Goal: Task Accomplishment & Management: Use online tool/utility

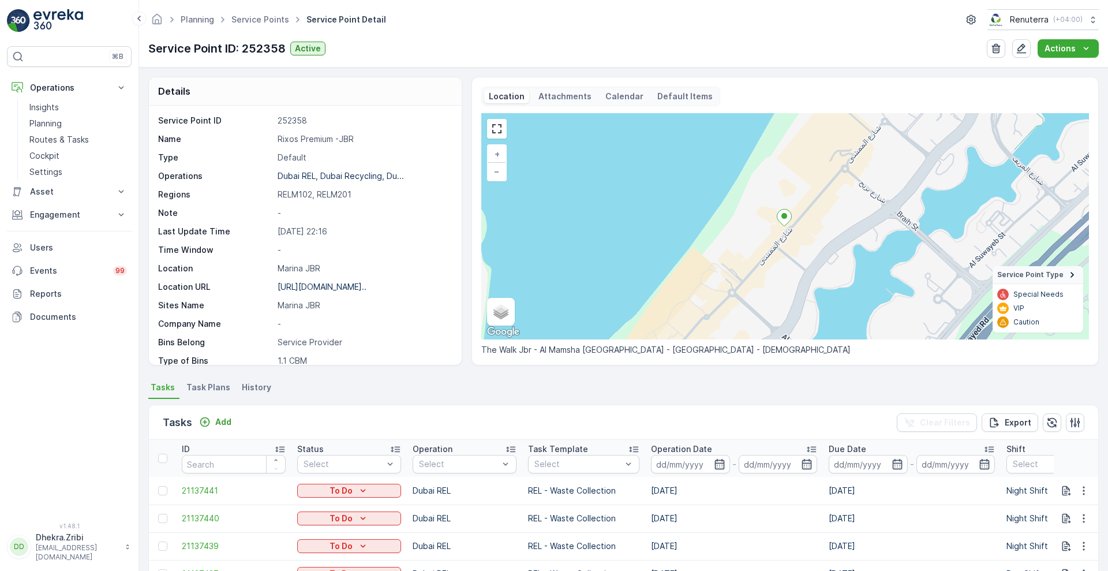
scroll to position [238, 0]
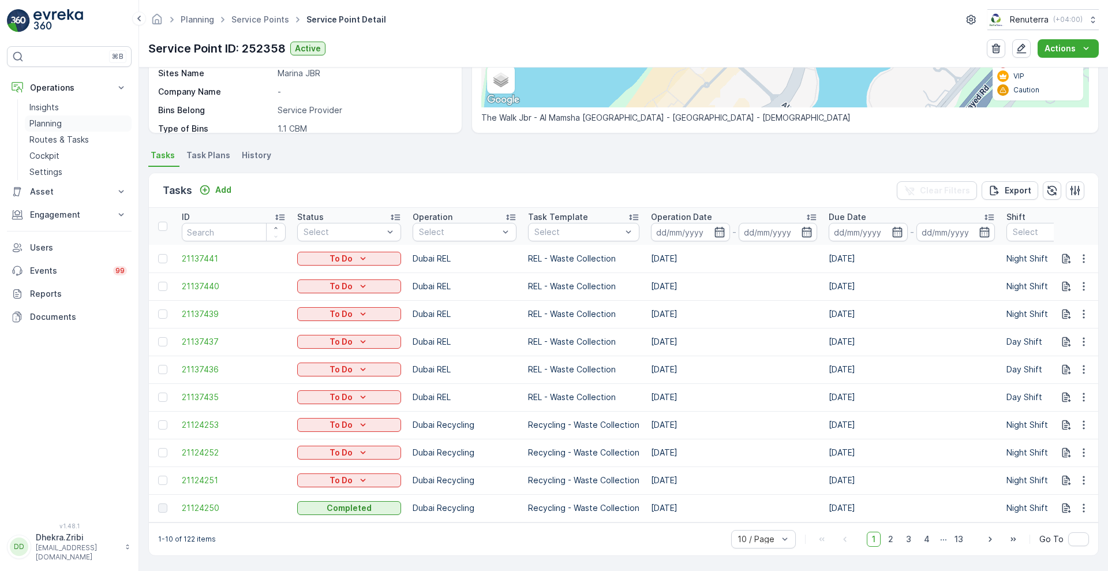
click at [43, 123] on p "Planning" at bounding box center [45, 124] width 32 height 12
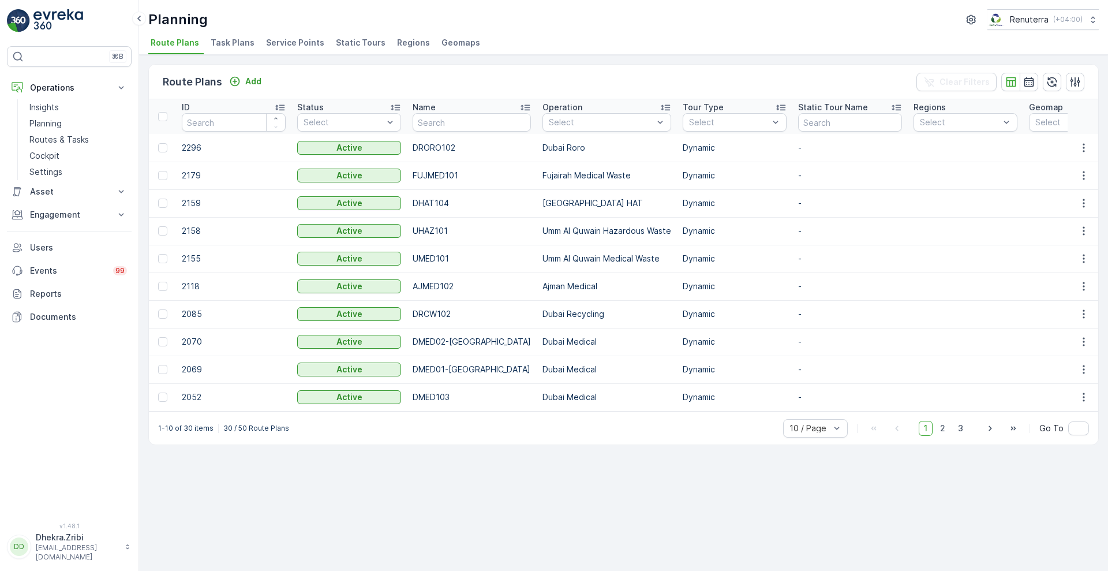
click at [300, 42] on span "Service Points" at bounding box center [295, 43] width 58 height 12
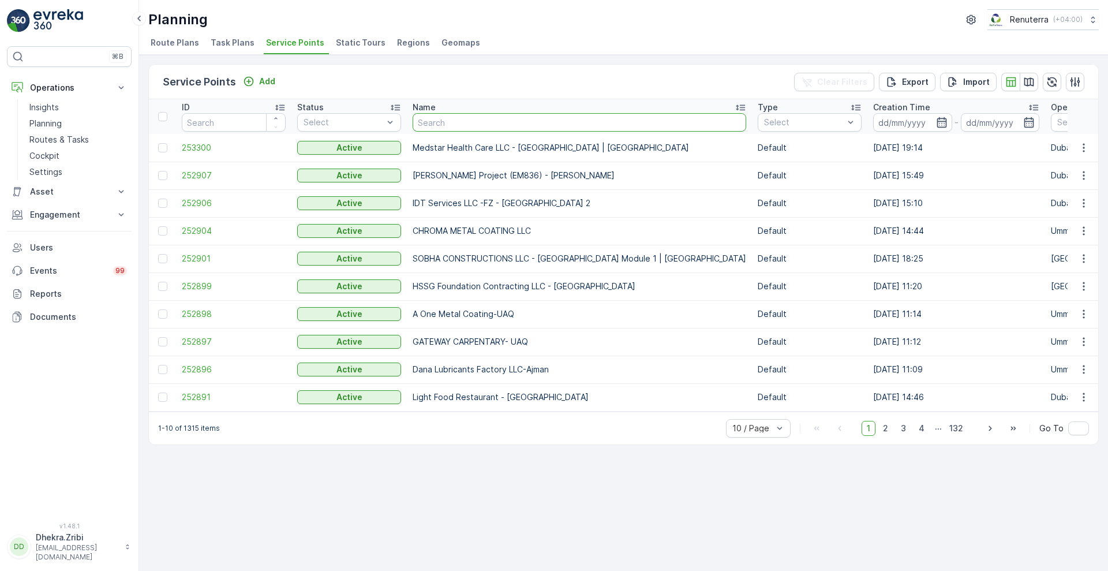
click at [468, 117] on input "text" at bounding box center [580, 122] width 334 height 18
type input "rixos"
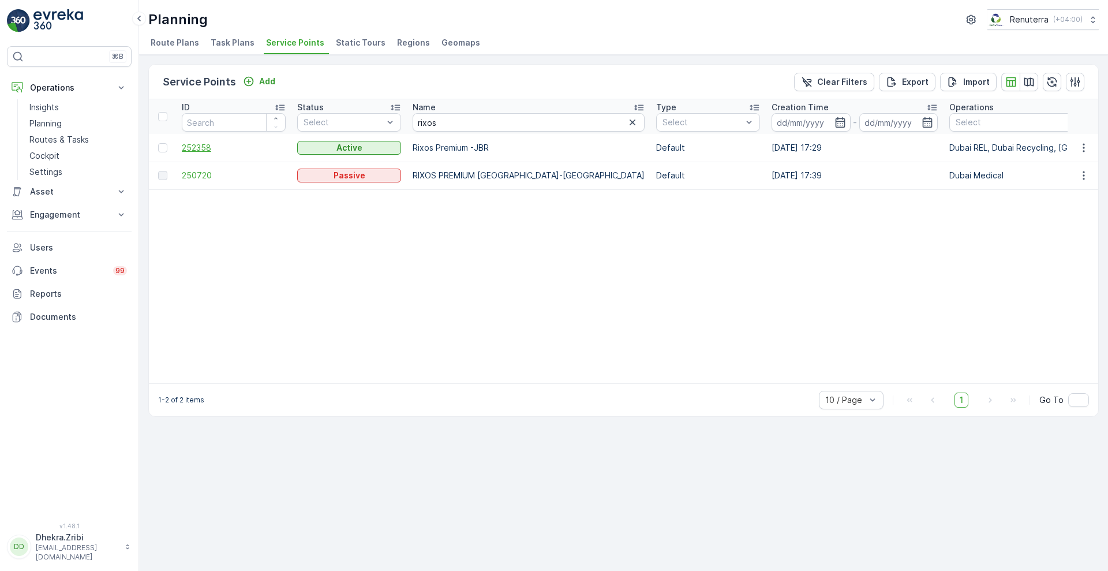
click at [191, 148] on span "252358" at bounding box center [234, 148] width 104 height 12
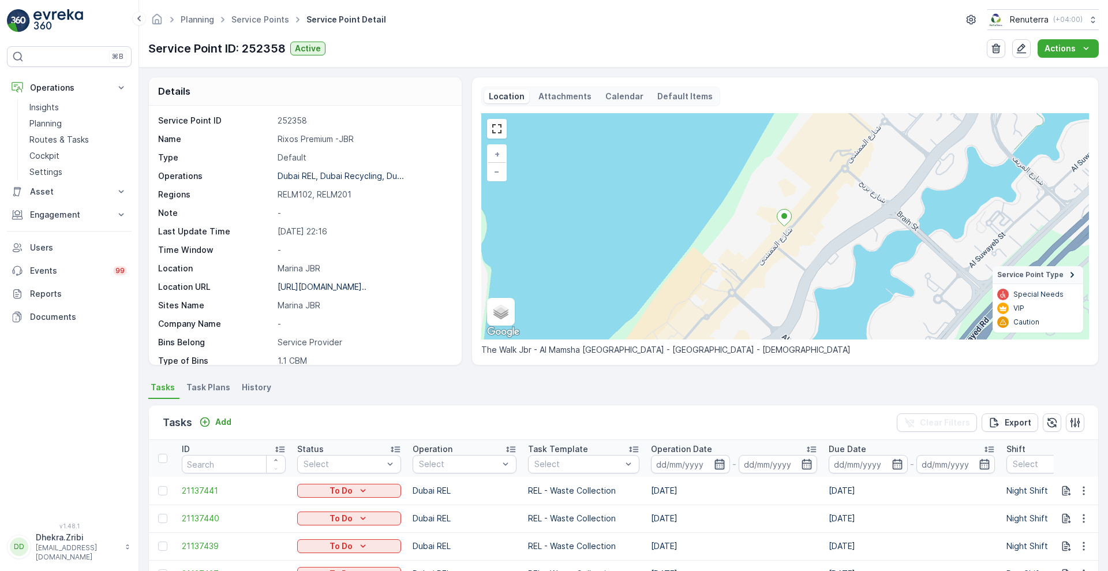
click at [716, 466] on icon "button" at bounding box center [720, 464] width 12 height 12
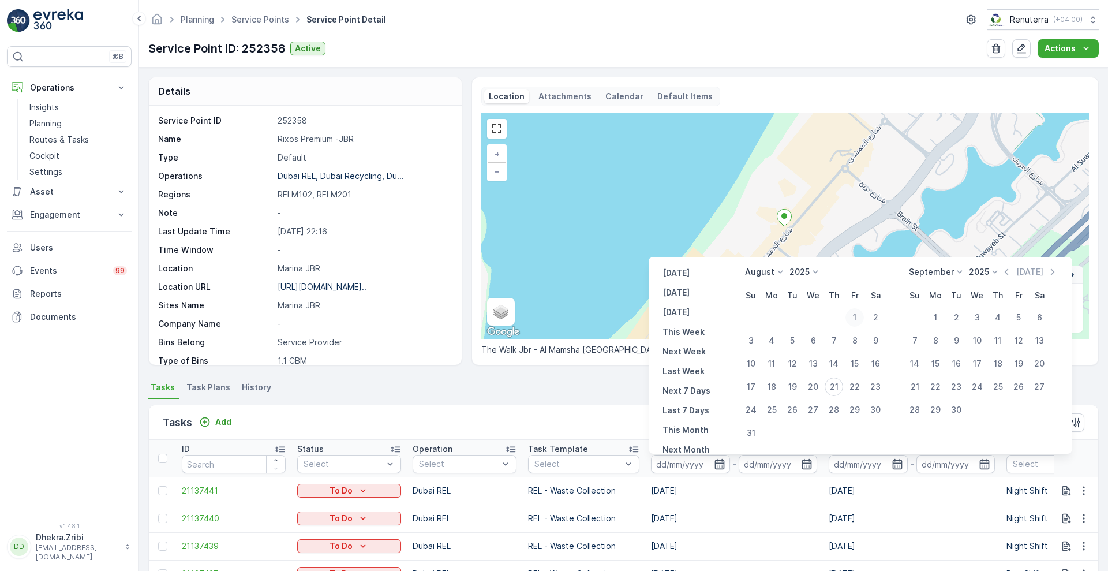
click at [858, 322] on div "1" at bounding box center [855, 317] width 18 height 18
type input "[DATE]"
click at [821, 389] on div "20" at bounding box center [813, 386] width 18 height 18
type input "[DATE]"
click at [857, 315] on div "1" at bounding box center [855, 317] width 18 height 18
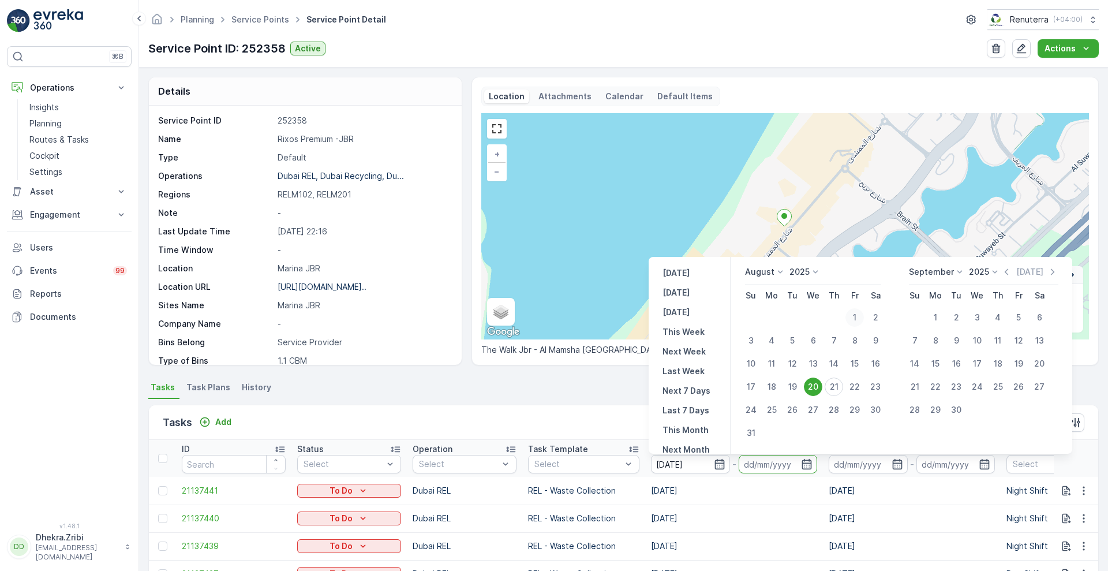
type input "[DATE]"
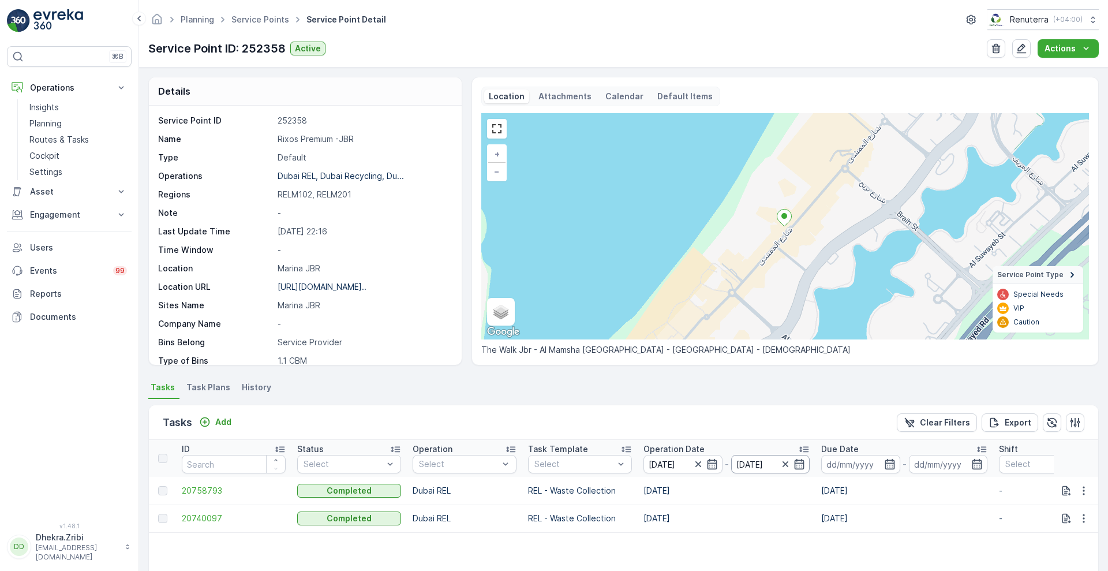
click at [806, 465] on input "[DATE]" at bounding box center [770, 464] width 79 height 18
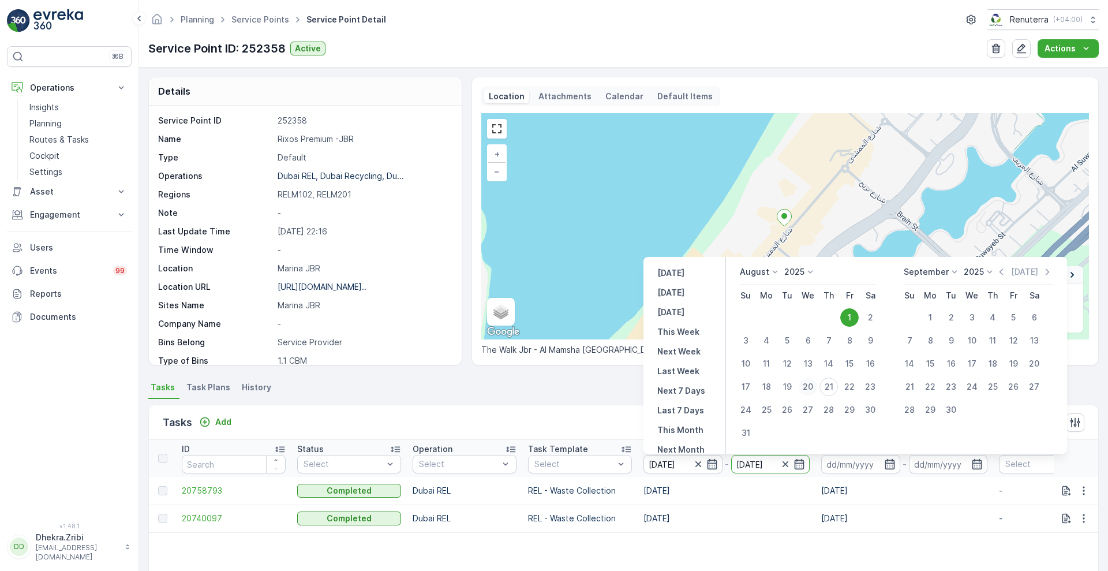
click at [817, 391] on div "20" at bounding box center [808, 386] width 18 height 18
type input "[DATE]"
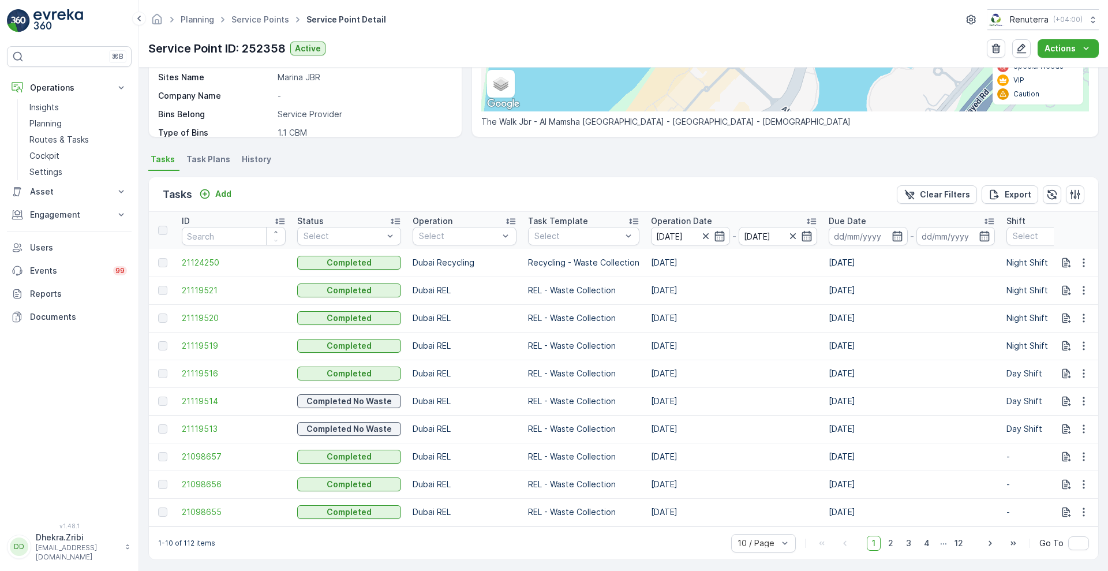
scroll to position [238, 0]
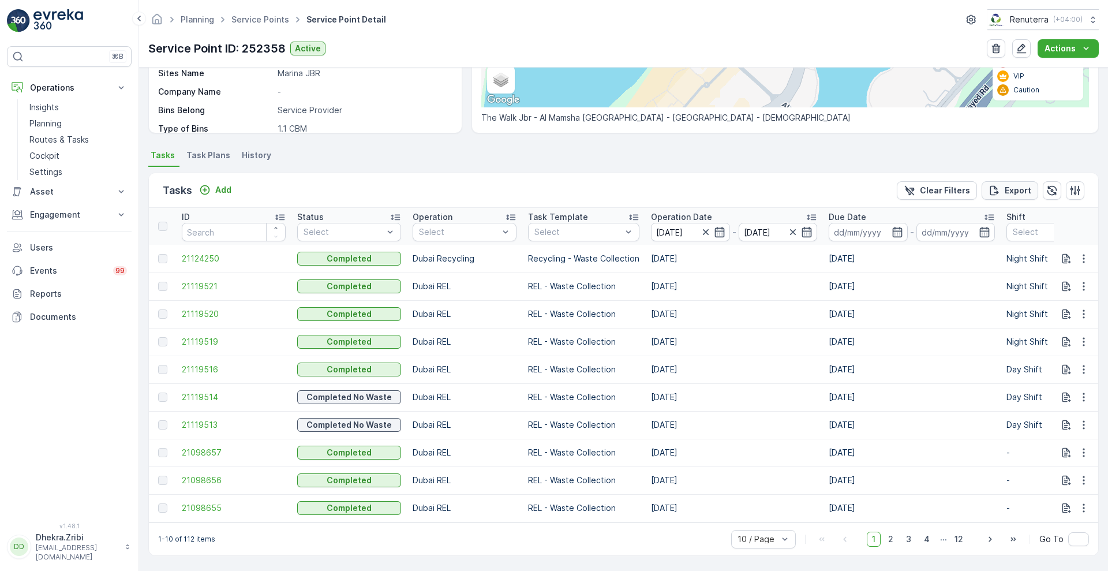
click at [1025, 185] on p "Export" at bounding box center [1018, 191] width 27 height 12
click at [27, 291] on link "Reports" at bounding box center [69, 293] width 125 height 23
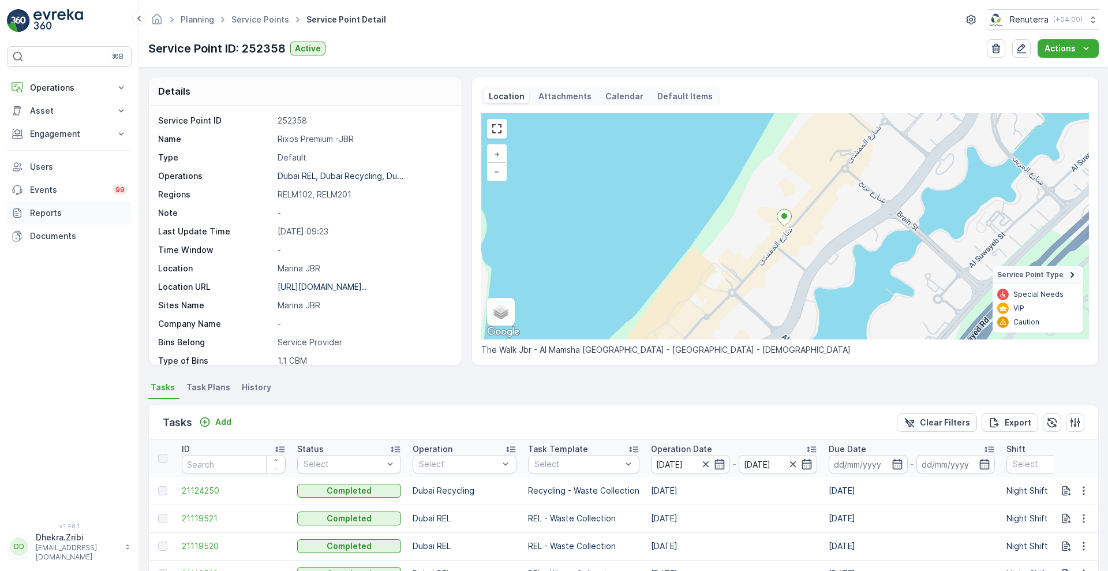
click at [39, 207] on p "Reports" at bounding box center [78, 213] width 97 height 12
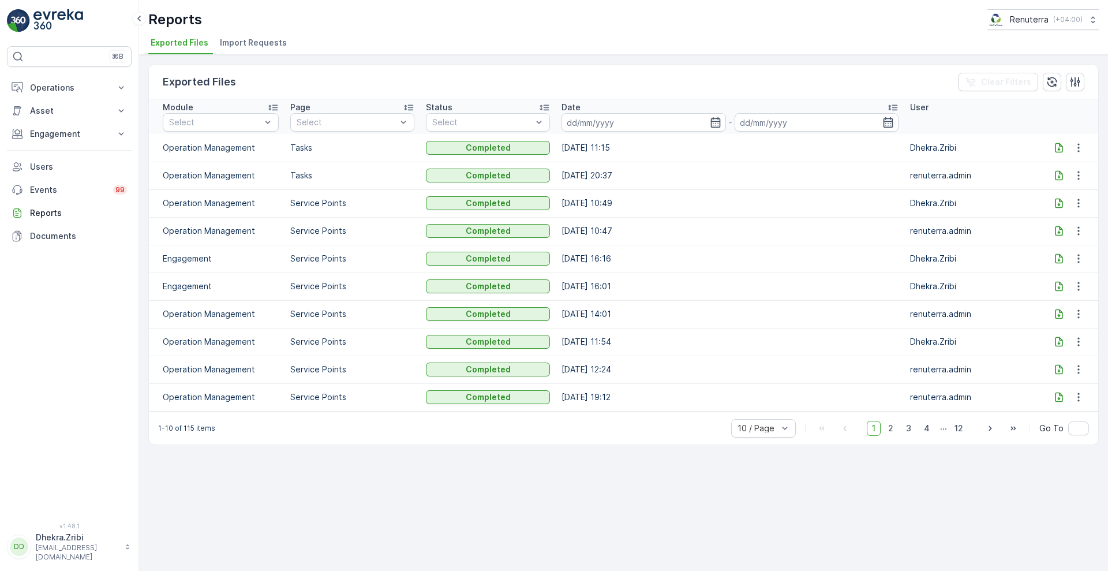
click at [1061, 148] on icon at bounding box center [1059, 148] width 12 height 12
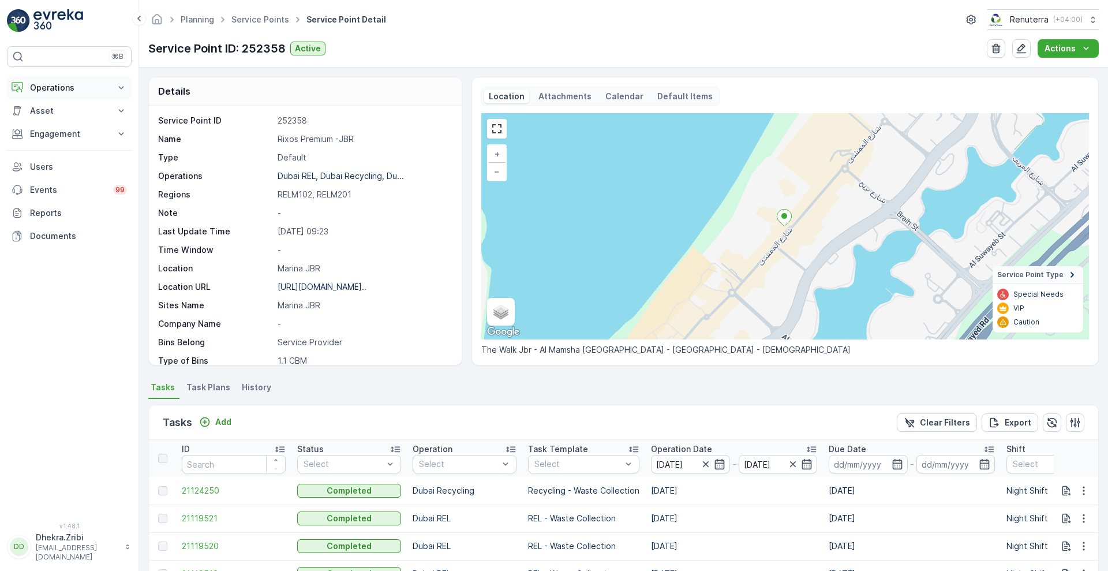
click at [103, 86] on p "Operations" at bounding box center [69, 88] width 78 height 12
click at [50, 103] on p "Insights" at bounding box center [43, 108] width 29 height 12
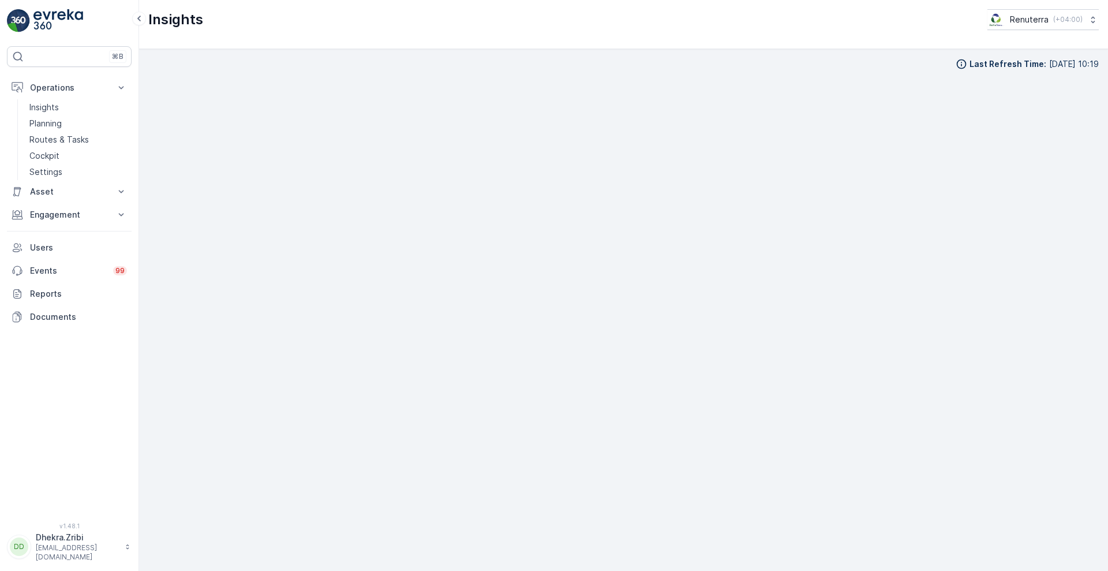
scroll to position [12, 0]
click at [36, 118] on p "Planning" at bounding box center [45, 124] width 32 height 12
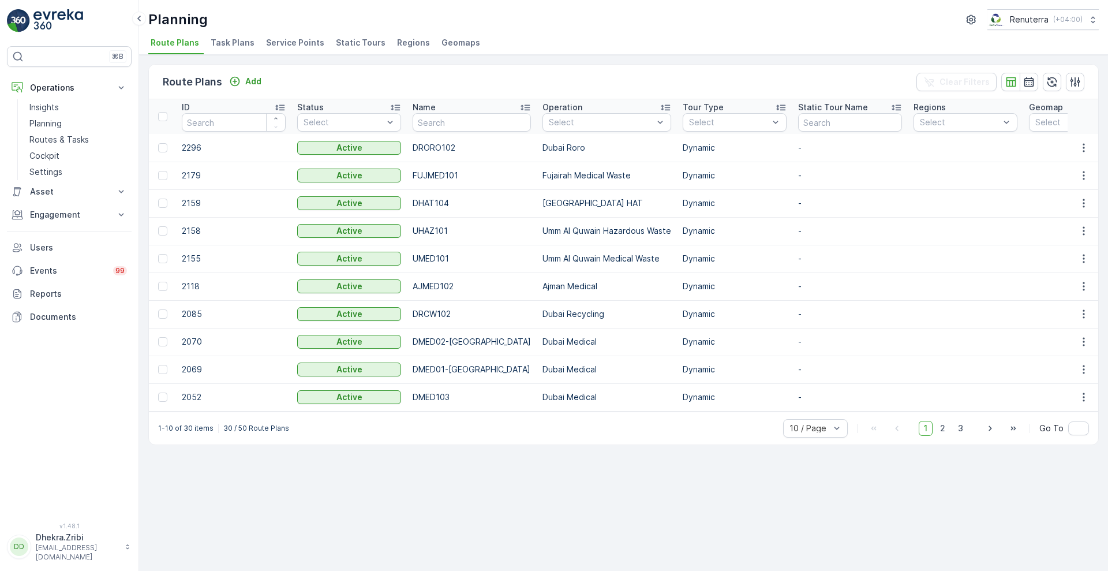
click at [293, 44] on span "Service Points" at bounding box center [295, 43] width 58 height 12
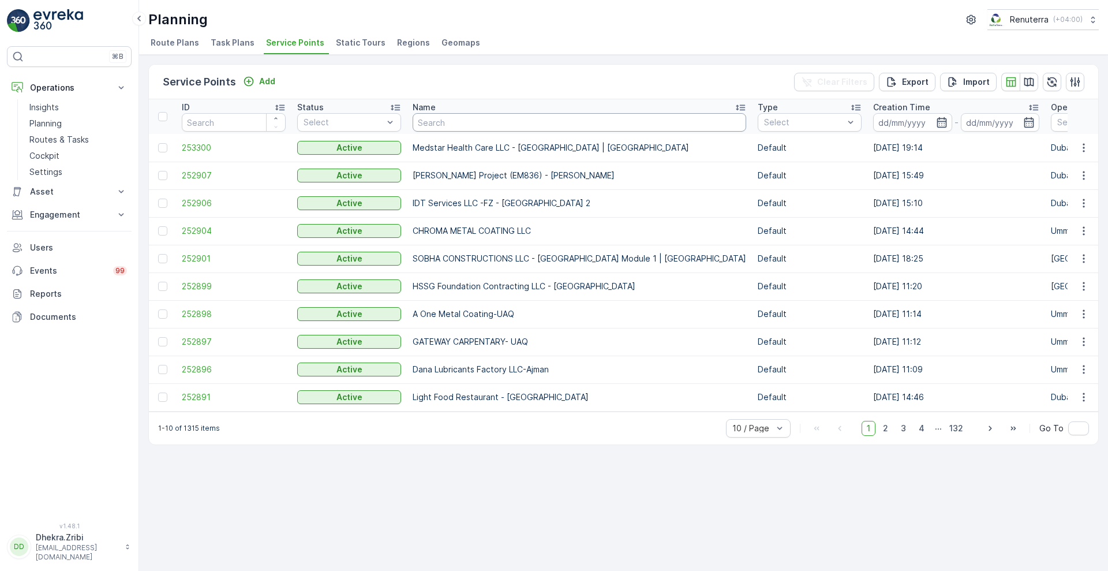
click at [483, 124] on input "text" at bounding box center [580, 122] width 334 height 18
type input "rixos"
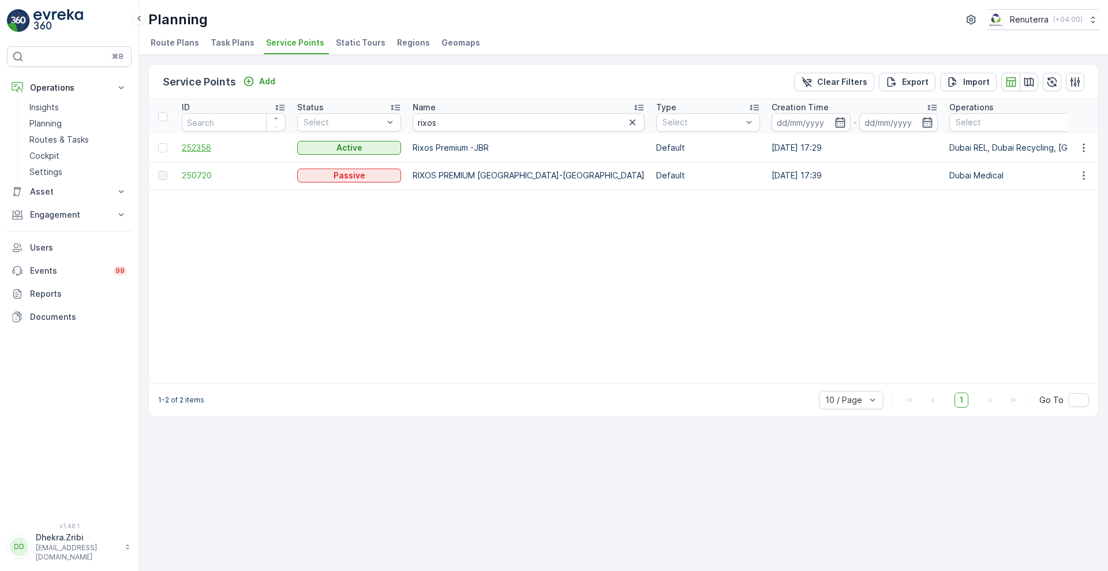
click at [188, 152] on span "252358" at bounding box center [234, 148] width 104 height 12
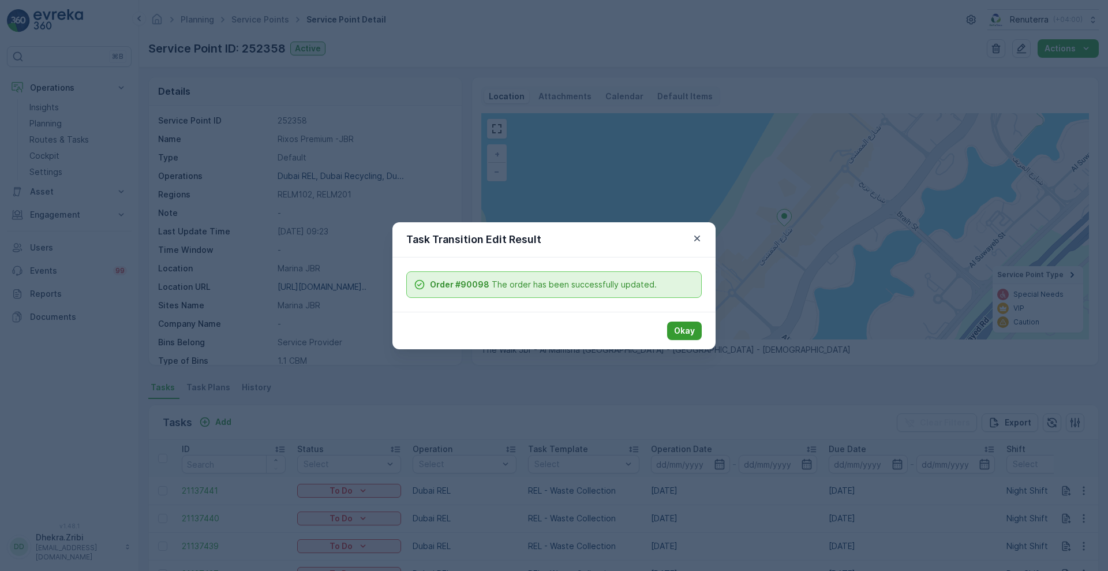
click at [688, 327] on p "Okay" at bounding box center [684, 331] width 21 height 12
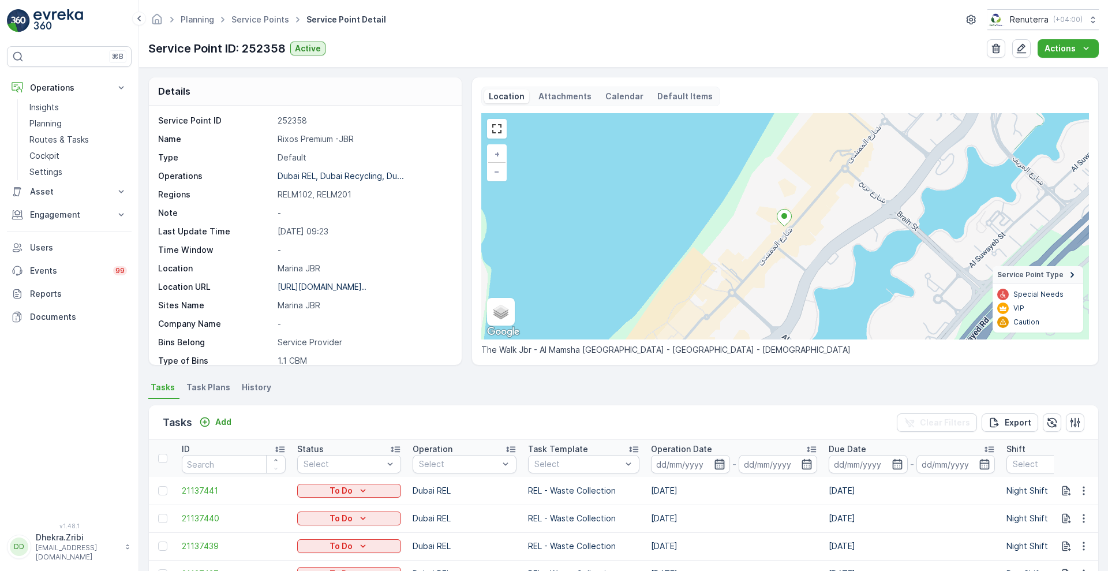
click at [719, 464] on icon "button" at bounding box center [720, 464] width 12 height 12
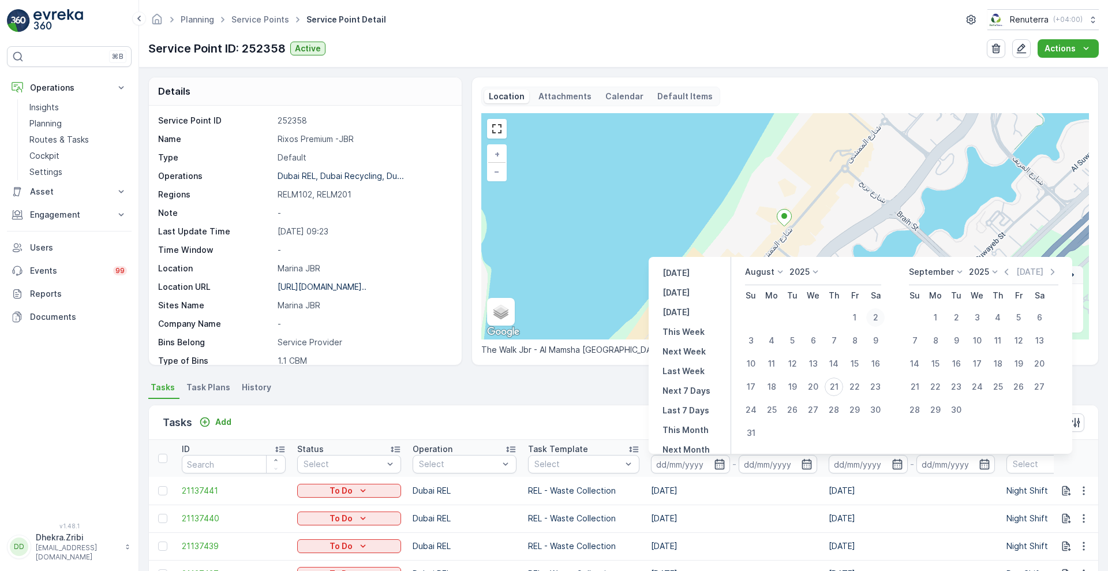
click at [876, 321] on div "2" at bounding box center [875, 317] width 18 height 18
type input "02.08.2025"
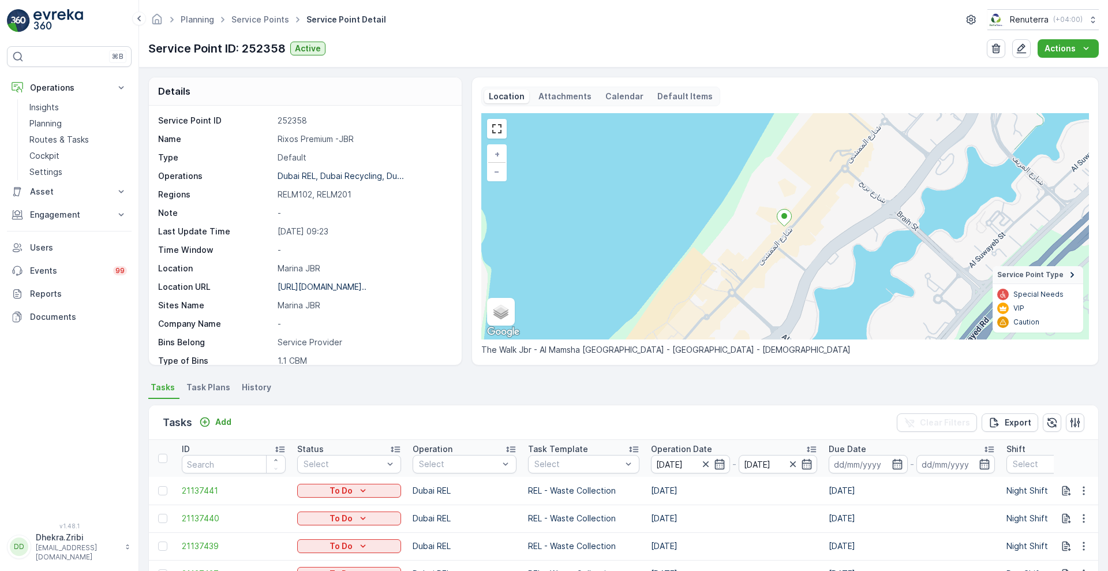
click at [540, 387] on ul "Tasks Task Plans History" at bounding box center [623, 389] width 951 height 20
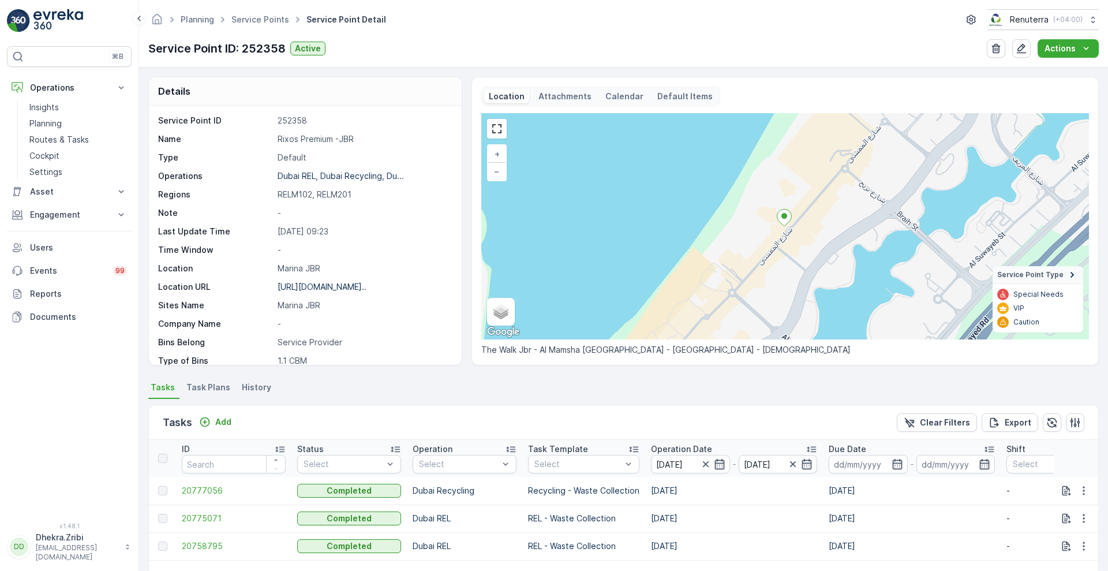
click at [1103, 539] on div "Details Service Point ID 252358 Name Rixos Premium -JBR Type Default Operations…" at bounding box center [623, 319] width 969 height 503
click at [569, 537] on p "REL - Waste Collection" at bounding box center [589, 539] width 85 height 23
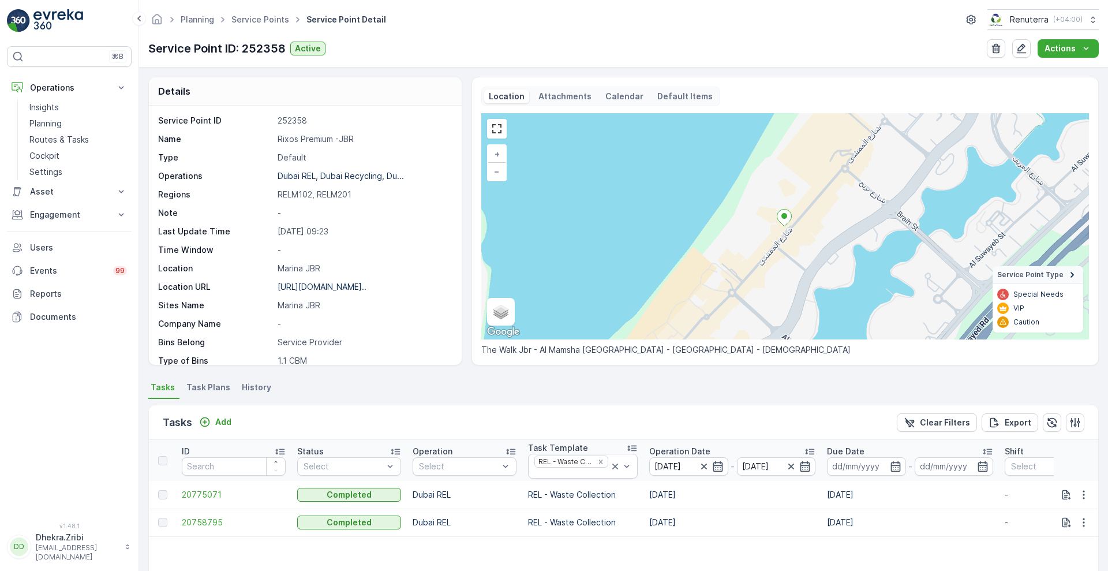
scroll to position [214, 0]
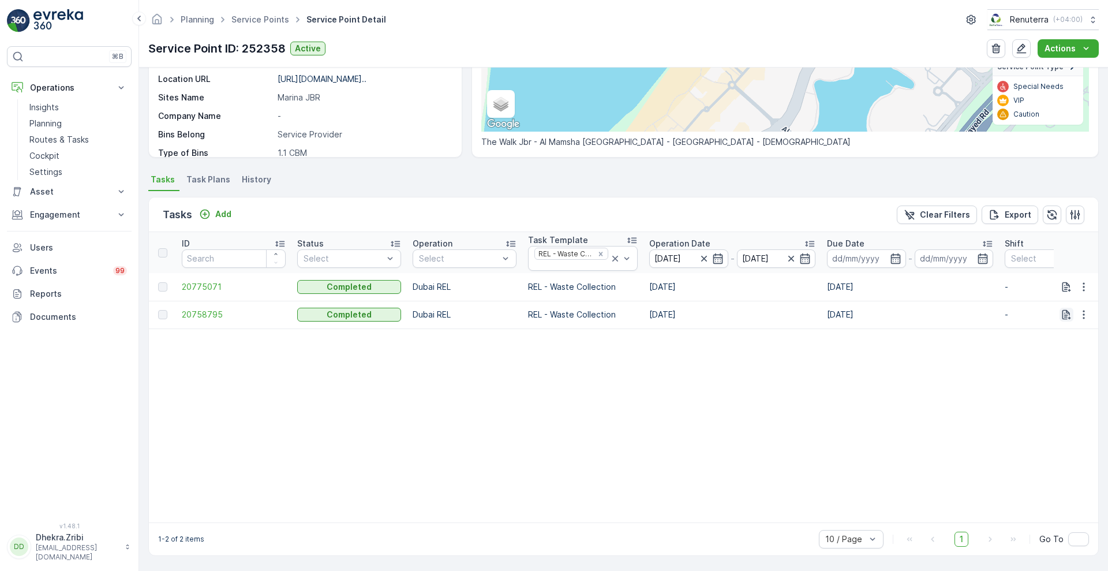
click at [1063, 310] on icon "button" at bounding box center [1067, 315] width 9 height 10
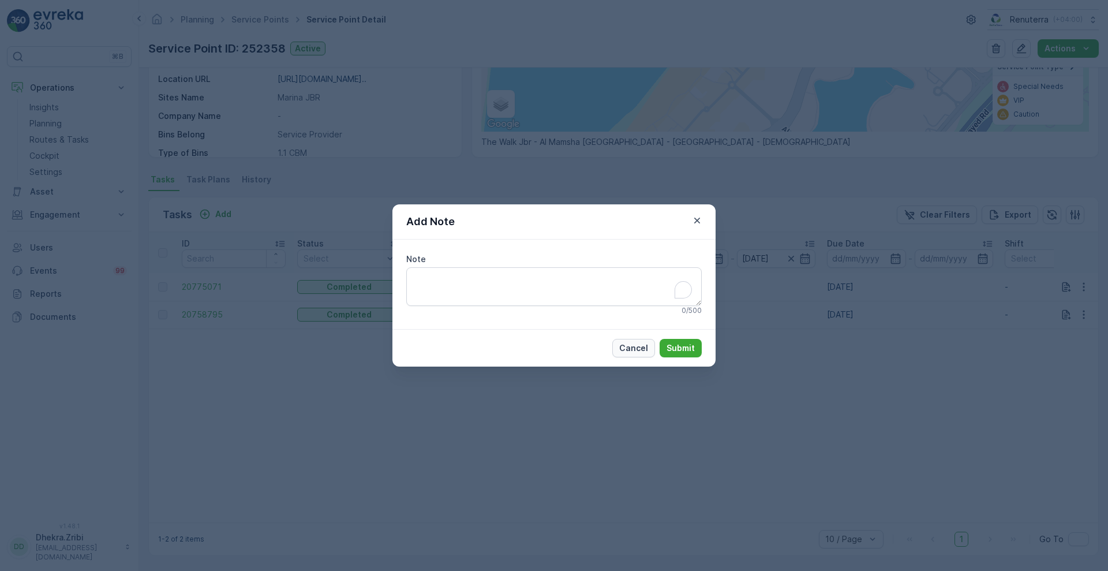
click at [634, 349] on p "Cancel" at bounding box center [633, 348] width 29 height 12
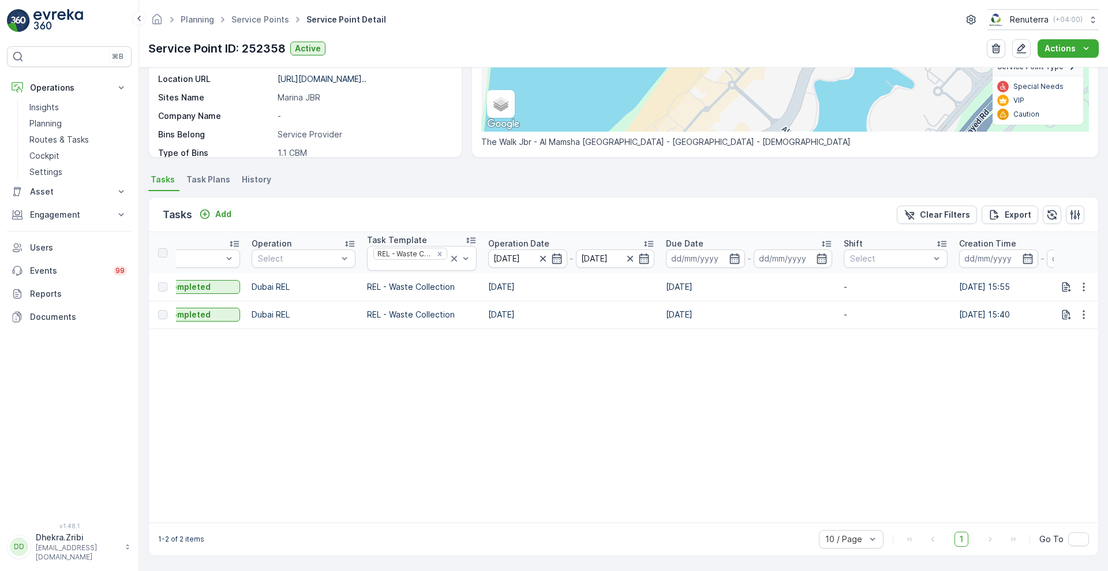
scroll to position [0, 0]
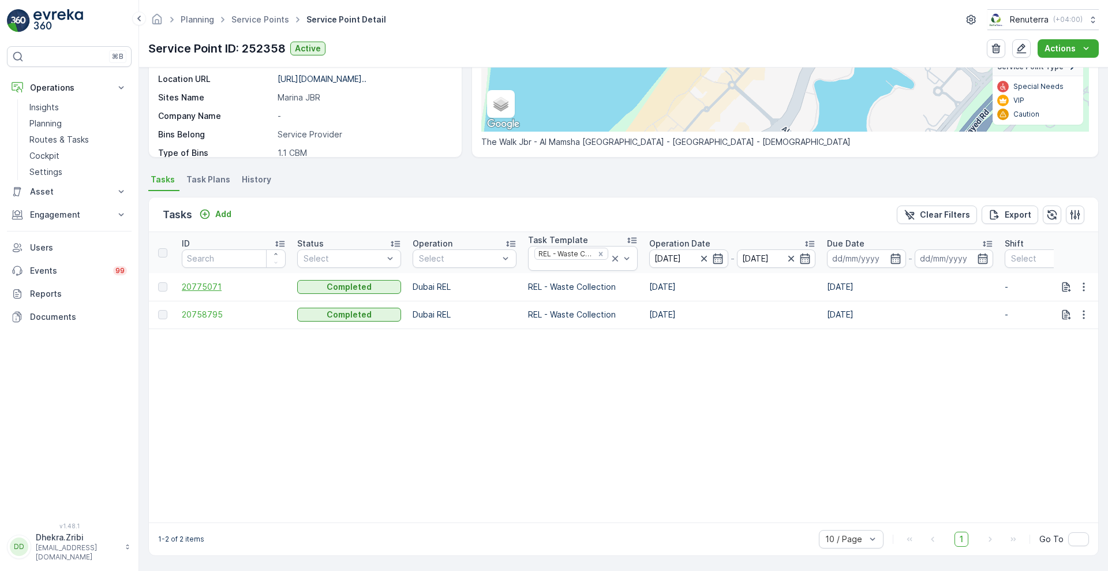
click at [208, 281] on span "20775071" at bounding box center [234, 287] width 104 height 12
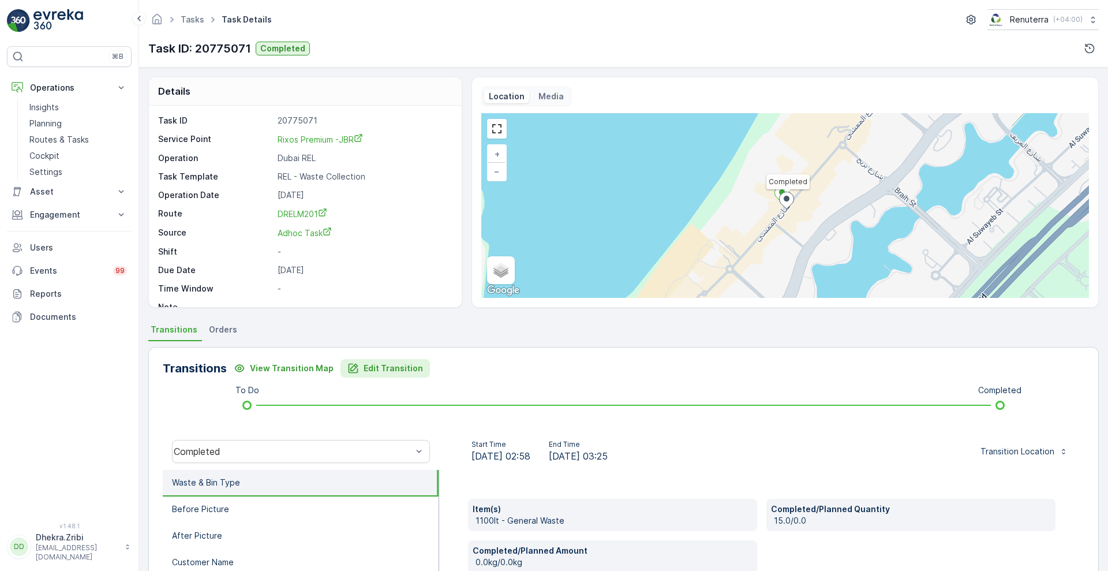
click at [373, 361] on button "Edit Transition" at bounding box center [385, 368] width 89 height 18
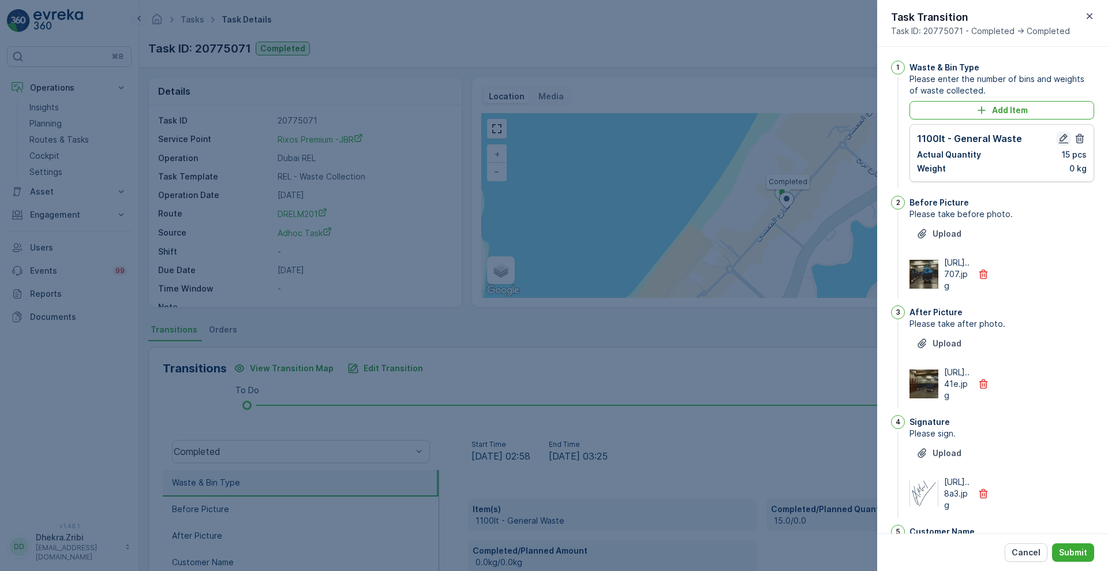
click at [1059, 138] on icon "button" at bounding box center [1064, 139] width 10 height 10
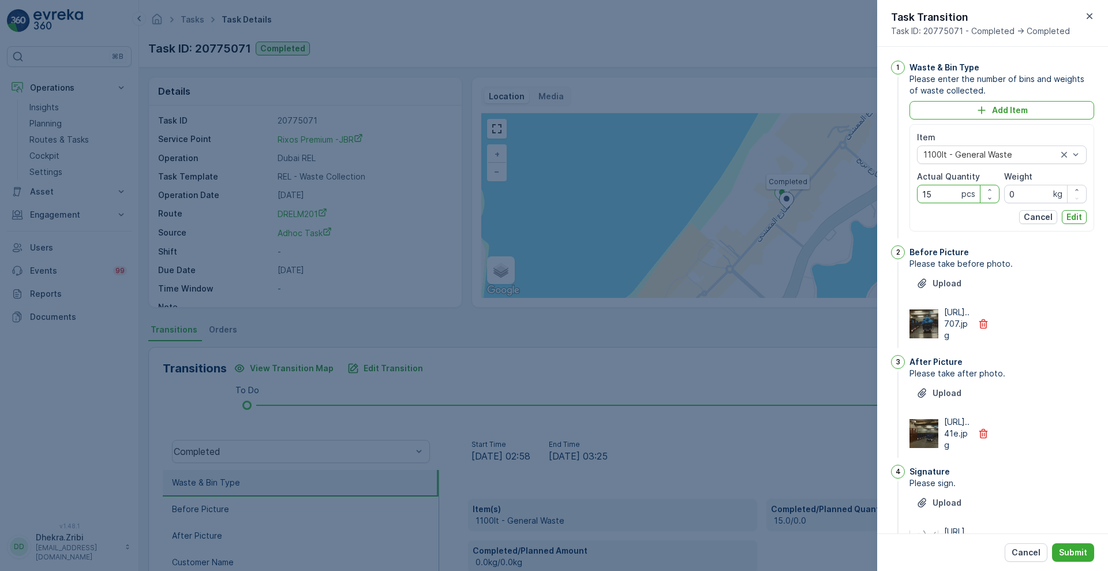
click at [947, 197] on Quantity "15" at bounding box center [958, 194] width 83 height 18
type Quantity "13"
click at [1072, 217] on p "Edit" at bounding box center [1075, 217] width 16 height 12
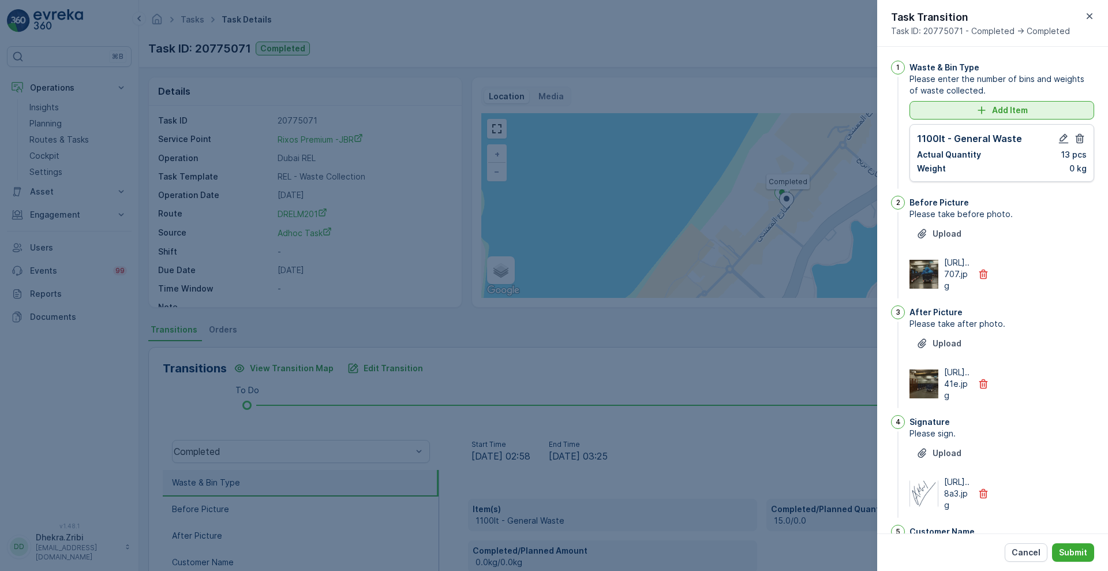
click at [1024, 109] on p "Add Item" at bounding box center [1010, 110] width 36 height 12
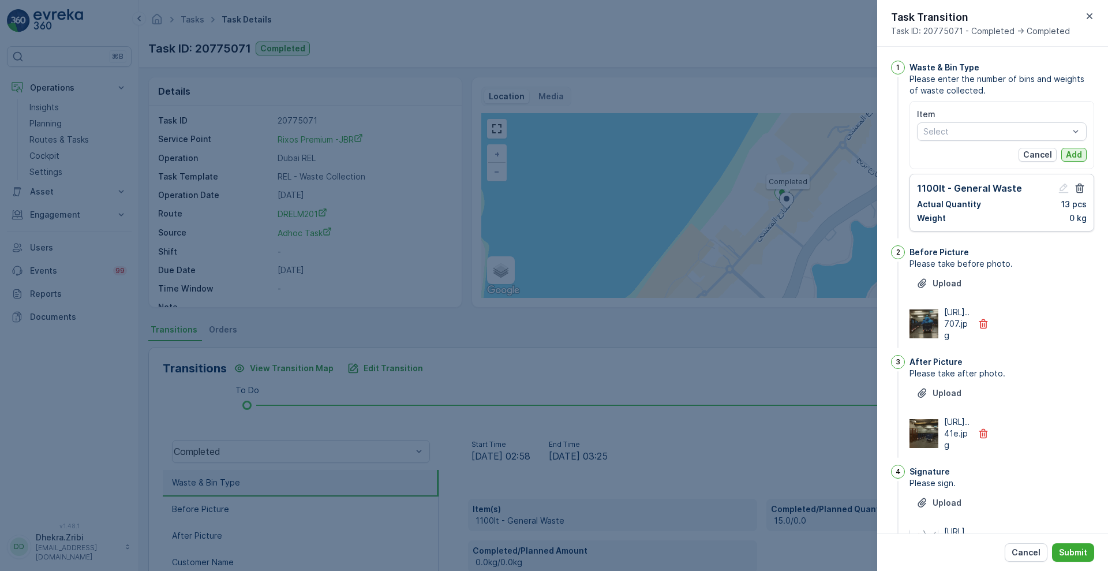
click at [1078, 151] on p "Add" at bounding box center [1074, 155] width 16 height 12
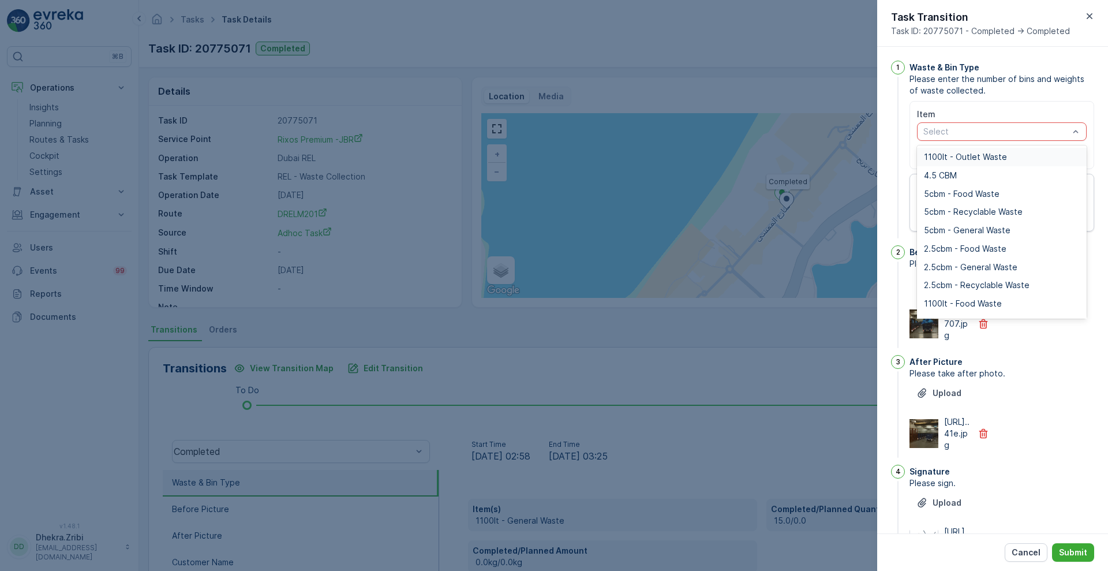
click at [1019, 160] on div "1100lt - Outlet Waste" at bounding box center [1002, 156] width 156 height 9
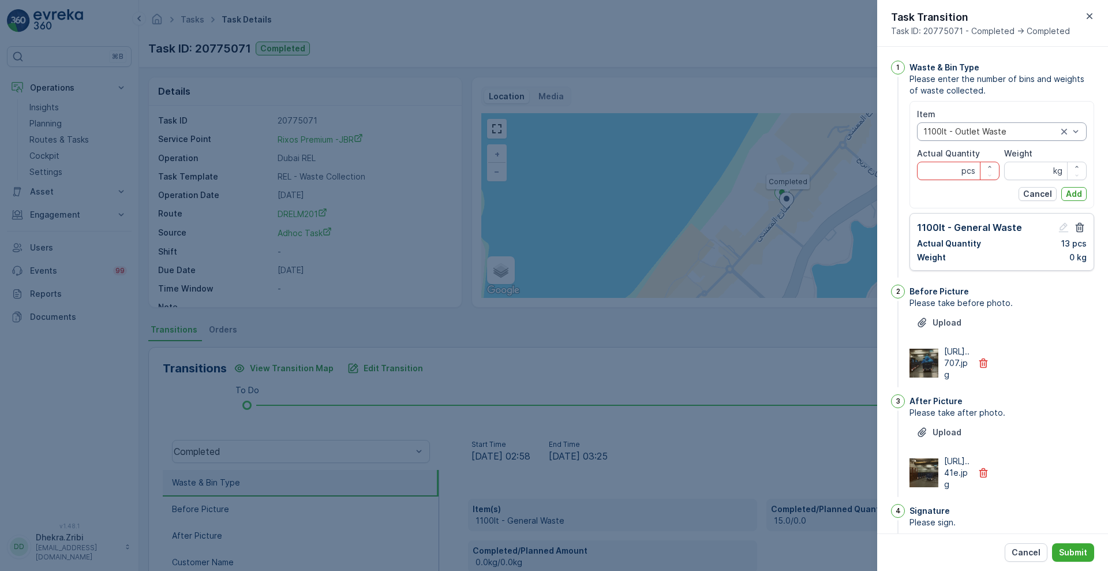
click at [949, 172] on Quantity "Actual Quantity" at bounding box center [958, 171] width 83 height 18
type Quantity "1"
click at [1005, 169] on input "Weight" at bounding box center [1045, 171] width 83 height 18
type input "0"
click at [1072, 194] on p "Add" at bounding box center [1074, 194] width 16 height 12
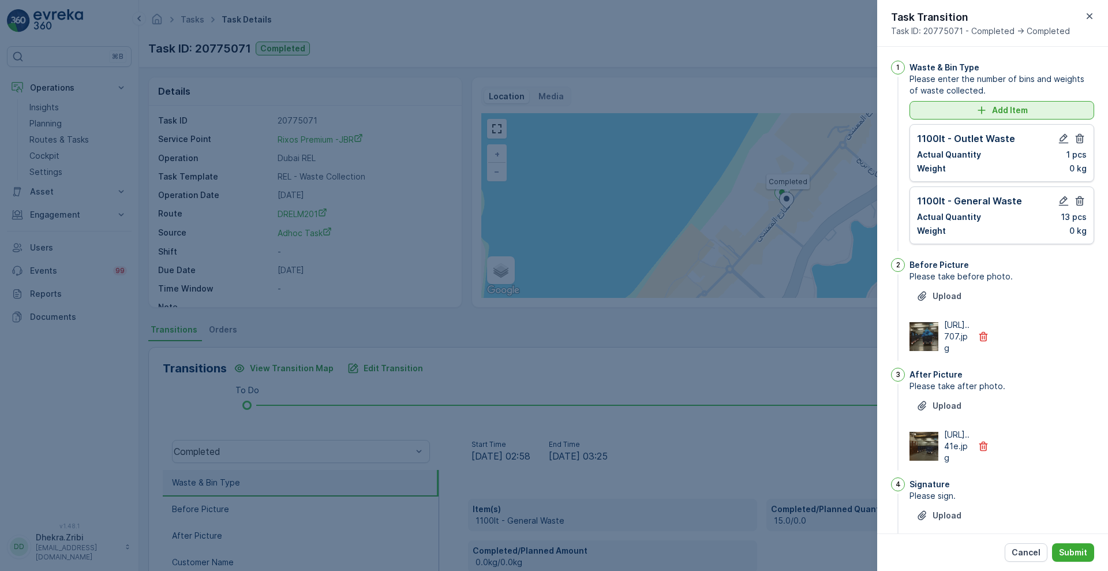
click at [1036, 111] on div "Add Item" at bounding box center [1002, 110] width 171 height 12
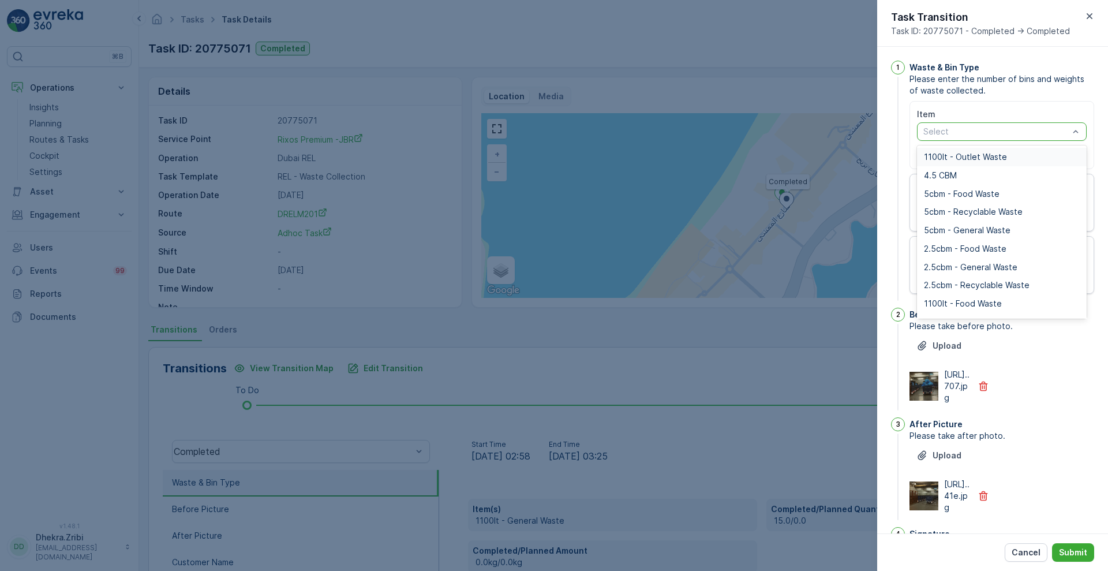
click at [1021, 127] on div at bounding box center [996, 131] width 148 height 9
click at [979, 302] on span "1100lt - Food Waste" at bounding box center [963, 303] width 78 height 9
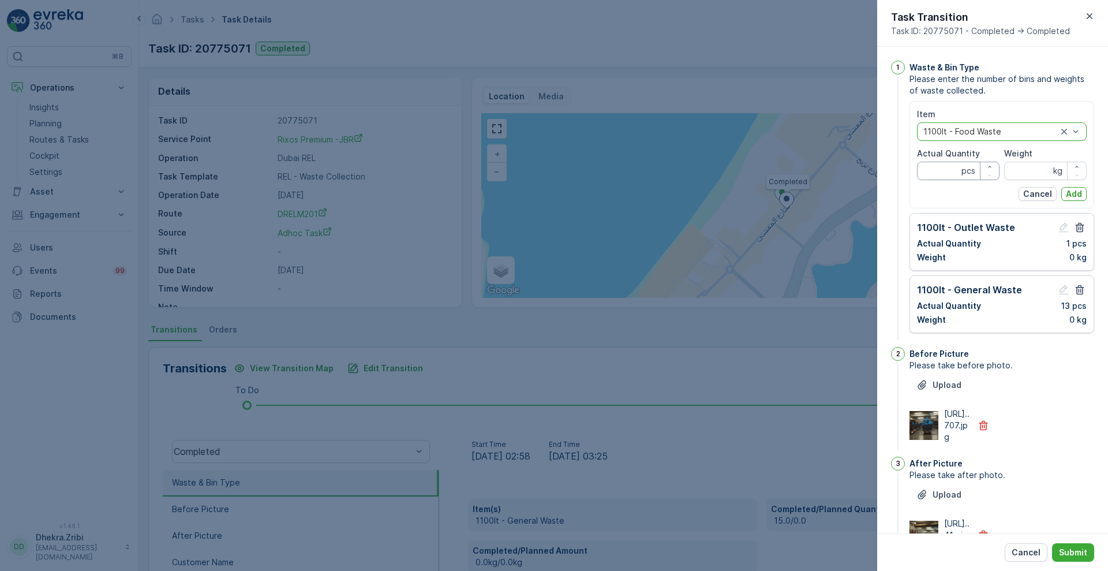
click at [934, 178] on Quantity "Actual Quantity" at bounding box center [958, 171] width 83 height 18
type Quantity "1"
click at [1020, 171] on input "Weight" at bounding box center [1045, 171] width 83 height 18
type input "0"
click at [1072, 192] on p "Add" at bounding box center [1074, 194] width 16 height 12
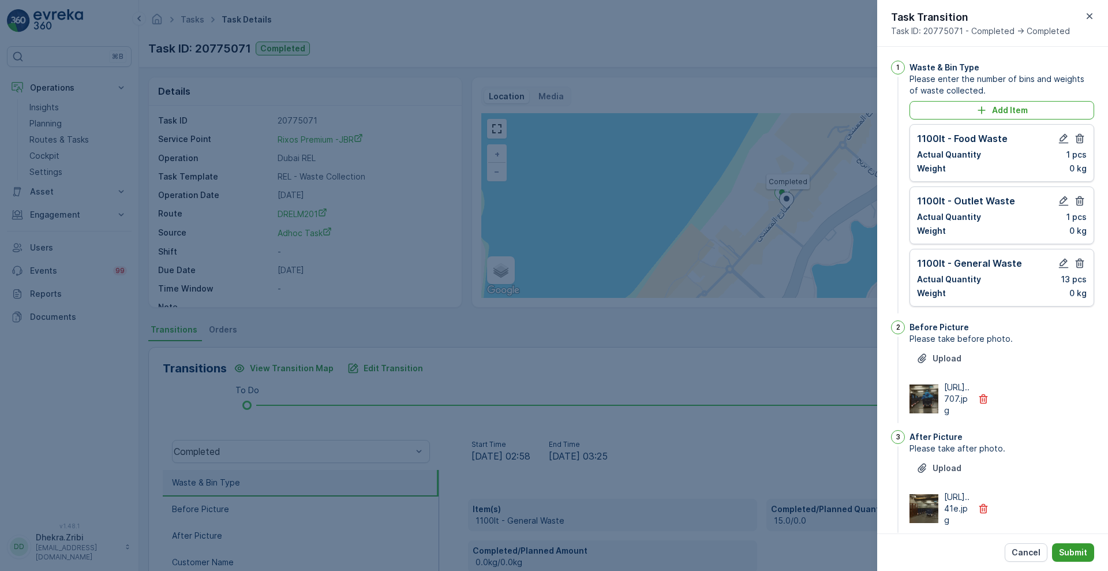
click at [1072, 553] on p "Submit" at bounding box center [1073, 553] width 28 height 12
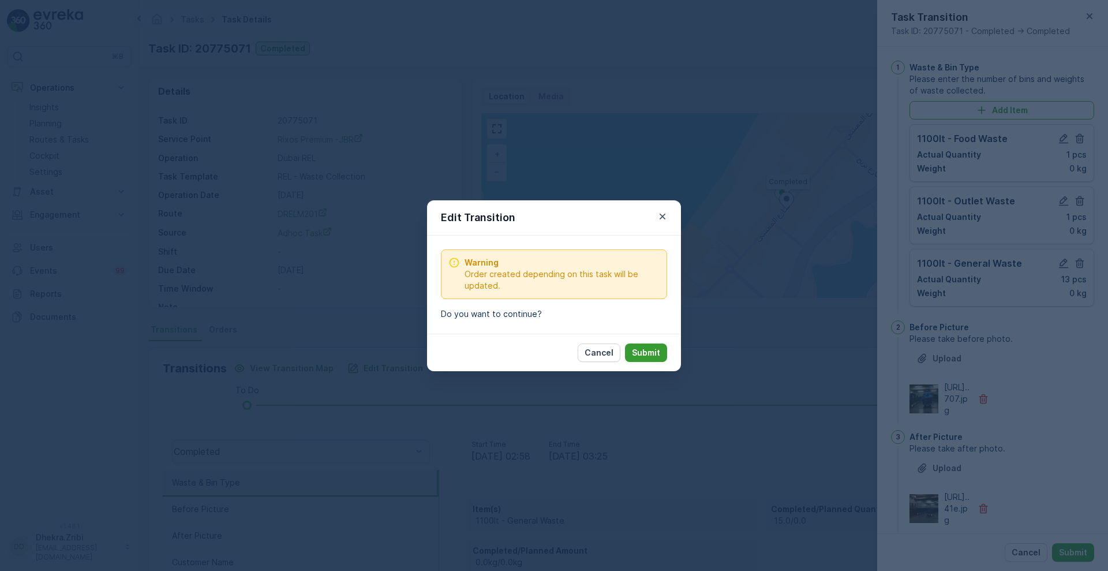
click at [656, 358] on button "Submit" at bounding box center [646, 352] width 42 height 18
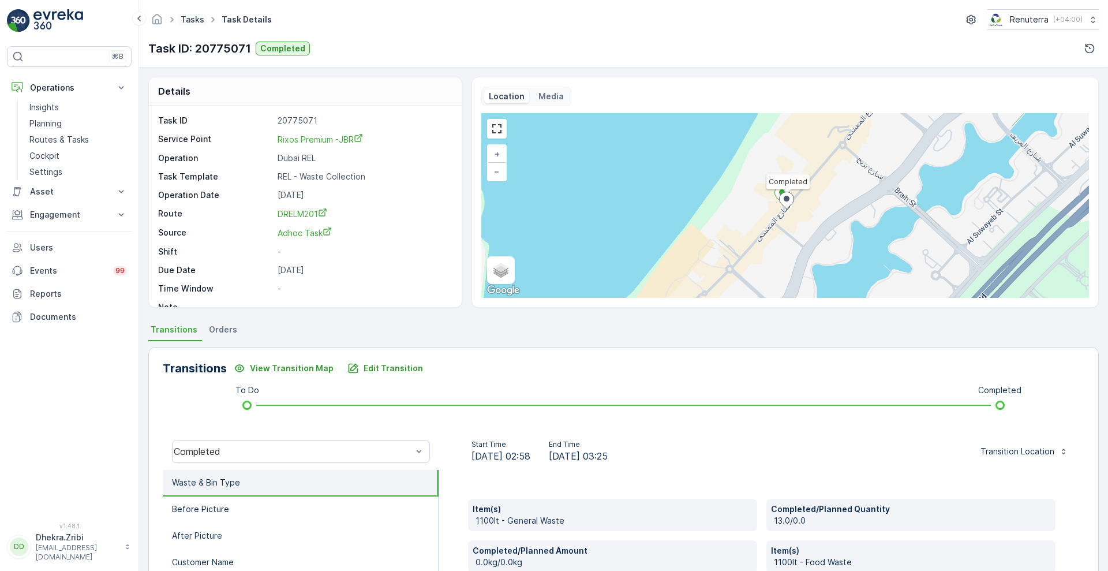
click at [188, 23] on link "Tasks" at bounding box center [193, 19] width 24 height 10
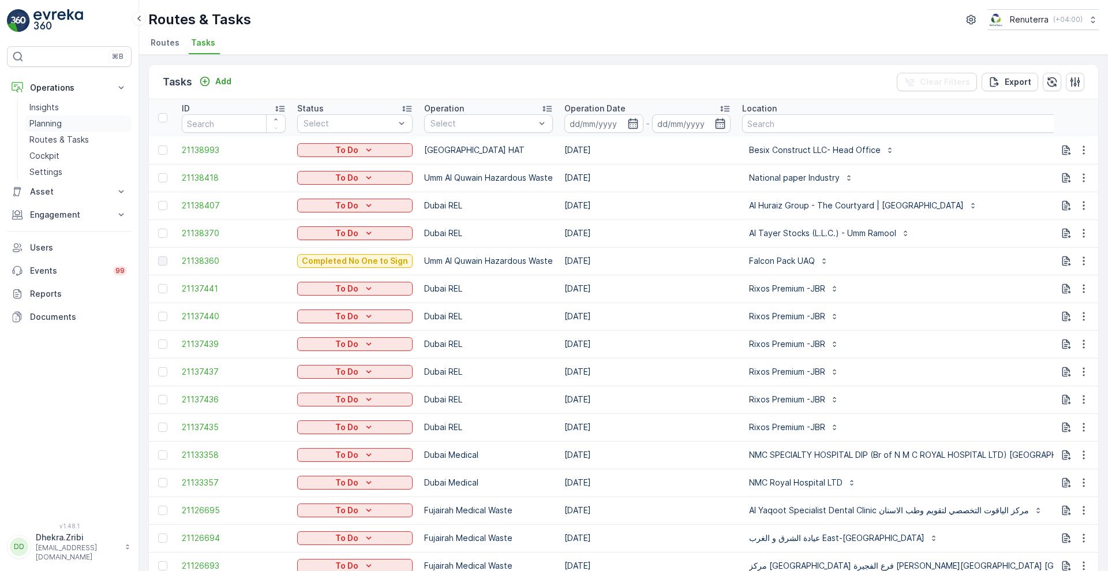
click at [37, 125] on p "Planning" at bounding box center [45, 124] width 32 height 12
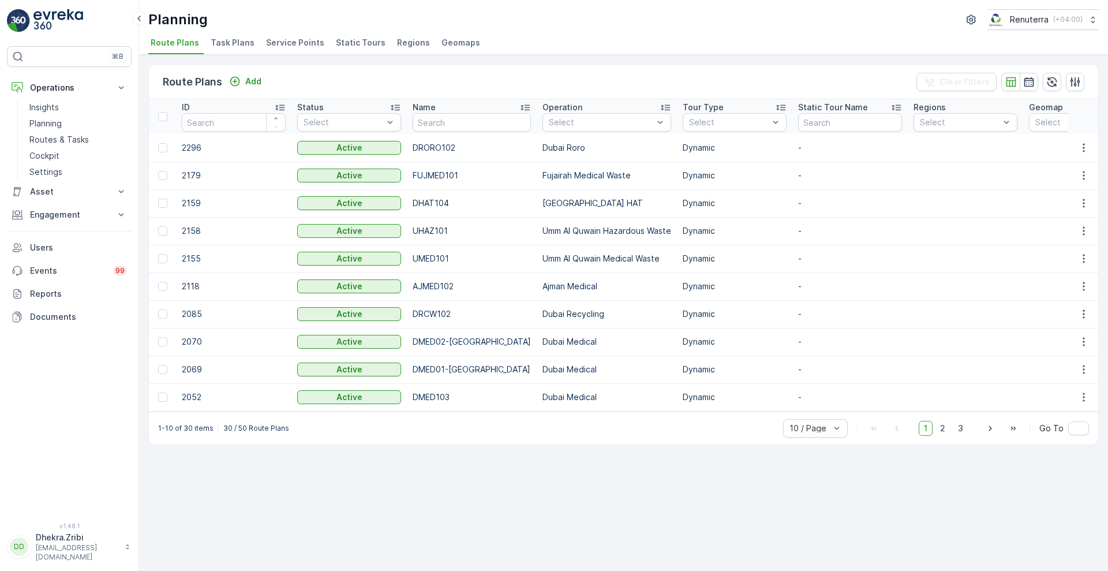
click at [306, 40] on span "Service Points" at bounding box center [295, 43] width 58 height 12
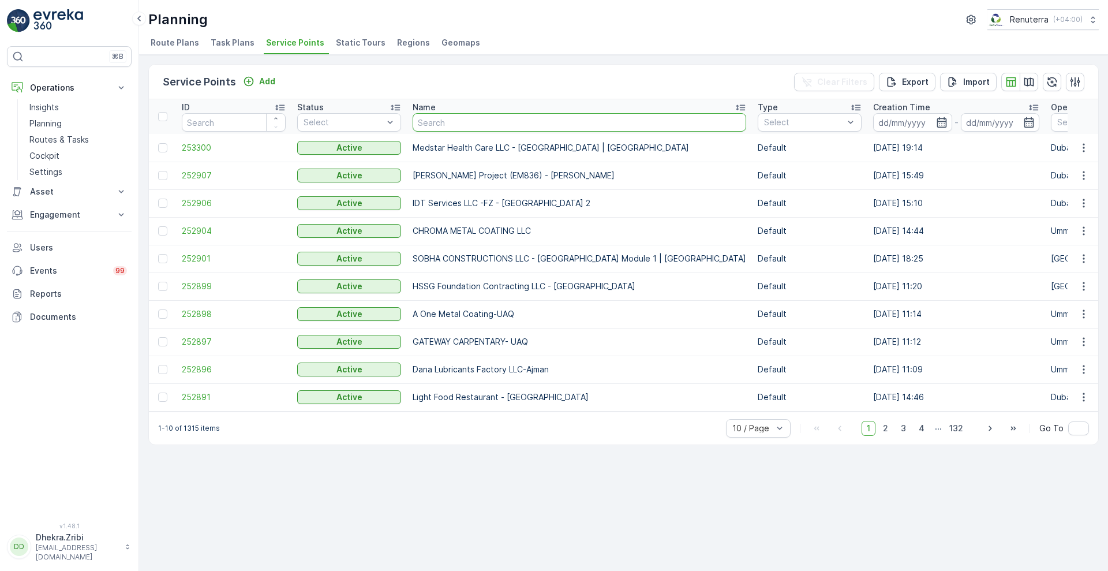
click at [564, 131] on input "text" at bounding box center [580, 122] width 334 height 18
type input "rixos"
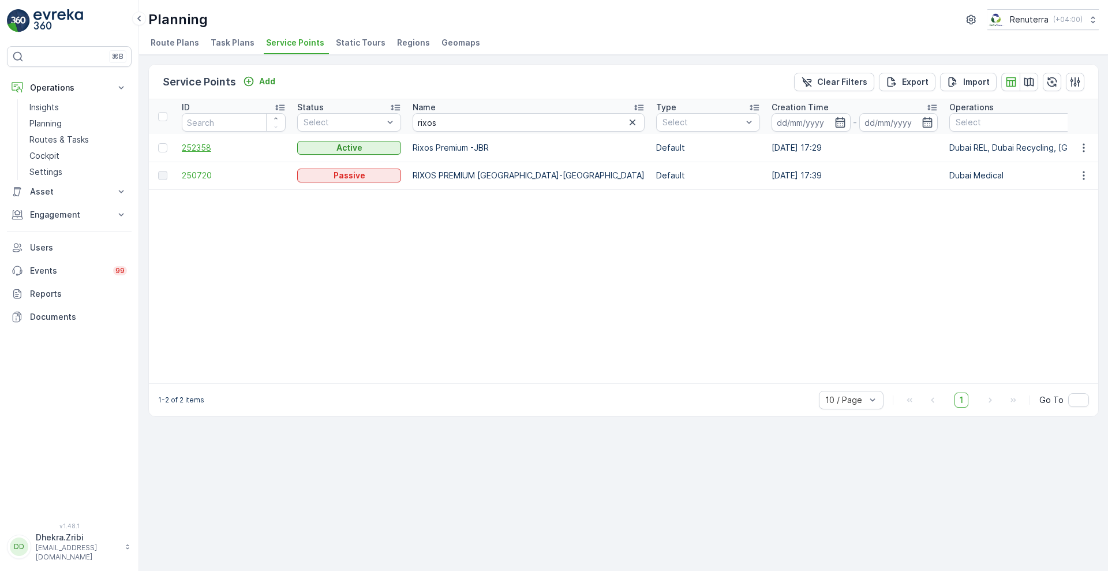
click at [198, 148] on span "252358" at bounding box center [234, 148] width 104 height 12
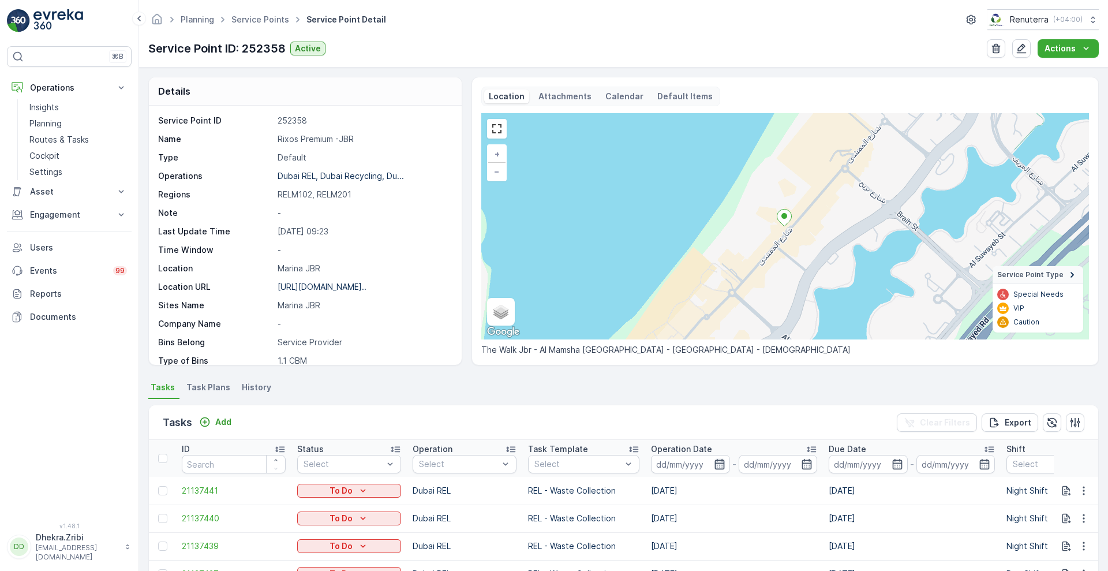
click at [717, 462] on icon "button" at bounding box center [720, 464] width 12 height 12
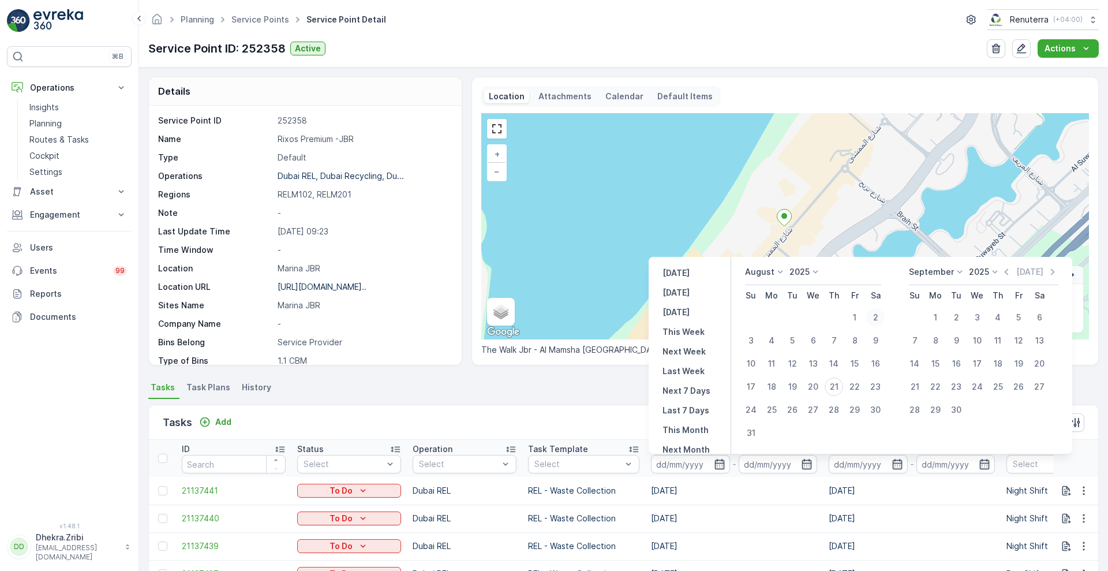
click at [872, 316] on div "2" at bounding box center [875, 317] width 18 height 18
type input "02.08.2025"
click at [872, 316] on div "2" at bounding box center [875, 317] width 18 height 18
type input "02.08.2025"
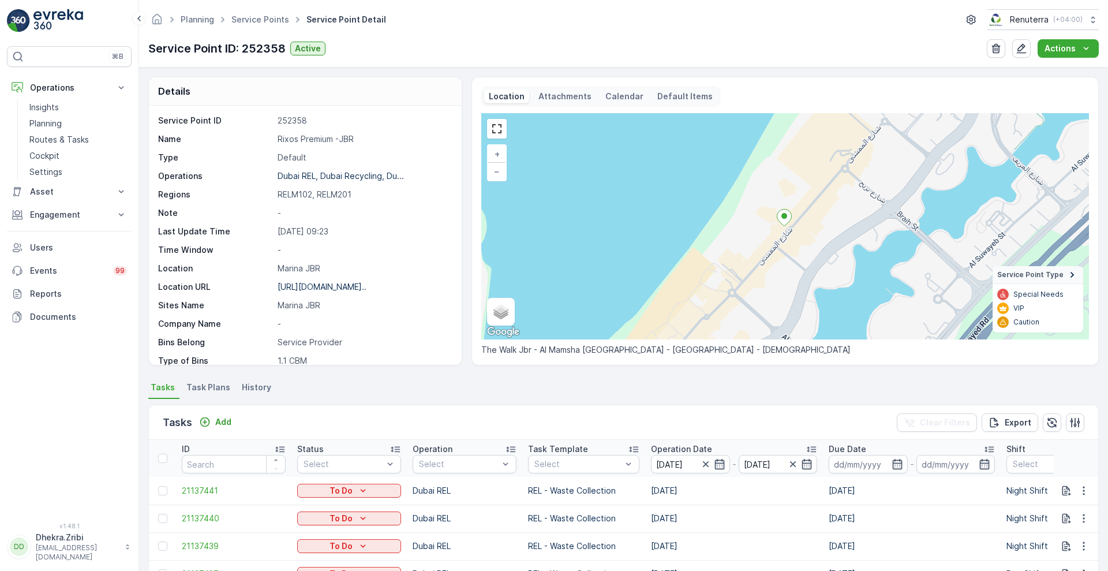
click at [571, 422] on div "Tasks Add Clear Filters Export" at bounding box center [623, 422] width 949 height 35
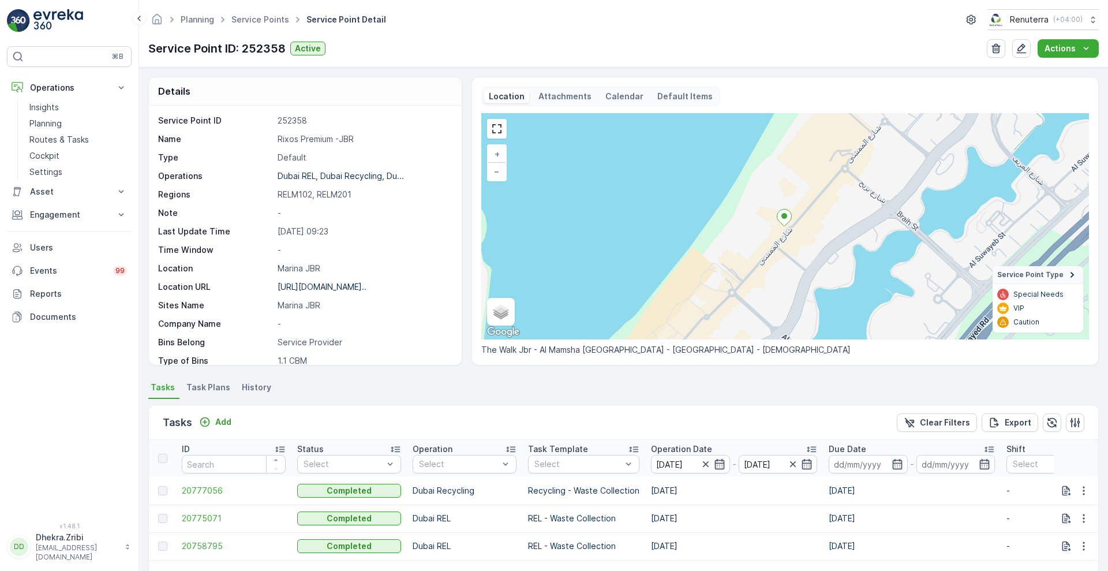
scroll to position [213, 0]
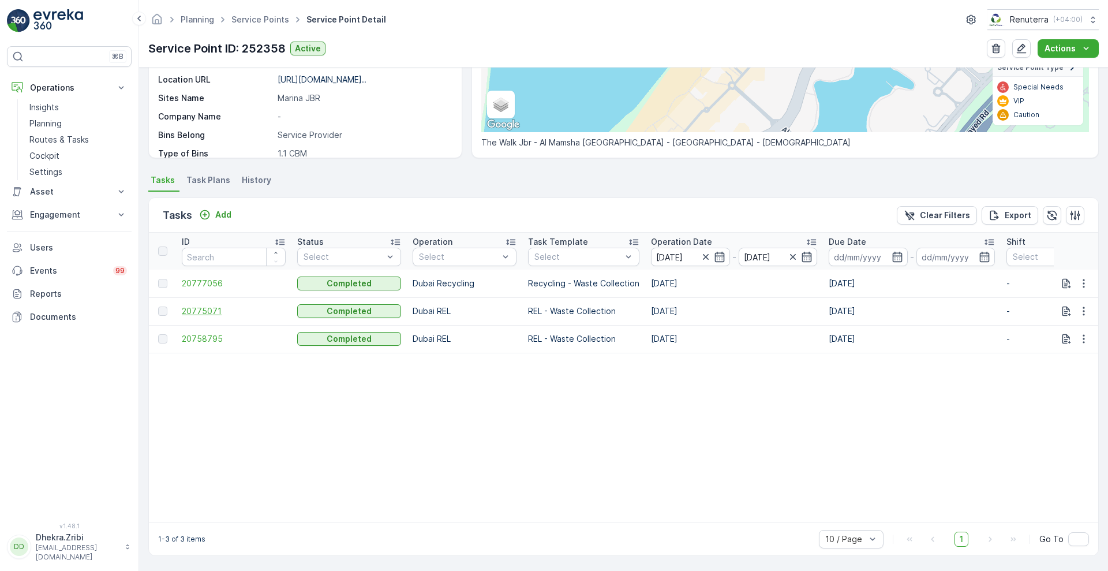
click at [197, 305] on span "20775071" at bounding box center [234, 311] width 104 height 12
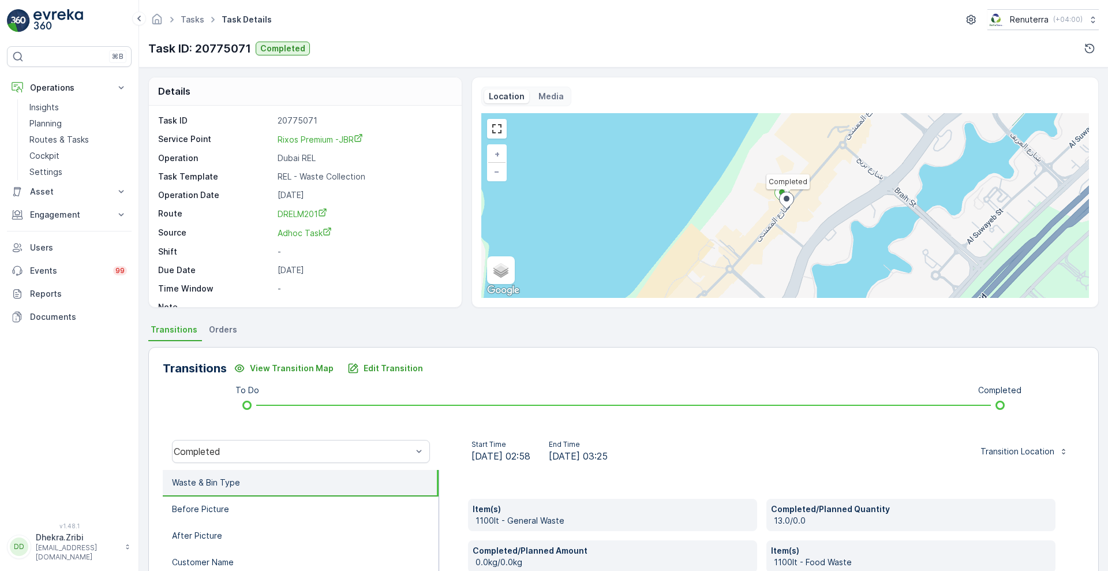
scroll to position [192, 0]
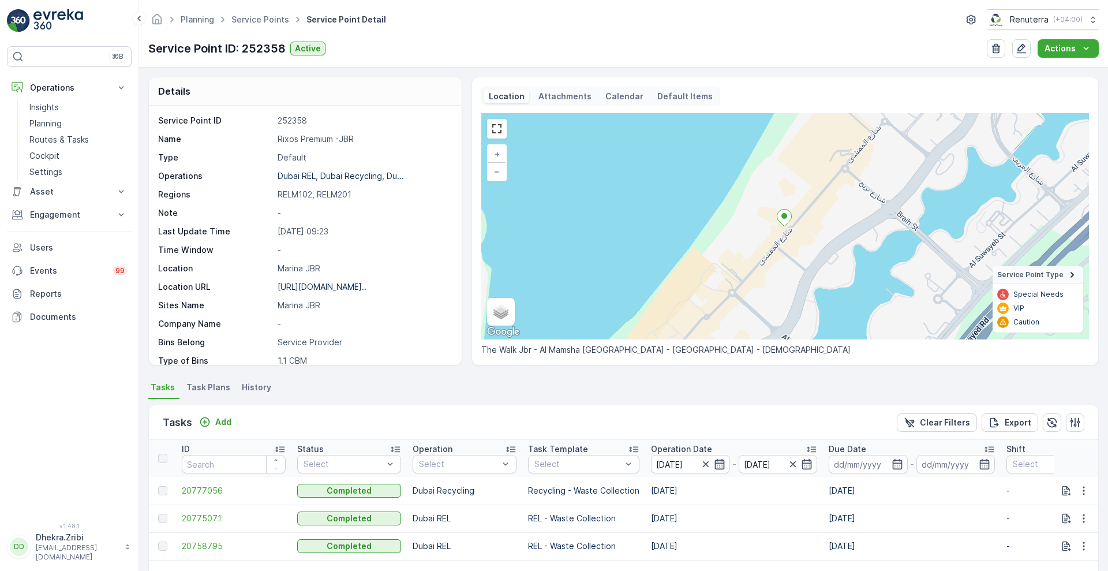
click at [719, 469] on icon "button" at bounding box center [720, 464] width 12 height 12
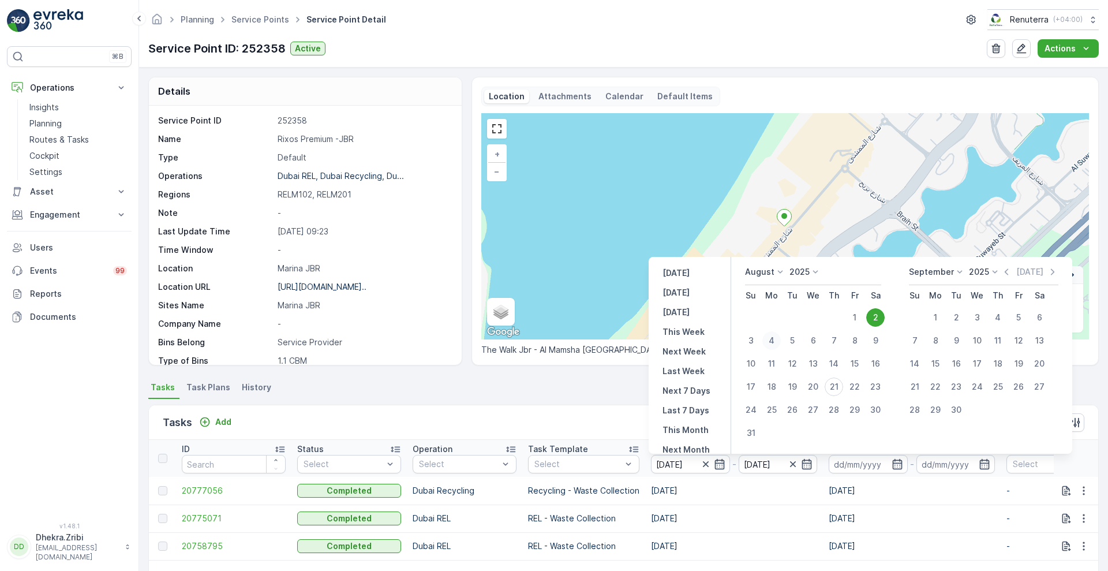
click at [771, 346] on div "4" at bounding box center [771, 340] width 18 height 18
type input "04.08.2025"
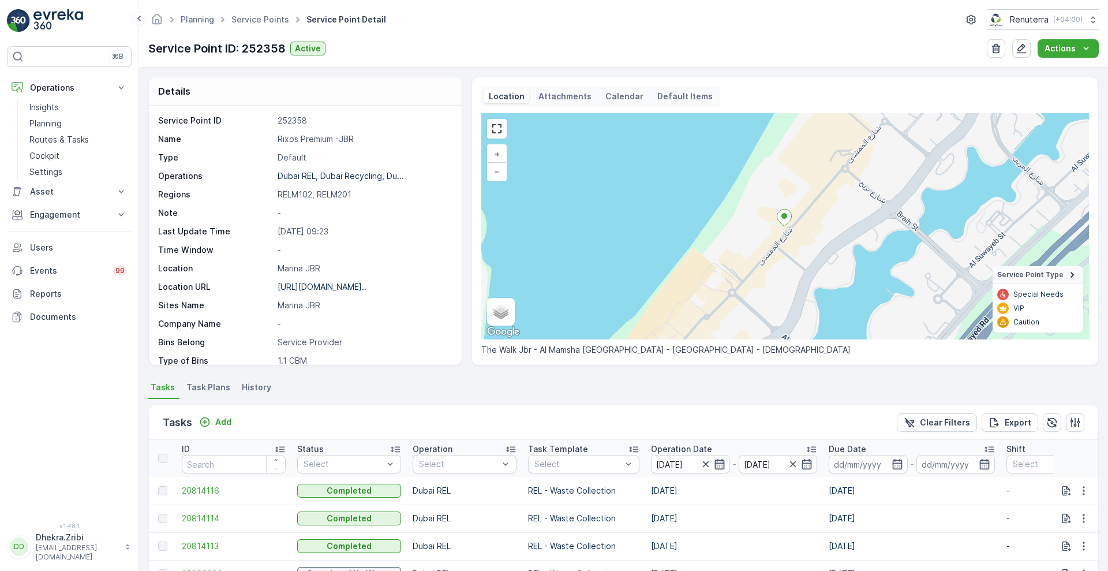
click at [717, 464] on icon "button" at bounding box center [720, 464] width 12 height 12
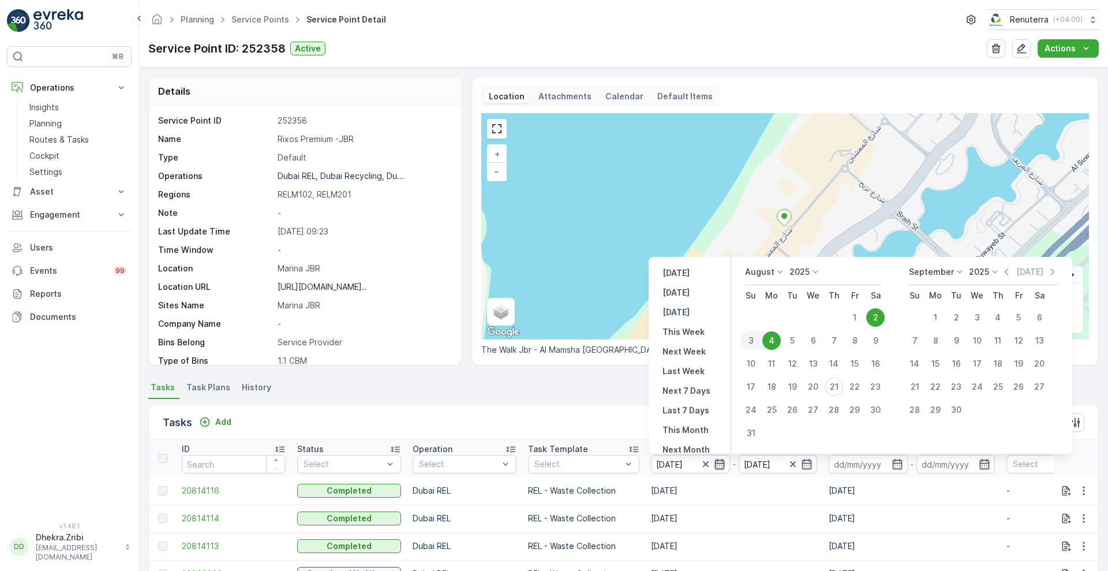
click at [717, 464] on icon "button" at bounding box center [720, 464] width 12 height 12
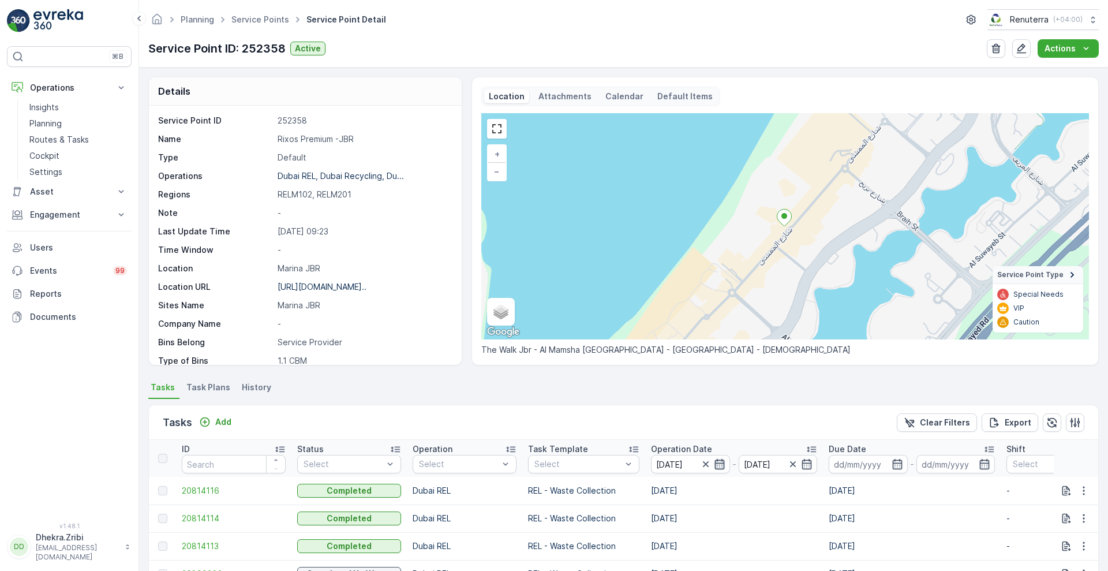
click at [717, 465] on icon "button" at bounding box center [720, 464] width 12 height 12
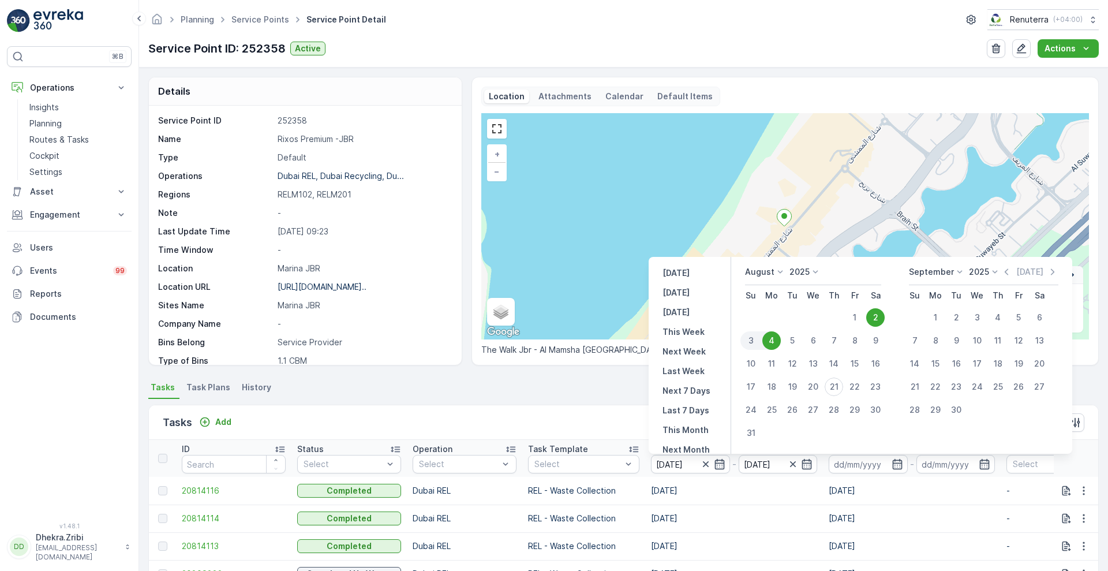
click at [768, 340] on div "4" at bounding box center [771, 340] width 18 height 18
click at [773, 339] on div "4" at bounding box center [771, 340] width 18 height 18
type input "04.08.2025"
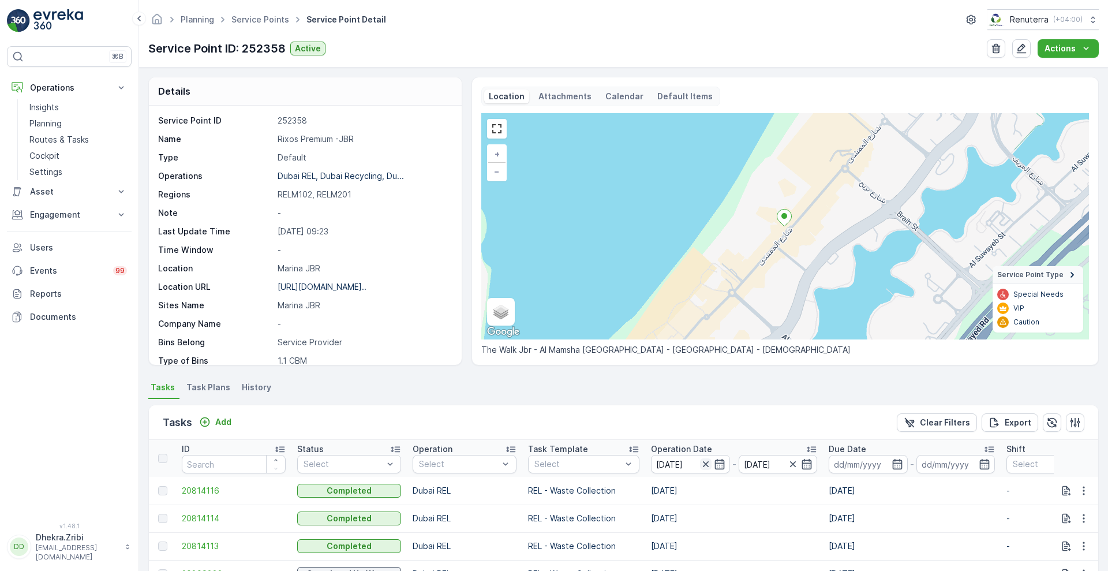
click at [702, 465] on icon "button" at bounding box center [706, 464] width 12 height 12
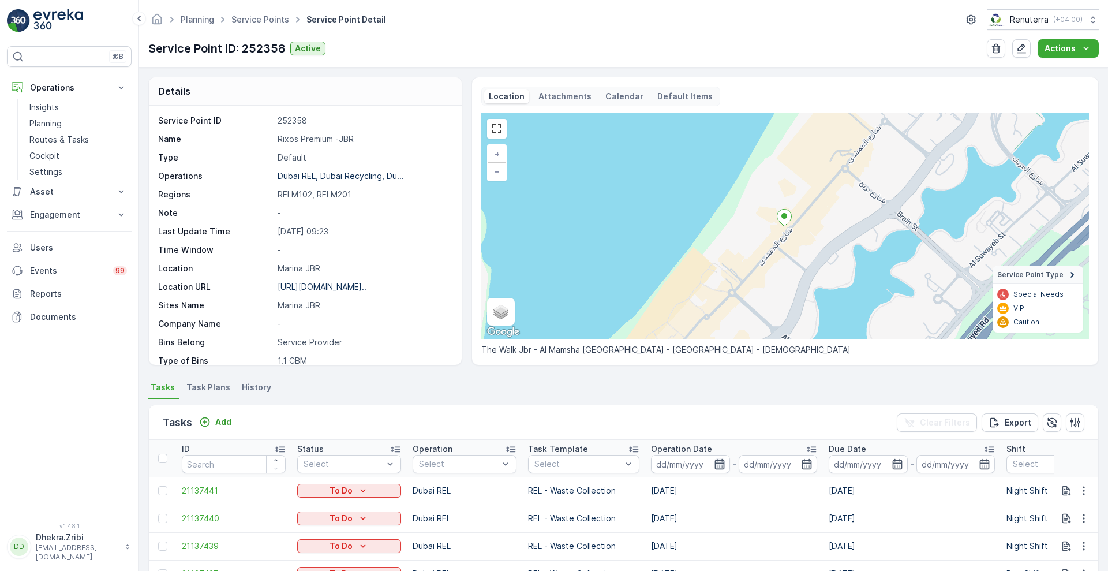
click at [720, 461] on icon "button" at bounding box center [720, 464] width 12 height 12
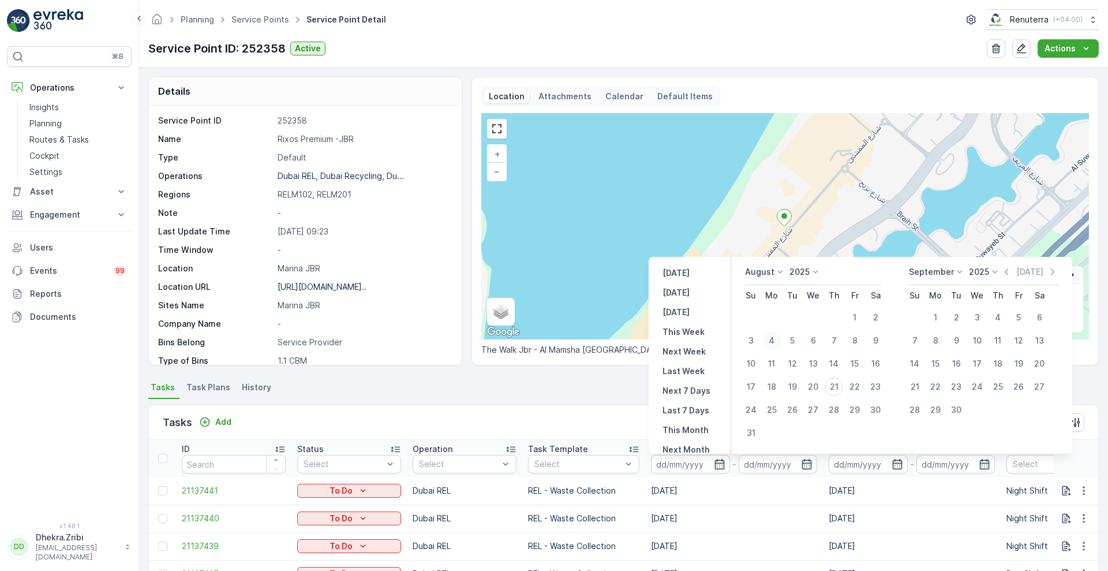
click at [776, 338] on div "4" at bounding box center [771, 340] width 18 height 18
type input "04.08.2025"
click at [776, 338] on div "4" at bounding box center [771, 340] width 18 height 18
type input "04.08.2025"
click at [598, 417] on div "Tasks Add Clear Filters Export" at bounding box center [623, 422] width 949 height 35
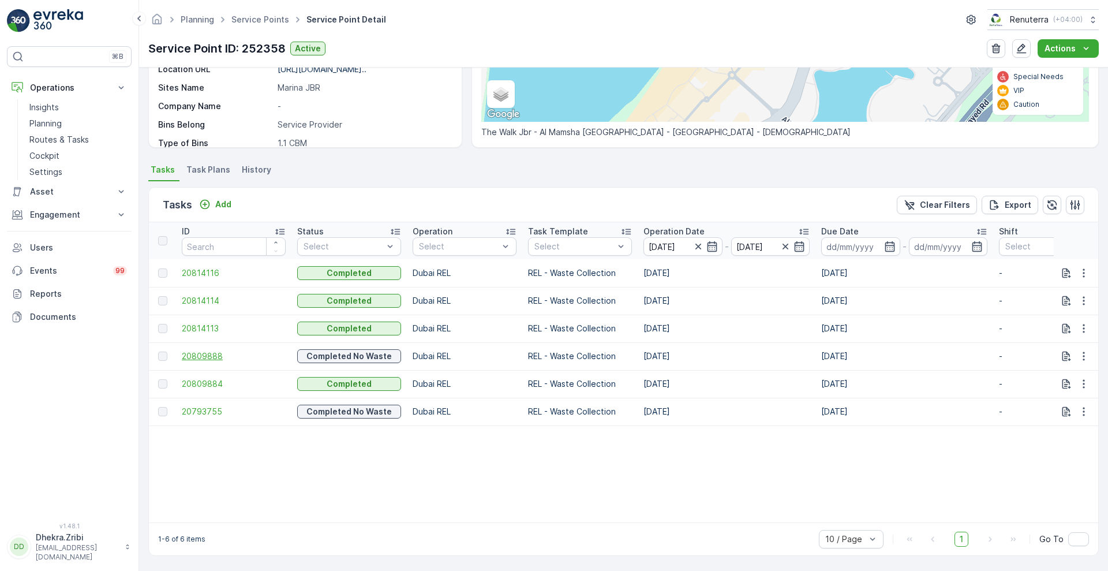
click at [197, 350] on span "20809888" at bounding box center [234, 356] width 104 height 12
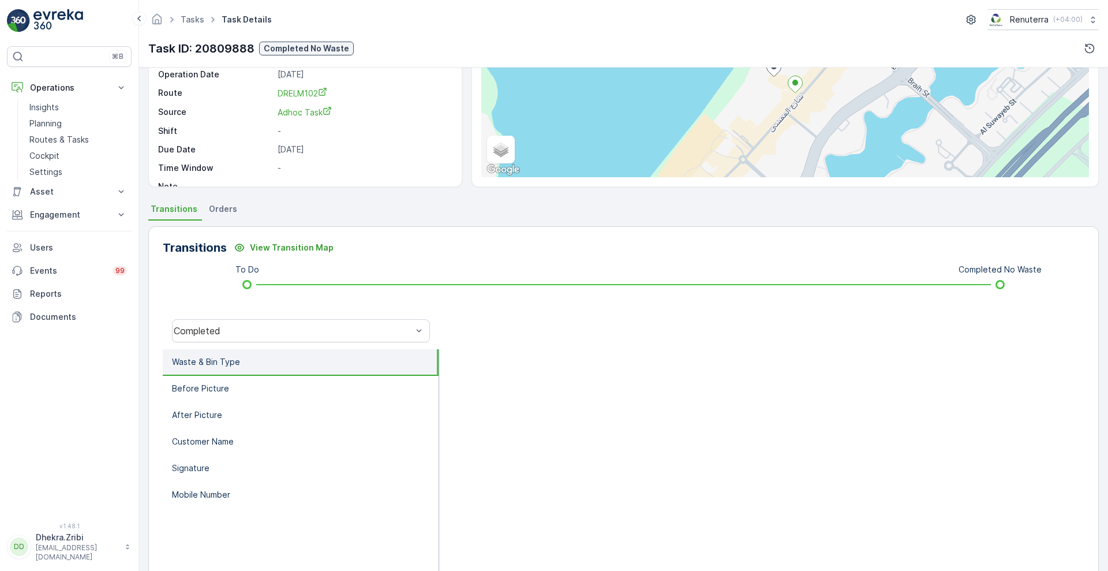
scroll to position [157, 0]
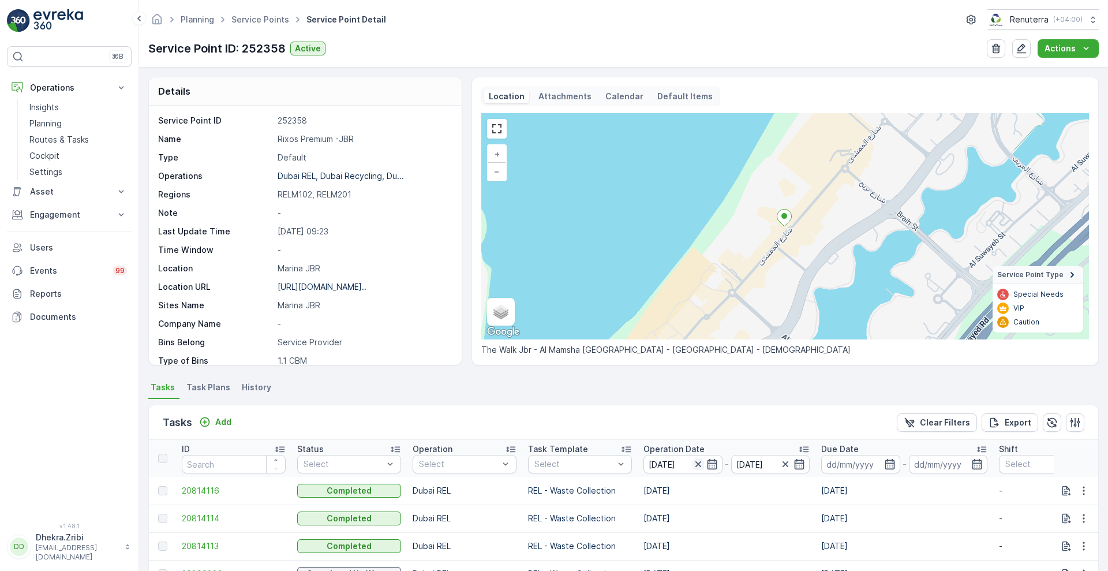
click at [696, 461] on icon "button" at bounding box center [698, 464] width 6 height 6
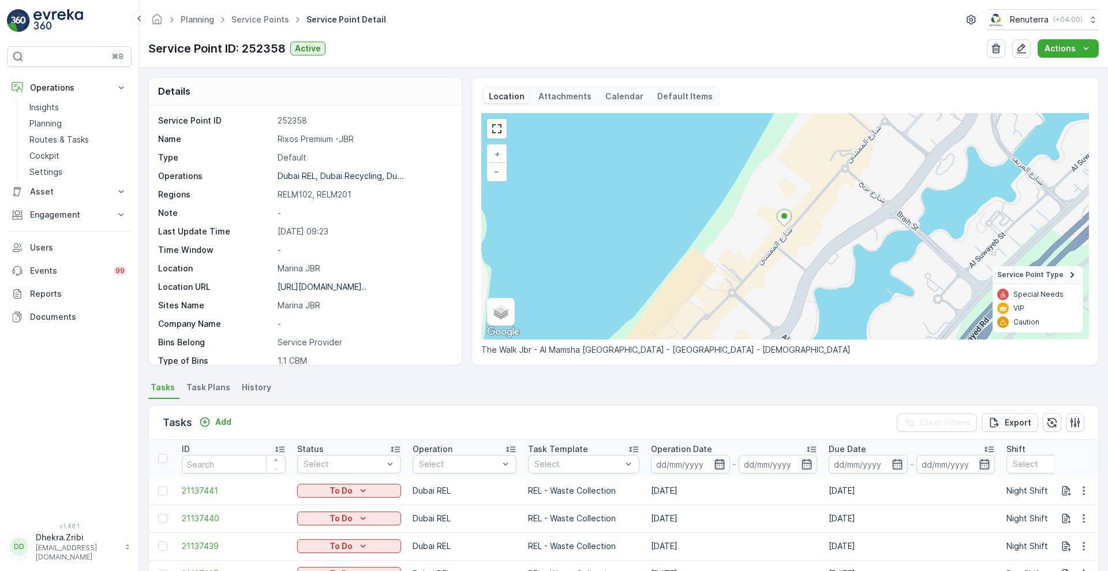
click at [717, 466] on icon "button" at bounding box center [720, 464] width 12 height 12
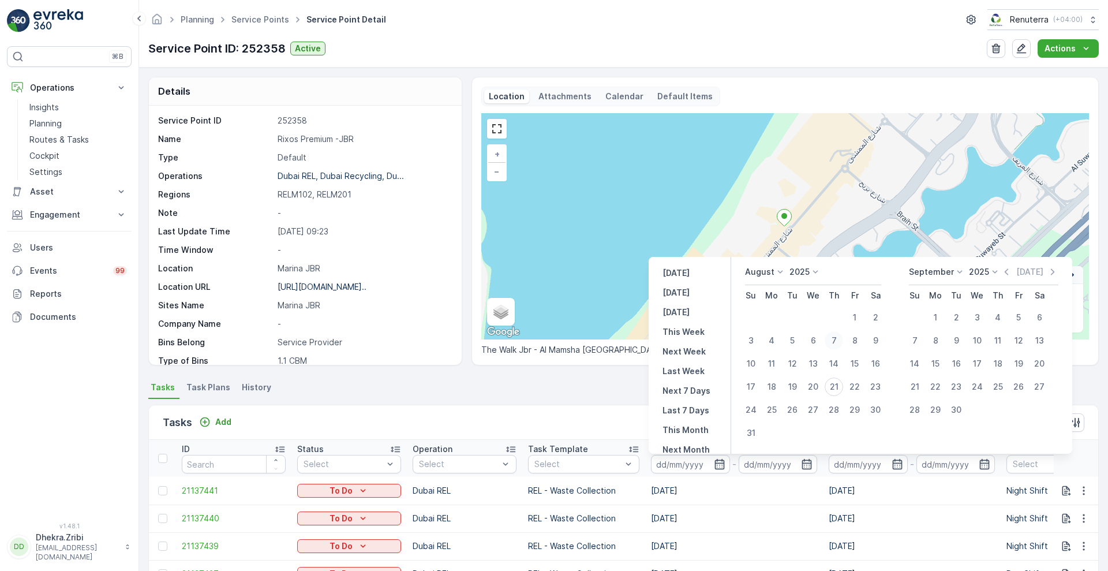
click at [832, 339] on div "7" at bounding box center [834, 340] width 18 height 18
type input "07.08.2025"
click at [832, 339] on div "7" at bounding box center [834, 340] width 18 height 18
type input "07.08.2025"
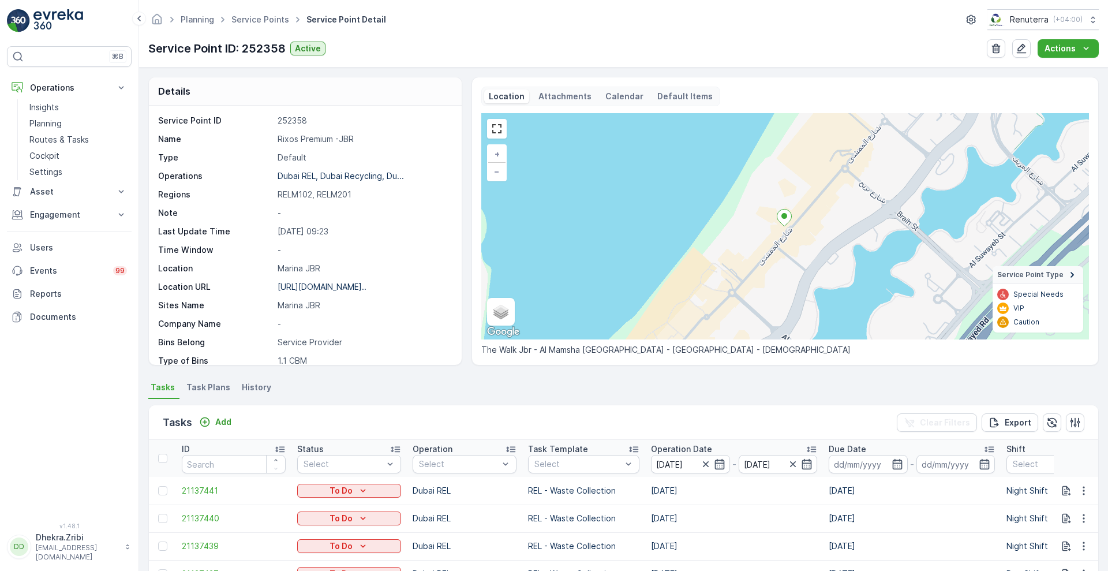
click at [596, 368] on div "Details Service Point ID 252358 Name Rixos Premium -JBR Type Default Operations…" at bounding box center [623, 319] width 969 height 503
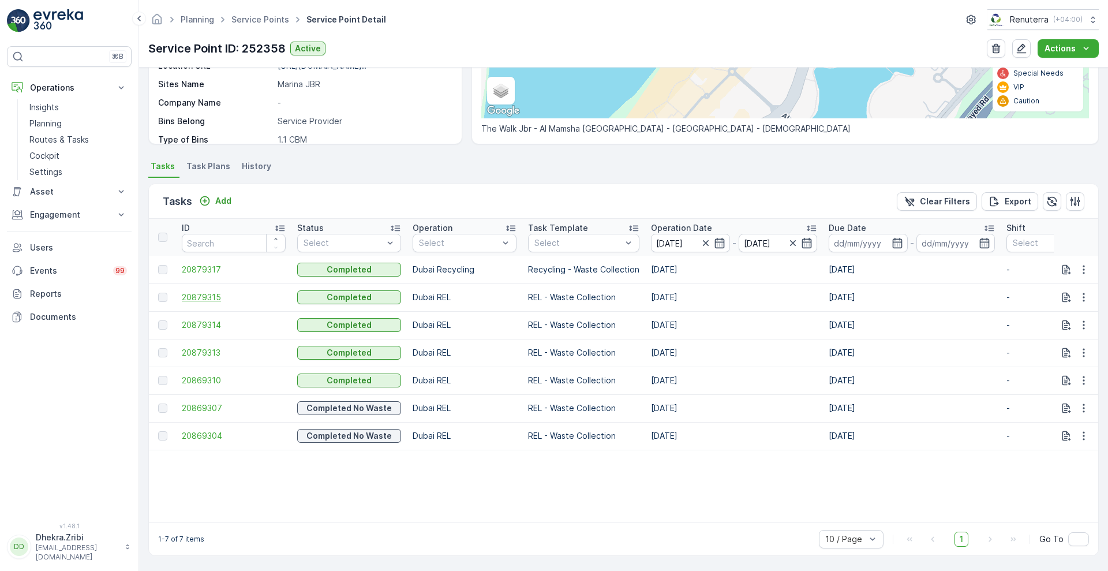
click at [201, 291] on span "20879315" at bounding box center [234, 297] width 104 height 12
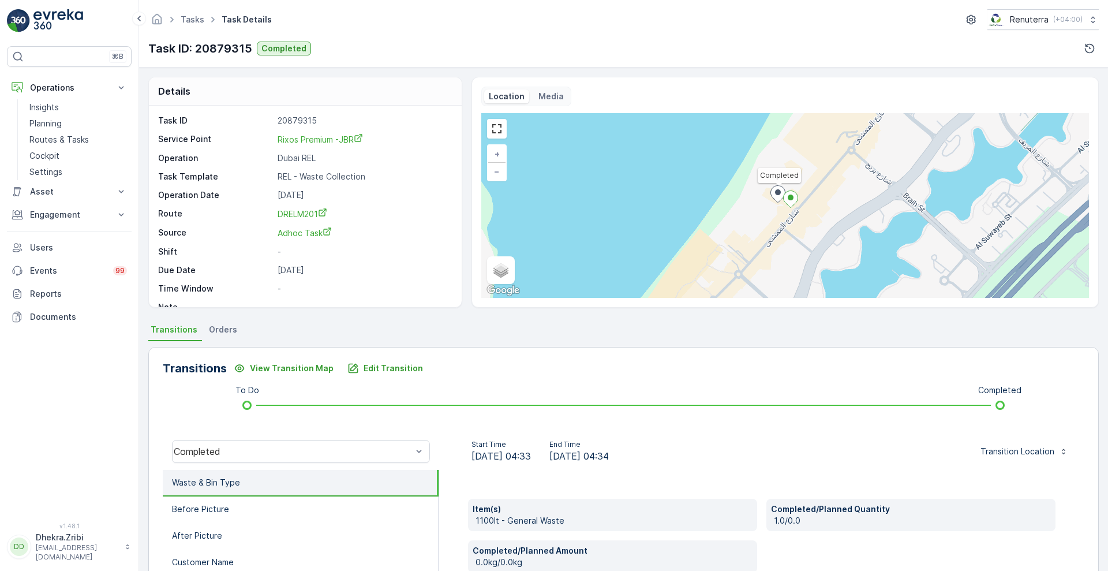
scroll to position [157, 0]
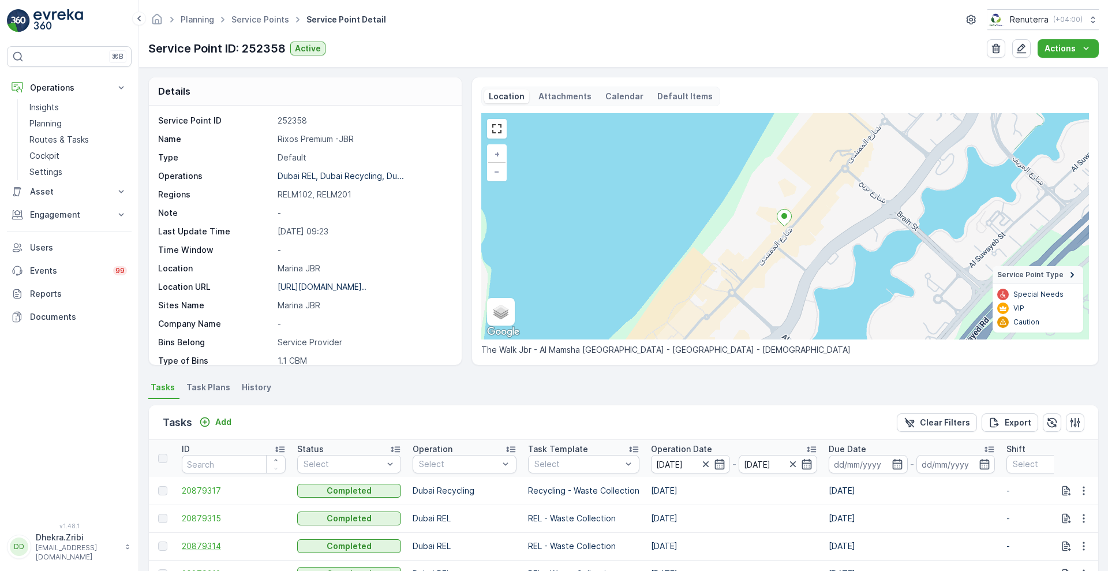
click at [208, 544] on span "20879314" at bounding box center [234, 546] width 104 height 12
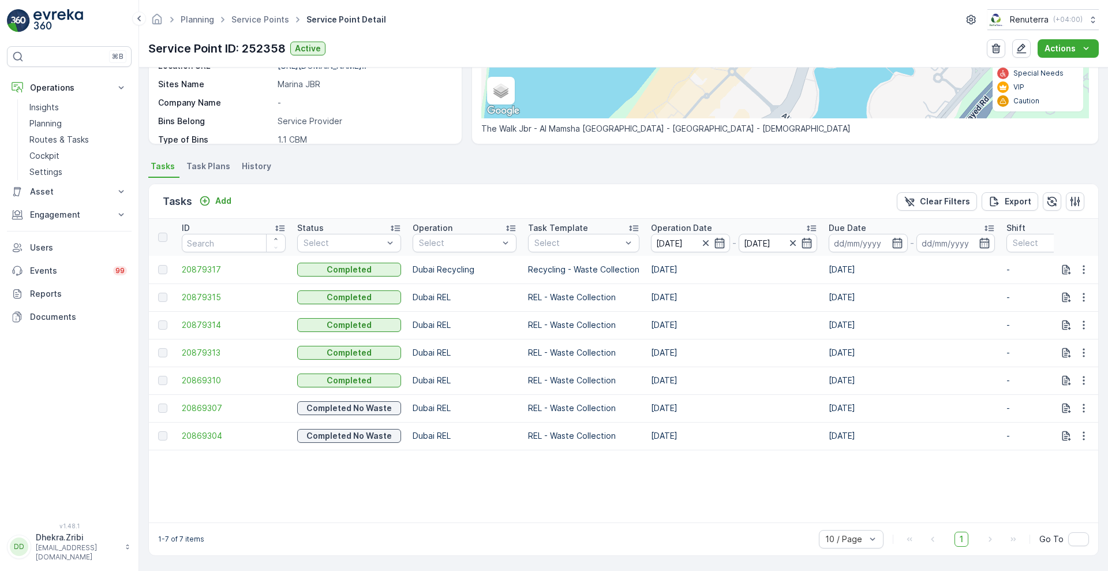
scroll to position [0, 819]
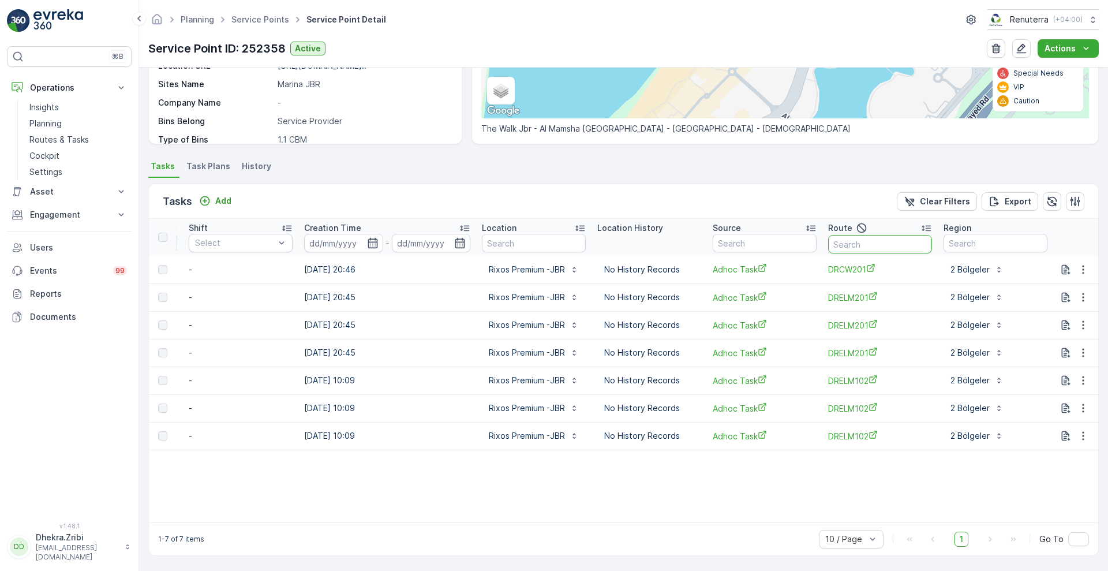
click at [874, 238] on input "text" at bounding box center [880, 244] width 104 height 18
type input "201"
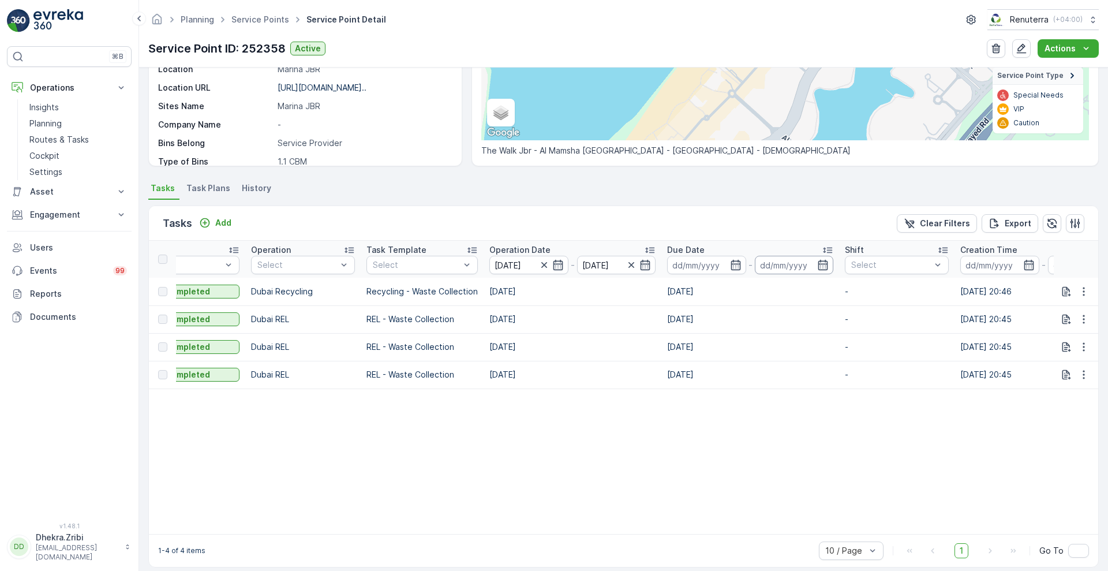
scroll to position [216, 0]
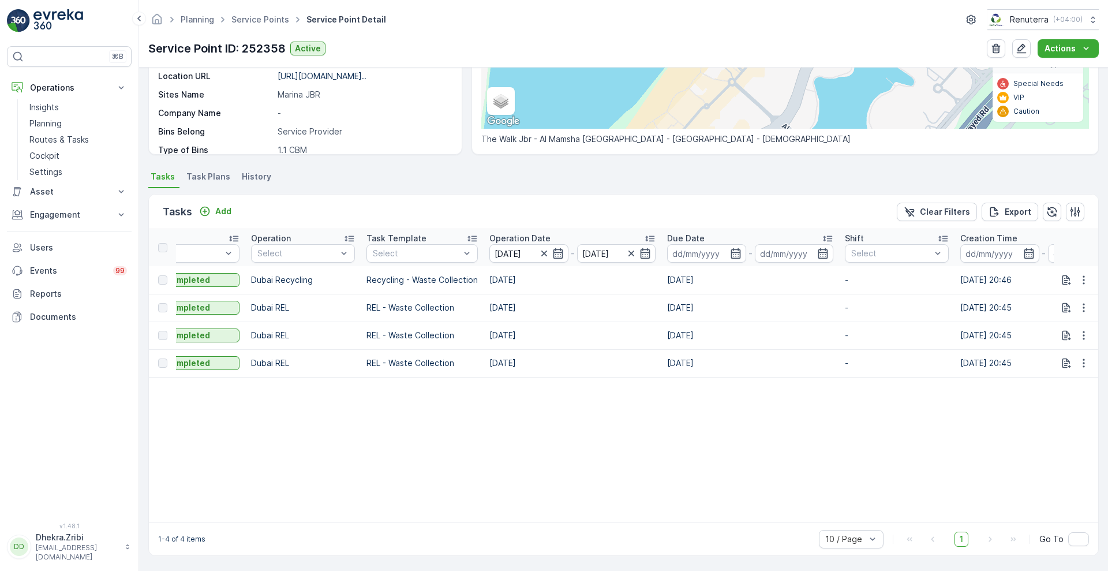
click at [193, 522] on div "1-4 of 4 items 10 / Page 1 Go To" at bounding box center [623, 538] width 949 height 33
click at [168, 523] on div "1-4 of 4 items 10 / Page 1 Go To" at bounding box center [623, 538] width 949 height 33
click at [178, 523] on div "1-4 of 4 items 10 / Page 1 Go To" at bounding box center [623, 538] width 949 height 33
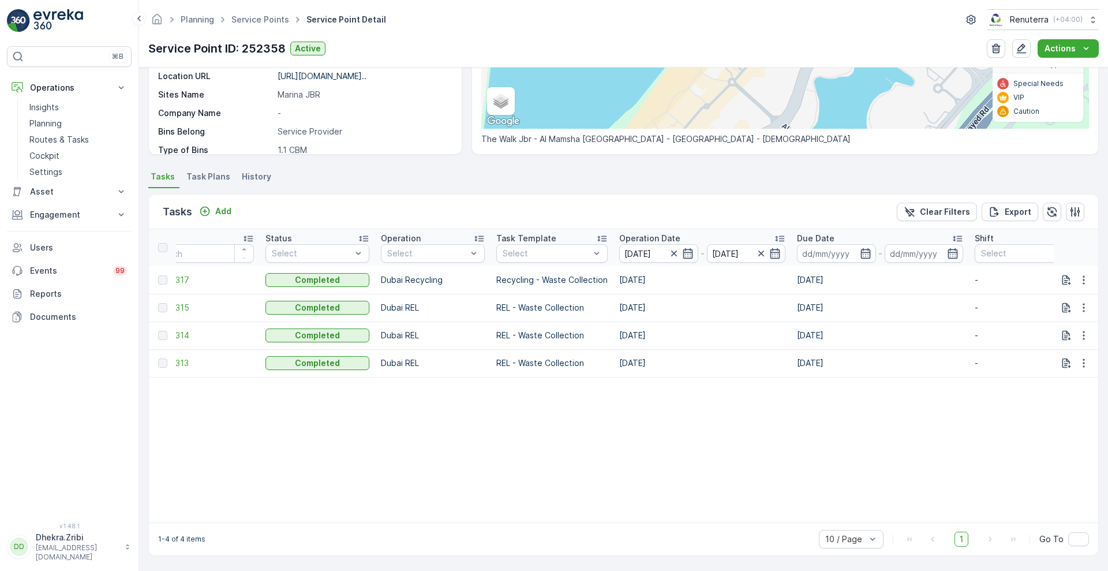
scroll to position [0, 0]
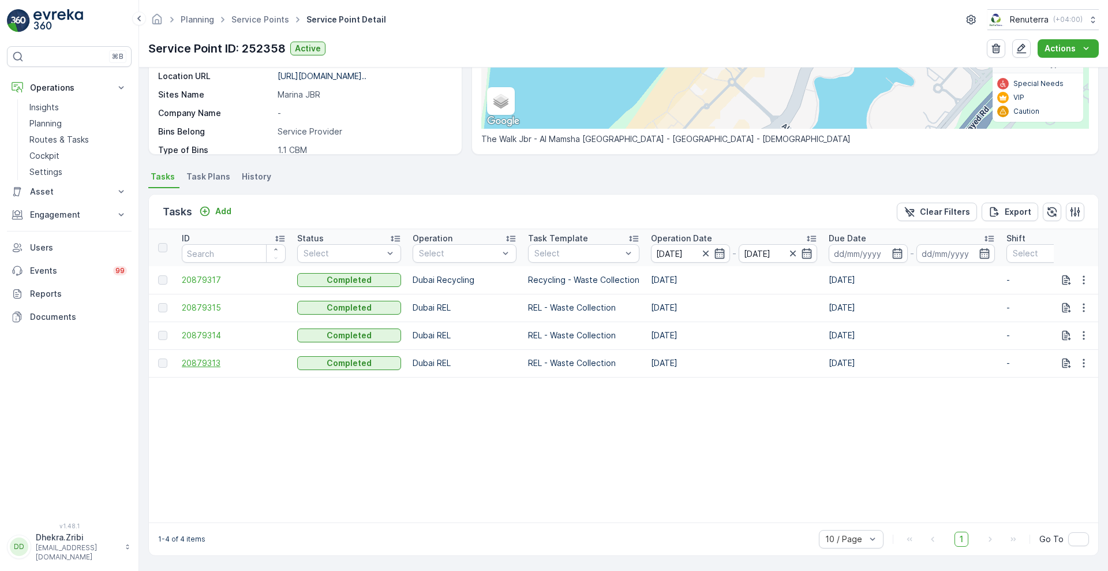
click at [194, 357] on span "20879313" at bounding box center [234, 363] width 104 height 12
click at [198, 357] on span "20879313" at bounding box center [234, 363] width 104 height 12
click at [196, 303] on span "20879315" at bounding box center [234, 308] width 104 height 12
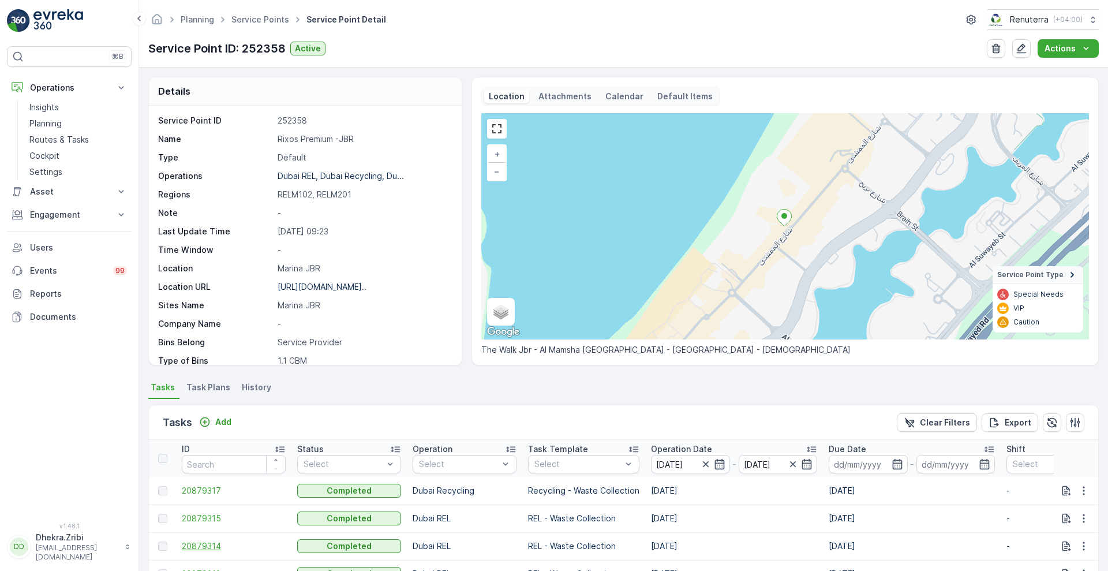
click at [196, 549] on span "20879314" at bounding box center [234, 546] width 104 height 12
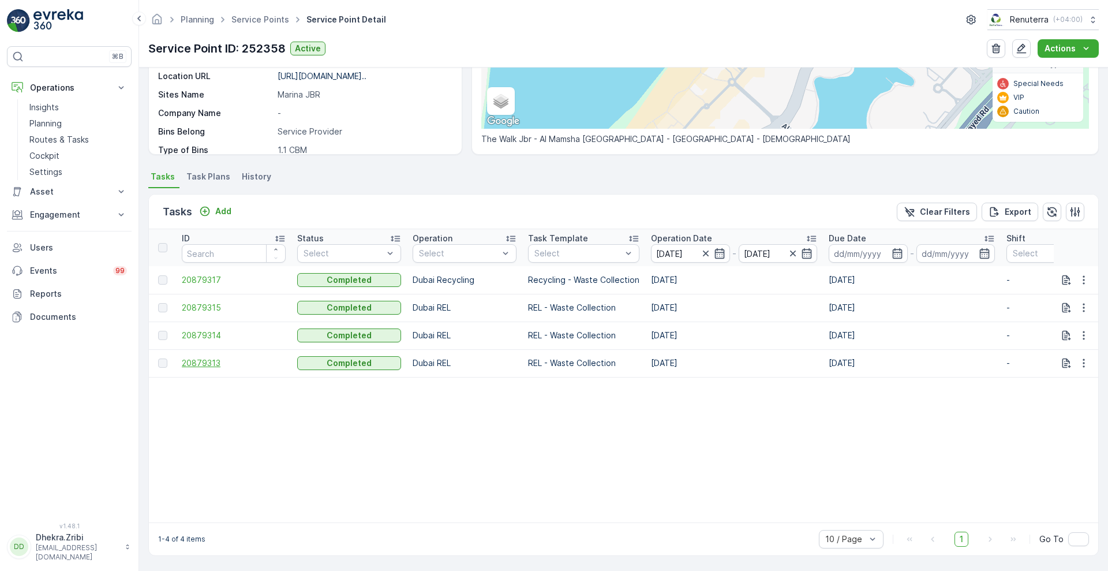
click at [204, 358] on span "20879313" at bounding box center [234, 363] width 104 height 12
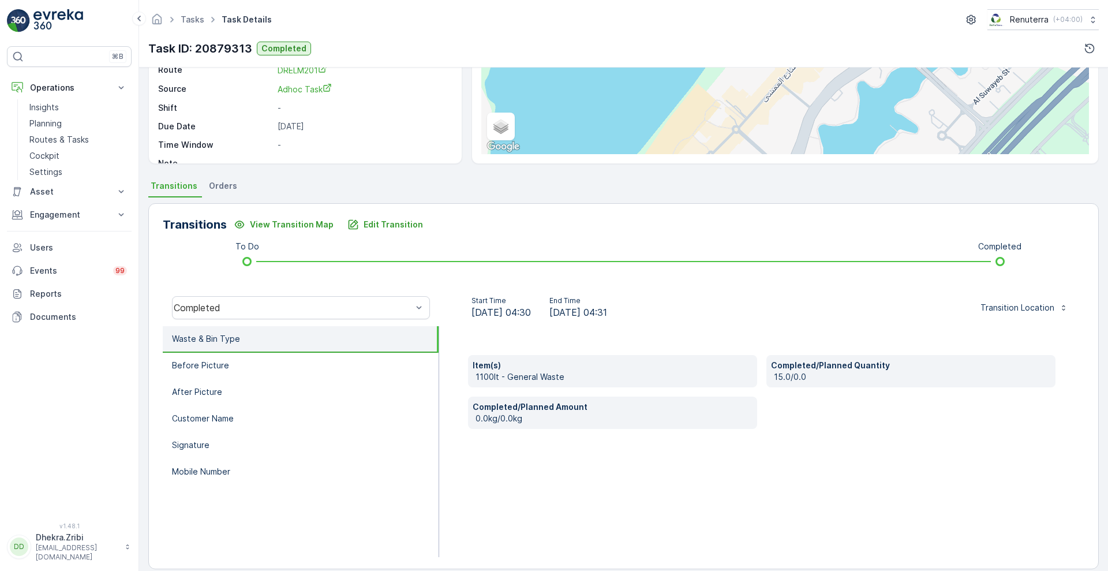
scroll to position [157, 0]
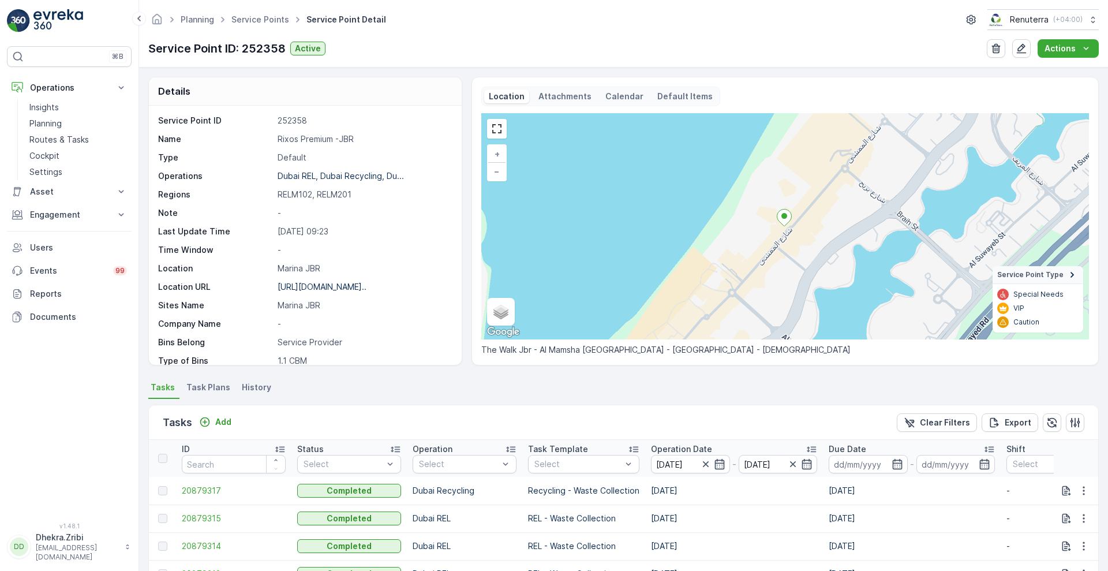
scroll to position [216, 0]
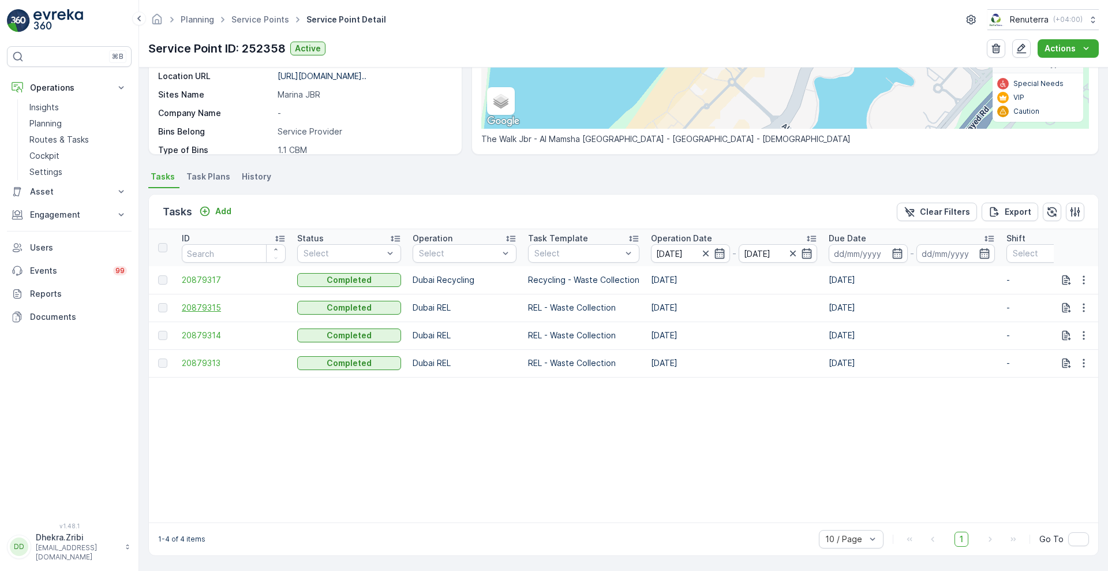
click at [202, 302] on span "20879315" at bounding box center [234, 308] width 104 height 12
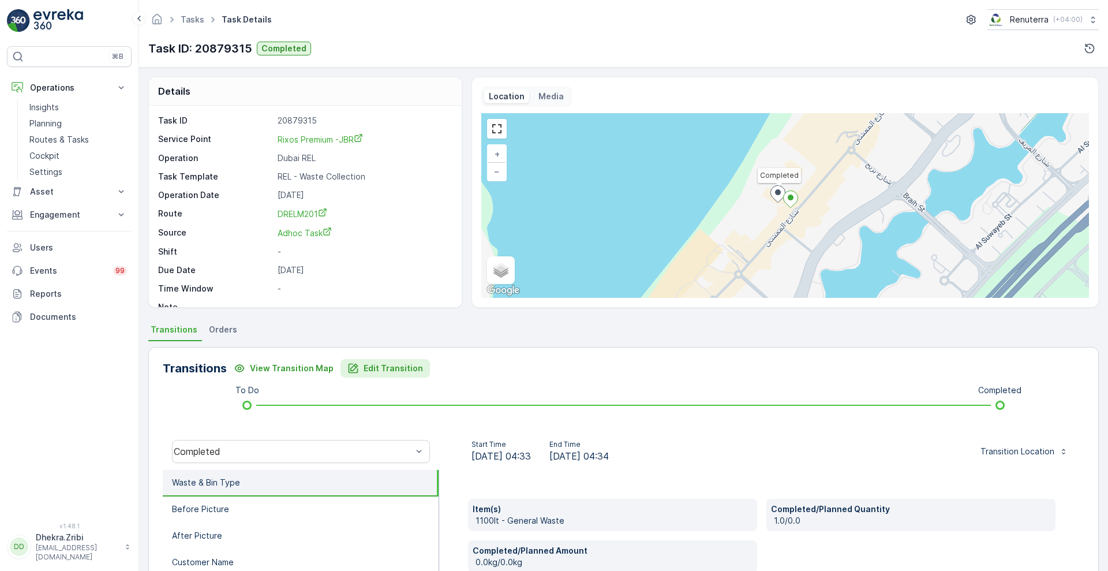
click at [376, 367] on p "Edit Transition" at bounding box center [393, 368] width 59 height 12
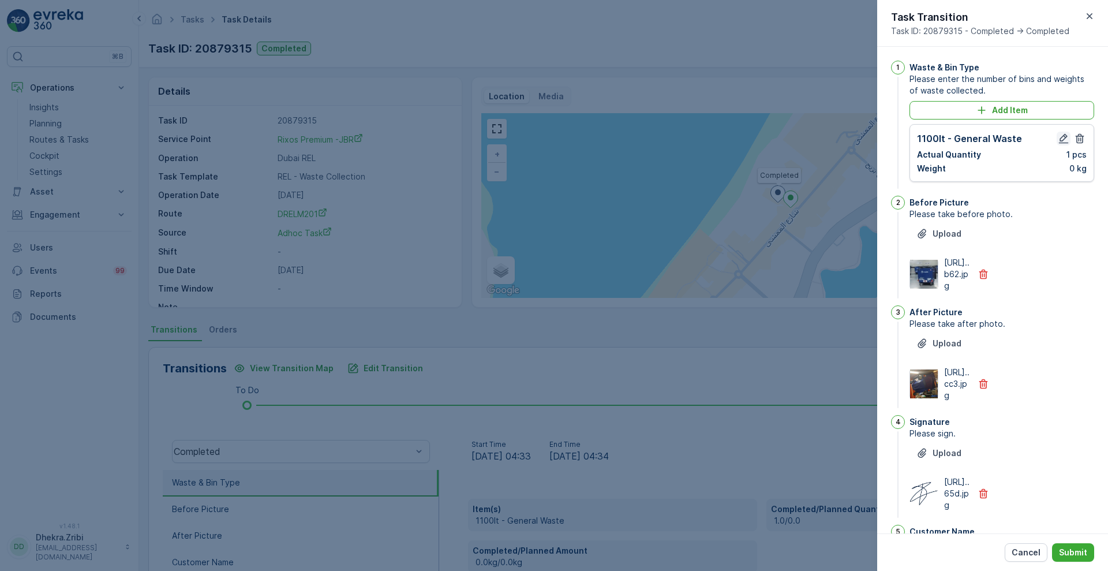
click at [1059, 136] on icon "button" at bounding box center [1064, 139] width 12 height 12
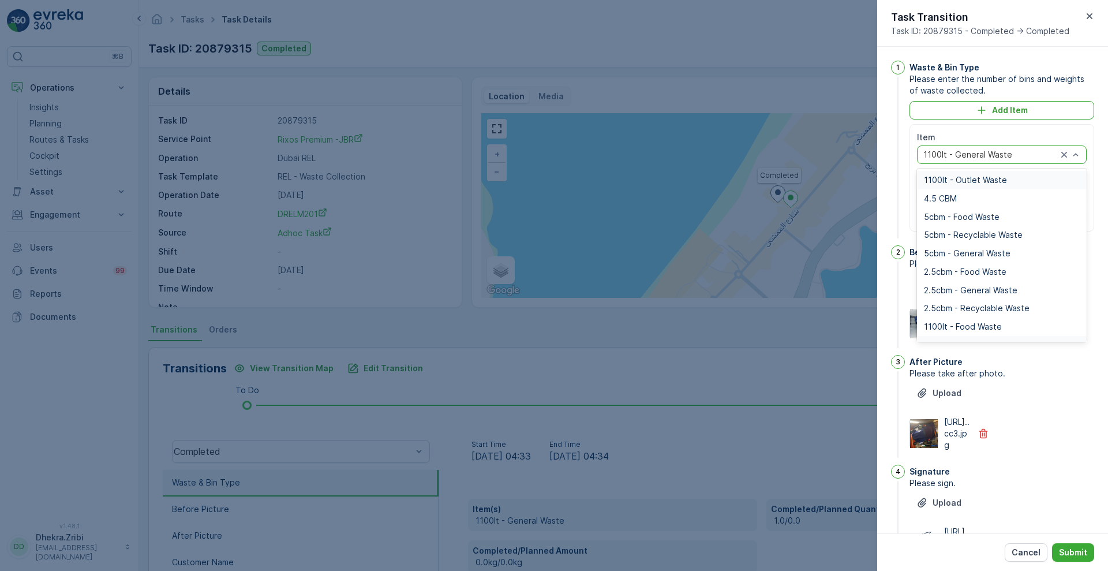
click at [1045, 149] on div "1100lt - General Waste" at bounding box center [1002, 154] width 170 height 18
click at [968, 215] on span "5cbm - Food Waste" at bounding box center [962, 216] width 76 height 9
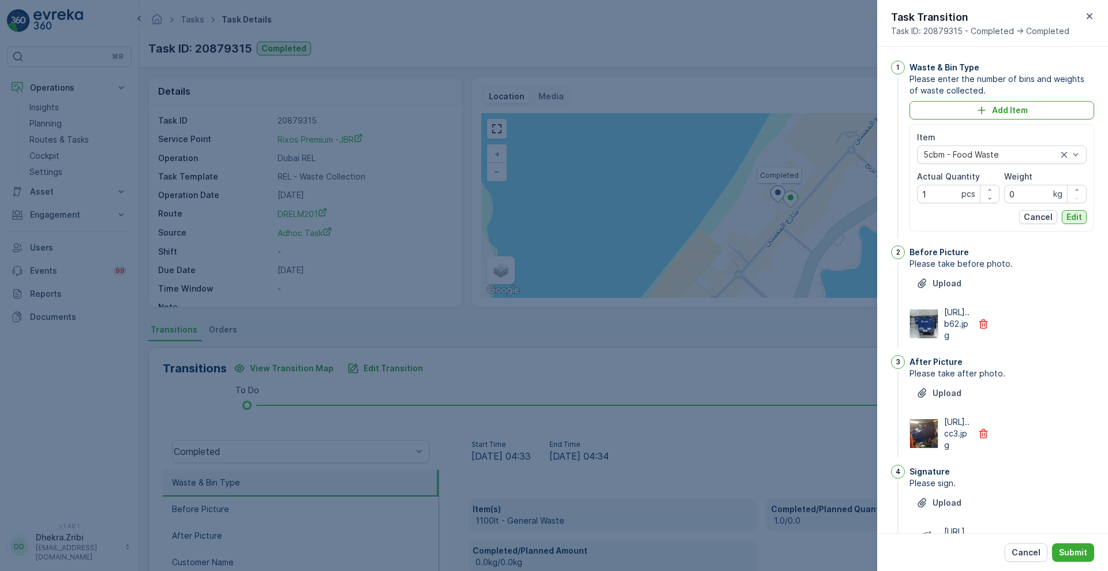
click at [1076, 223] on button "Edit" at bounding box center [1074, 217] width 25 height 14
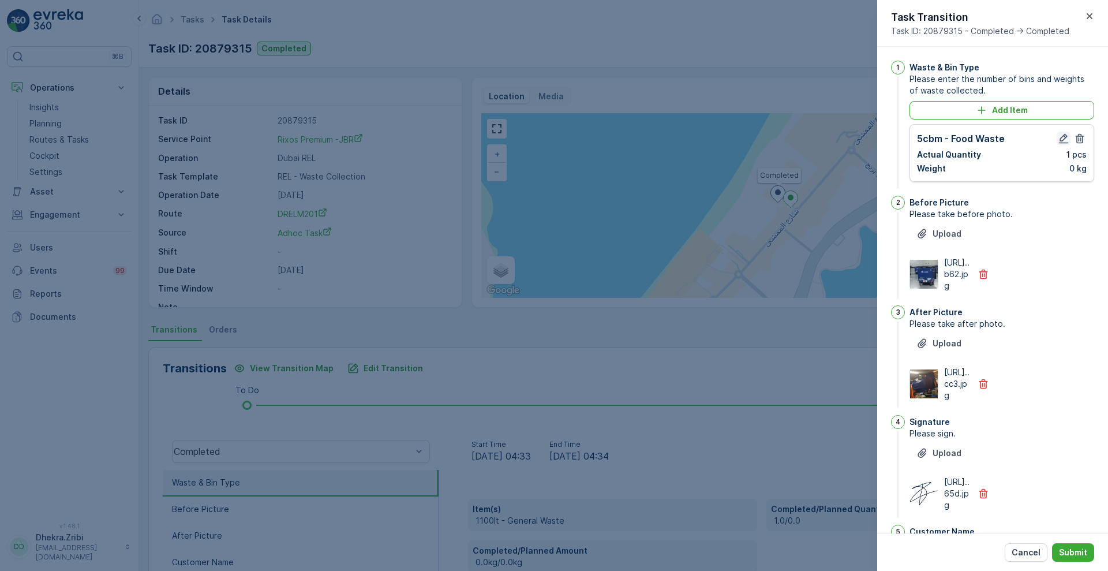
click at [1058, 140] on icon "button" at bounding box center [1064, 139] width 12 height 12
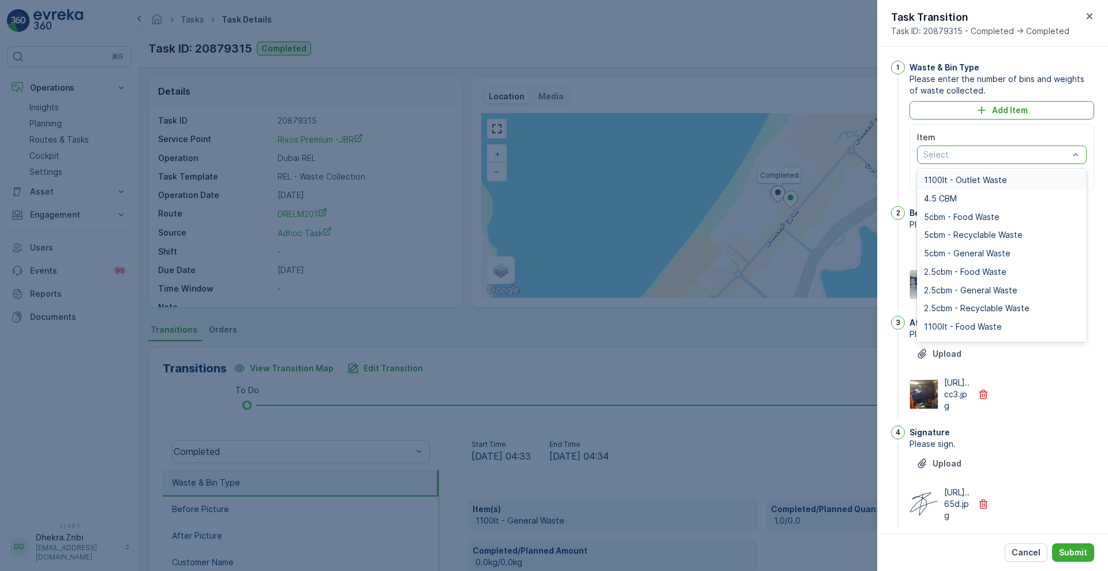
click at [1065, 157] on div at bounding box center [996, 154] width 148 height 9
click at [981, 177] on span "1100lt - Outlet Waste" at bounding box center [965, 179] width 83 height 9
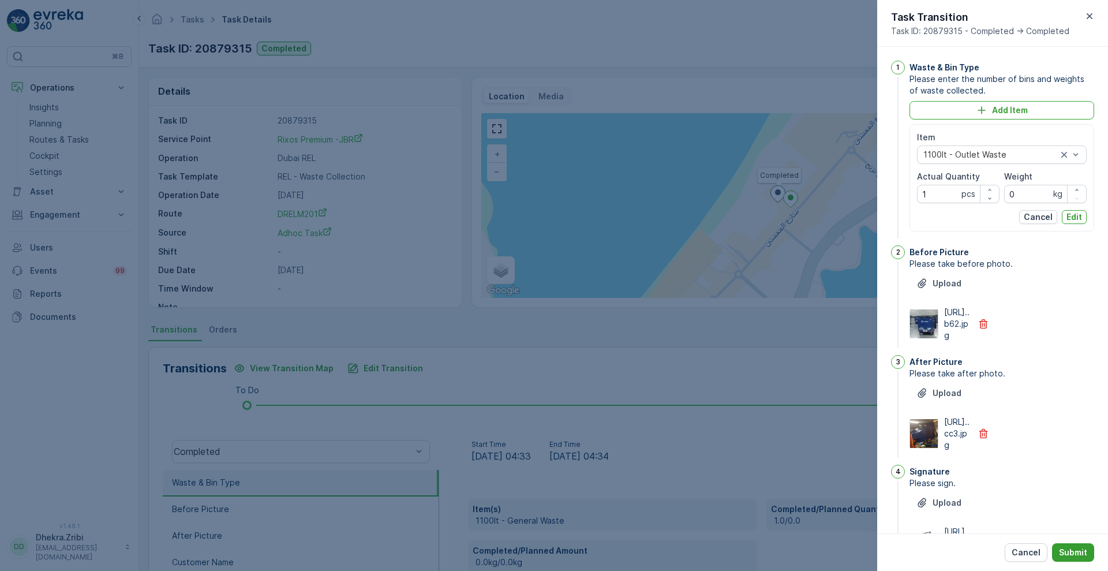
click at [1076, 551] on p "Submit" at bounding box center [1073, 553] width 28 height 12
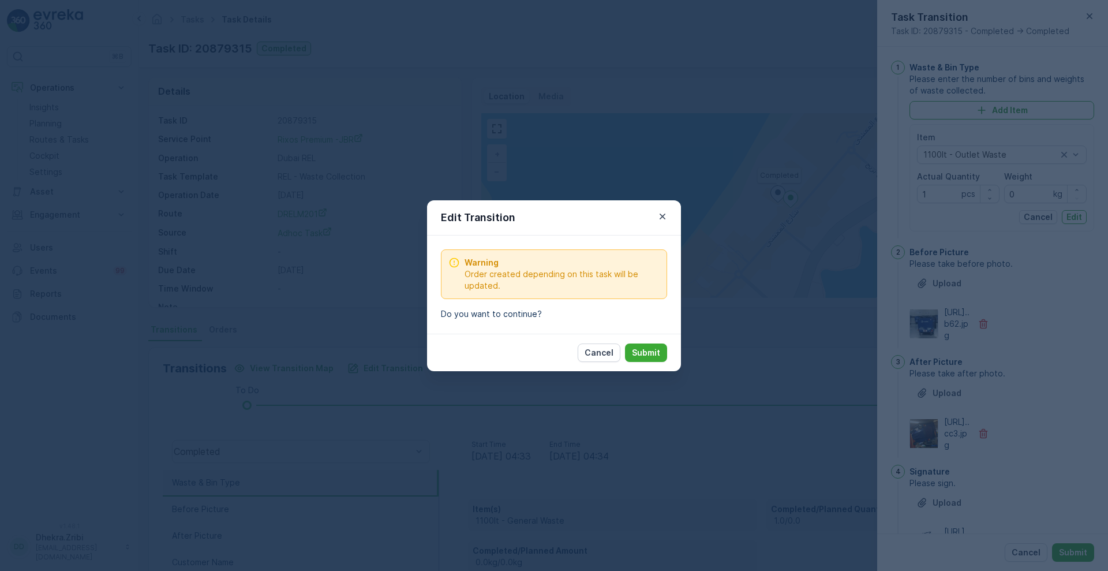
click at [667, 351] on div "Cancel Submit" at bounding box center [554, 353] width 254 height 38
click at [651, 353] on p "Submit" at bounding box center [646, 353] width 28 height 12
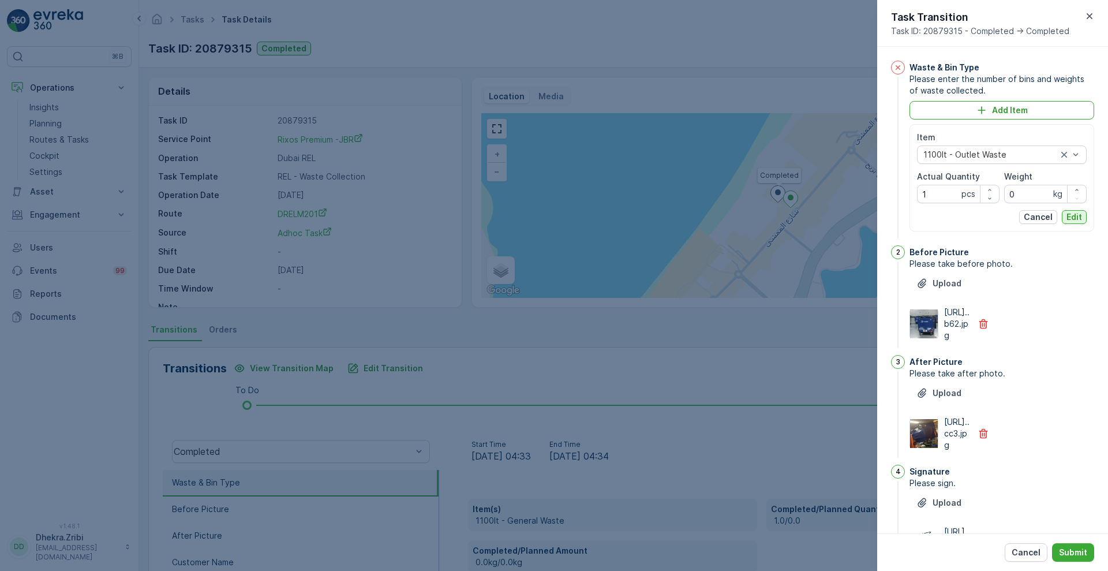
click at [1076, 219] on p "Edit" at bounding box center [1075, 217] width 16 height 12
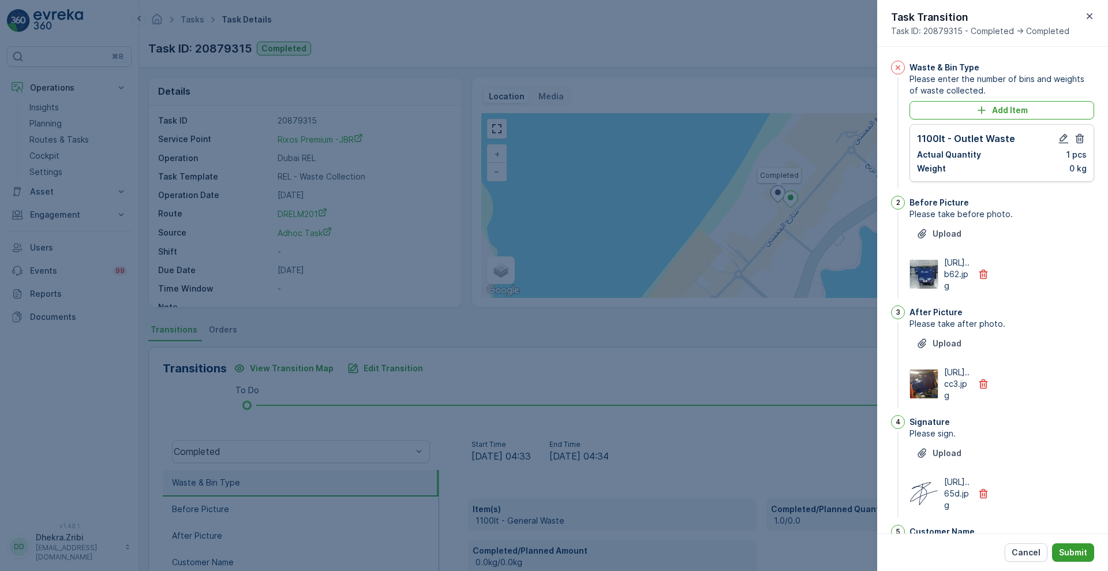
click at [1083, 556] on p "Submit" at bounding box center [1073, 553] width 28 height 12
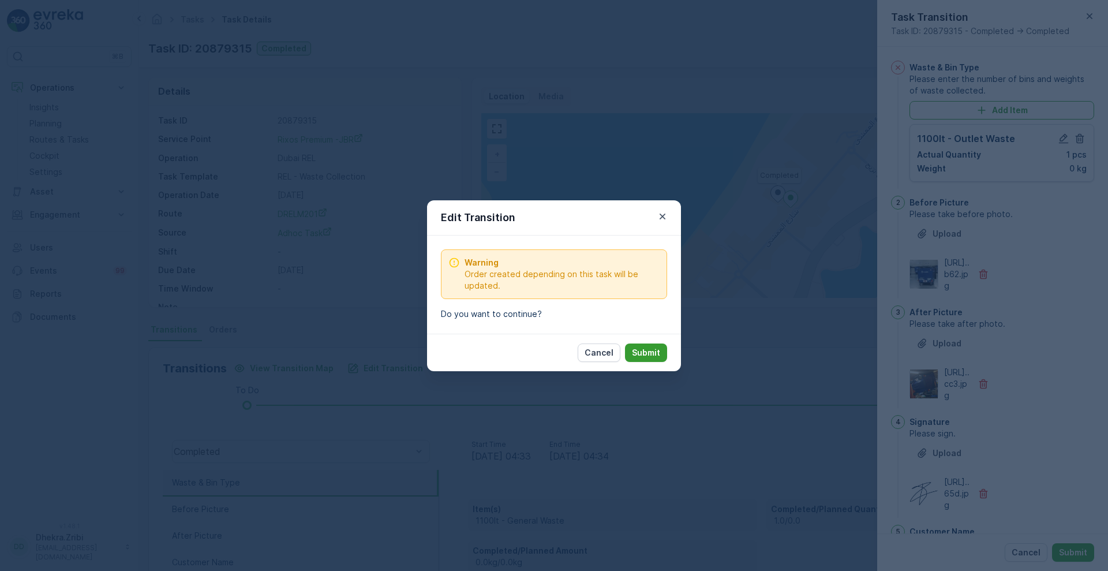
click at [646, 347] on p "Submit" at bounding box center [646, 353] width 28 height 12
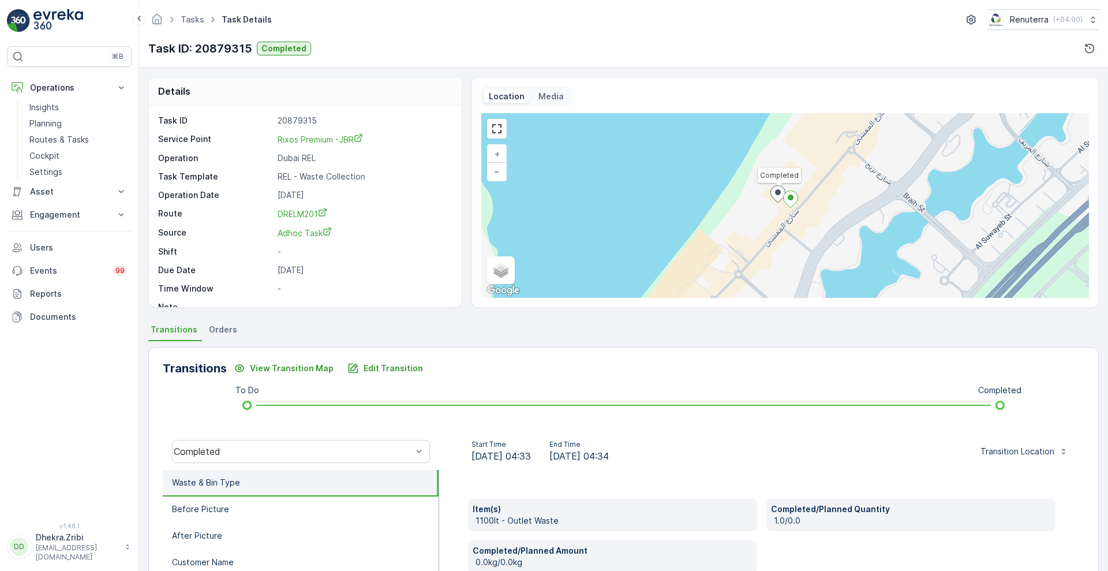
scroll to position [157, 0]
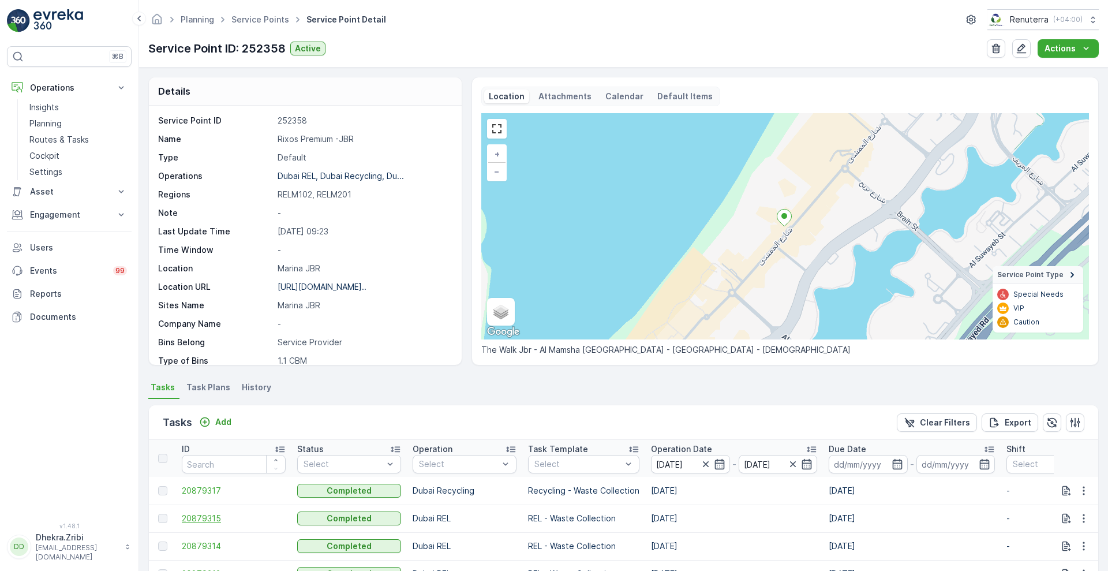
click at [192, 519] on span "20879315" at bounding box center [234, 519] width 104 height 12
click at [209, 547] on span "20879314" at bounding box center [234, 546] width 104 height 12
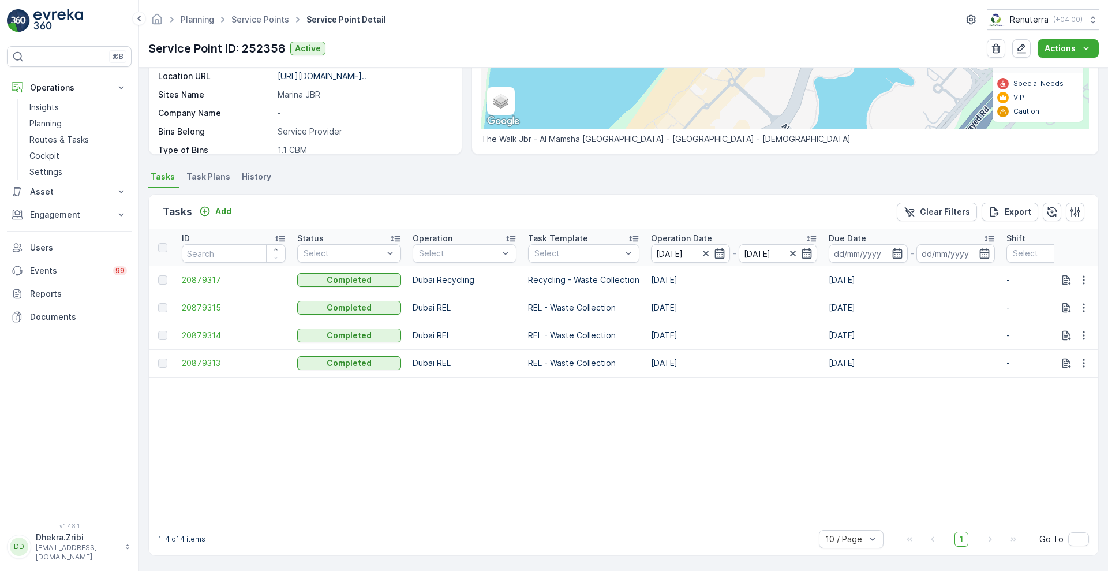
click at [211, 357] on span "20879313" at bounding box center [234, 363] width 104 height 12
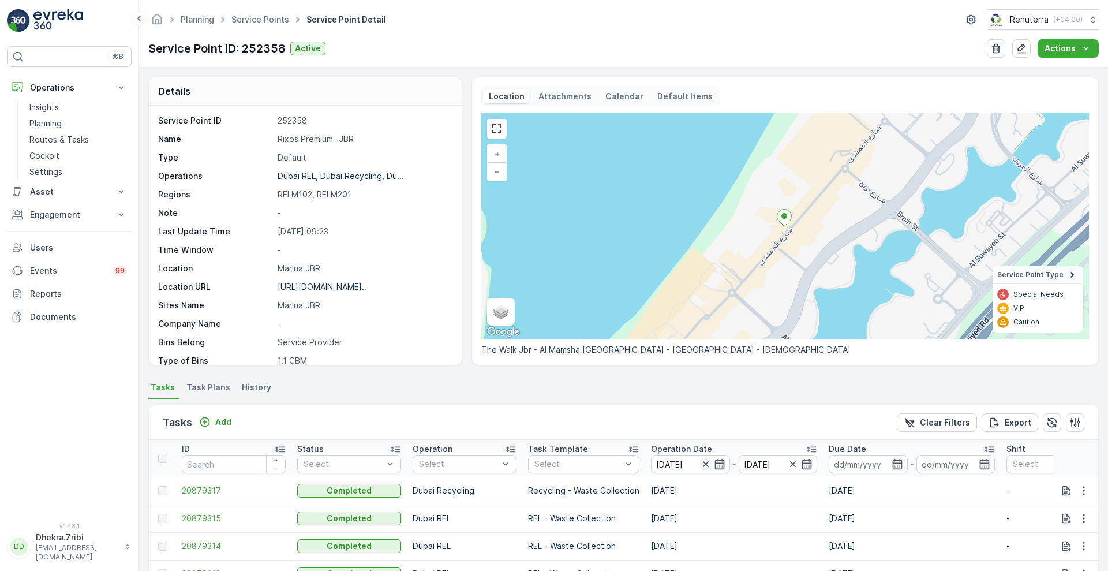
click at [706, 467] on icon "button" at bounding box center [706, 464] width 12 height 12
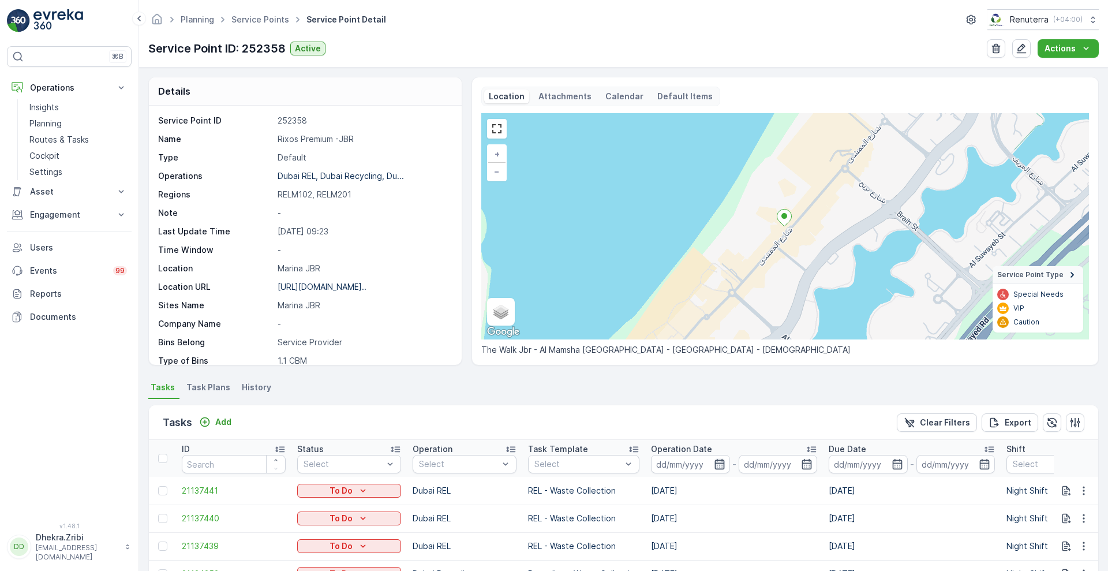
click at [717, 463] on icon "button" at bounding box center [720, 464] width 10 height 10
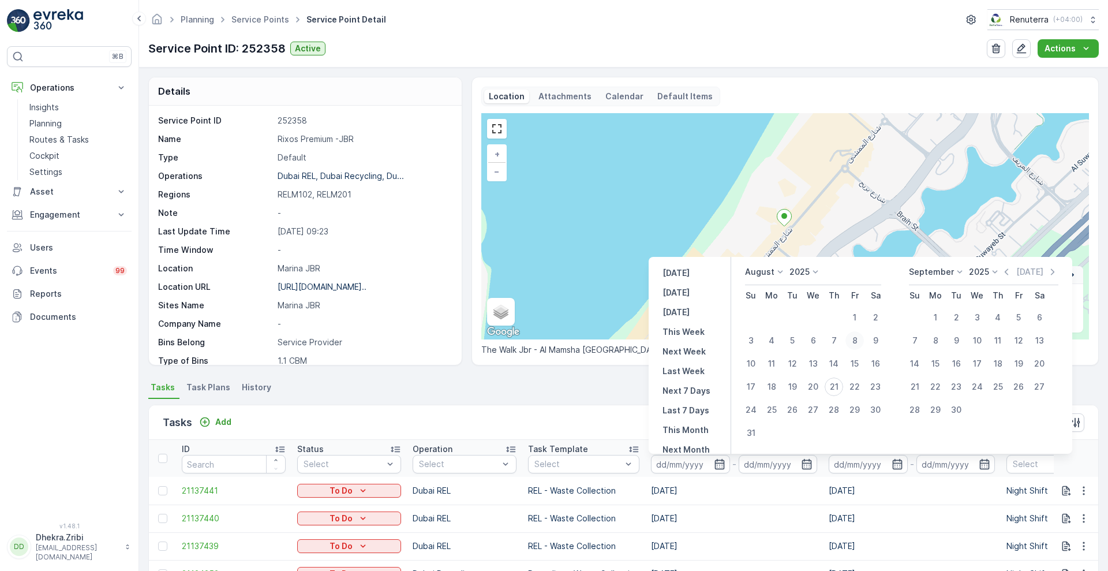
click at [854, 347] on div "8" at bounding box center [855, 340] width 18 height 18
type input "08.08.2025"
click at [854, 347] on div "8" at bounding box center [855, 340] width 18 height 18
type input "08.08.2025"
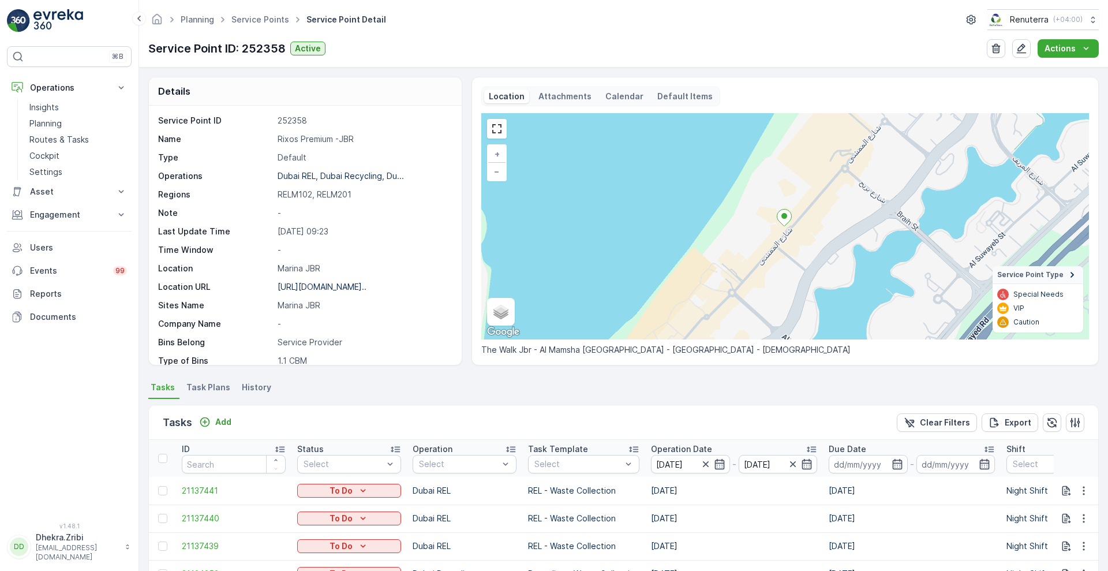
click at [595, 415] on div "Tasks Add Clear Filters Export" at bounding box center [623, 422] width 949 height 35
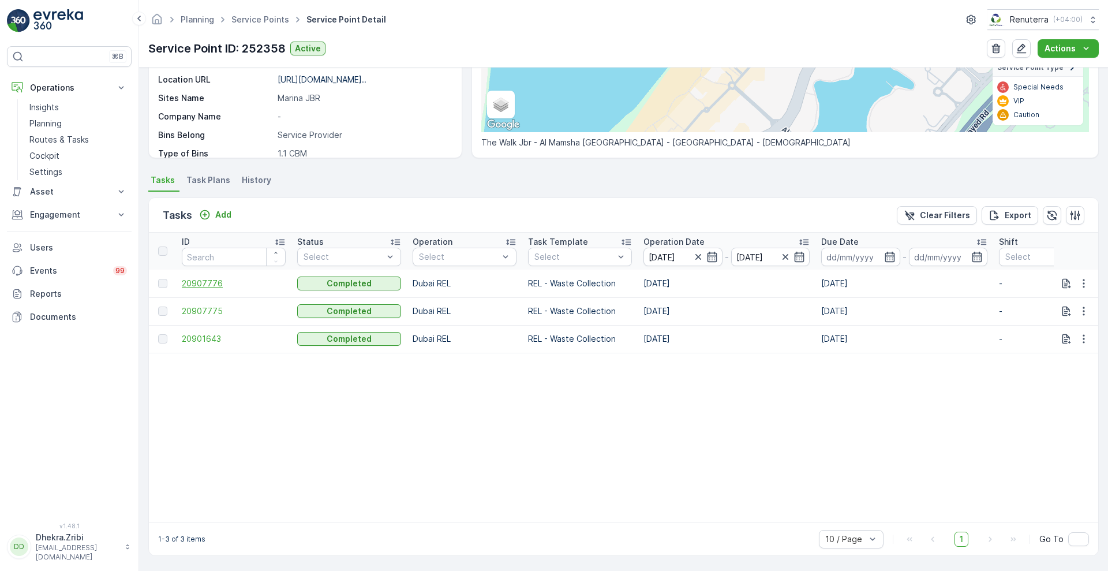
click at [195, 278] on span "20907776" at bounding box center [234, 284] width 104 height 12
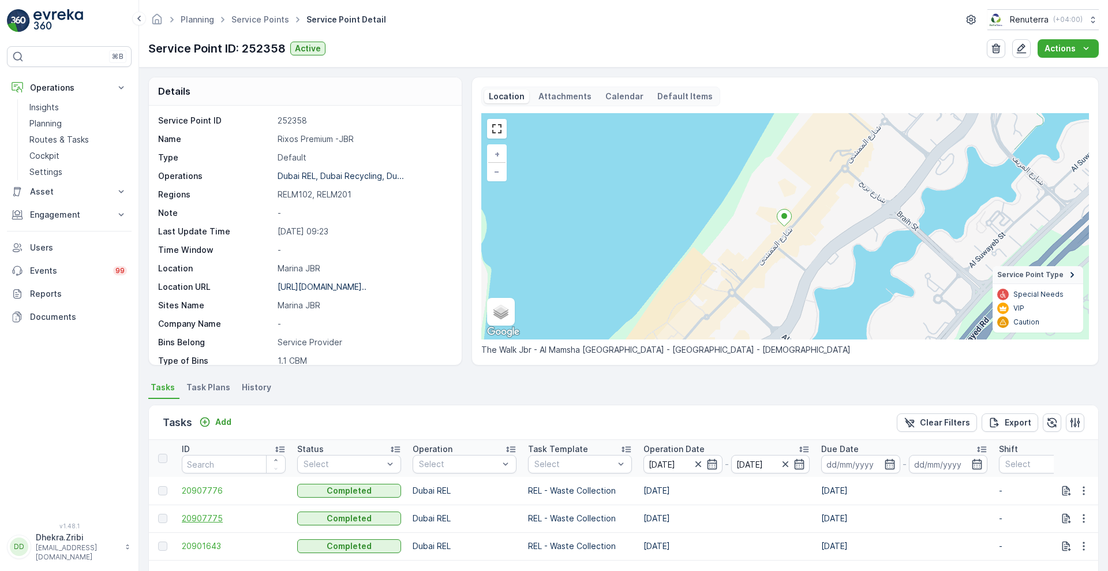
click at [201, 514] on span "20907775" at bounding box center [234, 519] width 104 height 12
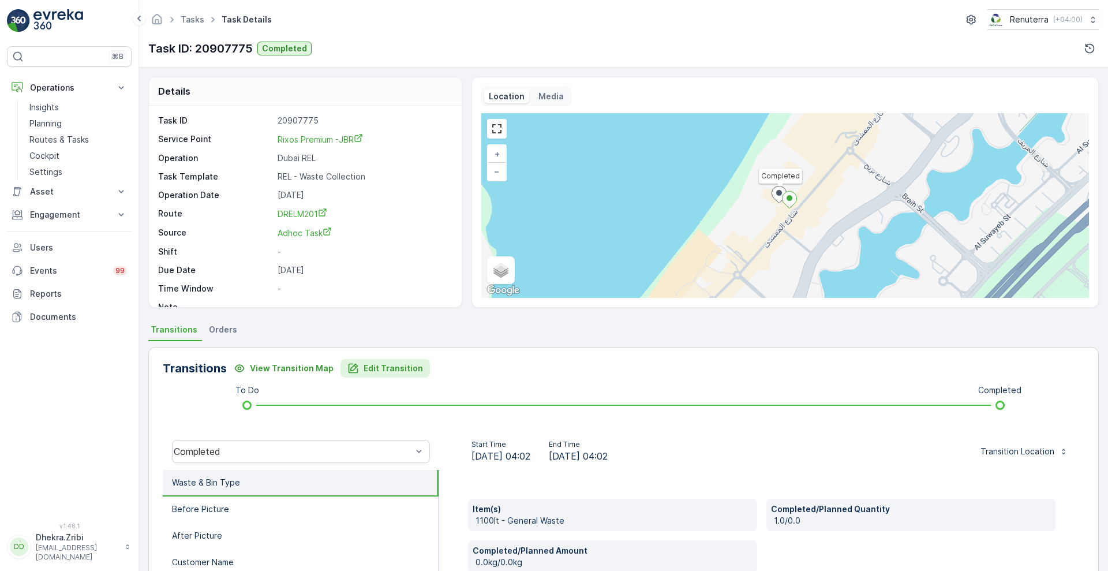
click at [390, 367] on p "Edit Transition" at bounding box center [393, 368] width 59 height 12
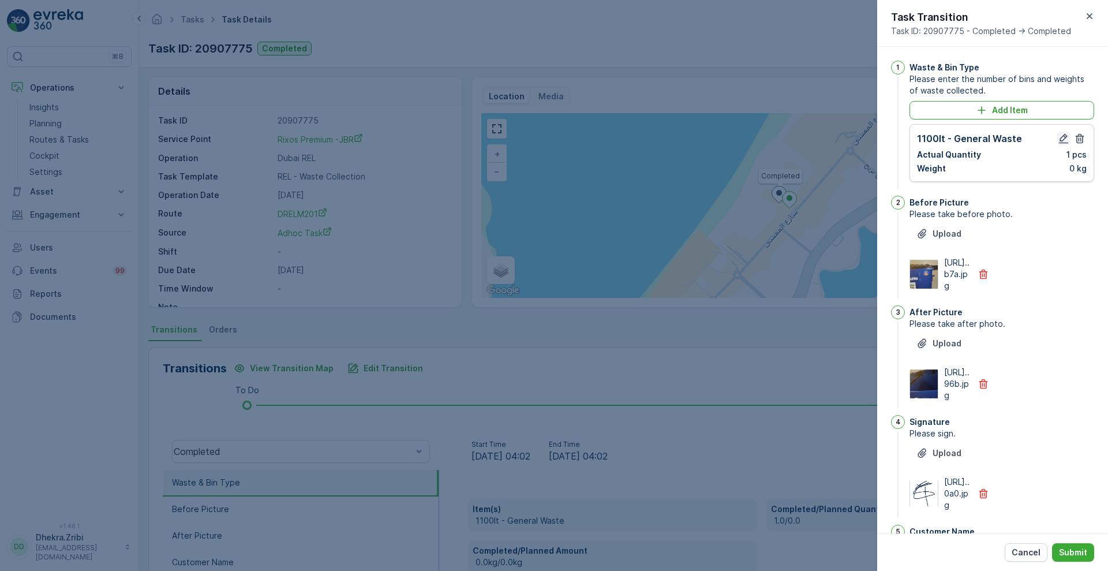
click at [1060, 138] on icon "button" at bounding box center [1064, 139] width 12 height 12
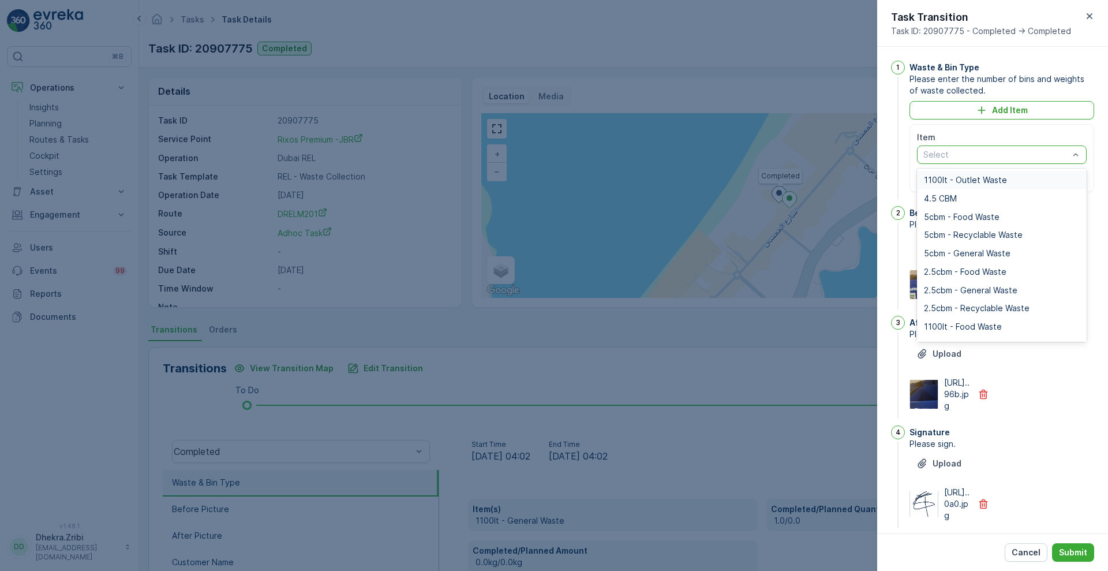
click at [1060, 152] on div at bounding box center [996, 154] width 148 height 9
click at [1012, 181] on div "1100lt - Outlet Waste" at bounding box center [1002, 179] width 156 height 9
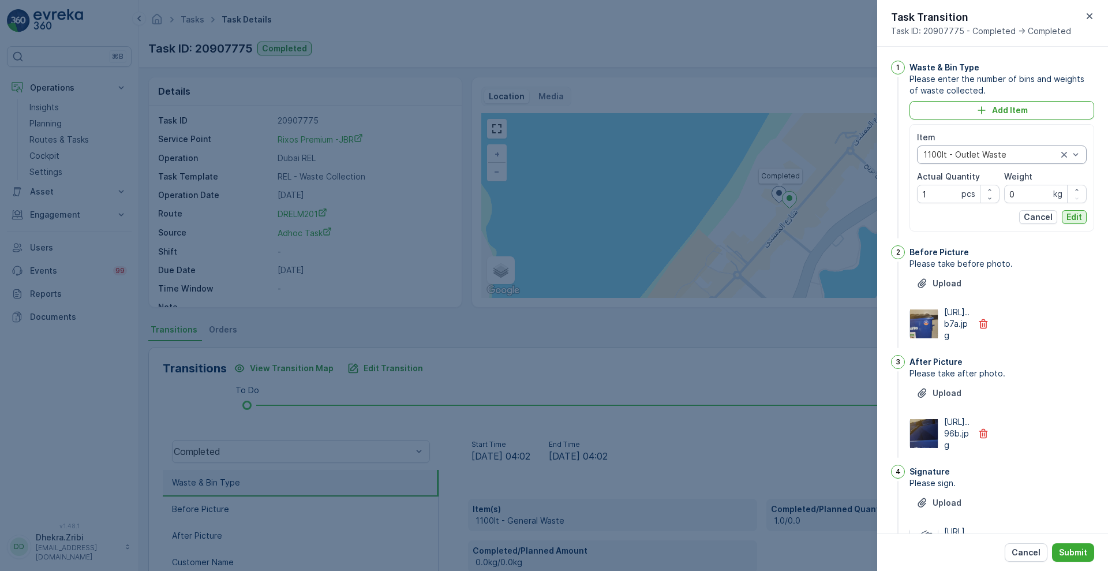
click at [1076, 216] on p "Edit" at bounding box center [1075, 217] width 16 height 12
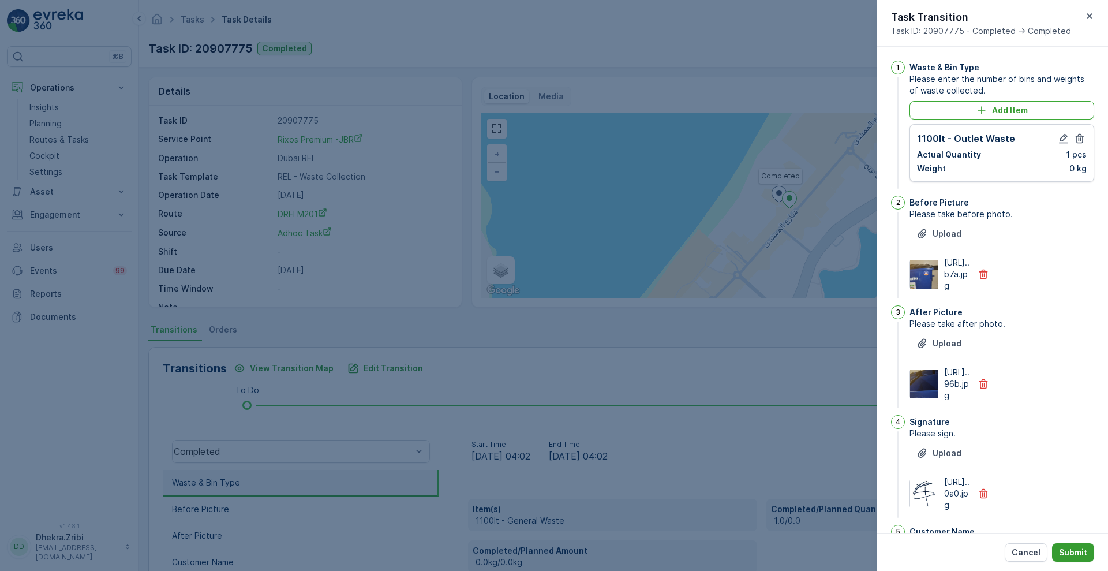
click at [1075, 558] on button "Submit" at bounding box center [1073, 552] width 42 height 18
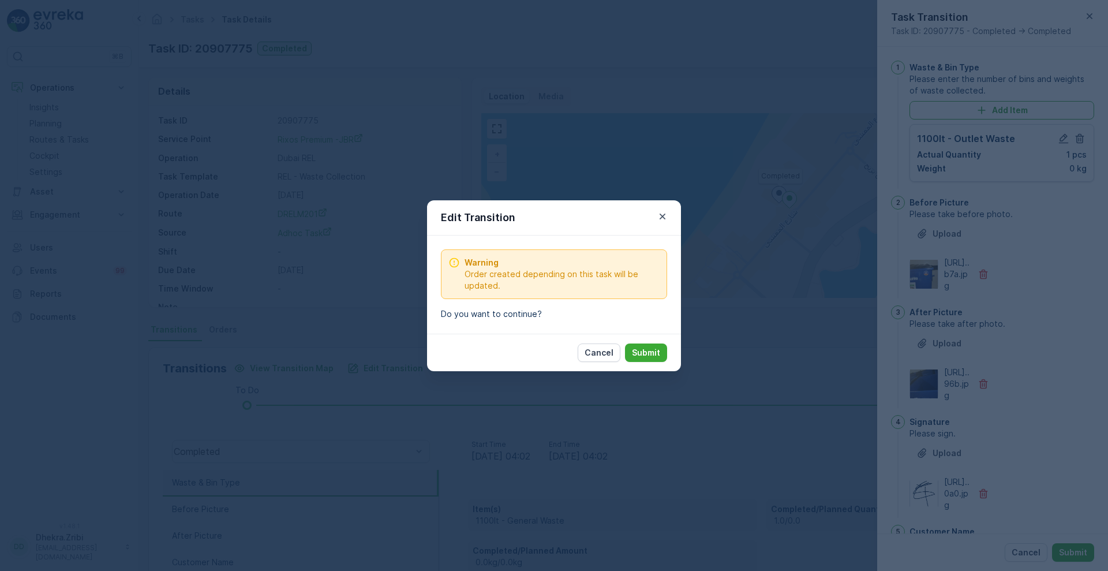
click at [652, 340] on div "Cancel Submit" at bounding box center [554, 353] width 254 height 38
click at [650, 345] on button "Submit" at bounding box center [646, 352] width 42 height 18
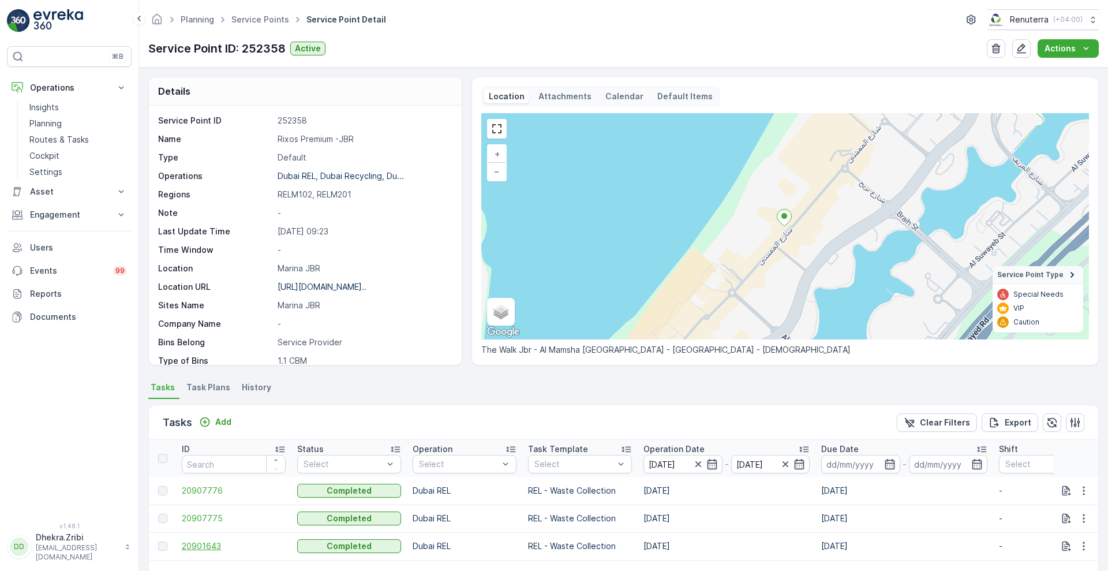
click at [204, 547] on span "20901643" at bounding box center [234, 546] width 104 height 12
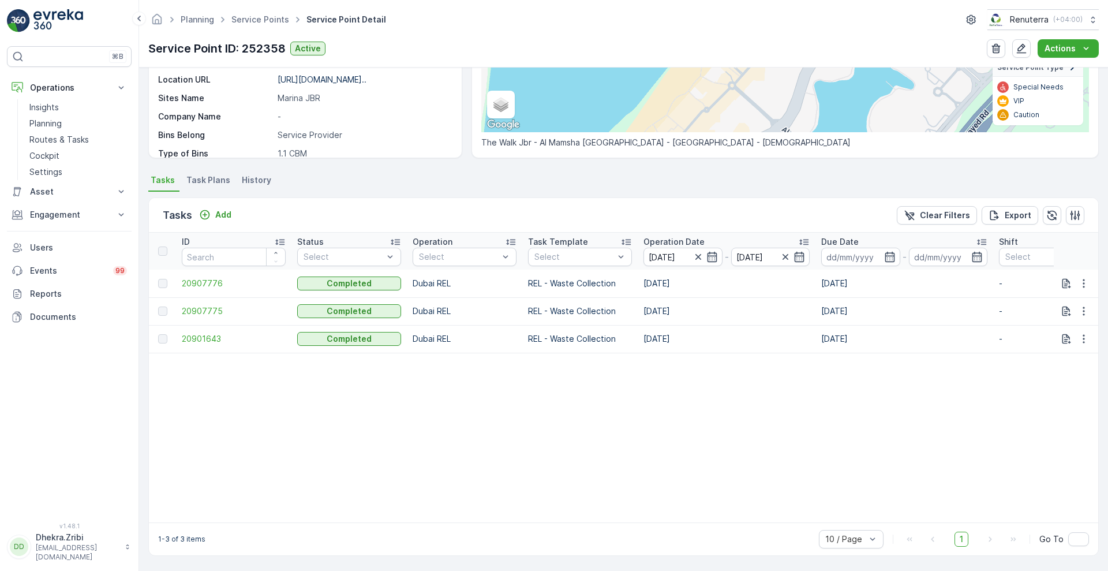
scroll to position [0, 814]
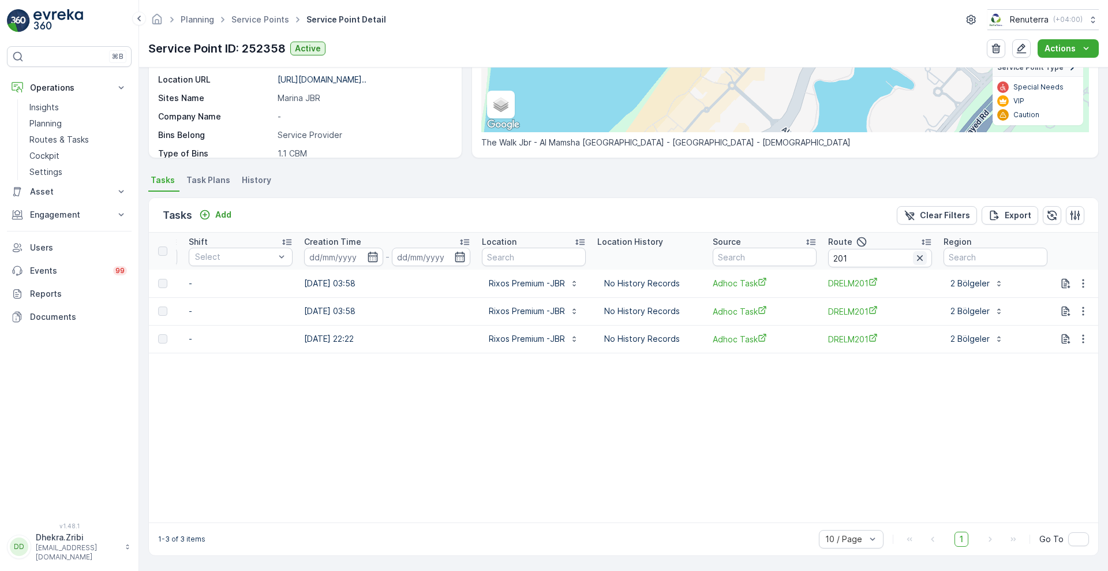
click at [916, 255] on icon "button" at bounding box center [920, 258] width 12 height 12
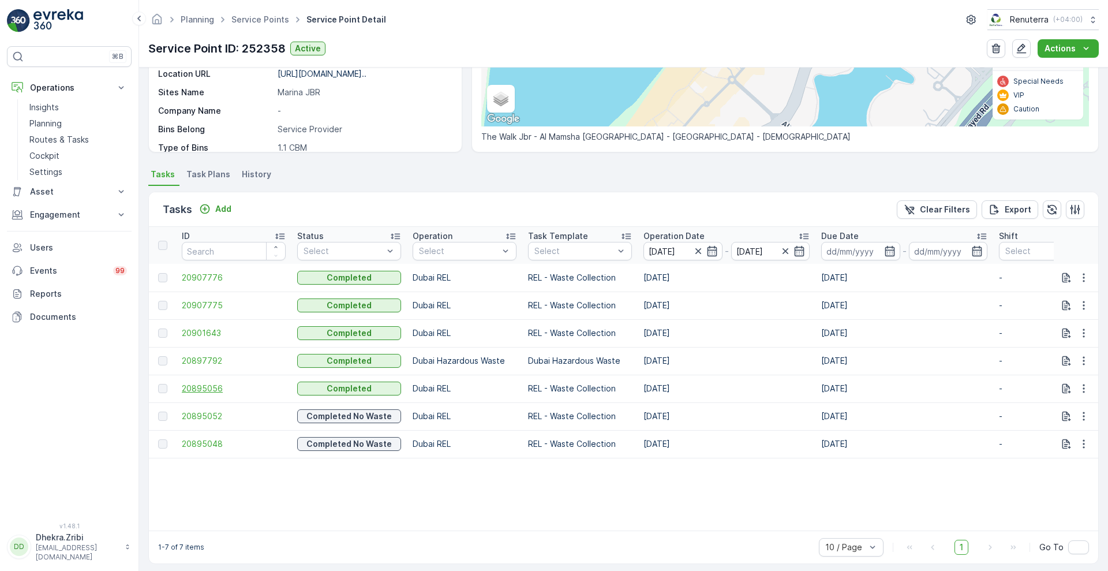
click at [212, 393] on span "20895056" at bounding box center [234, 389] width 104 height 12
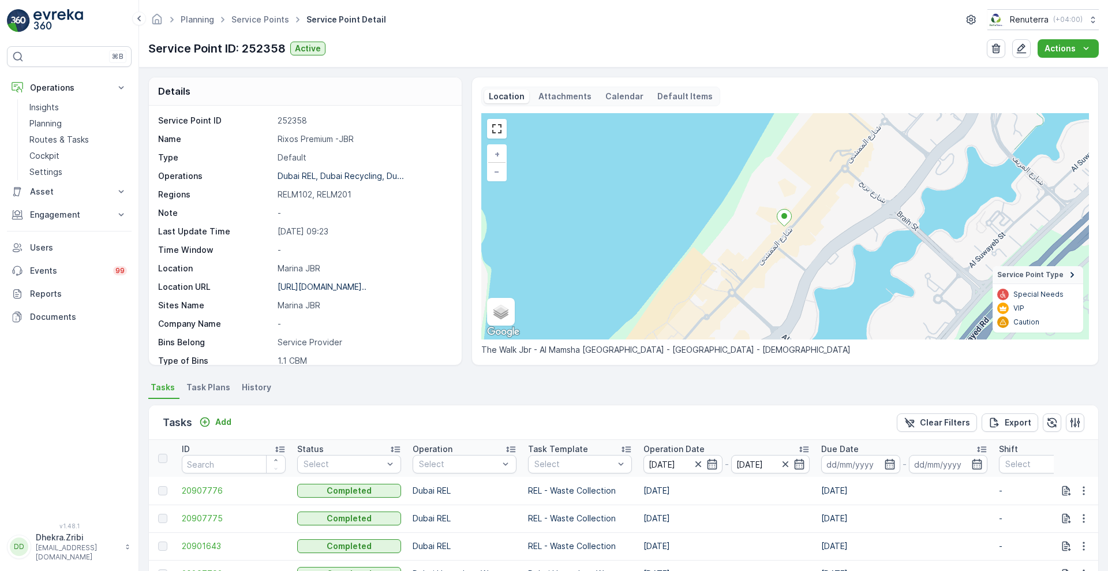
scroll to position [227, 0]
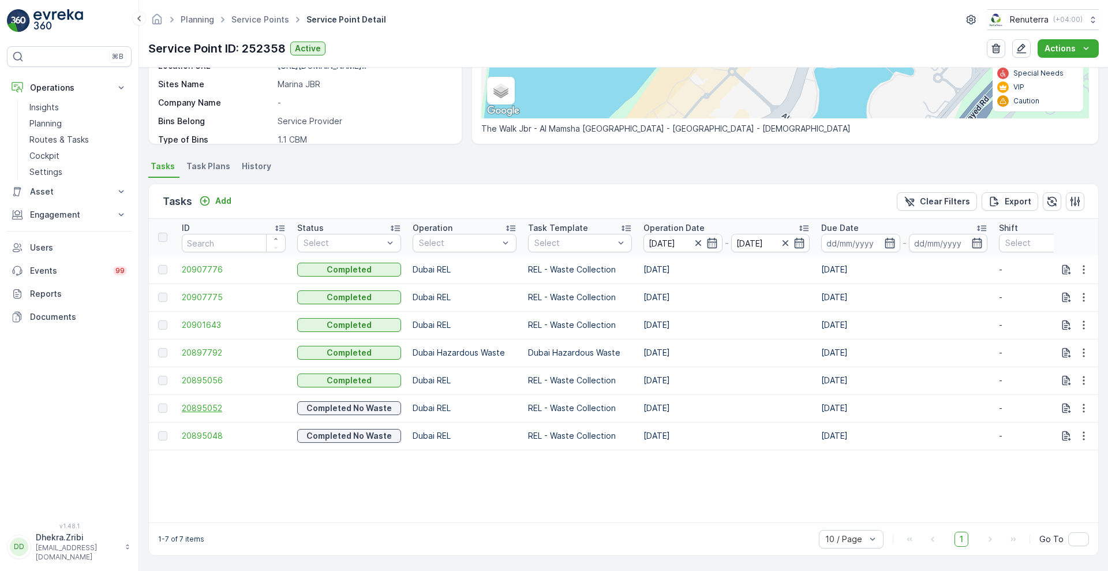
click at [205, 407] on span "20895052" at bounding box center [234, 408] width 104 height 12
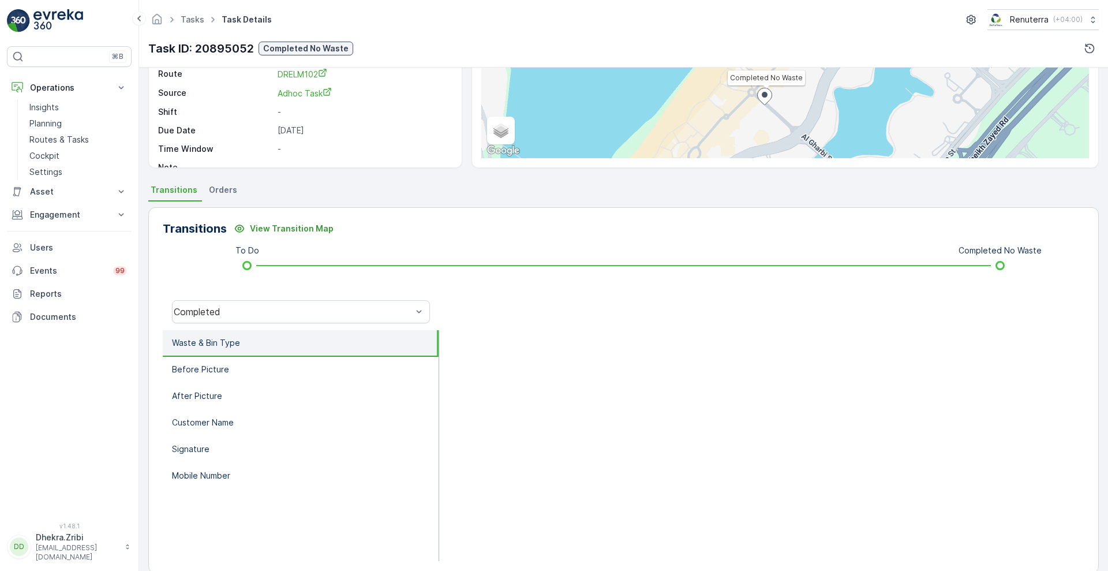
scroll to position [157, 0]
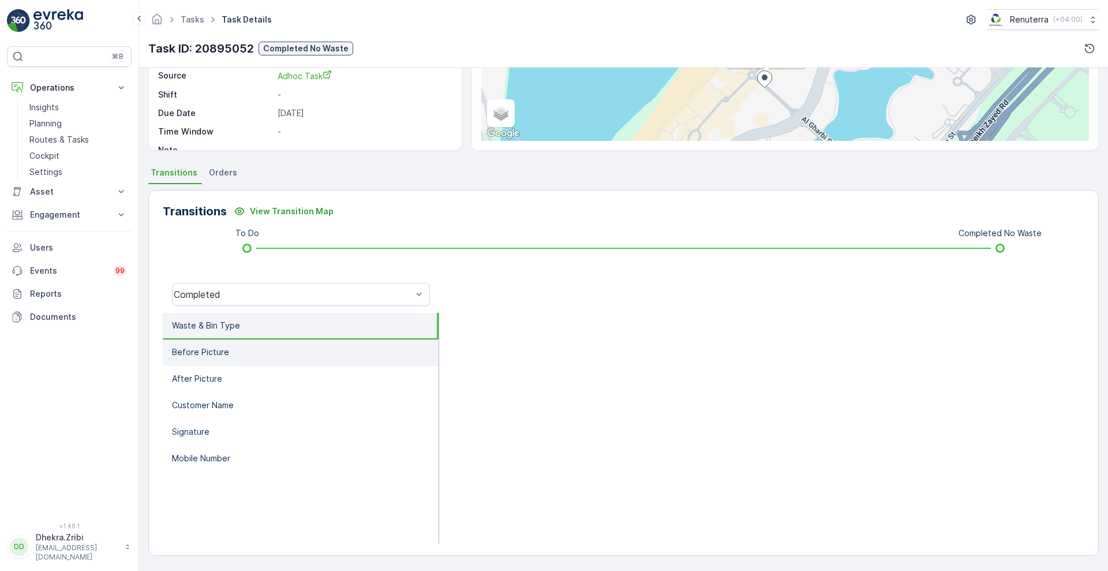
click at [245, 358] on li "Before Picture" at bounding box center [301, 352] width 276 height 27
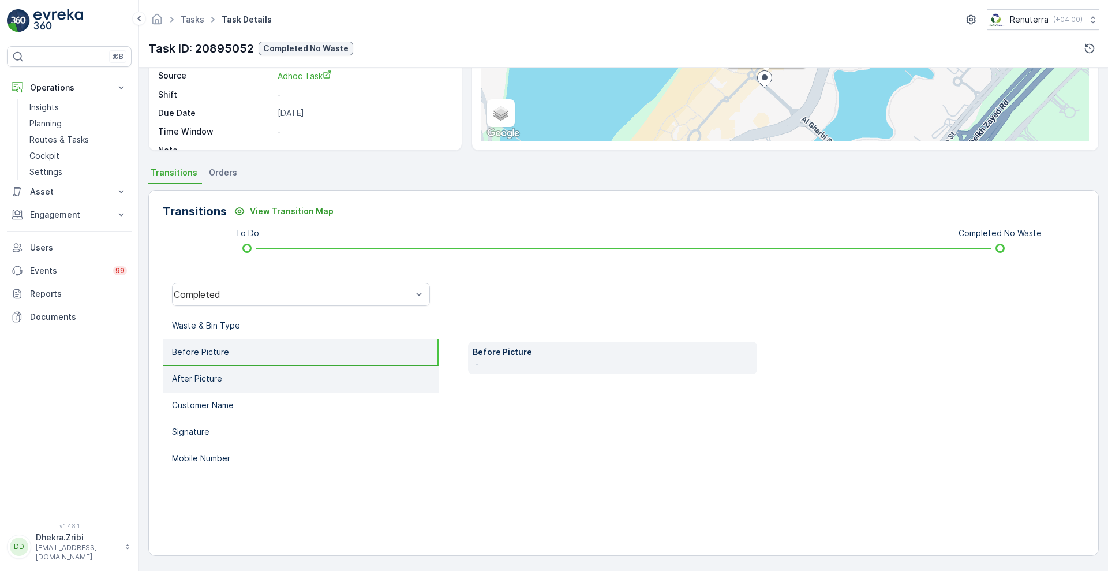
click at [234, 379] on li "After Picture" at bounding box center [301, 379] width 276 height 27
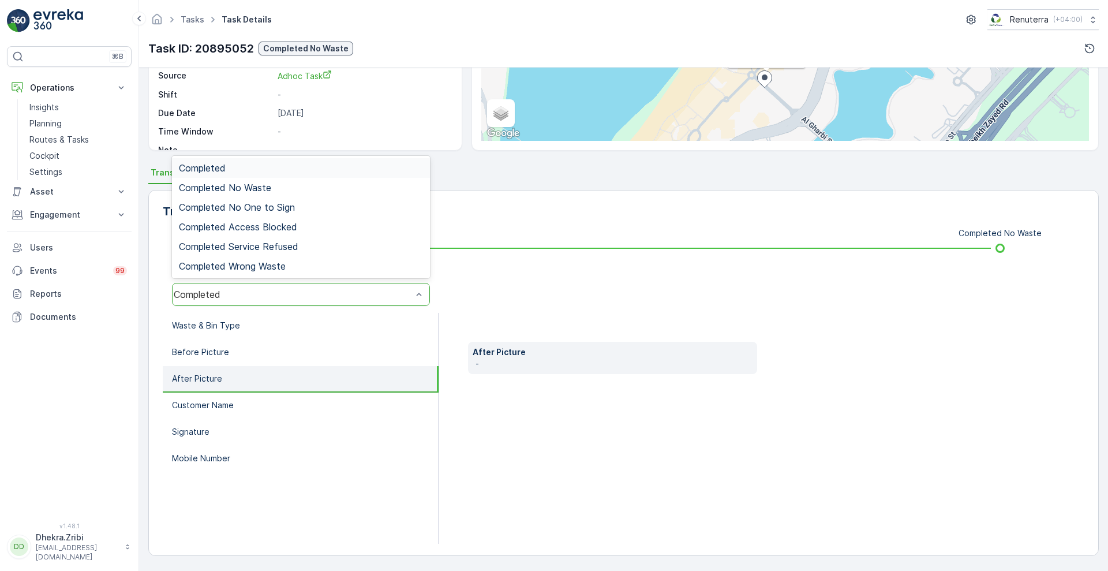
click at [303, 297] on div "Completed" at bounding box center [293, 294] width 238 height 10
click at [275, 182] on div "Completed No Waste" at bounding box center [301, 187] width 244 height 10
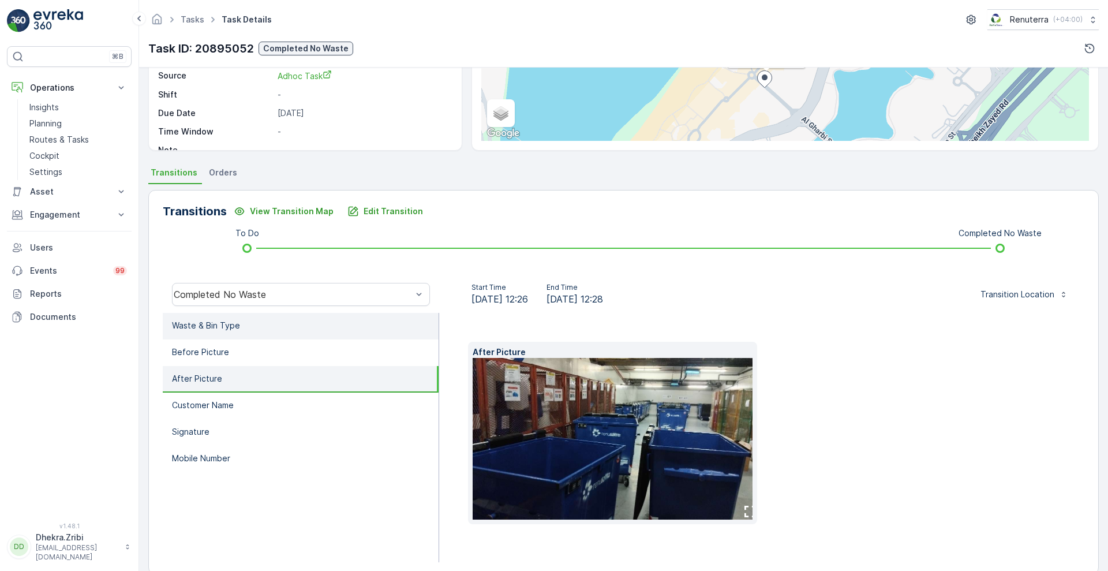
click at [199, 328] on p "Waste & Bin Type" at bounding box center [206, 326] width 68 height 12
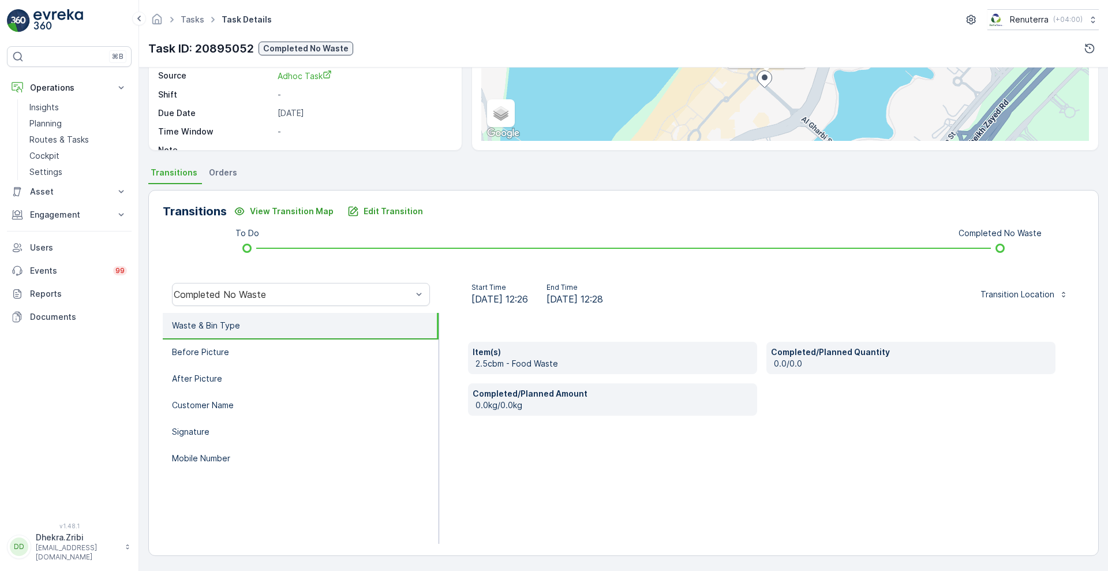
click at [564, 360] on p "2.5cbm - Food Waste" at bounding box center [614, 364] width 277 height 12
click at [383, 208] on p "Edit Transition" at bounding box center [393, 211] width 59 height 12
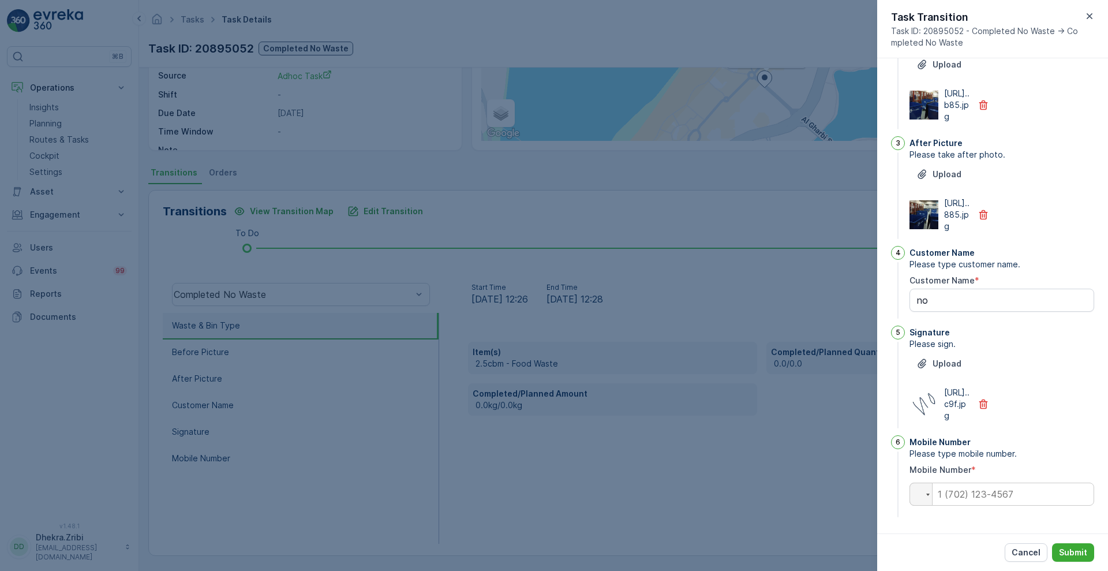
scroll to position [0, 0]
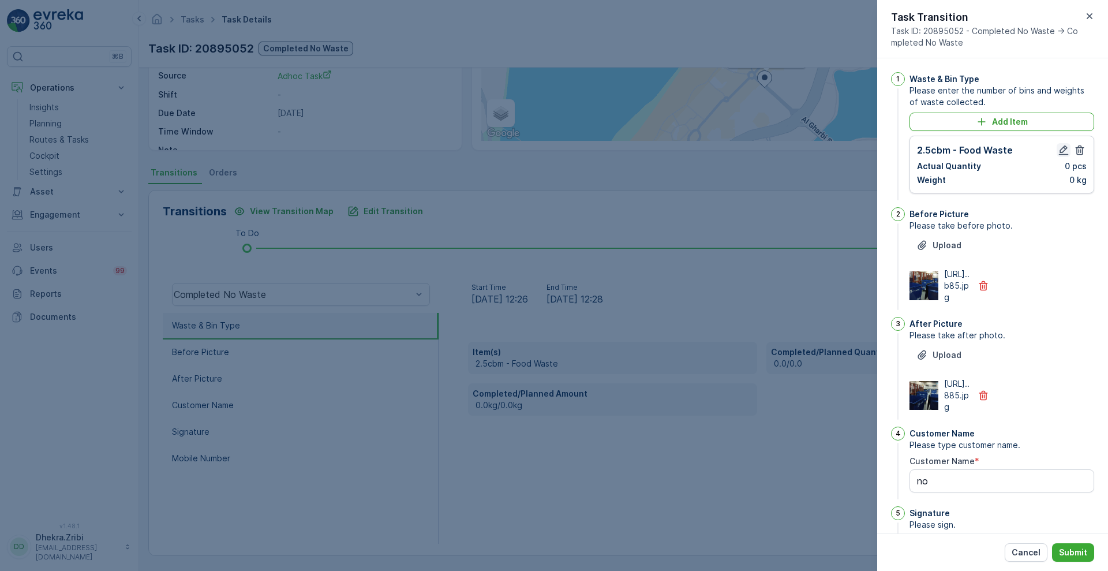
click at [1064, 151] on icon "button" at bounding box center [1064, 150] width 12 height 12
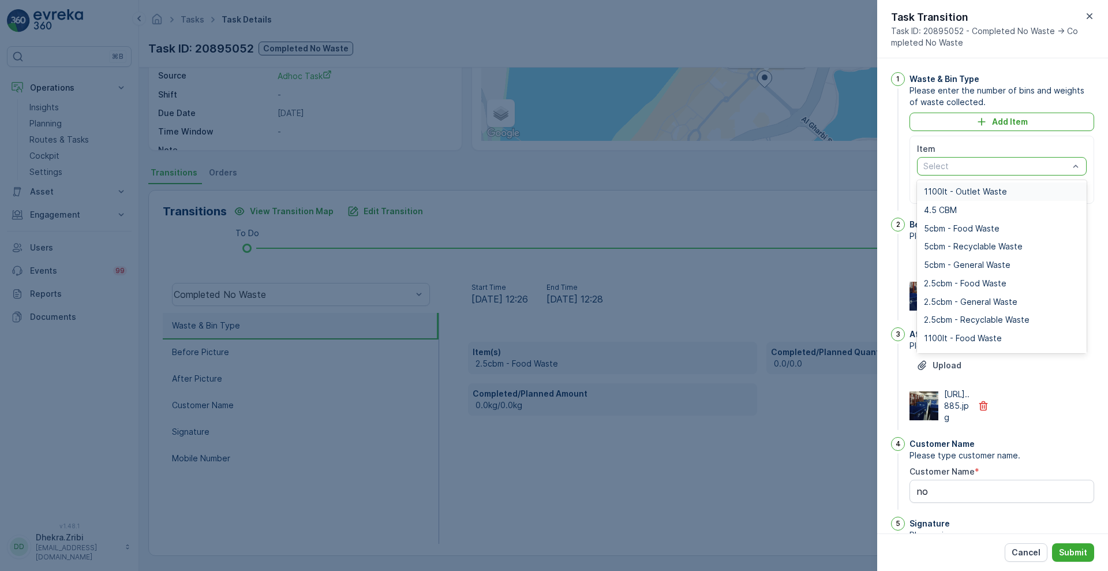
click at [1064, 169] on div at bounding box center [996, 166] width 148 height 9
click at [949, 343] on div "1100lt - Food Waste" at bounding box center [1002, 338] width 170 height 18
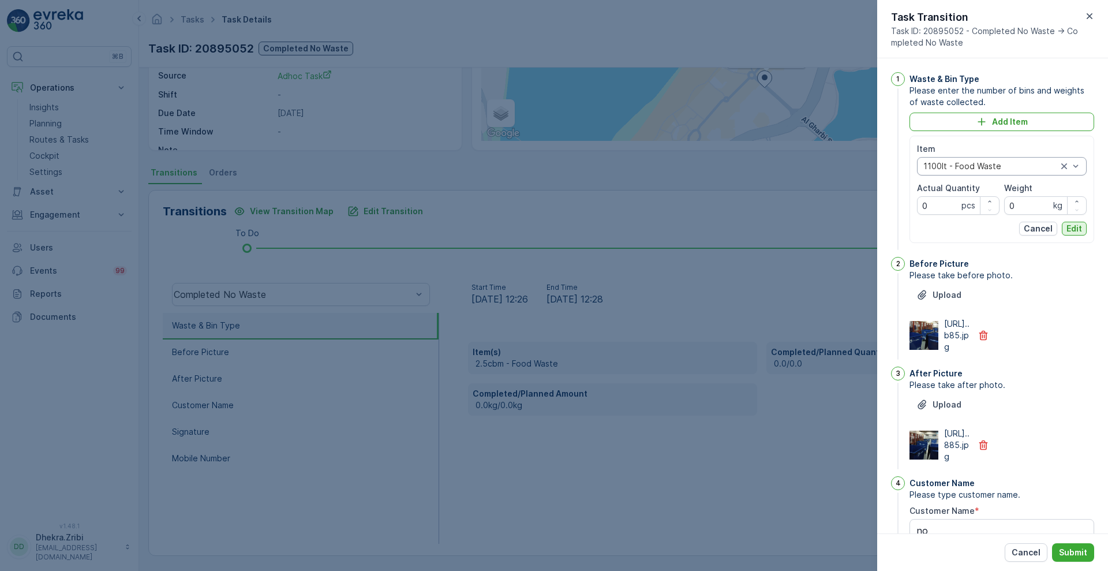
click at [1071, 230] on p "Edit" at bounding box center [1075, 229] width 16 height 12
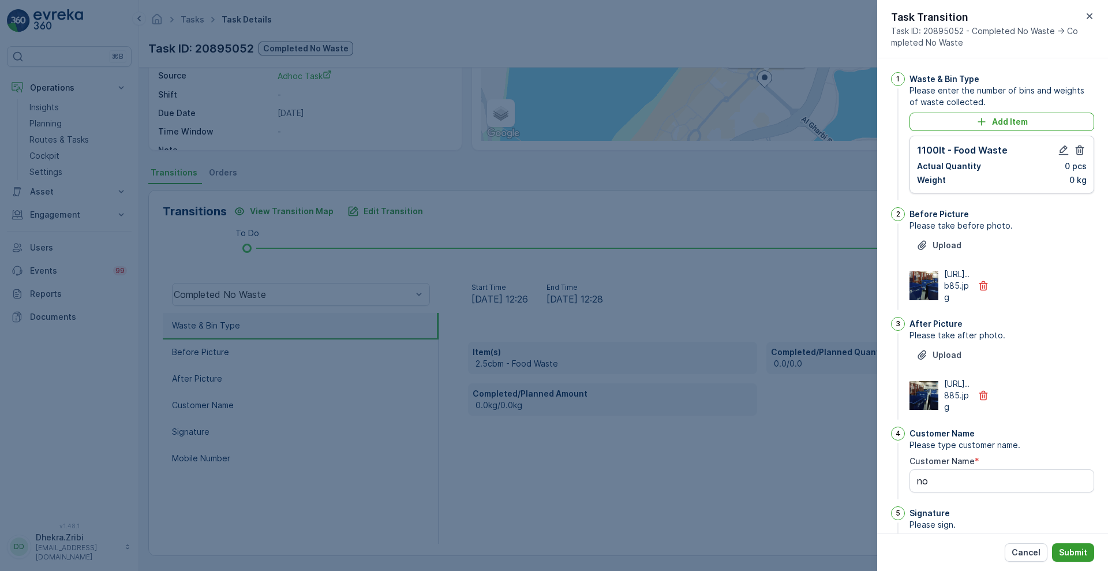
click at [1071, 551] on p "Submit" at bounding box center [1073, 553] width 28 height 12
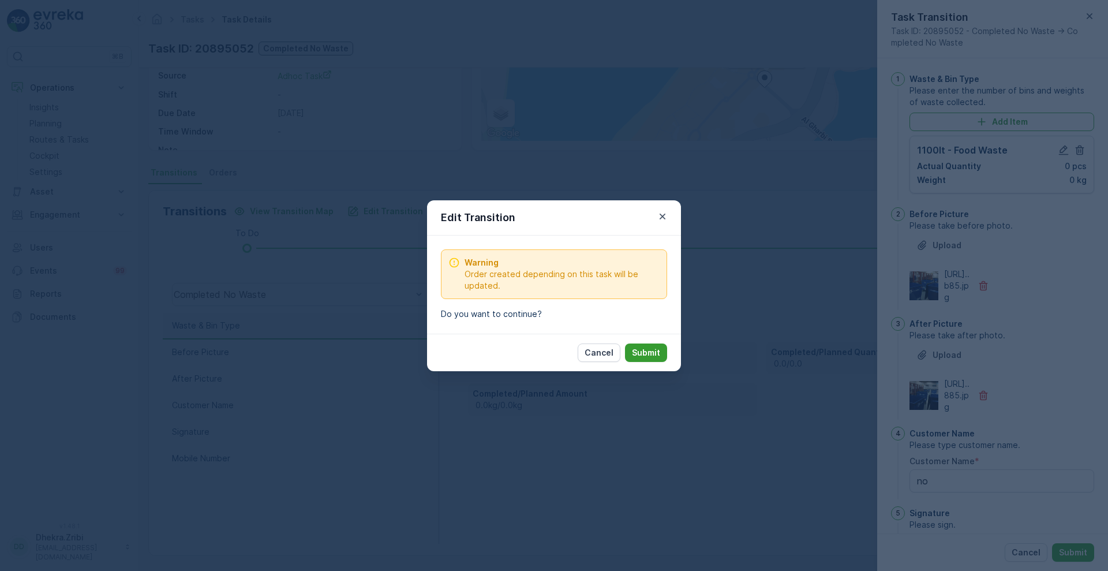
click at [646, 349] on p "Submit" at bounding box center [646, 353] width 28 height 12
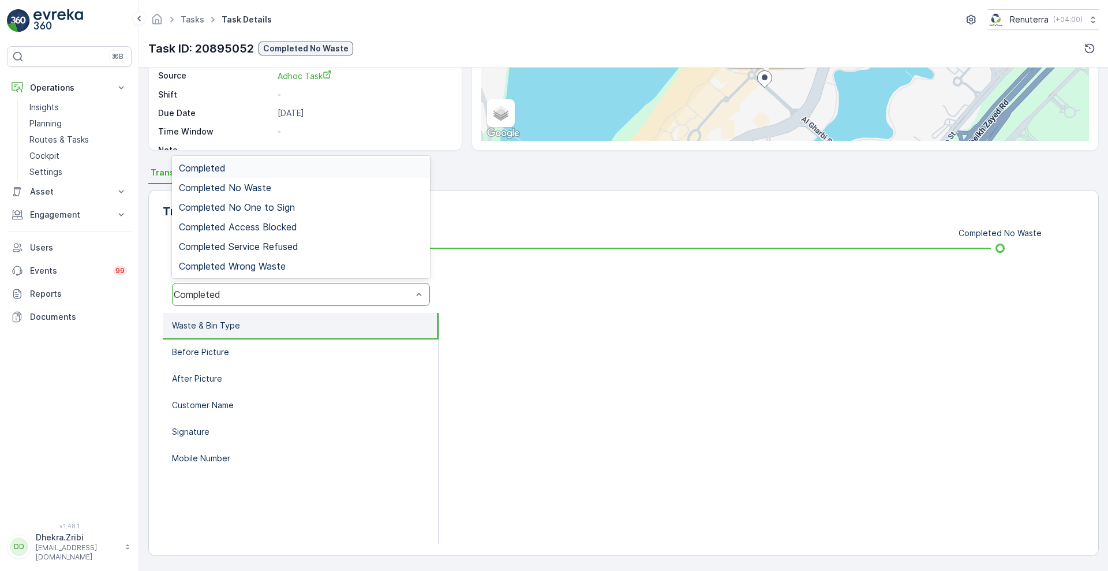
click at [348, 292] on div "Completed" at bounding box center [293, 294] width 238 height 10
click at [273, 189] on div "Completed No Waste" at bounding box center [301, 187] width 244 height 10
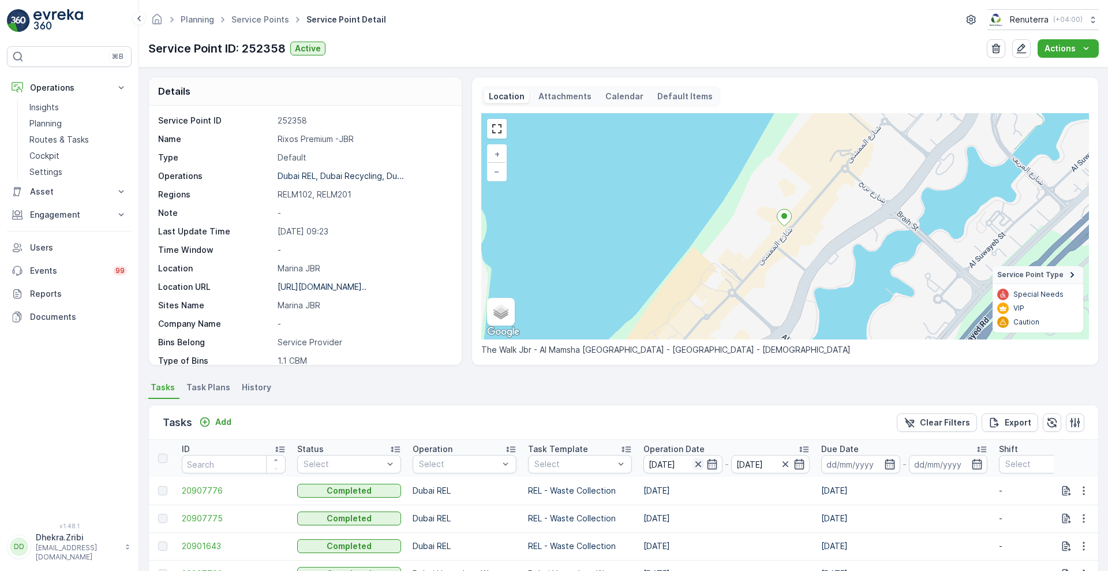
click at [698, 465] on icon "button" at bounding box center [699, 464] width 12 height 12
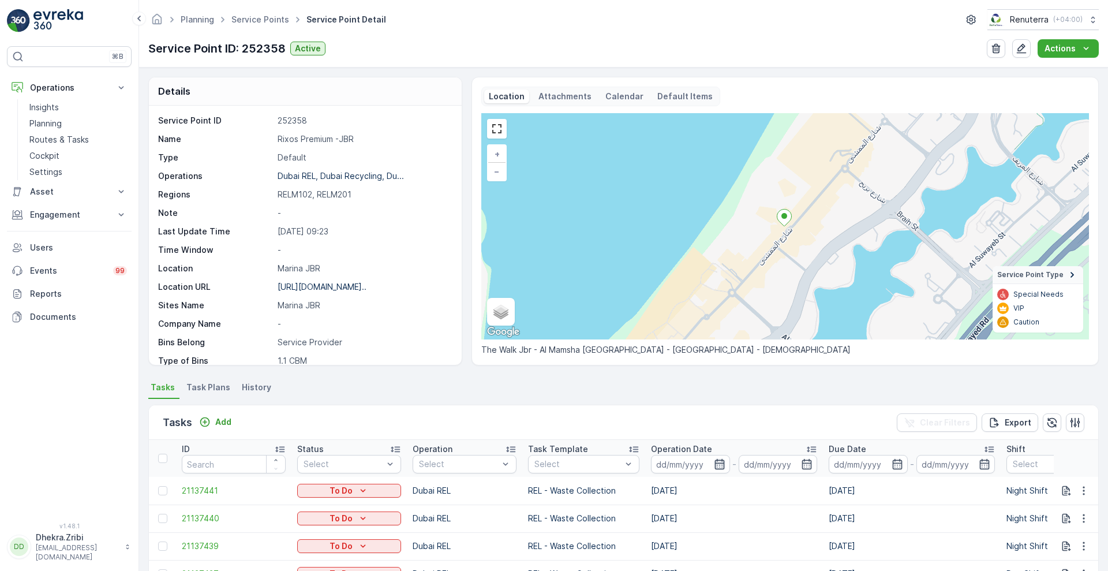
click at [718, 462] on icon "button" at bounding box center [720, 464] width 10 height 10
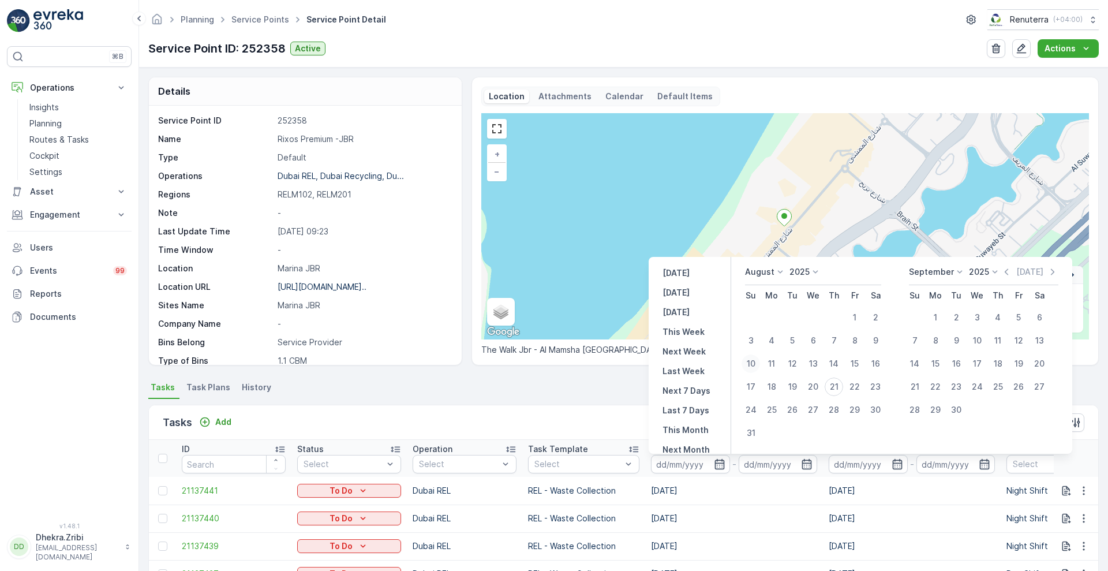
click at [749, 361] on div "10" at bounding box center [751, 363] width 18 height 18
type input "10.08.2025"
click at [749, 361] on div "10" at bounding box center [751, 363] width 18 height 18
type input "10.08.2025"
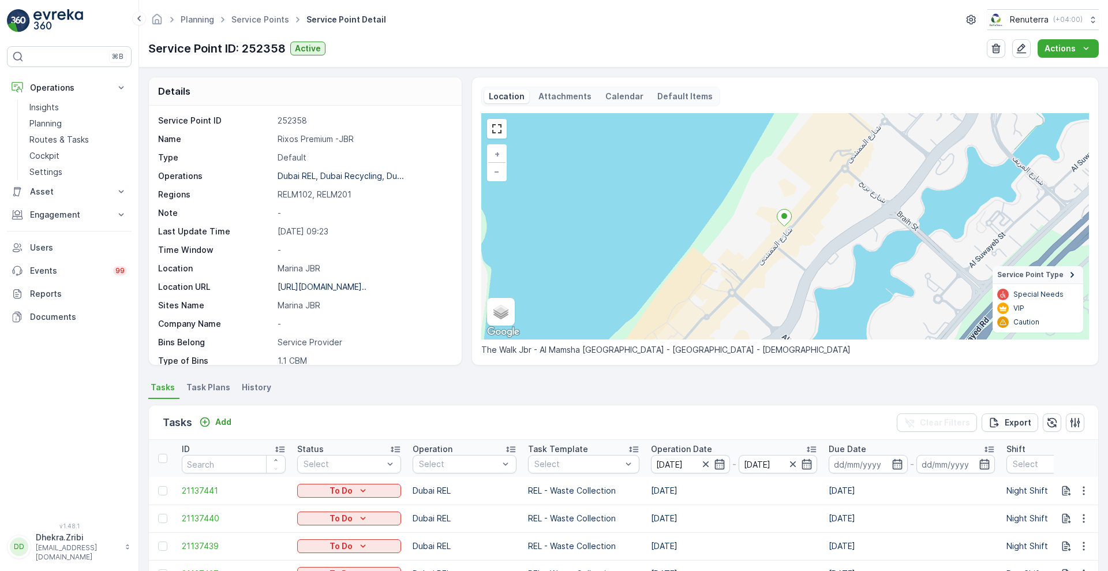
click at [588, 422] on div "Tasks Add Clear Filters Export" at bounding box center [623, 422] width 949 height 35
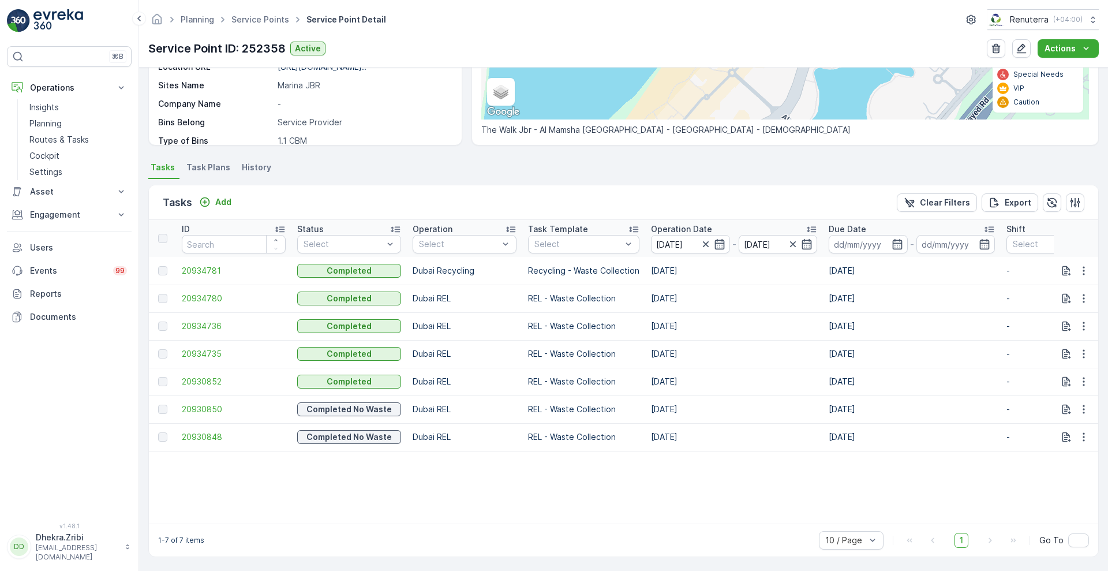
scroll to position [227, 0]
click at [1052, 522] on div "1-7 of 7 items 10 / Page 1 Go To" at bounding box center [623, 538] width 949 height 33
click at [1006, 522] on div "1-7 of 7 items 10 / Page 1 Go To" at bounding box center [623, 538] width 949 height 33
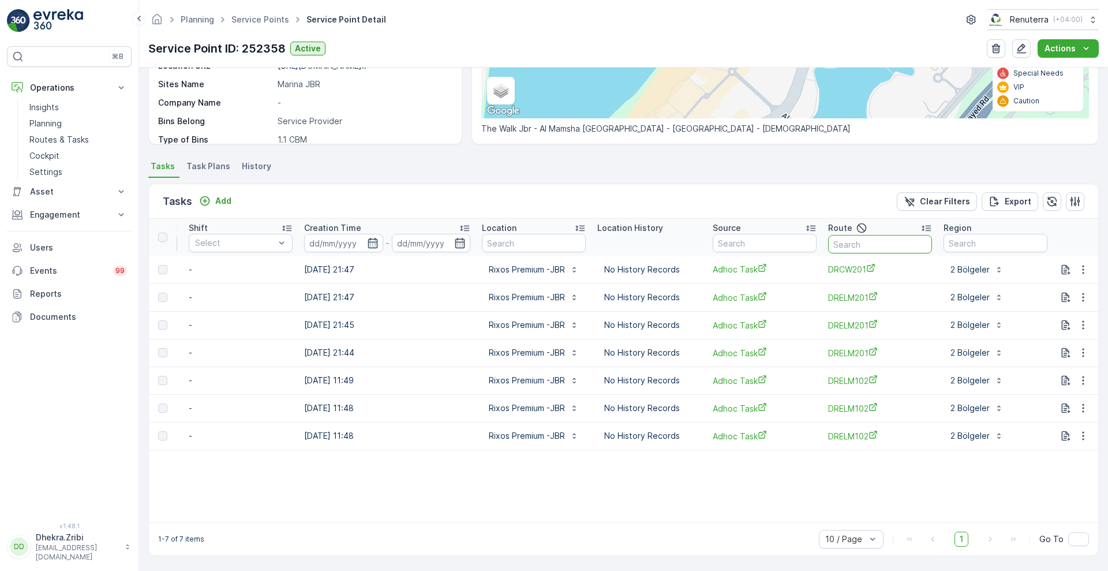
click at [887, 235] on input "text" at bounding box center [880, 244] width 104 height 18
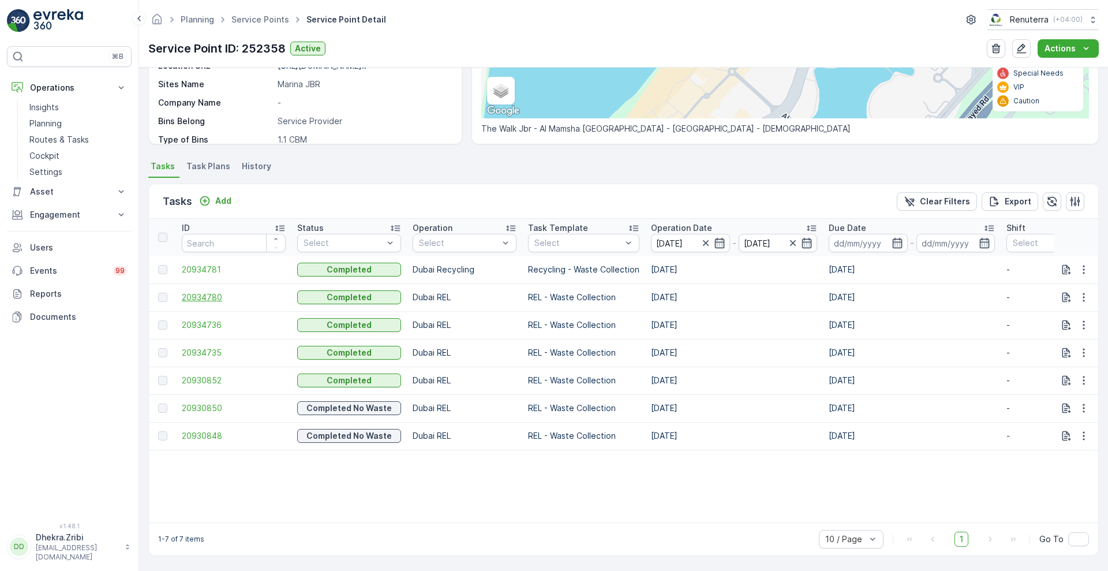
click at [201, 291] on span "20934780" at bounding box center [234, 297] width 104 height 12
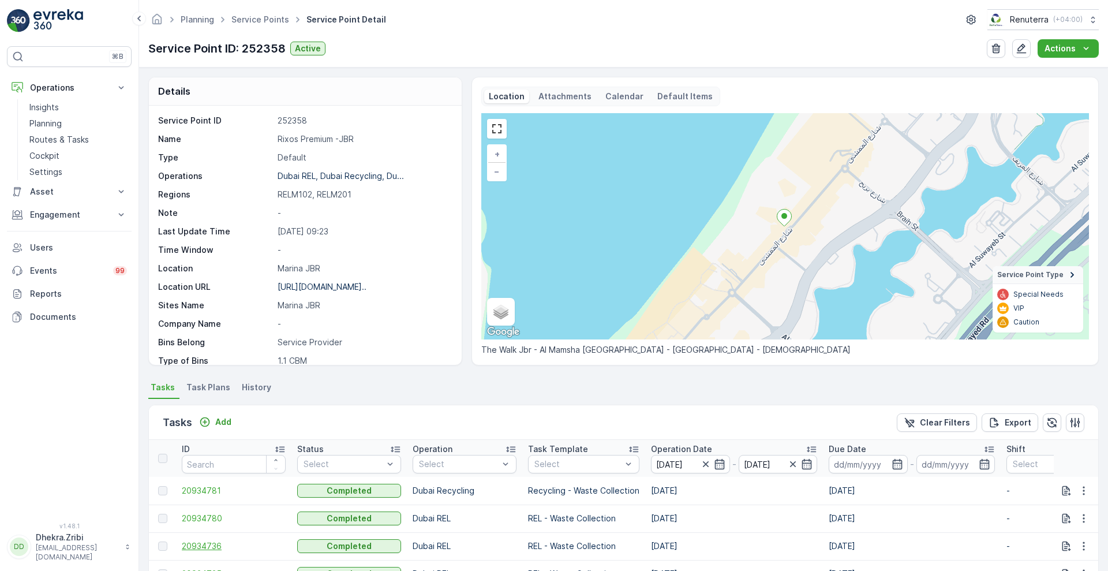
click at [207, 542] on span "20934736" at bounding box center [234, 546] width 104 height 12
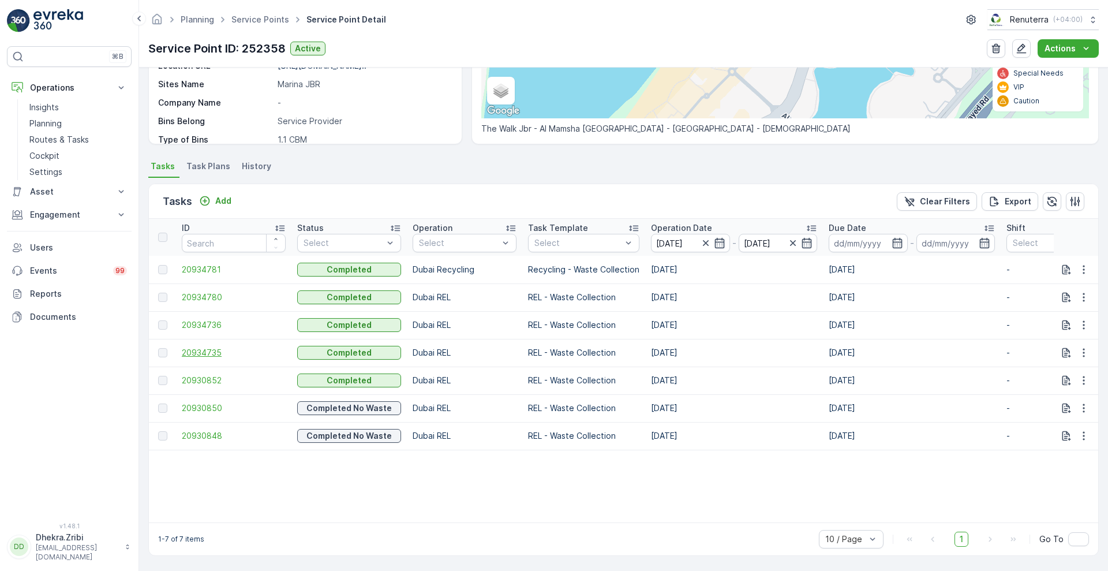
click at [214, 347] on span "20934735" at bounding box center [234, 353] width 104 height 12
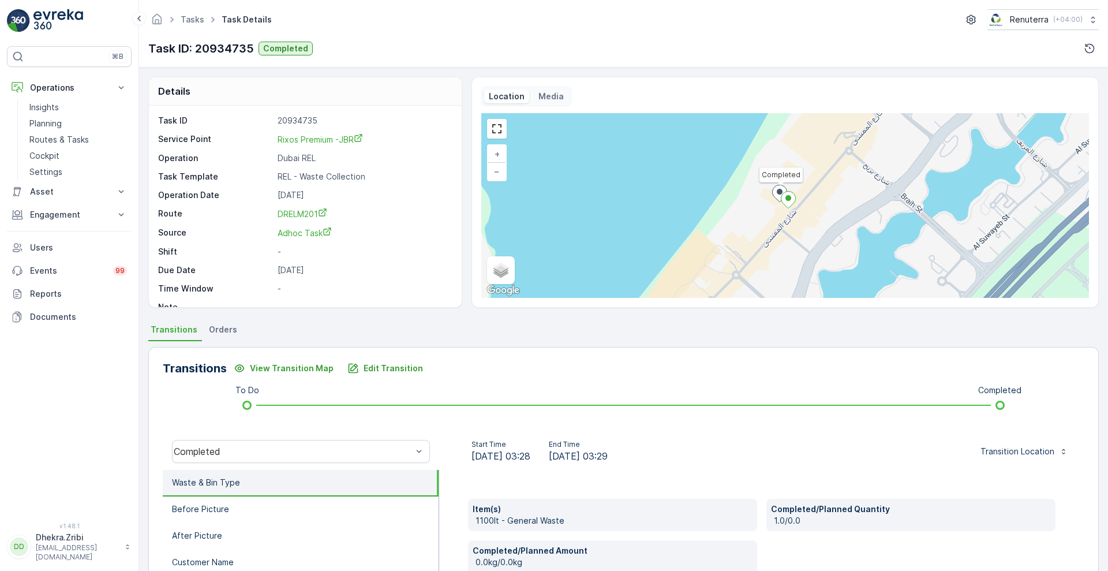
click at [546, 521] on p "1100lt - General Waste" at bounding box center [614, 521] width 277 height 12
click at [384, 364] on p "Edit Transition" at bounding box center [393, 368] width 59 height 12
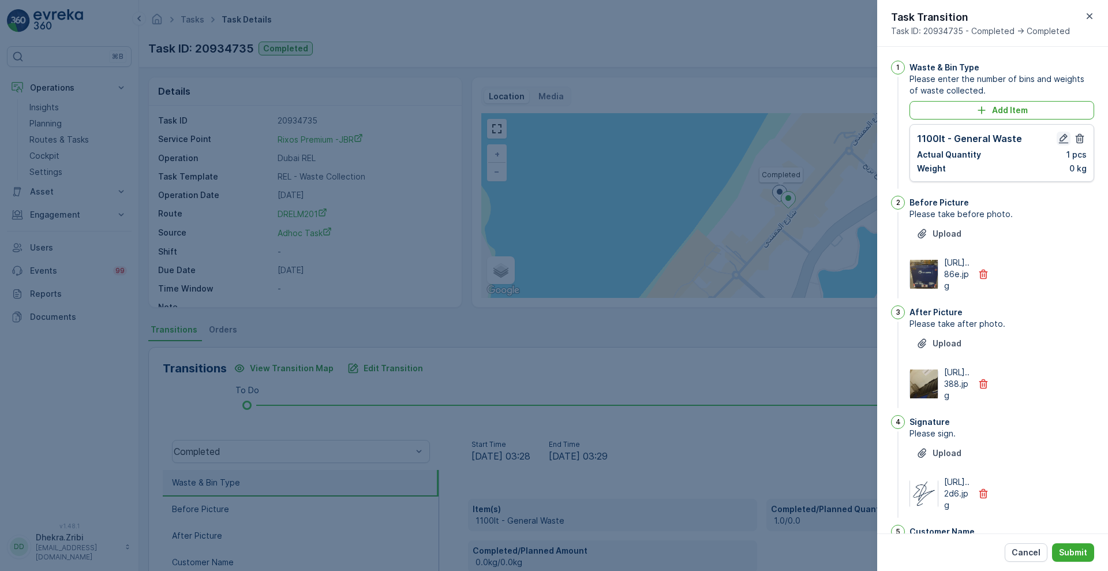
click at [1059, 138] on icon "button" at bounding box center [1064, 139] width 12 height 12
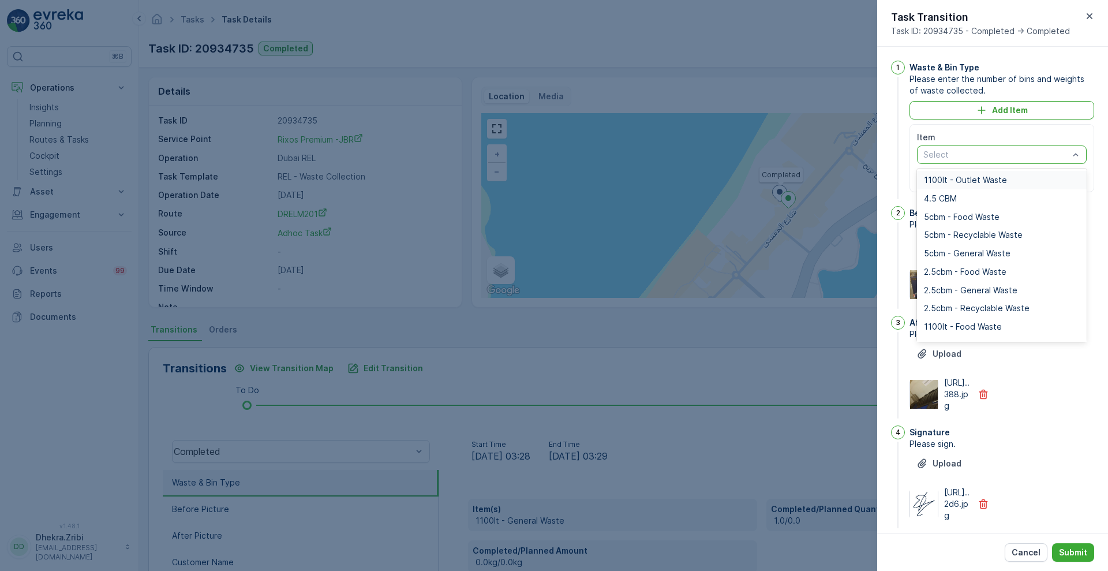
click at [1059, 155] on div at bounding box center [996, 154] width 148 height 9
click at [1008, 181] on div "1100lt - Outlet Waste" at bounding box center [1002, 179] width 156 height 9
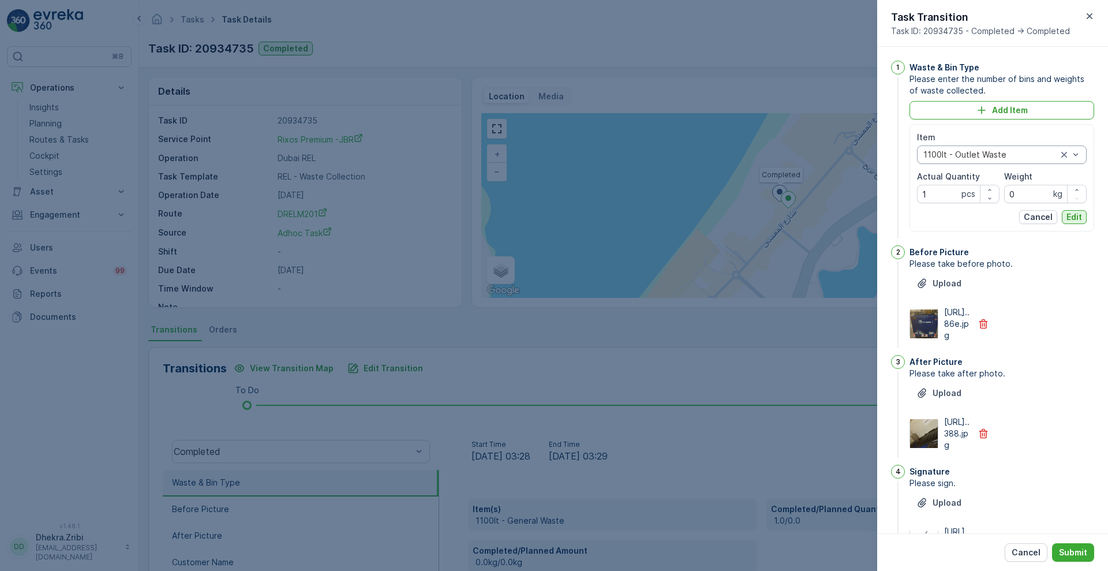
click at [1075, 220] on p "Edit" at bounding box center [1075, 217] width 16 height 12
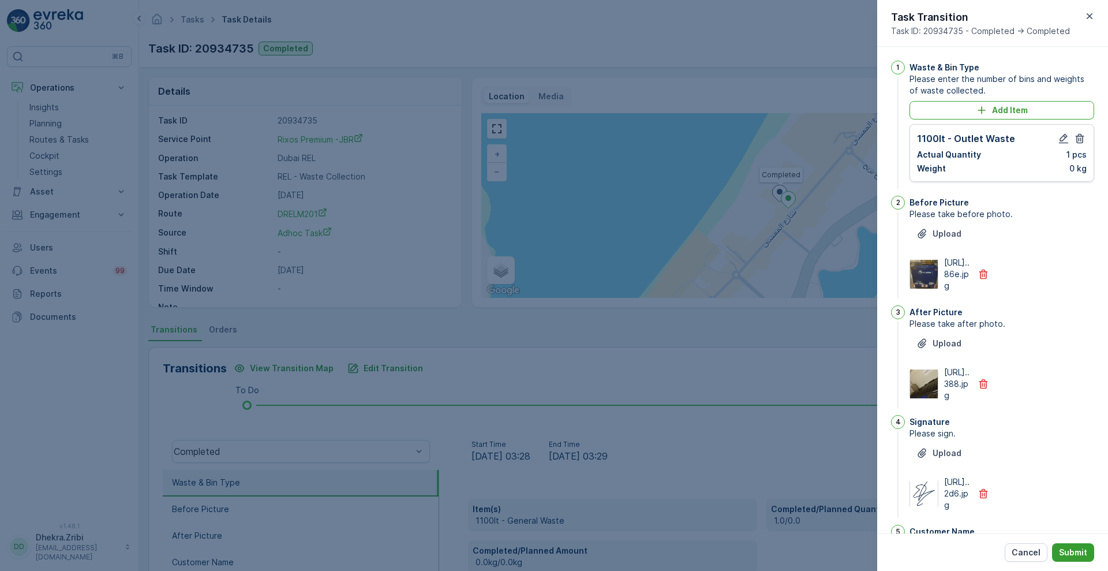
click at [1074, 551] on p "Submit" at bounding box center [1073, 553] width 28 height 12
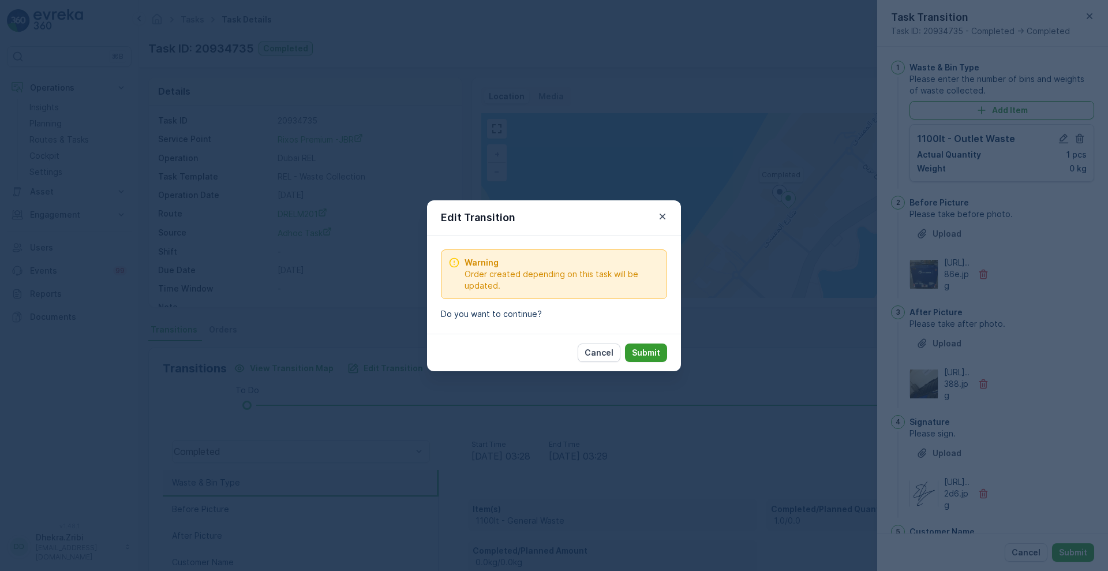
click at [653, 350] on p "Submit" at bounding box center [646, 353] width 28 height 12
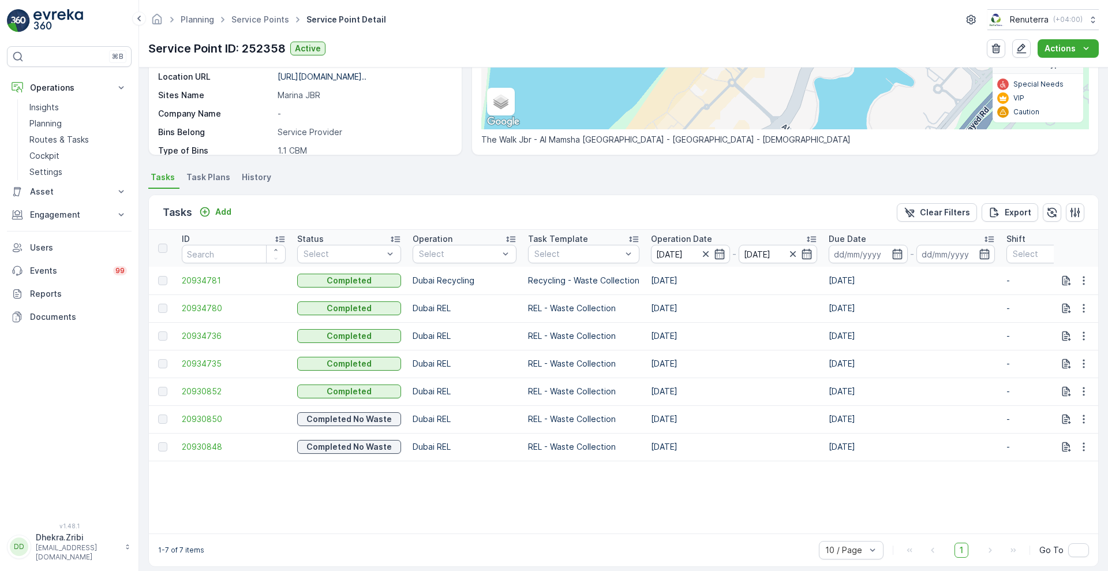
scroll to position [227, 0]
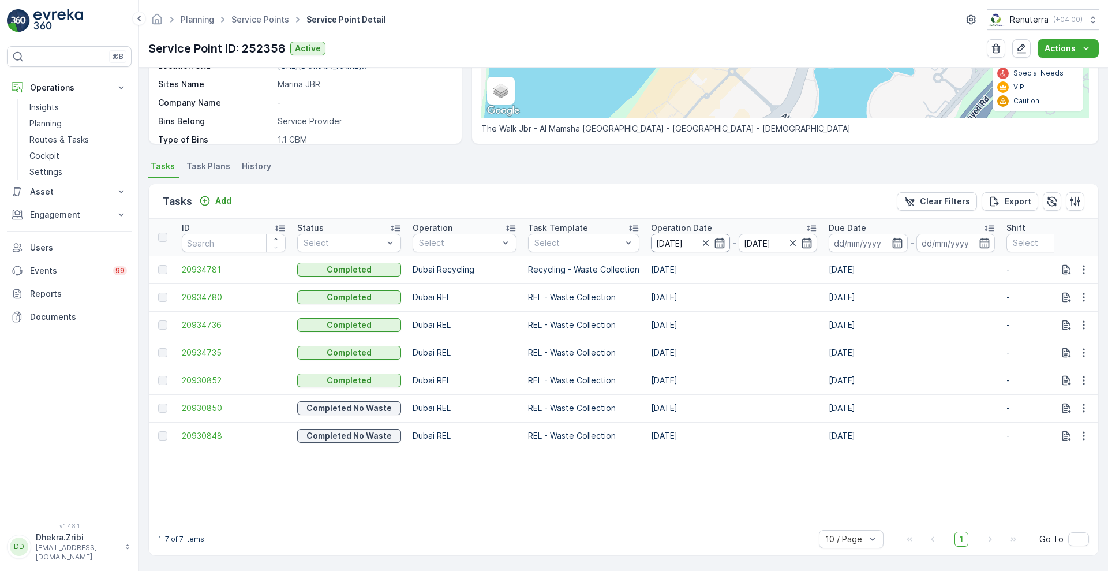
click at [709, 234] on input "10.08.2025" at bounding box center [690, 243] width 79 height 18
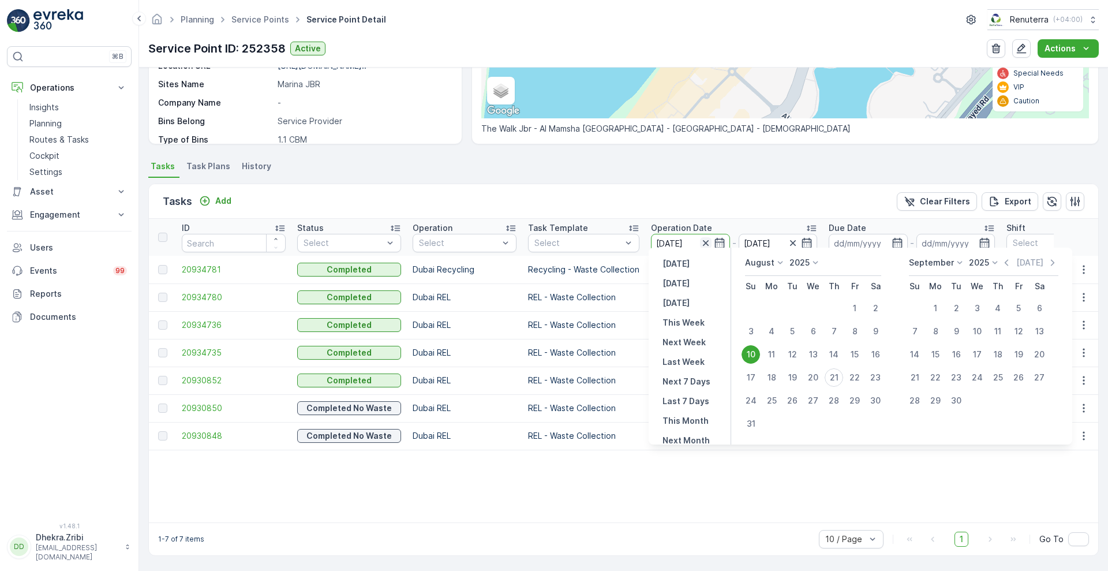
click at [701, 237] on icon "button" at bounding box center [706, 243] width 12 height 12
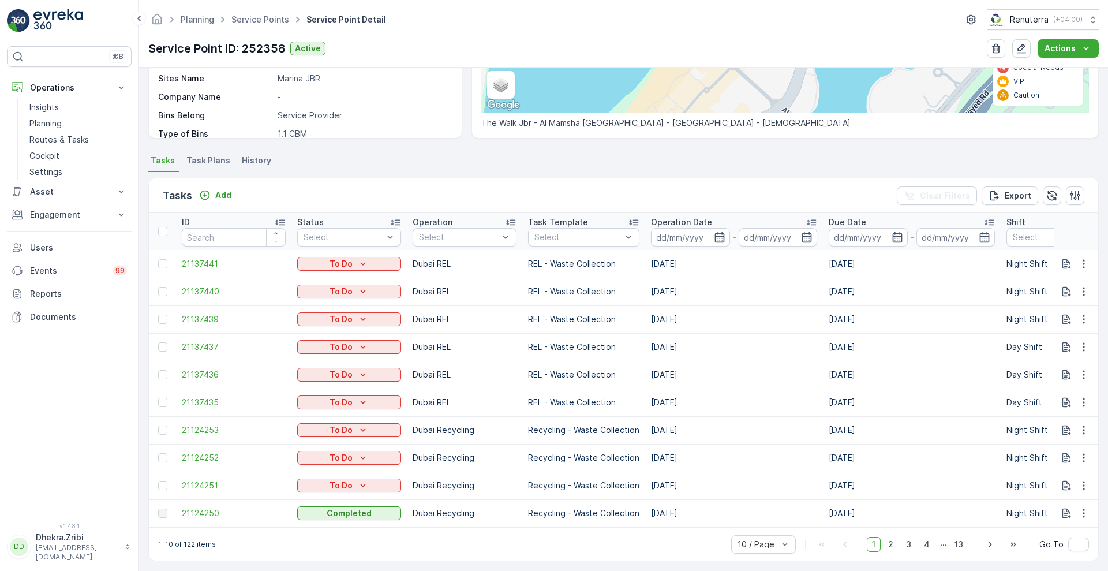
click at [701, 237] on input at bounding box center [690, 237] width 79 height 18
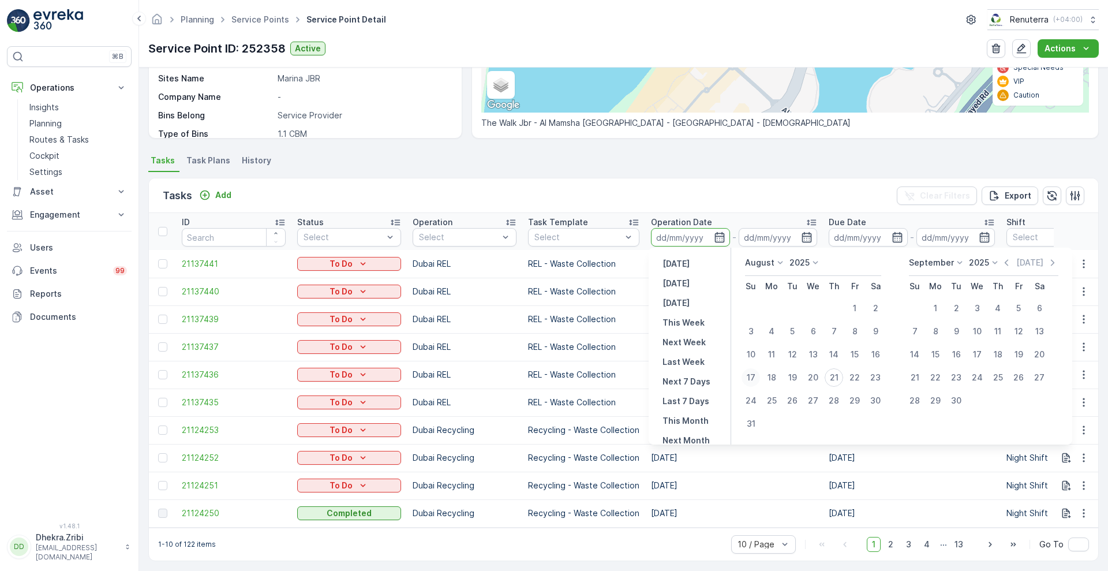
click at [745, 377] on div "17" at bounding box center [751, 377] width 18 height 18
type input "17.08.2025"
click at [745, 377] on div "17" at bounding box center [751, 377] width 18 height 18
type input "17.08.2025"
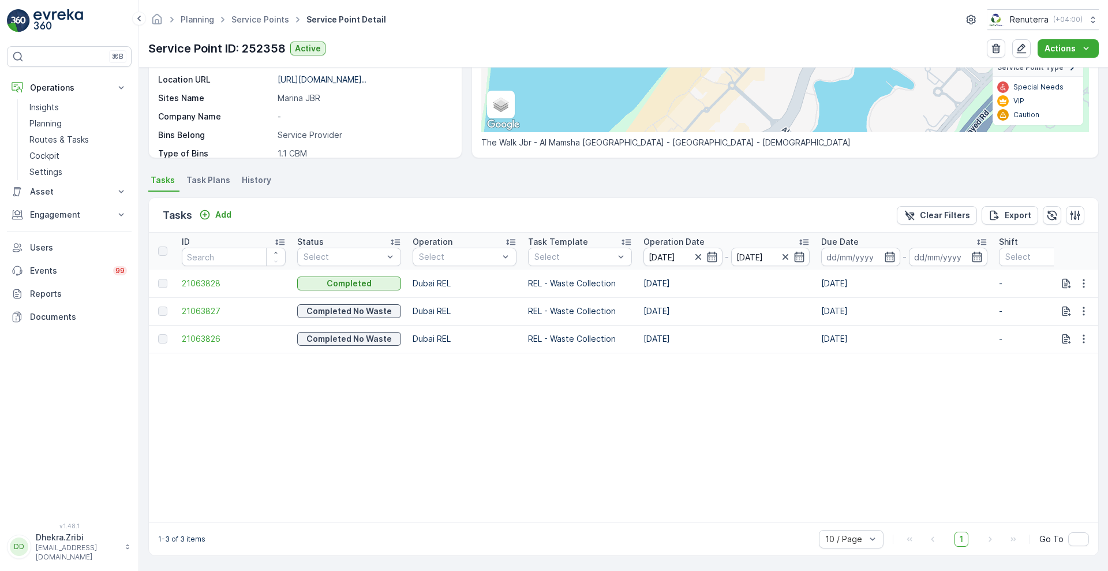
scroll to position [0, 814]
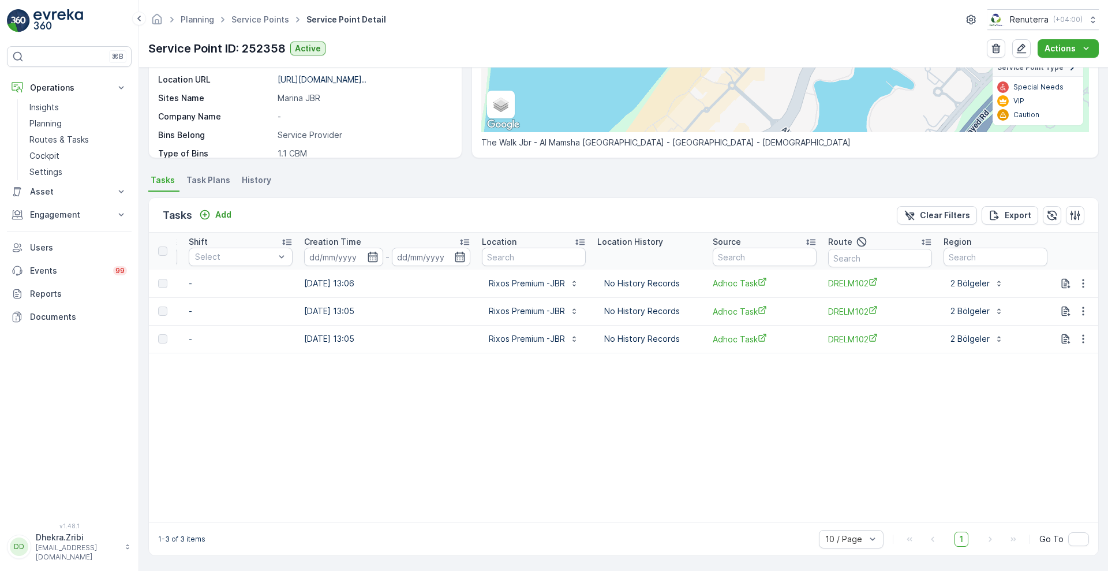
click at [626, 446] on table "ID Status Select Operation Select Task Template Select Operation Date 17.08.202…" at bounding box center [219, 378] width 1760 height 290
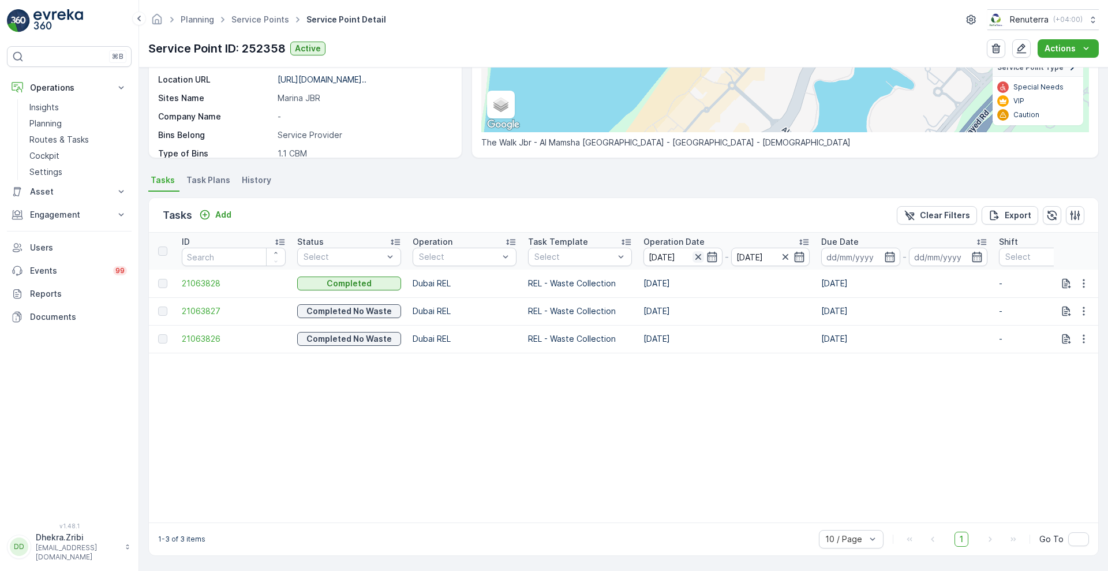
click at [697, 255] on icon "button" at bounding box center [699, 257] width 12 height 12
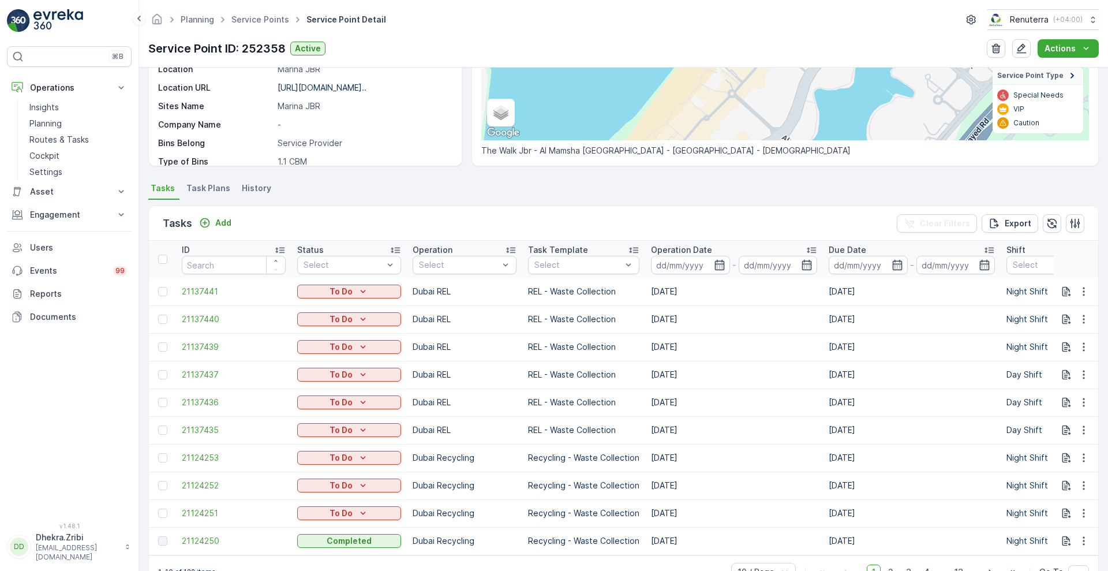
scroll to position [213, 0]
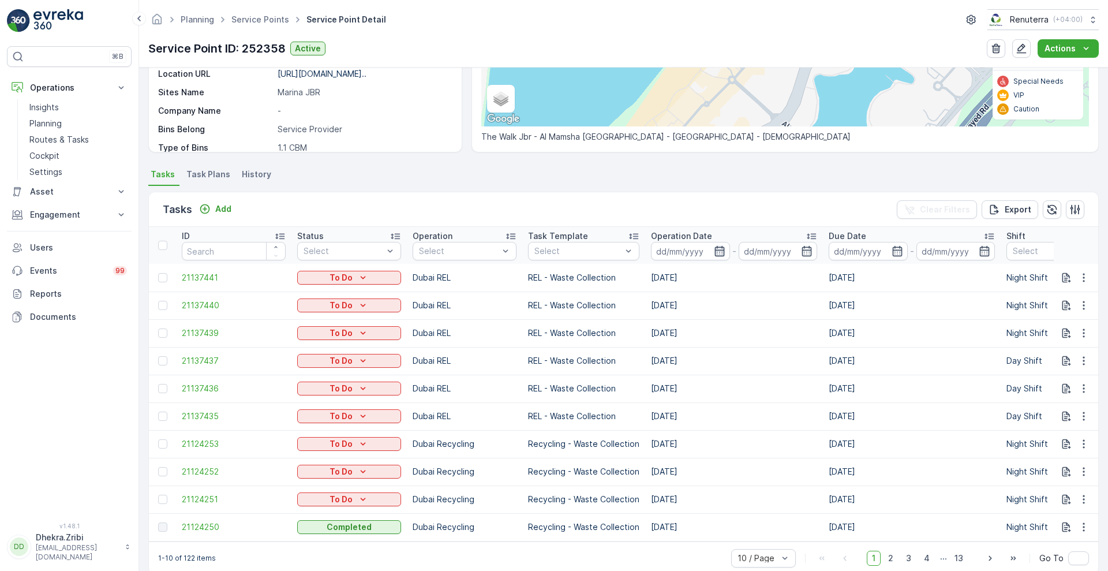
click at [722, 252] on icon "button" at bounding box center [720, 251] width 12 height 12
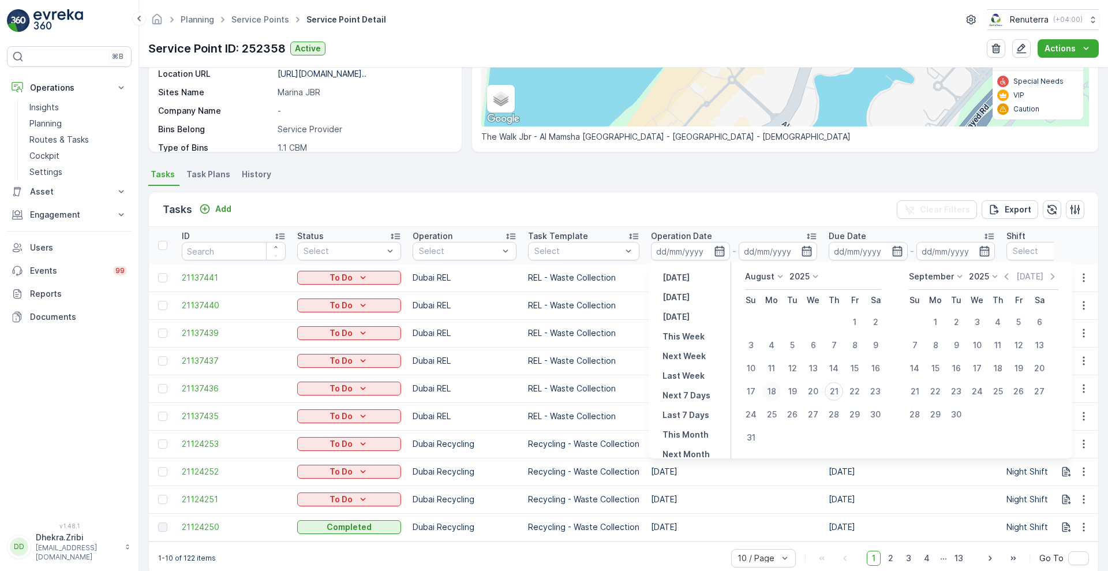
click at [775, 391] on div "18" at bounding box center [771, 391] width 18 height 18
type input "18.08.2025"
click at [775, 391] on div "18" at bounding box center [771, 391] width 18 height 18
type input "18.08.2025"
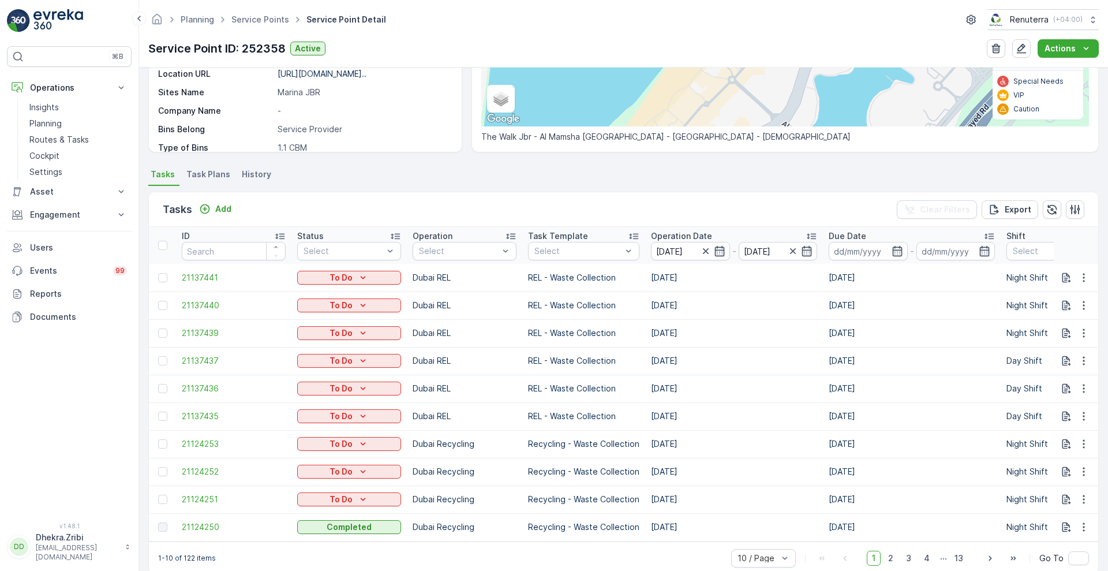
click at [725, 213] on div "Tasks Add Clear Filters Export" at bounding box center [623, 209] width 949 height 35
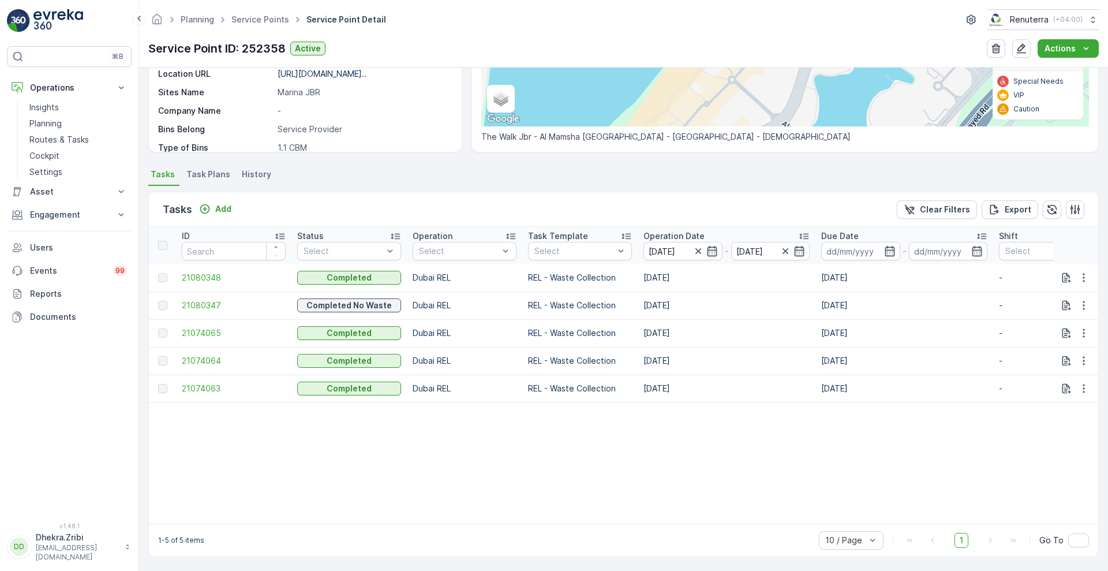
scroll to position [0, 814]
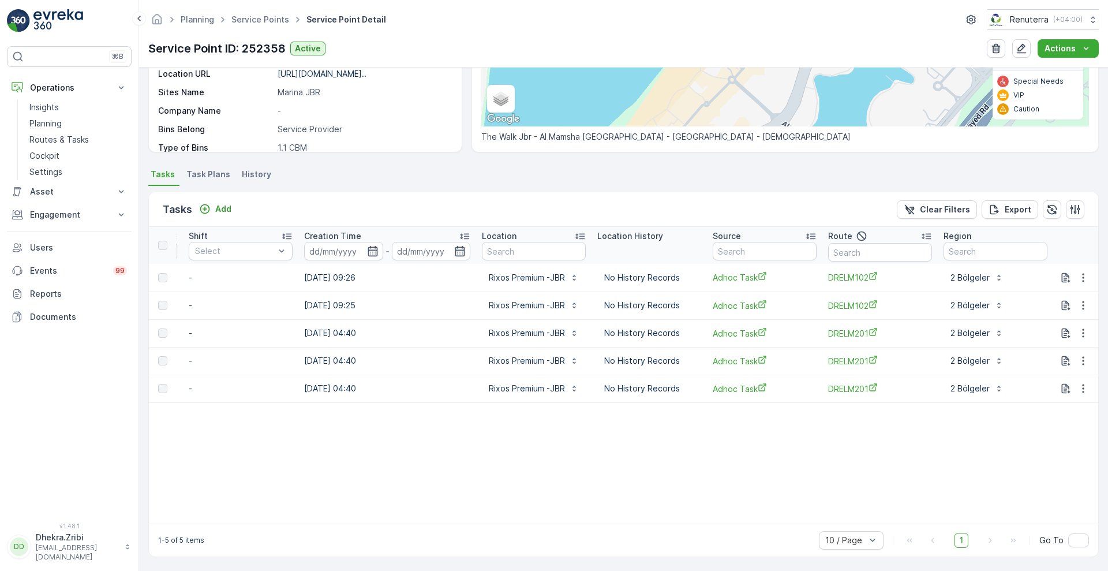
click at [238, 530] on div "1-5 of 5 items 10 / Page 1 Go To" at bounding box center [623, 539] width 949 height 33
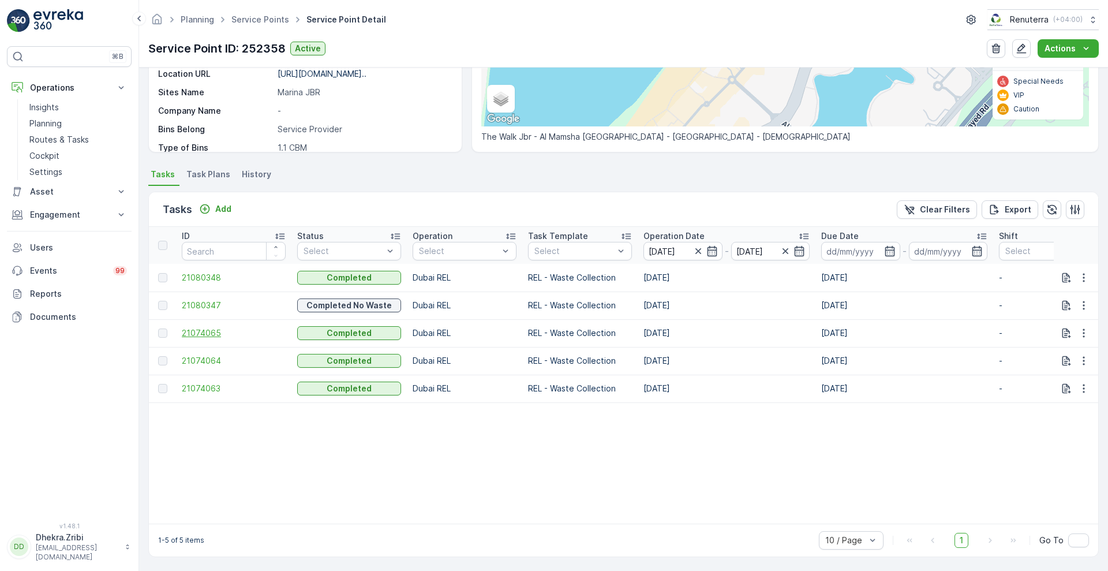
click at [198, 335] on span "21074065" at bounding box center [234, 333] width 104 height 12
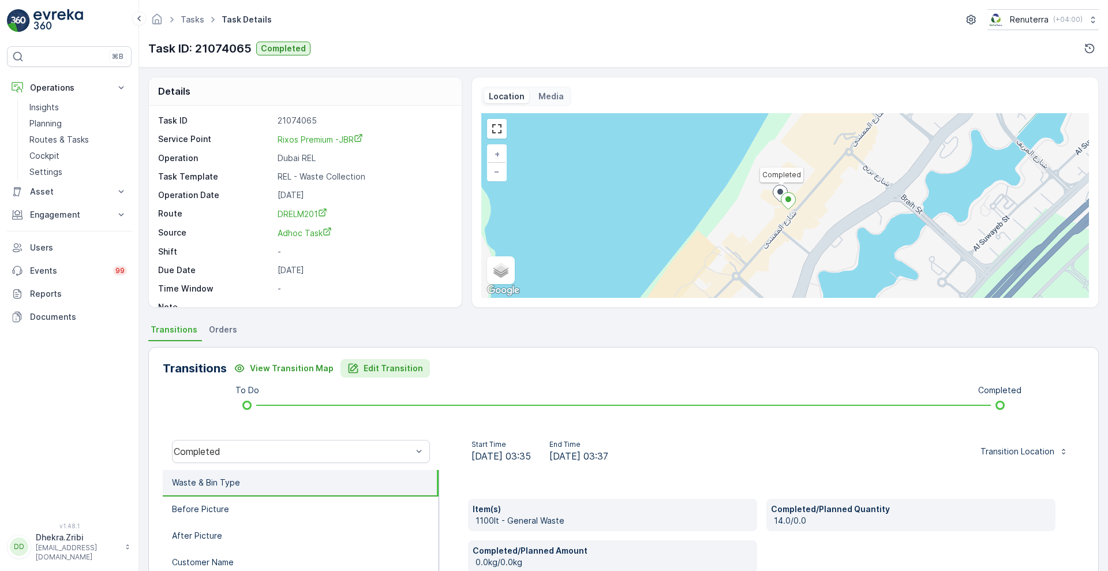
click at [388, 370] on p "Edit Transition" at bounding box center [393, 368] width 59 height 12
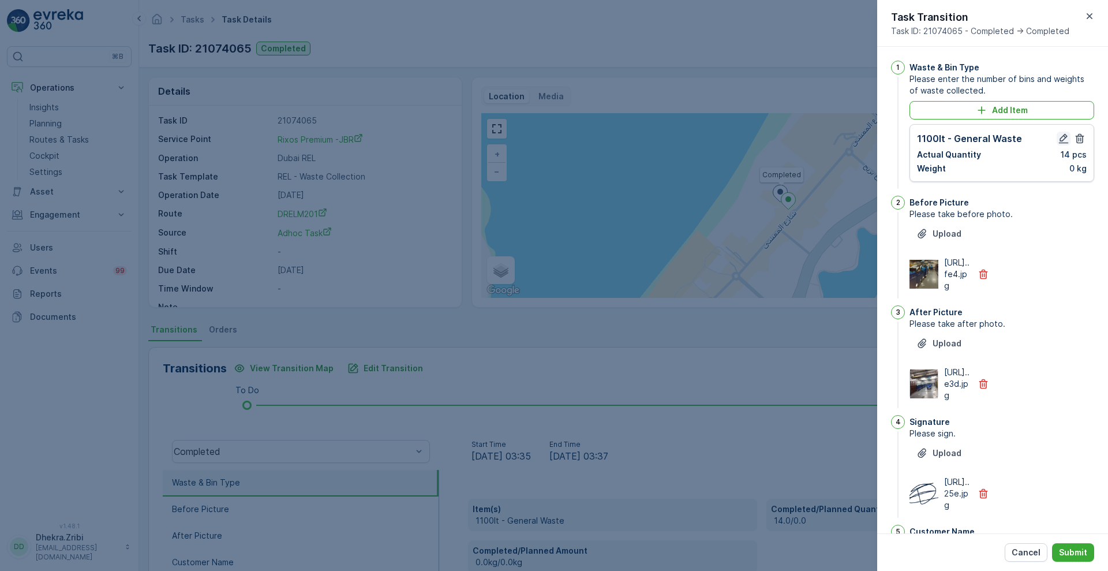
click at [1058, 137] on icon "button" at bounding box center [1064, 139] width 12 height 12
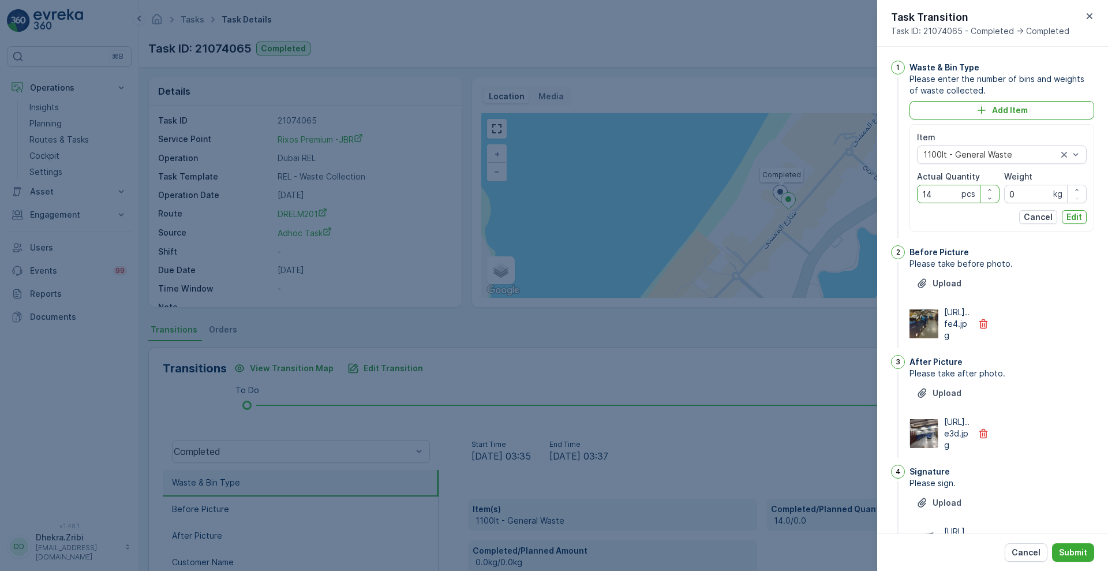
click at [945, 197] on Quantity "14" at bounding box center [958, 194] width 83 height 18
type Quantity "12"
click at [1072, 216] on p "Edit" at bounding box center [1075, 217] width 16 height 12
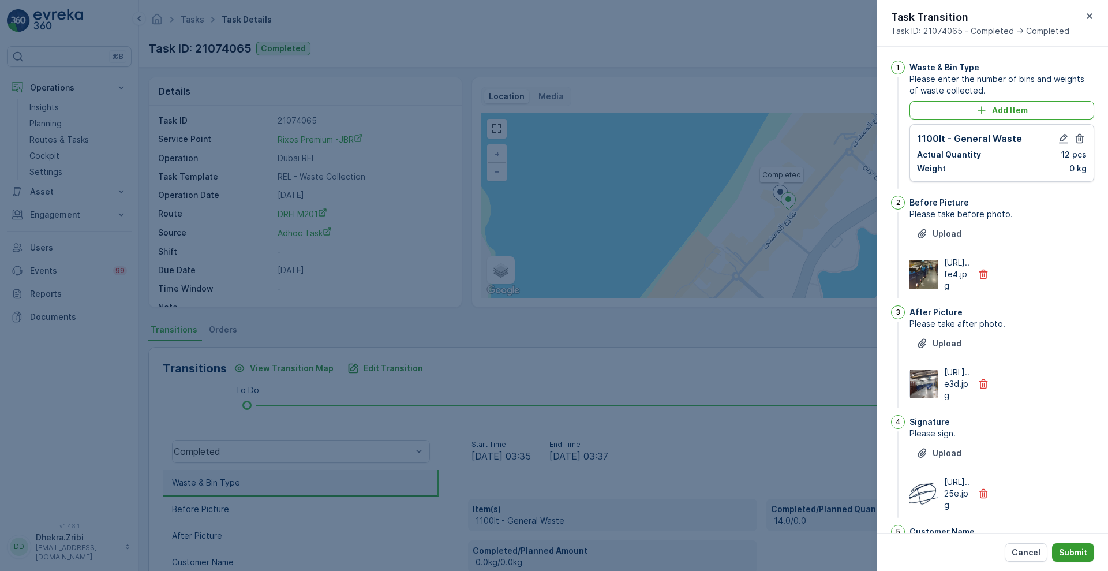
click at [1079, 545] on button "Submit" at bounding box center [1073, 552] width 42 height 18
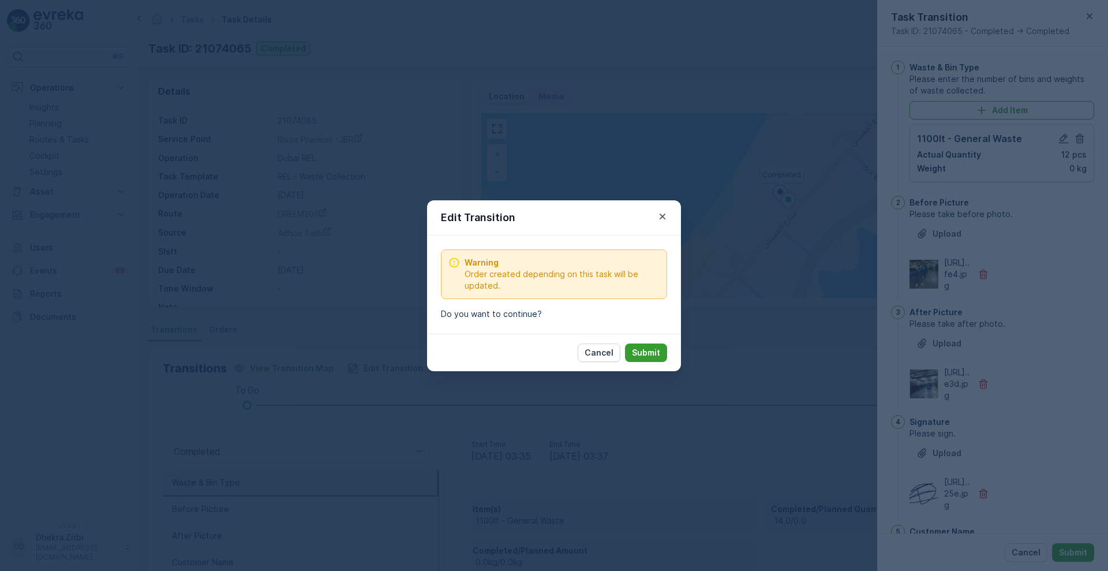
click at [658, 351] on p "Submit" at bounding box center [646, 353] width 28 height 12
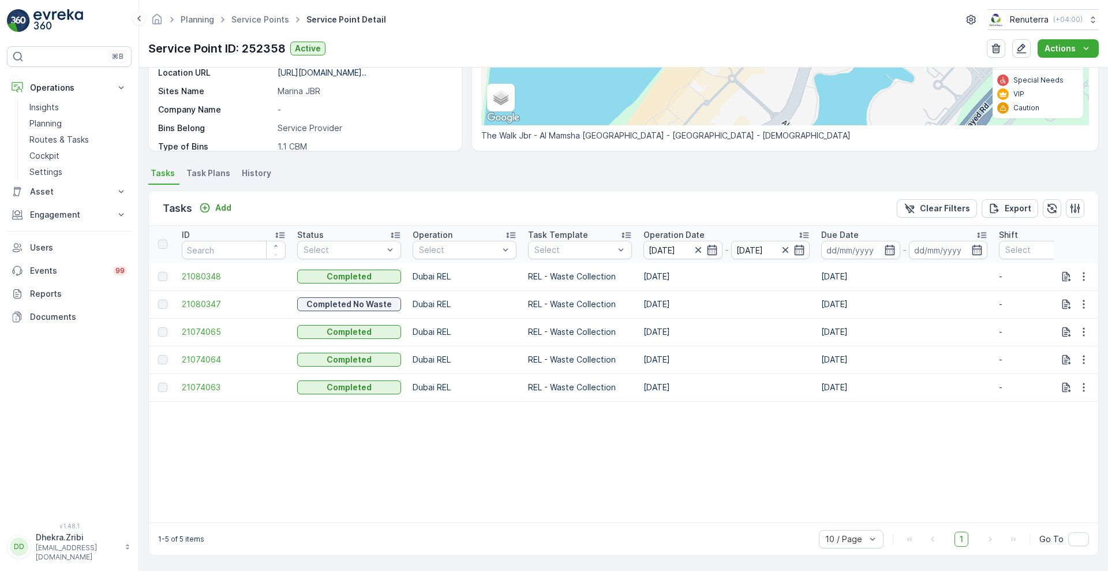
scroll to position [220, 0]
click at [209, 354] on span "21074064" at bounding box center [234, 360] width 104 height 12
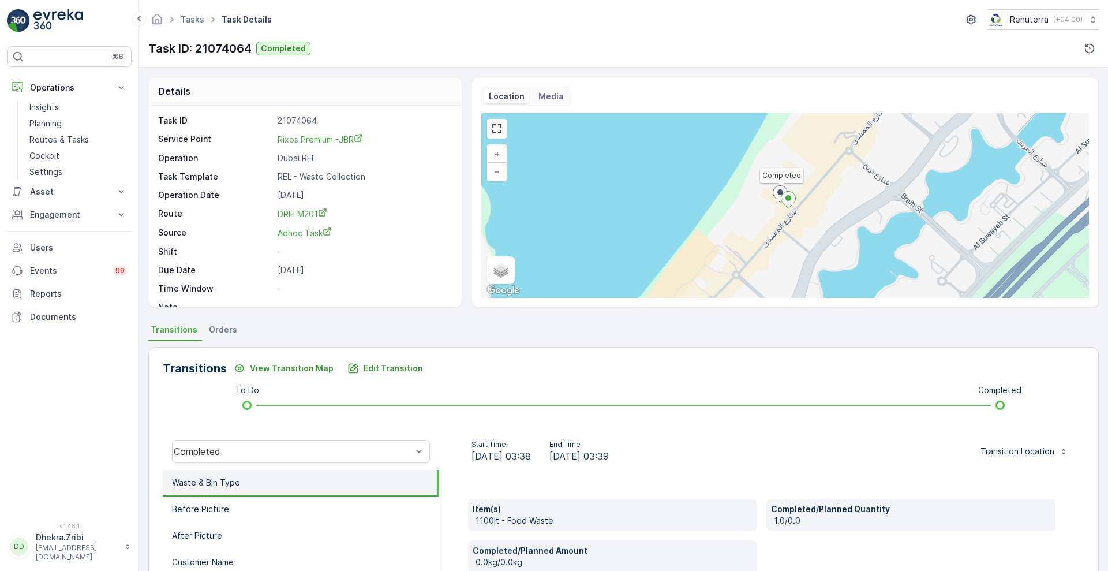
scroll to position [157, 0]
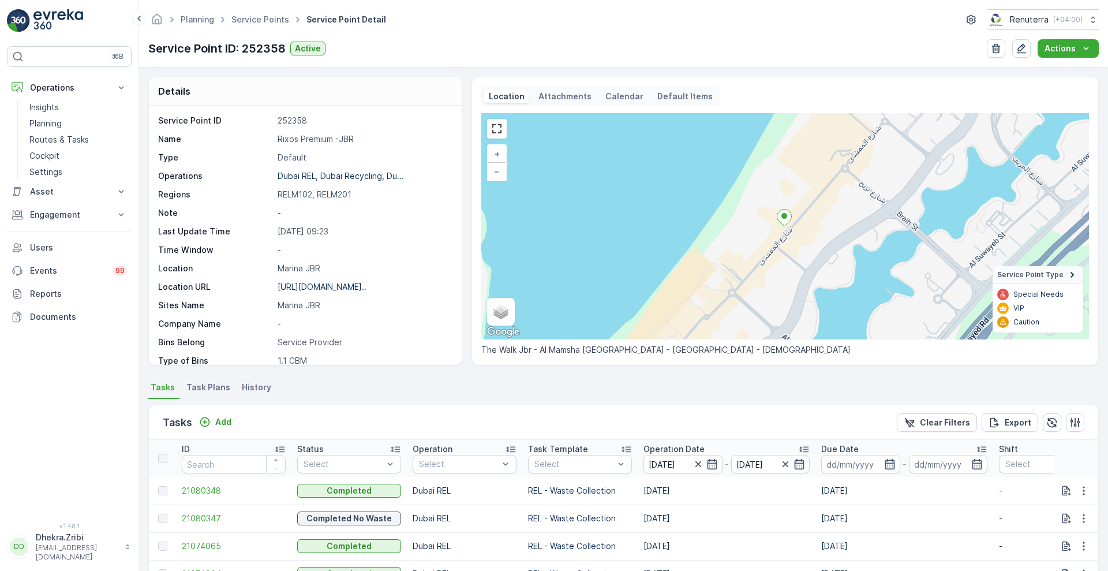
scroll to position [220, 0]
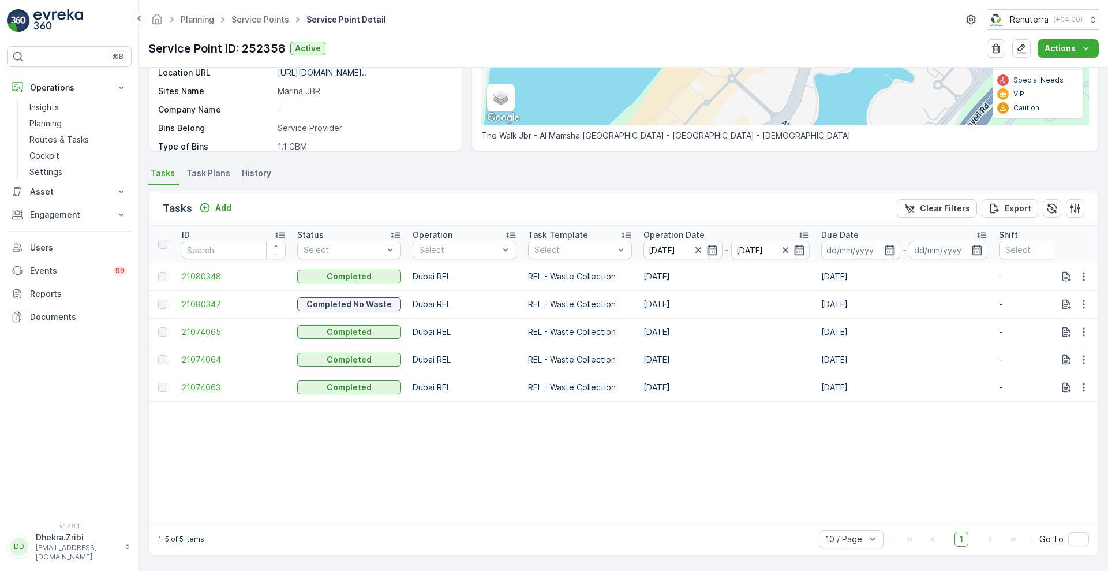
click at [199, 382] on span "21074063" at bounding box center [234, 388] width 104 height 12
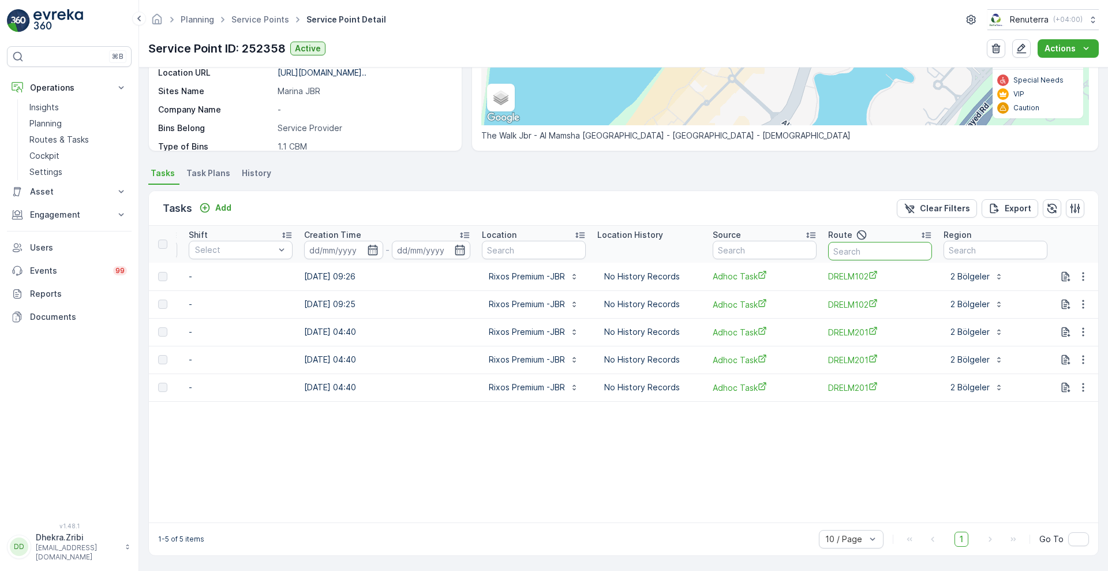
click at [866, 248] on input "text" at bounding box center [880, 251] width 104 height 18
type input "102"
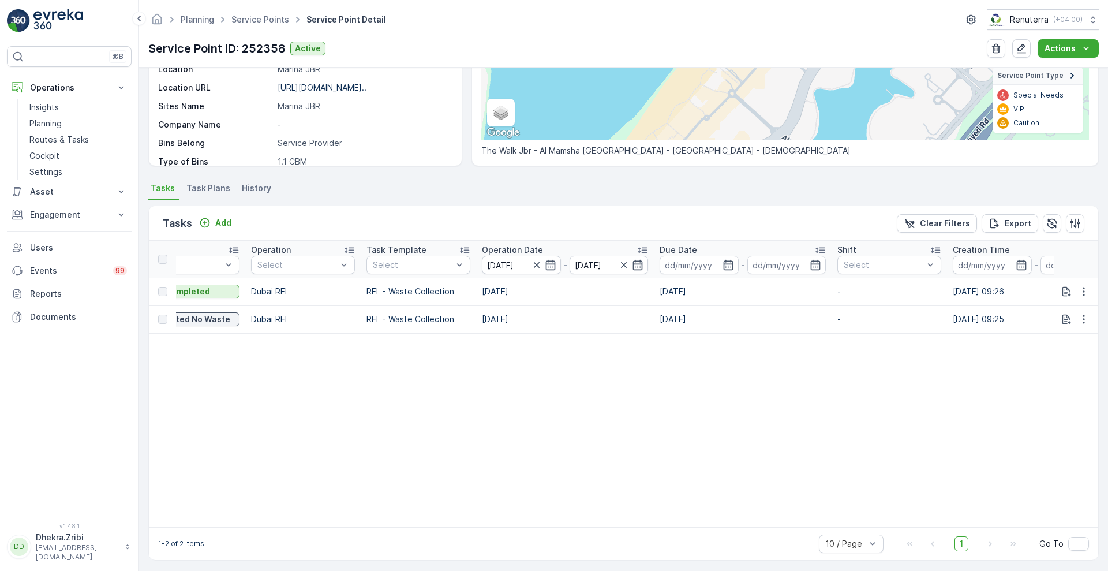
scroll to position [210, 0]
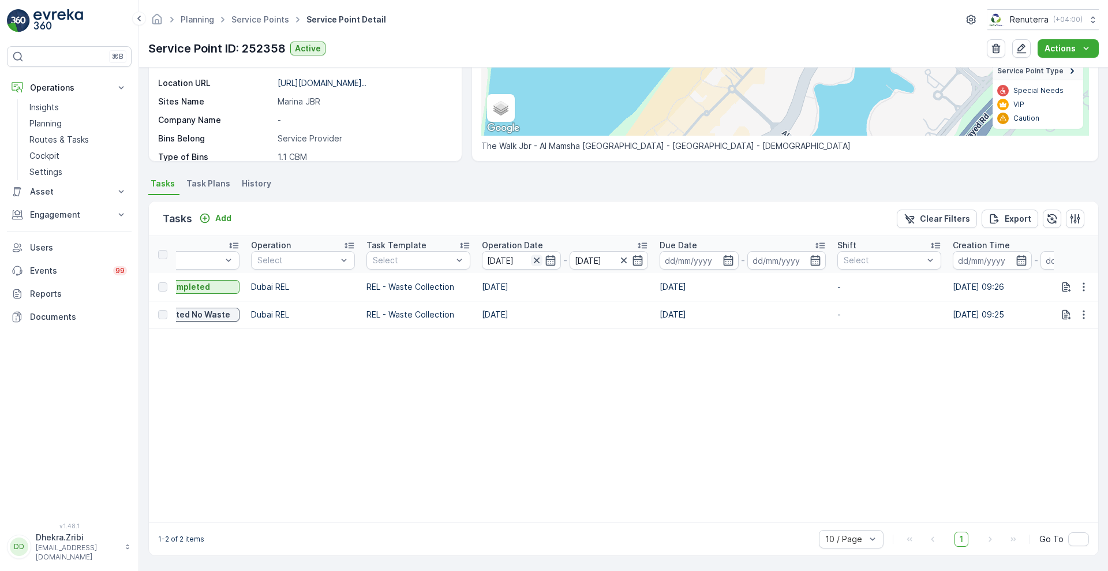
click at [538, 257] on icon "button" at bounding box center [537, 261] width 12 height 12
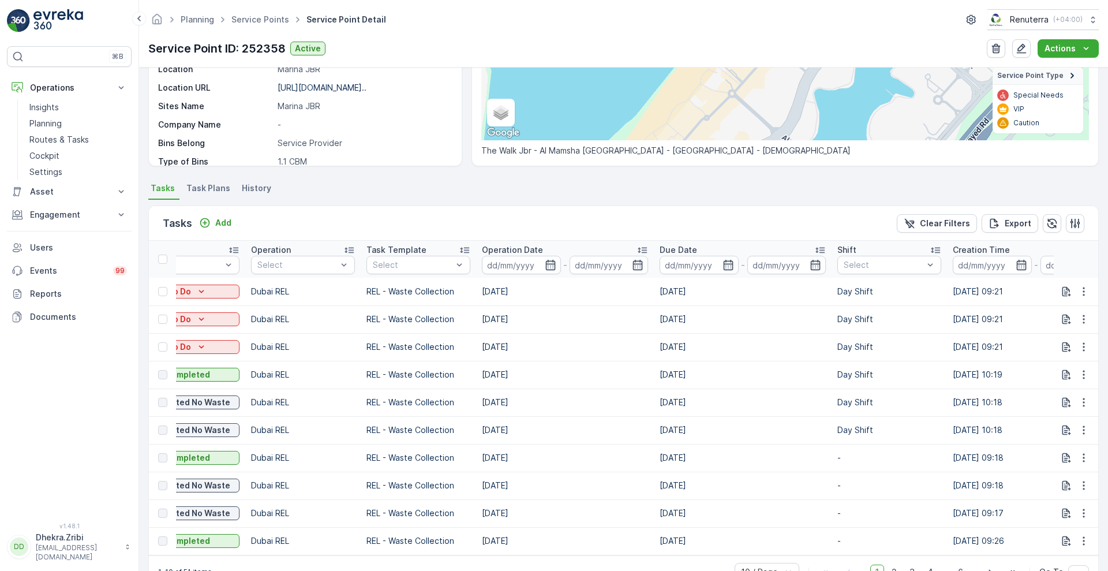
scroll to position [210, 0]
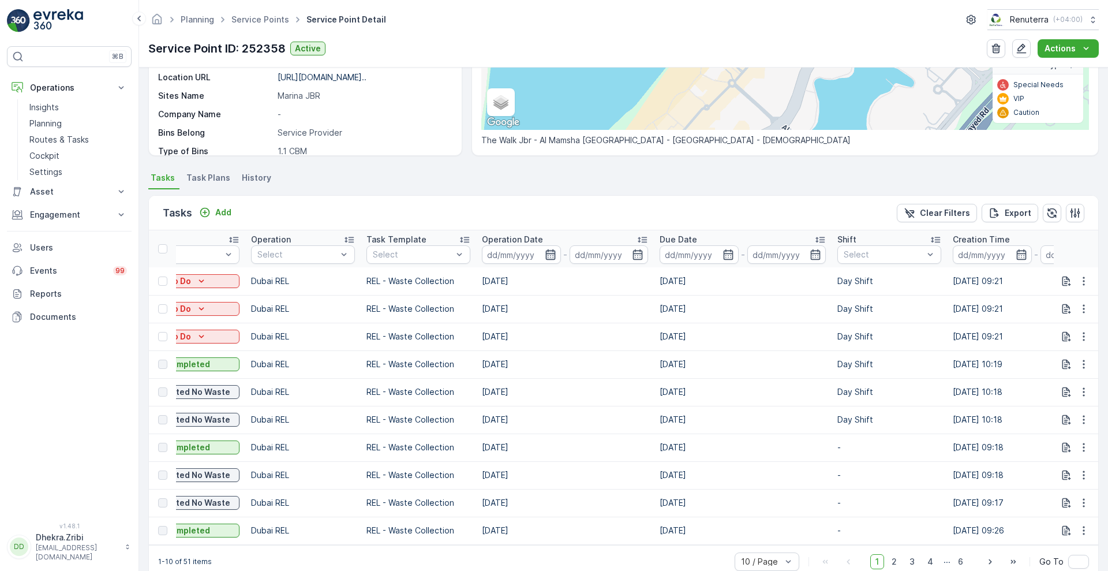
click at [547, 253] on icon "button" at bounding box center [550, 254] width 10 height 10
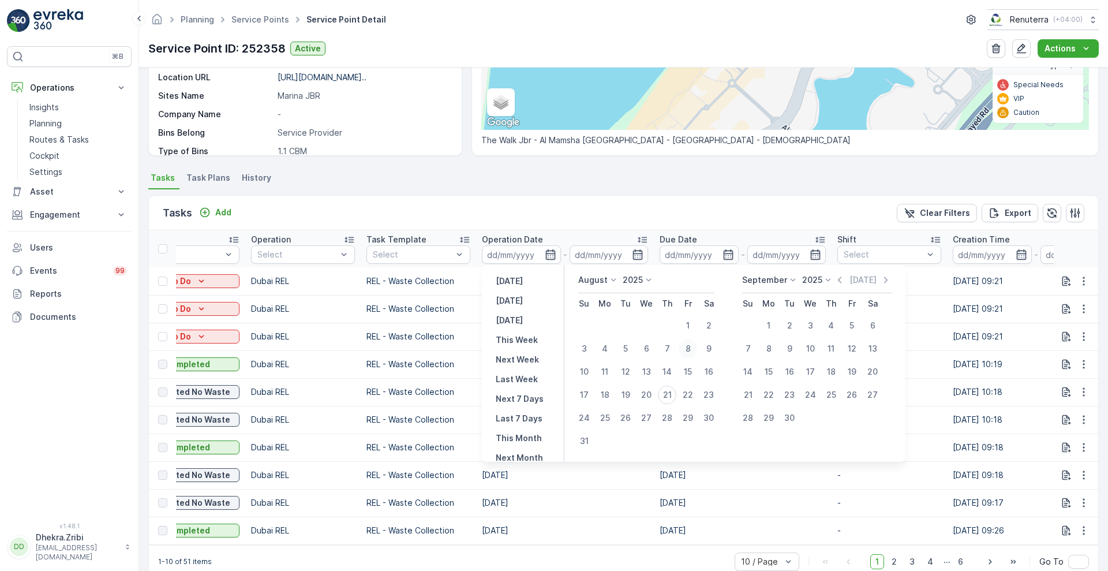
click at [685, 348] on div "8" at bounding box center [688, 348] width 18 height 18
type input "08.08.2025"
click at [691, 351] on div "8" at bounding box center [688, 348] width 18 height 18
type input "08.08.2025"
click at [587, 209] on div "Tasks Add Clear Filters Export" at bounding box center [623, 213] width 949 height 35
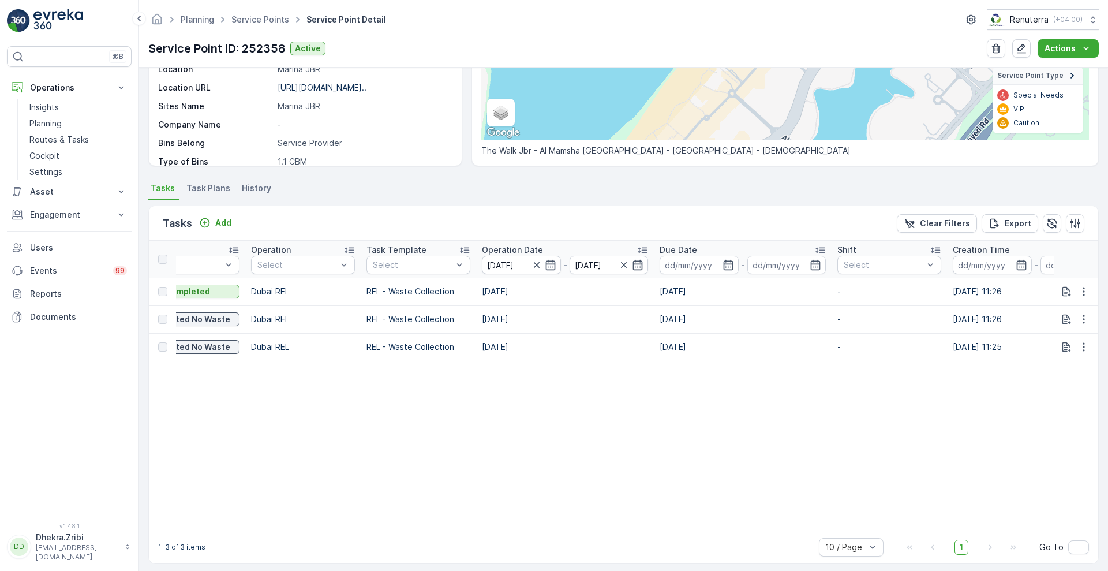
scroll to position [210, 0]
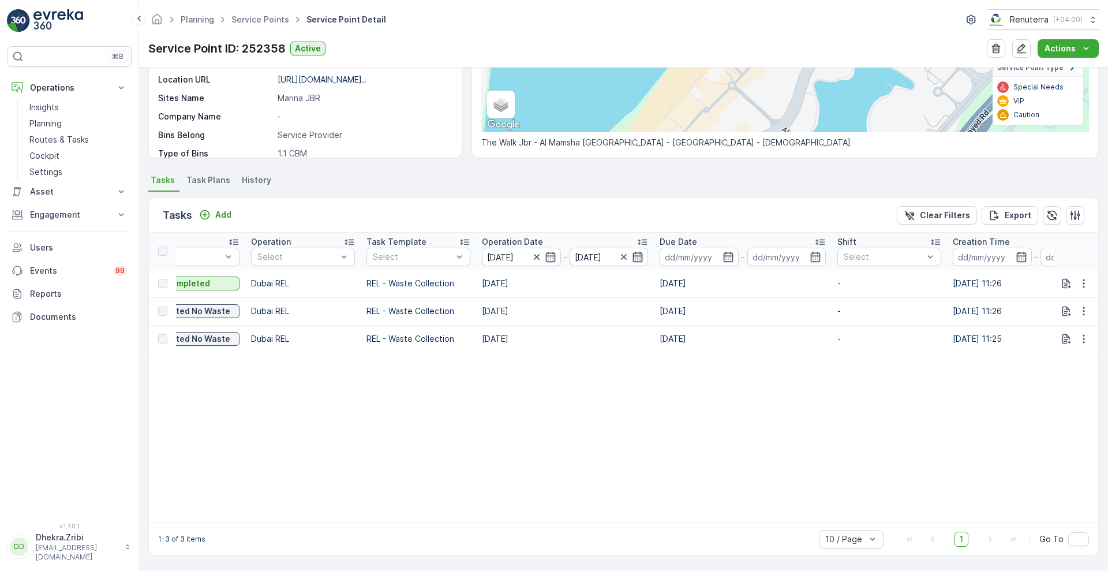
click at [635, 252] on icon "button" at bounding box center [638, 257] width 12 height 12
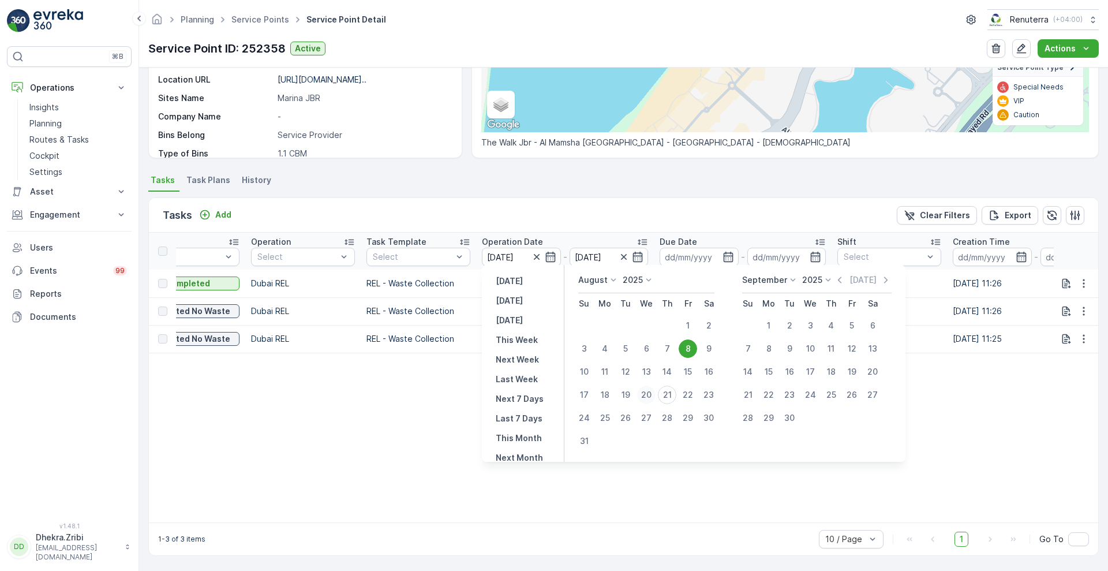
click at [650, 389] on div "20" at bounding box center [646, 395] width 18 height 18
type input "20.08.2025"
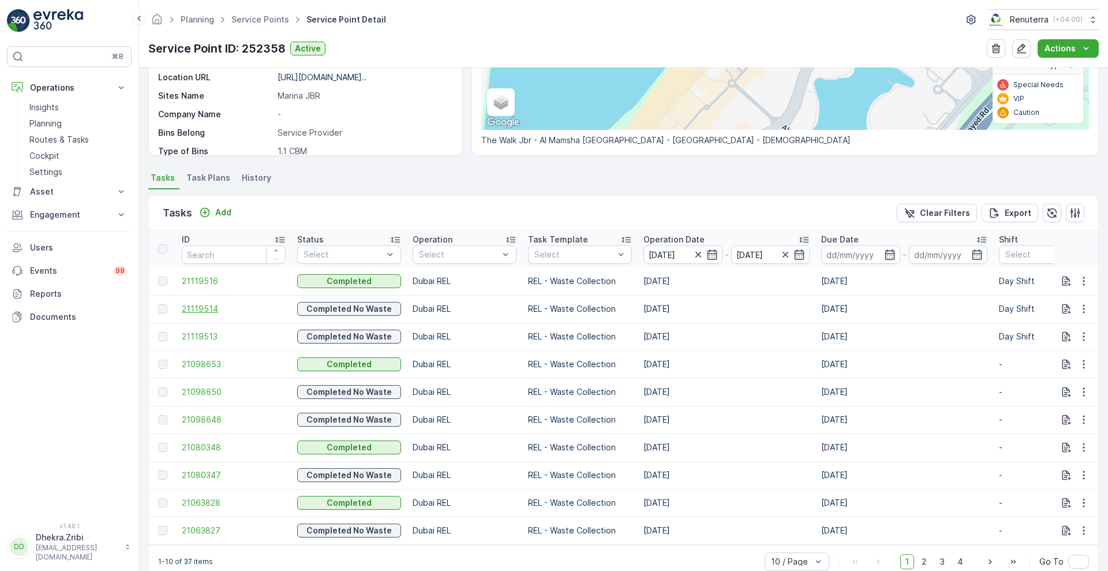
click at [196, 305] on span "21119514" at bounding box center [234, 309] width 104 height 12
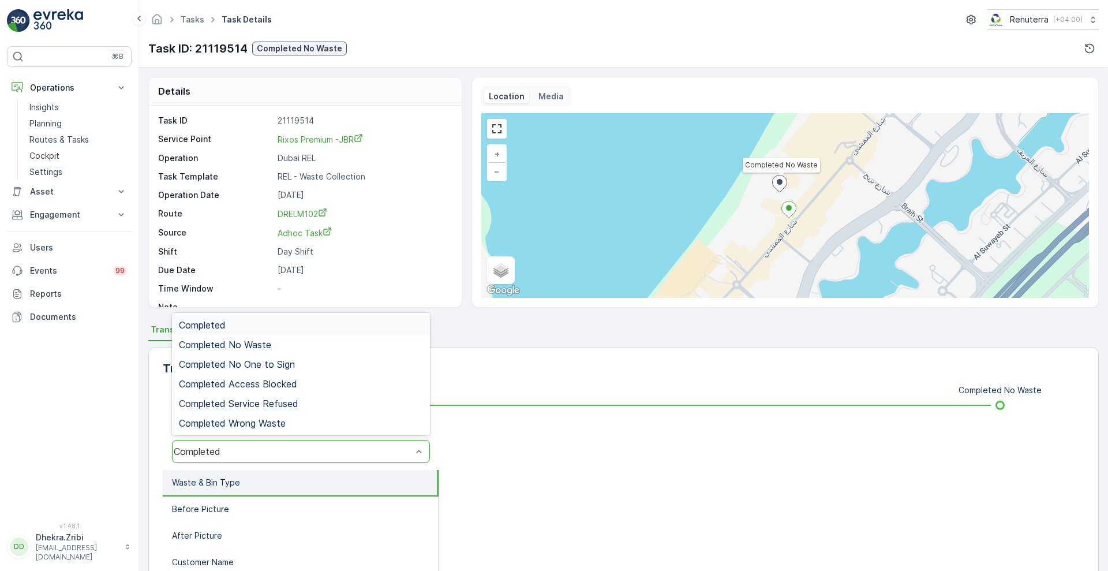
click at [281, 462] on div "Completed" at bounding box center [301, 451] width 258 height 23
click at [285, 347] on div "Completed No Waste" at bounding box center [301, 344] width 244 height 10
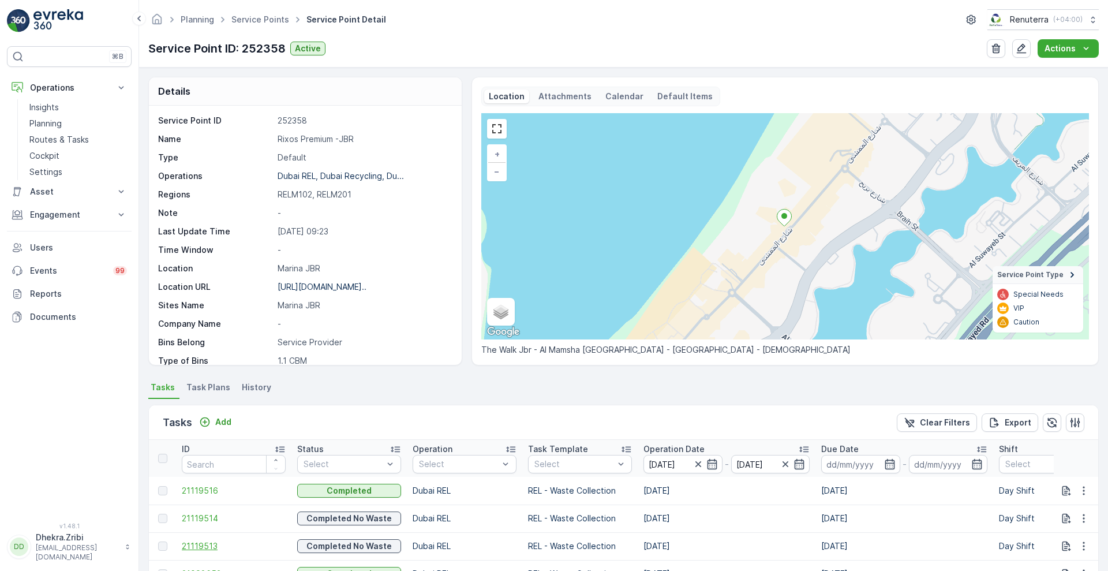
click at [196, 547] on span "21119513" at bounding box center [234, 546] width 104 height 12
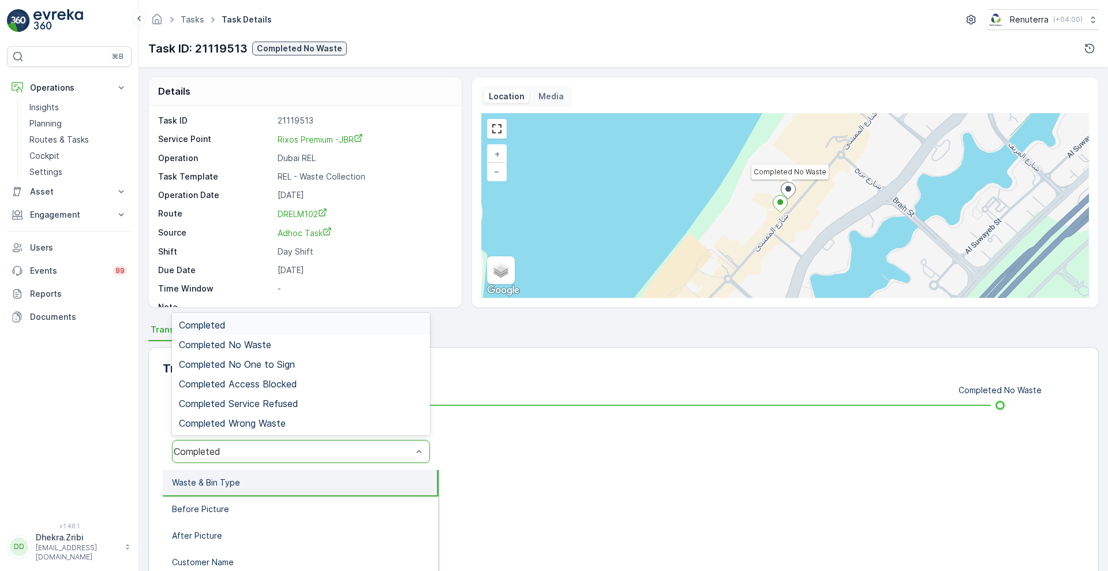
click at [268, 455] on div "Completed" at bounding box center [293, 451] width 238 height 10
click at [274, 345] on div "Completed No Waste" at bounding box center [301, 344] width 244 height 10
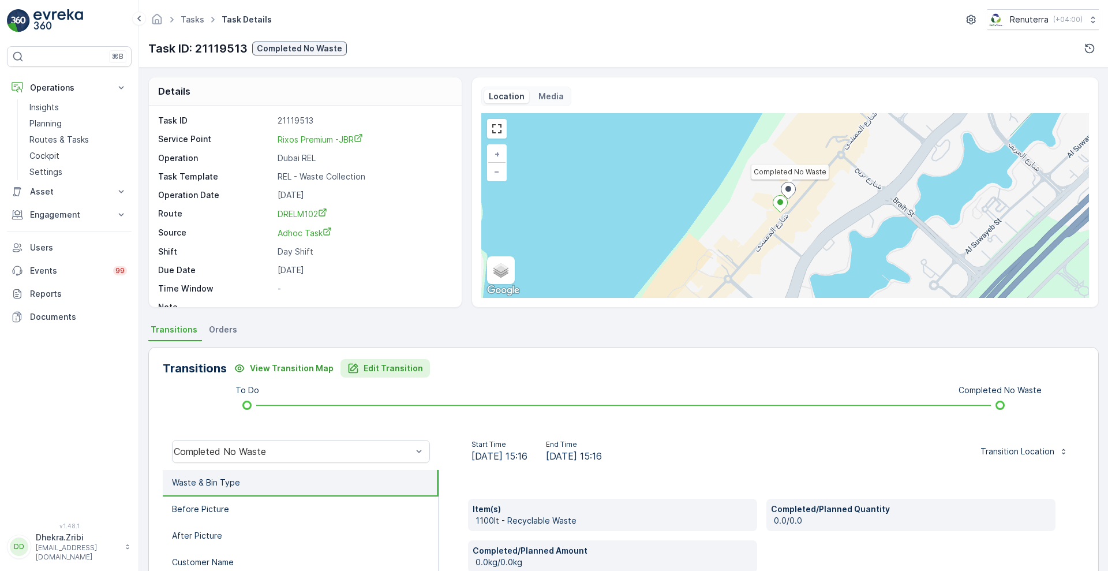
click at [388, 372] on p "Edit Transition" at bounding box center [393, 368] width 59 height 12
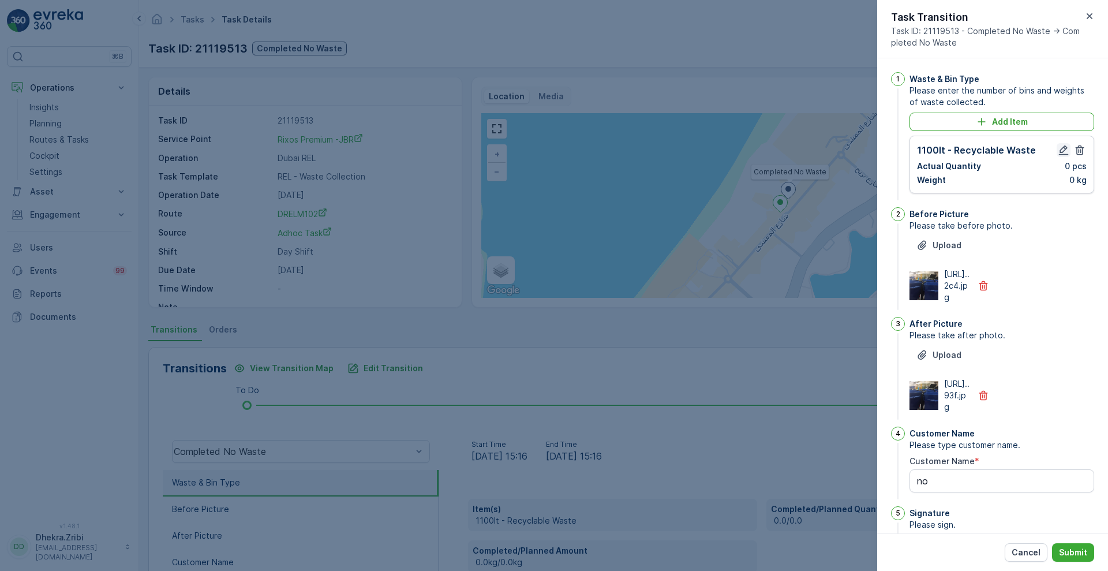
click at [1057, 156] on button "button" at bounding box center [1064, 150] width 14 height 14
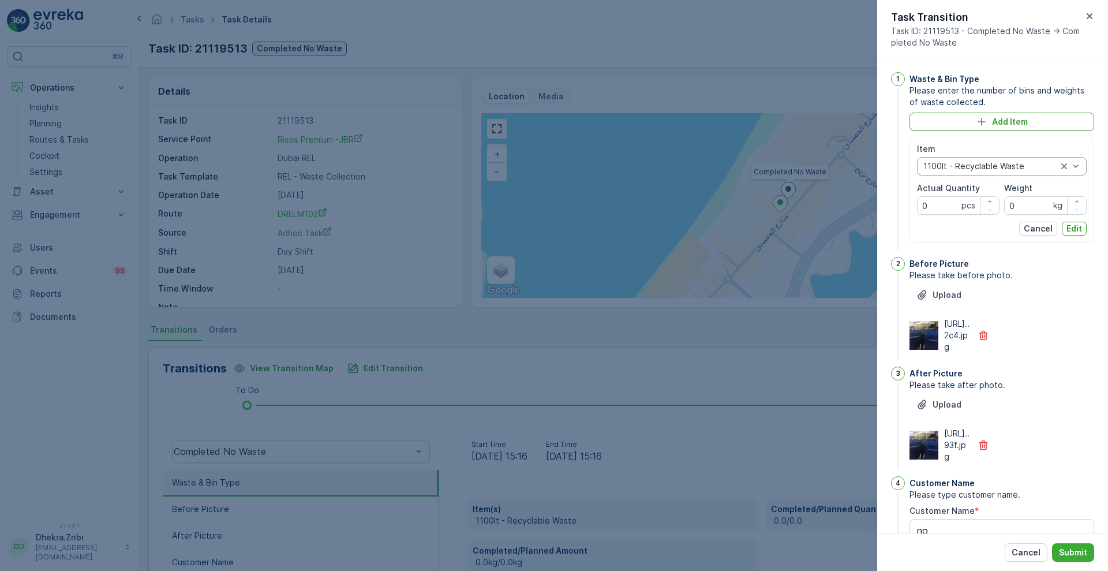
click at [1024, 167] on div at bounding box center [990, 166] width 136 height 9
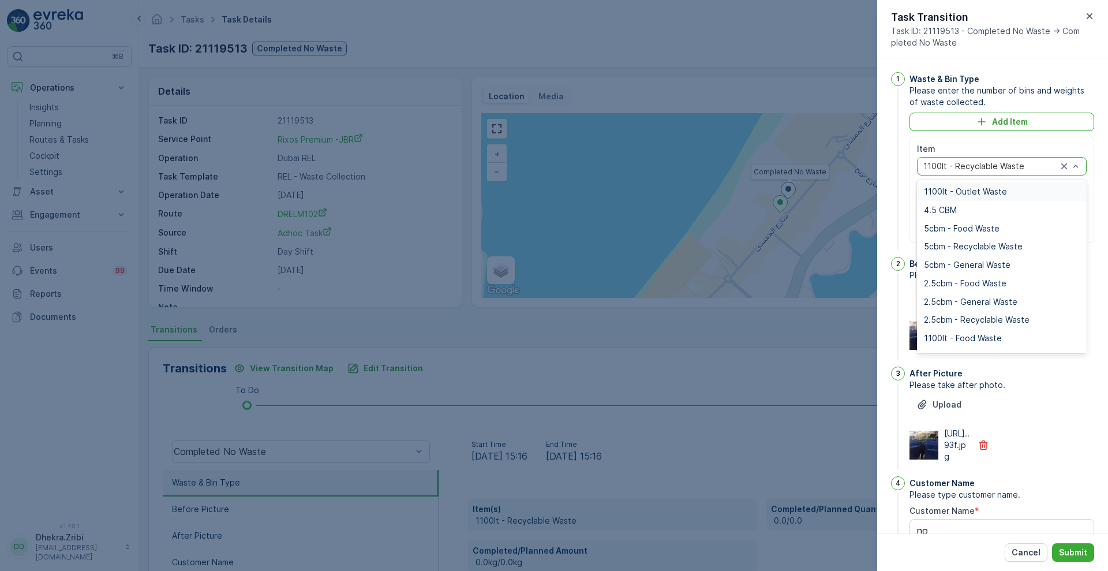
click at [1005, 190] on div "1100lt - Outlet Waste" at bounding box center [1002, 191] width 156 height 9
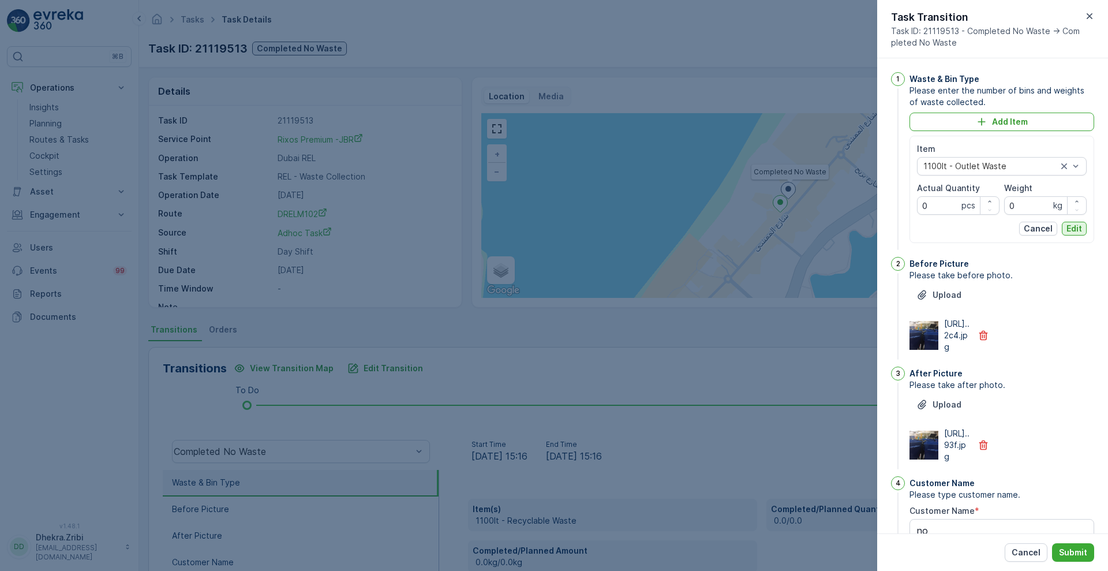
click at [1069, 231] on p "Edit" at bounding box center [1075, 229] width 16 height 12
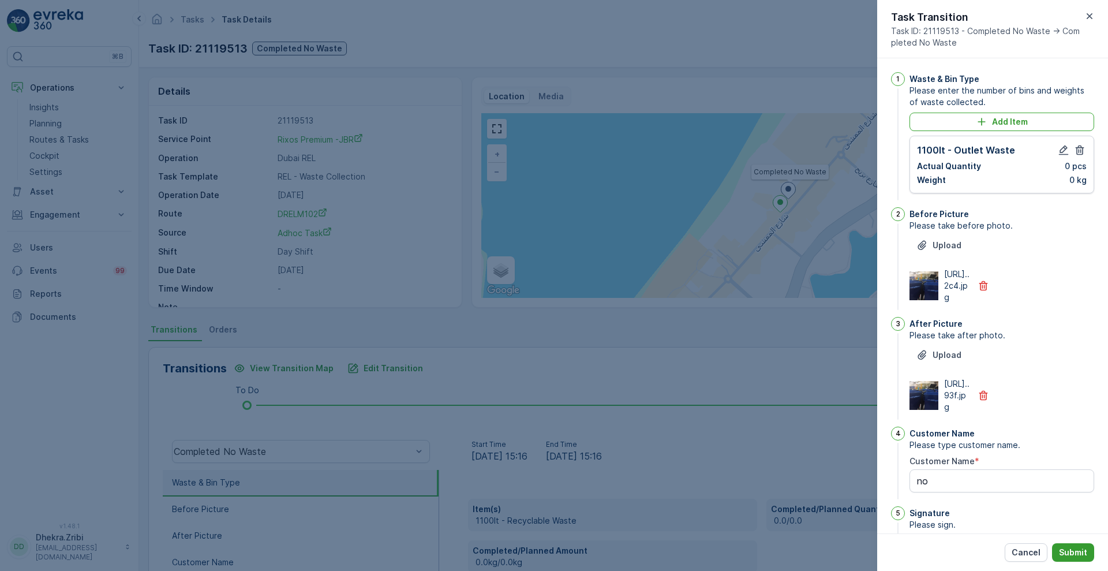
click at [1078, 549] on p "Submit" at bounding box center [1073, 553] width 28 height 12
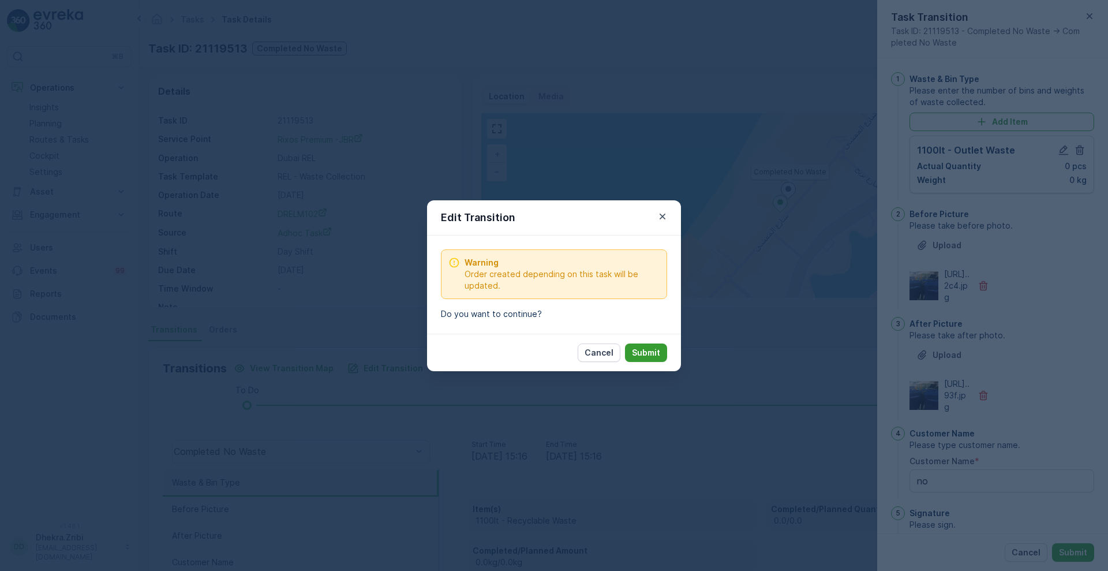
click at [653, 350] on p "Submit" at bounding box center [646, 353] width 28 height 12
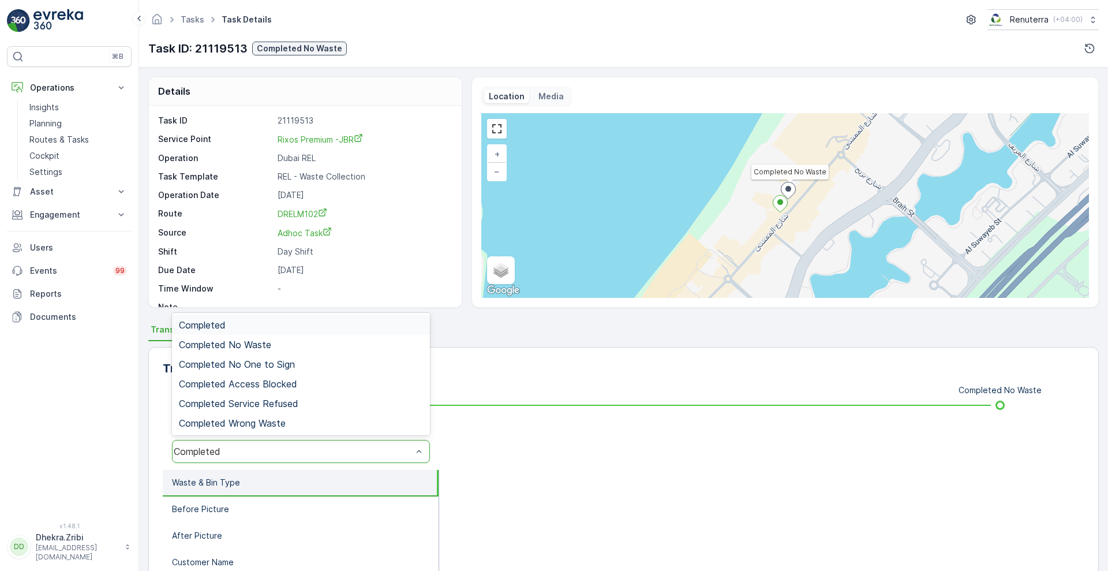
click at [337, 454] on div "Completed" at bounding box center [293, 451] width 238 height 10
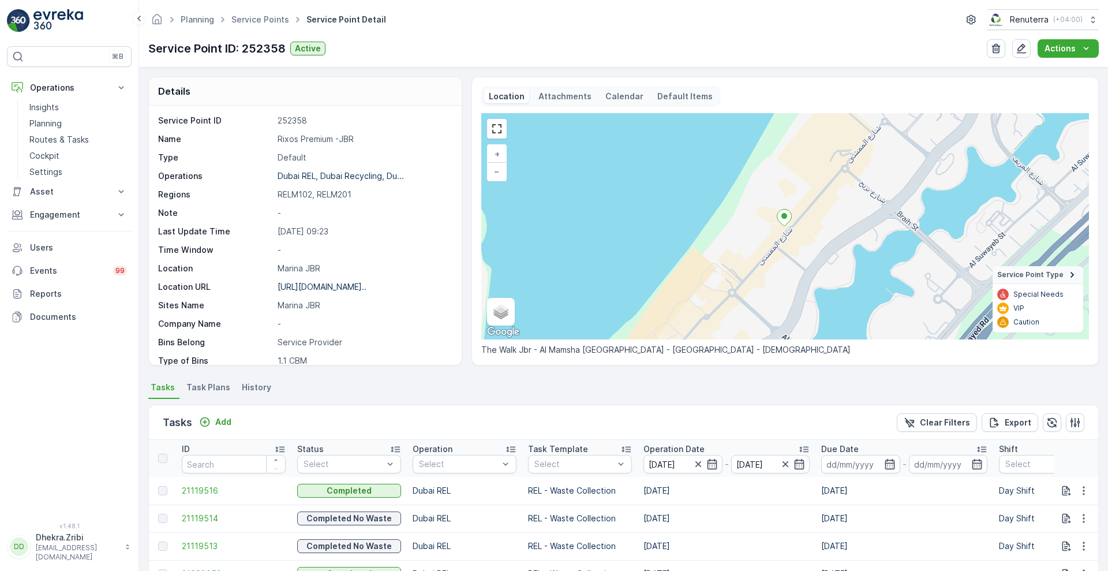
scroll to position [238, 0]
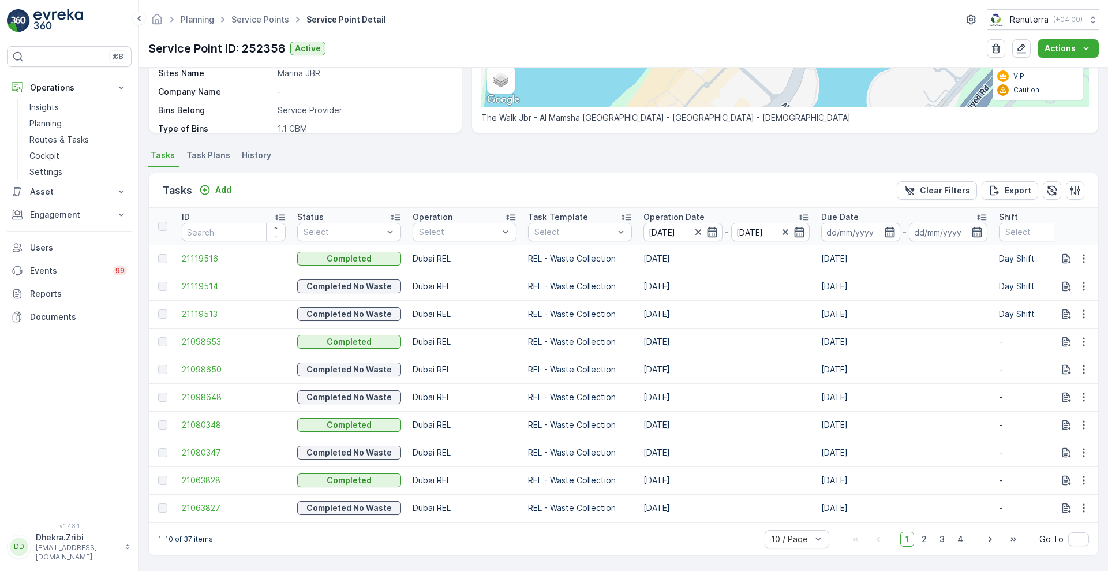
click at [206, 394] on span "21098648" at bounding box center [234, 397] width 104 height 12
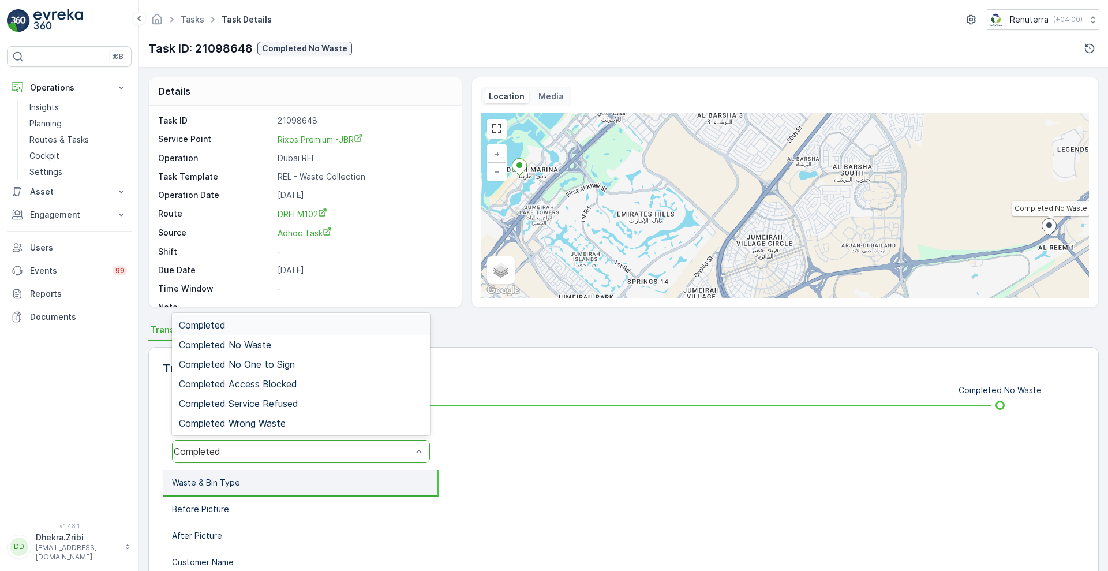
click at [255, 455] on div "Completed" at bounding box center [293, 451] width 238 height 10
click at [280, 343] on div "Completed No Waste" at bounding box center [301, 344] width 244 height 10
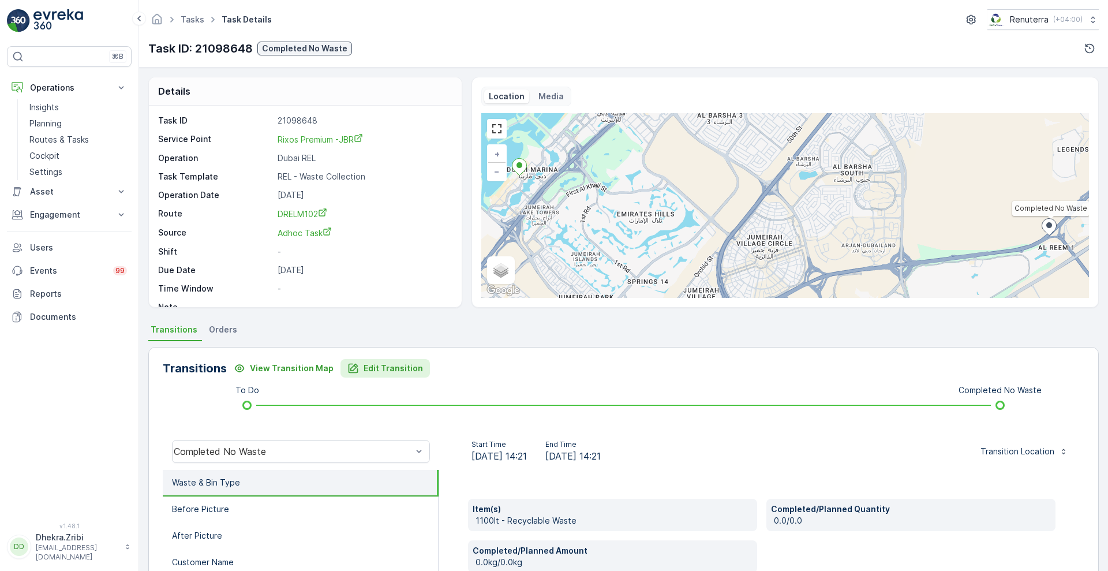
click at [393, 368] on p "Edit Transition" at bounding box center [393, 368] width 59 height 12
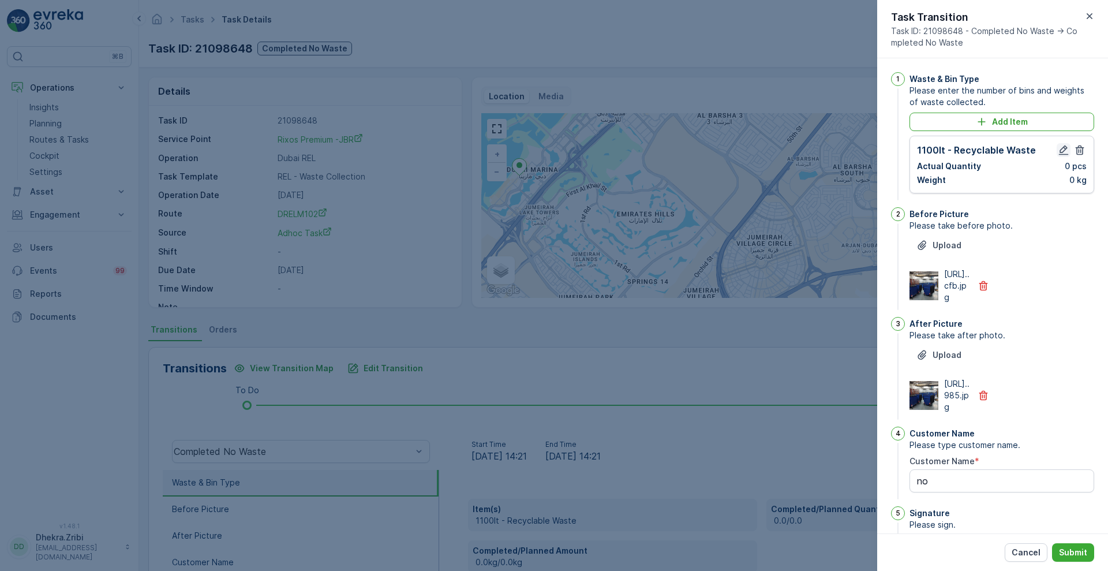
drag, startPoint x: 1060, startPoint y: 158, endPoint x: 1059, endPoint y: 149, distance: 9.3
click at [1059, 149] on div "1100lt - Recyclable Waste Actual Quantity 0 pcs Weight 0 kg" at bounding box center [1002, 164] width 170 height 43
click at [1059, 149] on icon "button" at bounding box center [1064, 150] width 10 height 10
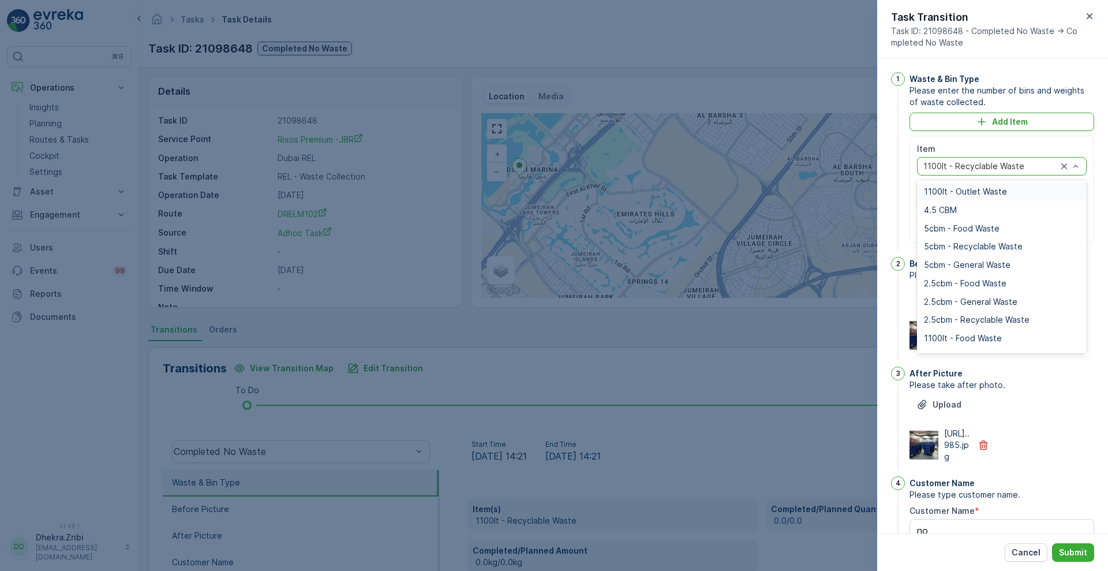
click at [1027, 165] on div at bounding box center [990, 166] width 136 height 9
click at [982, 188] on span "1100lt - Outlet Waste" at bounding box center [965, 191] width 83 height 9
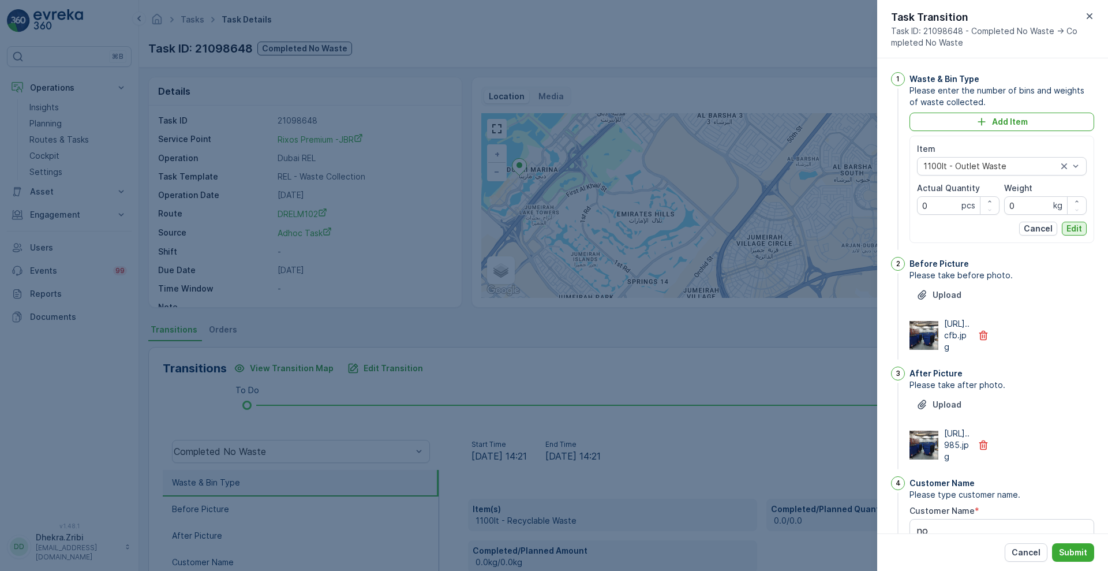
click at [1071, 226] on p "Edit" at bounding box center [1075, 229] width 16 height 12
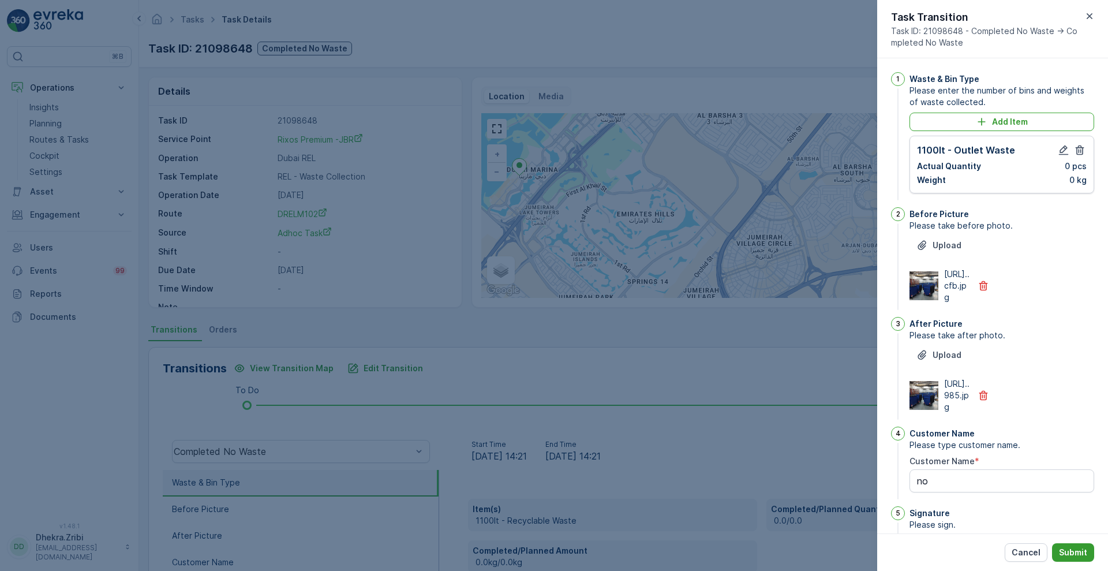
click at [1071, 554] on p "Submit" at bounding box center [1073, 553] width 28 height 12
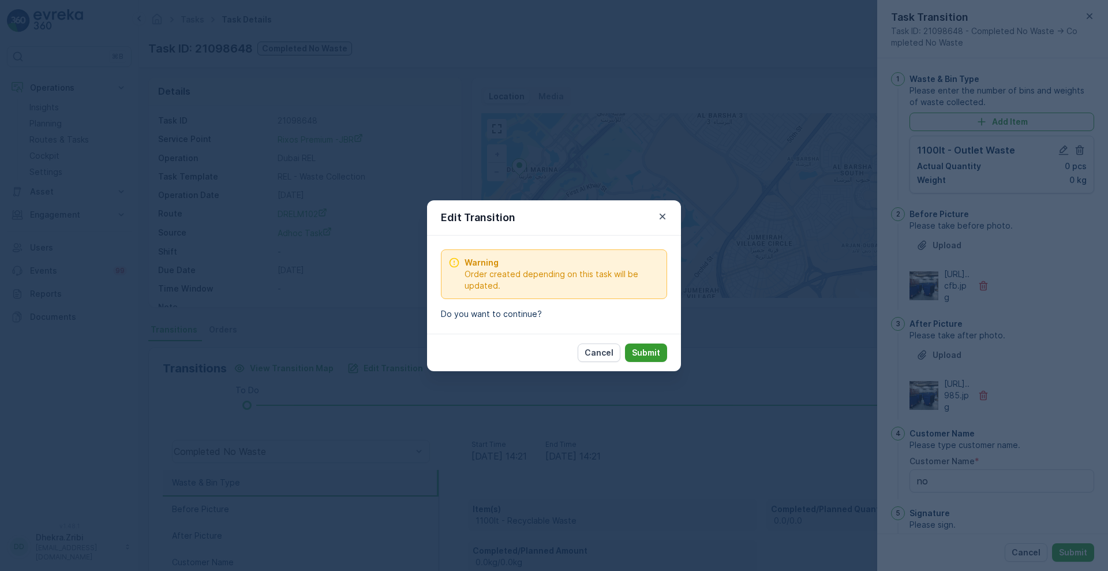
click at [662, 357] on button "Submit" at bounding box center [646, 352] width 42 height 18
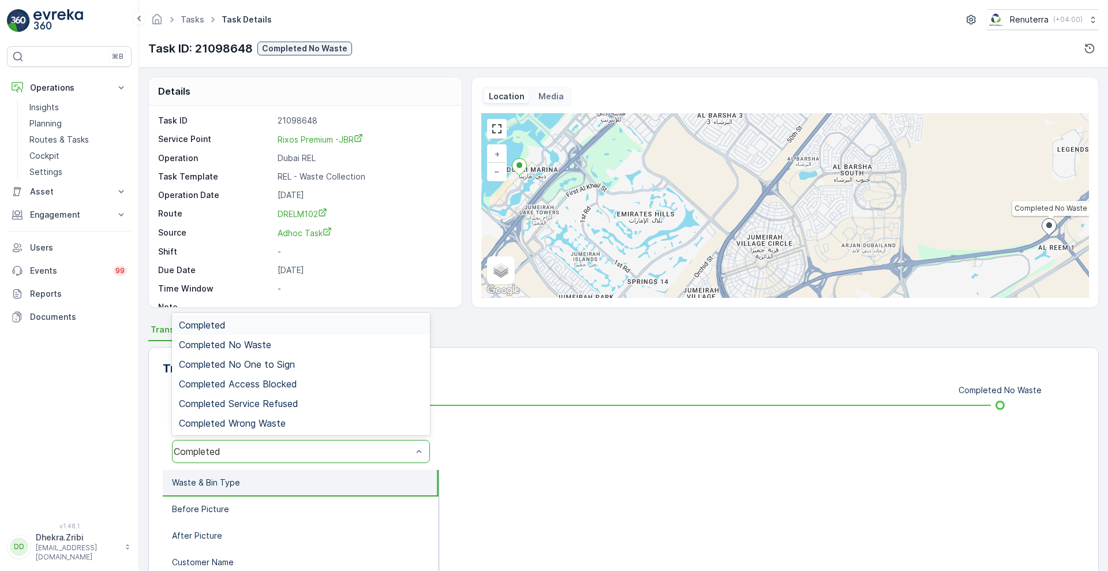
click at [315, 459] on div "Completed" at bounding box center [301, 451] width 258 height 23
click at [286, 353] on div "Completed No Waste" at bounding box center [301, 345] width 258 height 20
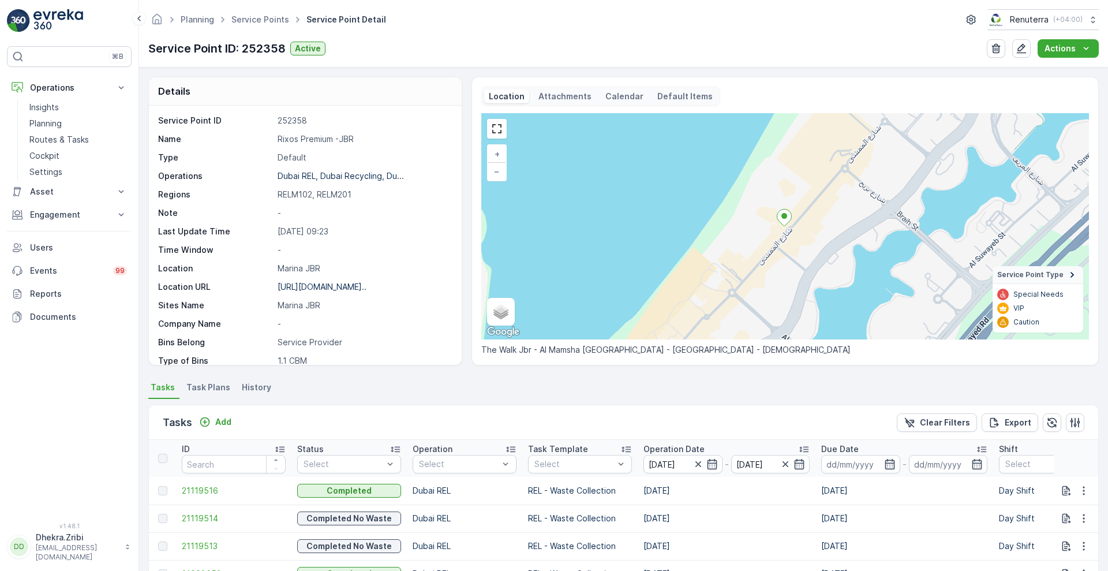
click at [677, 443] on p "Operation Date" at bounding box center [674, 449] width 61 height 12
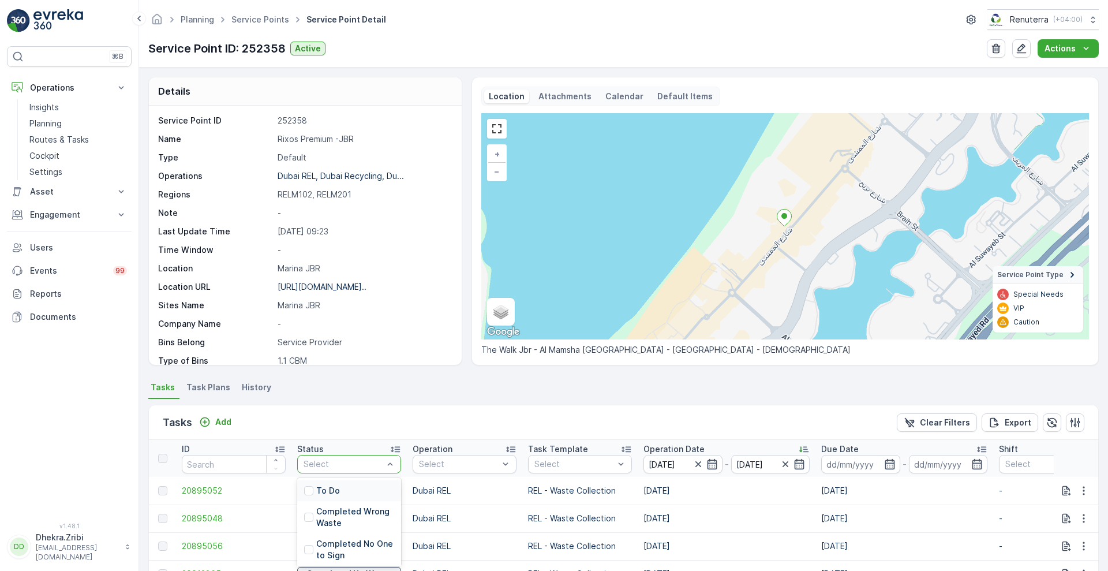
click at [346, 462] on div at bounding box center [343, 463] width 82 height 9
click at [398, 547] on div "Completed No One to Sign" at bounding box center [349, 549] width 104 height 32
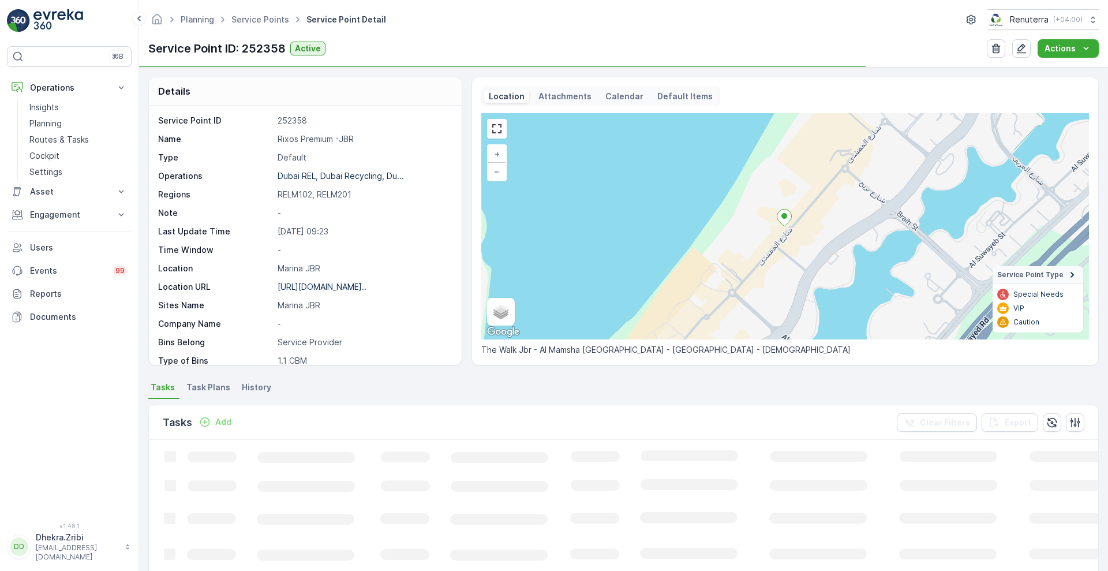
click at [368, 466] on icon "Loading..." at bounding box center [703, 580] width 1108 height 280
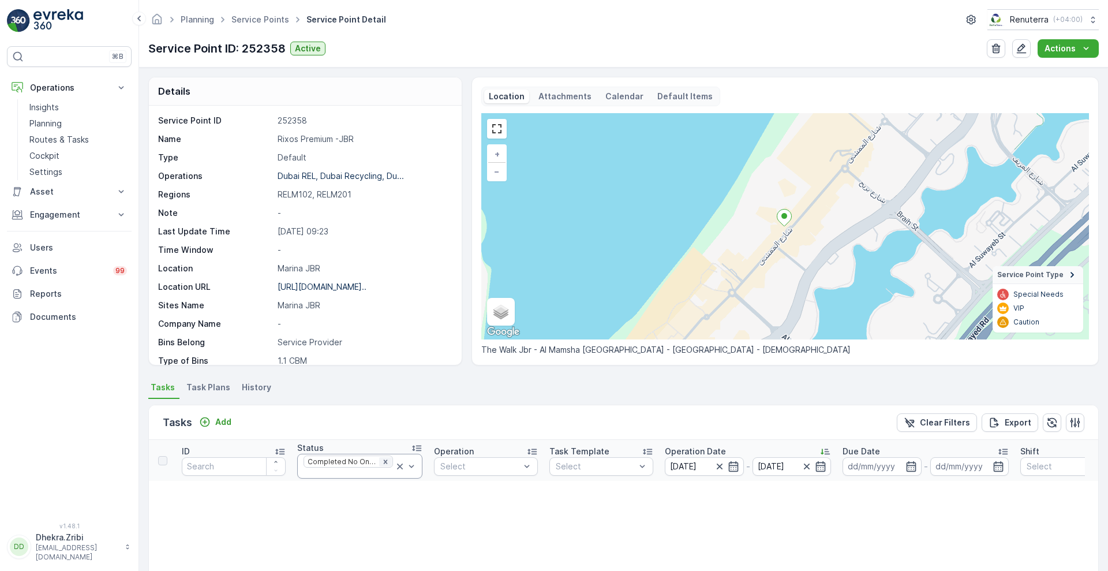
click at [382, 463] on icon "Remove Completed No One to Sign" at bounding box center [386, 462] width 8 height 8
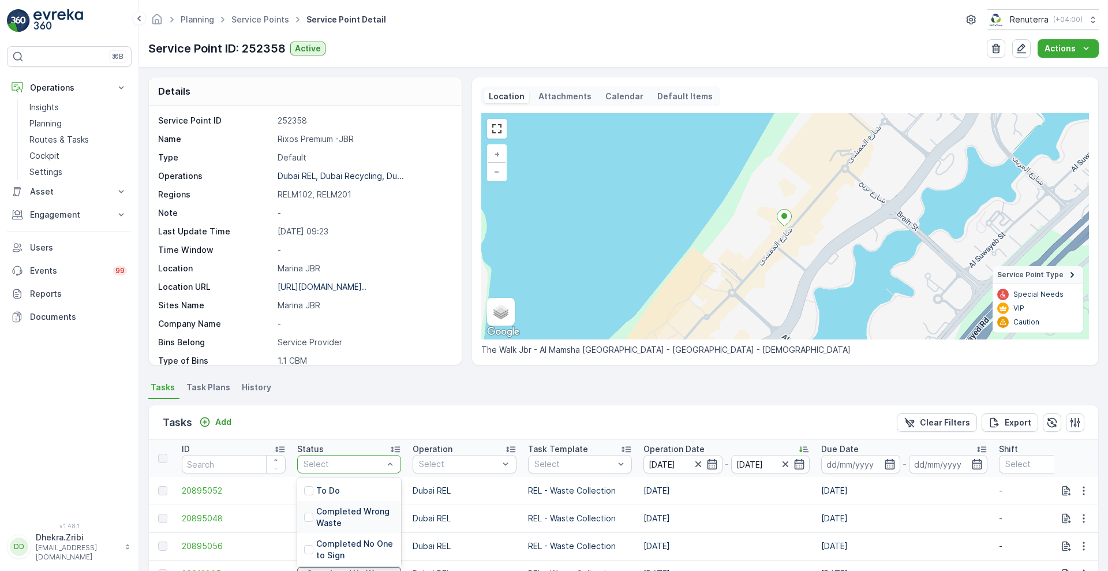
scroll to position [77, 0]
click at [341, 533] on p "Completed No Waste" at bounding box center [355, 536] width 78 height 23
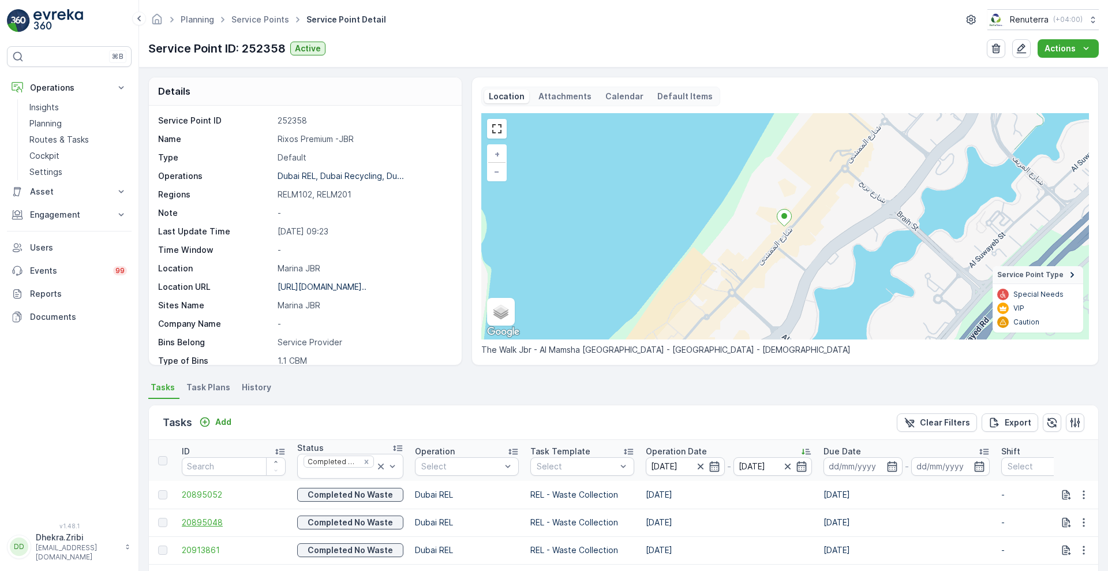
click at [195, 518] on span "20895048" at bounding box center [234, 523] width 104 height 12
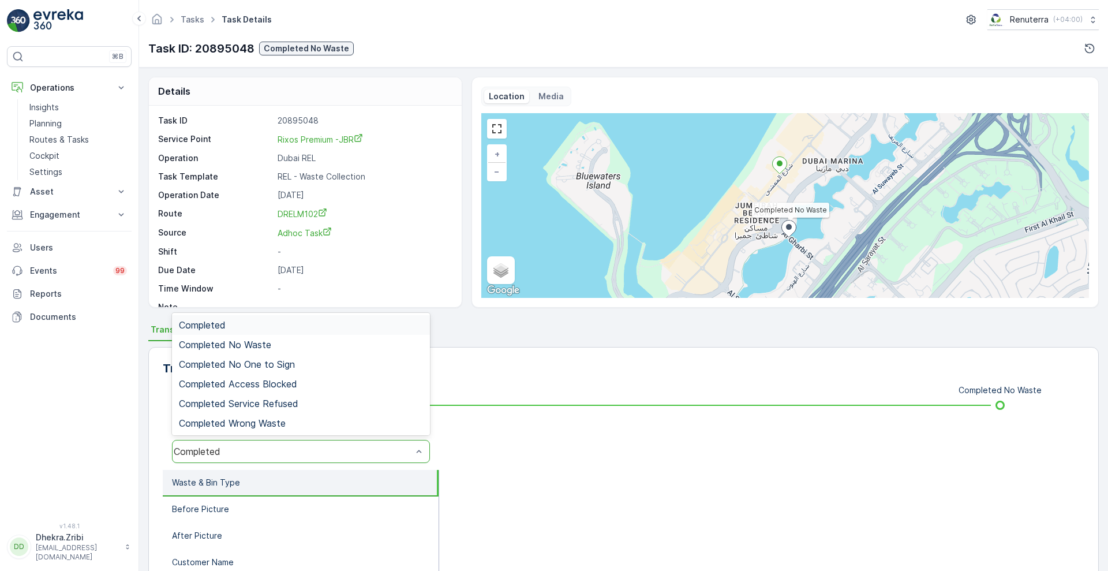
click at [263, 447] on div "Completed" at bounding box center [293, 451] width 238 height 10
click at [290, 340] on div "Completed No Waste" at bounding box center [301, 344] width 244 height 10
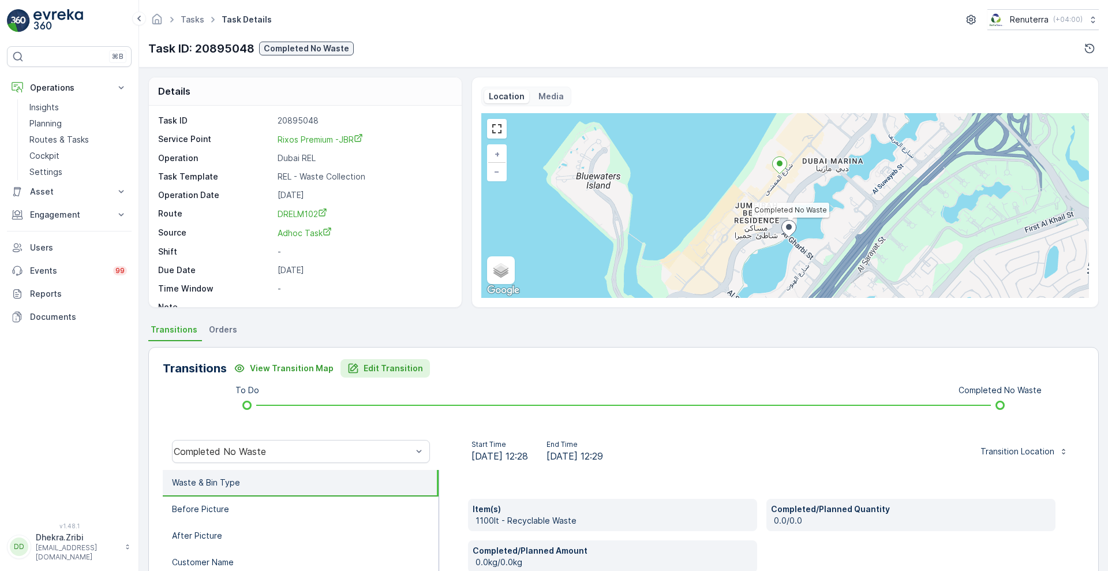
click at [381, 367] on p "Edit Transition" at bounding box center [393, 368] width 59 height 12
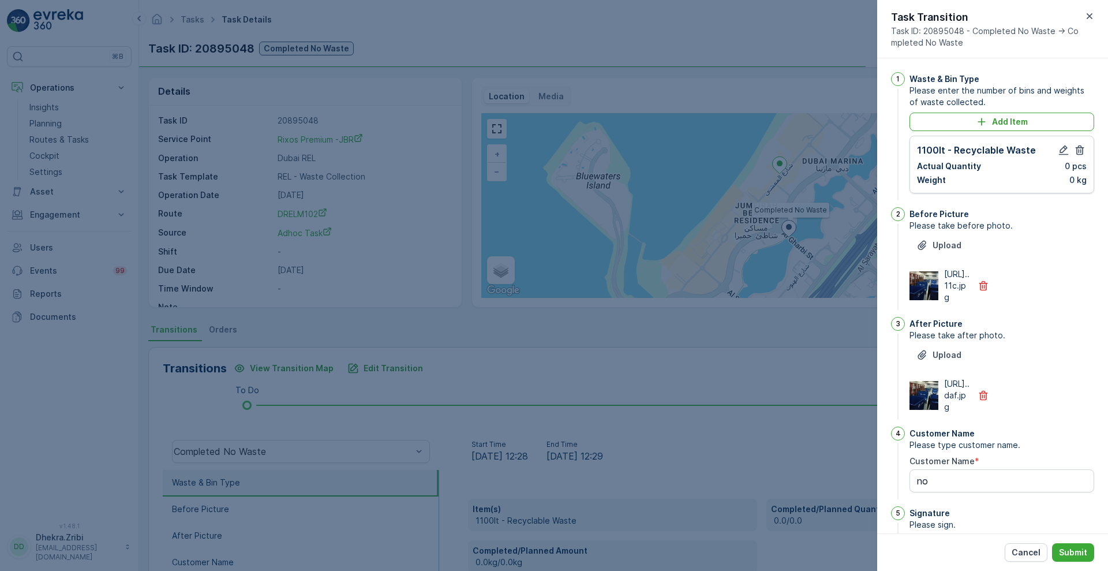
scroll to position [250, 0]
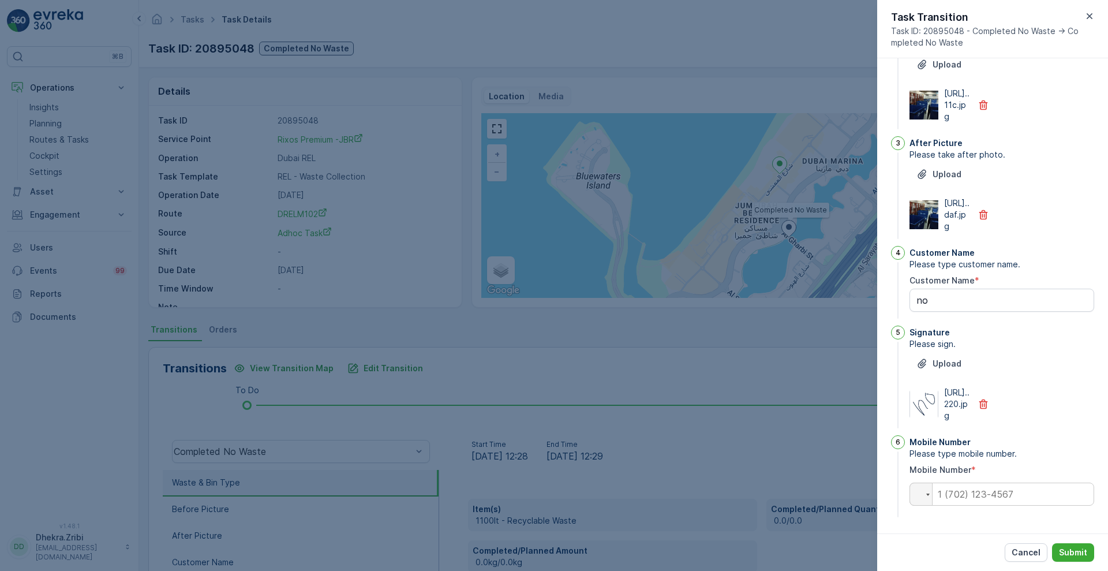
click at [1108, 58] on div "Task Transition Task ID: 20895048 - Completed No Waste -> Completed No Waste" at bounding box center [992, 29] width 231 height 58
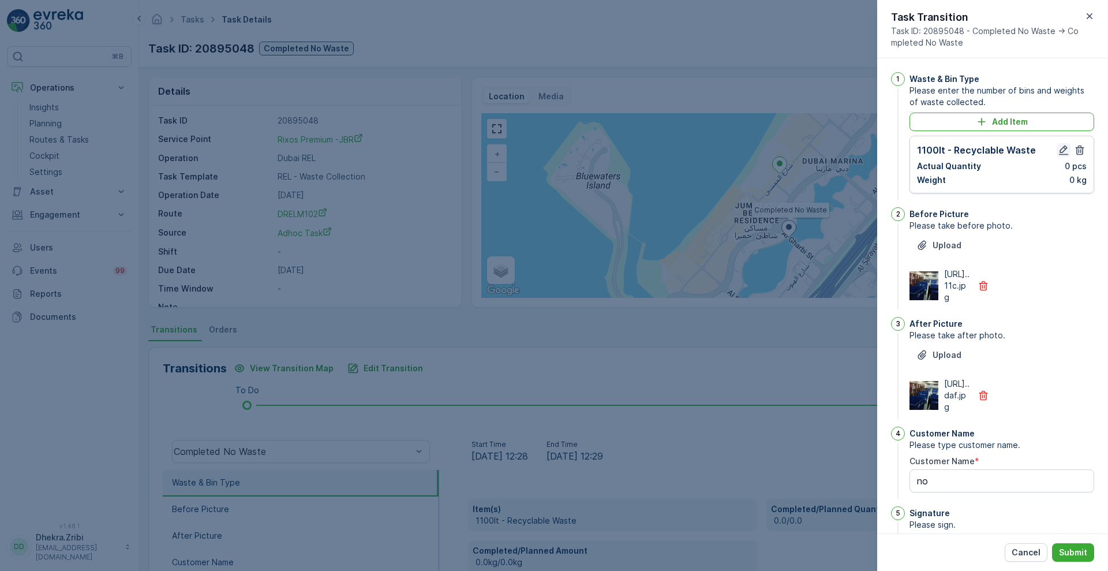
click at [1058, 148] on icon "button" at bounding box center [1064, 150] width 12 height 12
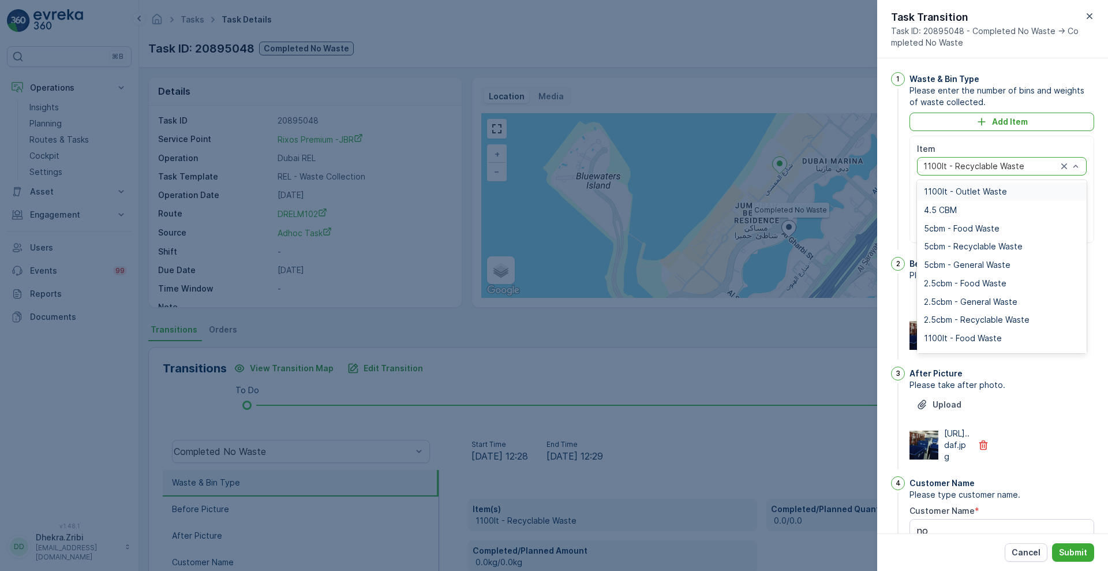
click at [1021, 164] on div at bounding box center [990, 166] width 136 height 9
click at [986, 195] on span "1100lt - Outlet Waste" at bounding box center [965, 191] width 83 height 9
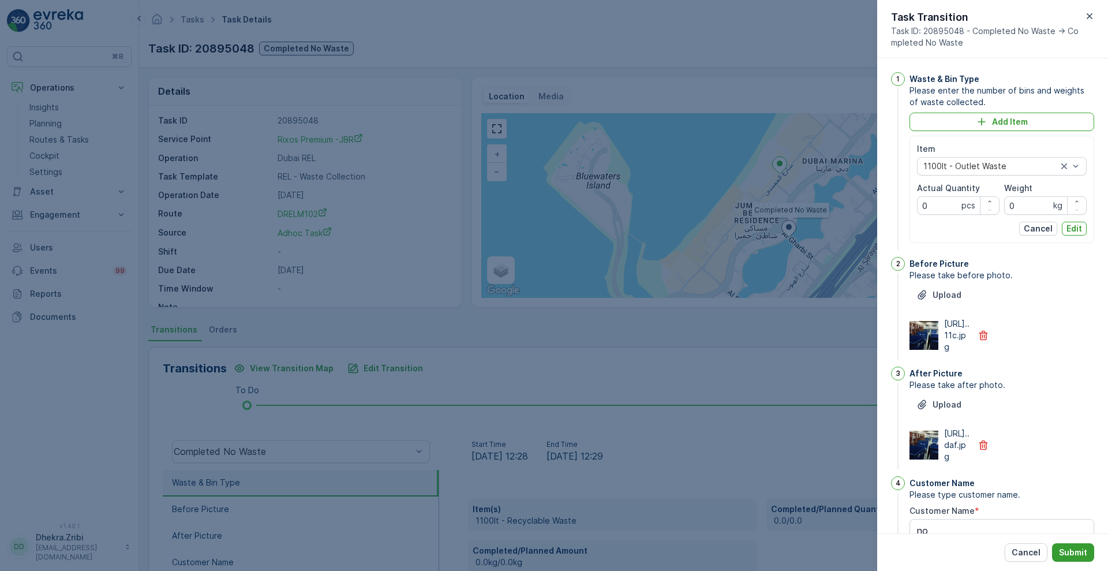
click at [1070, 552] on p "Submit" at bounding box center [1073, 553] width 28 height 12
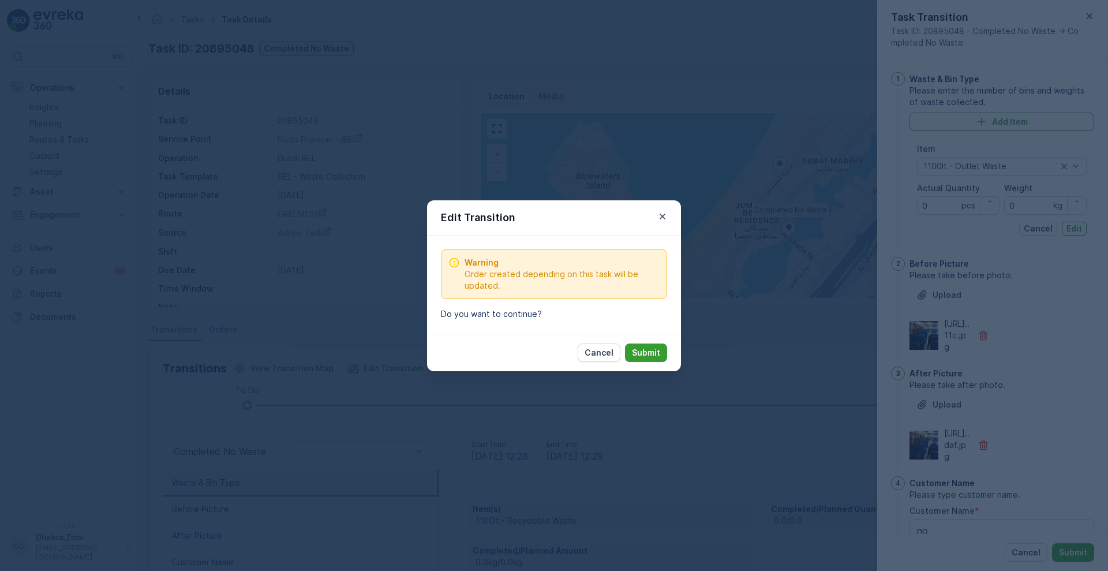
click at [636, 353] on p "Submit" at bounding box center [646, 353] width 28 height 12
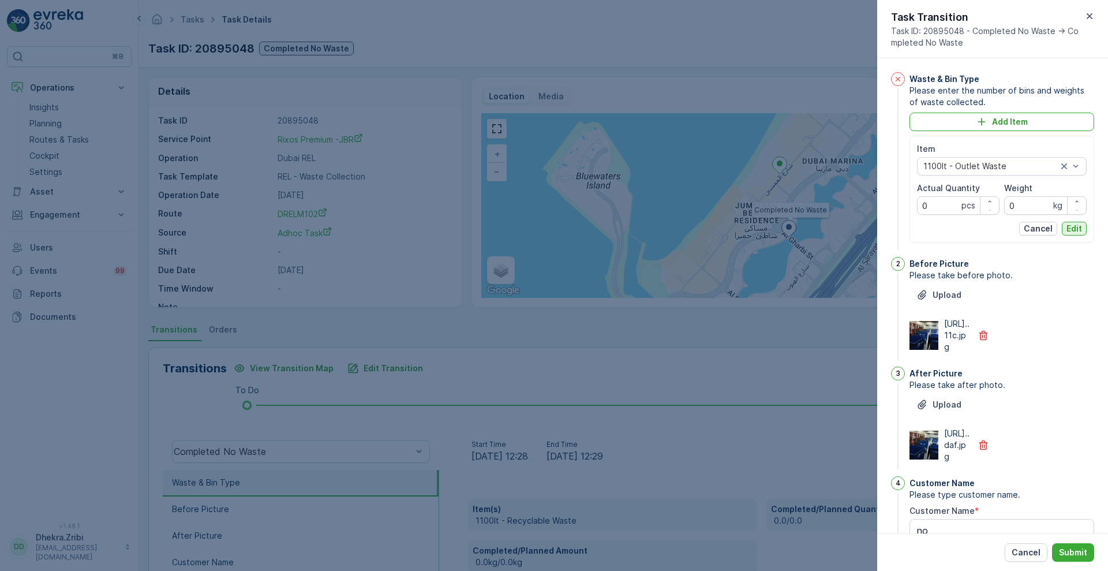
click at [1076, 231] on p "Edit" at bounding box center [1075, 229] width 16 height 12
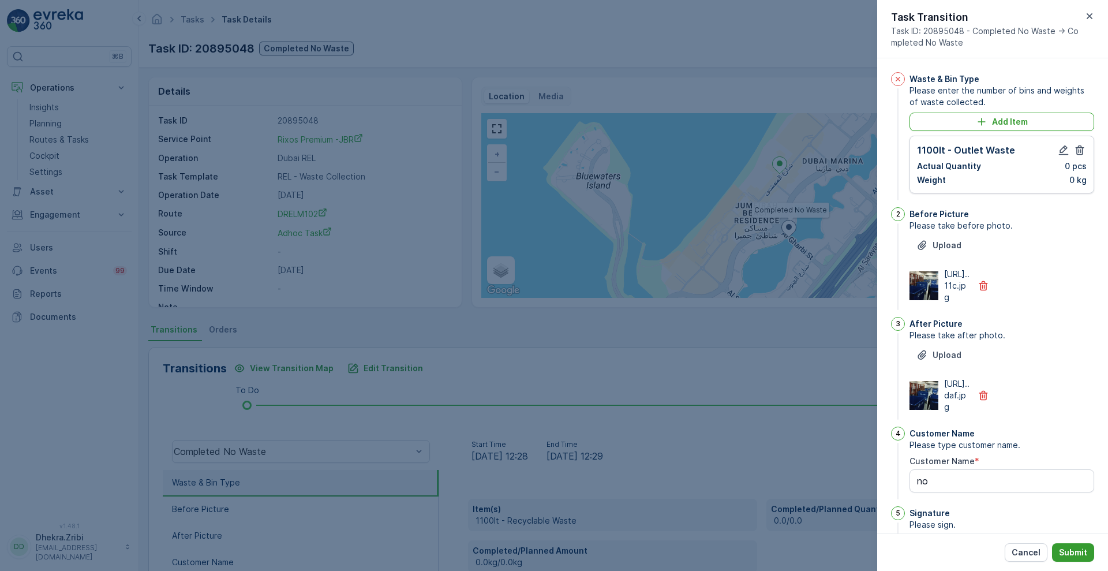
click at [1072, 555] on p "Submit" at bounding box center [1073, 553] width 28 height 12
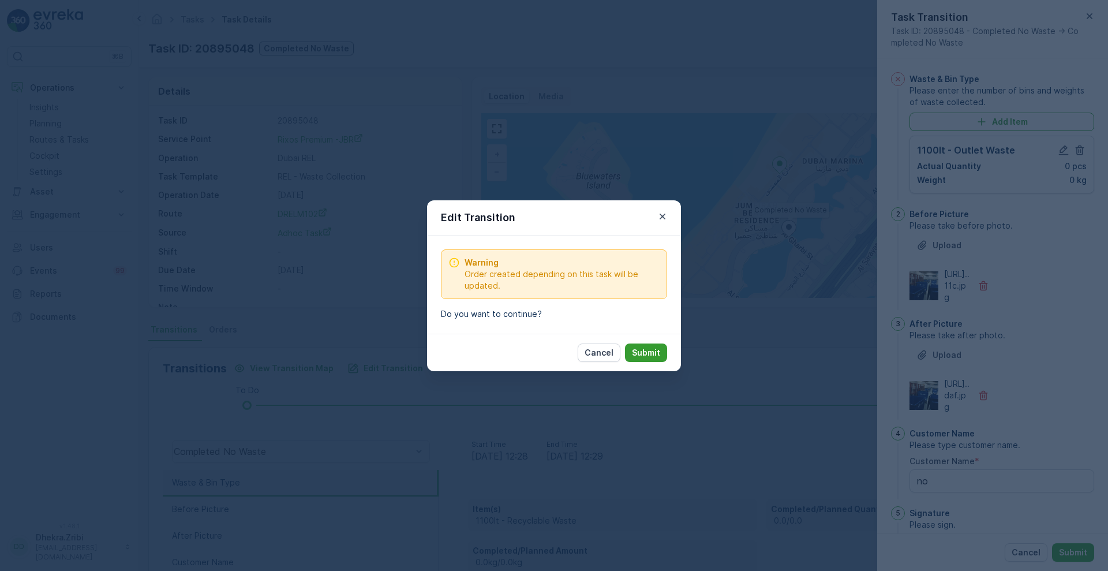
click at [636, 347] on p "Submit" at bounding box center [646, 353] width 28 height 12
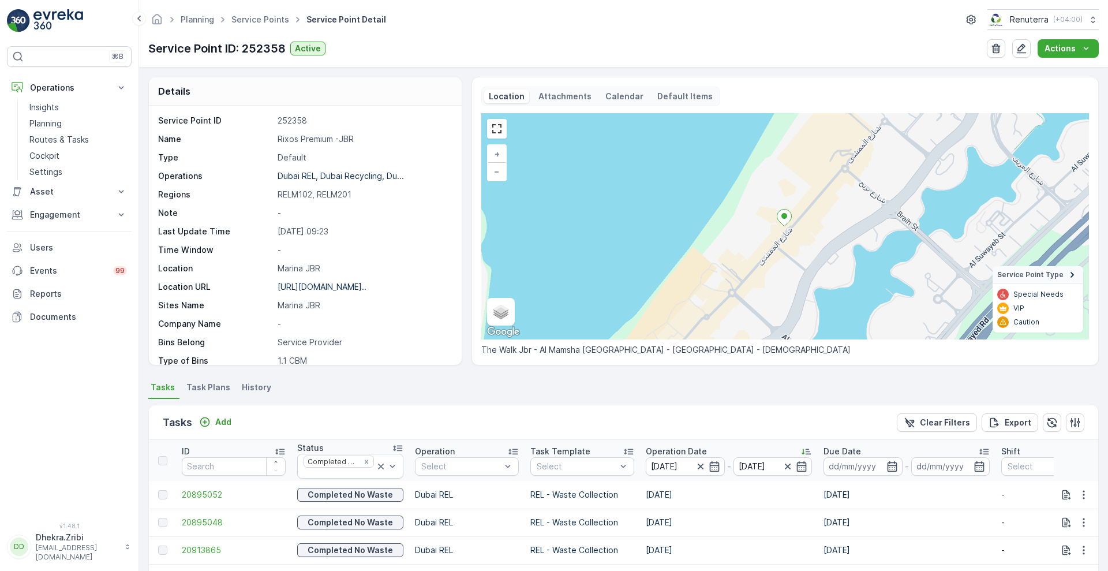
scroll to position [242, 0]
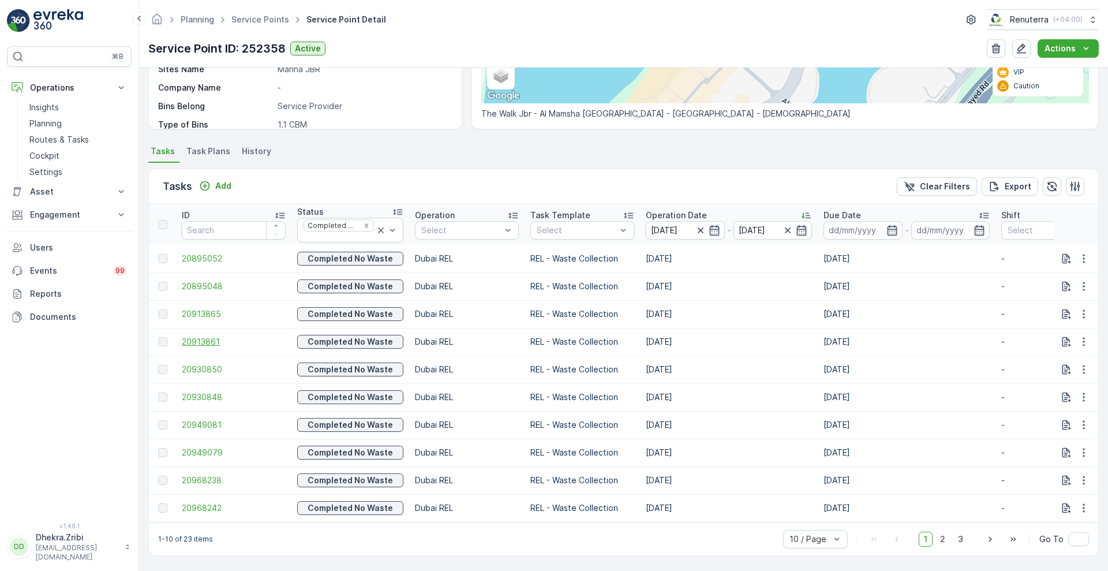
click at [203, 336] on span "20913861" at bounding box center [234, 342] width 104 height 12
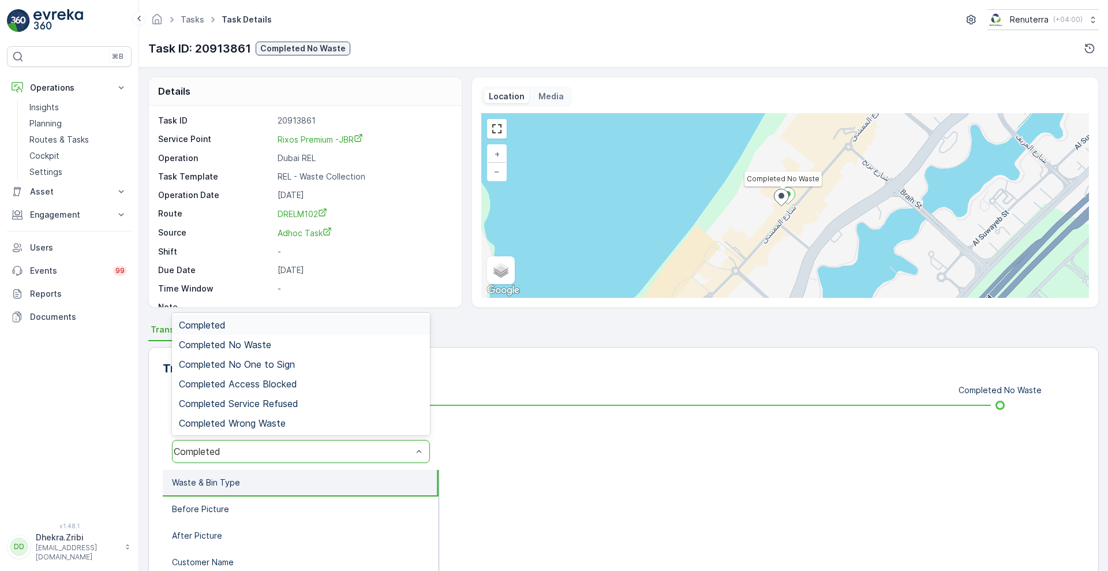
click at [372, 462] on div "Completed" at bounding box center [301, 451] width 258 height 23
click at [306, 351] on div "Completed No Waste" at bounding box center [301, 345] width 258 height 20
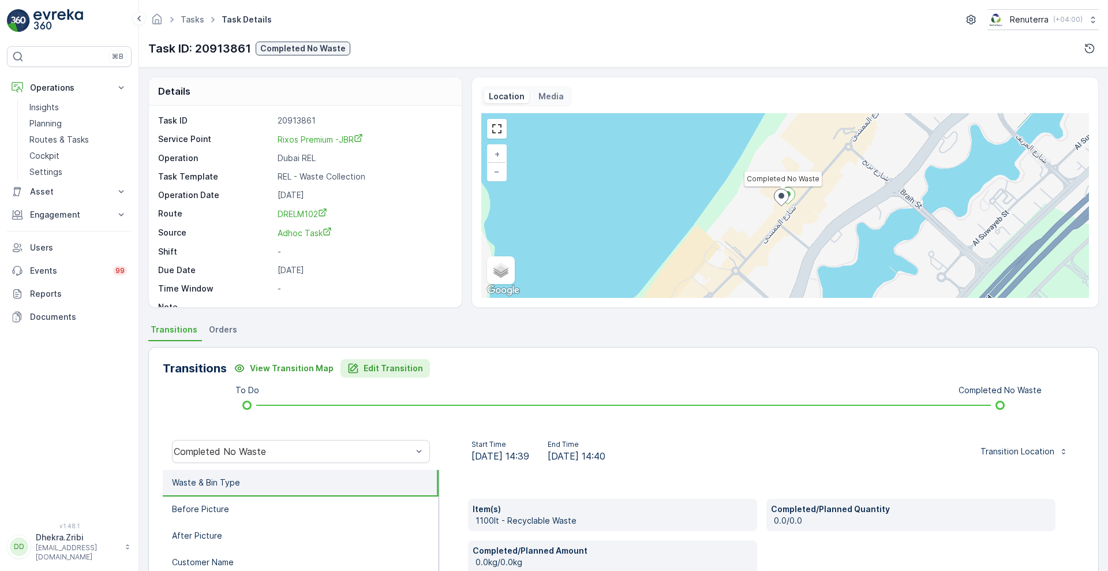
click at [365, 369] on p "Edit Transition" at bounding box center [393, 368] width 59 height 12
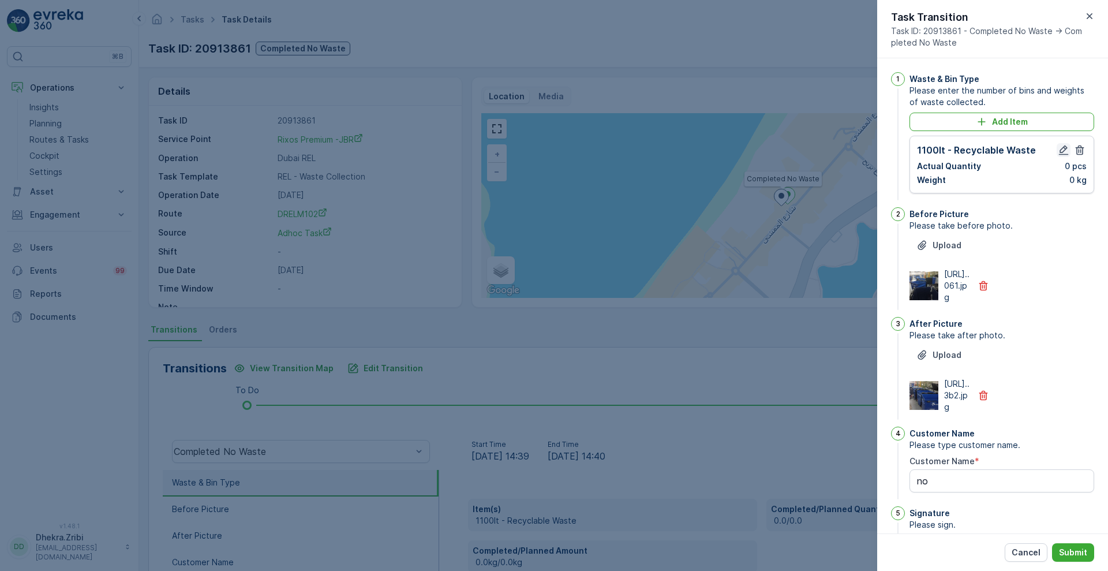
click at [1058, 147] on icon "button" at bounding box center [1064, 150] width 12 height 12
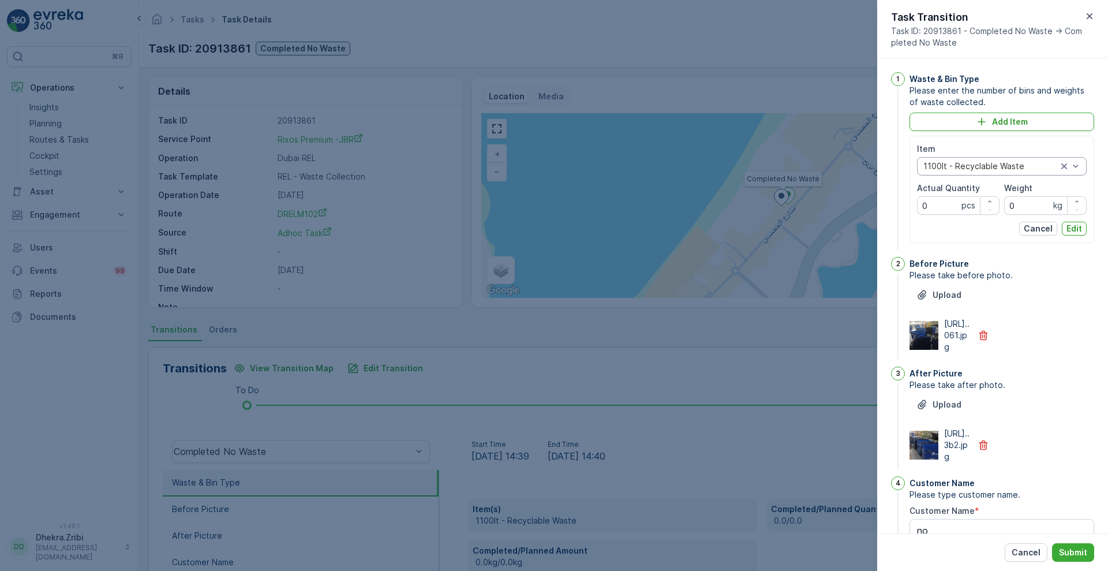
click at [1014, 170] on div at bounding box center [990, 166] width 136 height 9
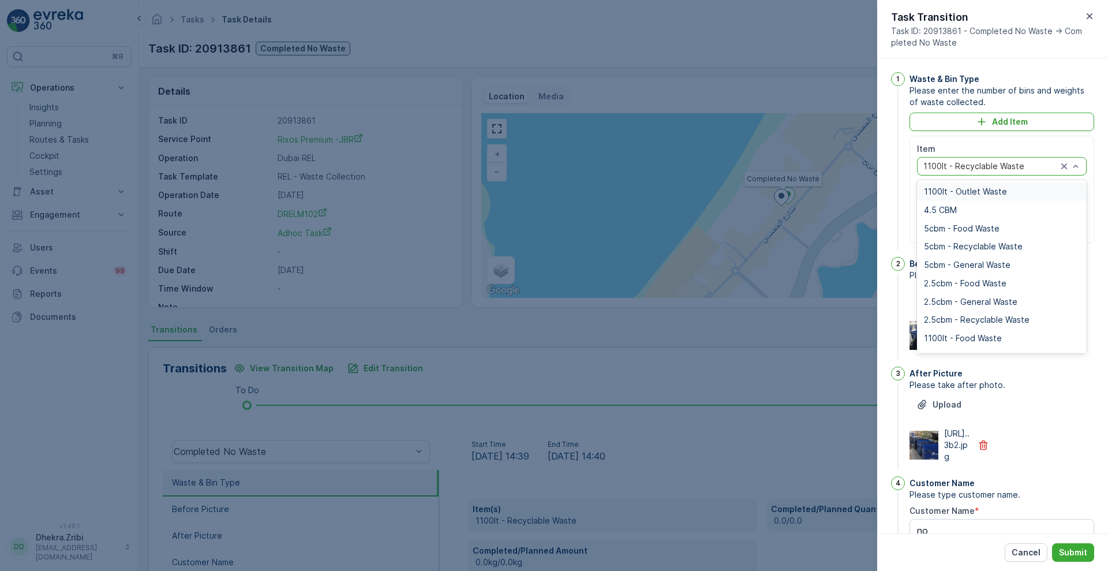
click at [980, 190] on span "1100lt - Outlet Waste" at bounding box center [965, 191] width 83 height 9
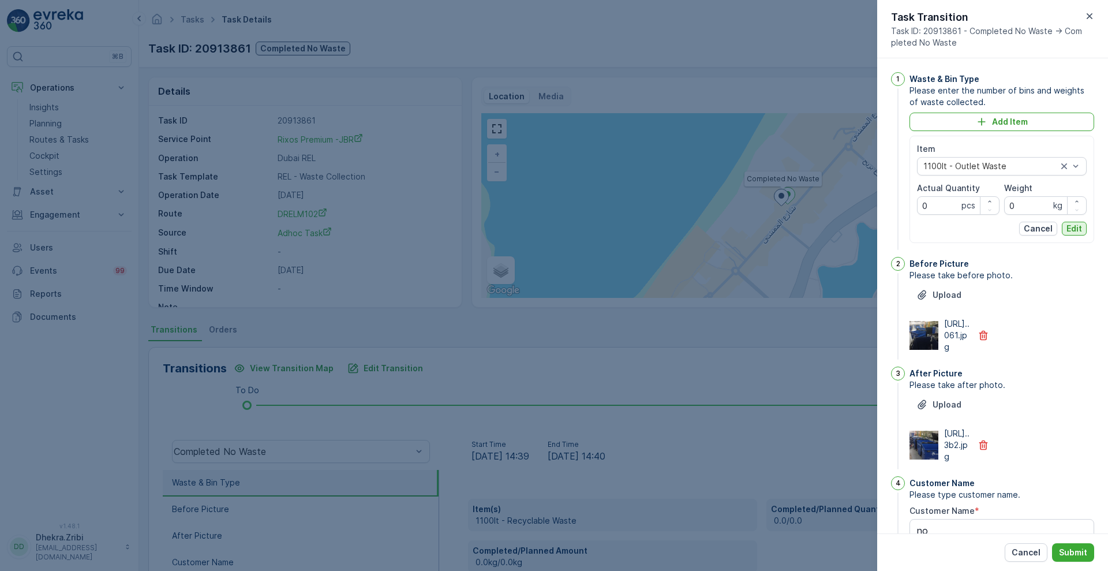
click at [1072, 225] on p "Edit" at bounding box center [1075, 229] width 16 height 12
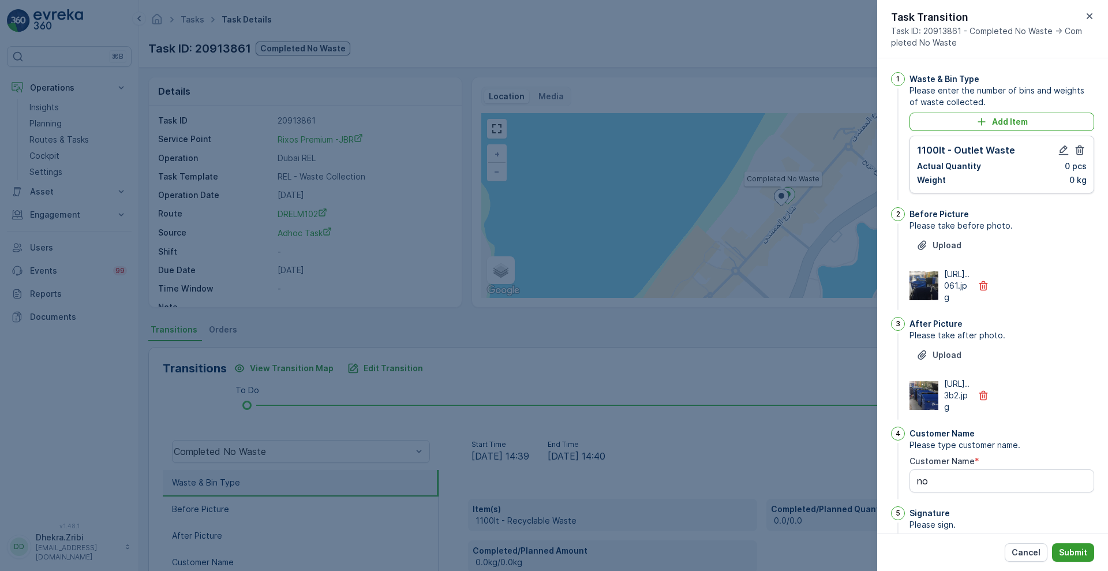
click at [1066, 547] on p "Submit" at bounding box center [1073, 553] width 28 height 12
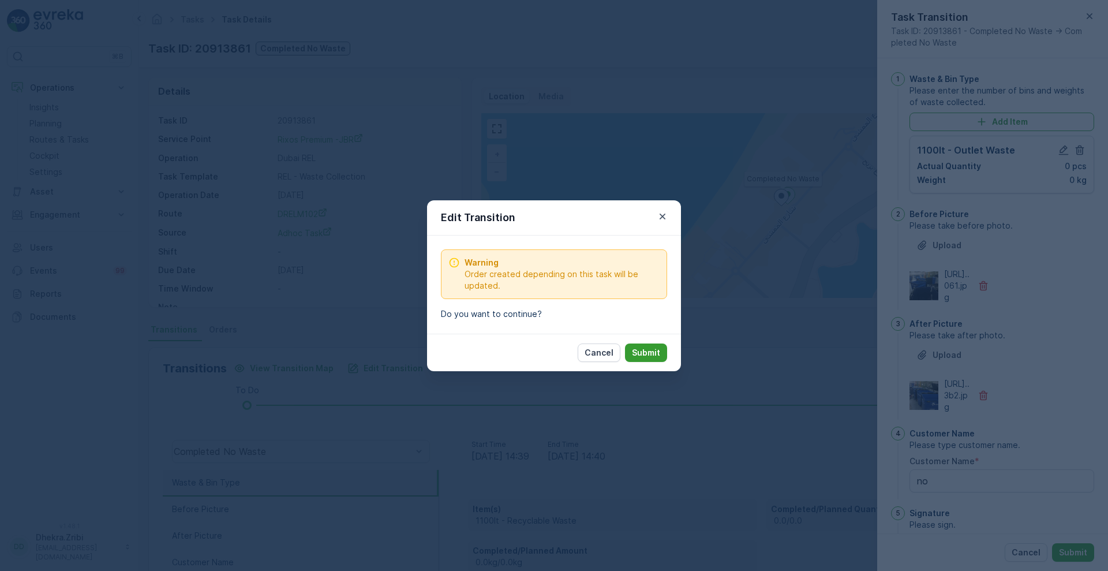
click at [655, 348] on p "Submit" at bounding box center [646, 353] width 28 height 12
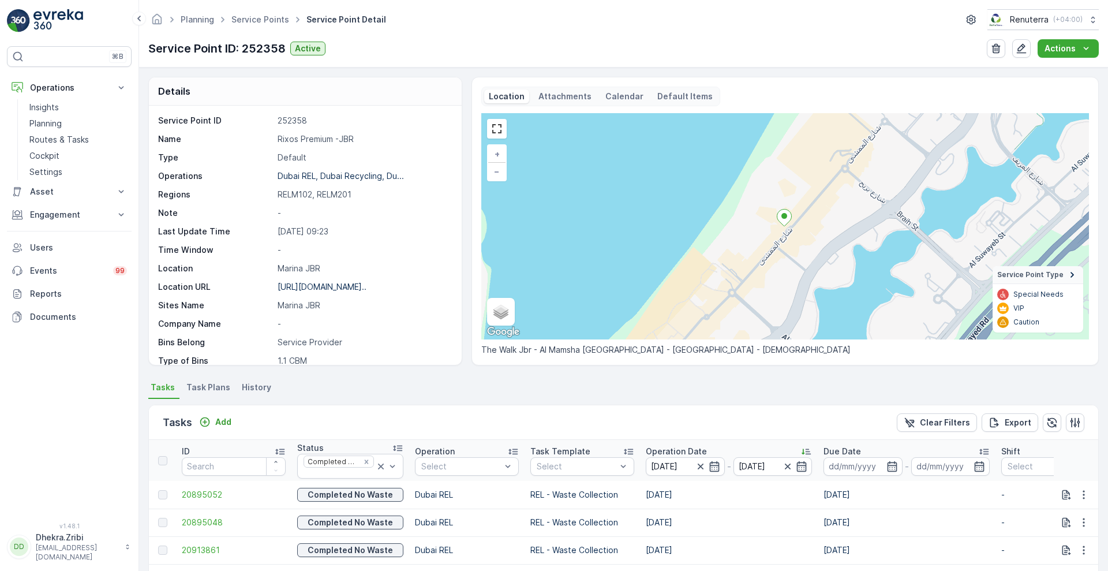
scroll to position [242, 0]
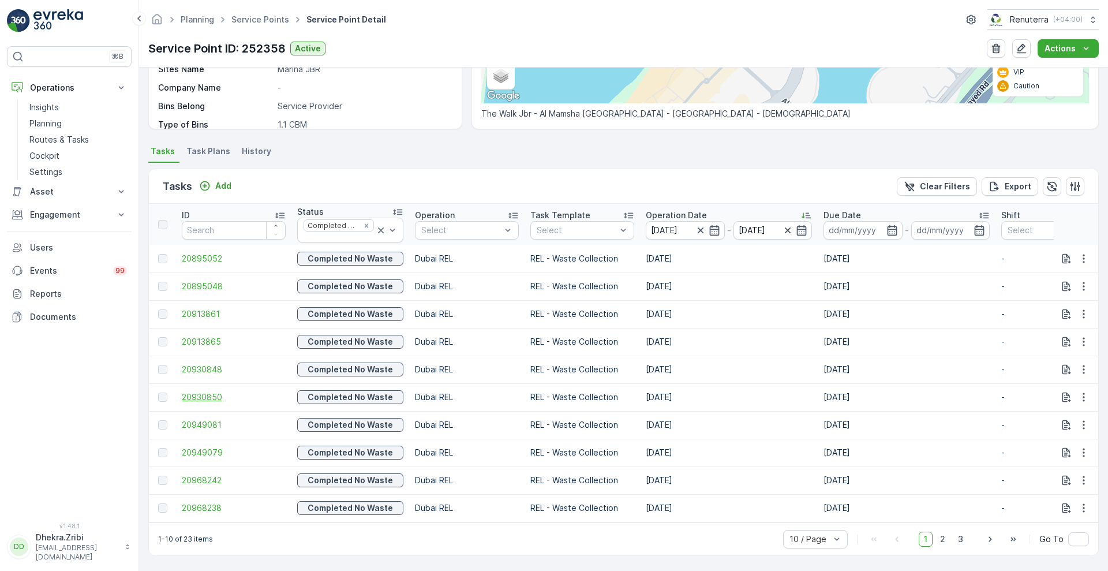
click at [207, 391] on span "20930850" at bounding box center [234, 397] width 104 height 12
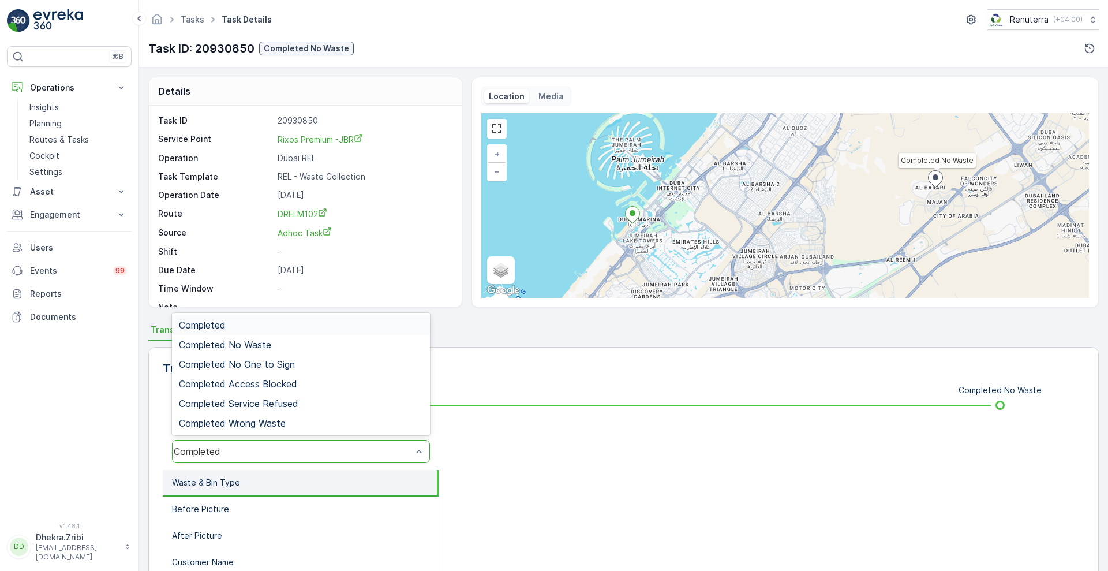
click at [296, 455] on div "Completed" at bounding box center [293, 451] width 238 height 10
click at [248, 340] on span "Completed No Waste" at bounding box center [225, 344] width 92 height 10
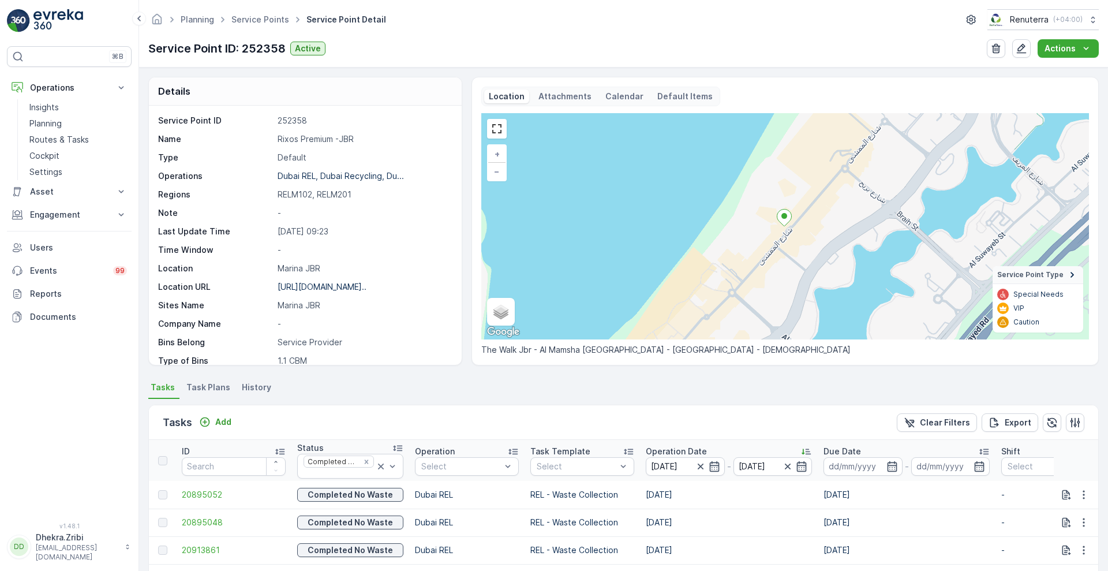
scroll to position [242, 0]
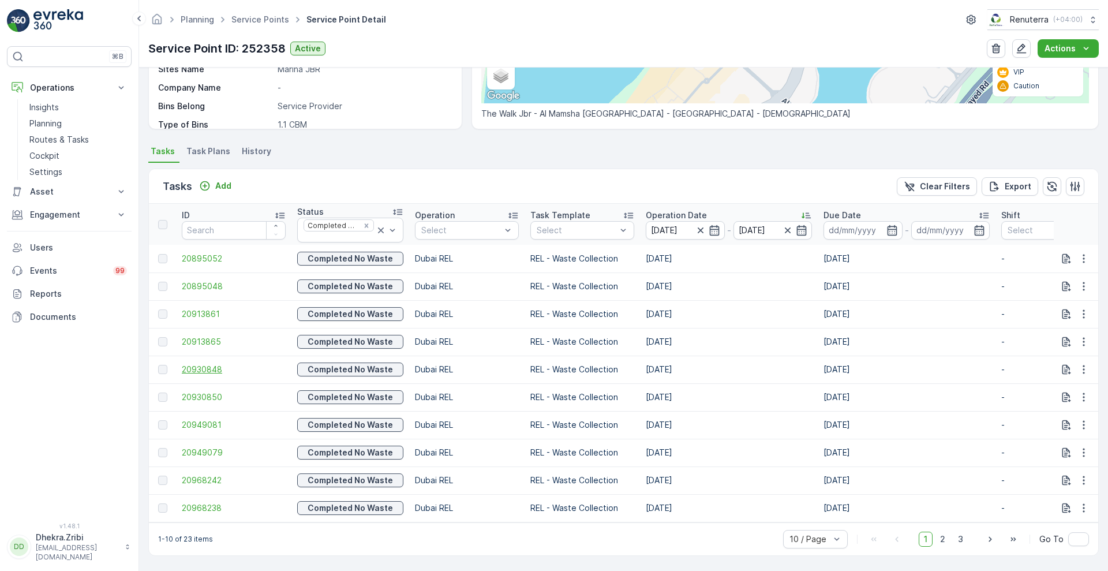
click at [212, 365] on span "20930848" at bounding box center [234, 370] width 104 height 12
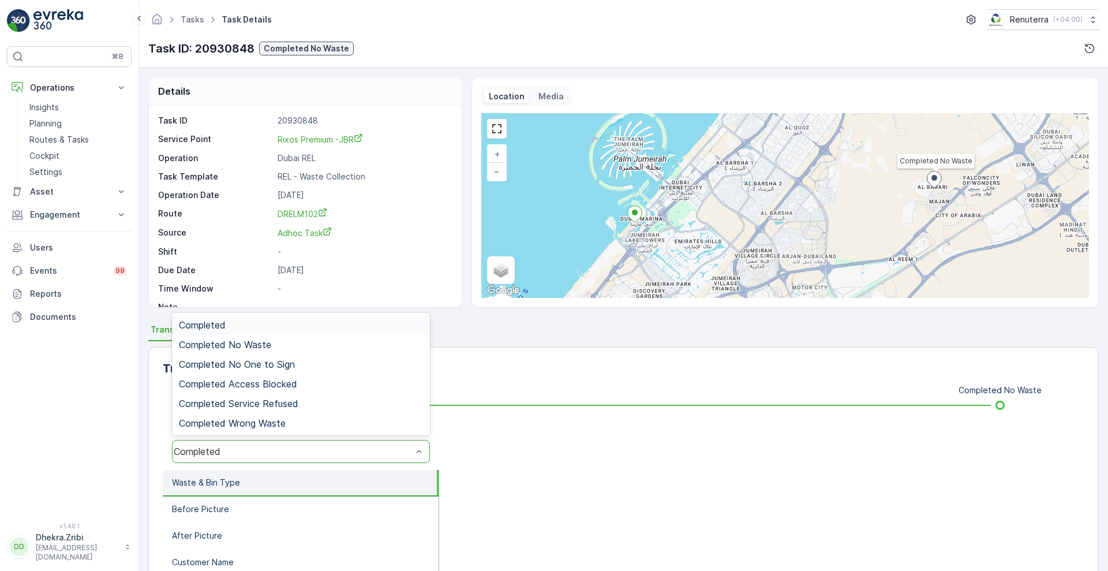
click at [244, 442] on div "Completed" at bounding box center [301, 451] width 258 height 23
click at [285, 351] on div "Completed No Waste" at bounding box center [301, 345] width 258 height 20
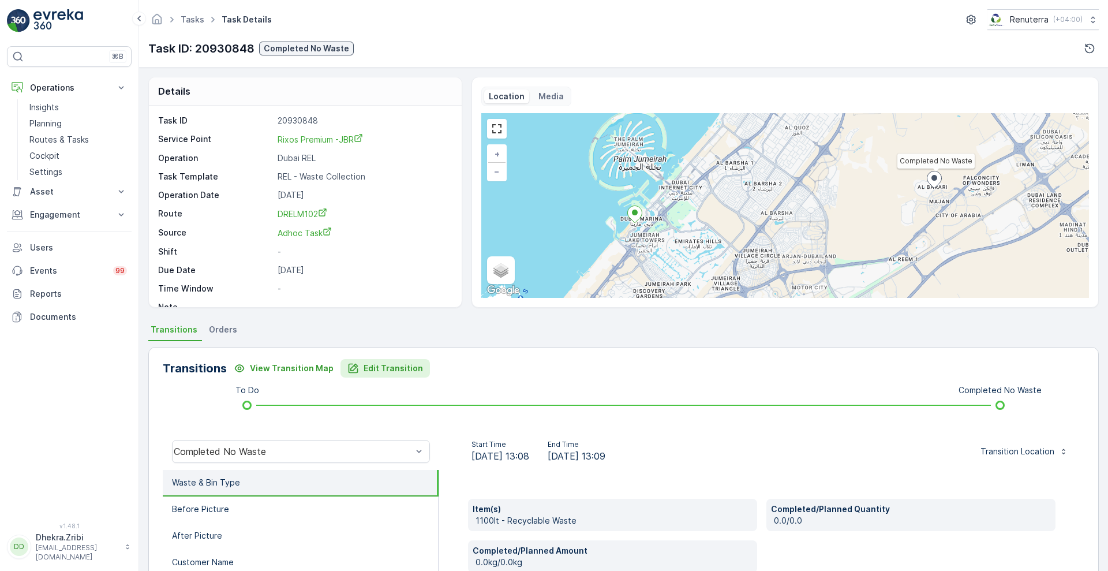
click at [392, 373] on p "Edit Transition" at bounding box center [393, 368] width 59 height 12
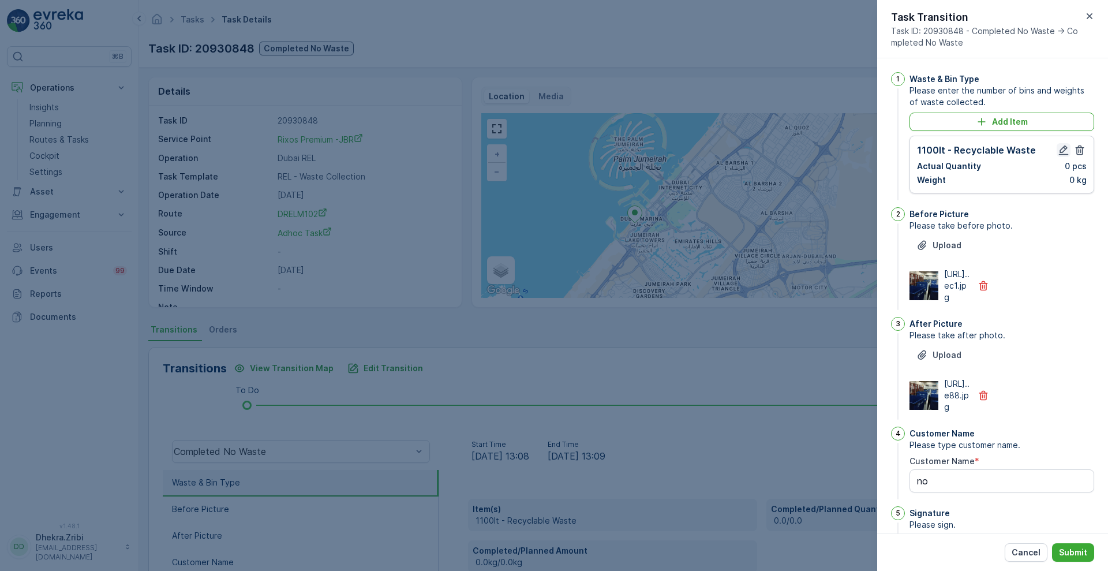
click at [1059, 149] on icon "button" at bounding box center [1064, 150] width 10 height 10
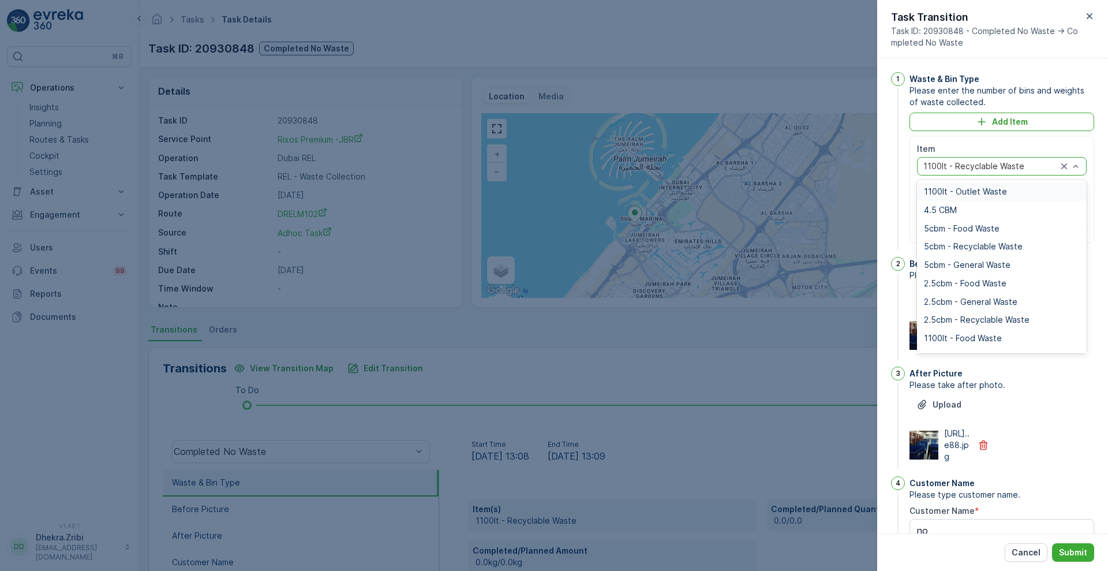
click at [1016, 162] on div at bounding box center [990, 166] width 136 height 9
click at [981, 187] on span "1100lt - Outlet Waste" at bounding box center [965, 191] width 83 height 9
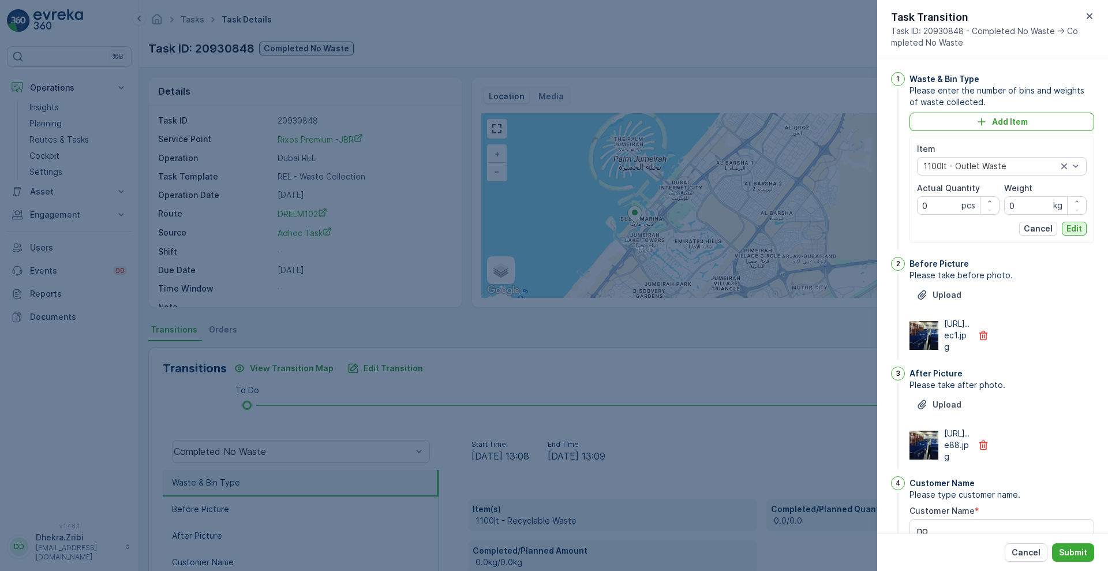
click at [1074, 230] on p "Edit" at bounding box center [1075, 229] width 16 height 12
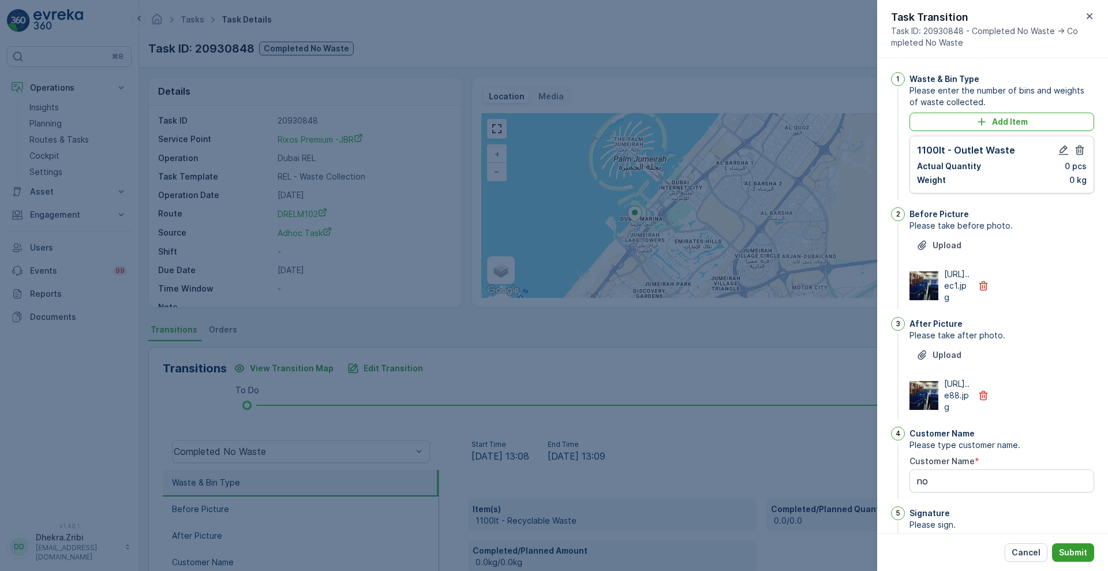
click at [1077, 551] on p "Submit" at bounding box center [1073, 553] width 28 height 12
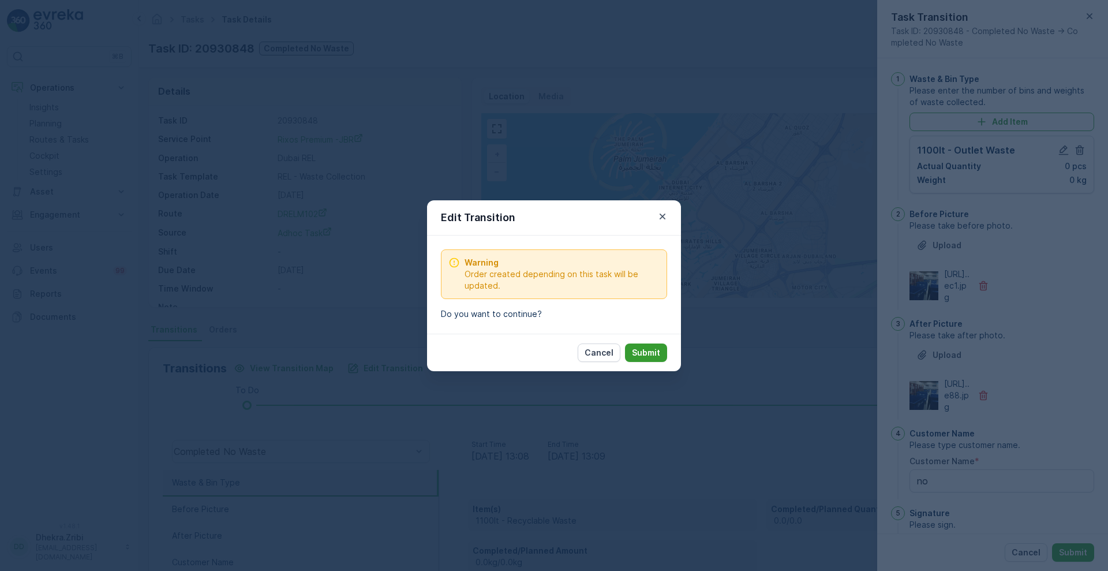
click at [650, 349] on p "Submit" at bounding box center [646, 353] width 28 height 12
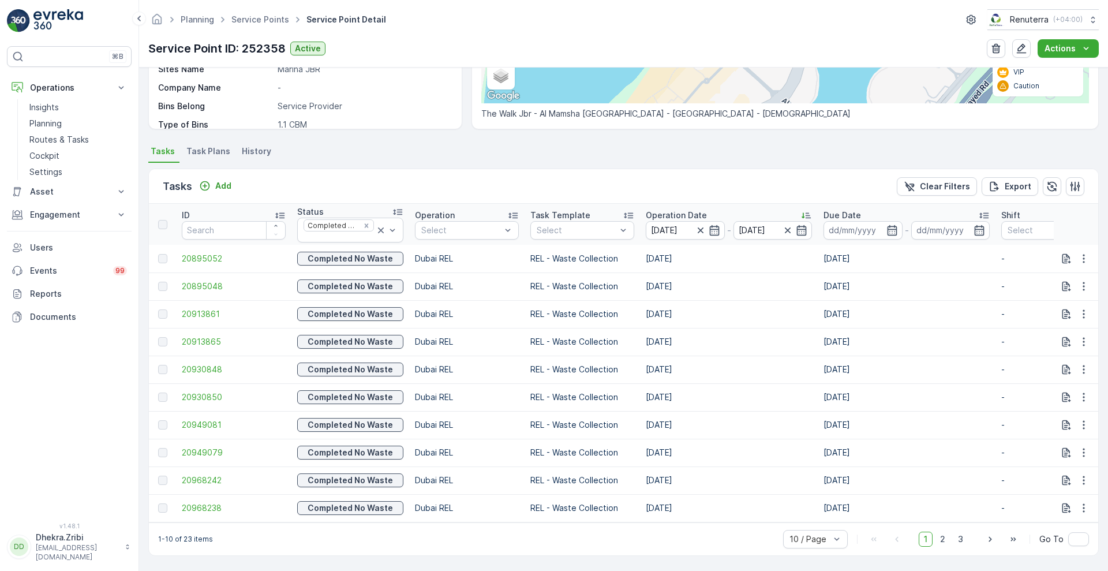
scroll to position [242, 0]
click at [191, 450] on span "20949079" at bounding box center [234, 453] width 104 height 12
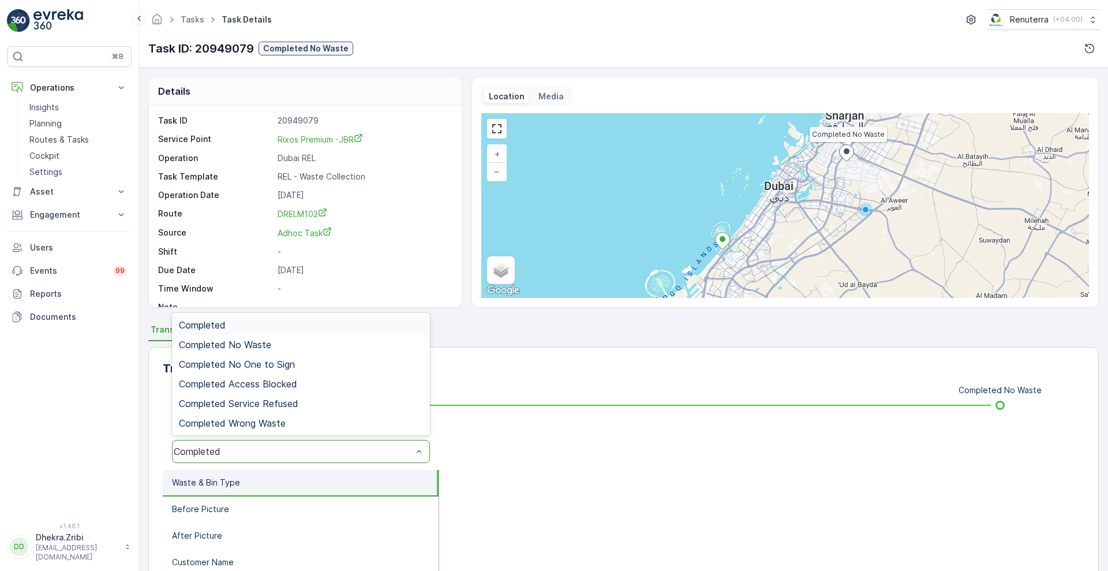
click at [257, 453] on div "Completed" at bounding box center [293, 451] width 238 height 10
click at [293, 343] on div "Completed No Waste" at bounding box center [301, 344] width 244 height 10
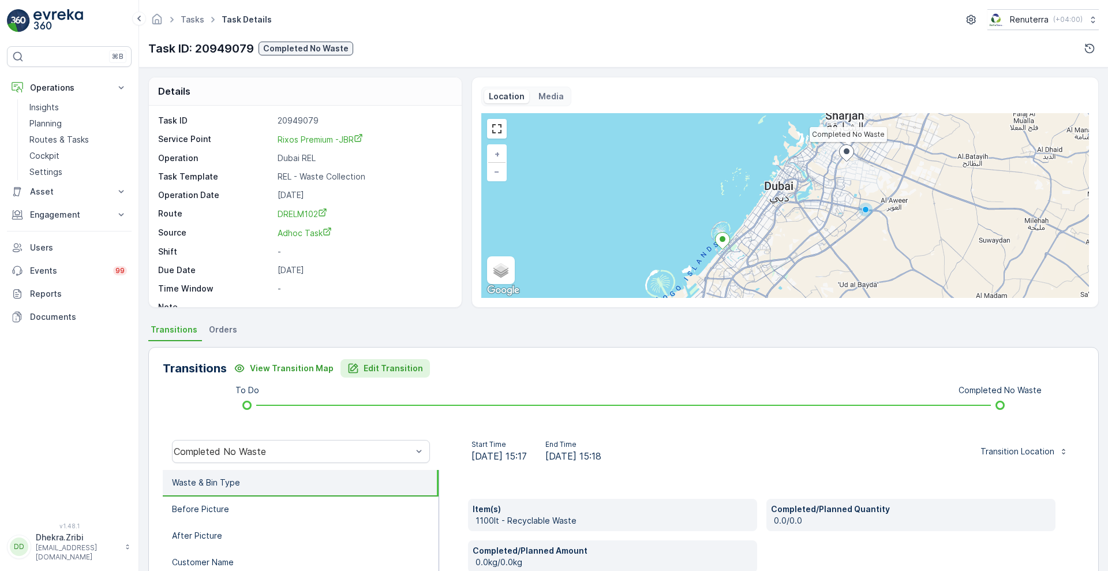
click at [364, 367] on p "Edit Transition" at bounding box center [393, 368] width 59 height 12
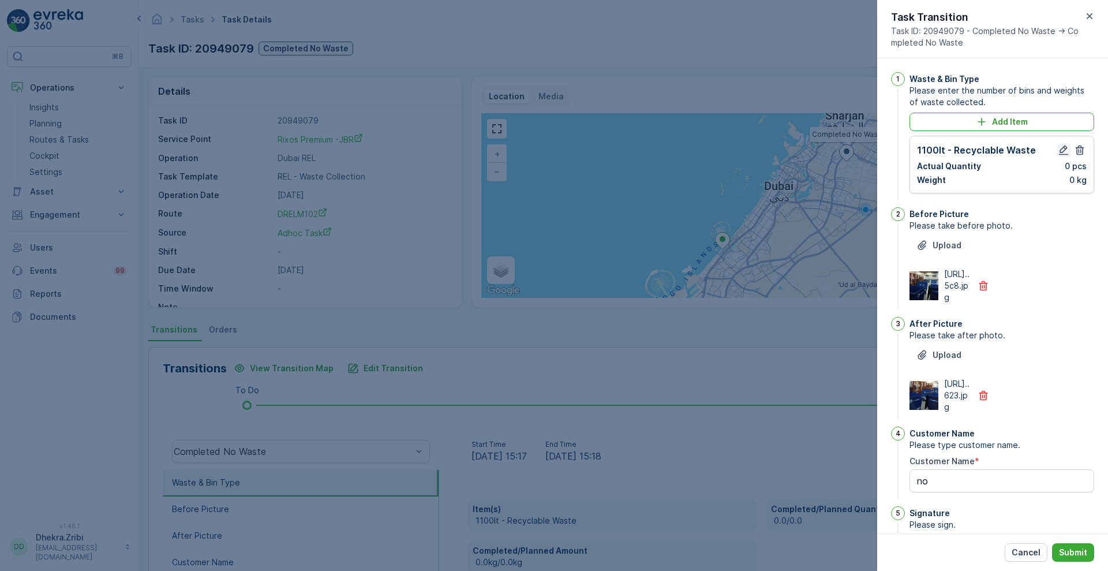
click at [1058, 152] on icon "button" at bounding box center [1064, 150] width 12 height 12
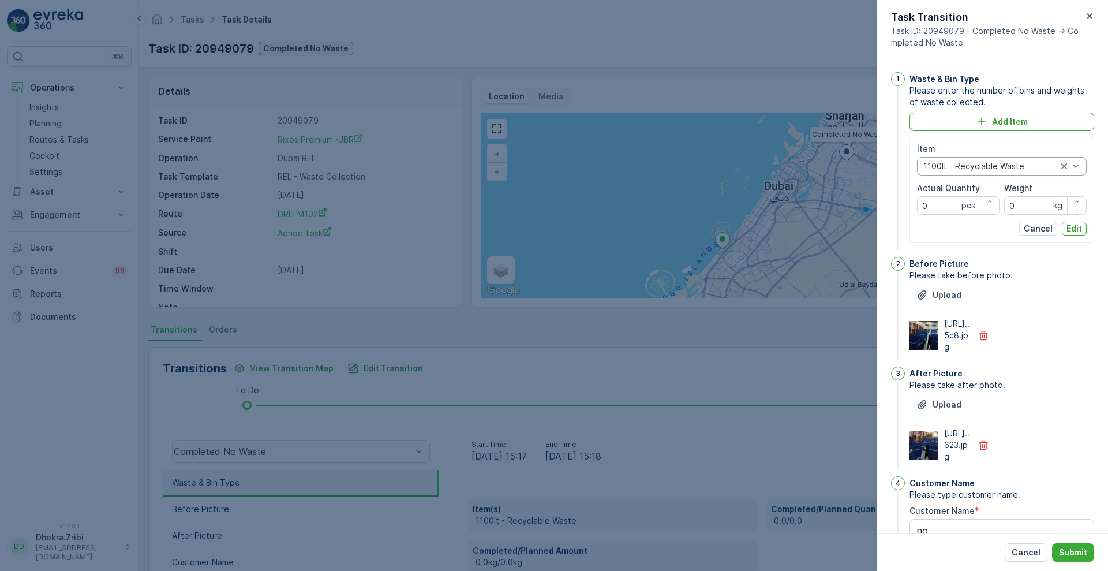
click at [1009, 170] on div at bounding box center [990, 166] width 136 height 9
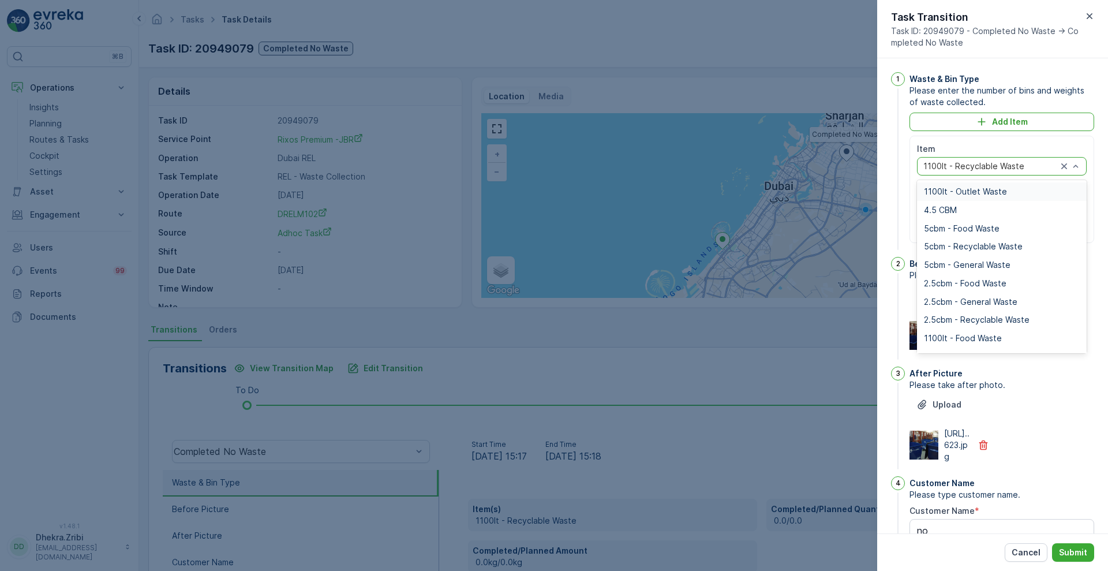
click at [981, 193] on span "1100lt - Outlet Waste" at bounding box center [965, 191] width 83 height 9
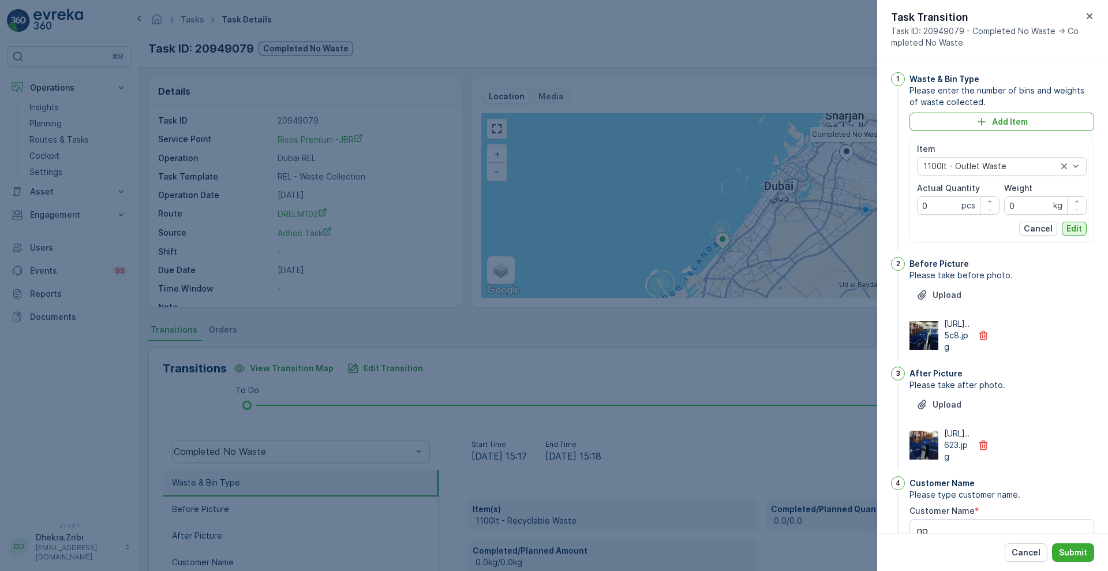
click at [1076, 233] on p "Edit" at bounding box center [1075, 229] width 16 height 12
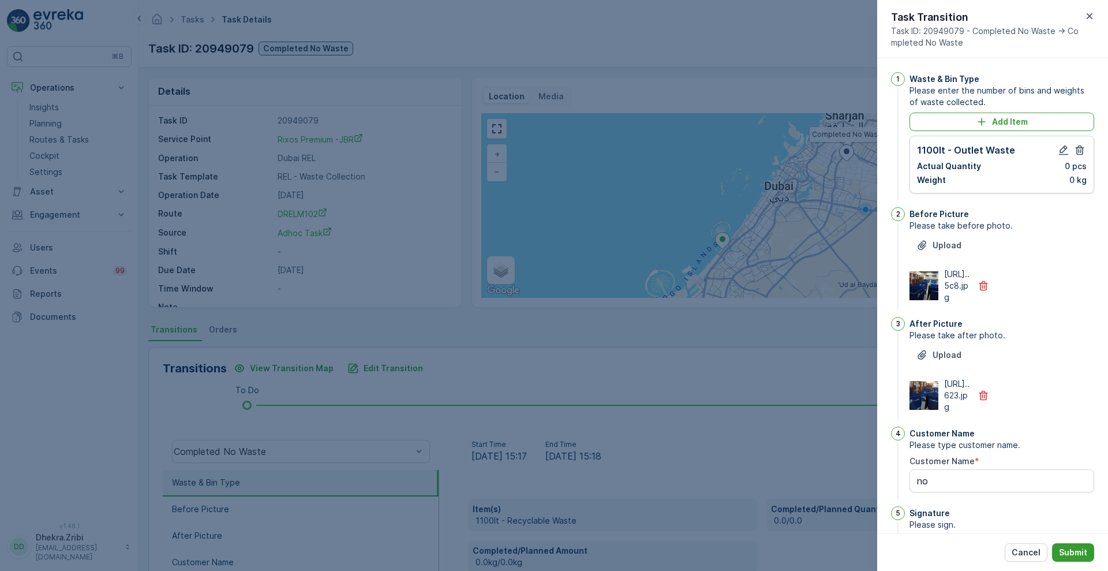
click at [1075, 548] on p "Submit" at bounding box center [1073, 553] width 28 height 12
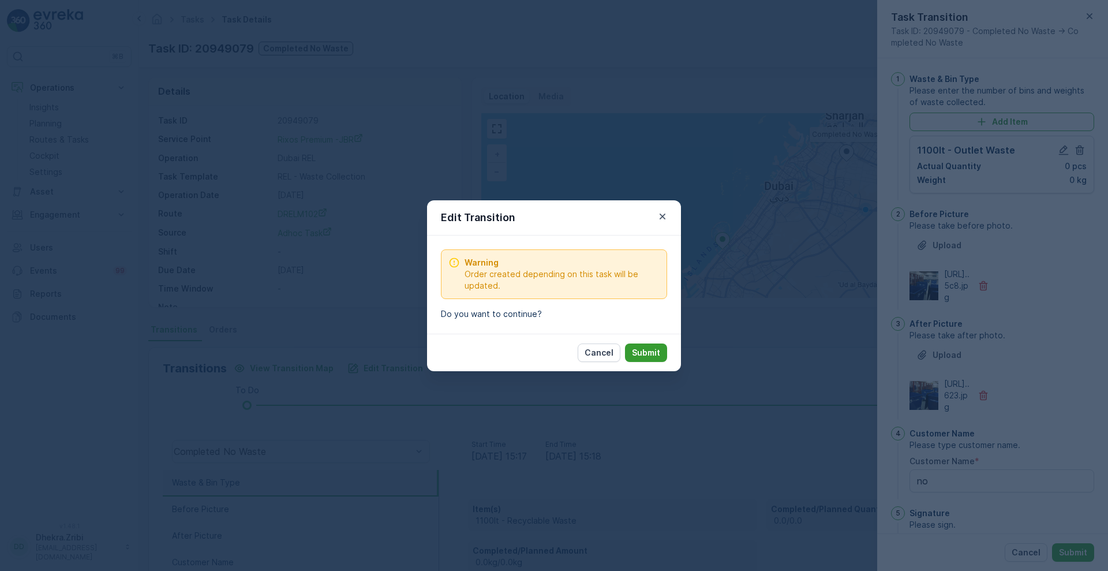
click at [645, 351] on p "Submit" at bounding box center [646, 353] width 28 height 12
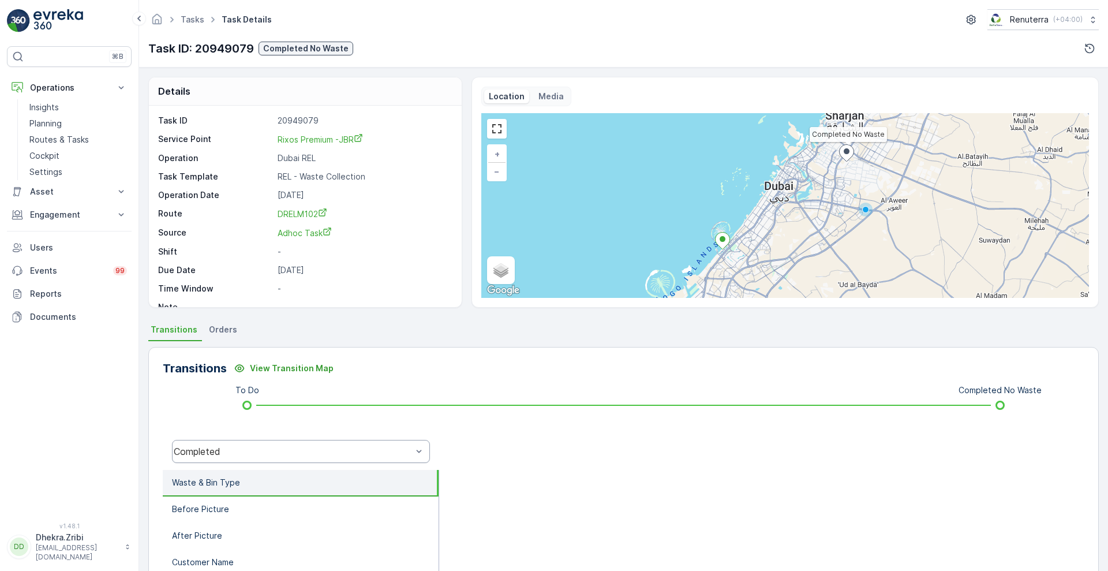
click at [328, 460] on div "Completed" at bounding box center [301, 451] width 258 height 23
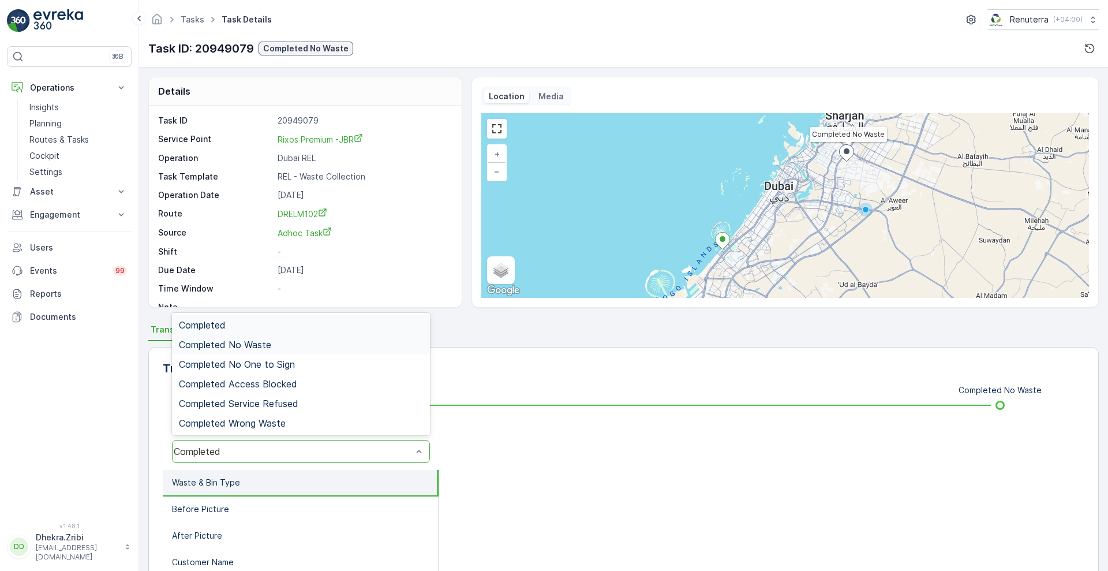
click at [318, 349] on div "Completed No Waste" at bounding box center [301, 344] width 244 height 10
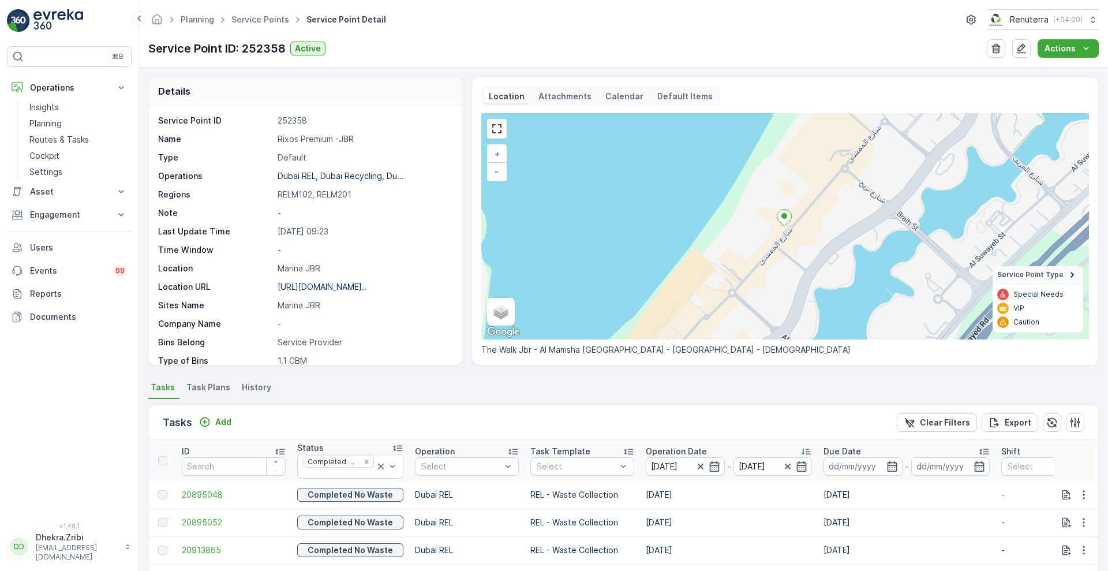
scroll to position [242, 0]
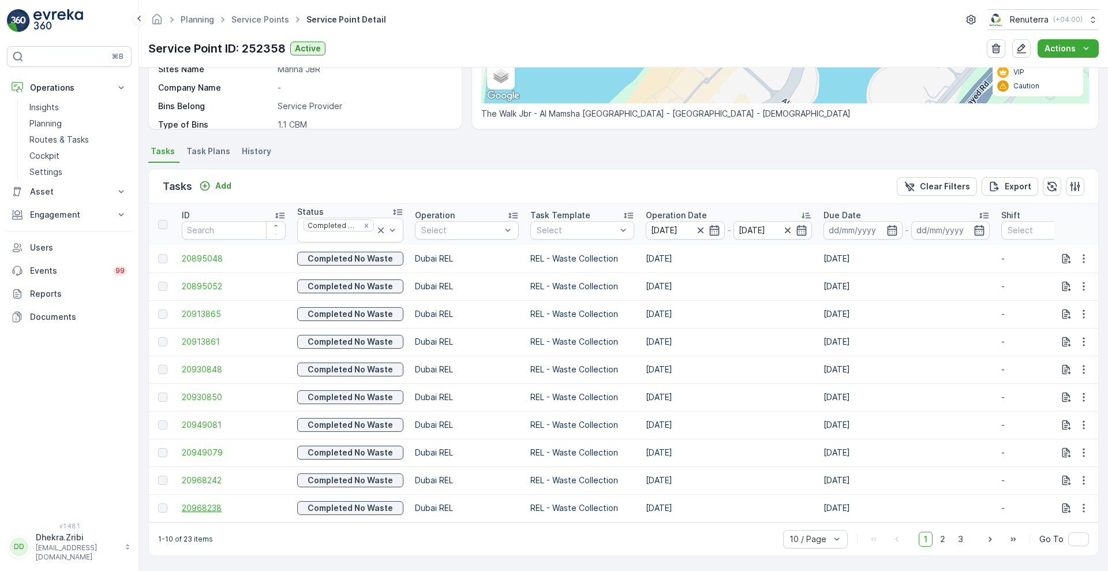
click at [200, 507] on span "20968238" at bounding box center [234, 508] width 104 height 12
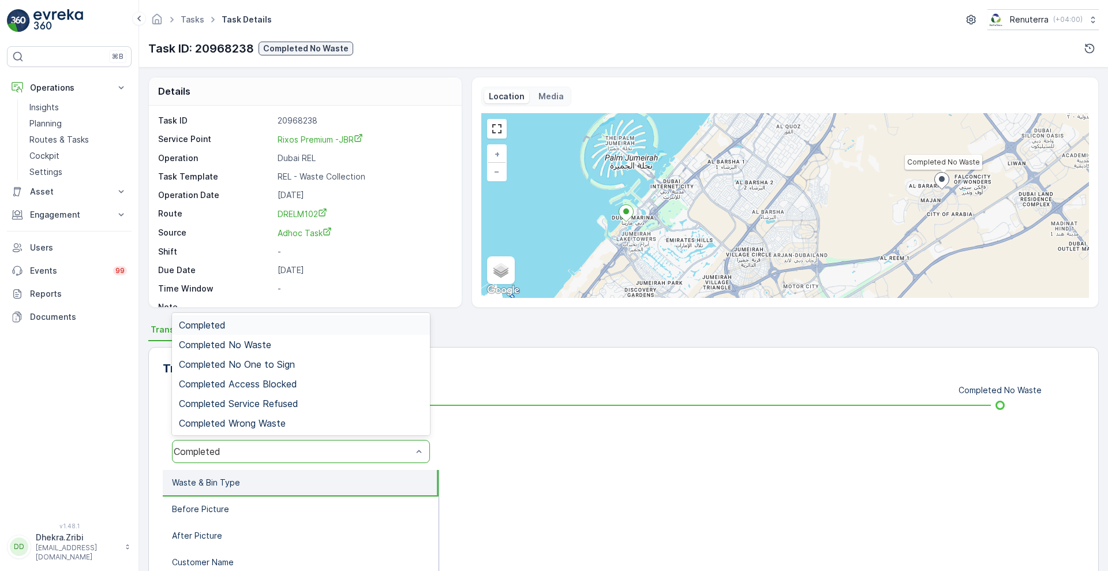
click at [250, 451] on div "Completed" at bounding box center [293, 451] width 238 height 10
click at [278, 338] on div "Completed No Waste" at bounding box center [301, 345] width 258 height 20
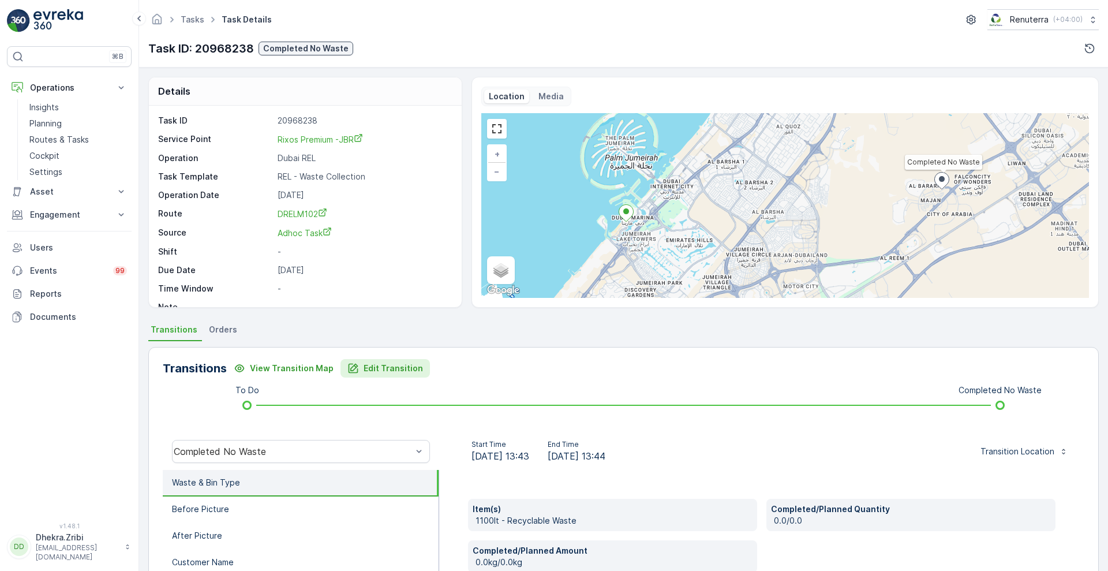
click at [390, 362] on p "Edit Transition" at bounding box center [393, 368] width 59 height 12
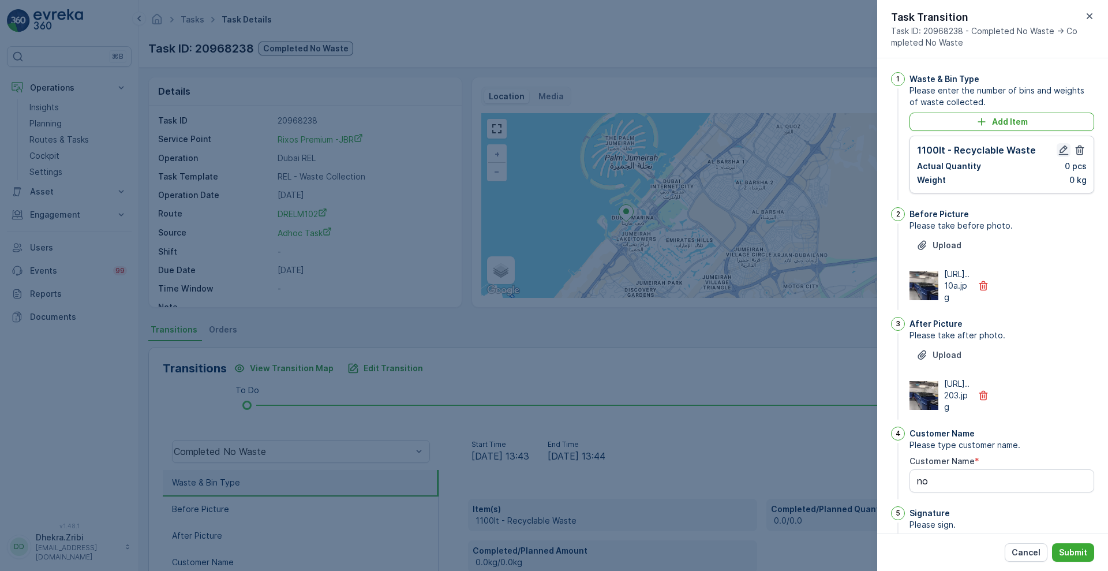
click at [1060, 150] on icon "button" at bounding box center [1064, 150] width 12 height 12
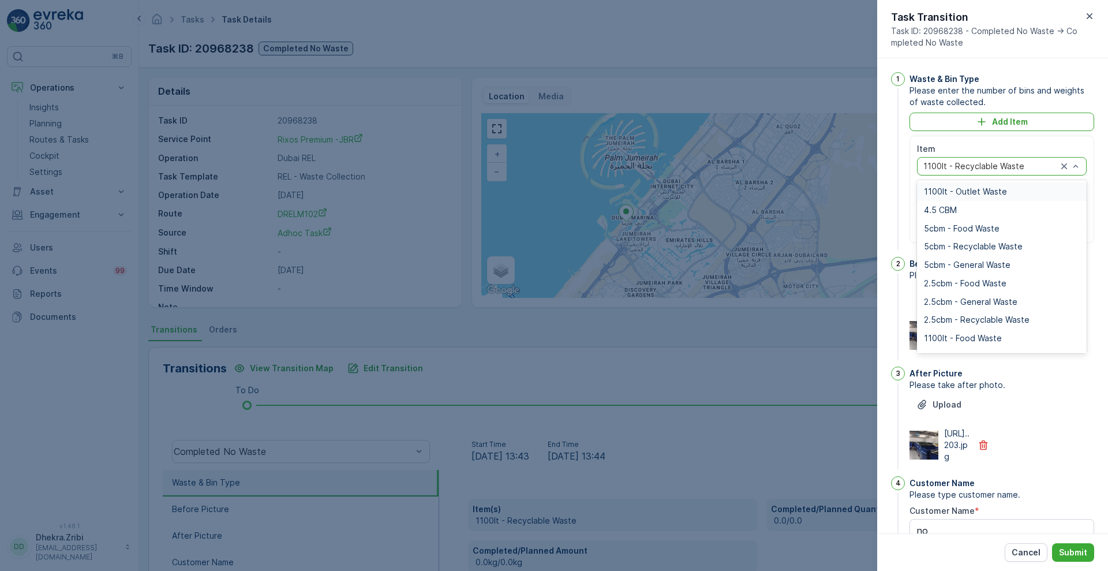
click at [998, 169] on div at bounding box center [990, 166] width 136 height 9
click at [978, 190] on span "1100lt - Outlet Waste" at bounding box center [965, 191] width 83 height 9
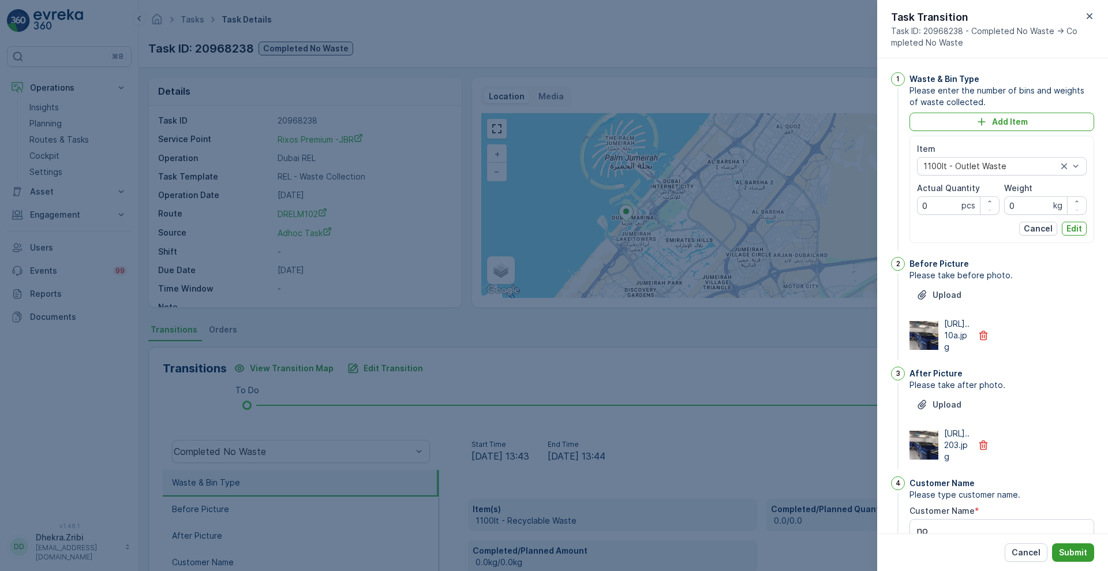
click at [1070, 548] on p "Submit" at bounding box center [1073, 553] width 28 height 12
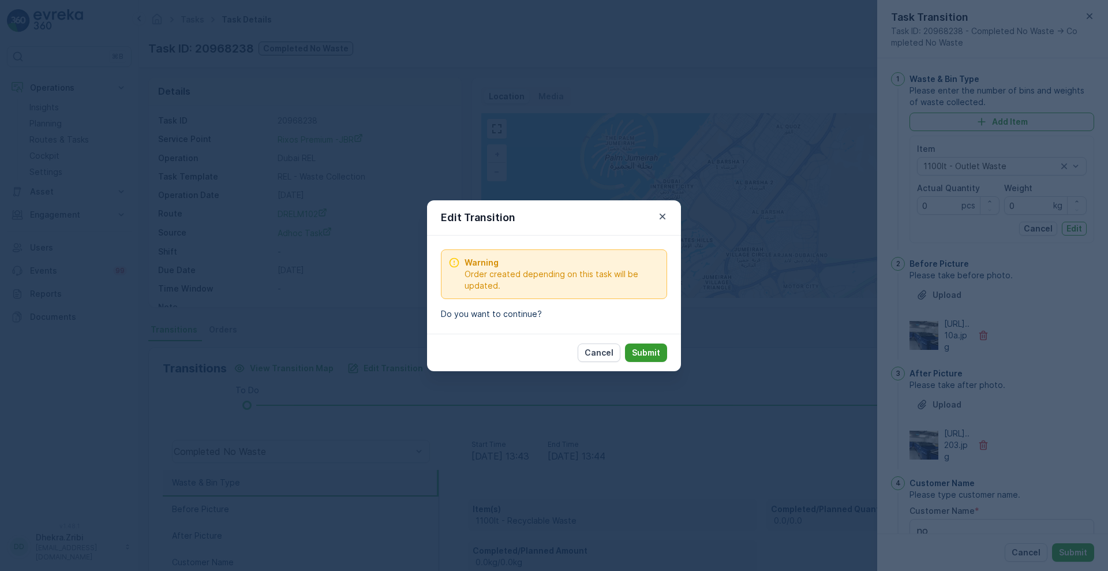
click at [652, 351] on p "Submit" at bounding box center [646, 353] width 28 height 12
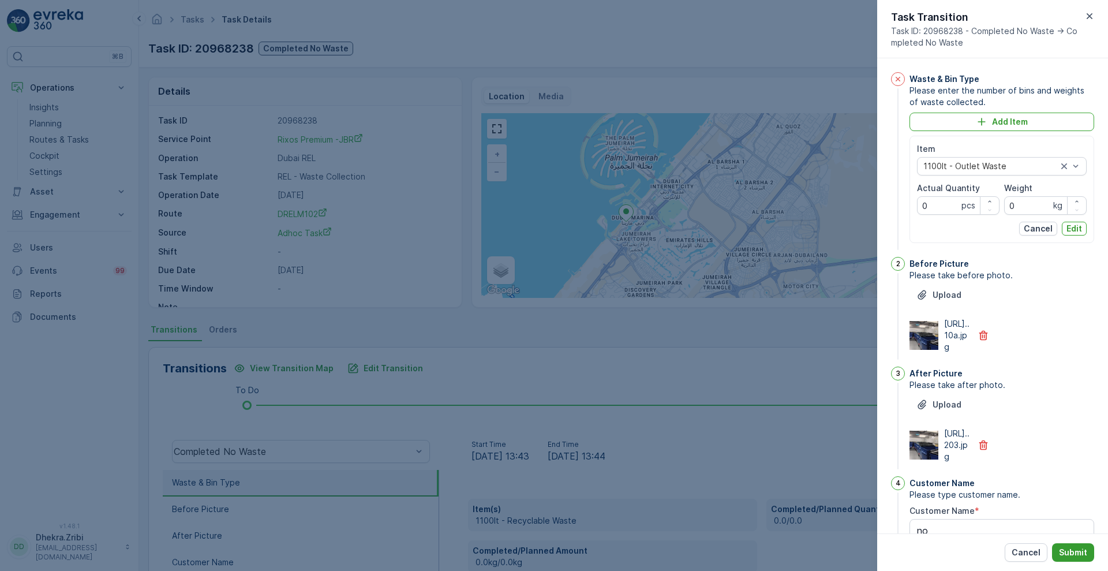
click at [1078, 549] on p "Submit" at bounding box center [1073, 553] width 28 height 12
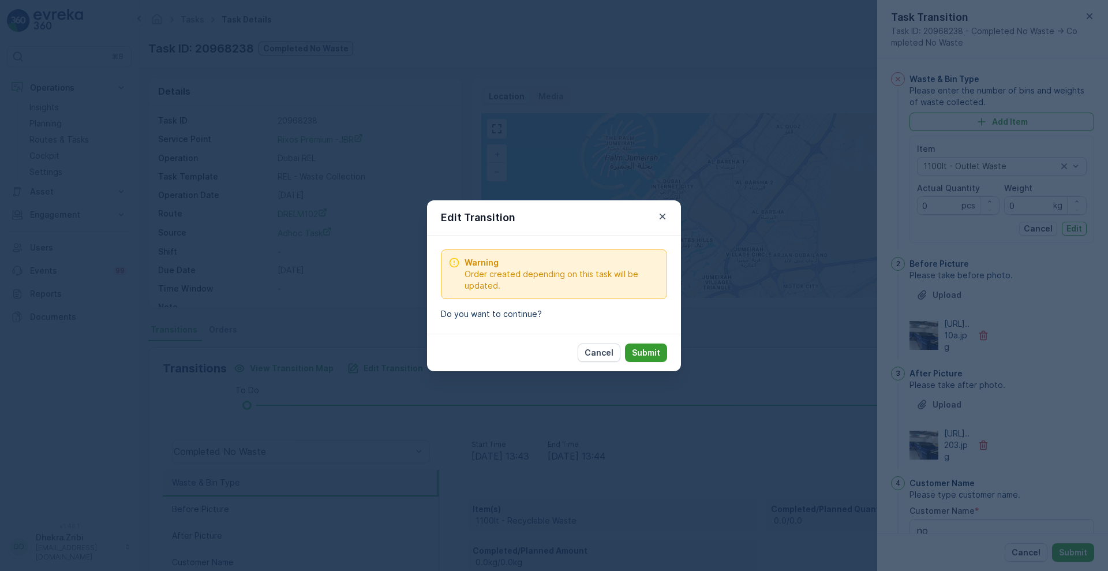
click at [648, 354] on p "Submit" at bounding box center [646, 353] width 28 height 12
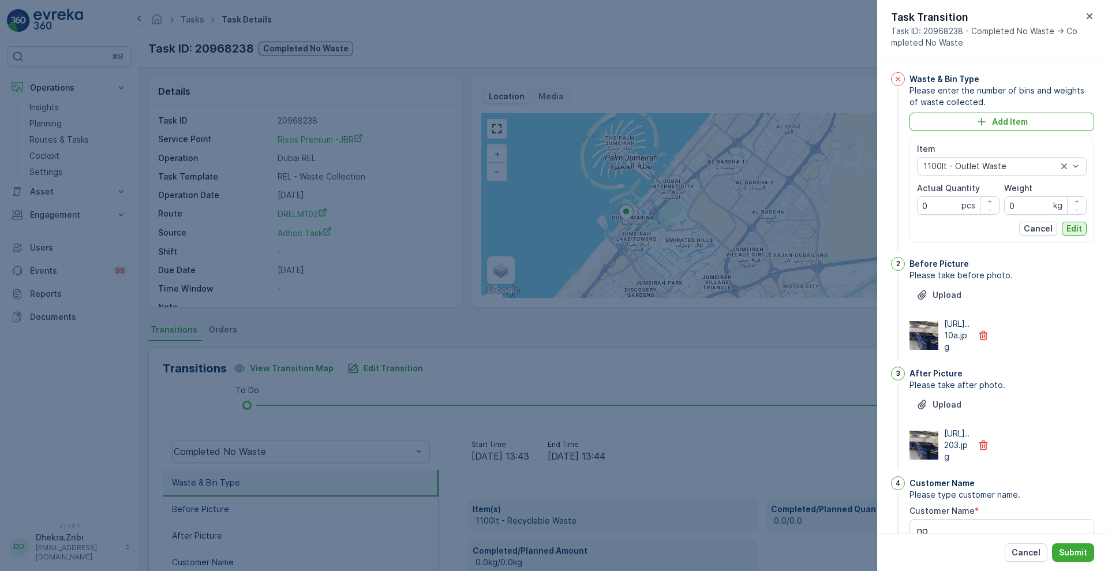
click at [1078, 231] on p "Edit" at bounding box center [1075, 229] width 16 height 12
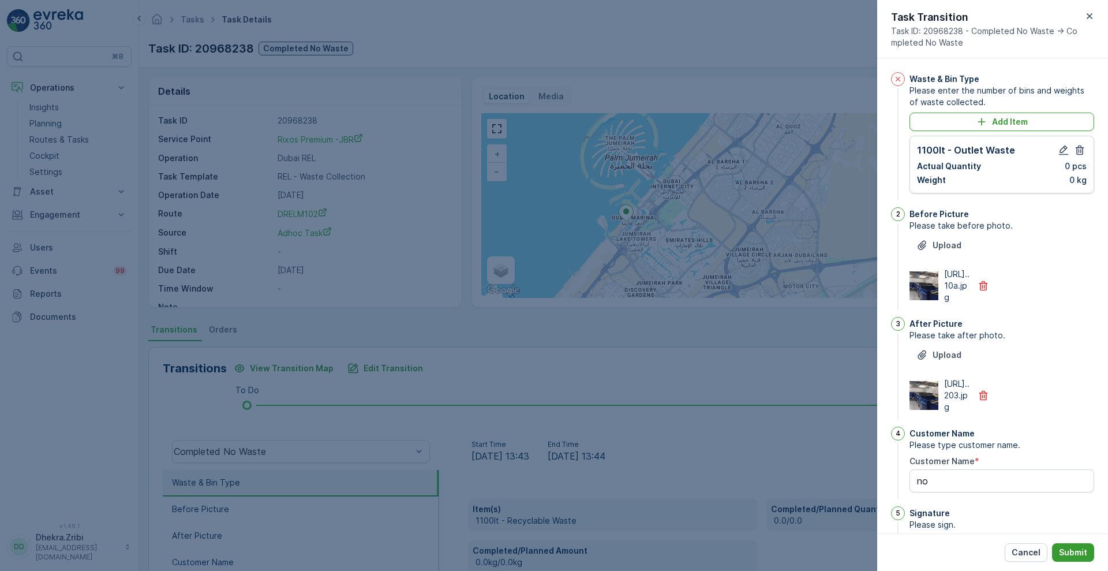
click at [1080, 560] on button "Submit" at bounding box center [1073, 552] width 42 height 18
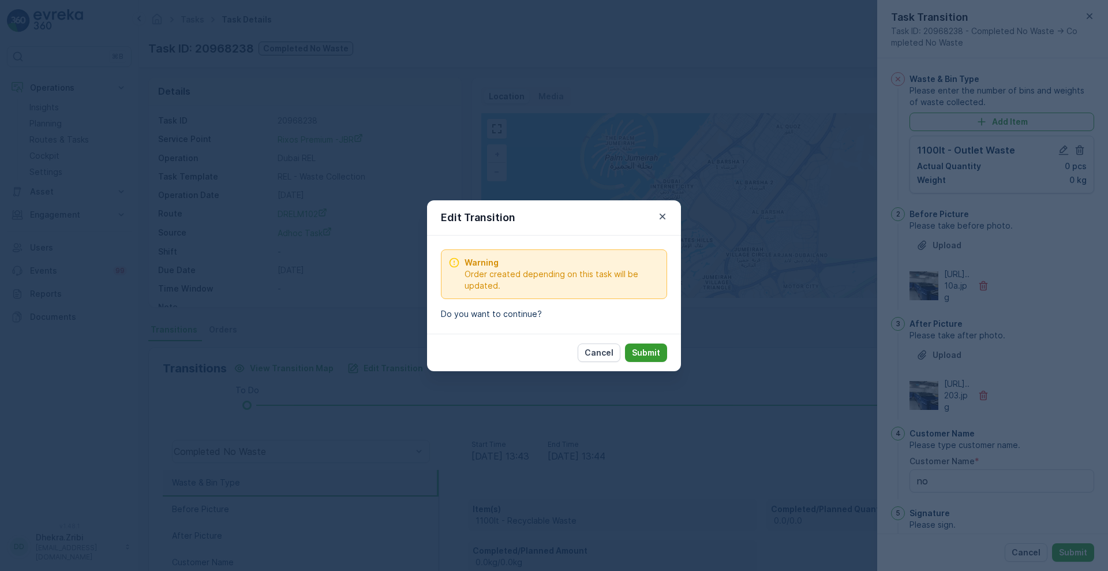
click at [649, 356] on p "Submit" at bounding box center [646, 353] width 28 height 12
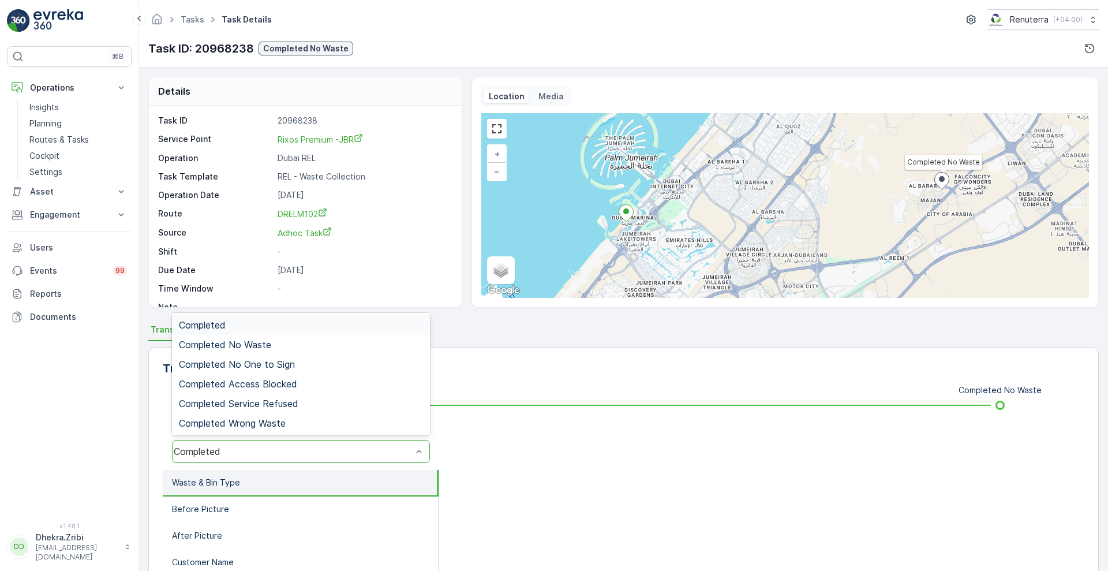
click at [242, 447] on div "Completed" at bounding box center [293, 451] width 238 height 10
click at [265, 350] on span "Completed No Waste" at bounding box center [225, 344] width 92 height 10
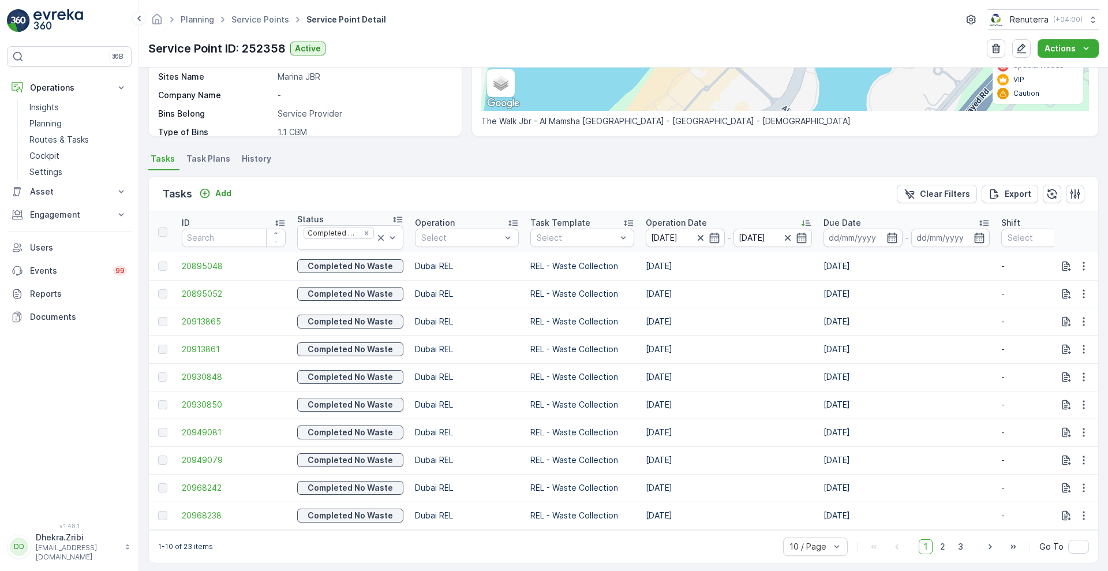
scroll to position [242, 0]
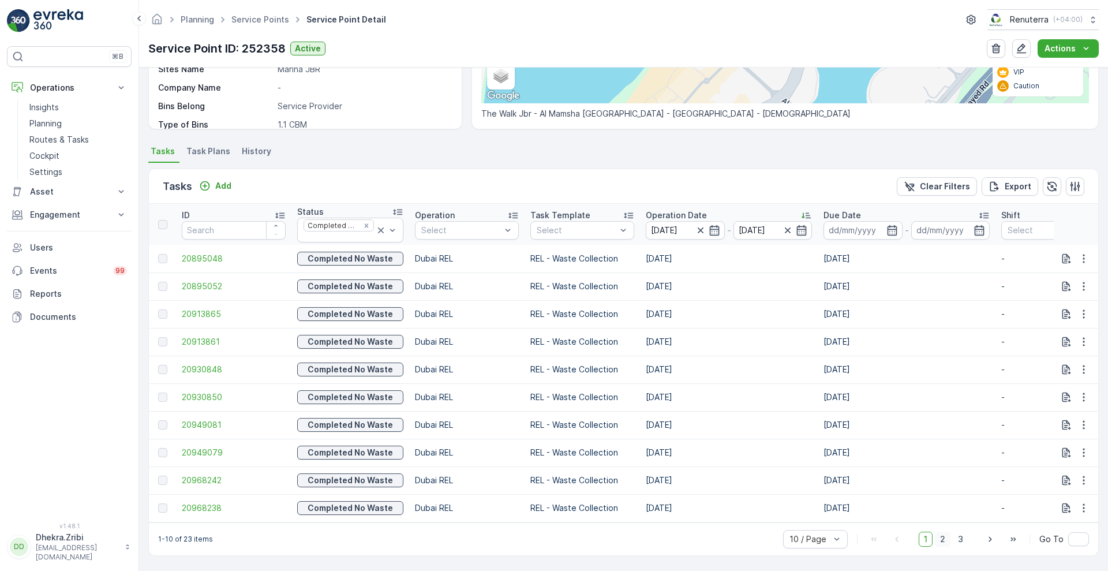
click at [942, 541] on span "2" at bounding box center [943, 539] width 16 height 15
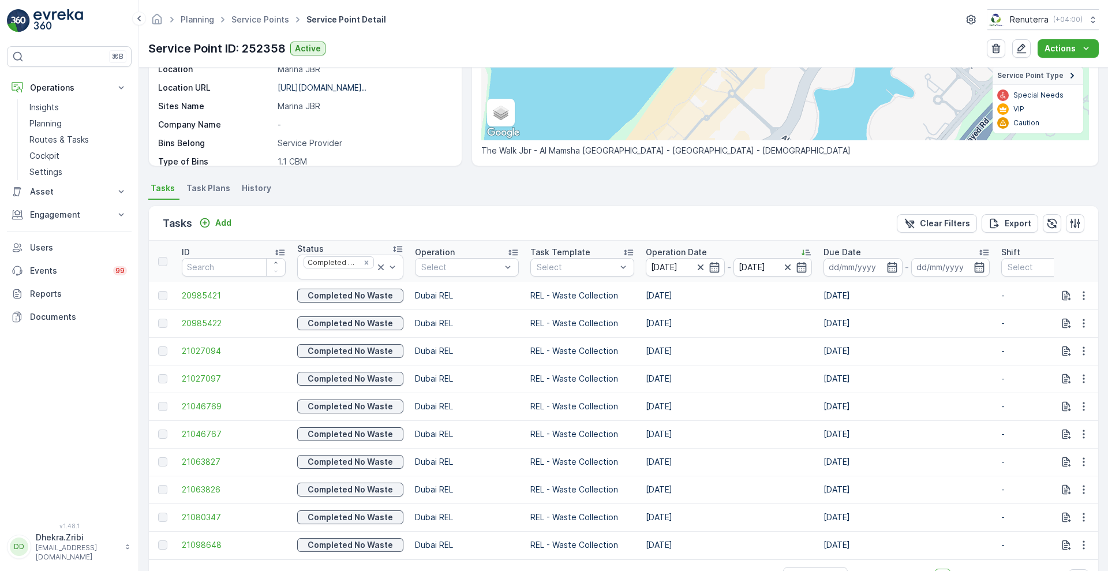
scroll to position [242, 0]
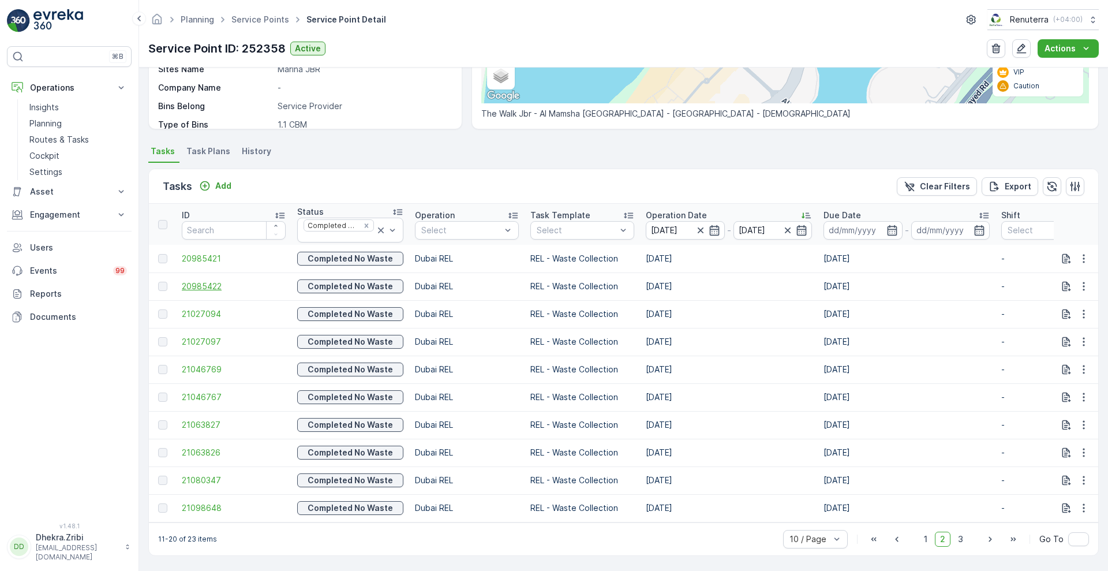
click at [199, 281] on span "20985422" at bounding box center [234, 287] width 104 height 12
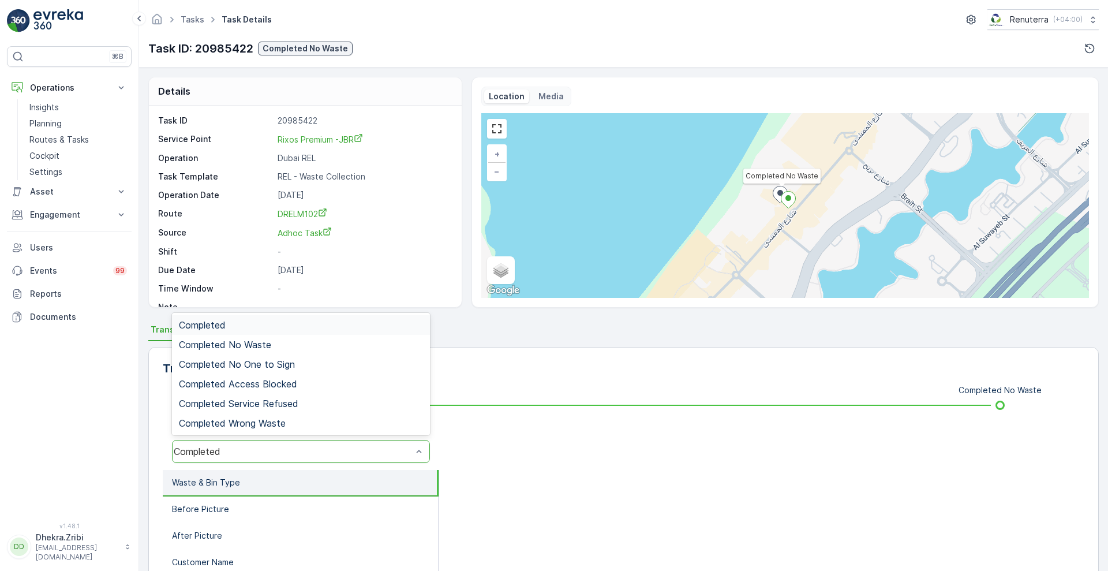
click at [364, 454] on div "Completed" at bounding box center [293, 451] width 238 height 10
click at [332, 351] on div "Completed No Waste" at bounding box center [301, 345] width 258 height 20
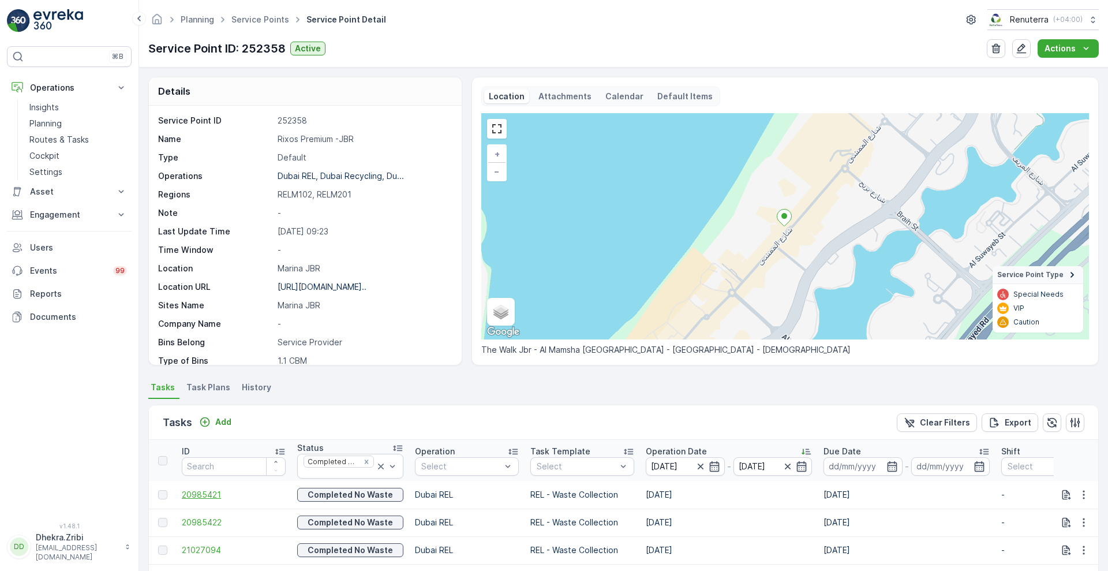
click at [215, 493] on span "20985421" at bounding box center [234, 495] width 104 height 12
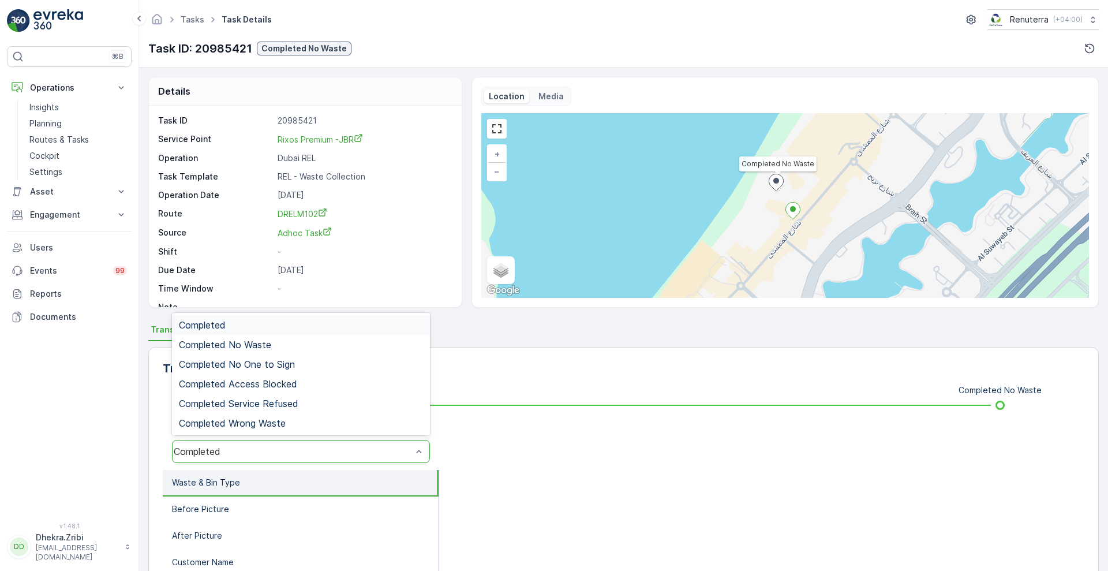
click at [302, 452] on div "Completed" at bounding box center [293, 451] width 238 height 10
click at [283, 341] on div "Completed No Waste" at bounding box center [301, 344] width 244 height 10
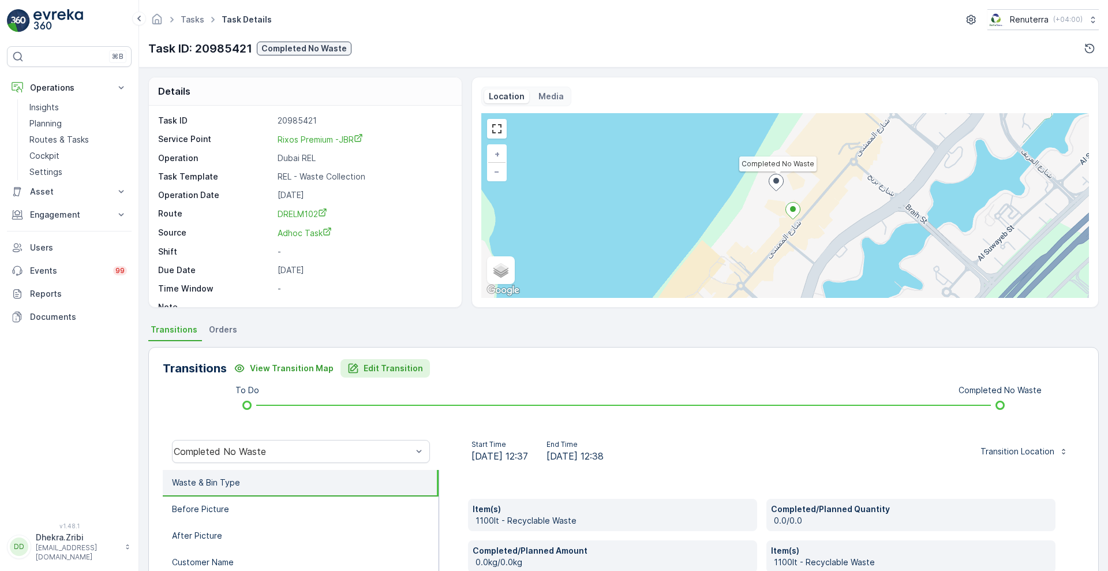
click at [390, 359] on button "Edit Transition" at bounding box center [385, 368] width 89 height 18
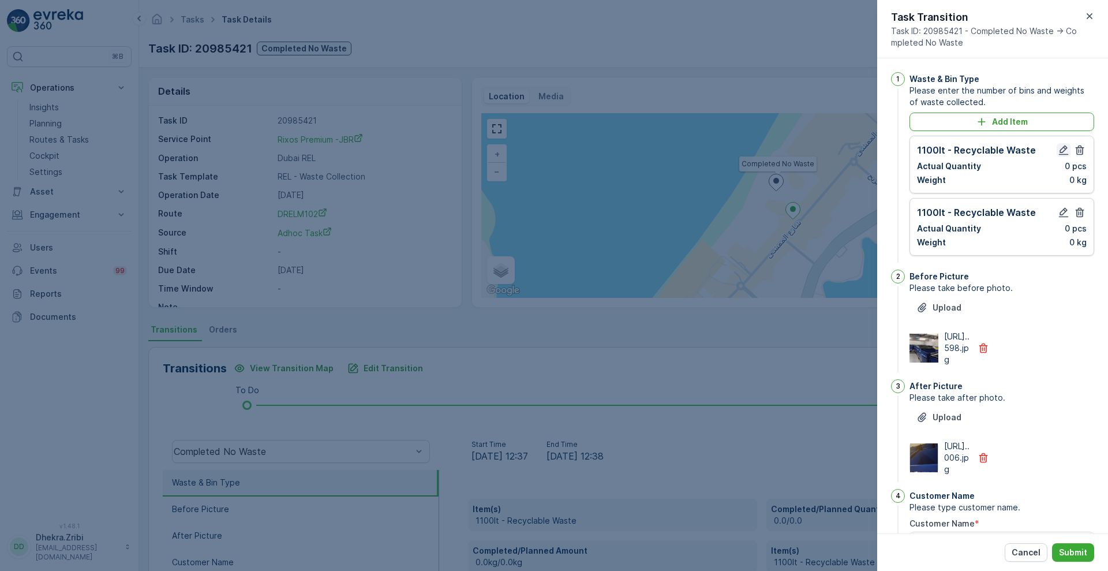
click at [1059, 149] on icon "button" at bounding box center [1064, 150] width 10 height 10
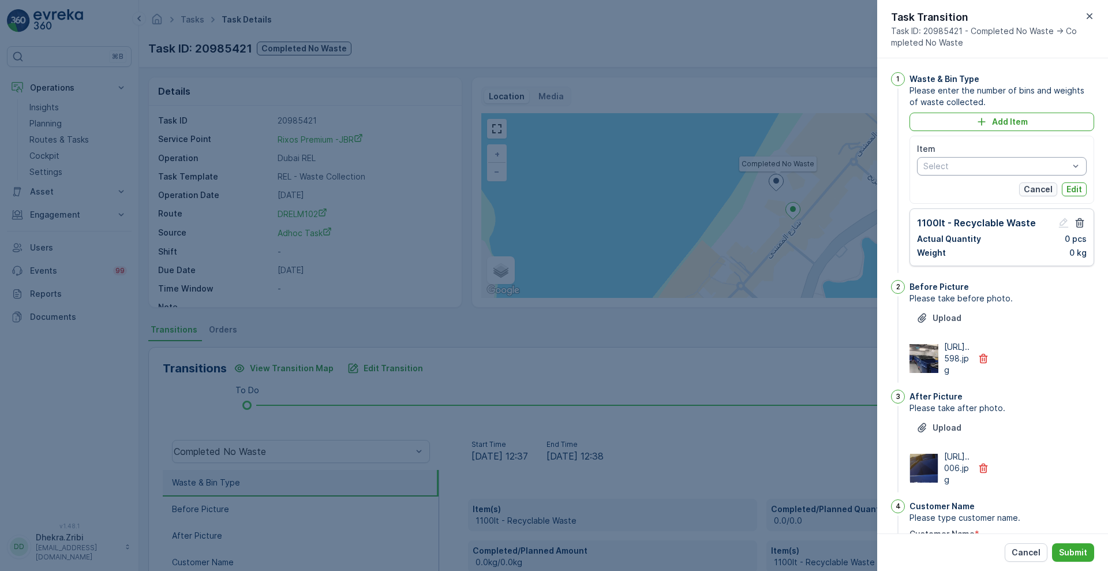
click at [1034, 190] on p "Cancel" at bounding box center [1038, 190] width 29 height 12
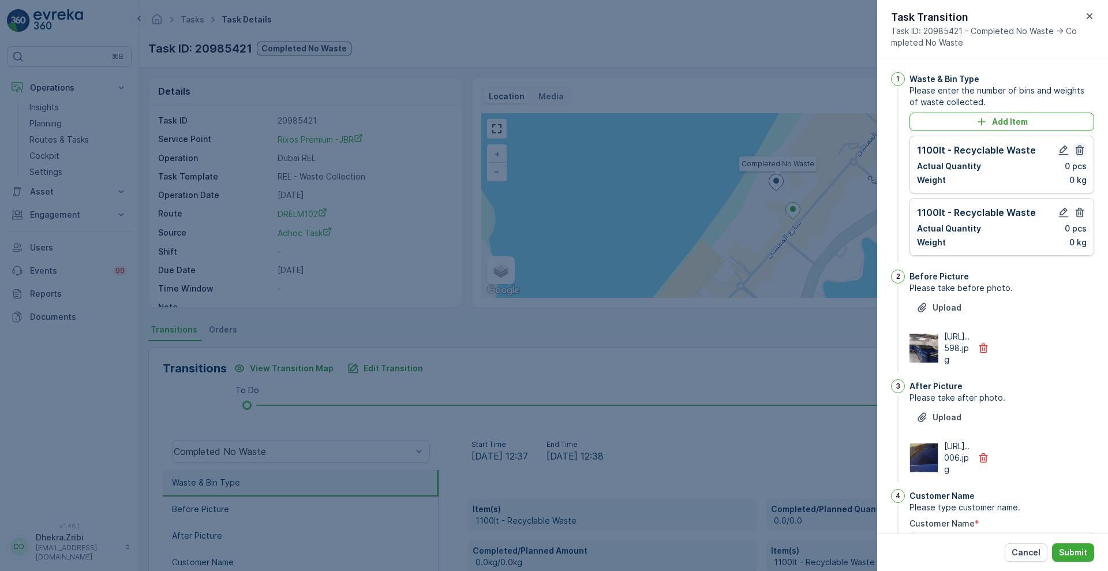
click at [1076, 150] on icon "button" at bounding box center [1080, 150] width 9 height 10
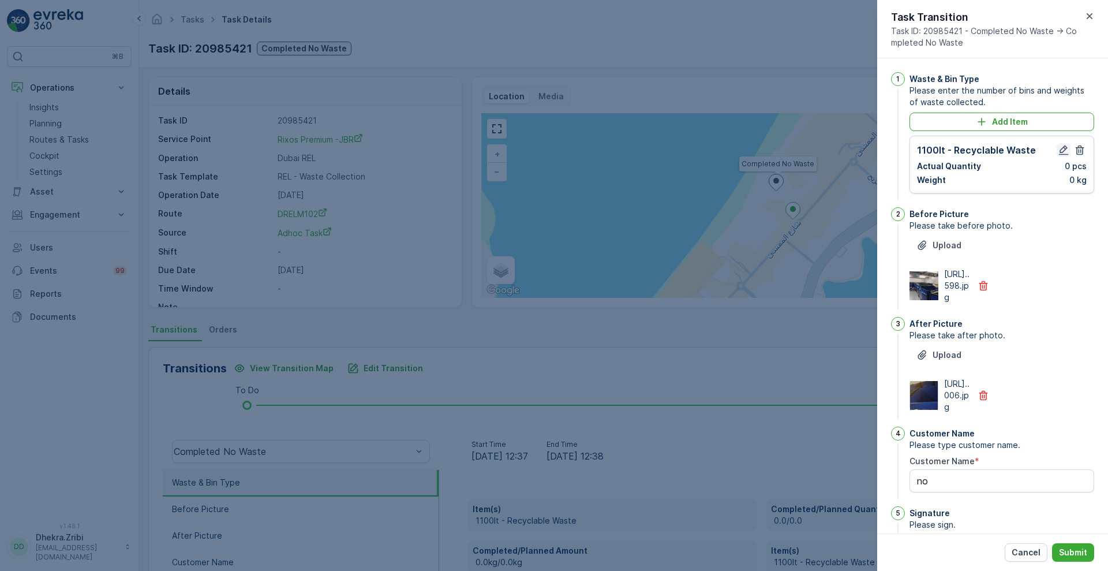
click at [1059, 151] on icon "button" at bounding box center [1064, 150] width 10 height 10
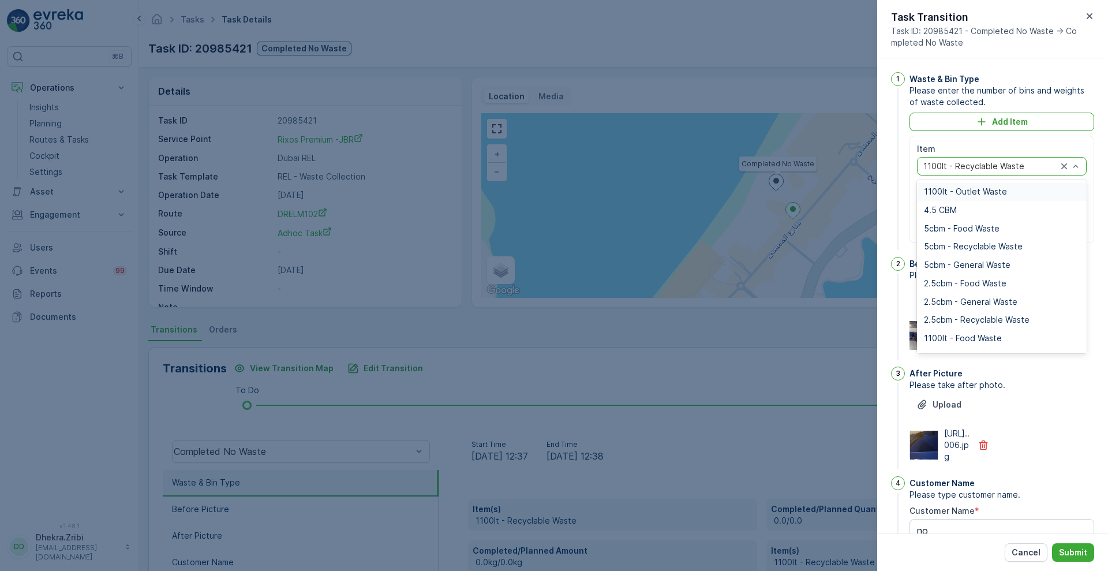
click at [1023, 165] on div at bounding box center [990, 166] width 136 height 9
click at [982, 193] on span "1100lt - Outlet Waste" at bounding box center [965, 191] width 83 height 9
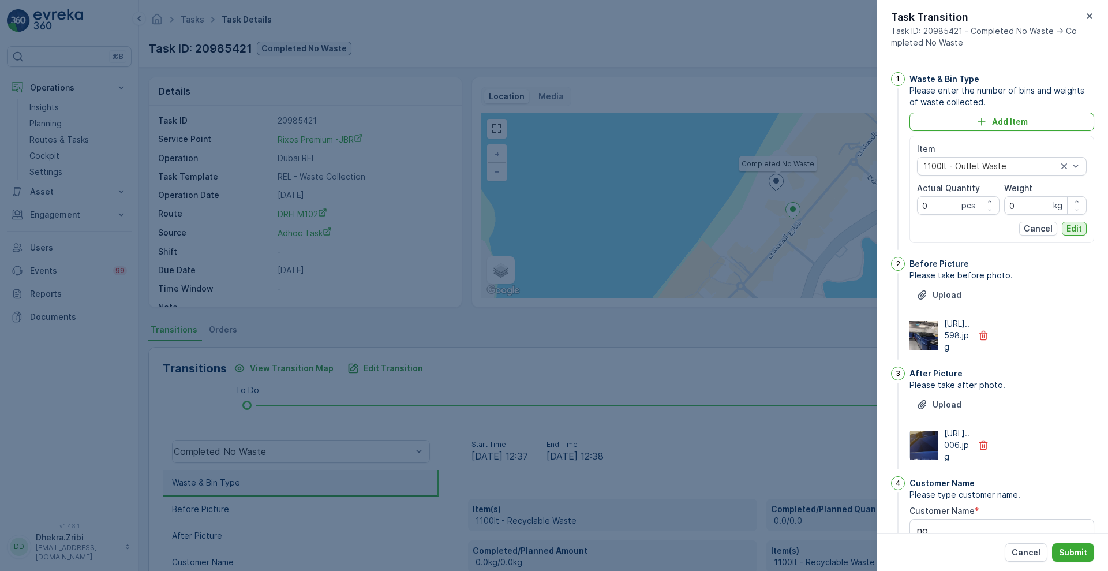
click at [1070, 226] on p "Edit" at bounding box center [1075, 229] width 16 height 12
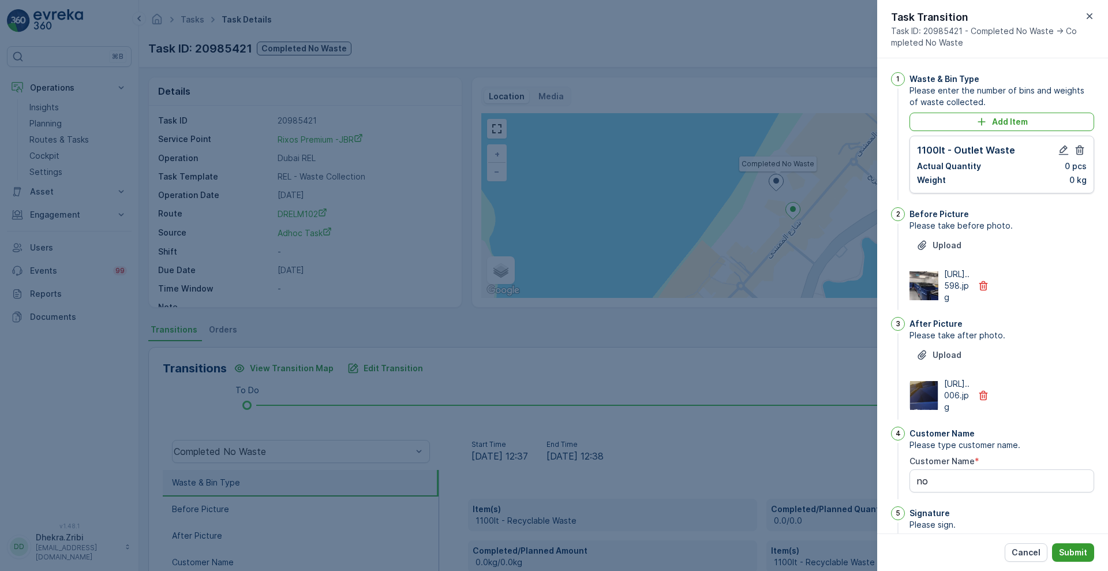
click at [1078, 552] on p "Submit" at bounding box center [1073, 553] width 28 height 12
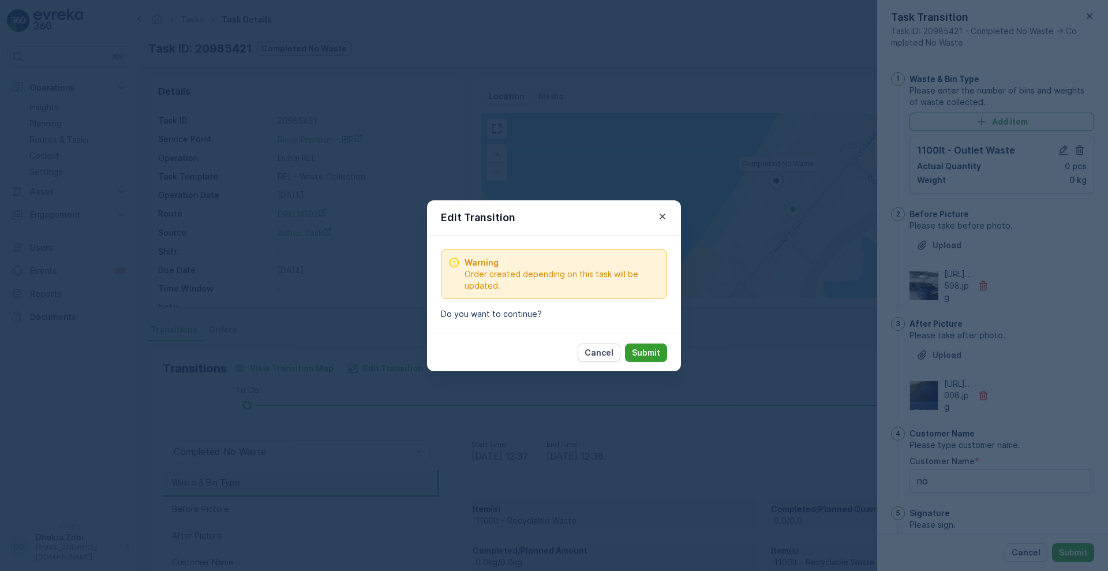
click at [646, 358] on button "Submit" at bounding box center [646, 352] width 42 height 18
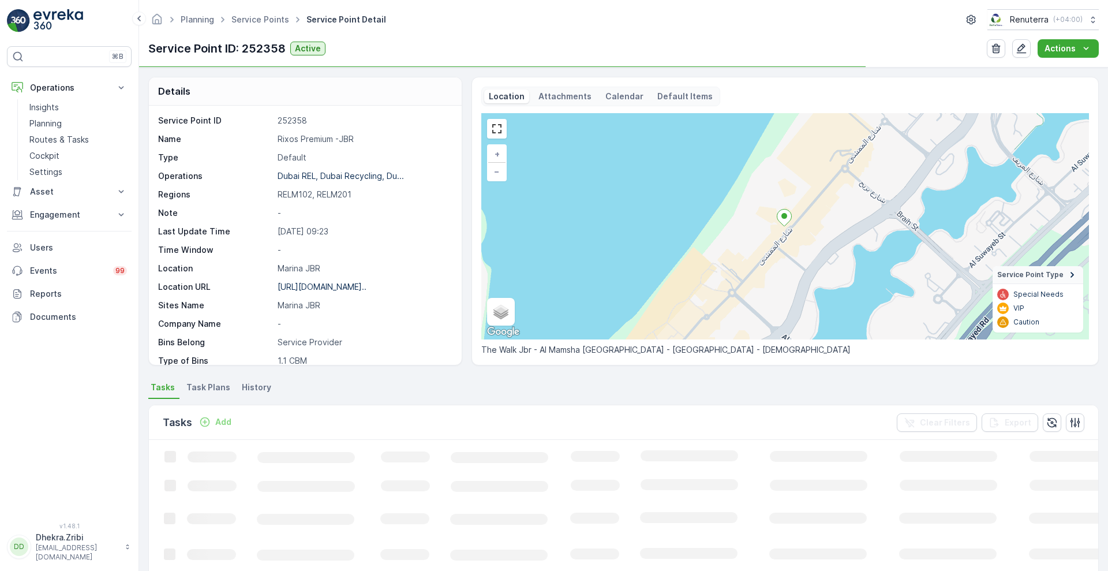
scroll to position [199, 0]
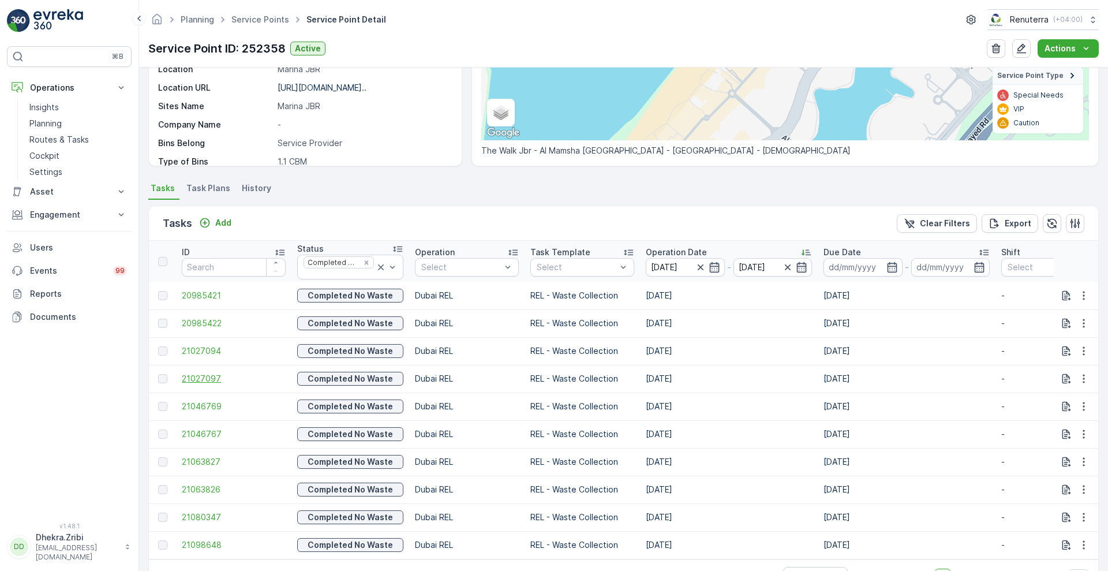
click at [197, 377] on span "21027097" at bounding box center [234, 379] width 104 height 12
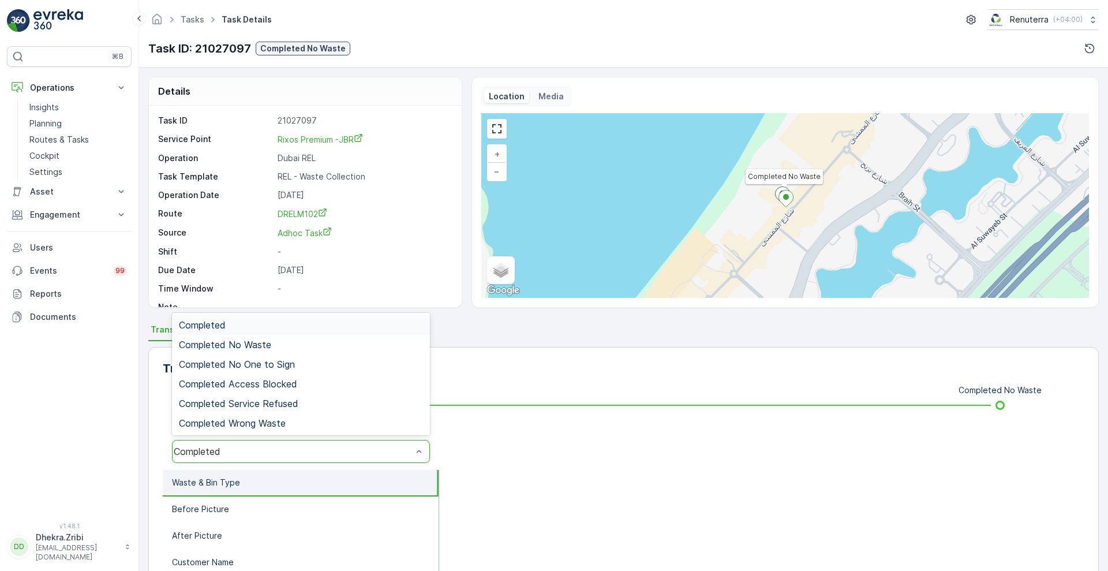
click at [216, 447] on div "Completed" at bounding box center [293, 451] width 238 height 10
click at [242, 348] on span "Completed No Waste" at bounding box center [225, 344] width 92 height 10
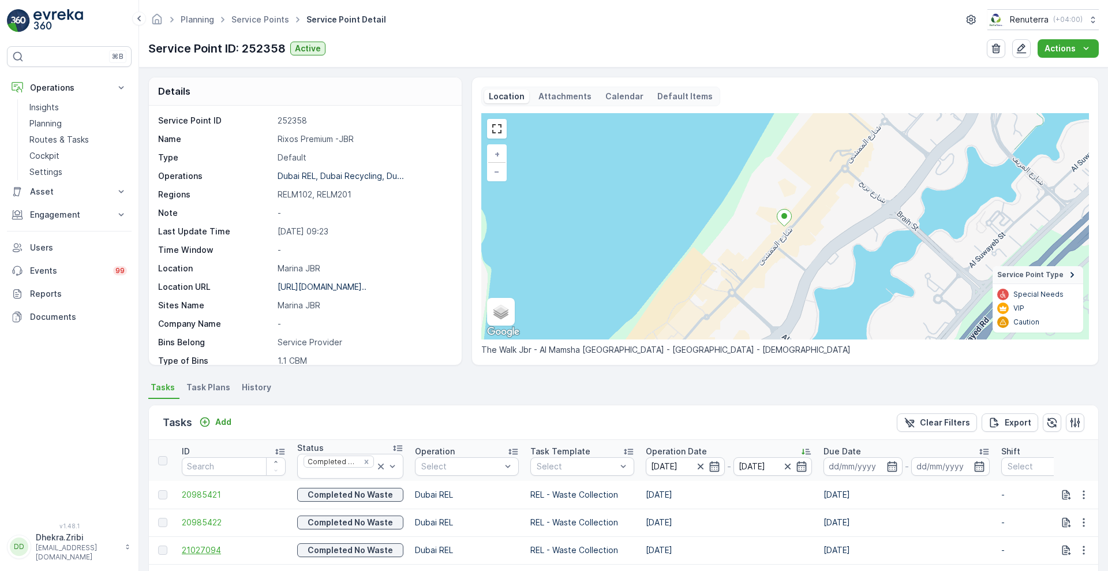
click at [211, 547] on span "21027094" at bounding box center [234, 550] width 104 height 12
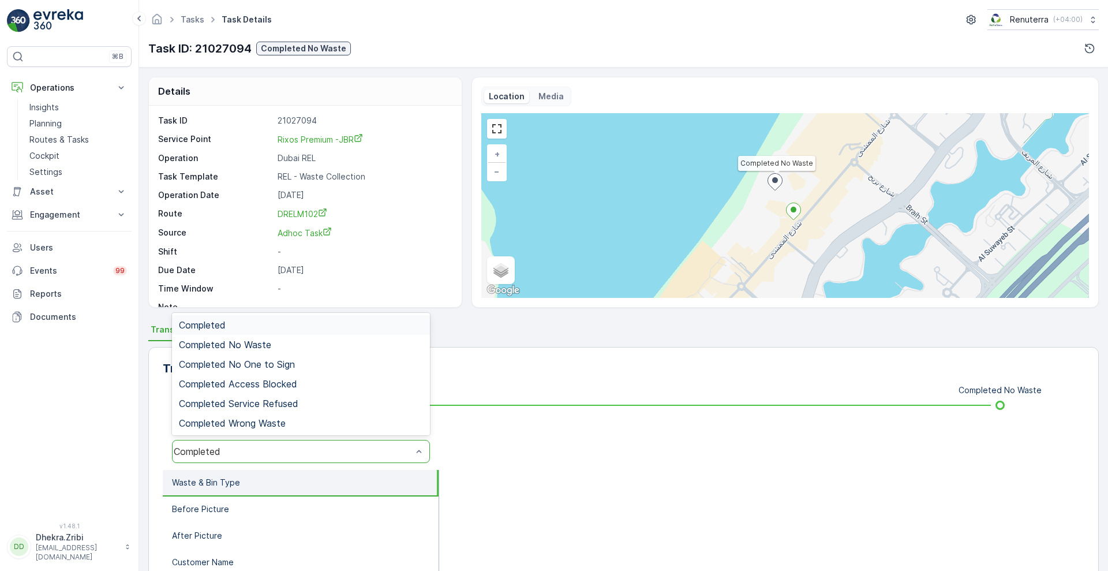
click at [246, 441] on div "Completed" at bounding box center [301, 451] width 258 height 23
click at [279, 341] on div "Completed No Waste" at bounding box center [301, 344] width 244 height 10
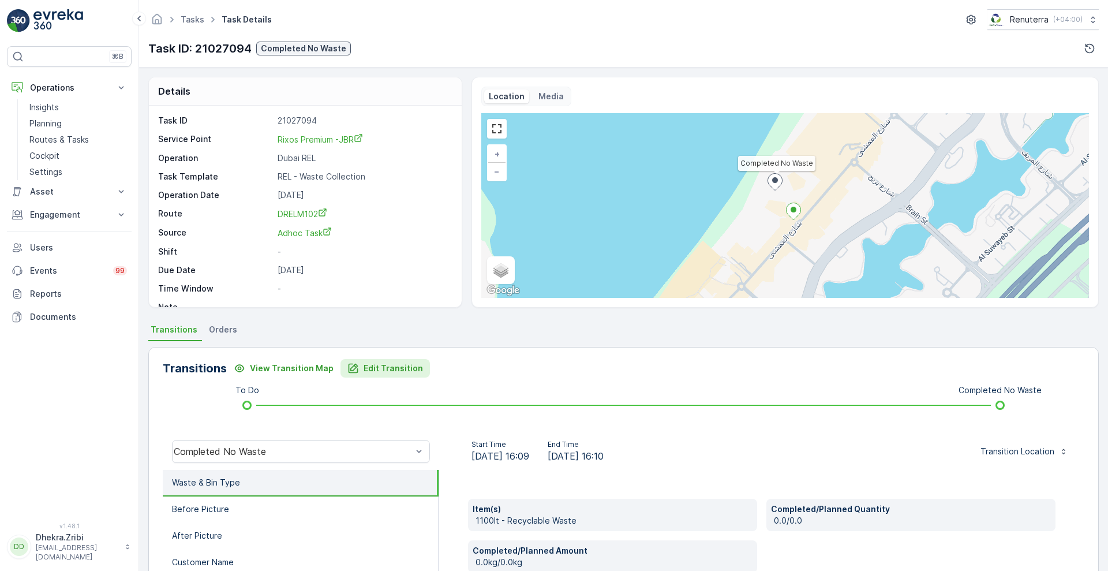
click at [379, 364] on p "Edit Transition" at bounding box center [393, 368] width 59 height 12
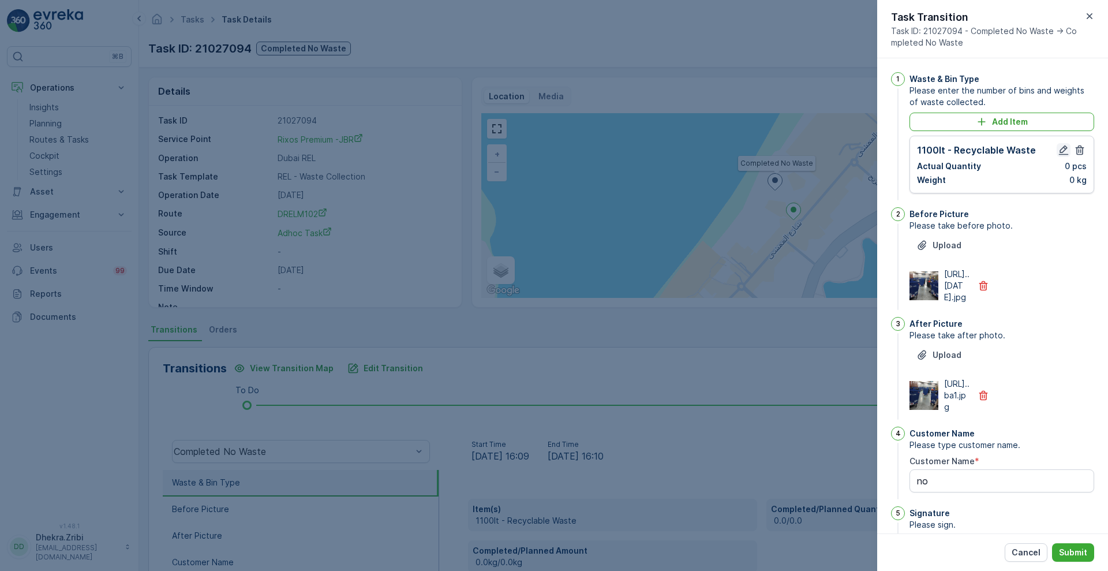
click at [1059, 149] on icon "button" at bounding box center [1064, 150] width 10 height 10
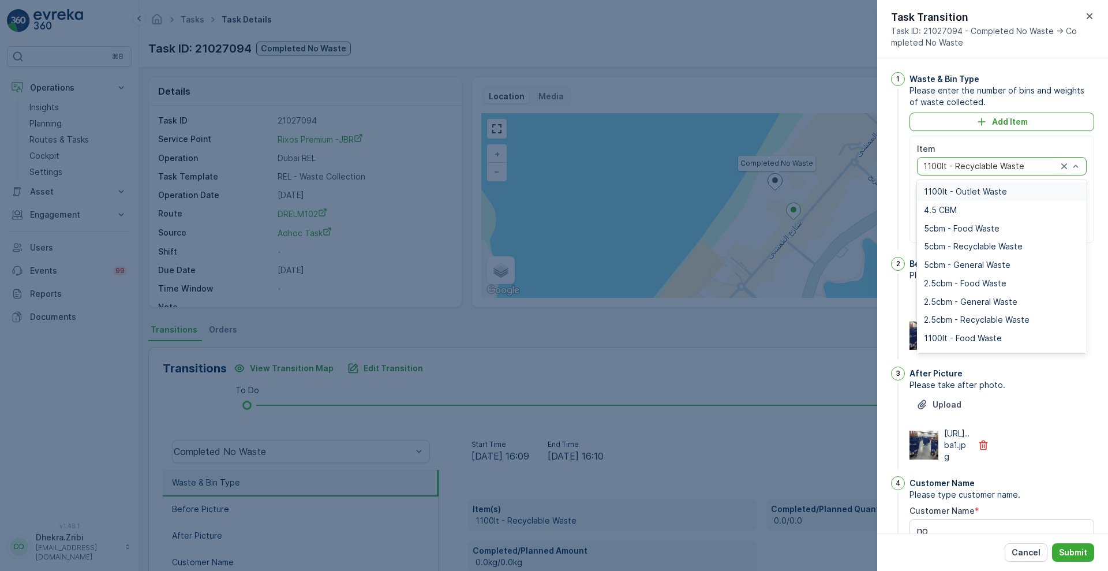
click at [1016, 170] on div at bounding box center [990, 166] width 136 height 9
click at [997, 190] on span "1100lt - Outlet Waste" at bounding box center [965, 191] width 83 height 9
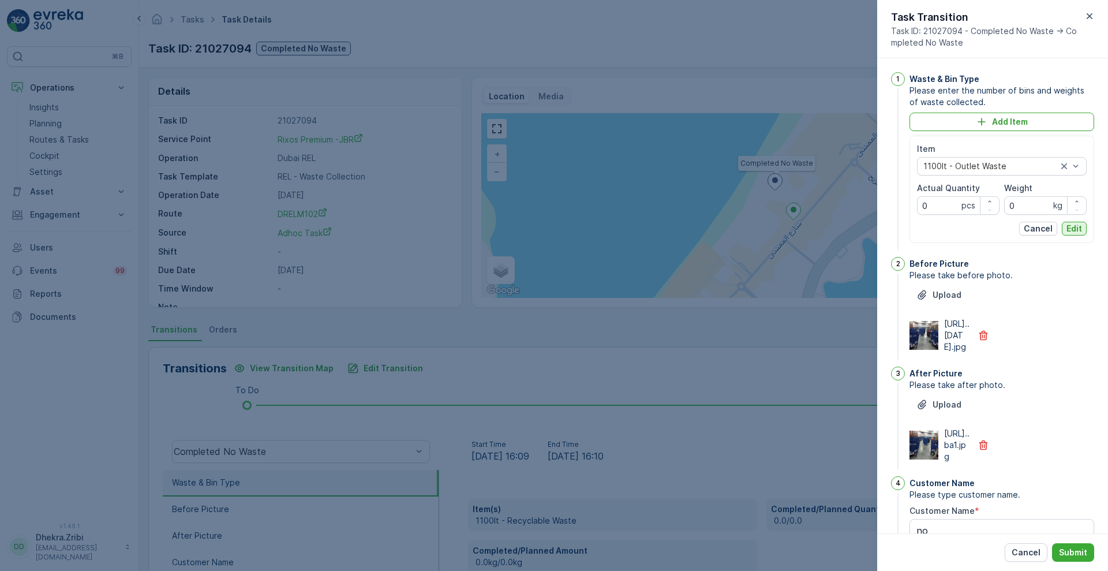
click at [1077, 230] on p "Edit" at bounding box center [1075, 229] width 16 height 12
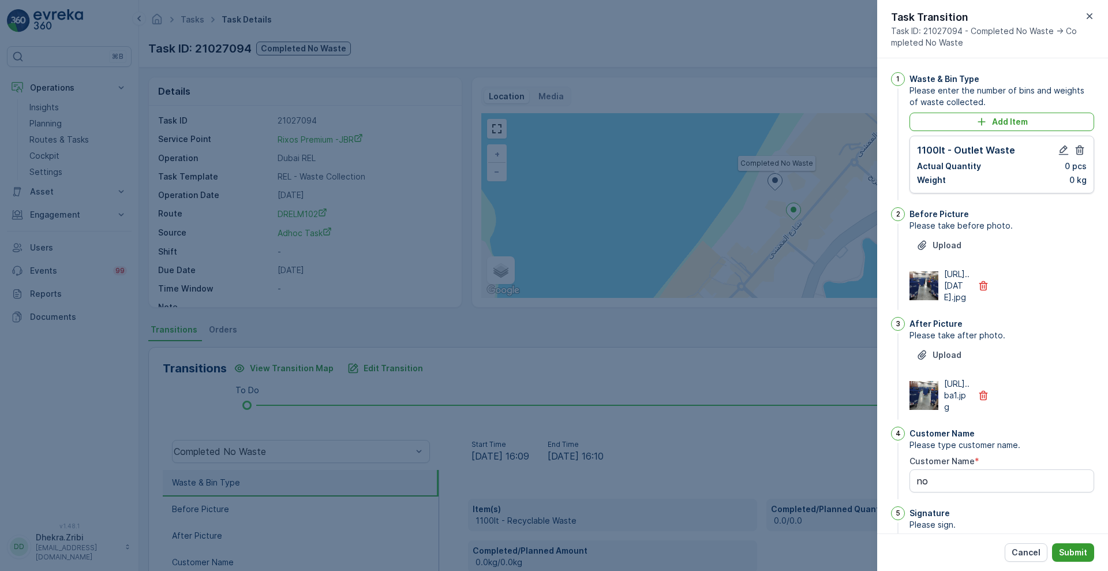
click at [1071, 547] on p "Submit" at bounding box center [1073, 553] width 28 height 12
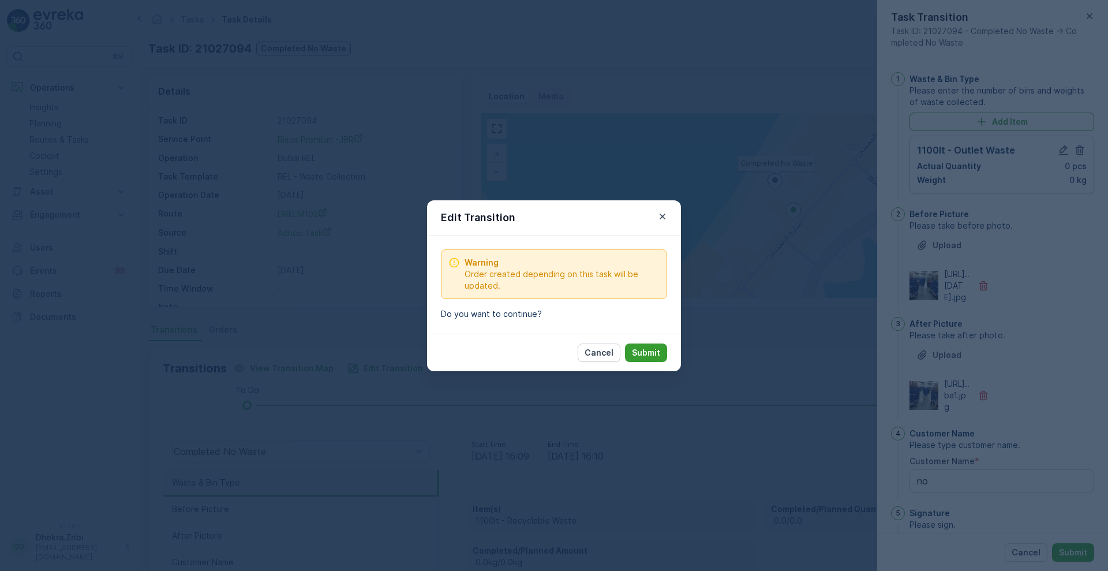
click at [657, 350] on p "Submit" at bounding box center [646, 353] width 28 height 12
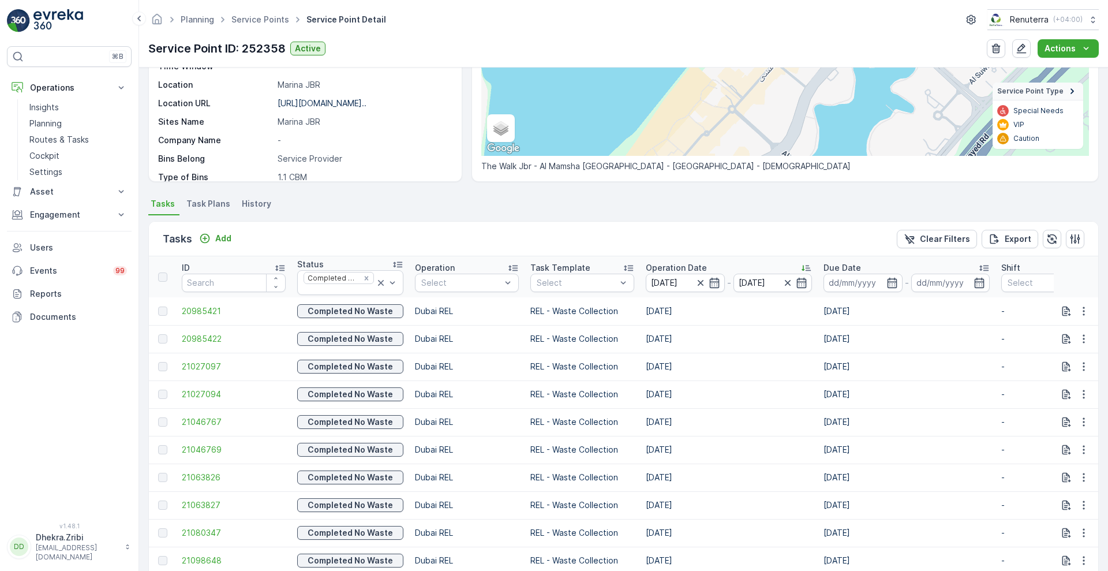
scroll to position [199, 0]
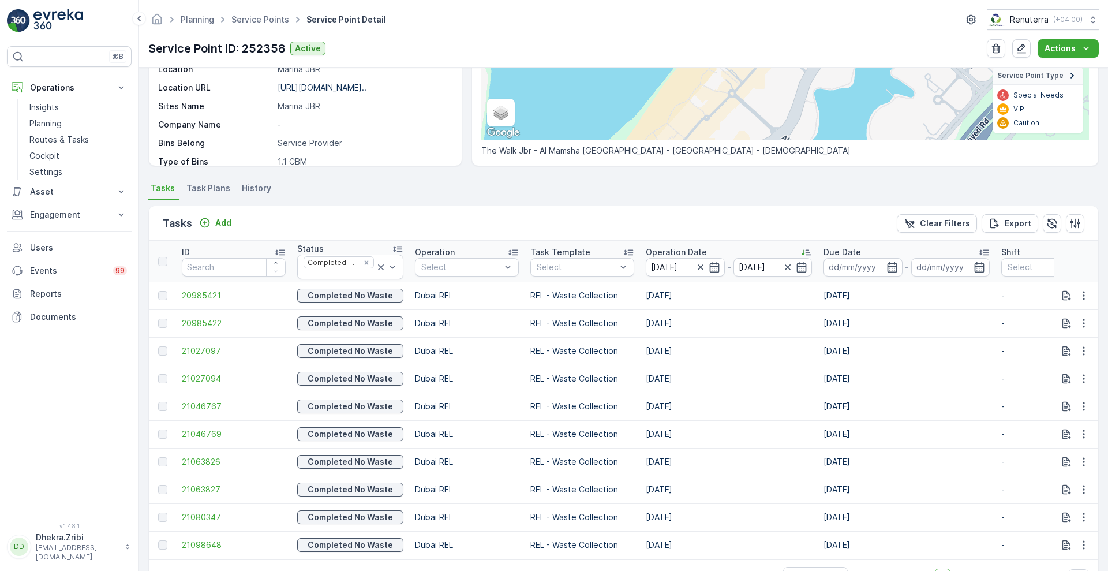
click at [194, 405] on span "21046767" at bounding box center [234, 407] width 104 height 12
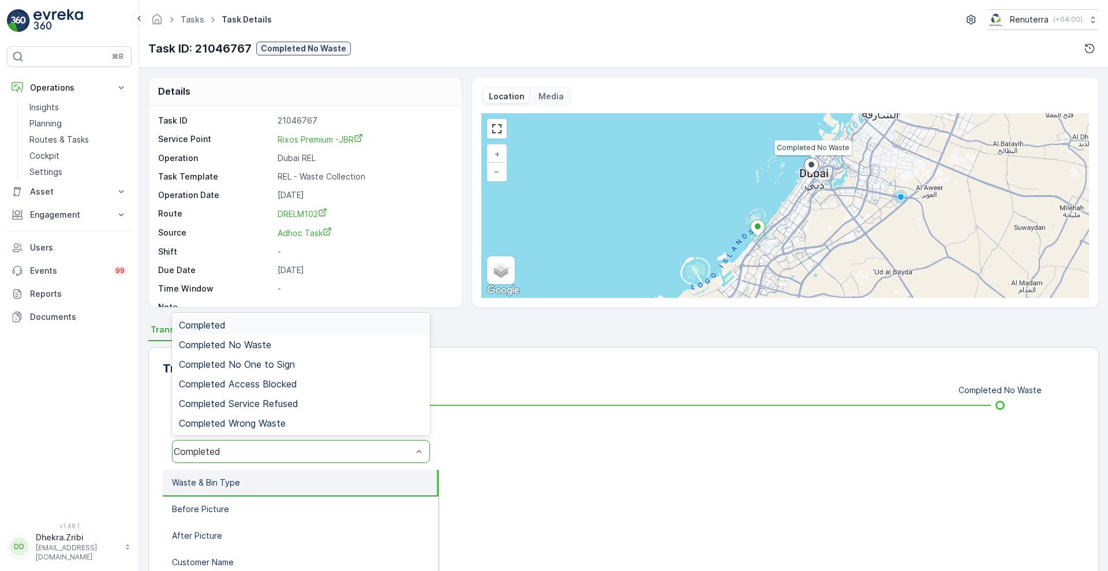
click at [258, 448] on div "Completed" at bounding box center [293, 451] width 238 height 10
click at [300, 336] on div "Completed No Waste" at bounding box center [301, 345] width 258 height 20
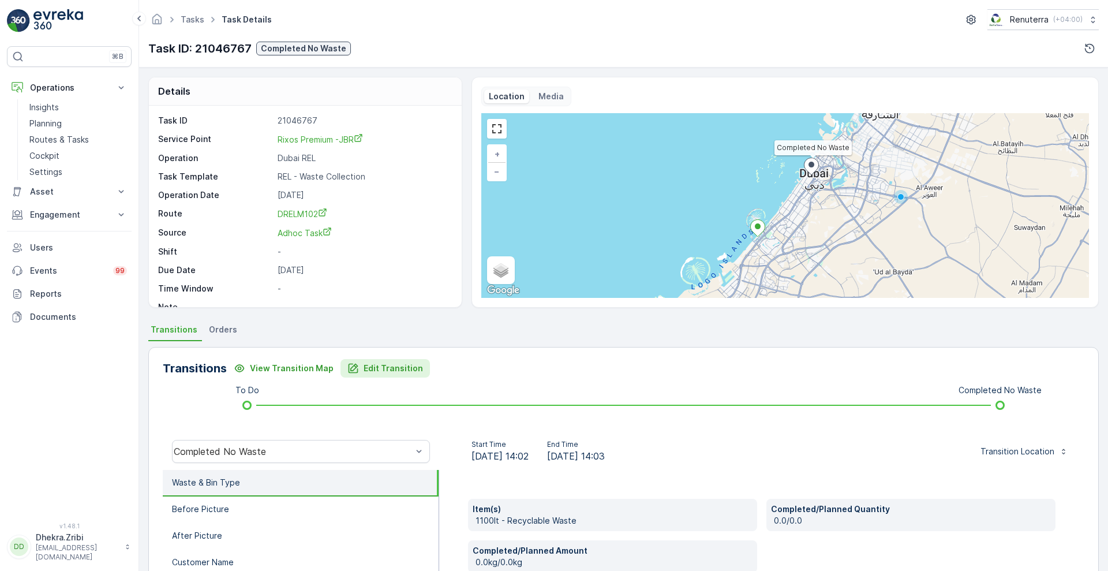
click at [386, 371] on p "Edit Transition" at bounding box center [393, 368] width 59 height 12
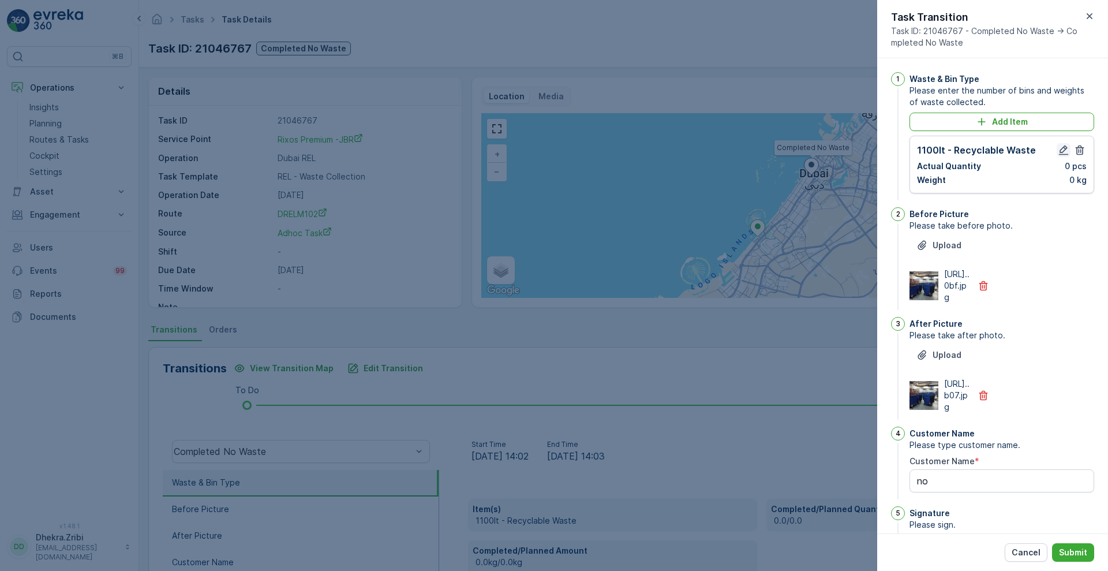
click at [1064, 154] on icon "button" at bounding box center [1064, 150] width 10 height 10
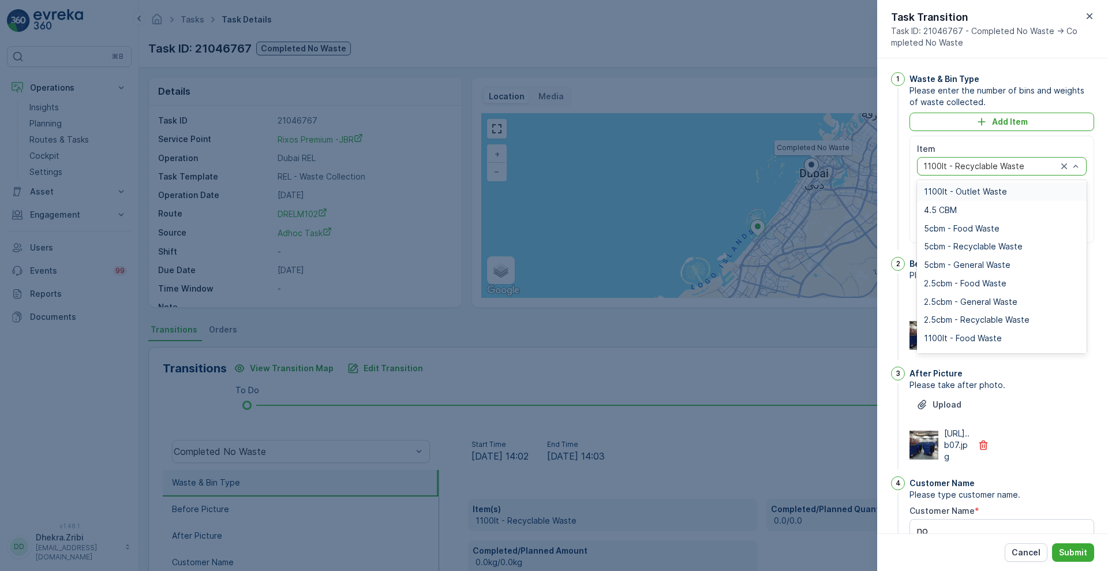
click at [1026, 167] on div at bounding box center [990, 166] width 136 height 9
click at [996, 188] on span "1100lt - Outlet Waste" at bounding box center [965, 191] width 83 height 9
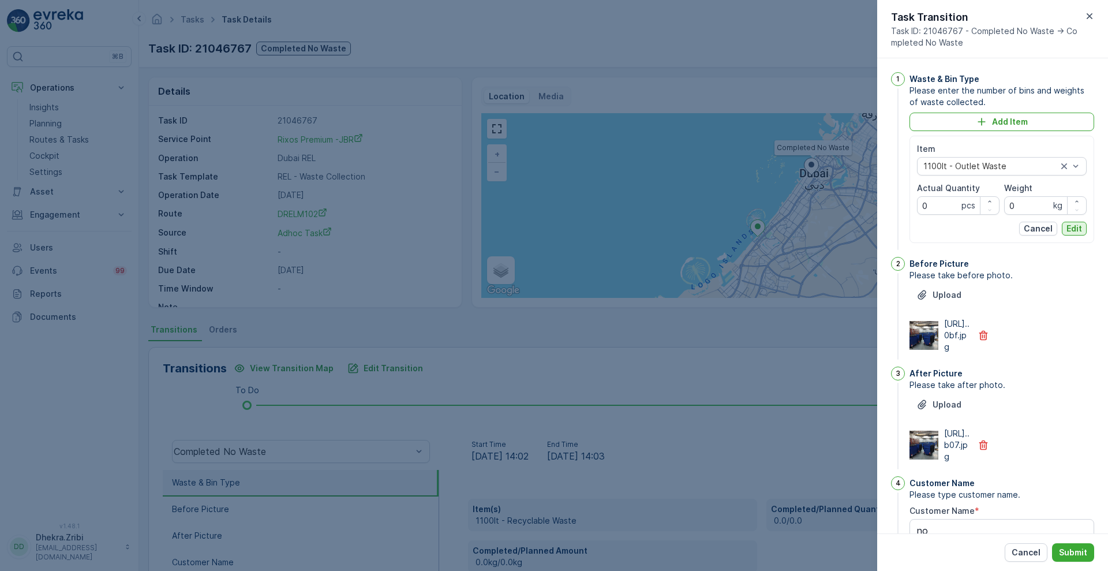
click at [1073, 226] on p "Edit" at bounding box center [1075, 229] width 16 height 12
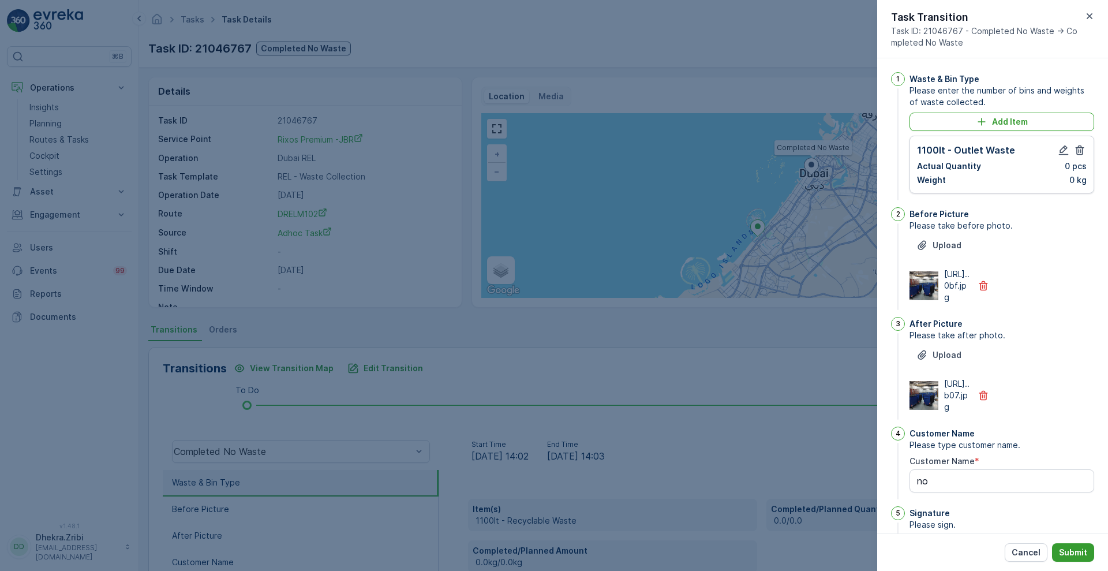
click at [1067, 553] on p "Submit" at bounding box center [1073, 553] width 28 height 12
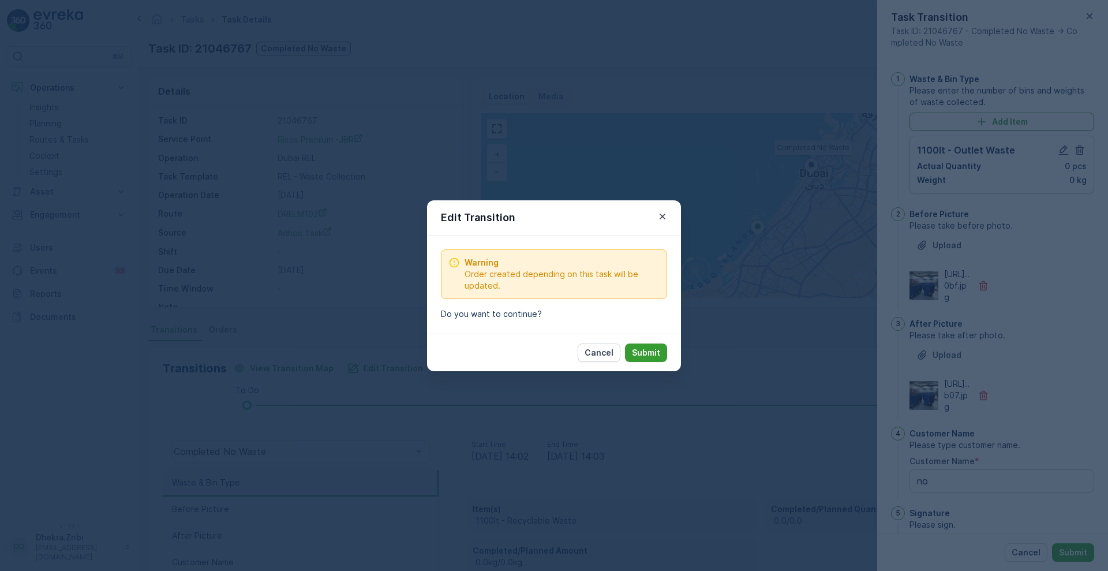
click at [650, 353] on p "Submit" at bounding box center [646, 353] width 28 height 12
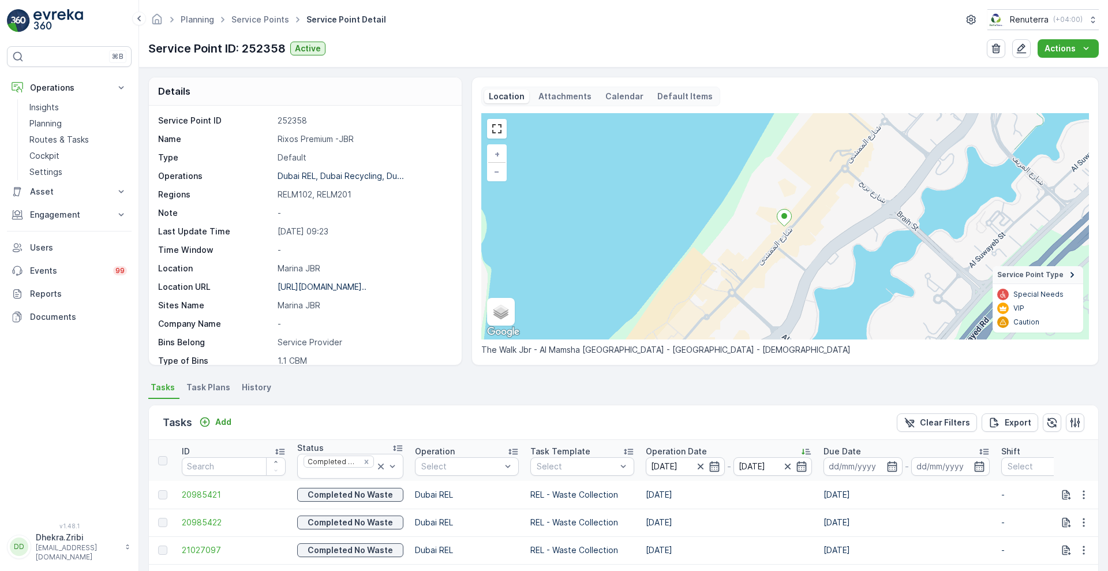
scroll to position [242, 0]
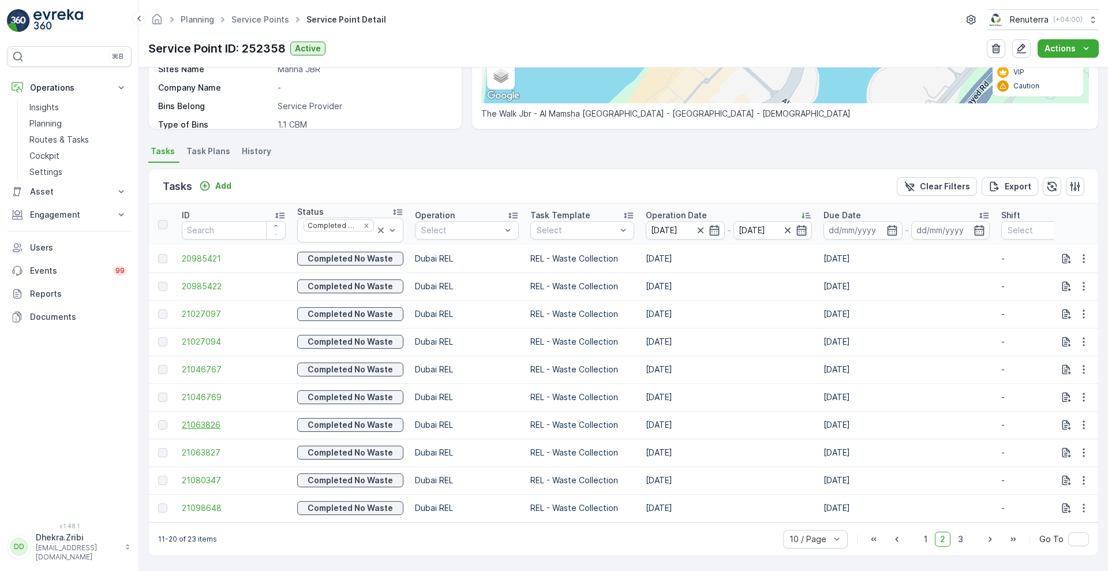
click at [212, 421] on span "21063826" at bounding box center [234, 425] width 104 height 12
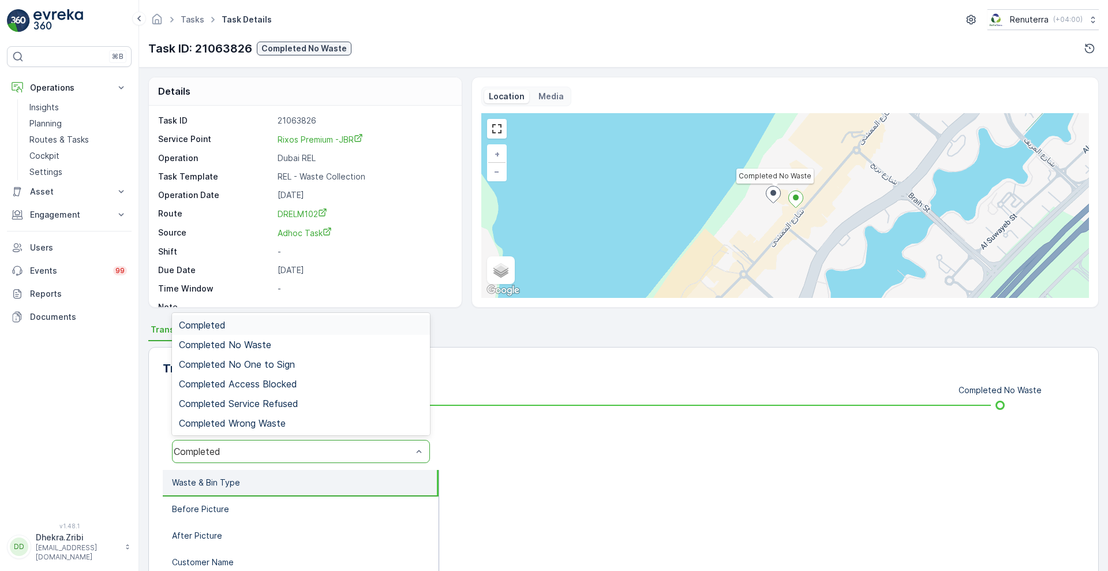
click at [320, 461] on div "Completed" at bounding box center [301, 451] width 258 height 23
click at [290, 351] on div "Completed No Waste" at bounding box center [301, 345] width 258 height 20
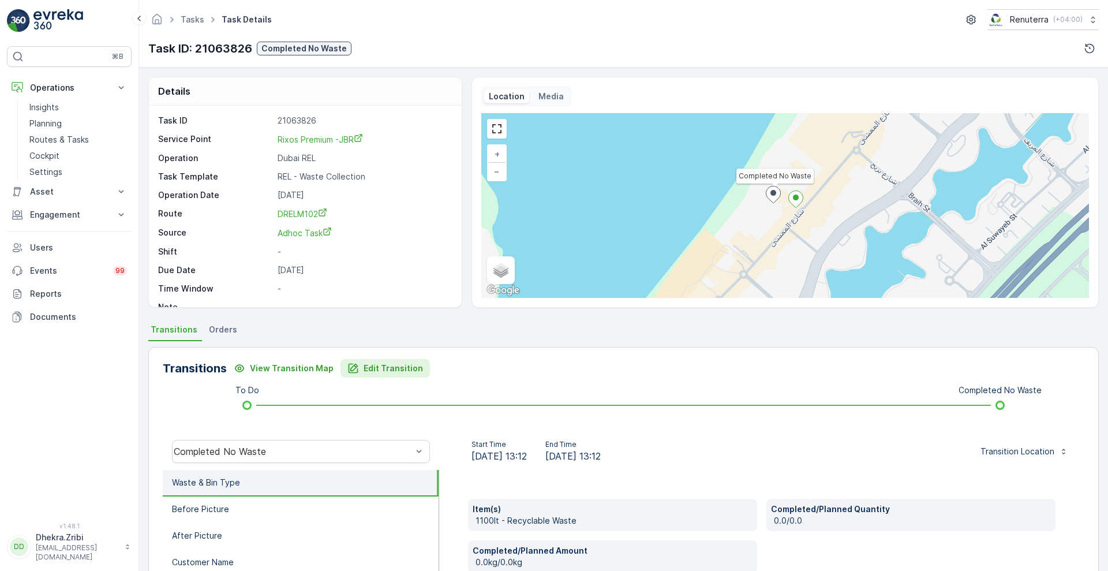
click at [391, 374] on button "Edit Transition" at bounding box center [385, 368] width 89 height 18
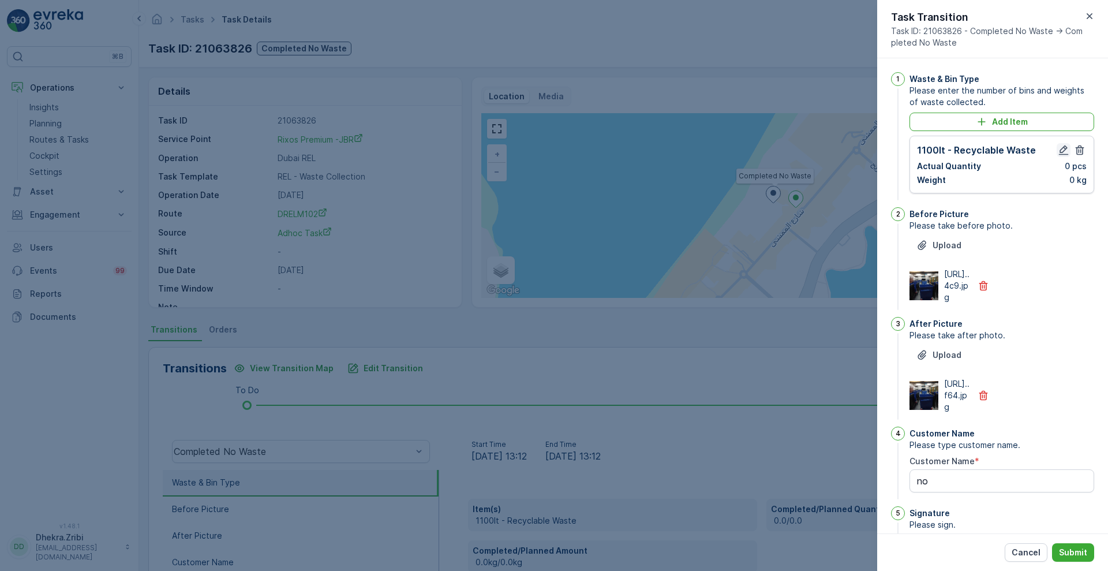
click at [1061, 149] on icon "button" at bounding box center [1064, 150] width 12 height 12
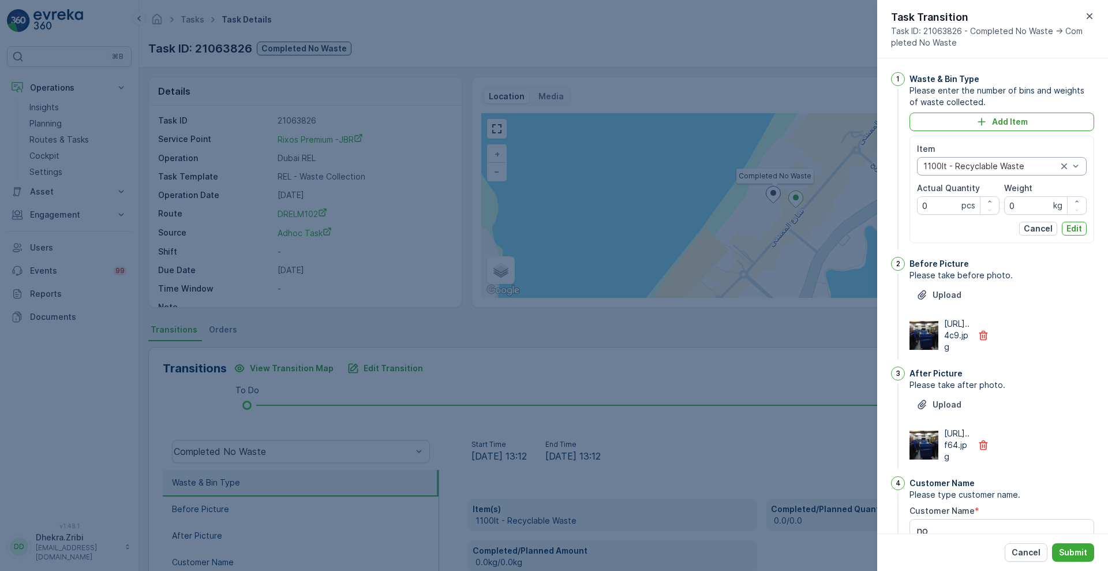
click at [1015, 163] on div at bounding box center [990, 166] width 136 height 9
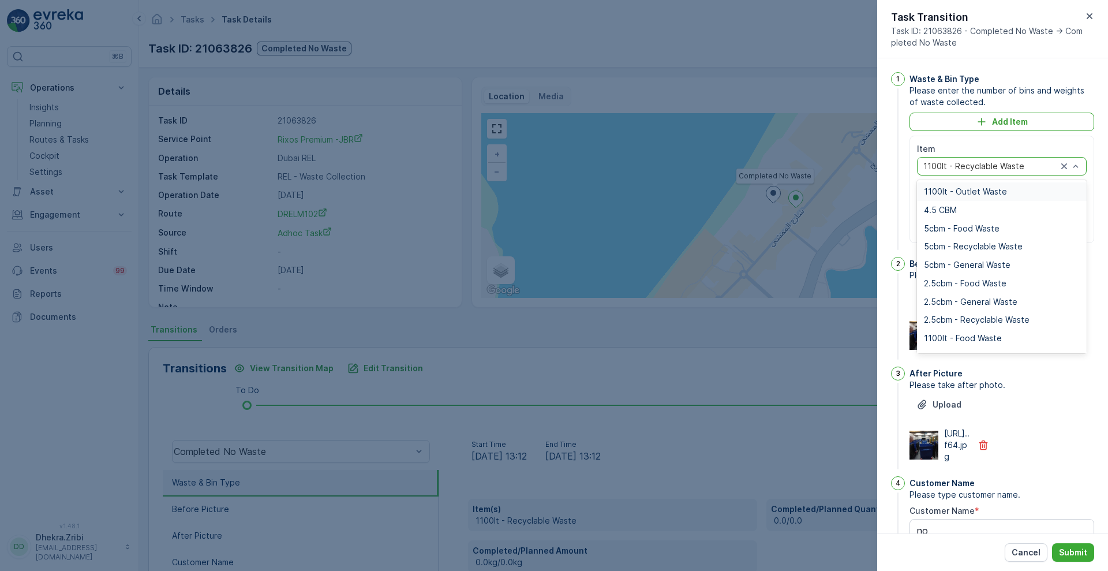
click at [975, 187] on span "1100lt - Outlet Waste" at bounding box center [965, 191] width 83 height 9
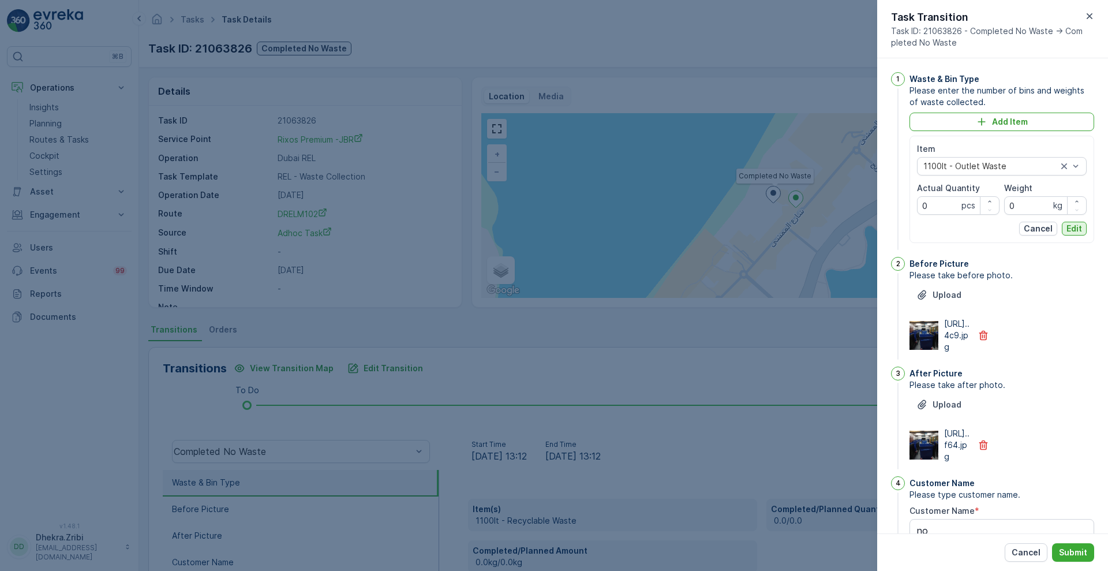
click at [1078, 229] on p "Edit" at bounding box center [1075, 229] width 16 height 12
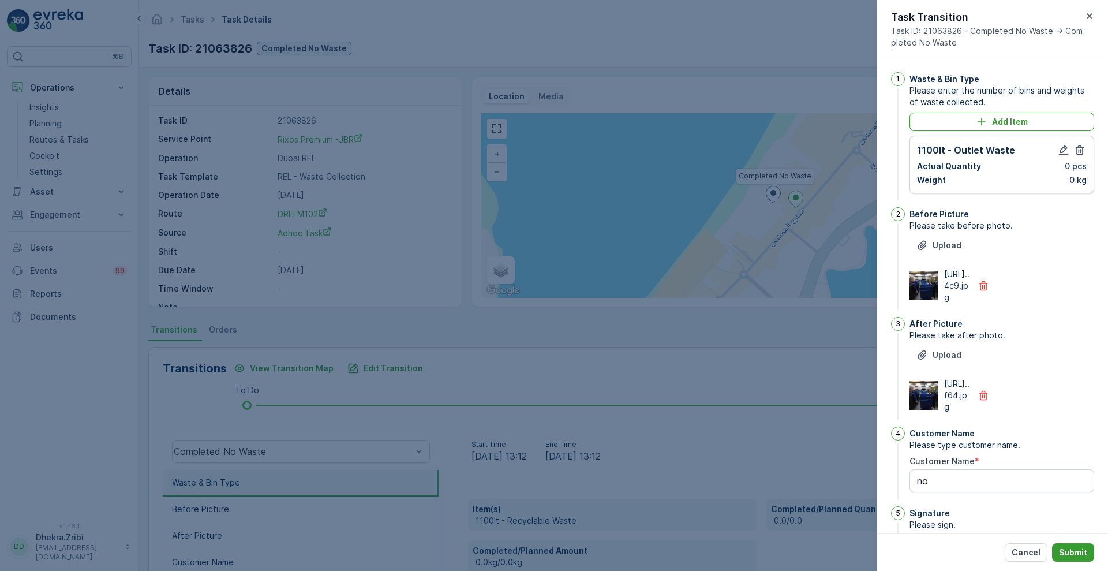
click at [1077, 547] on p "Submit" at bounding box center [1073, 553] width 28 height 12
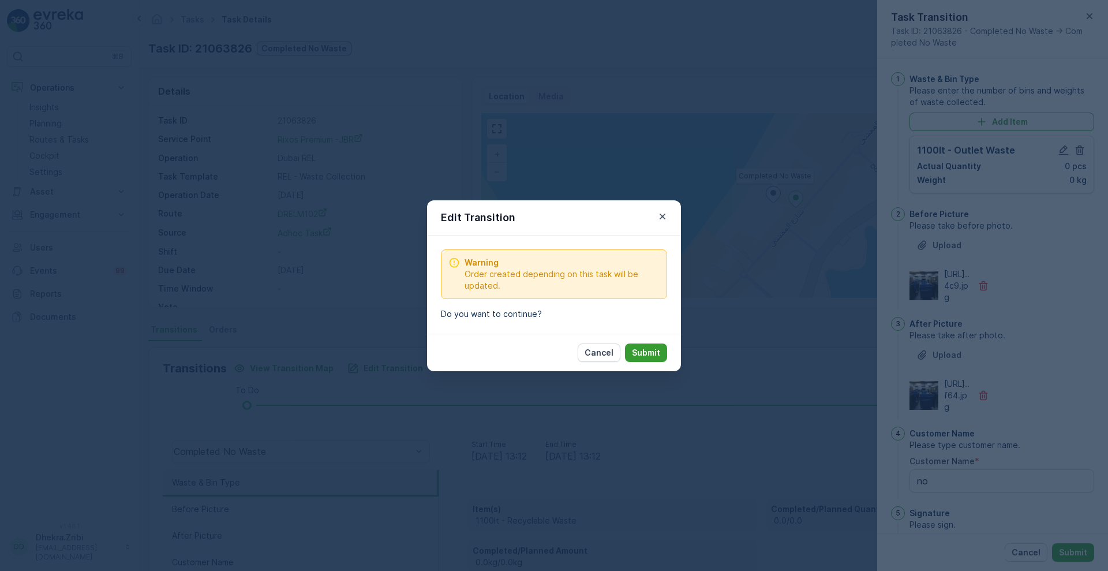
click at [646, 350] on p "Submit" at bounding box center [646, 353] width 28 height 12
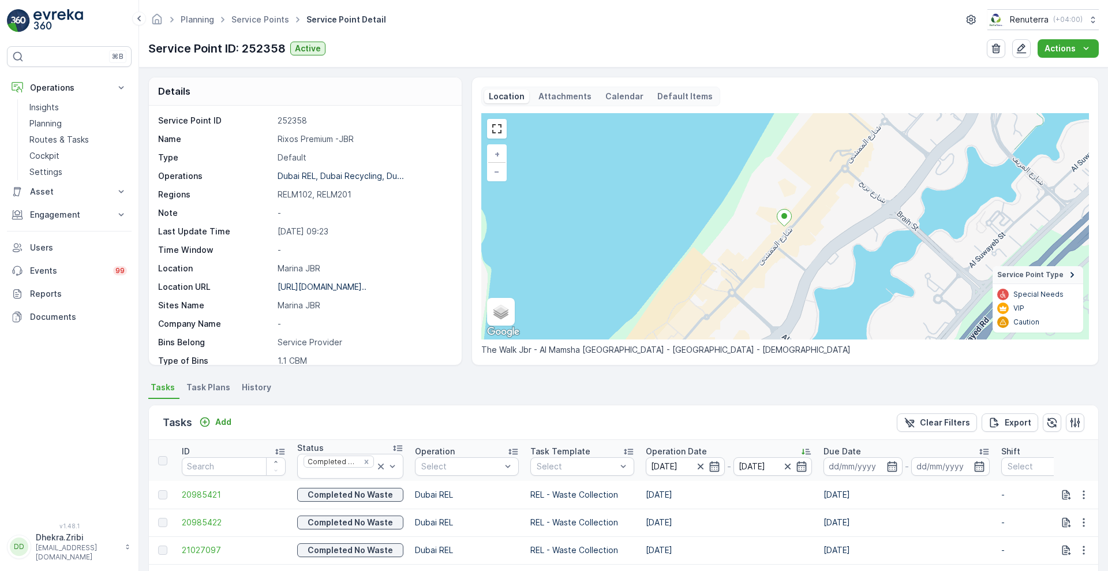
scroll to position [242, 0]
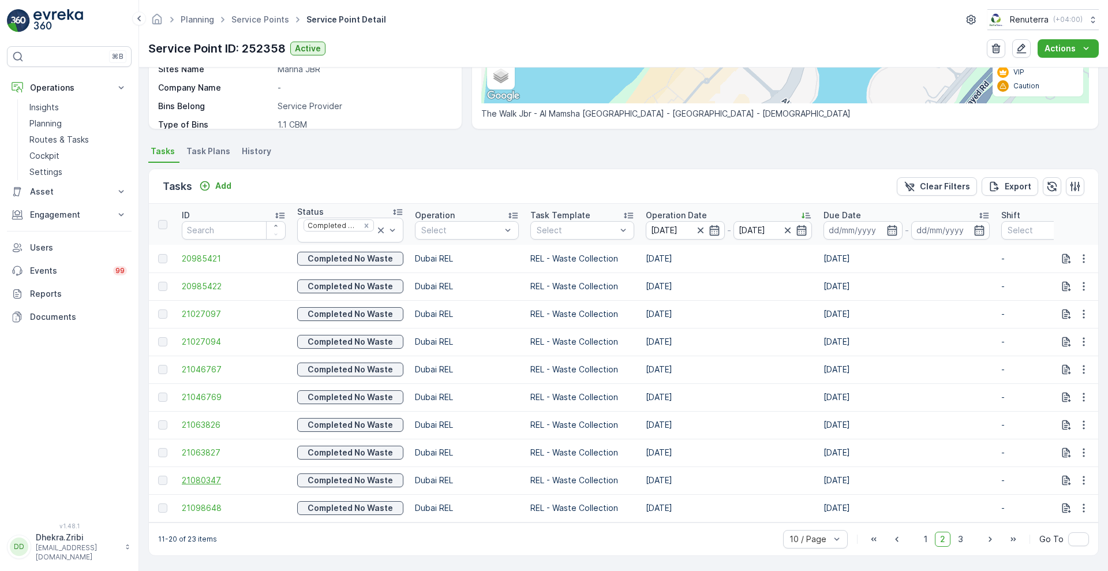
click at [210, 474] on span "21080347" at bounding box center [234, 480] width 104 height 12
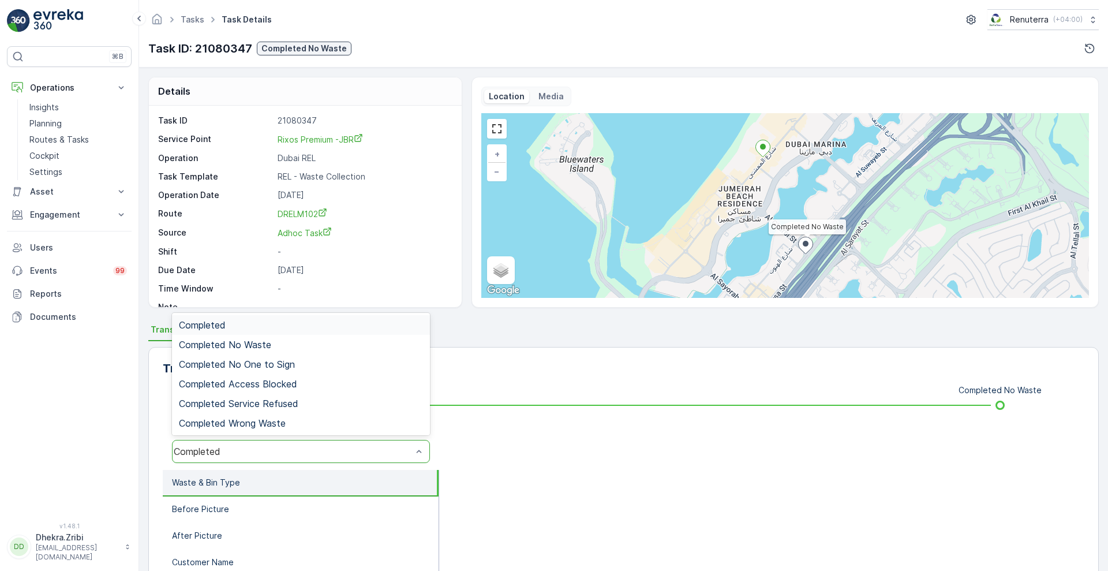
click at [259, 457] on div "Completed" at bounding box center [301, 451] width 258 height 23
click at [264, 345] on span "Completed No Waste" at bounding box center [225, 344] width 92 height 10
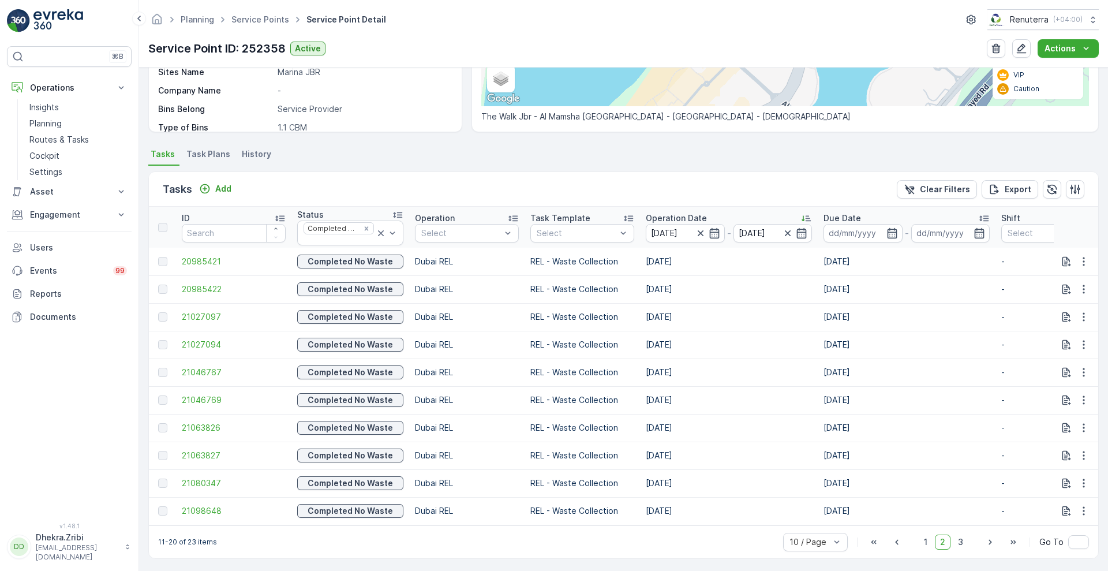
scroll to position [242, 0]
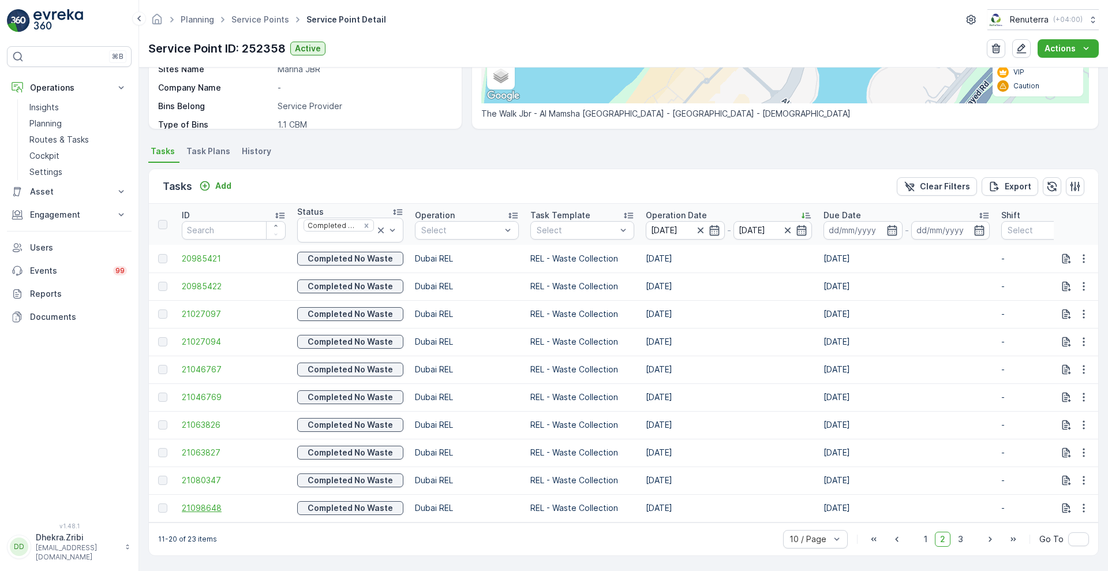
click at [190, 502] on span "21098648" at bounding box center [234, 508] width 104 height 12
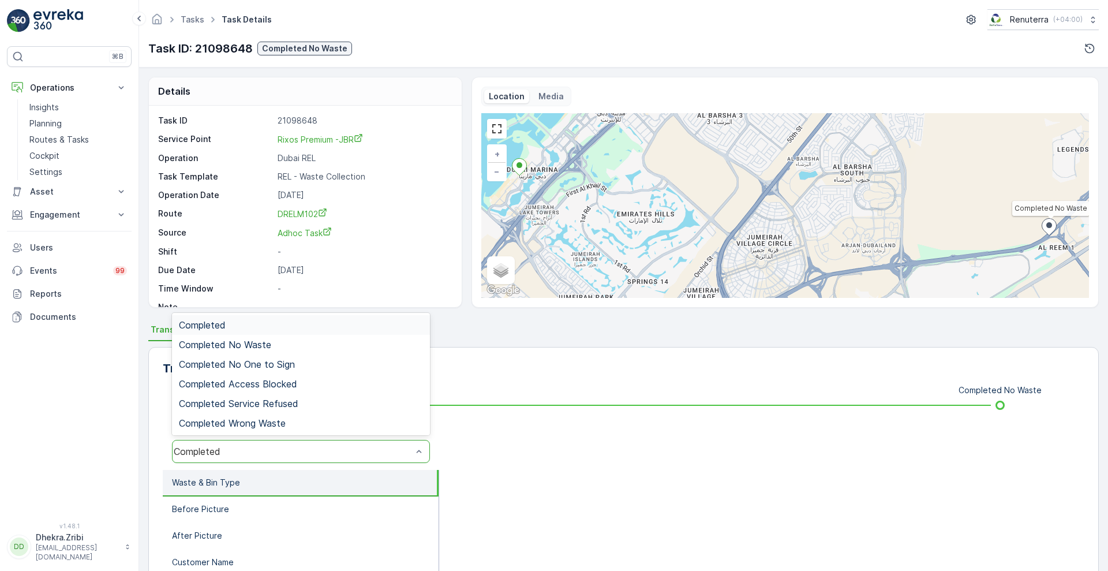
click at [291, 453] on div "Completed" at bounding box center [293, 451] width 238 height 10
click at [288, 344] on div "Completed No Waste" at bounding box center [301, 344] width 244 height 10
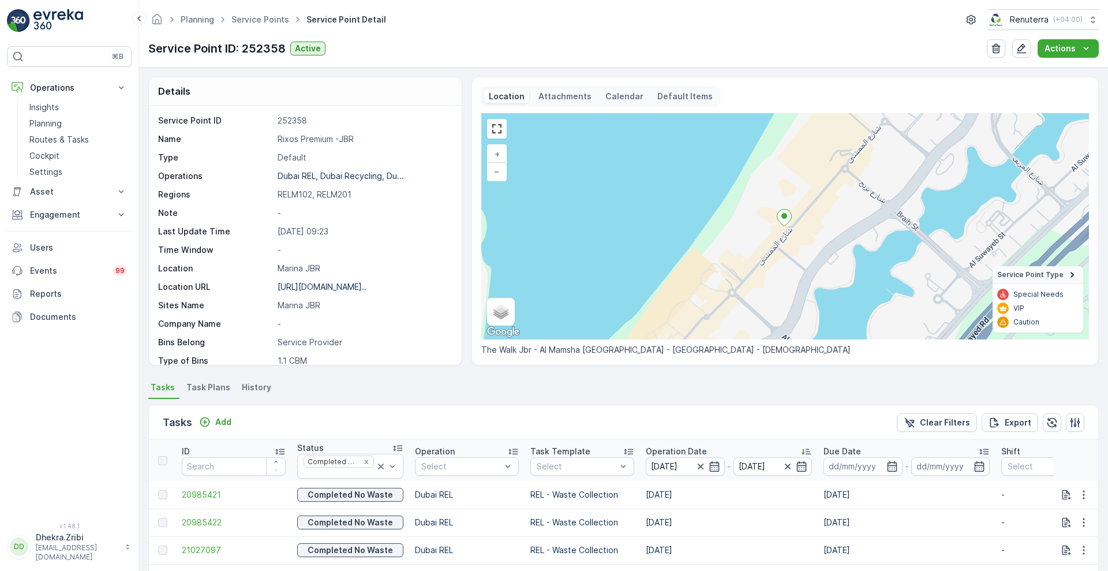
scroll to position [242, 0]
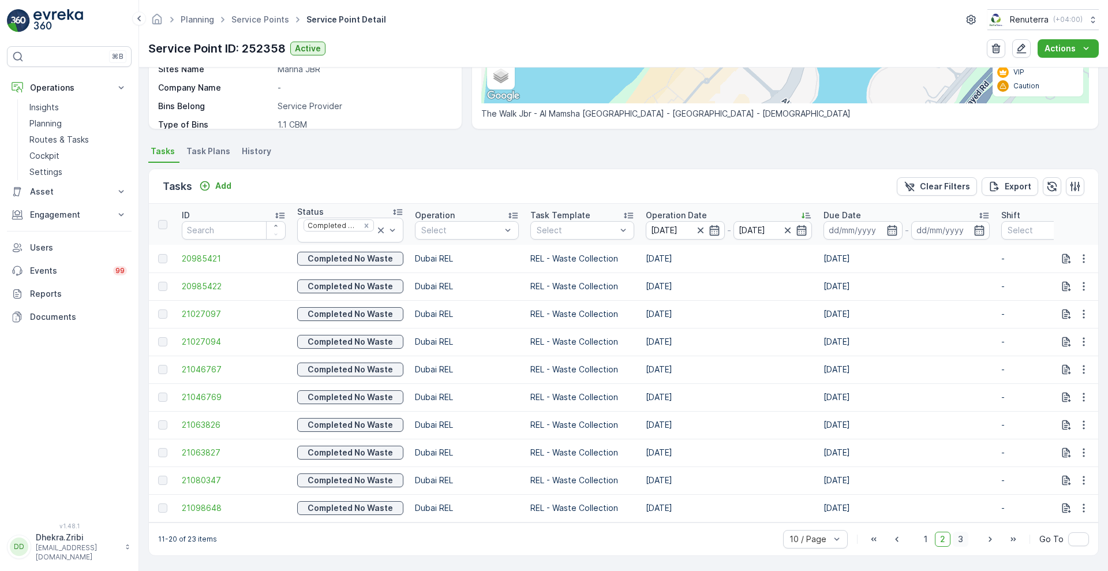
click at [962, 535] on span "3" at bounding box center [961, 539] width 16 height 15
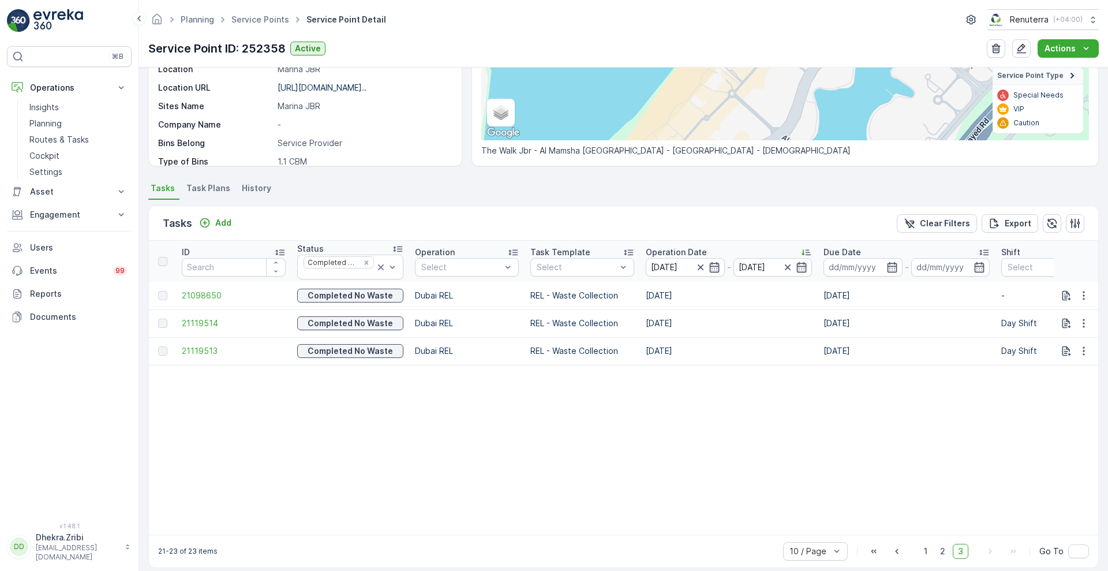
scroll to position [217, 0]
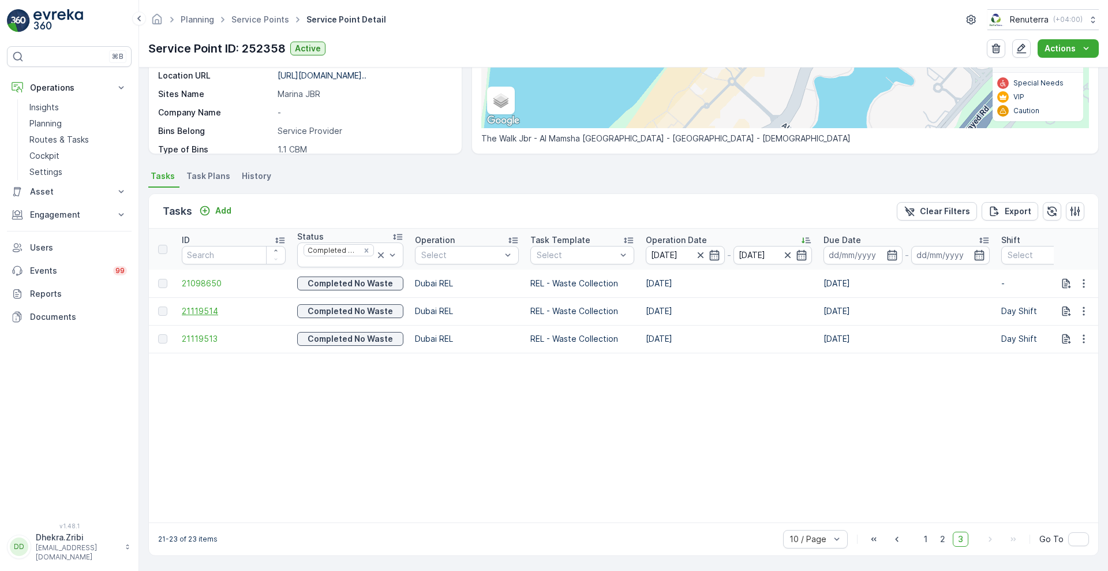
click at [201, 305] on span "21119514" at bounding box center [234, 311] width 104 height 12
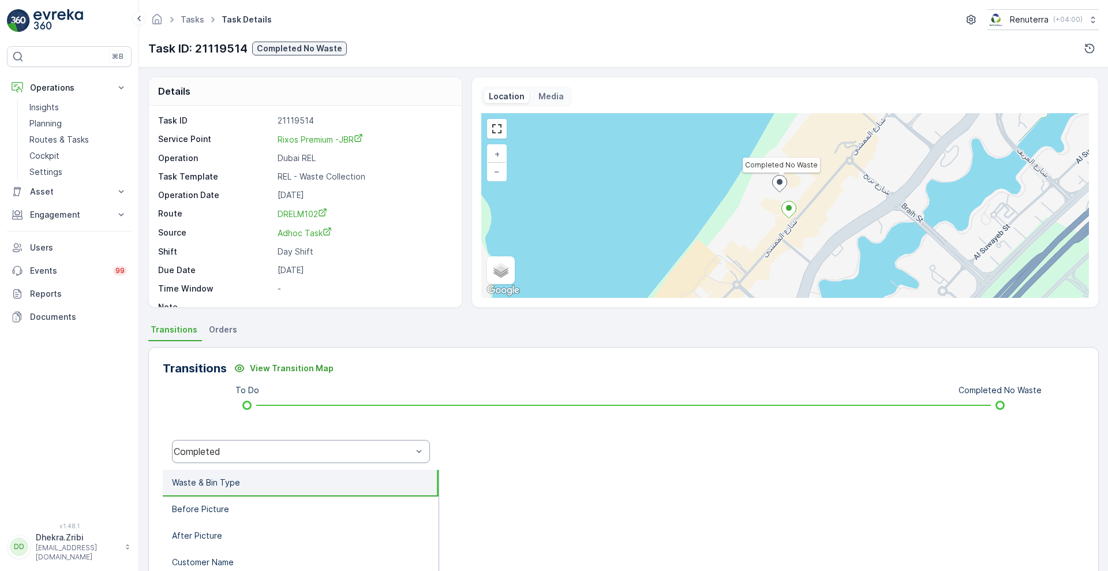
click at [255, 453] on div "Completed" at bounding box center [293, 451] width 238 height 10
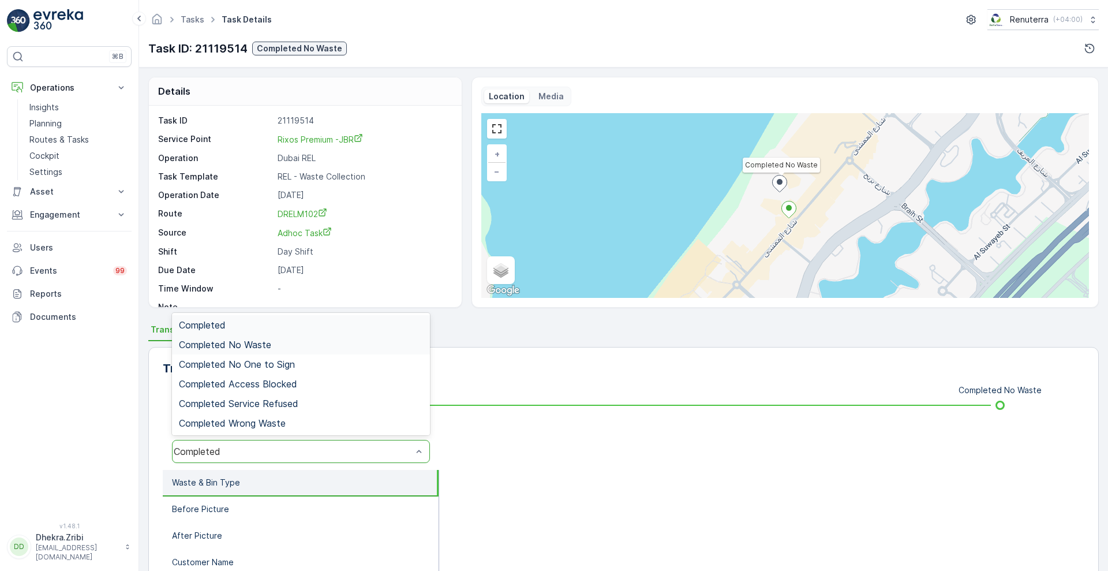
click at [246, 347] on span "Completed No Waste" at bounding box center [225, 344] width 92 height 10
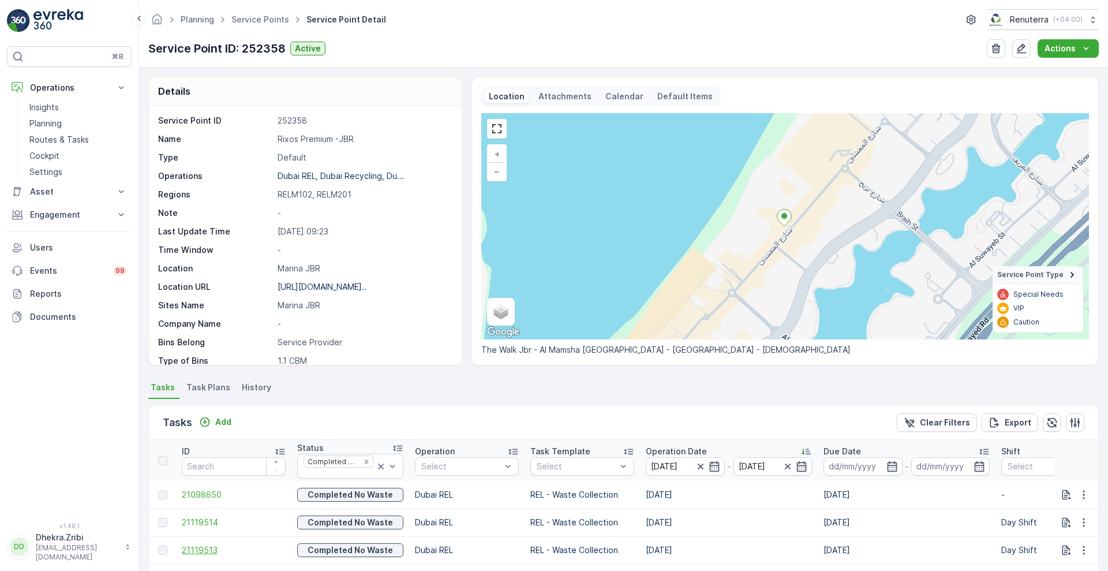
click at [189, 548] on span "21119513" at bounding box center [234, 550] width 104 height 12
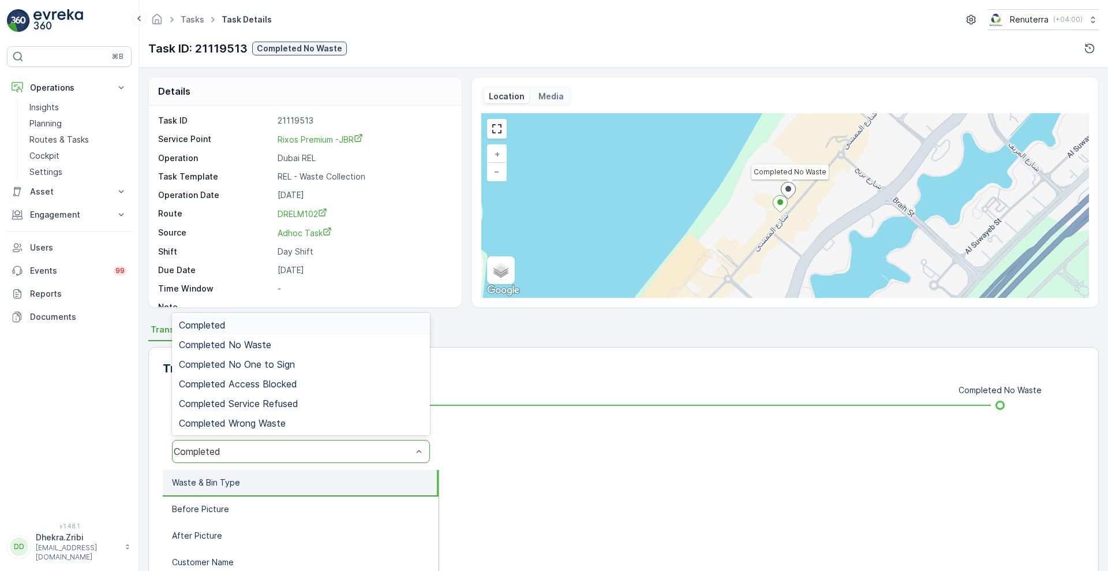
click at [249, 458] on div "Completed" at bounding box center [301, 451] width 258 height 23
click at [268, 351] on div "Completed No Waste" at bounding box center [301, 345] width 258 height 20
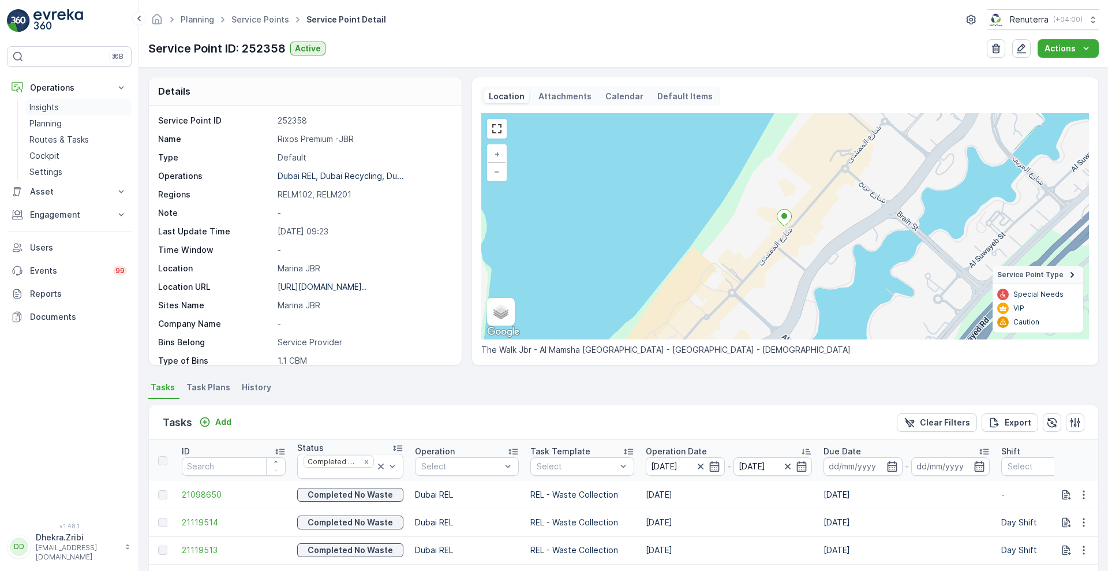
click at [54, 109] on p "Insights" at bounding box center [43, 108] width 29 height 12
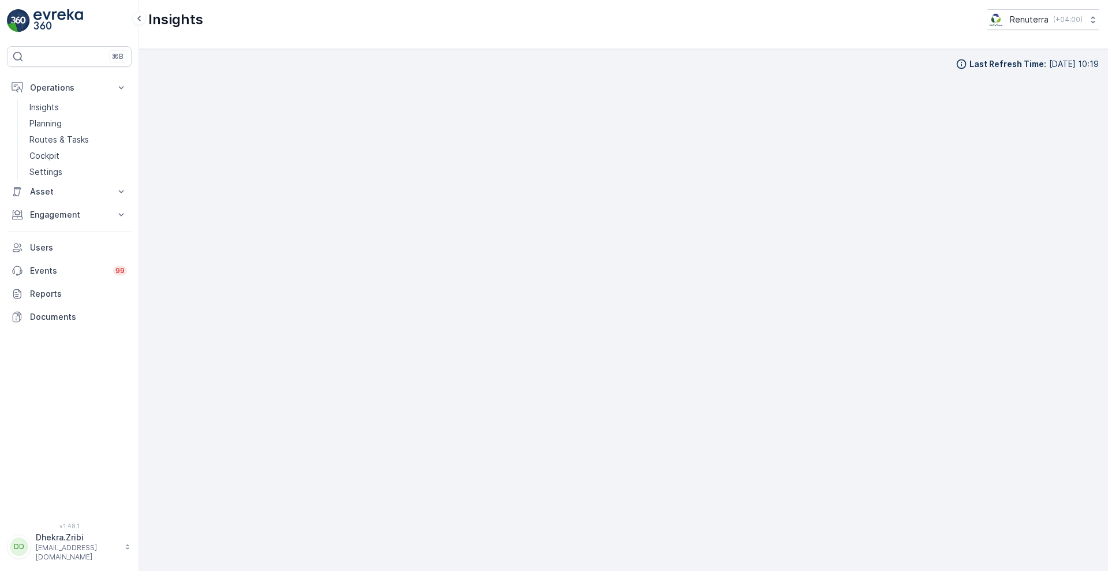
scroll to position [12, 0]
click at [40, 103] on p "Insights" at bounding box center [43, 108] width 29 height 12
click at [66, 91] on p "Operations" at bounding box center [69, 88] width 78 height 12
click at [54, 112] on p "Insights" at bounding box center [43, 108] width 29 height 12
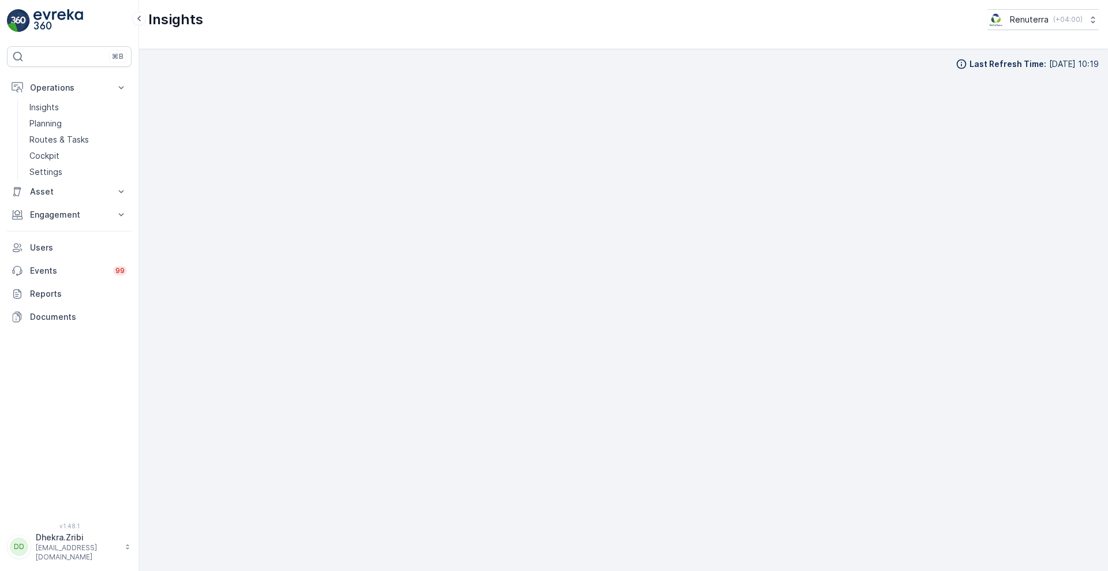
scroll to position [12, 0]
click at [56, 129] on link "Planning" at bounding box center [78, 123] width 107 height 16
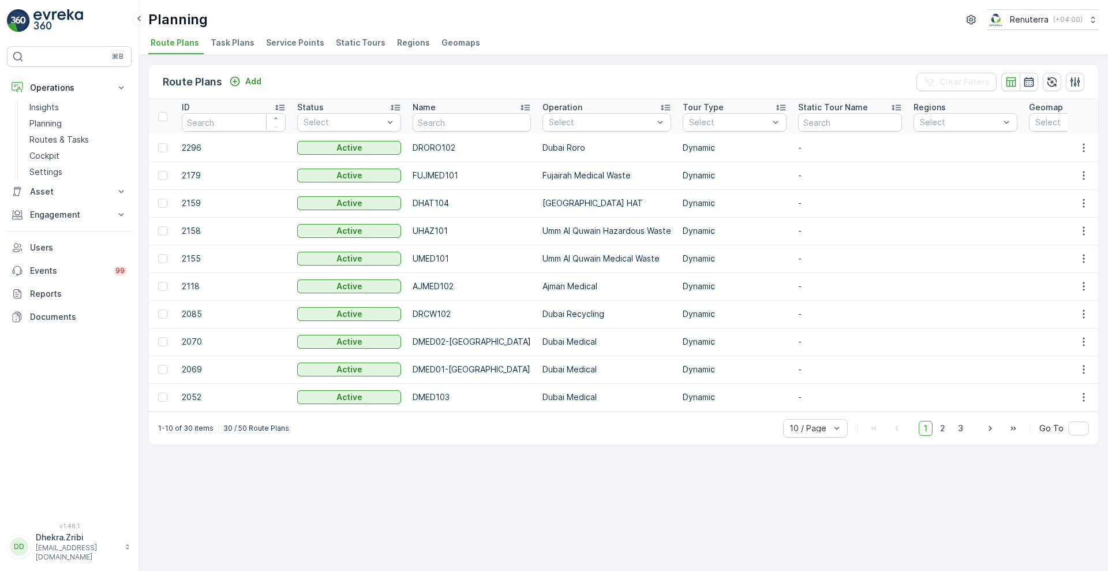
click at [298, 38] on span "Service Points" at bounding box center [295, 43] width 58 height 12
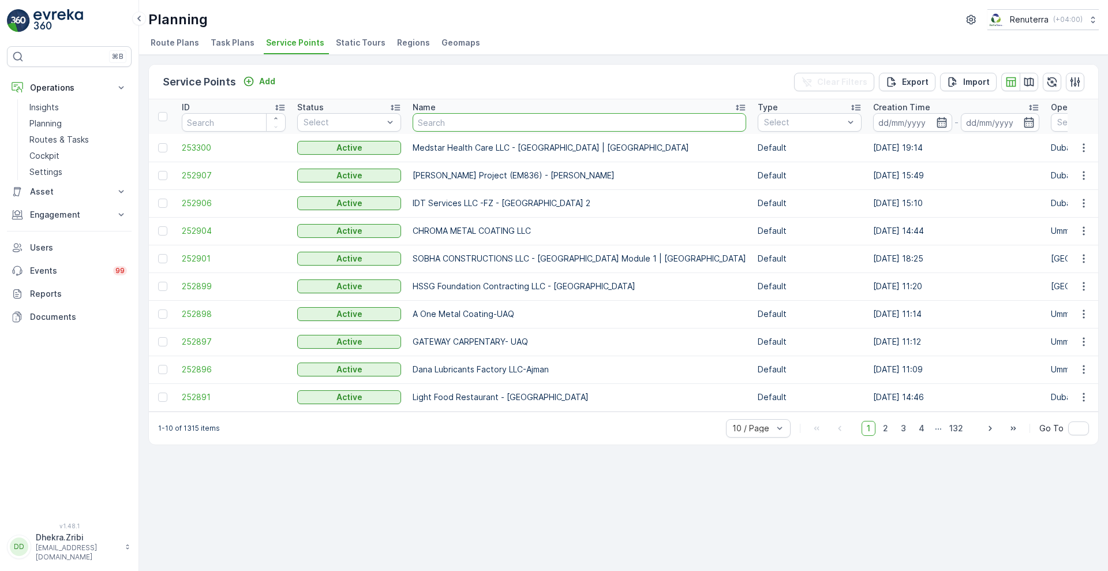
click at [466, 123] on input "text" at bounding box center [580, 122] width 334 height 18
paste input "SKMC Laiq"
type input "SKMC Laiq"
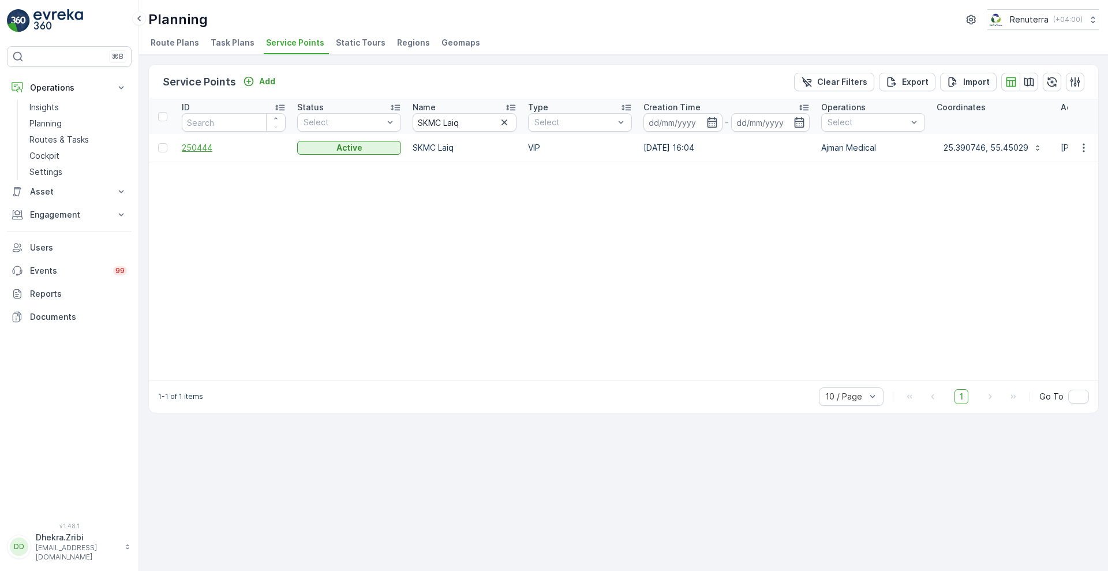
click at [198, 149] on span "250444" at bounding box center [234, 148] width 104 height 12
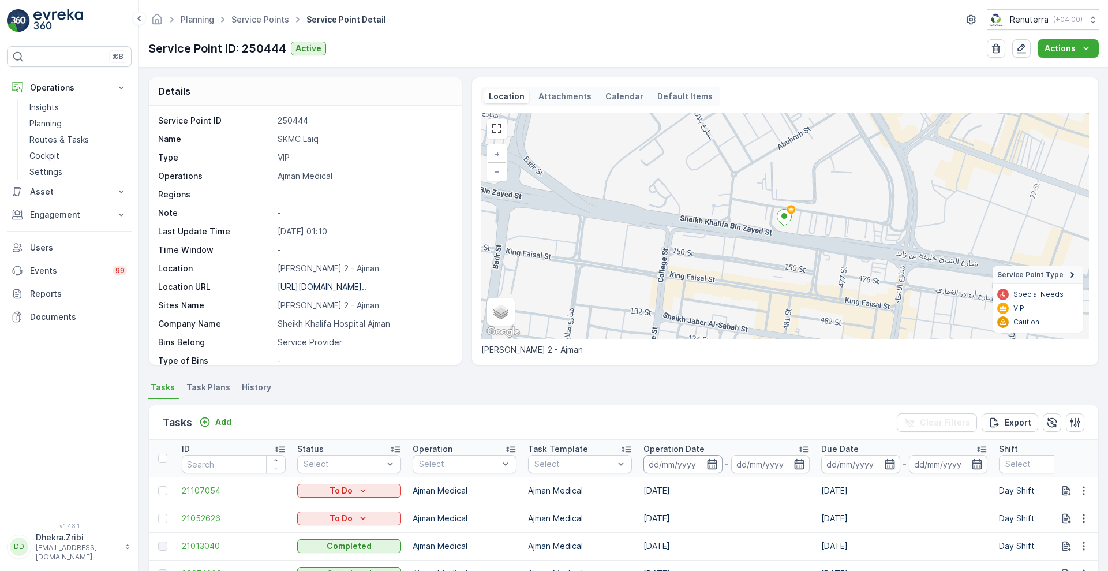
click at [719, 468] on input at bounding box center [683, 464] width 79 height 18
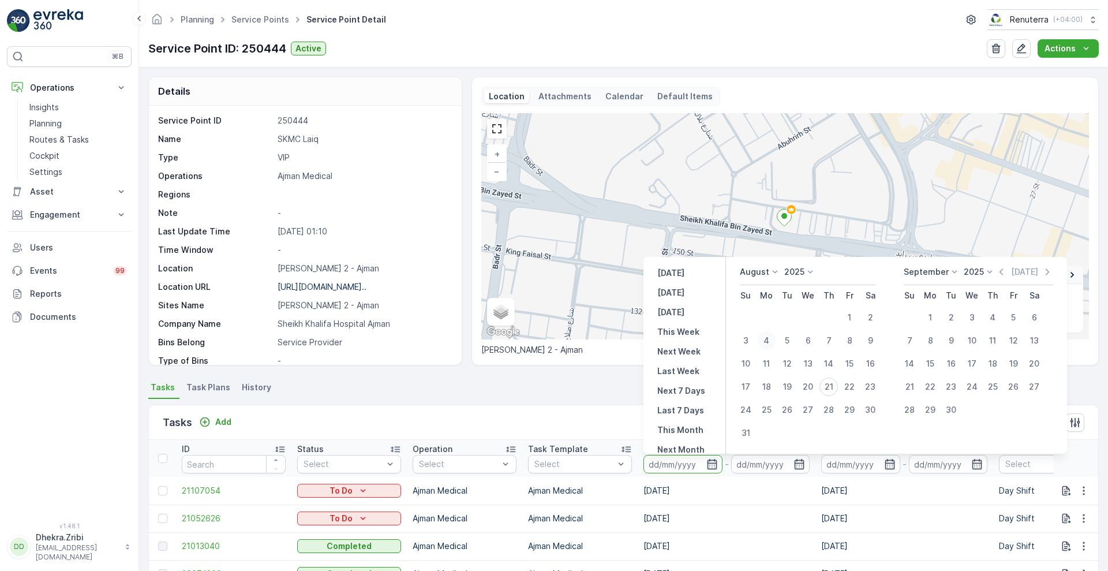
click at [771, 342] on div "4" at bounding box center [766, 340] width 18 height 18
type input "04.08.2025"
click at [771, 342] on div "4" at bounding box center [766, 340] width 18 height 18
type input "04.08.2025"
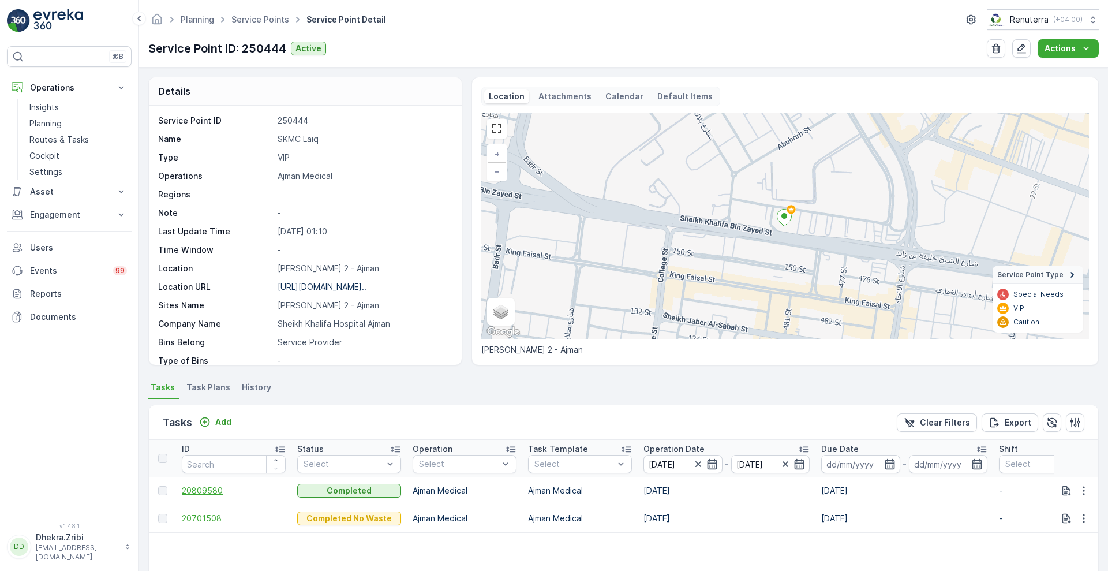
click at [210, 489] on span "20809580" at bounding box center [234, 491] width 104 height 12
click at [202, 521] on span "20701508" at bounding box center [234, 519] width 104 height 12
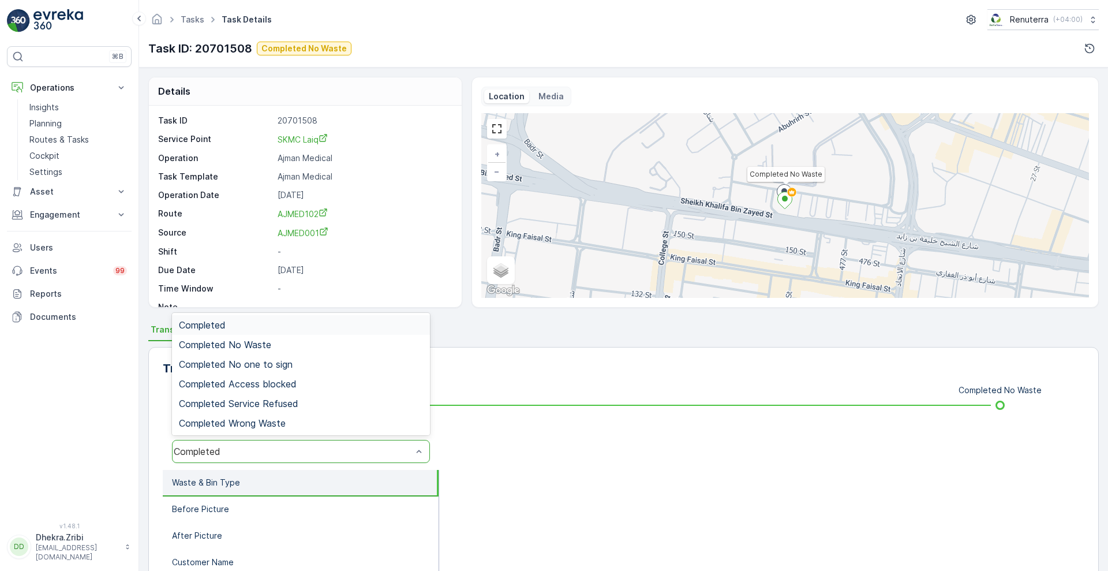
click at [306, 451] on div "Completed" at bounding box center [293, 451] width 238 height 10
click at [278, 339] on div "Completed No Waste" at bounding box center [301, 344] width 244 height 10
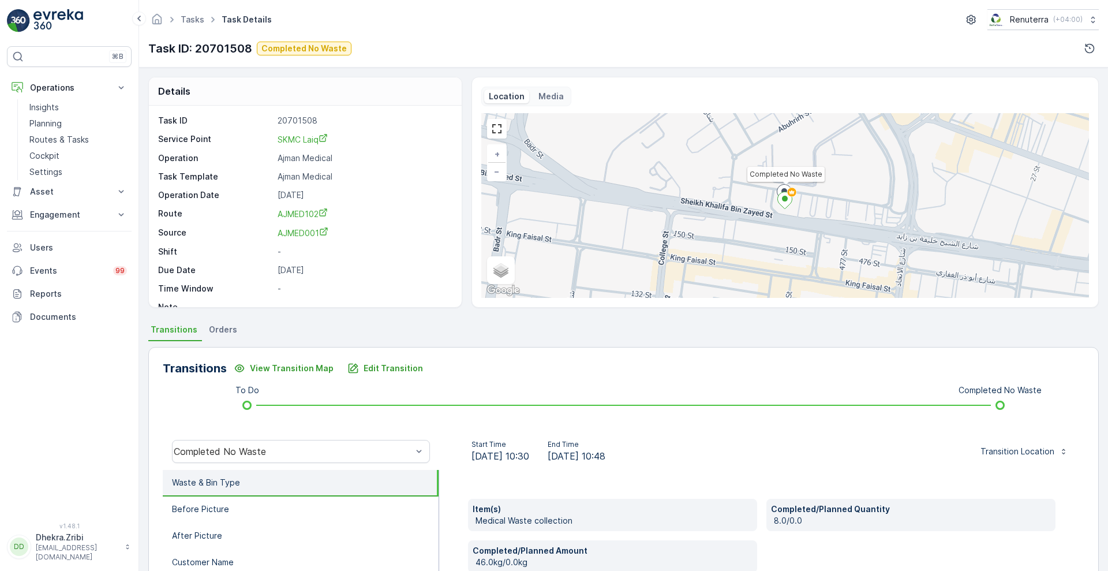
click at [829, 545] on div "Item(s) Medical Waste collection Completed/Planned Quantity 8.0/0.0 Completed/P…" at bounding box center [762, 536] width 588 height 74
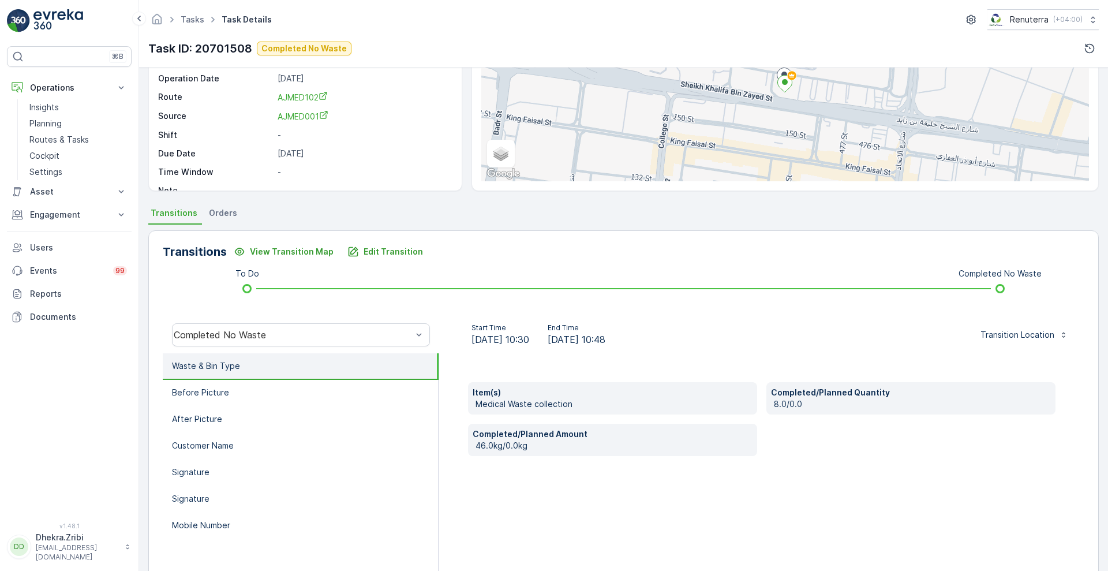
scroll to position [157, 0]
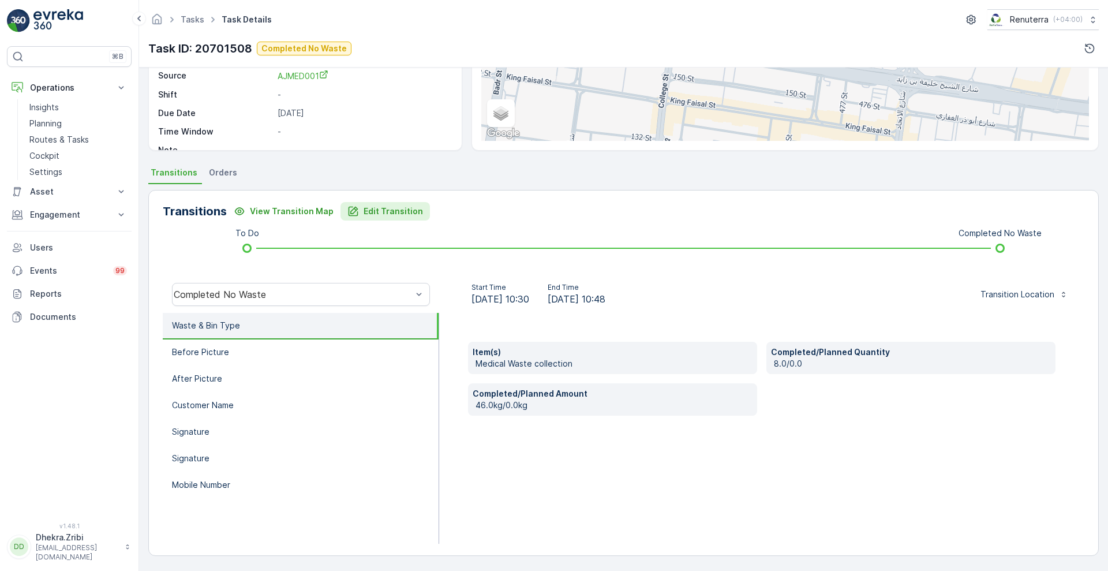
click at [376, 210] on p "Edit Transition" at bounding box center [393, 211] width 59 height 12
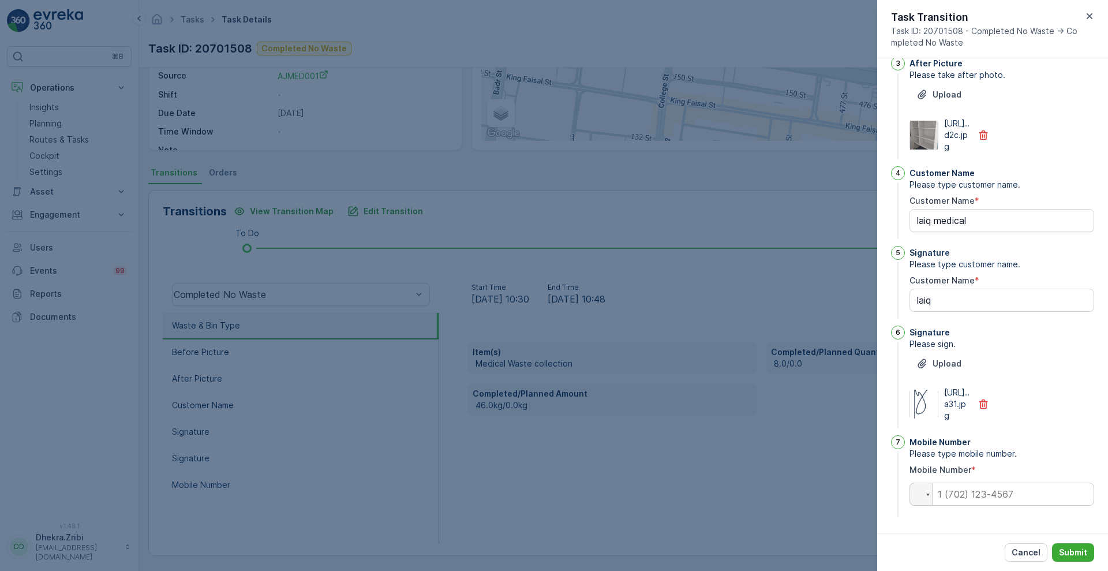
scroll to position [0, 0]
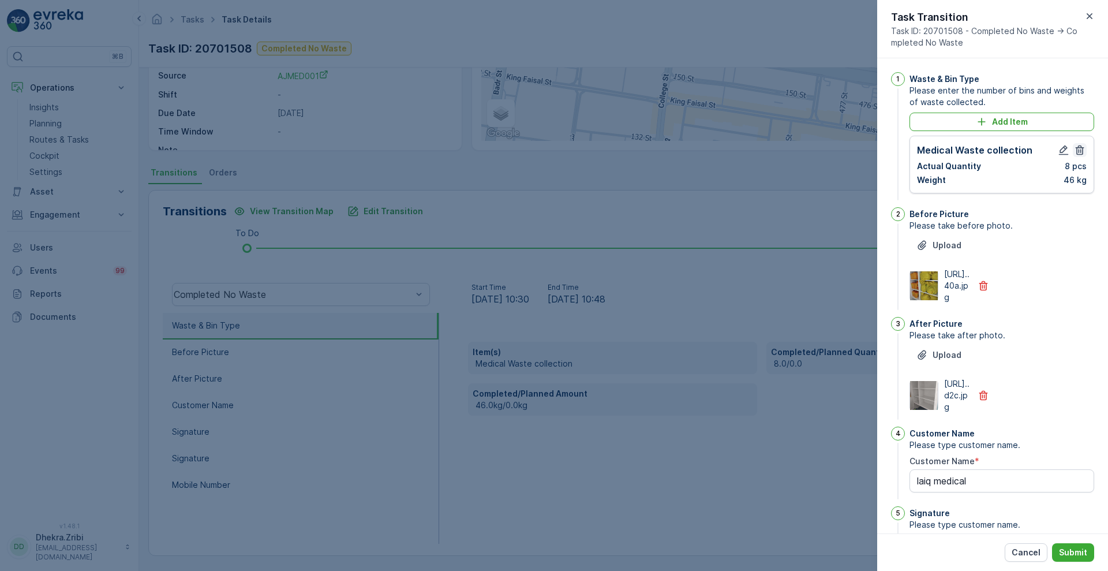
click at [1076, 156] on button "button" at bounding box center [1080, 150] width 14 height 14
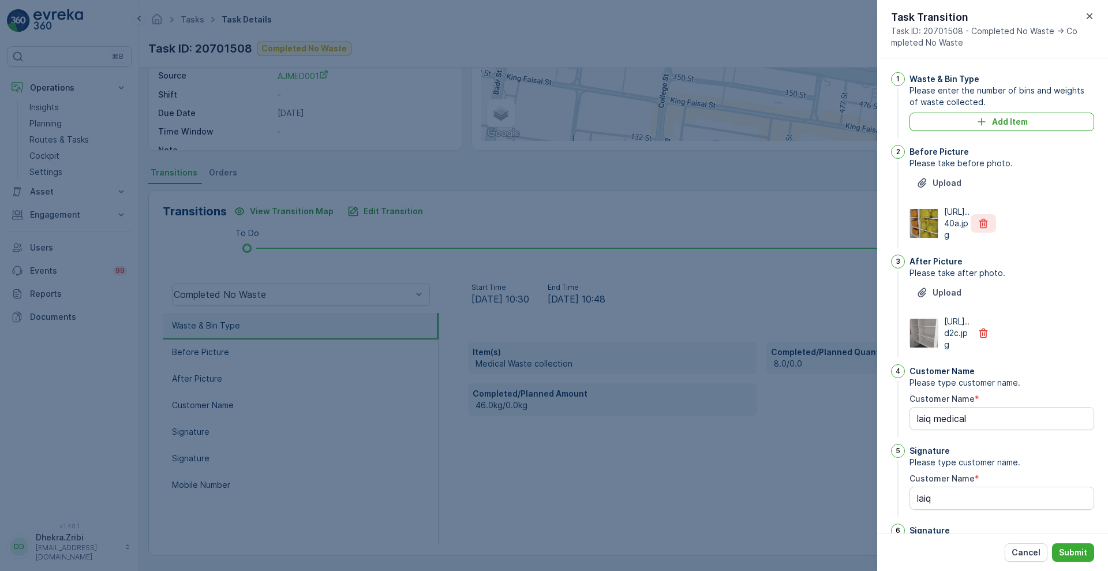
click at [980, 229] on icon "button" at bounding box center [984, 224] width 12 height 12
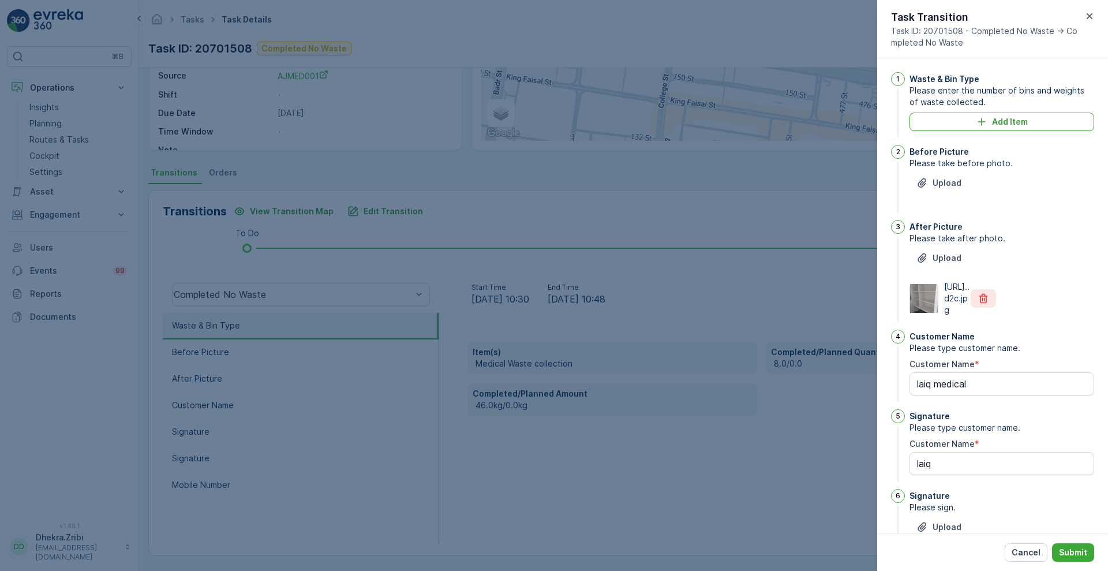
click at [985, 304] on icon "button" at bounding box center [983, 299] width 9 height 10
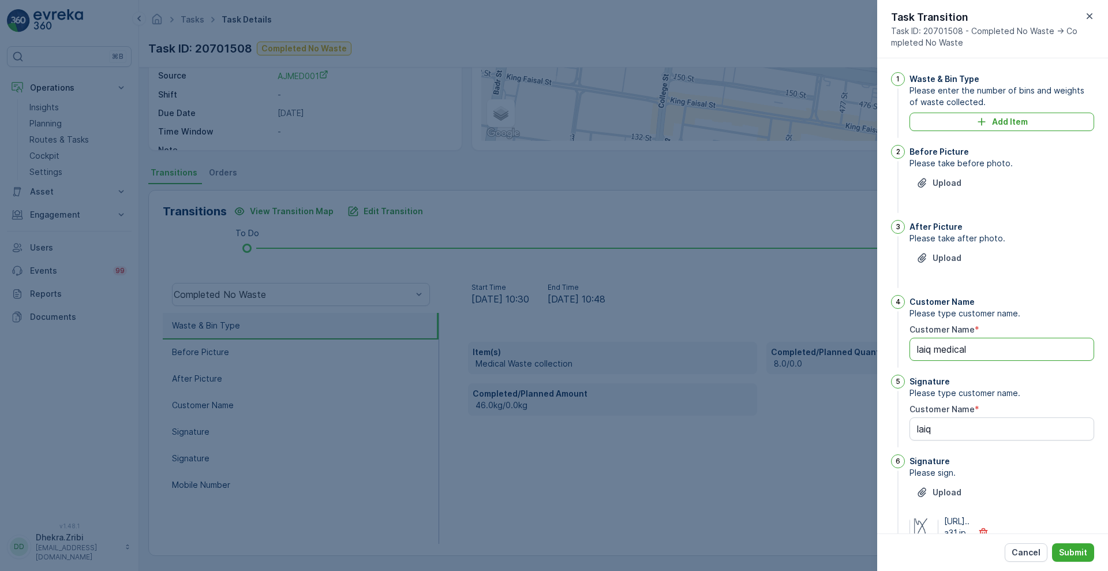
click at [999, 349] on Name "laiq medical" at bounding box center [1002, 349] width 185 height 23
type Name "l"
click at [999, 349] on Name "Duplicate Task" at bounding box center [1002, 349] width 185 height 23
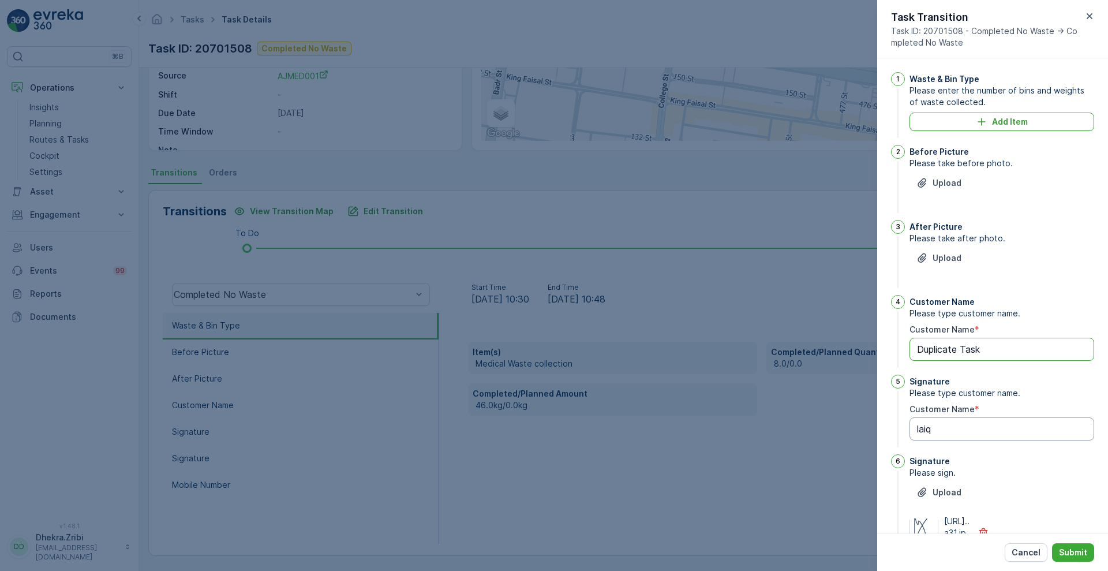
type Name "Duplicate Task"
click at [964, 432] on Name "laiq" at bounding box center [1002, 428] width 185 height 23
paste Name "Duplicate Task"
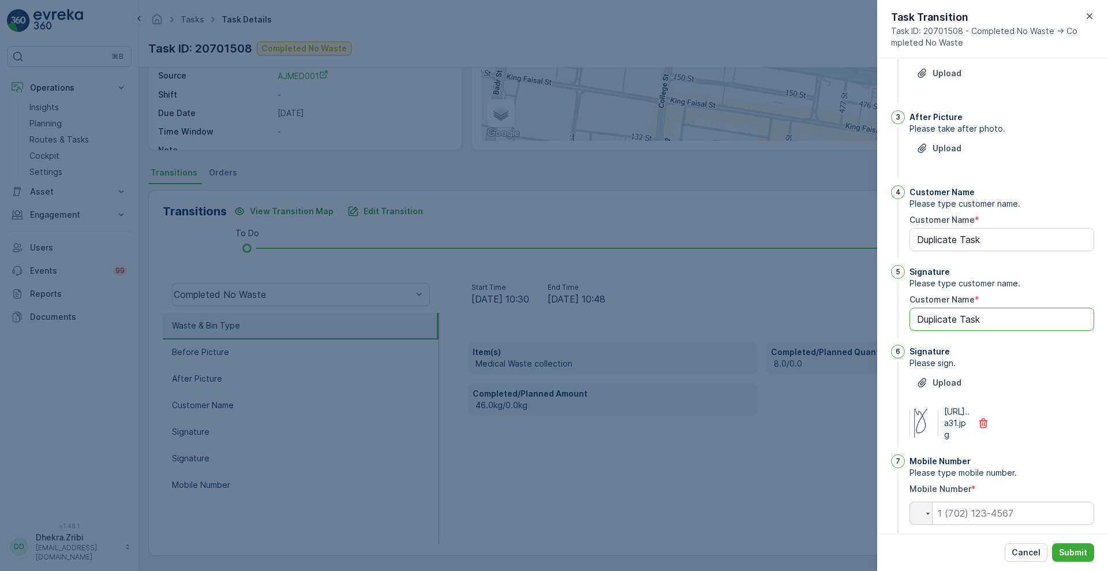
scroll to position [152, 0]
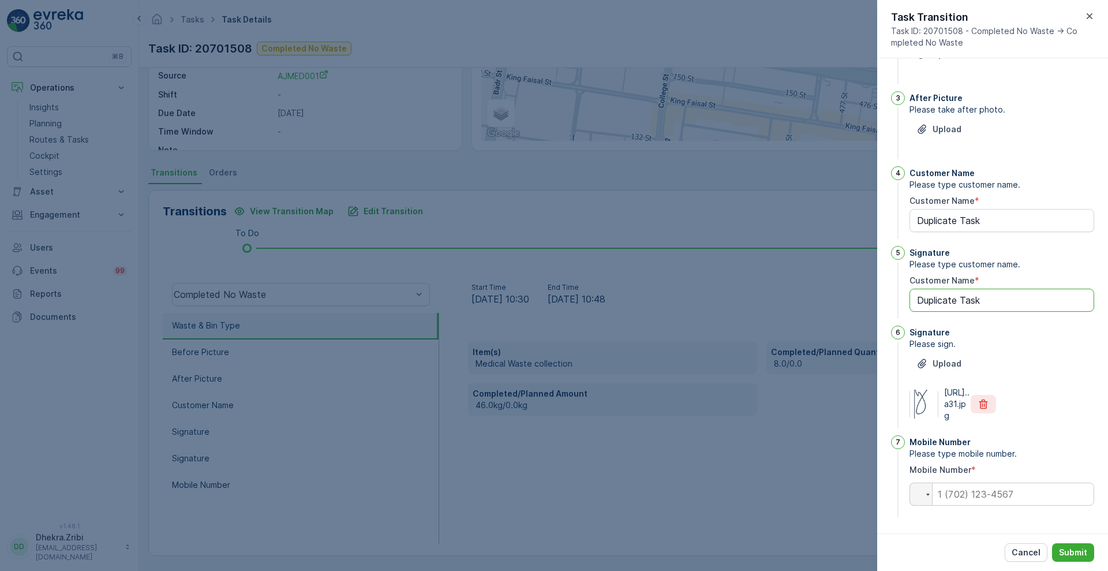
type Name "Duplicate Task"
click at [980, 398] on button "button" at bounding box center [983, 404] width 25 height 18
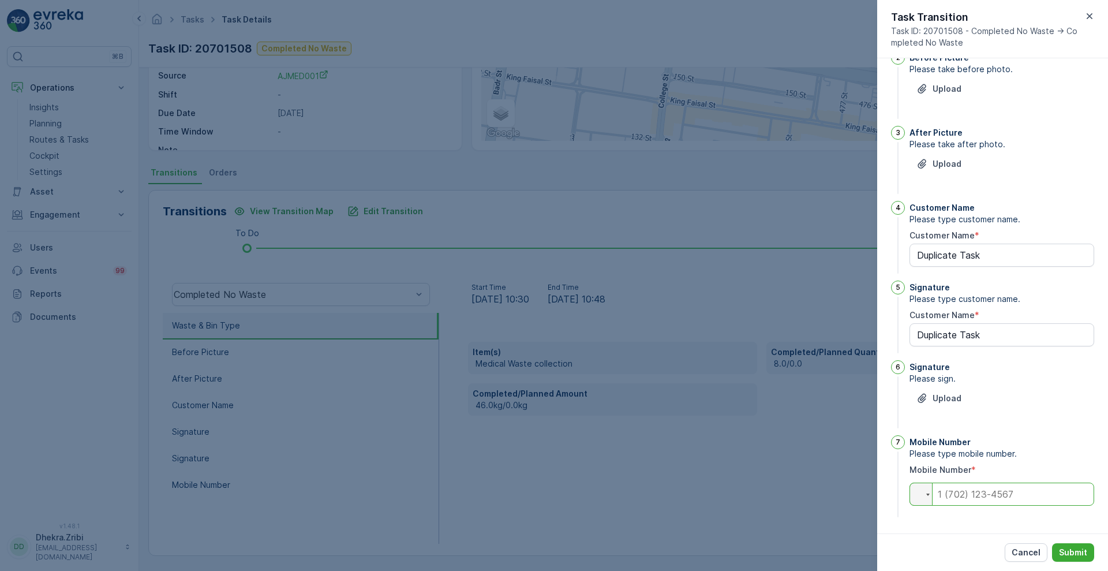
click at [963, 493] on input "tel" at bounding box center [1002, 494] width 185 height 23
type input "0"
click at [960, 528] on div "1 Waste & Bin Type Please enter the number of bins and weights of waste collect…" at bounding box center [992, 295] width 231 height 475
click at [1072, 552] on p "Submit" at bounding box center [1073, 553] width 28 height 12
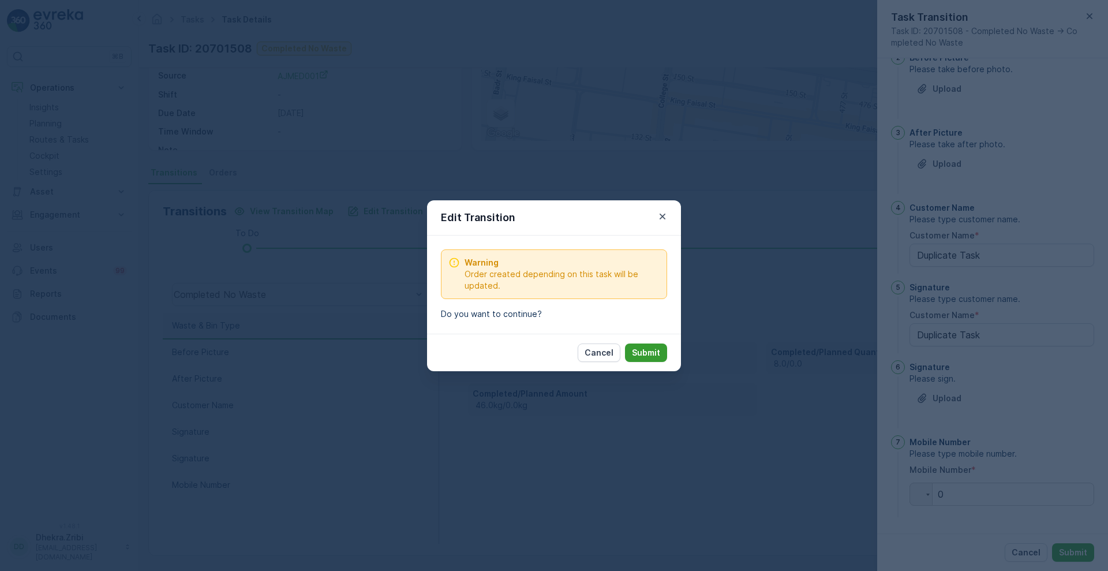
click at [642, 349] on p "Submit" at bounding box center [646, 353] width 28 height 12
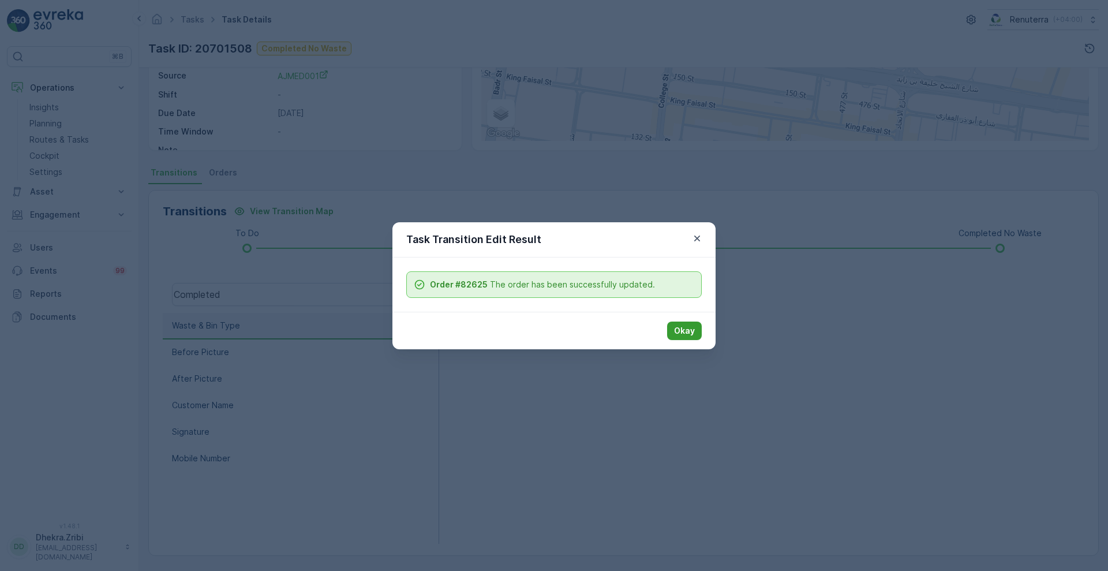
click at [680, 333] on p "Okay" at bounding box center [684, 331] width 21 height 12
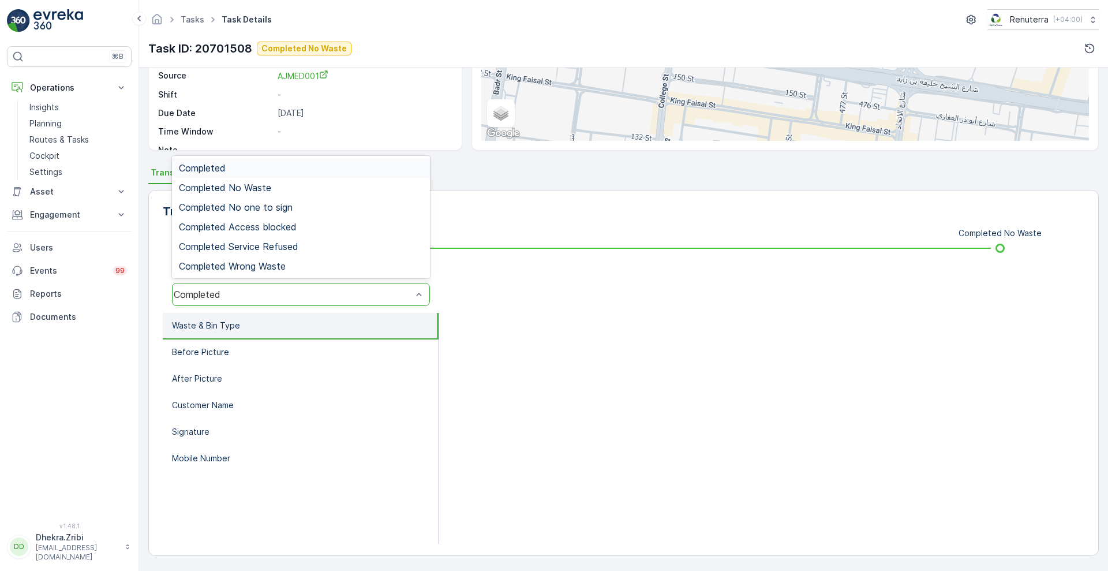
click at [394, 292] on div "Completed" at bounding box center [293, 294] width 238 height 10
click at [263, 193] on div "Completed No Waste" at bounding box center [301, 188] width 258 height 20
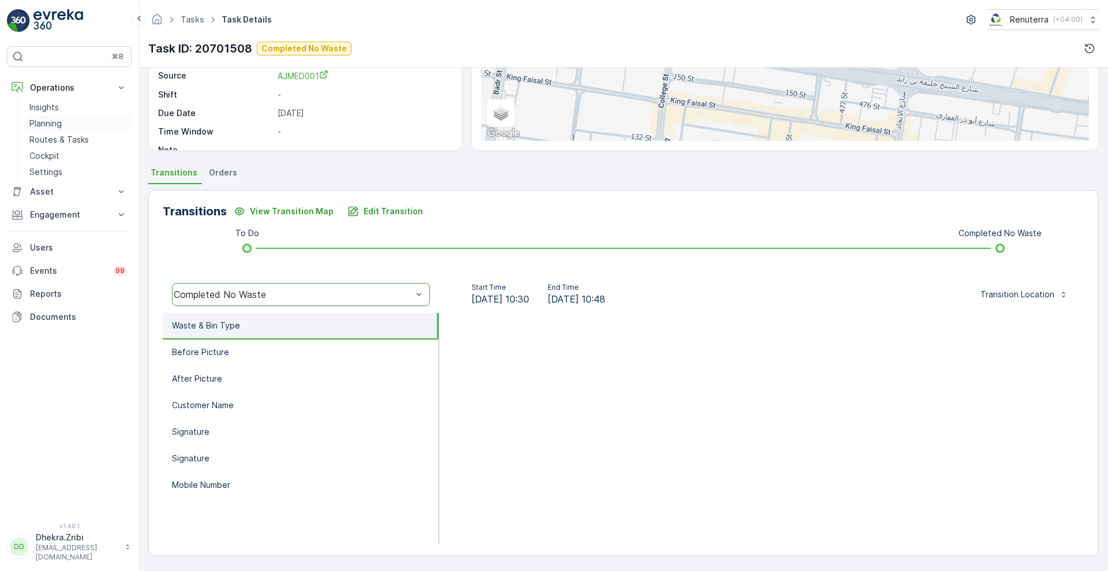
click at [50, 126] on p "Planning" at bounding box center [45, 124] width 32 height 12
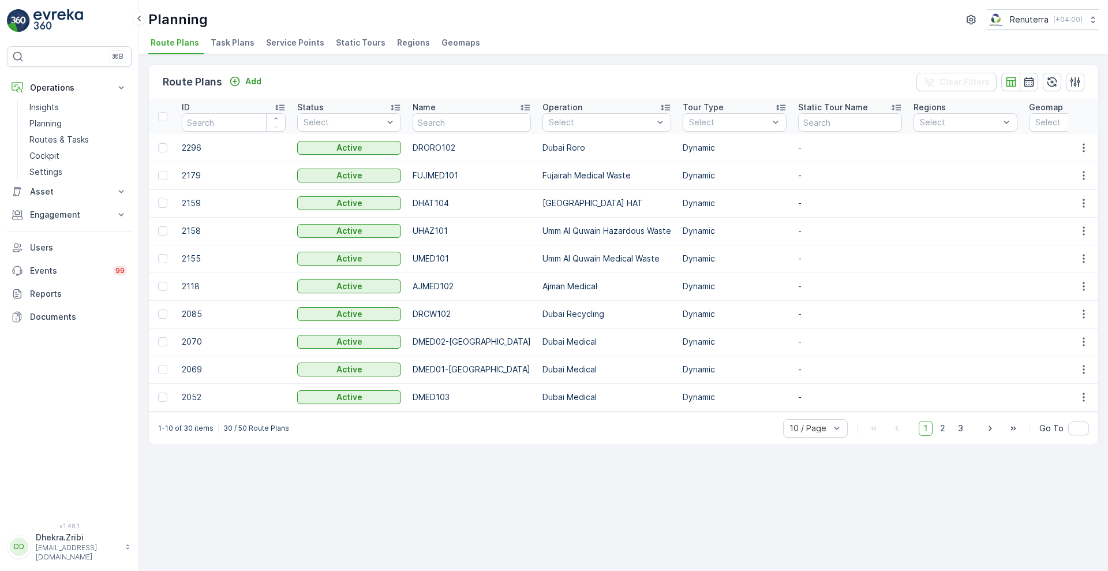
click at [288, 42] on span "Service Points" at bounding box center [295, 43] width 58 height 12
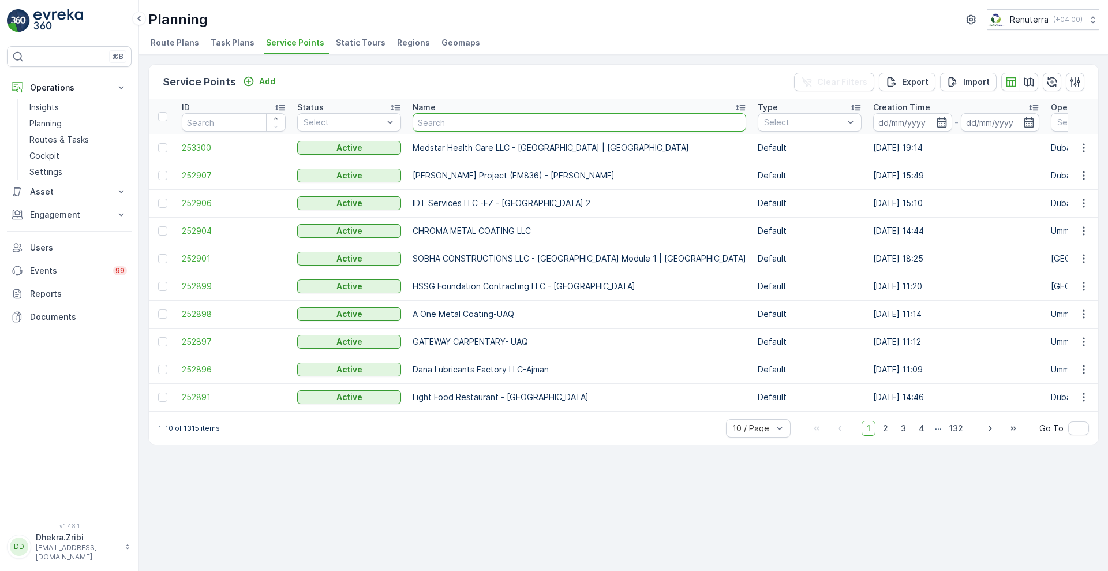
click at [494, 118] on input "text" at bounding box center [580, 122] width 334 height 18
paste input "GRANS CONTRACTING LLC / Jumeriah Villas"
type input "GRANS CONTRACTING LLC / Jumeriah Villas"
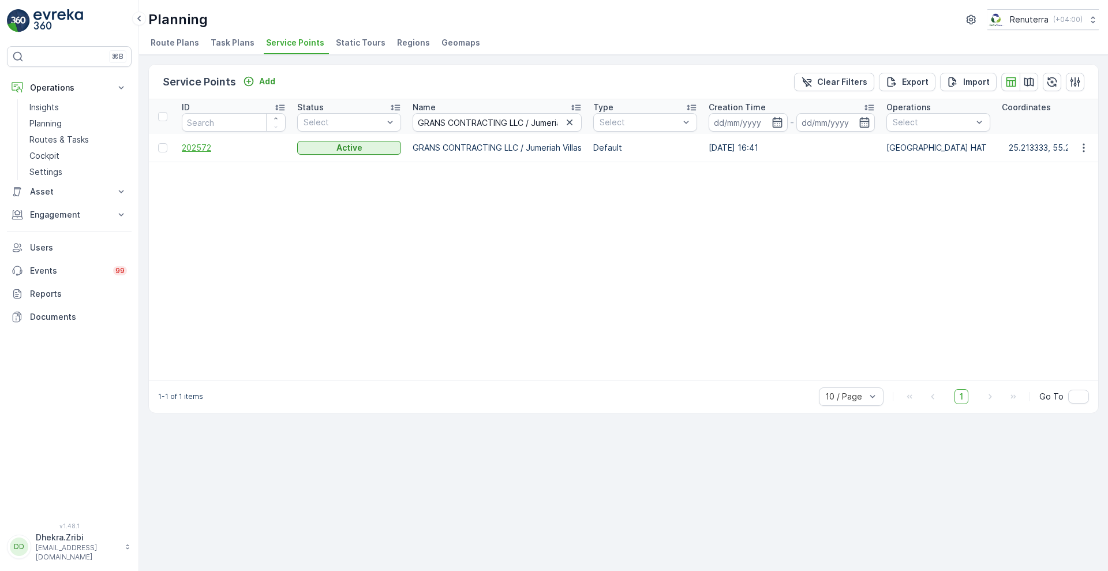
click at [192, 144] on span "202572" at bounding box center [234, 148] width 104 height 12
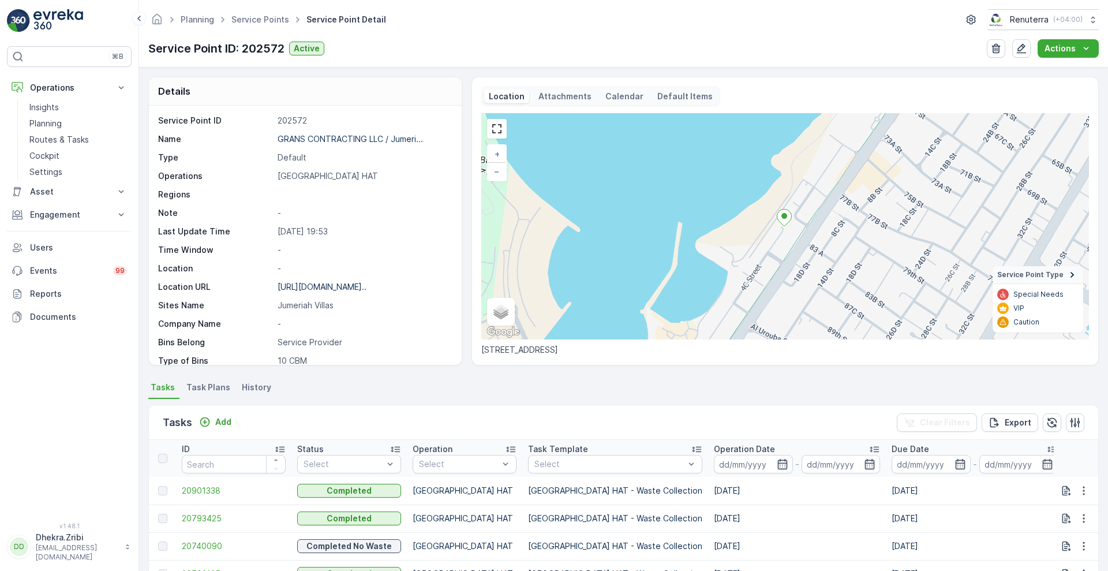
click at [714, 450] on p "Operation Date" at bounding box center [744, 449] width 61 height 12
click at [203, 542] on span "20740090" at bounding box center [234, 546] width 104 height 12
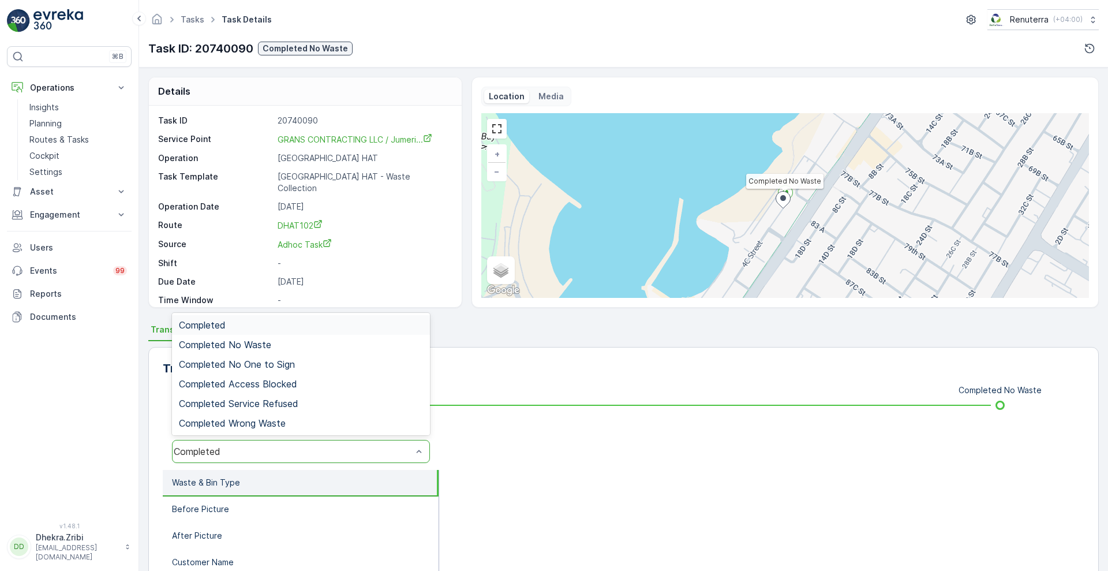
click at [364, 455] on div "Completed" at bounding box center [293, 451] width 238 height 10
click at [300, 349] on div "Completed No Waste" at bounding box center [301, 344] width 244 height 10
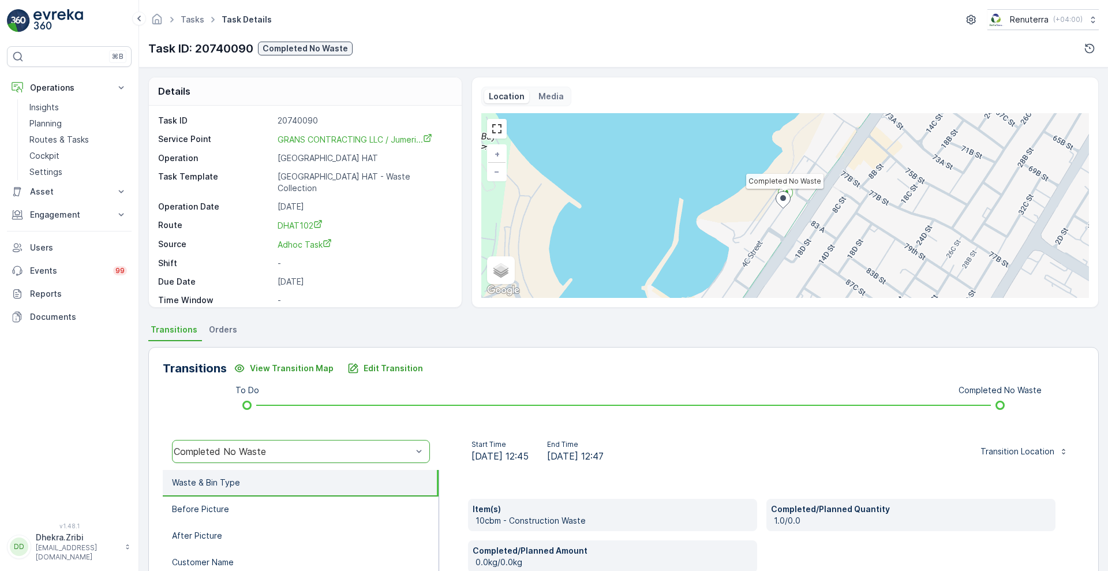
scroll to position [157, 0]
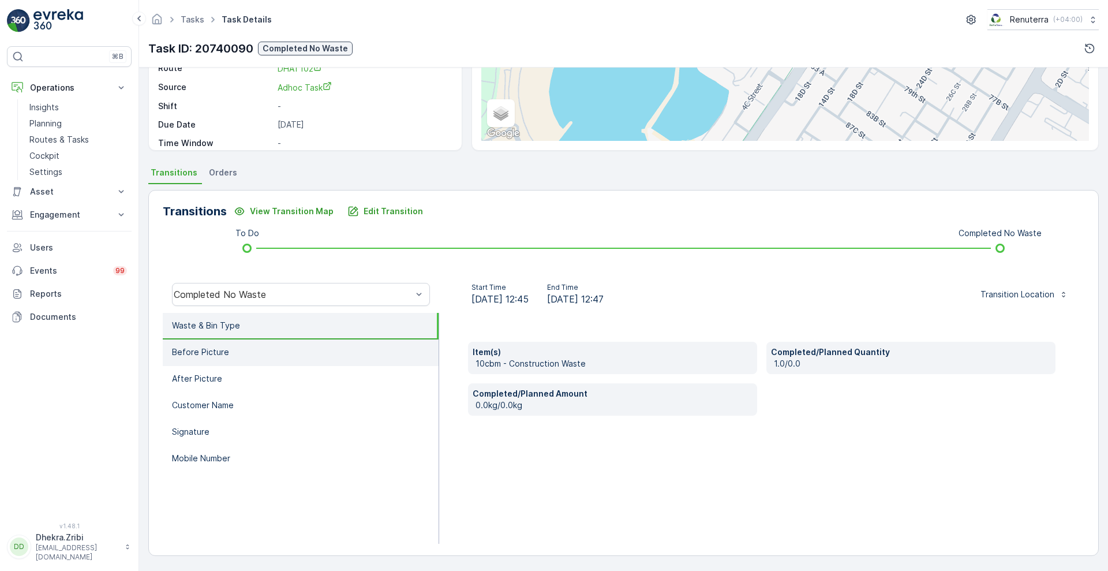
click at [205, 348] on p "Before Picture" at bounding box center [200, 352] width 57 height 12
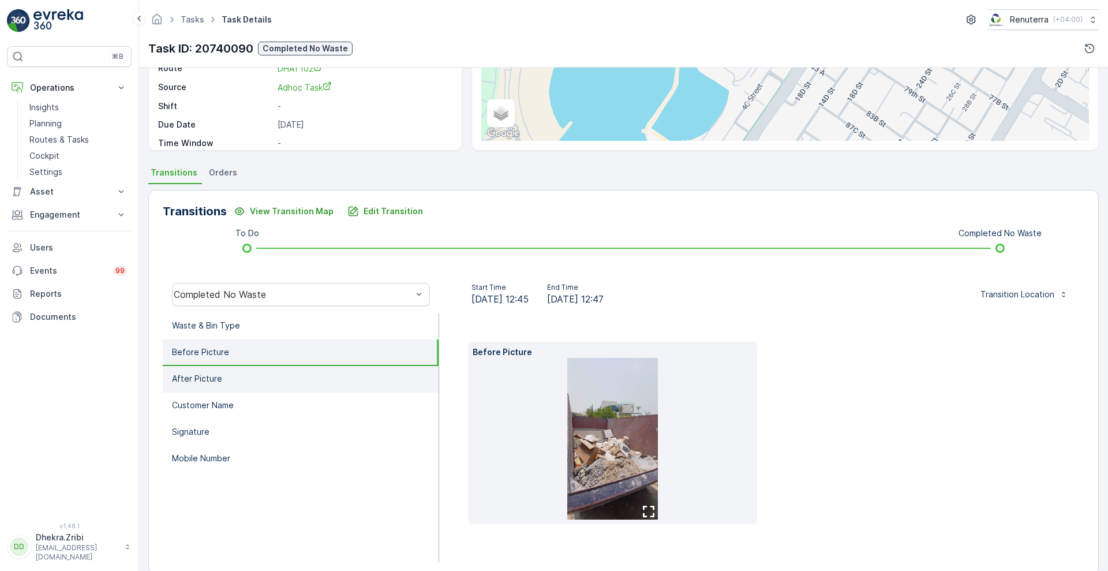
click at [192, 392] on li "Customer Name" at bounding box center [301, 405] width 276 height 27
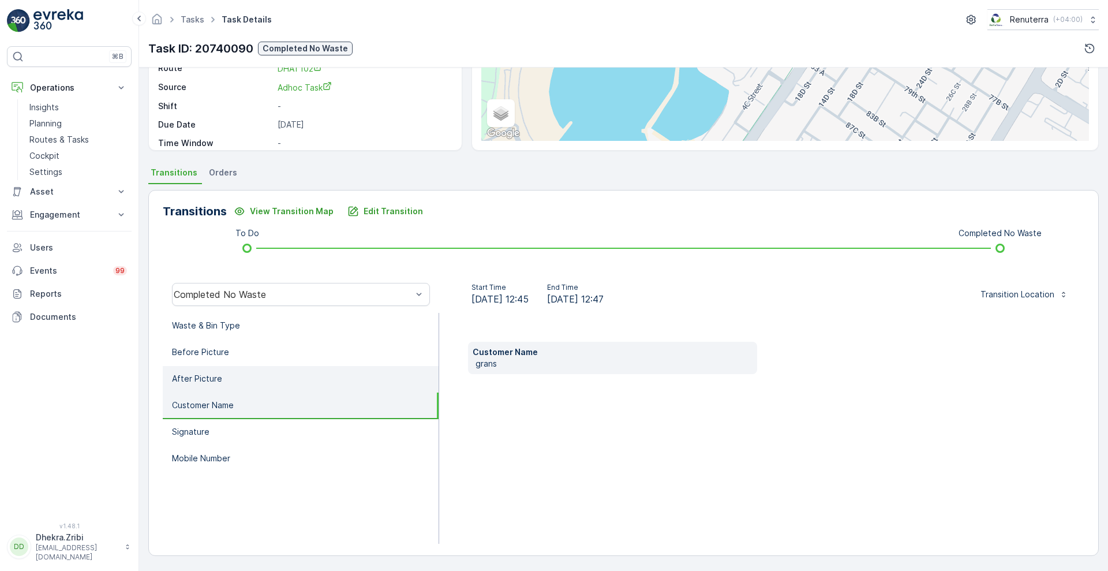
click at [201, 373] on p "After Picture" at bounding box center [197, 379] width 50 height 12
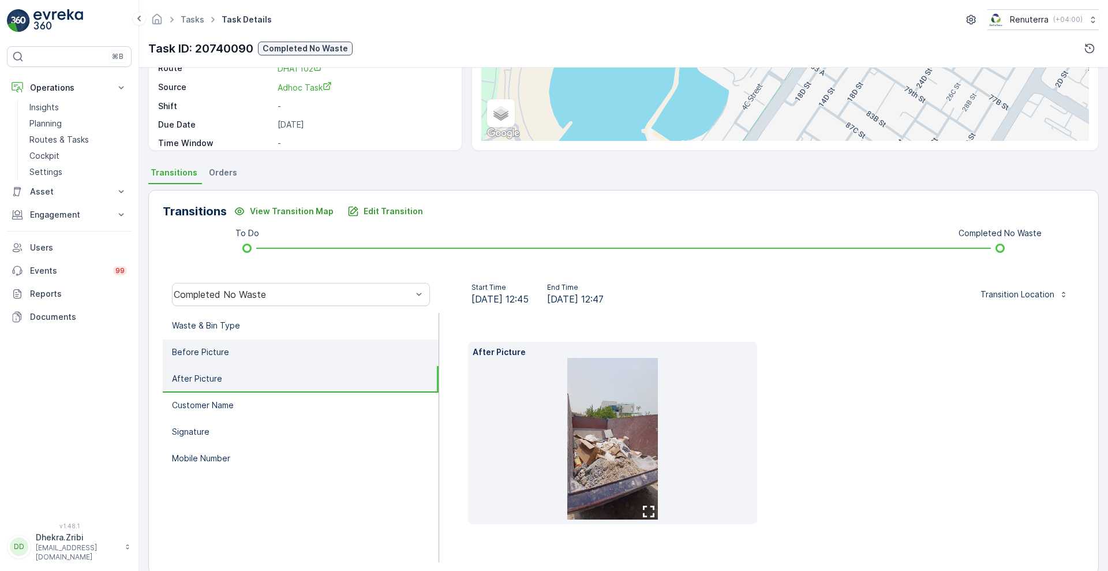
click at [213, 350] on p "Before Picture" at bounding box center [200, 352] width 57 height 12
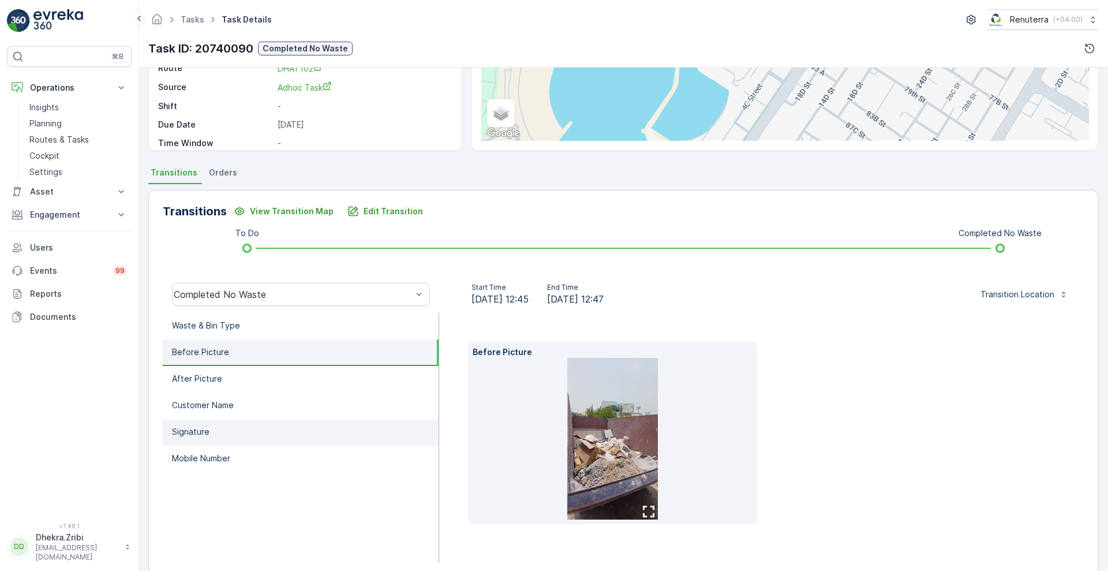
click at [189, 440] on li "Signature" at bounding box center [301, 432] width 276 height 27
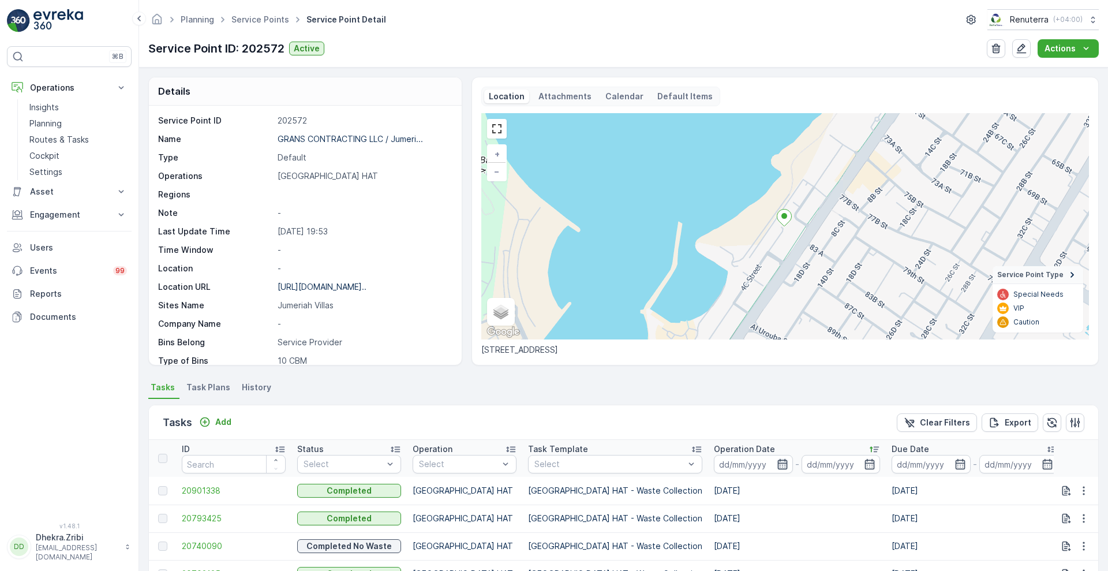
click at [777, 467] on icon "button" at bounding box center [783, 464] width 12 height 12
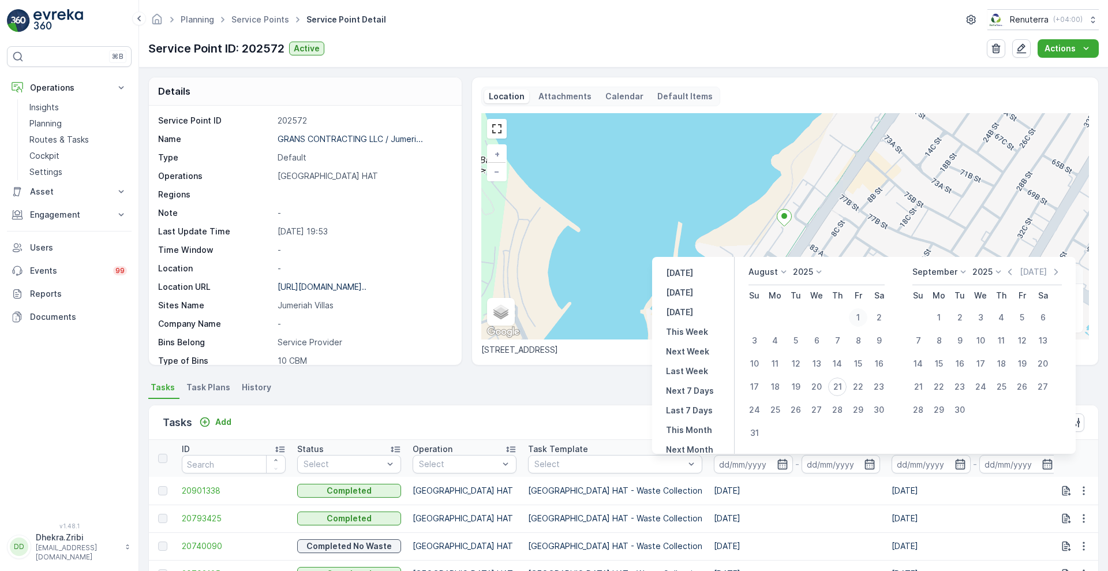
click at [858, 318] on div "1" at bounding box center [858, 317] width 18 height 18
type input "01.08.2025"
click at [858, 318] on div "1" at bounding box center [858, 317] width 18 height 18
type input "01.08.2025"
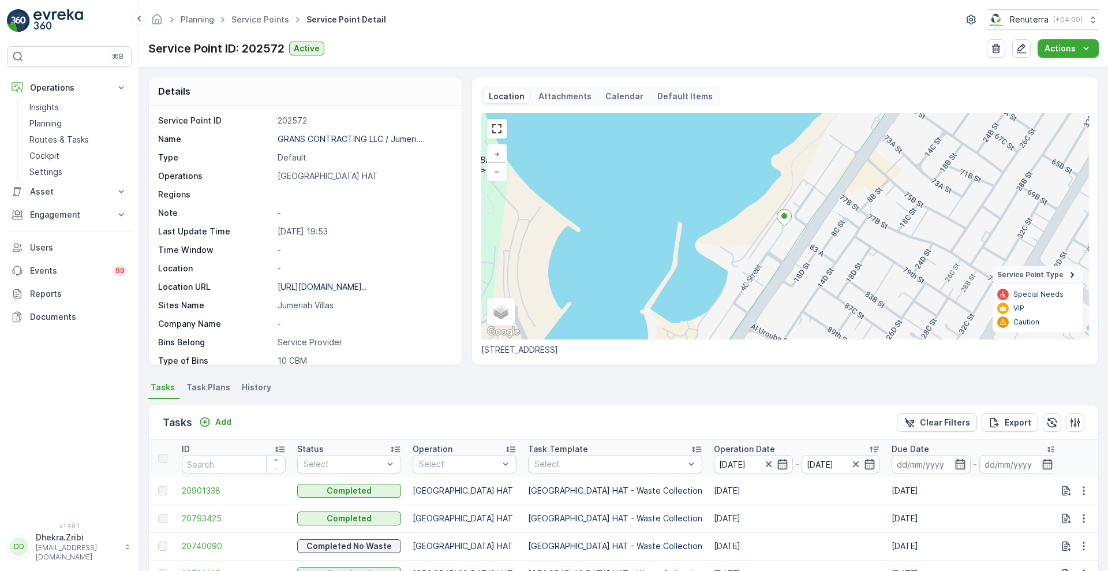
click at [544, 415] on div "Tasks Add Clear Filters Export" at bounding box center [623, 422] width 949 height 35
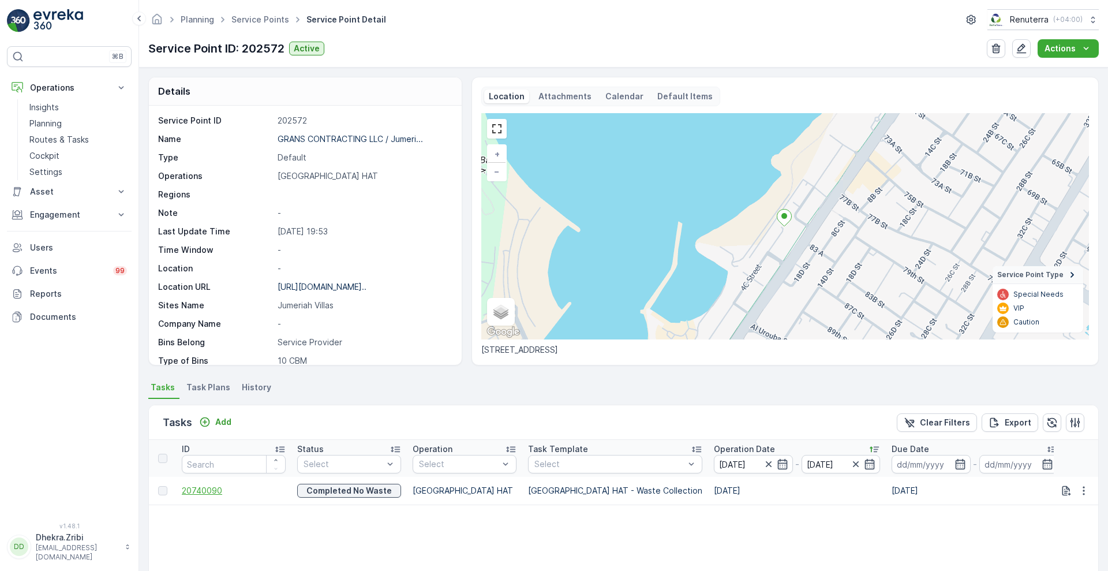
click at [200, 488] on span "20740090" at bounding box center [234, 491] width 104 height 12
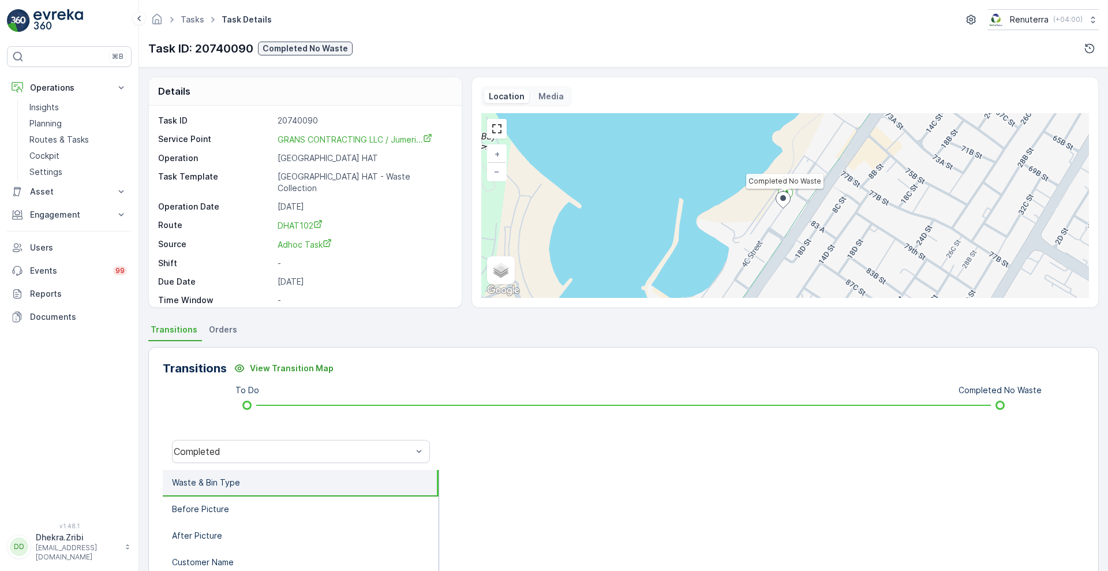
scroll to position [157, 0]
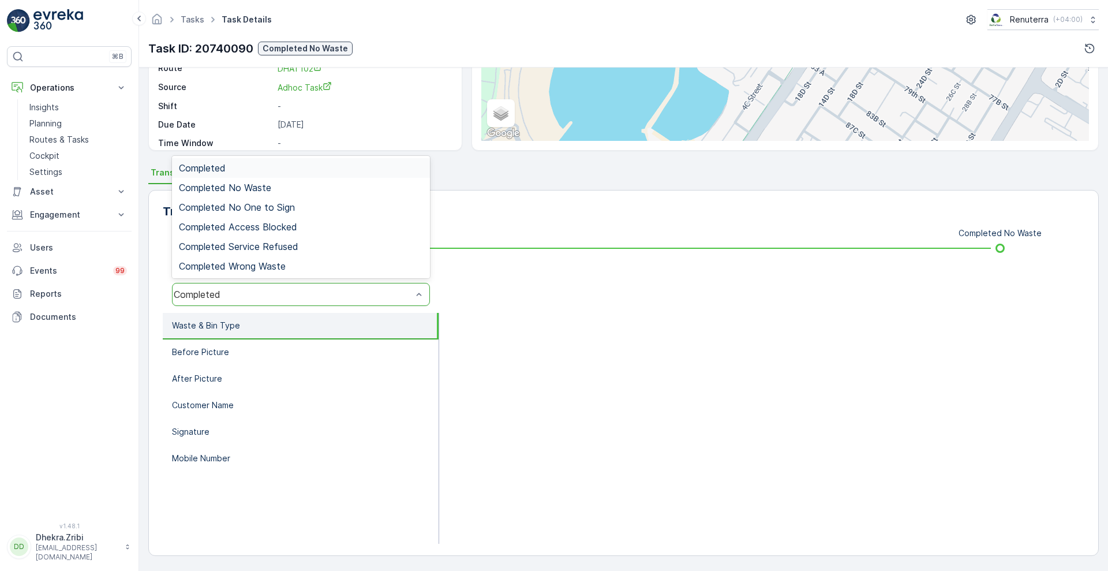
click at [389, 301] on div "Completed" at bounding box center [301, 294] width 258 height 23
click at [263, 190] on span "Completed No Waste" at bounding box center [225, 187] width 92 height 10
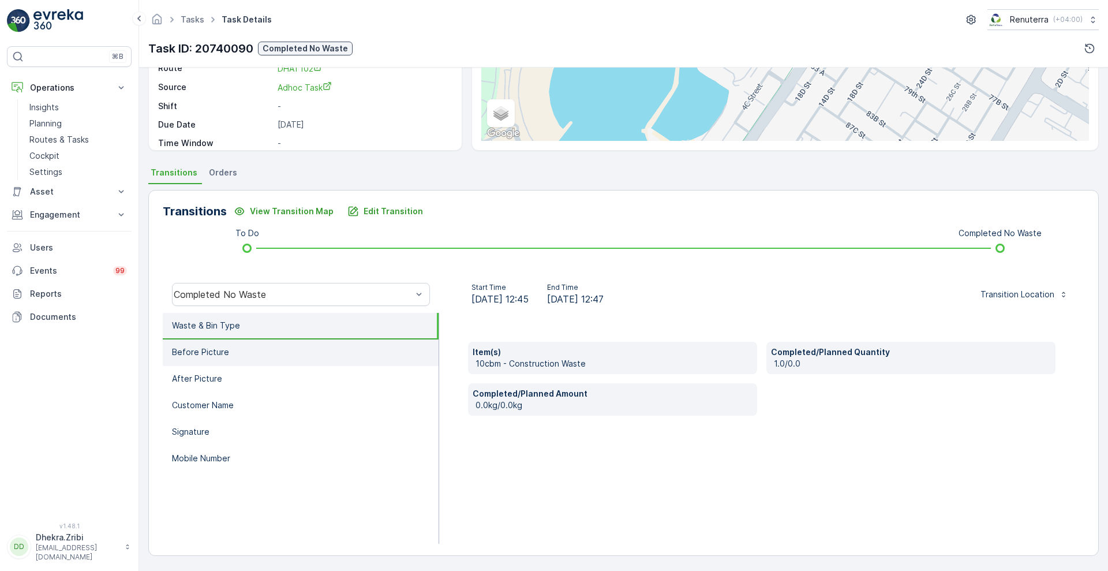
click at [197, 347] on p "Before Picture" at bounding box center [200, 352] width 57 height 12
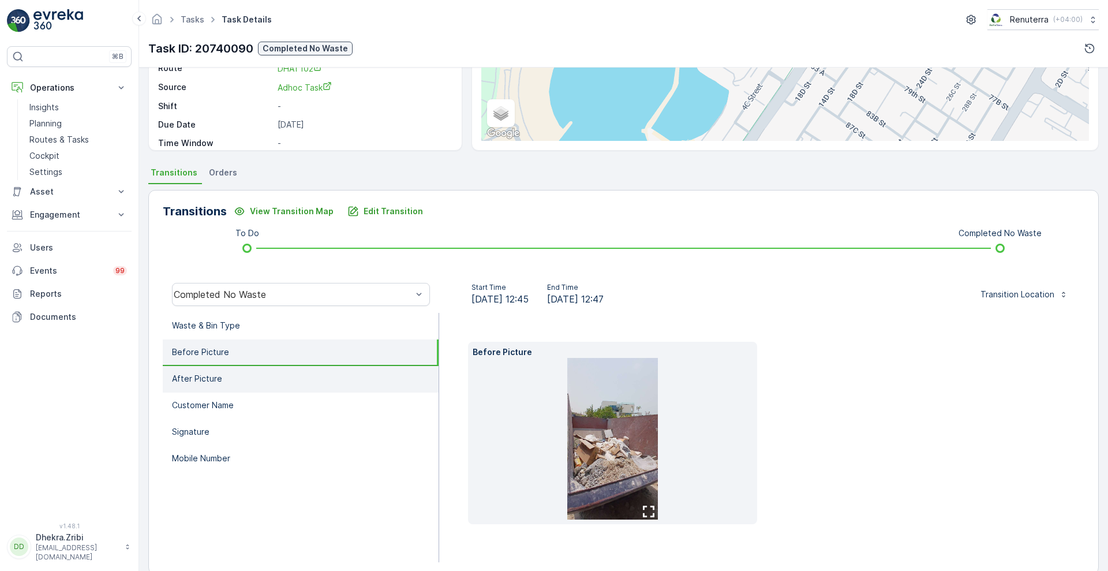
click at [192, 392] on li "Customer Name" at bounding box center [301, 405] width 276 height 27
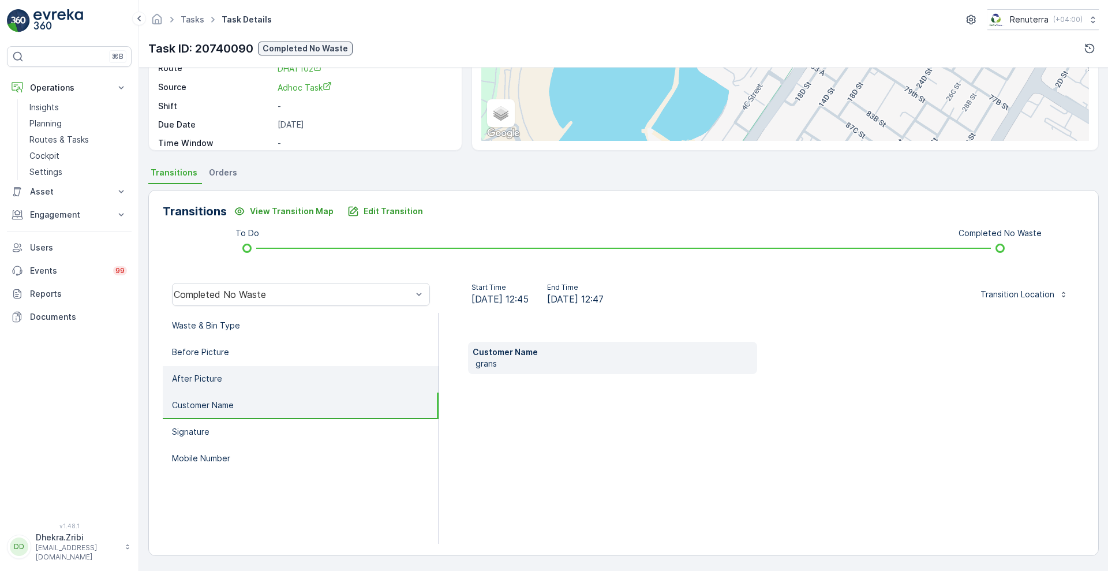
click at [200, 384] on p "After Picture" at bounding box center [197, 379] width 50 height 12
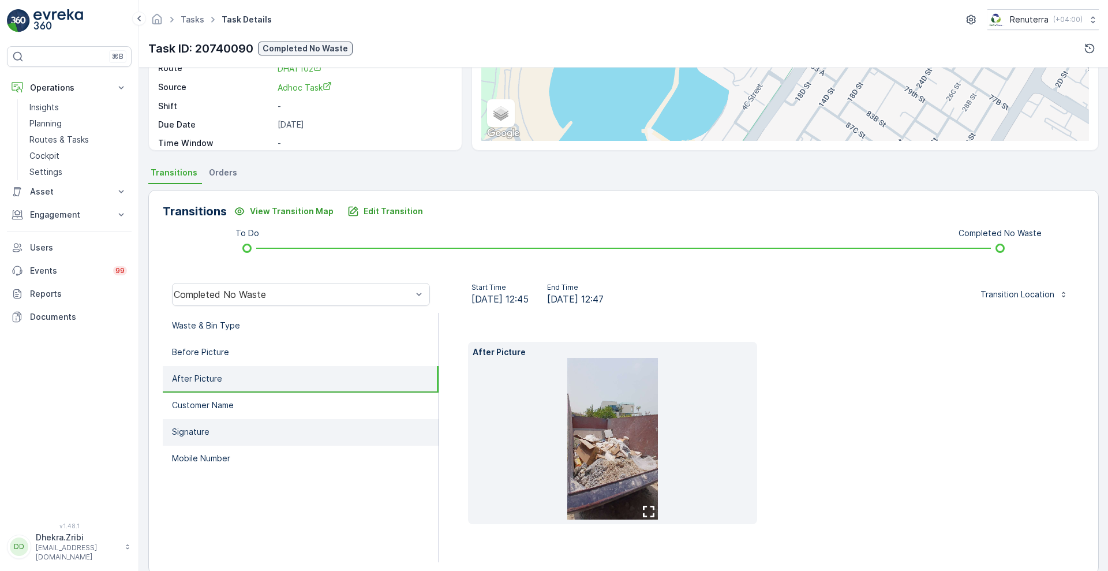
click at [192, 428] on p "Signature" at bounding box center [191, 432] width 38 height 12
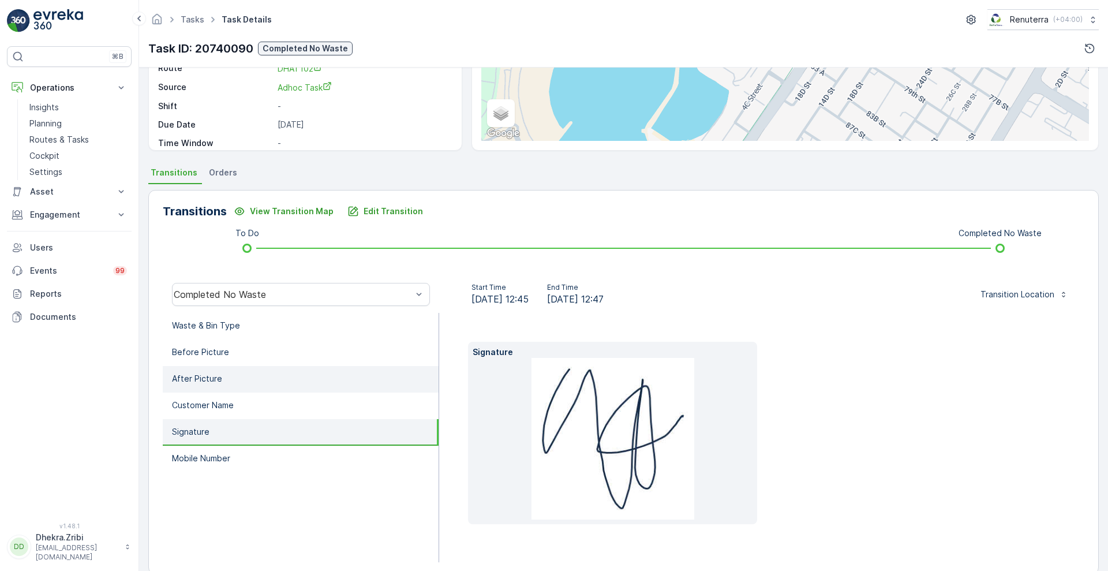
click at [204, 384] on p "After Picture" at bounding box center [197, 379] width 50 height 12
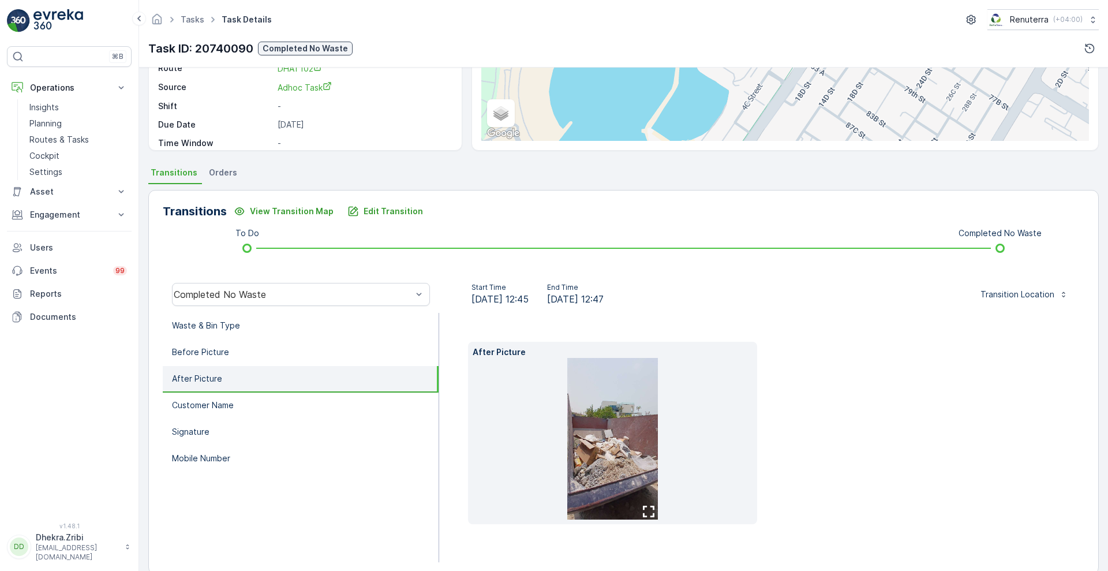
scroll to position [0, 0]
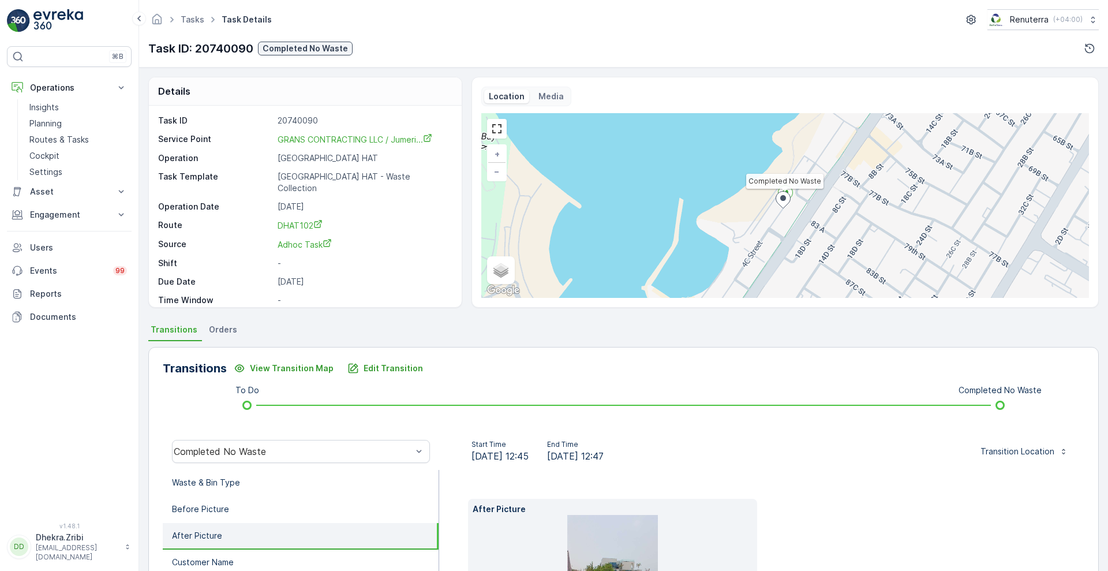
click at [455, 299] on div "Task ID 20740090 Service Point GRANS CONTRACTING LLC / Jumeri... Operation Duba…" at bounding box center [305, 206] width 313 height 201
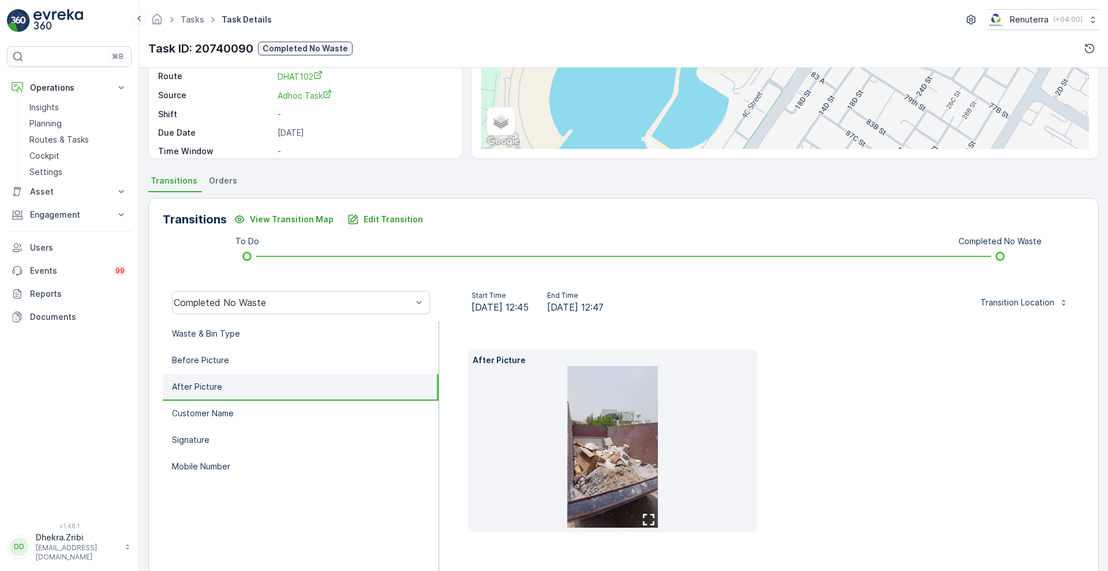
scroll to position [175, 0]
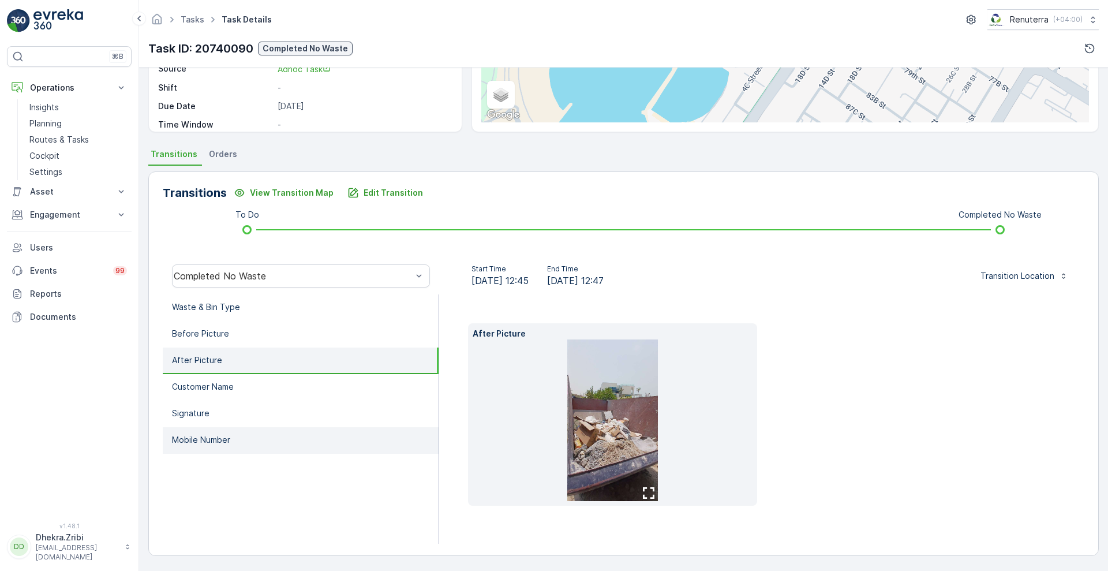
click at [200, 452] on li "Mobile Number" at bounding box center [301, 440] width 276 height 27
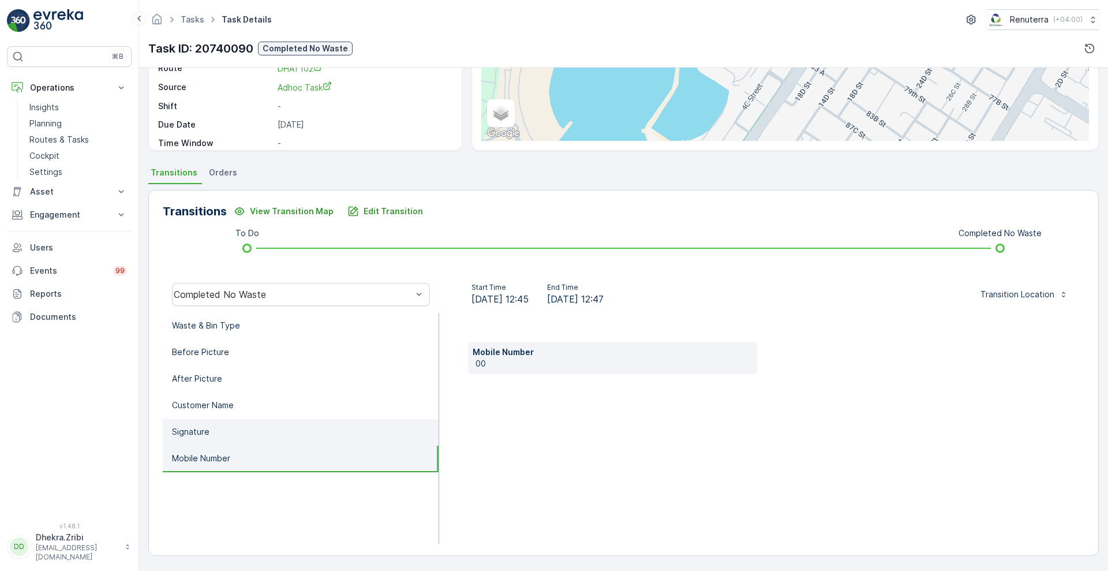
click at [175, 429] on p "Signature" at bounding box center [191, 432] width 38 height 12
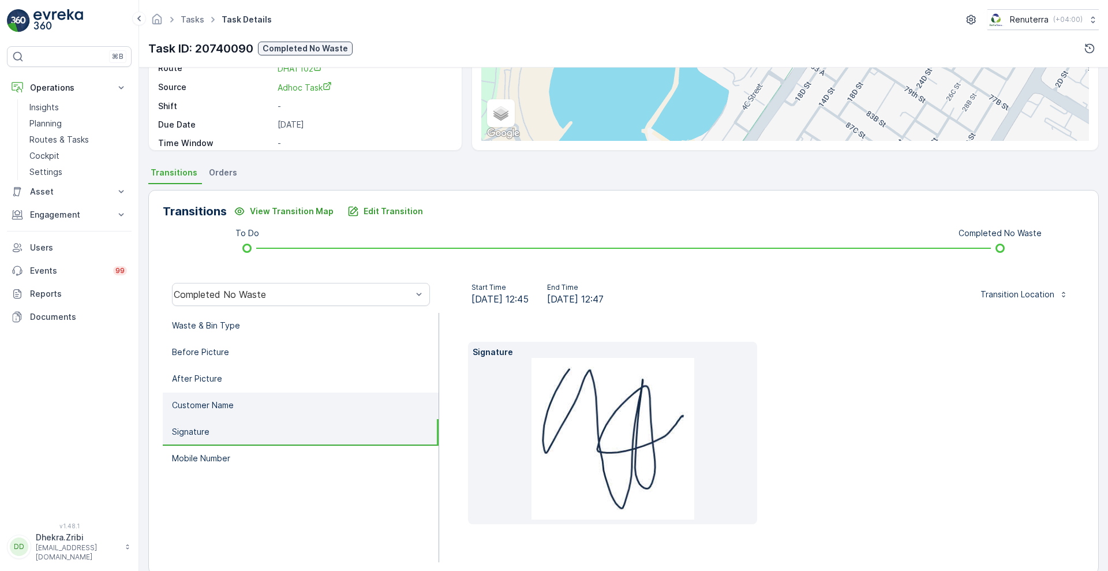
click at [174, 394] on li "Customer Name" at bounding box center [301, 405] width 276 height 27
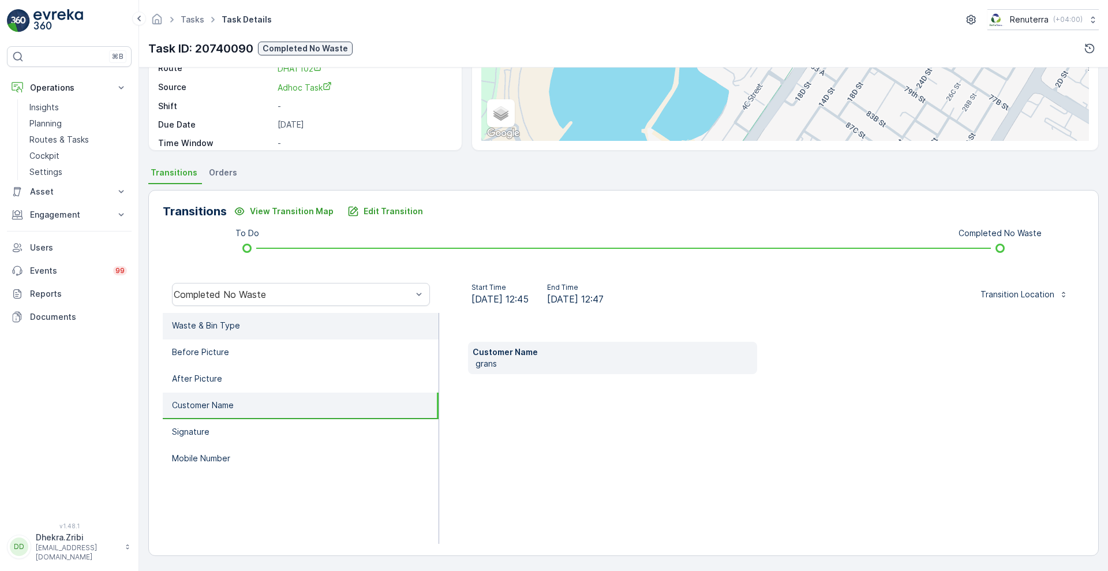
click at [203, 326] on p "Waste & Bin Type" at bounding box center [206, 326] width 68 height 12
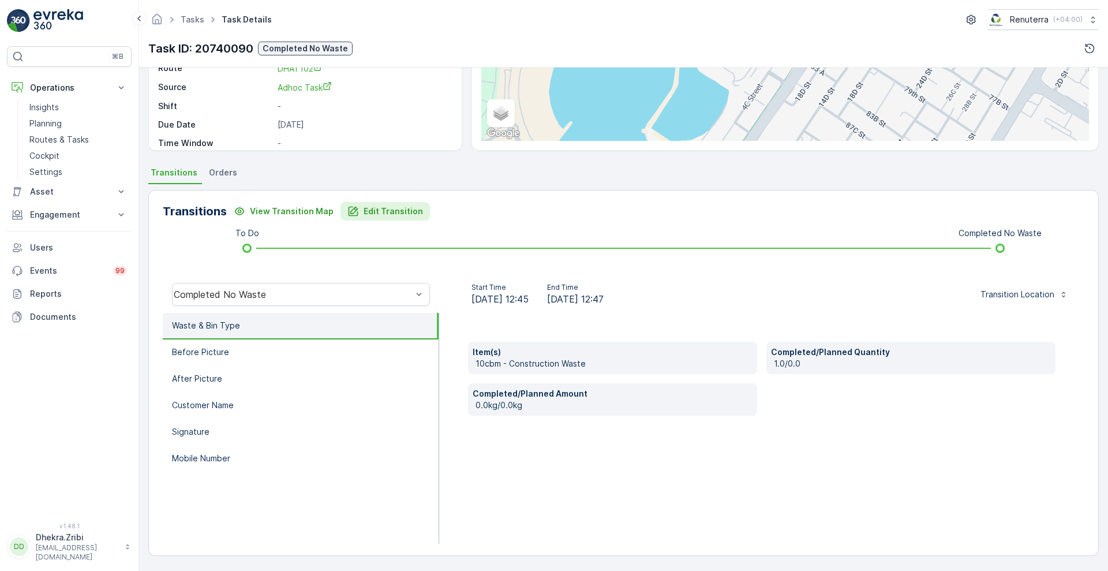
click at [370, 208] on p "Edit Transition" at bounding box center [393, 211] width 59 height 12
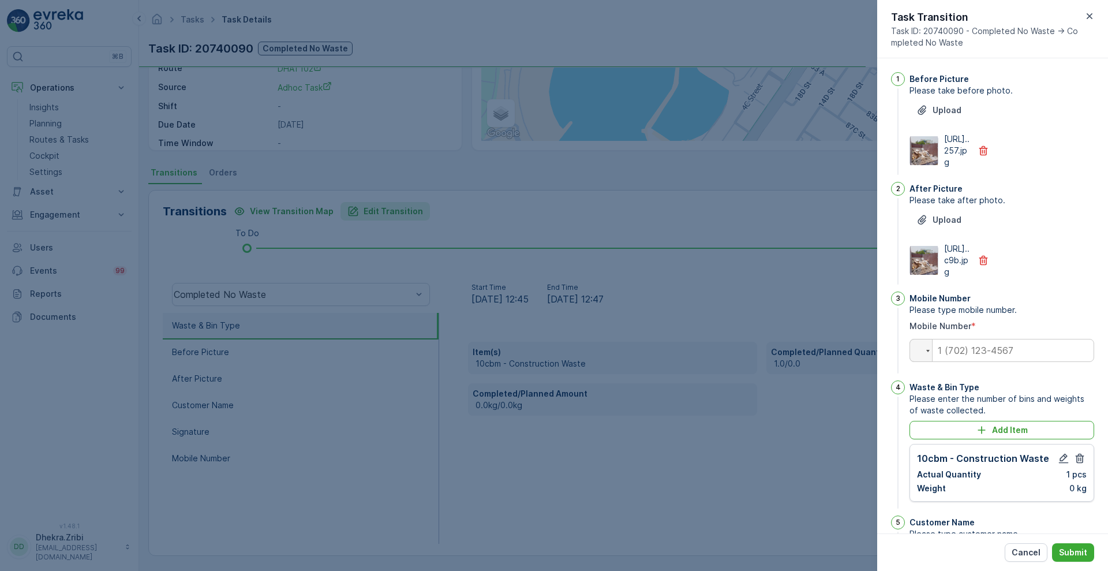
scroll to position [250, 0]
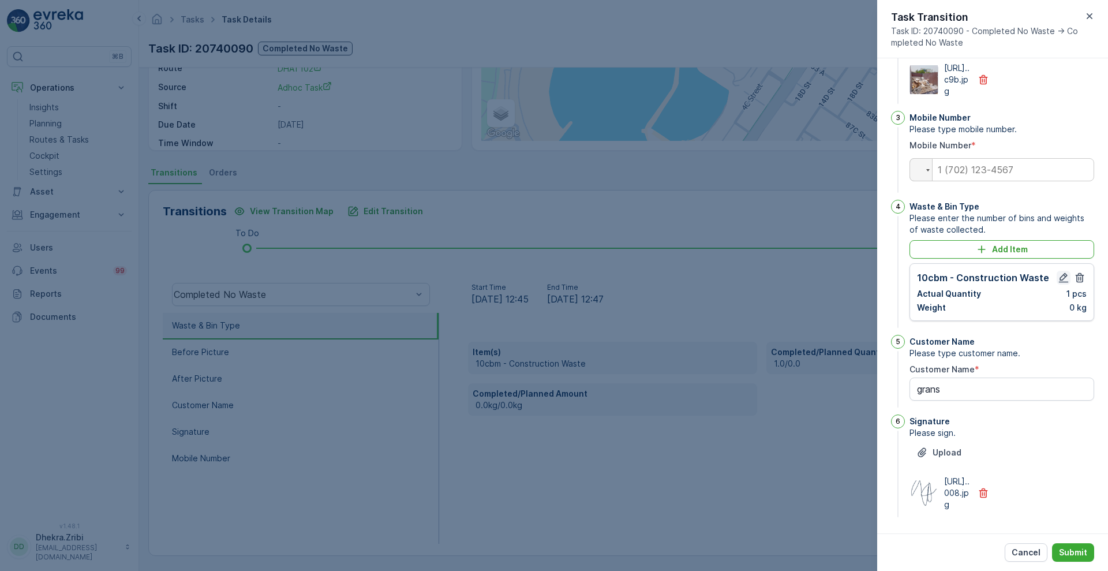
click at [1058, 272] on icon "button" at bounding box center [1064, 278] width 12 height 12
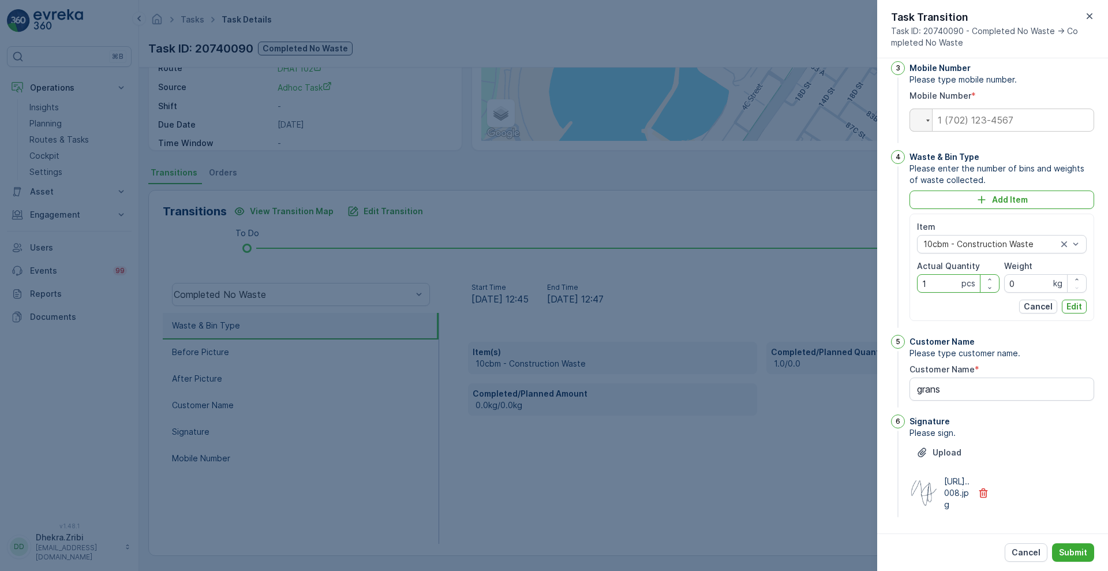
click at [949, 293] on Quantity "1" at bounding box center [958, 283] width 83 height 18
type Quantity "0"
click at [1074, 312] on p "Edit" at bounding box center [1075, 307] width 16 height 12
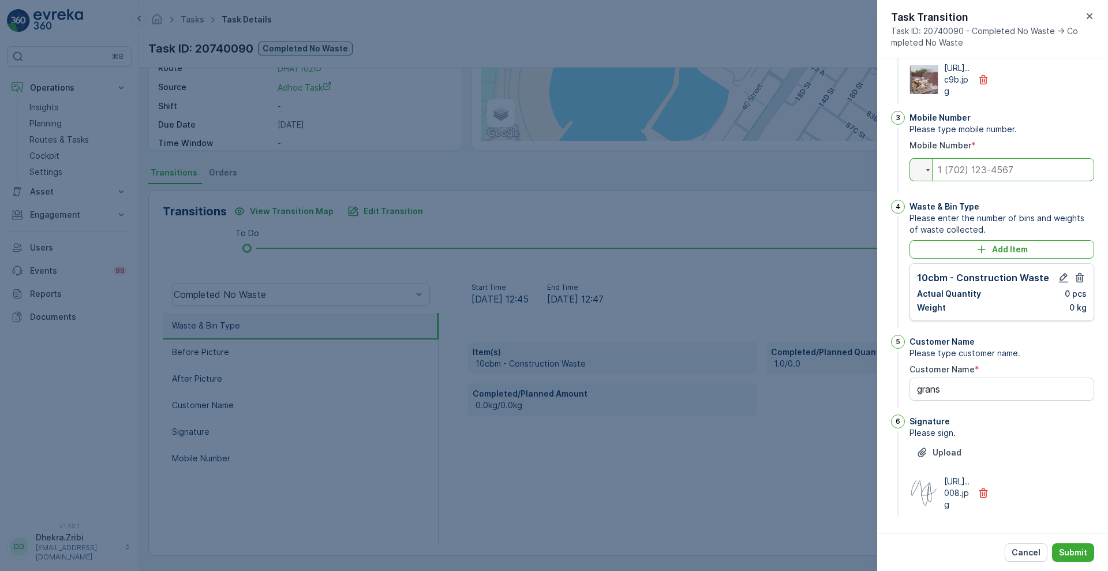
click at [979, 158] on input "tel" at bounding box center [1002, 169] width 185 height 23
type input "0"
click at [1007, 443] on div "Upload https://media.evre...008.jpg" at bounding box center [1002, 476] width 185 height 67
click at [1004, 418] on div "Signature Please sign. Upload https://media.evre...008.jpg" at bounding box center [1002, 466] width 185 height 105
click at [993, 377] on Name "grans" at bounding box center [1002, 388] width 185 height 23
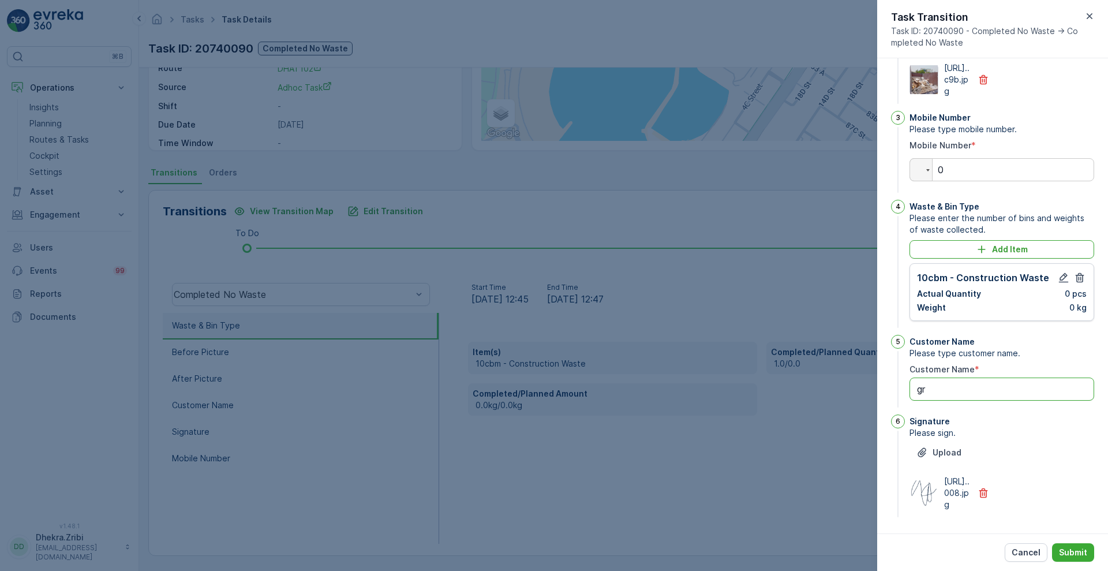
type Name "g"
type Name "no waste"
click at [1007, 443] on div "Upload https://media.evre...008.jpg" at bounding box center [1002, 476] width 185 height 67
click at [985, 488] on icon "button" at bounding box center [983, 493] width 9 height 10
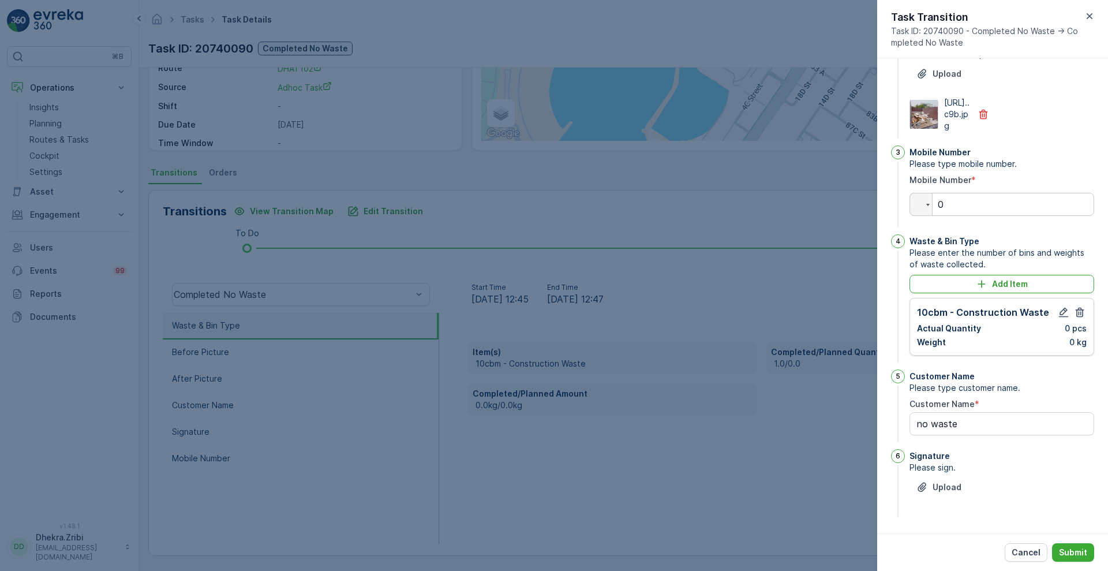
click at [1105, 491] on div "1 Before Picture Please take before photo. Upload https://media.evre...257.jpg …" at bounding box center [992, 295] width 231 height 475
click at [1072, 545] on button "Submit" at bounding box center [1073, 552] width 42 height 18
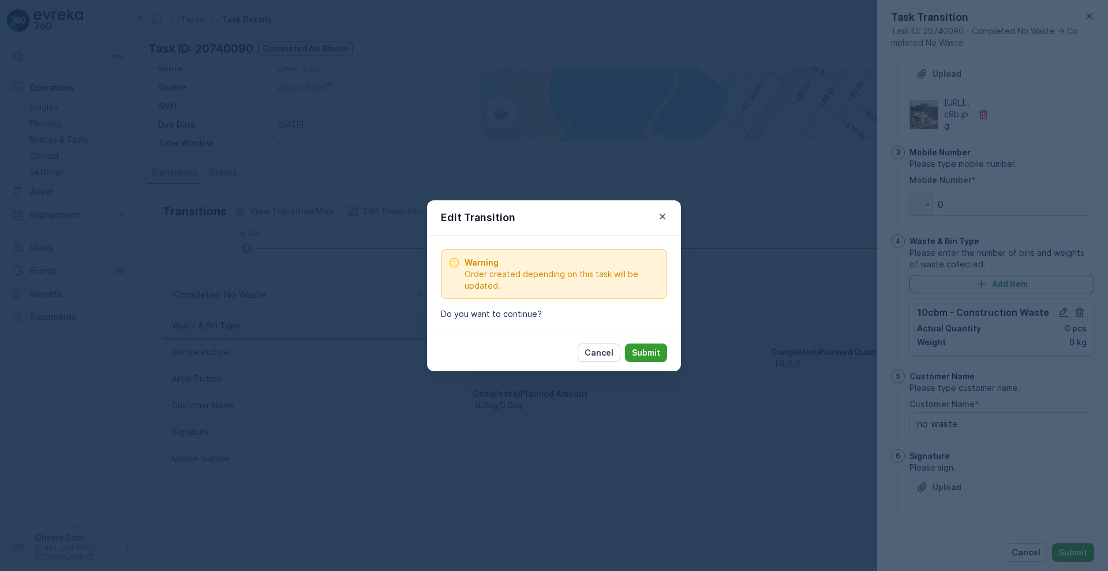
click at [637, 354] on p "Submit" at bounding box center [646, 353] width 28 height 12
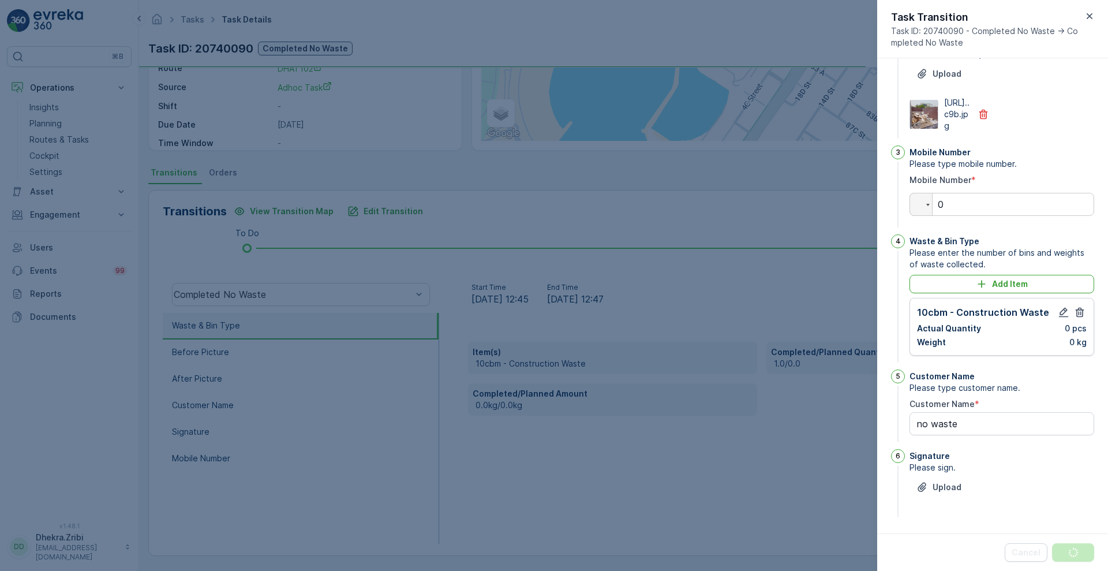
scroll to position [0, 0]
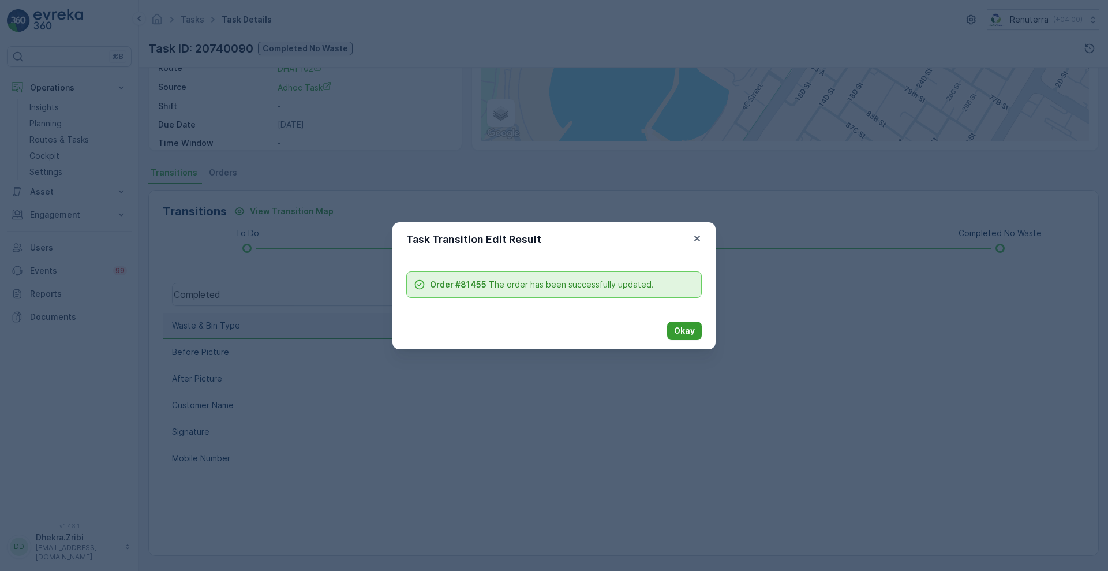
click at [685, 331] on p "Okay" at bounding box center [684, 331] width 21 height 12
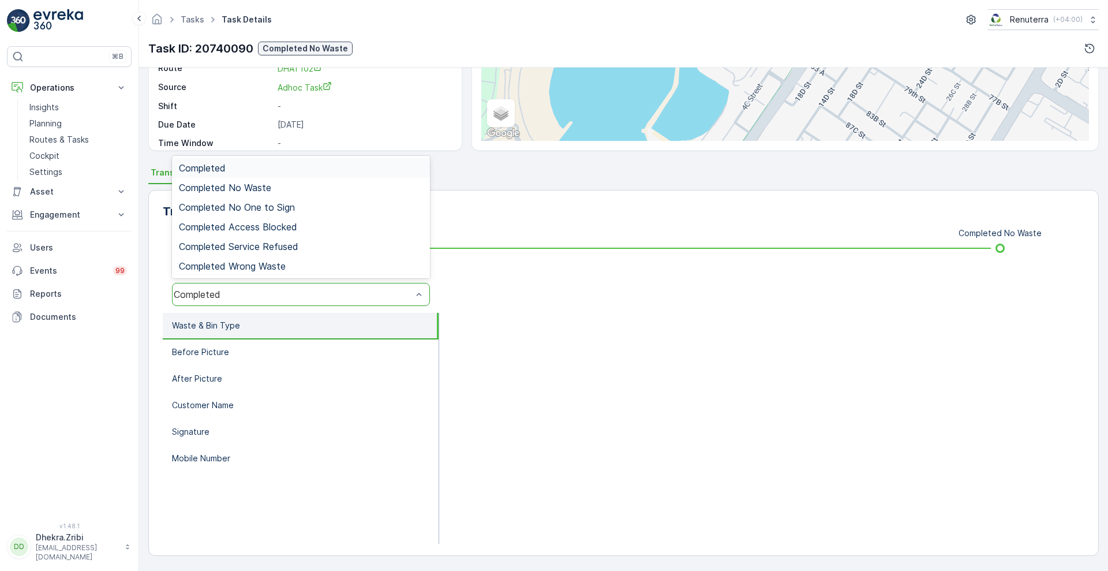
click at [244, 286] on div "Completed" at bounding box center [301, 294] width 258 height 23
click at [276, 187] on div "Completed No Waste" at bounding box center [301, 187] width 244 height 10
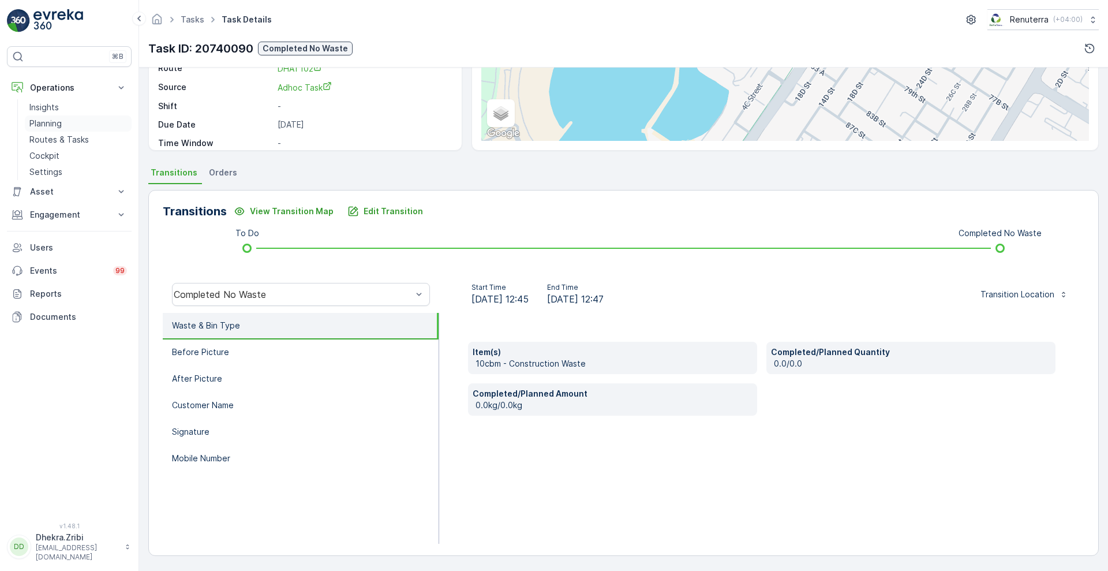
click at [39, 118] on p "Planning" at bounding box center [45, 124] width 32 height 12
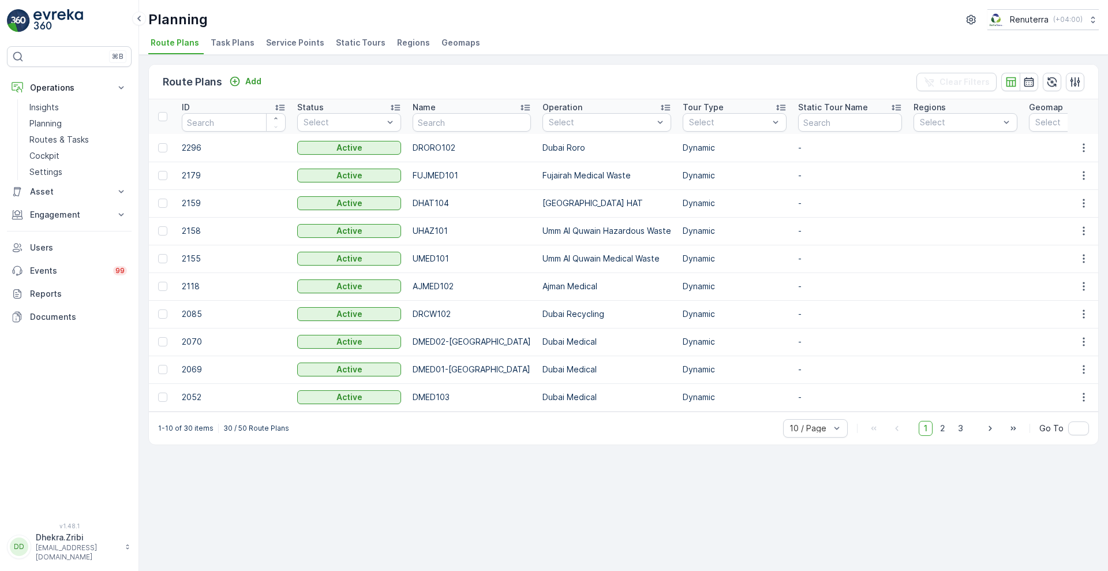
click at [296, 38] on span "Service Points" at bounding box center [295, 43] width 58 height 12
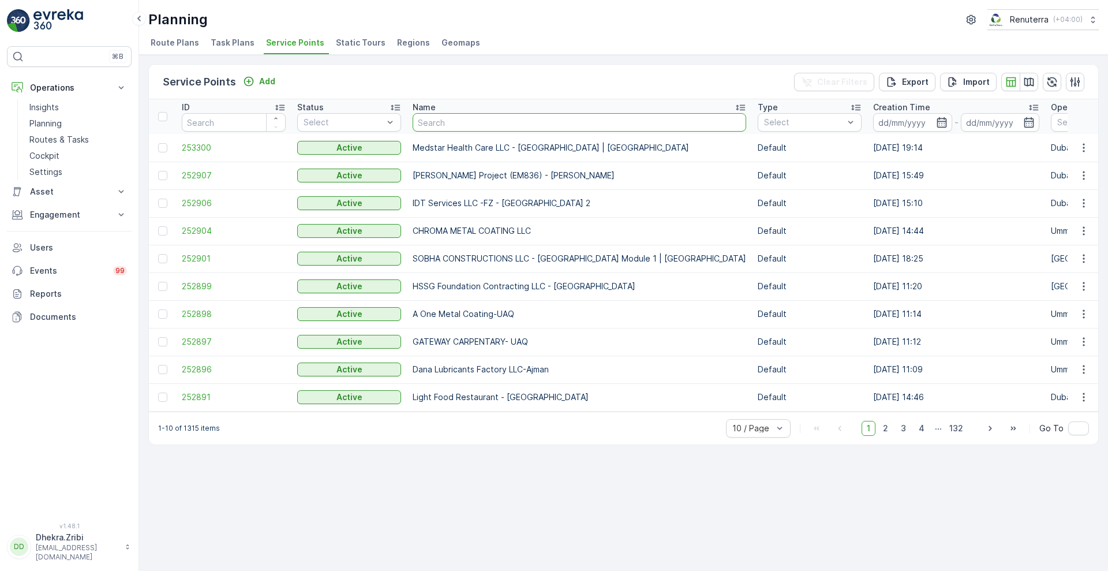
click at [496, 122] on input "text" at bounding box center [580, 122] width 334 height 18
paste input "KTC International Landscaping LLC - Satwa, City Walk"
type input "KTC International Landscaping LLC - Satwa, City Walk"
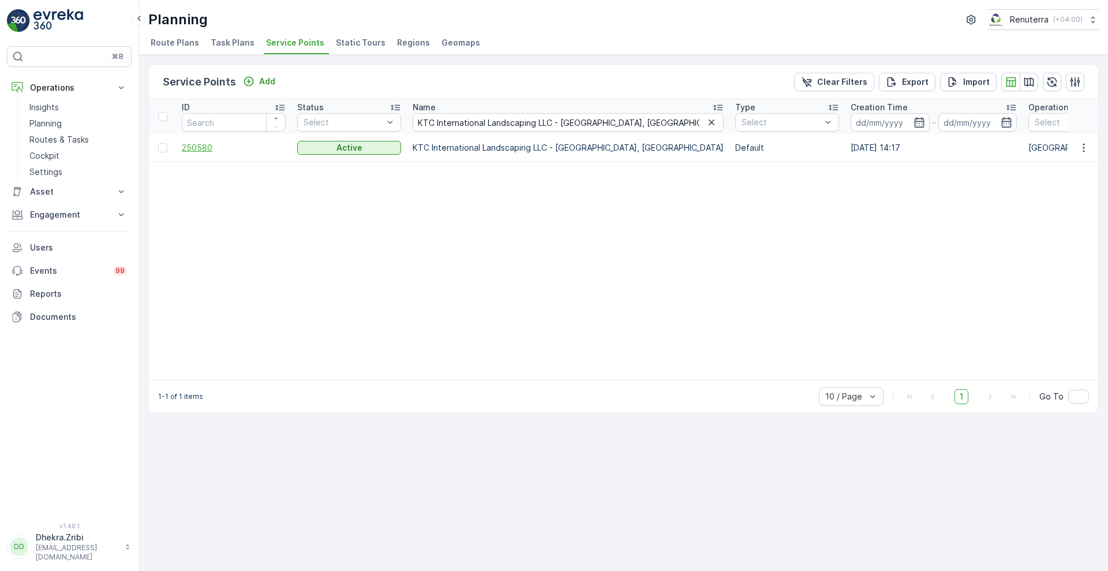
click at [201, 145] on span "250580" at bounding box center [234, 148] width 104 height 12
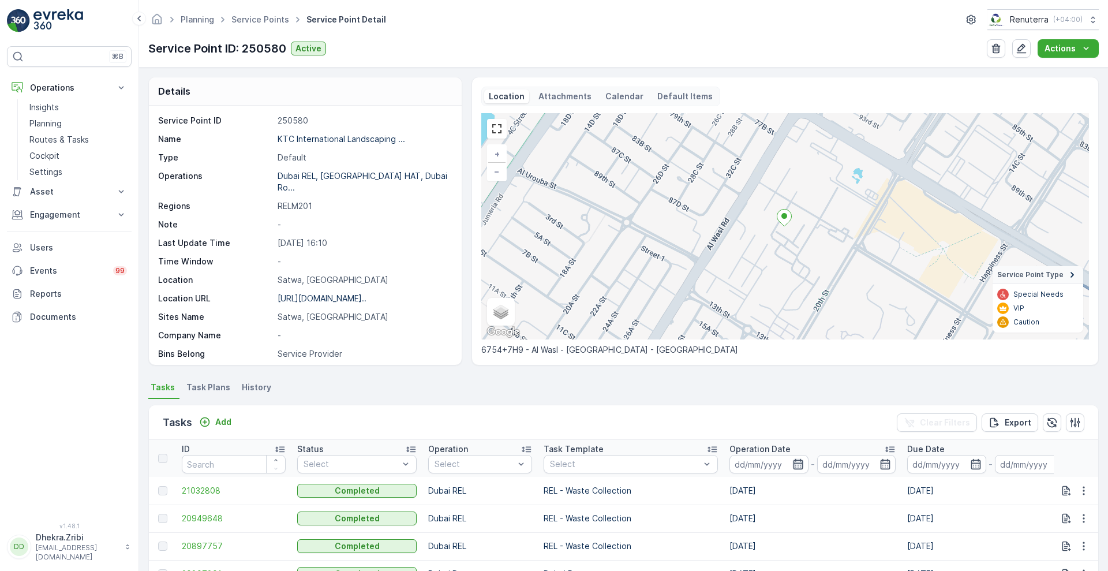
click at [792, 466] on icon "button" at bounding box center [798, 464] width 12 height 12
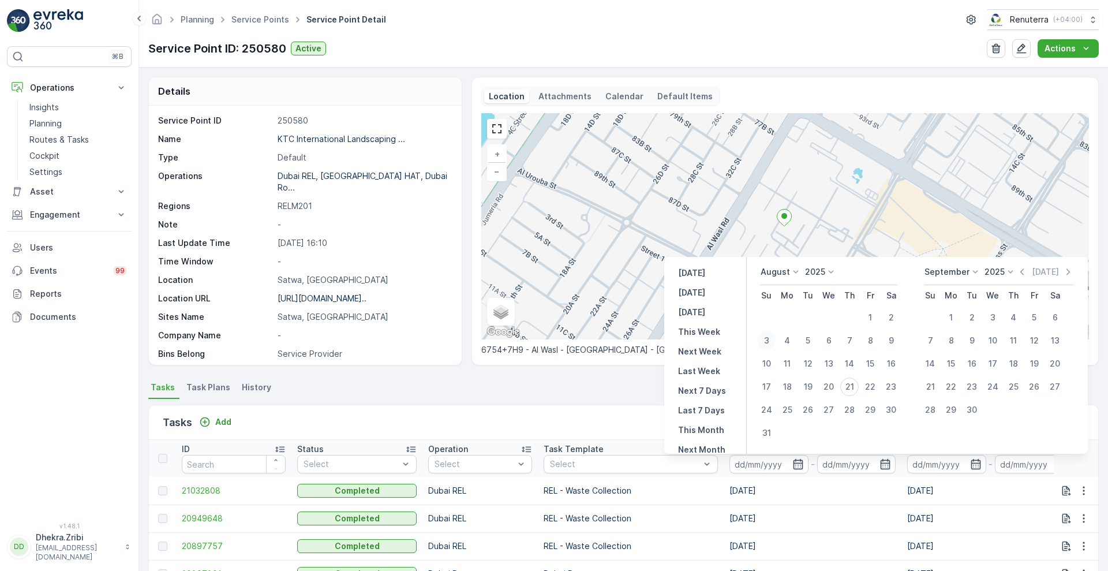
click at [769, 339] on div "3" at bounding box center [766, 340] width 18 height 18
type input "03.08.2025"
click at [769, 339] on div "3" at bounding box center [766, 340] width 18 height 18
type input "03.08.2025"
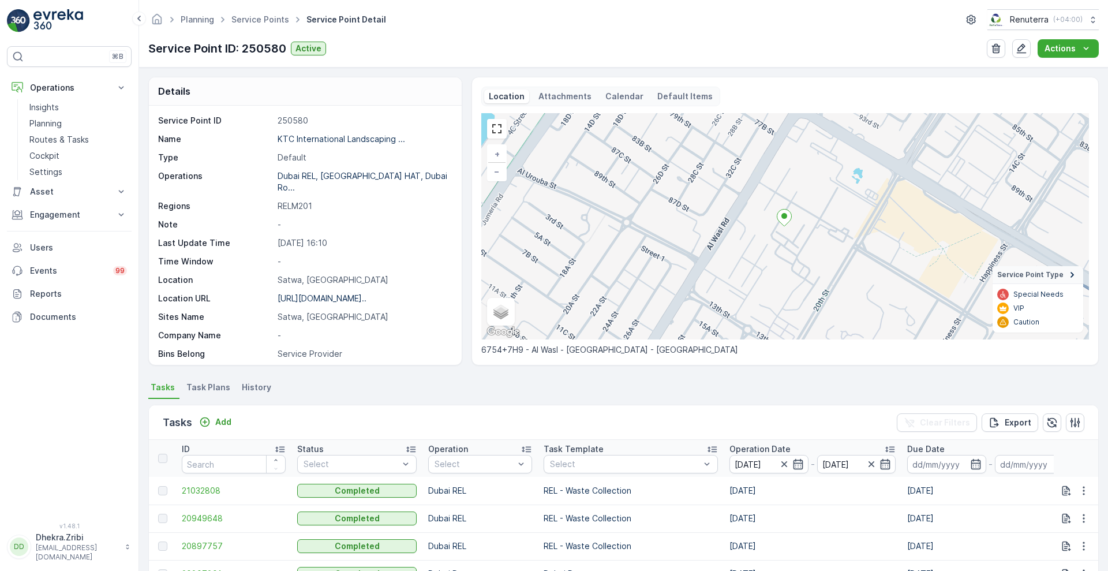
click at [613, 417] on div "Tasks Add Clear Filters Export" at bounding box center [623, 422] width 949 height 35
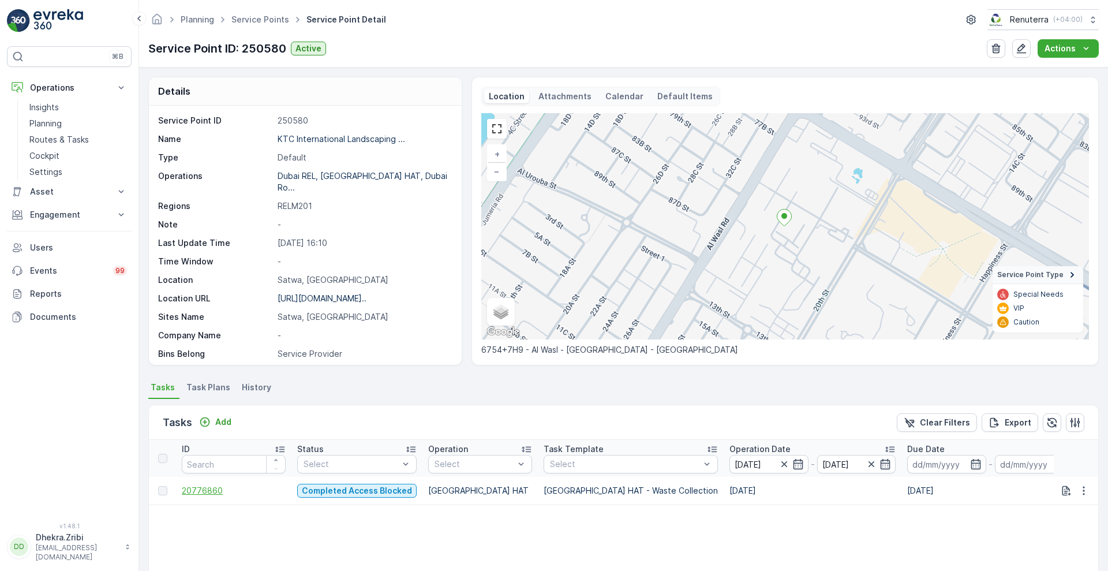
click at [205, 493] on span "20776860" at bounding box center [234, 491] width 104 height 12
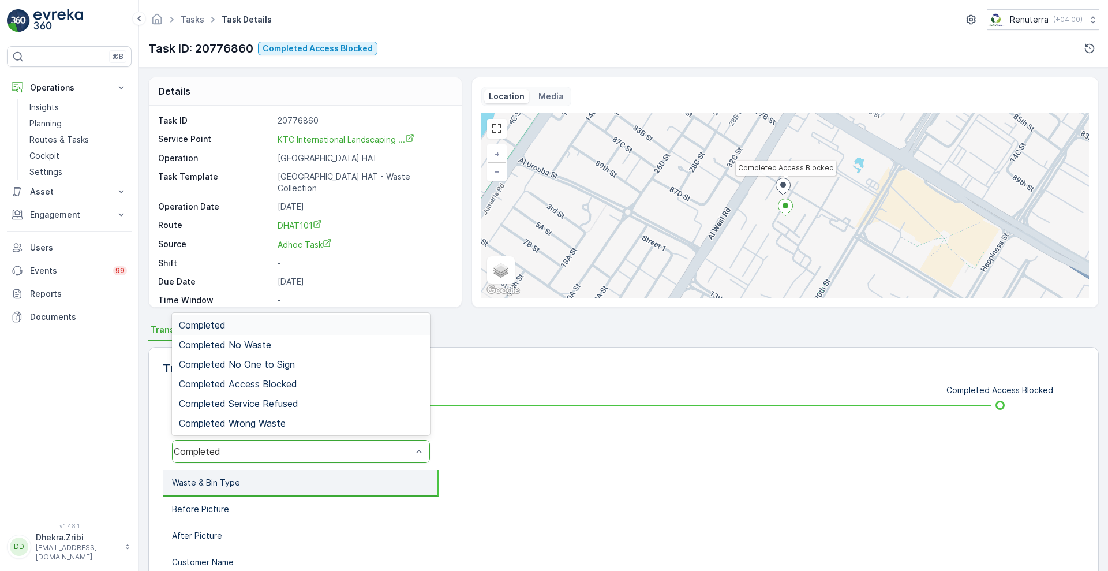
click at [330, 453] on div "Completed" at bounding box center [293, 451] width 238 height 10
click at [285, 389] on span "Completed Access Blocked" at bounding box center [238, 384] width 118 height 10
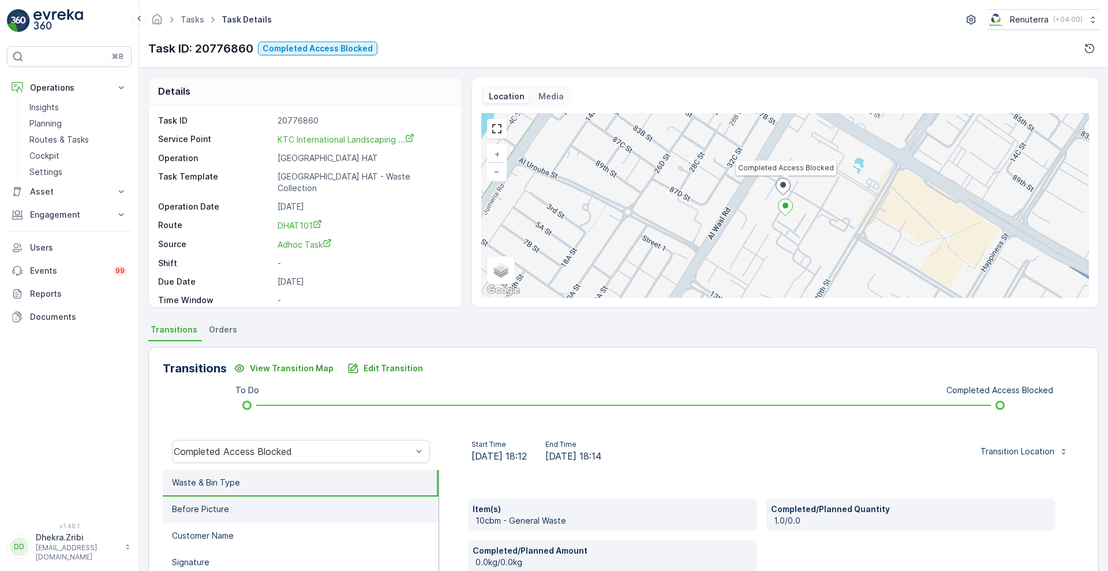
click at [245, 512] on li "Before Picture" at bounding box center [301, 509] width 276 height 27
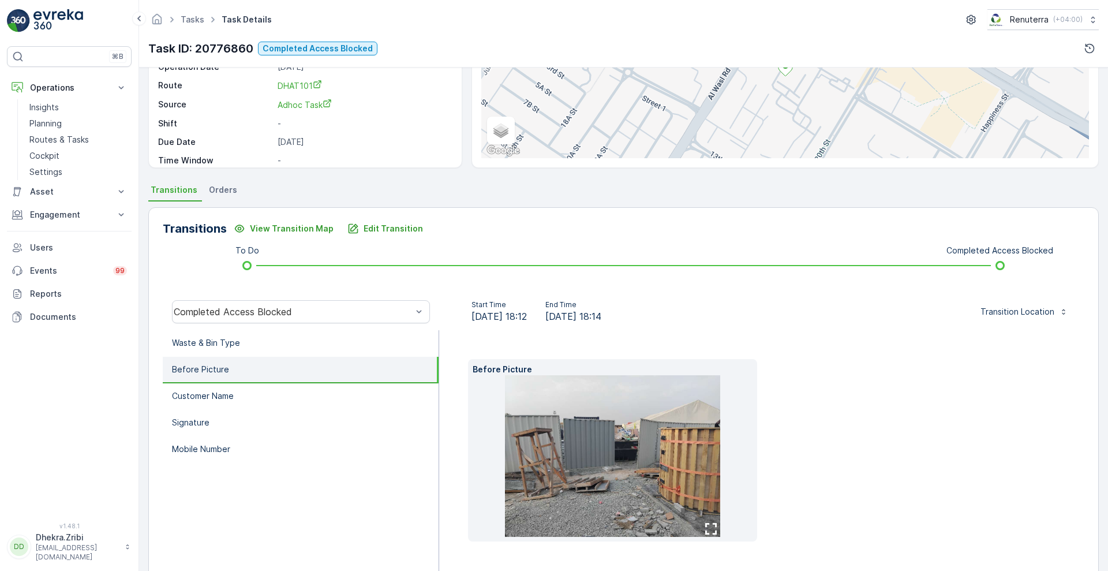
scroll to position [175, 0]
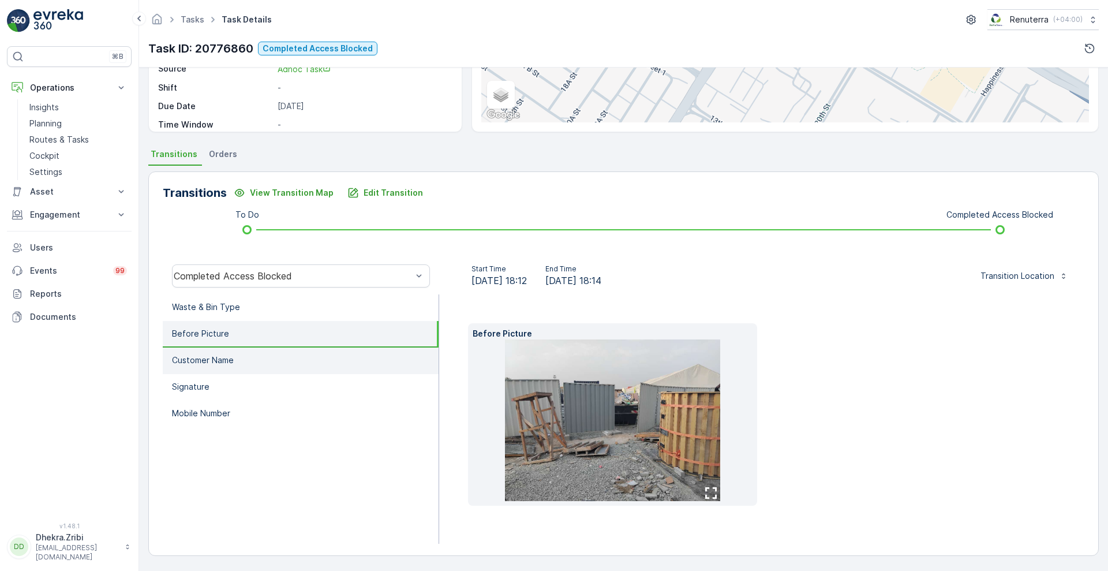
click at [185, 355] on p "Customer Name" at bounding box center [203, 360] width 62 height 12
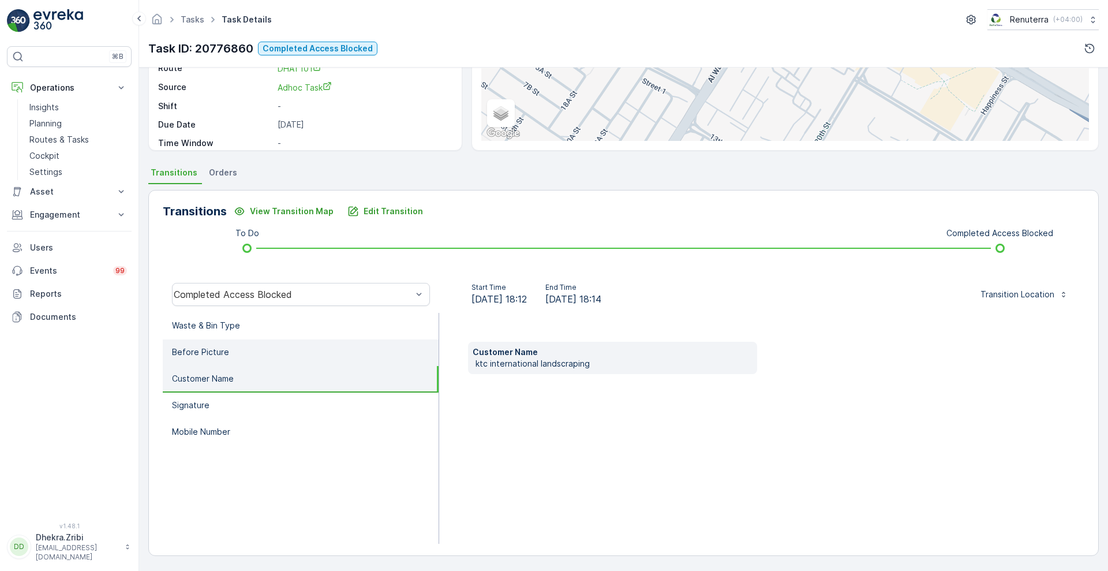
click at [202, 345] on li "Before Picture" at bounding box center [301, 352] width 276 height 27
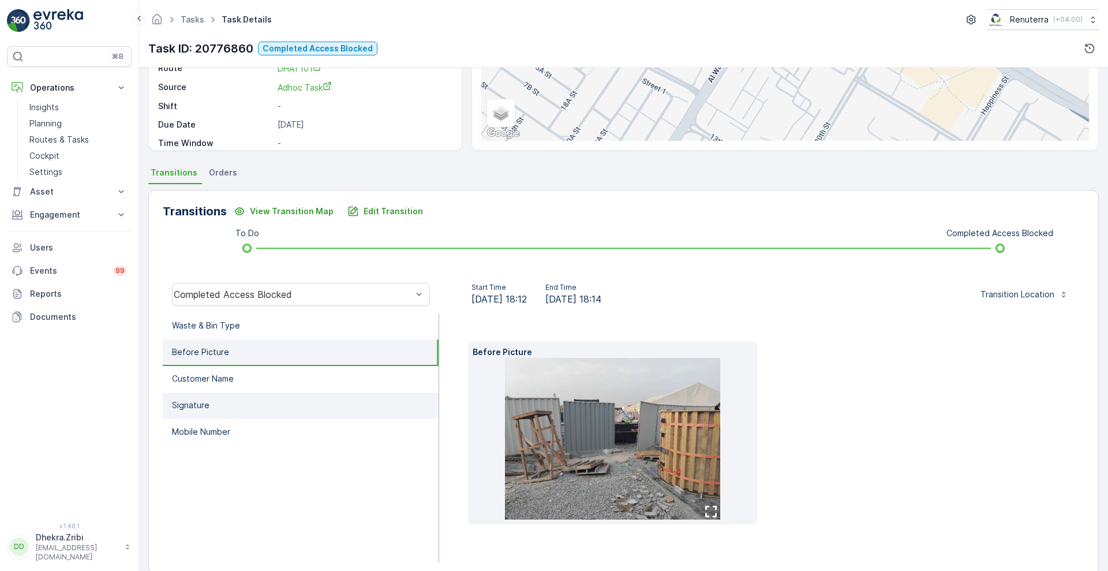
click at [180, 401] on p "Signature" at bounding box center [191, 405] width 38 height 12
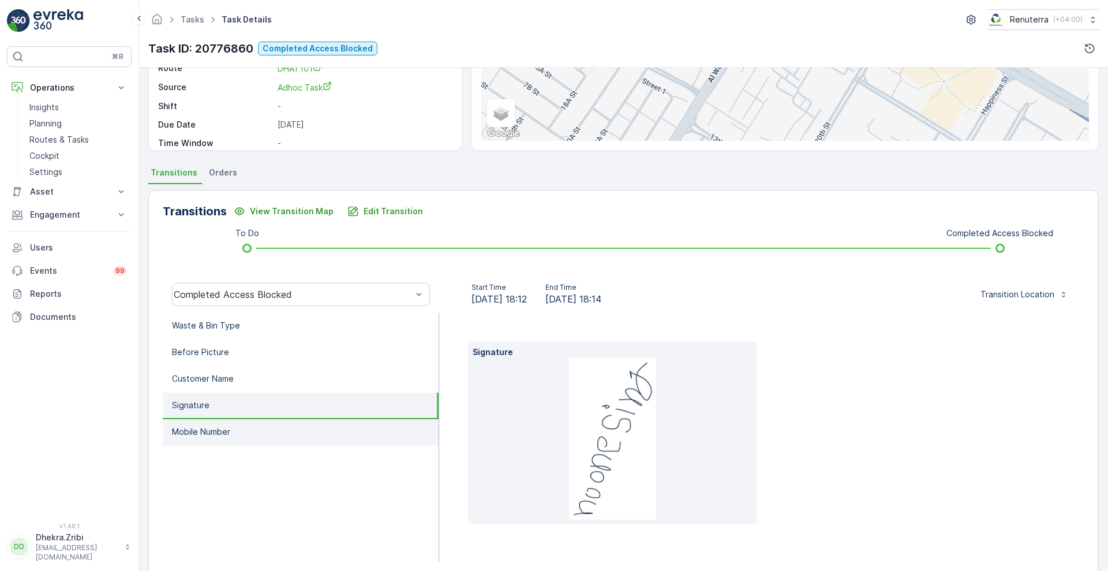
click at [182, 431] on p "Mobile Number" at bounding box center [201, 432] width 58 height 12
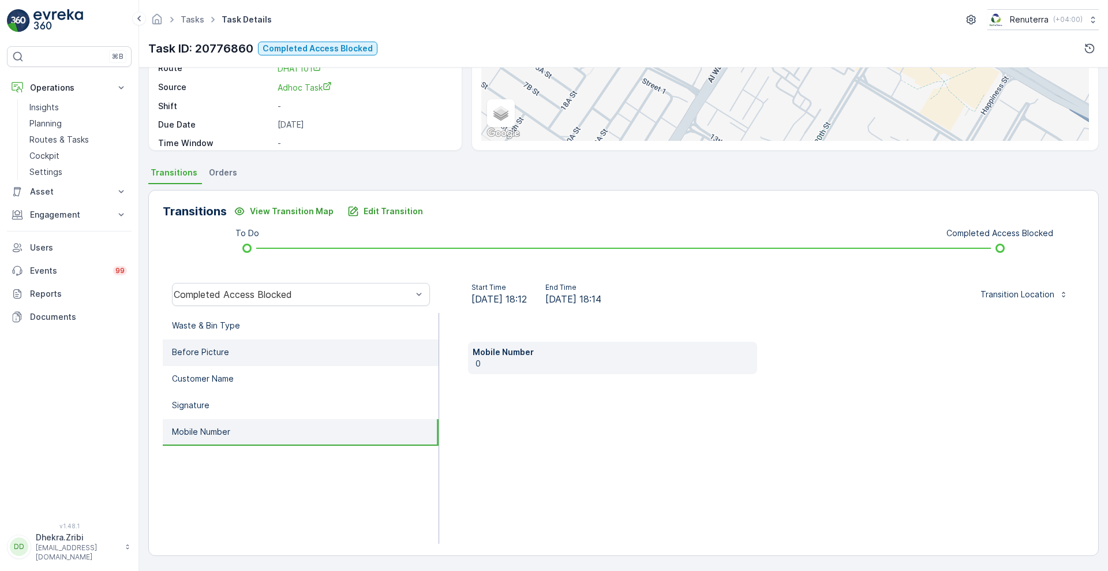
click at [237, 354] on li "Before Picture" at bounding box center [301, 352] width 276 height 27
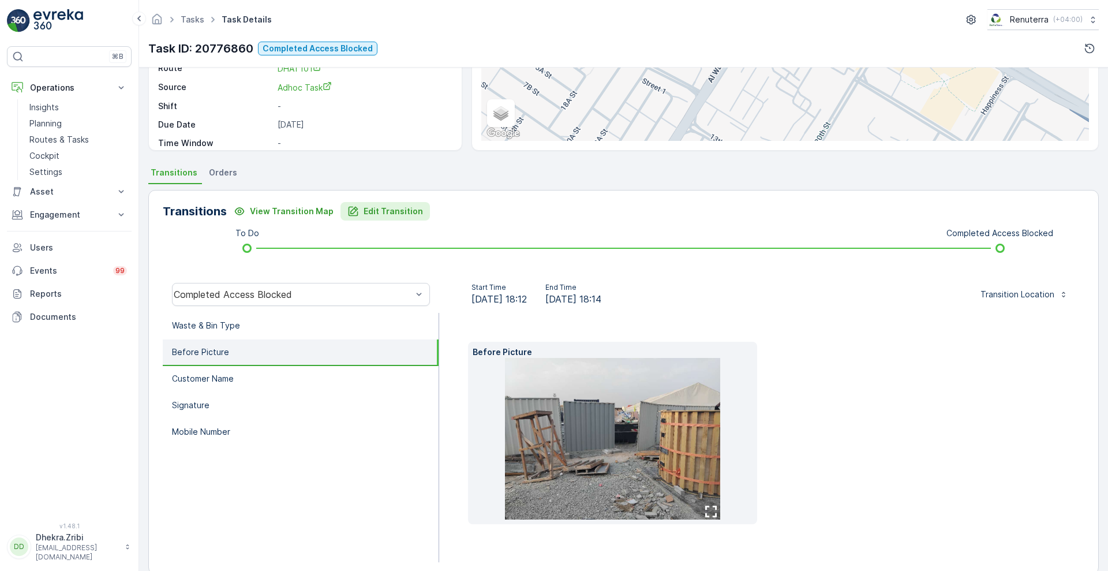
click at [389, 210] on p "Edit Transition" at bounding box center [393, 211] width 59 height 12
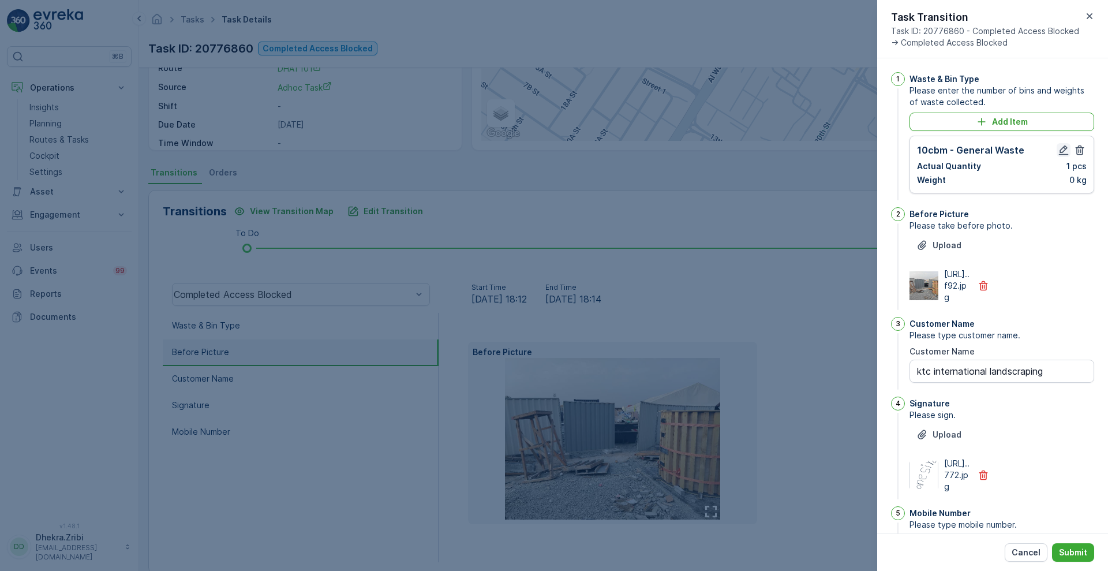
click at [1061, 152] on icon "button" at bounding box center [1064, 150] width 12 height 12
type Name "ktc international landscraping"
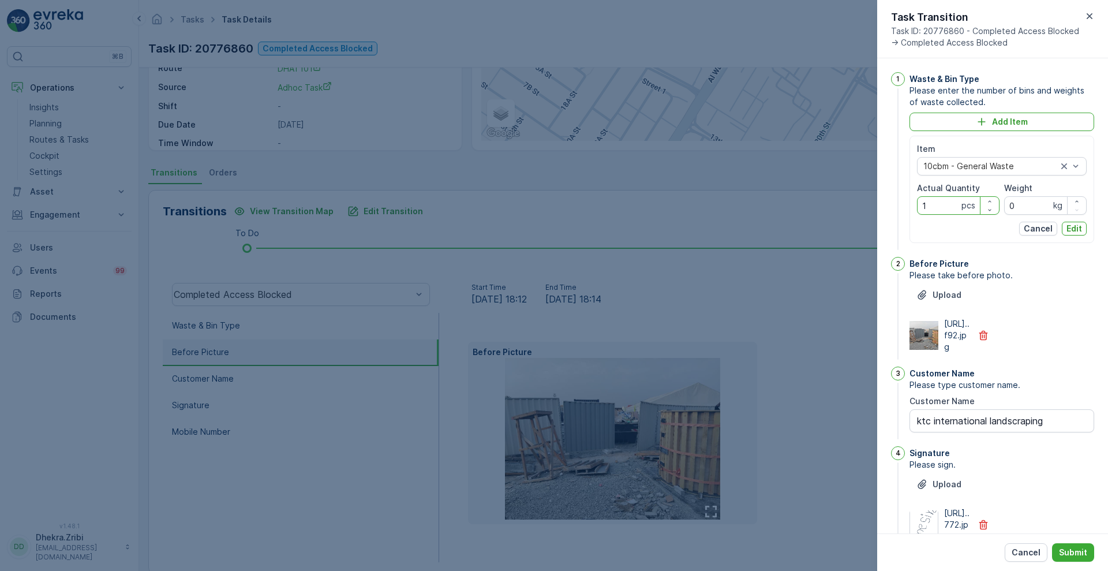
click at [942, 205] on Quantity "1" at bounding box center [958, 205] width 83 height 18
type Quantity "0"
click at [1071, 227] on p "Edit" at bounding box center [1075, 229] width 16 height 12
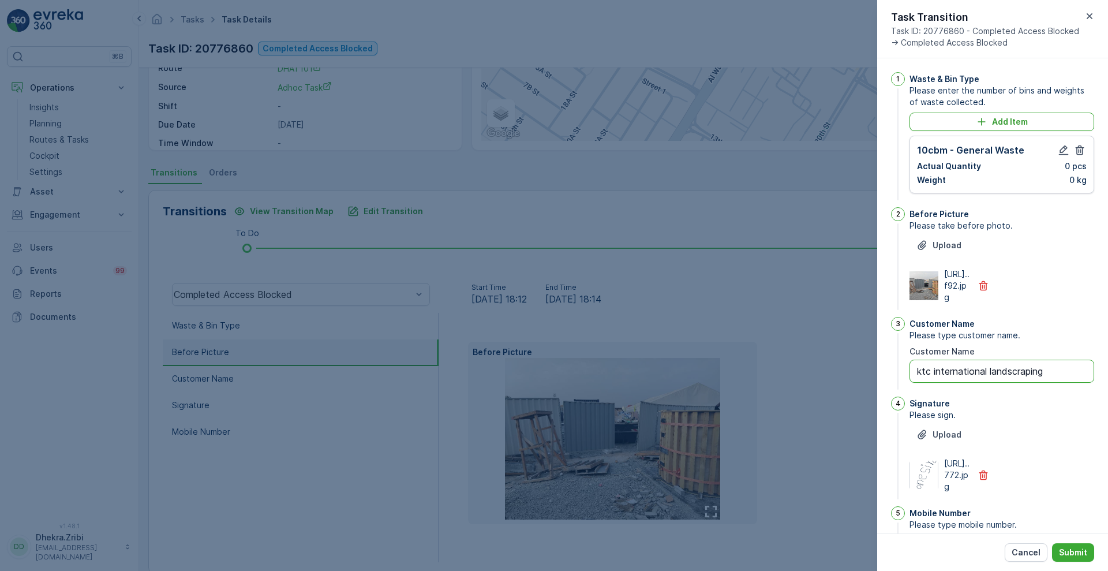
click at [1053, 383] on Name "ktc international landscraping" at bounding box center [1002, 371] width 185 height 23
type Name "k"
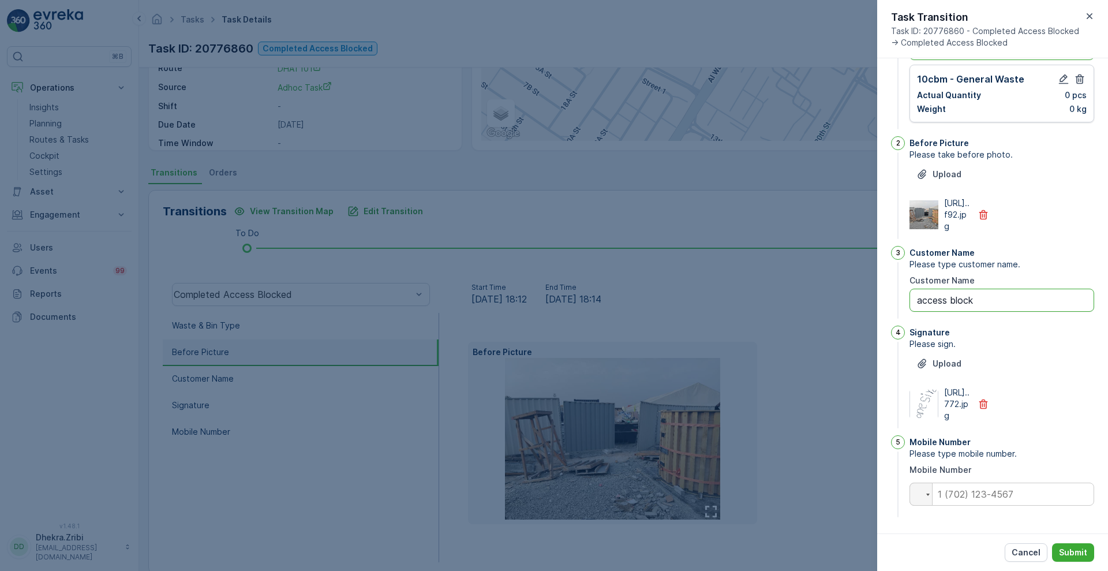
type Name "access block"
click at [1037, 491] on input "tel" at bounding box center [1002, 494] width 185 height 23
type input "0"
click at [1000, 519] on div "1 Waste & Bin Type Please enter the number of bins and weights of waste collect…" at bounding box center [992, 295] width 231 height 475
click at [1074, 547] on p "Submit" at bounding box center [1073, 553] width 28 height 12
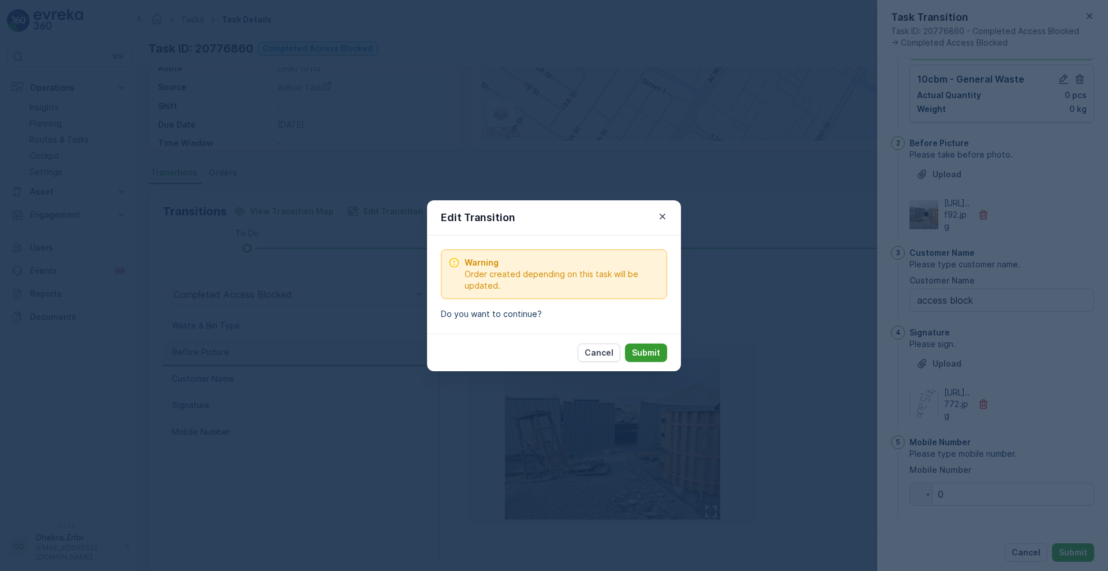
click at [653, 349] on p "Submit" at bounding box center [646, 353] width 28 height 12
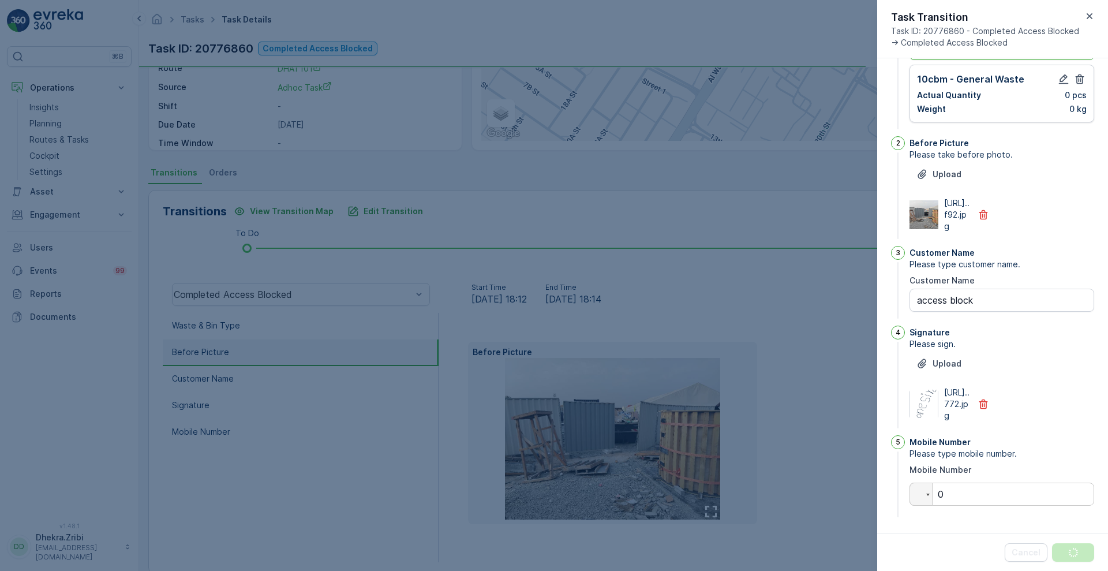
scroll to position [0, 0]
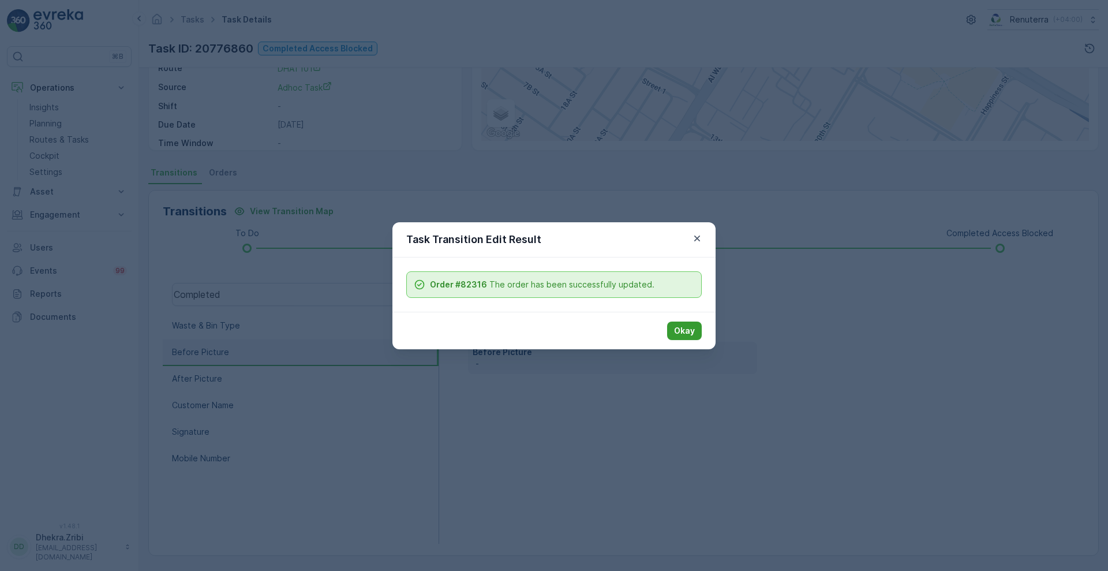
click at [687, 336] on button "Okay" at bounding box center [684, 330] width 35 height 18
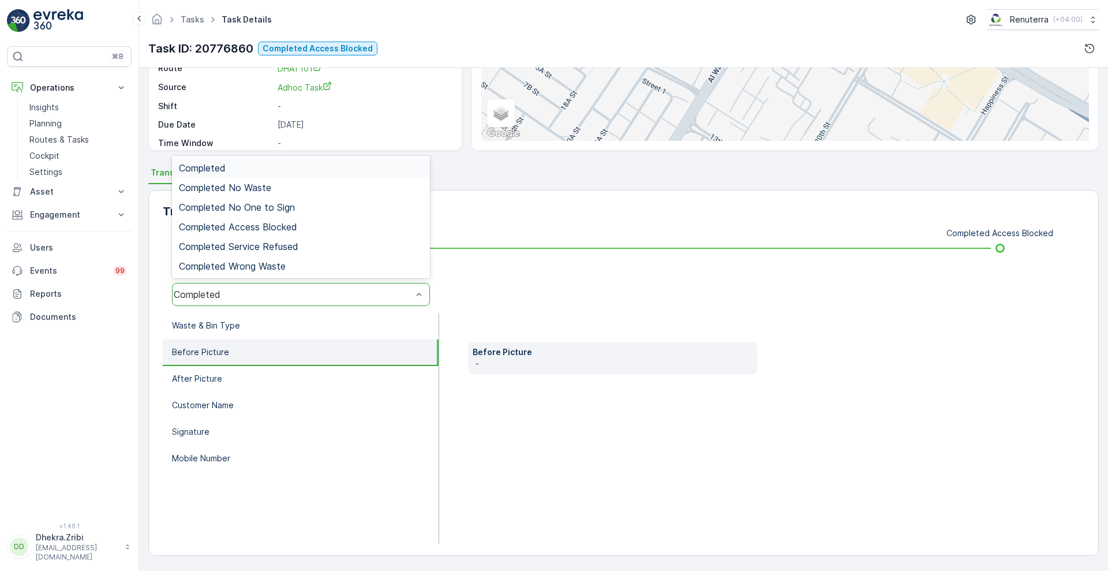
click at [332, 294] on div "Completed" at bounding box center [293, 294] width 238 height 10
click at [279, 231] on span "Completed Access Blocked" at bounding box center [238, 227] width 118 height 10
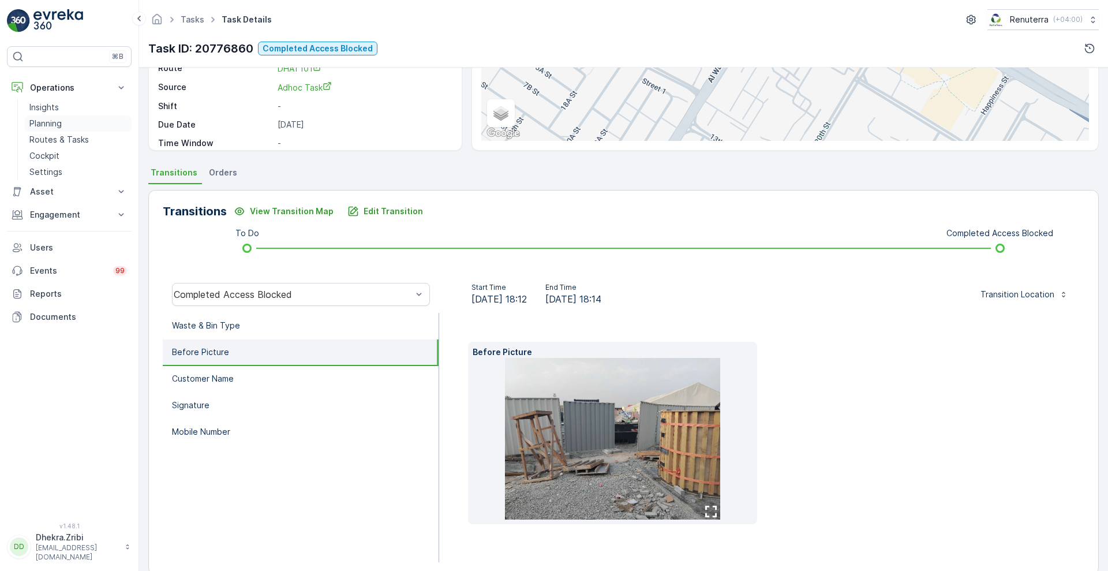
click at [42, 124] on p "Planning" at bounding box center [45, 124] width 32 height 12
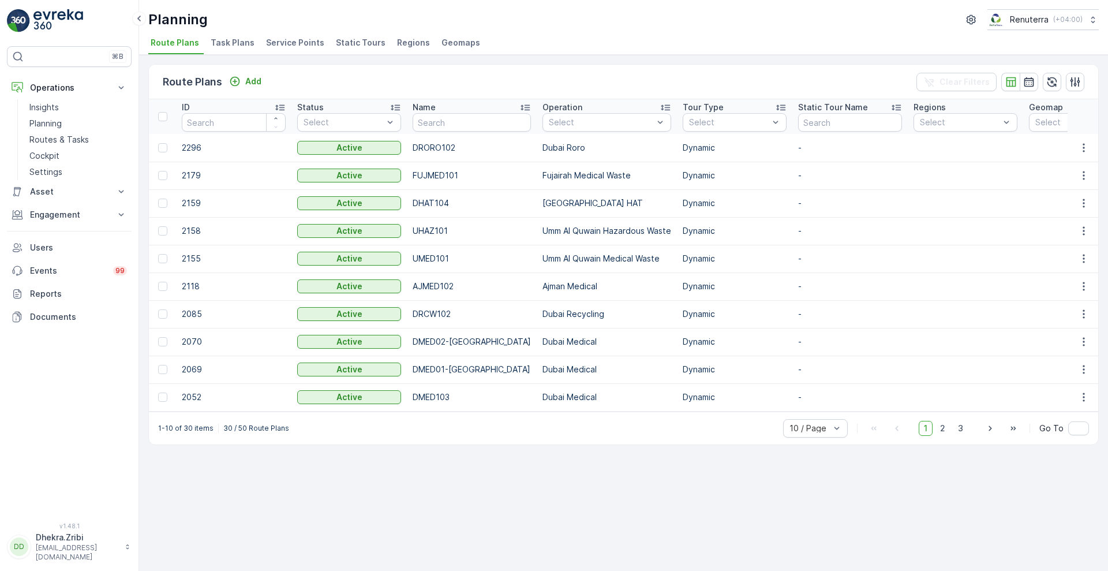
click at [301, 38] on span "Service Points" at bounding box center [295, 43] width 58 height 12
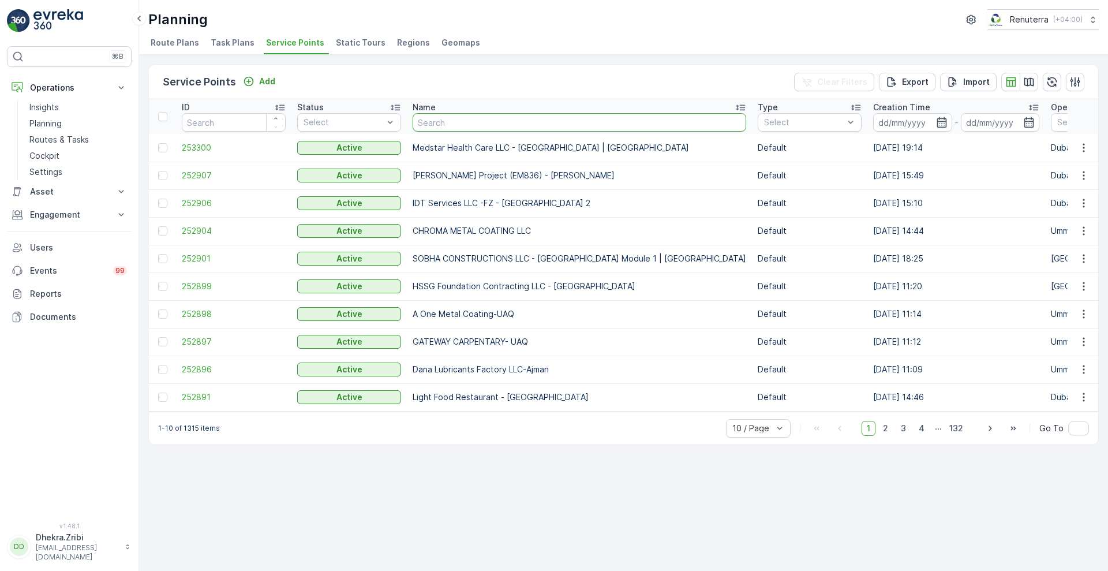
click at [528, 126] on input "text" at bounding box center [580, 122] width 334 height 18
paste input "Deco Waste Service-Al Quoz IFF"
type input "Deco Waste Service-Al Quoz IFF"
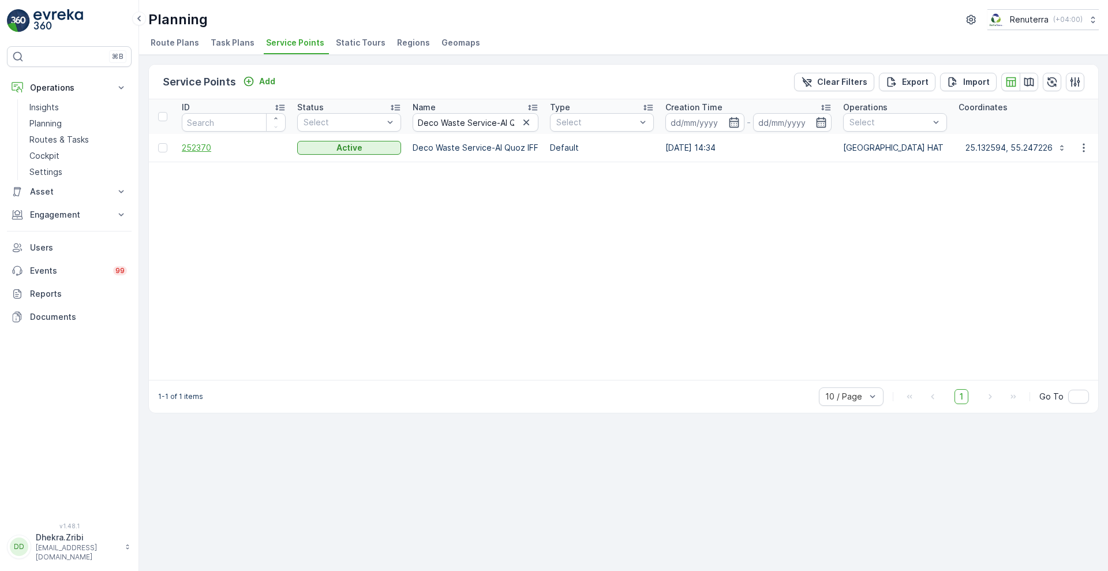
click at [204, 148] on span "252370" at bounding box center [234, 148] width 104 height 12
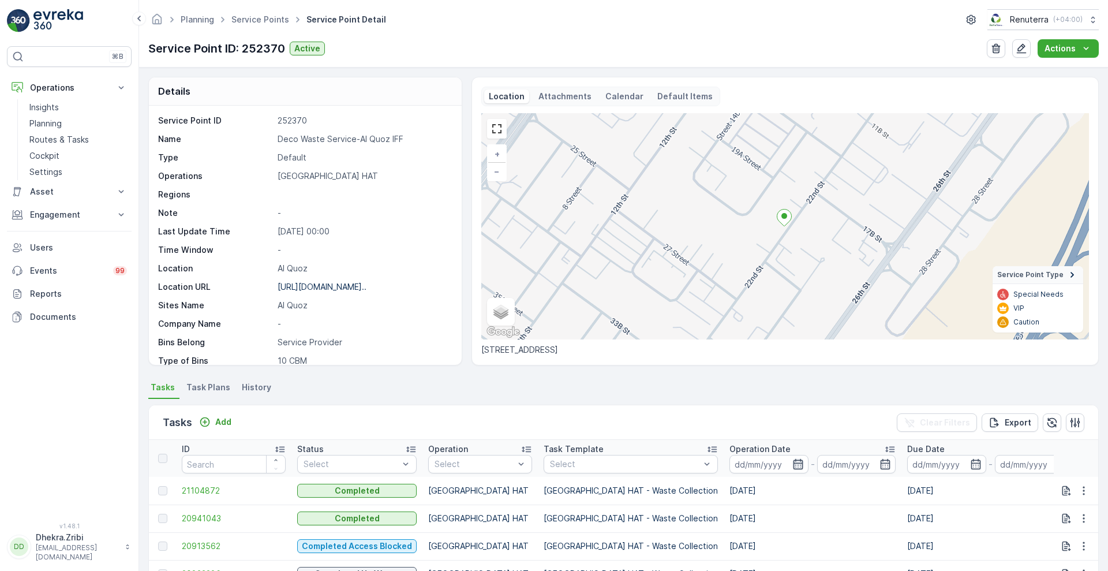
click at [792, 465] on icon "button" at bounding box center [798, 464] width 12 height 12
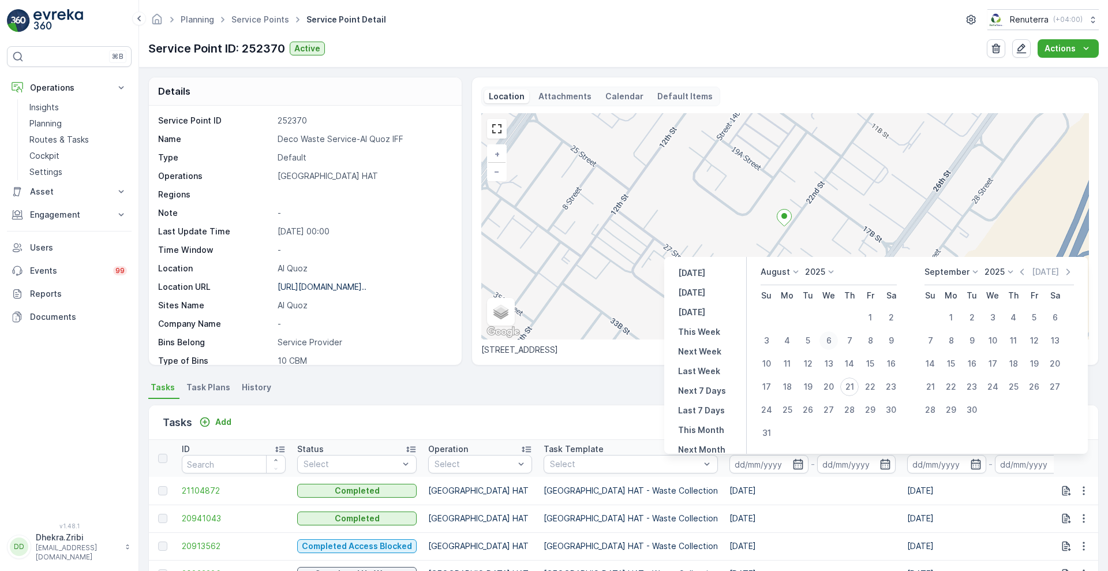
click at [828, 334] on div "6" at bounding box center [829, 340] width 18 height 18
type input "06.08.2025"
click at [828, 334] on div "6" at bounding box center [829, 340] width 18 height 18
type input "06.08.2025"
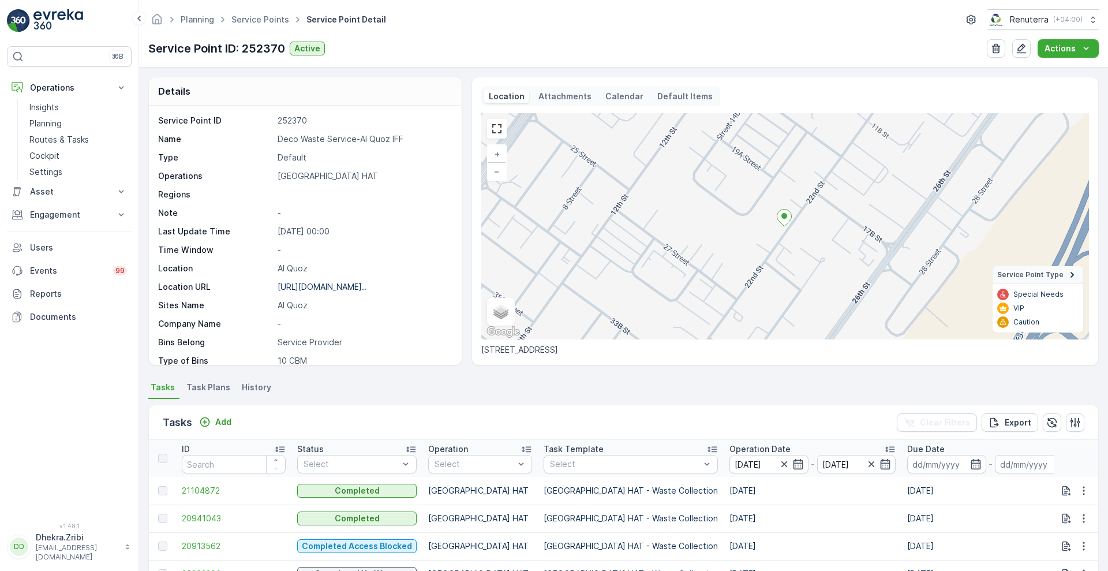
click at [558, 423] on div "Tasks Add Clear Filters Export" at bounding box center [623, 422] width 949 height 35
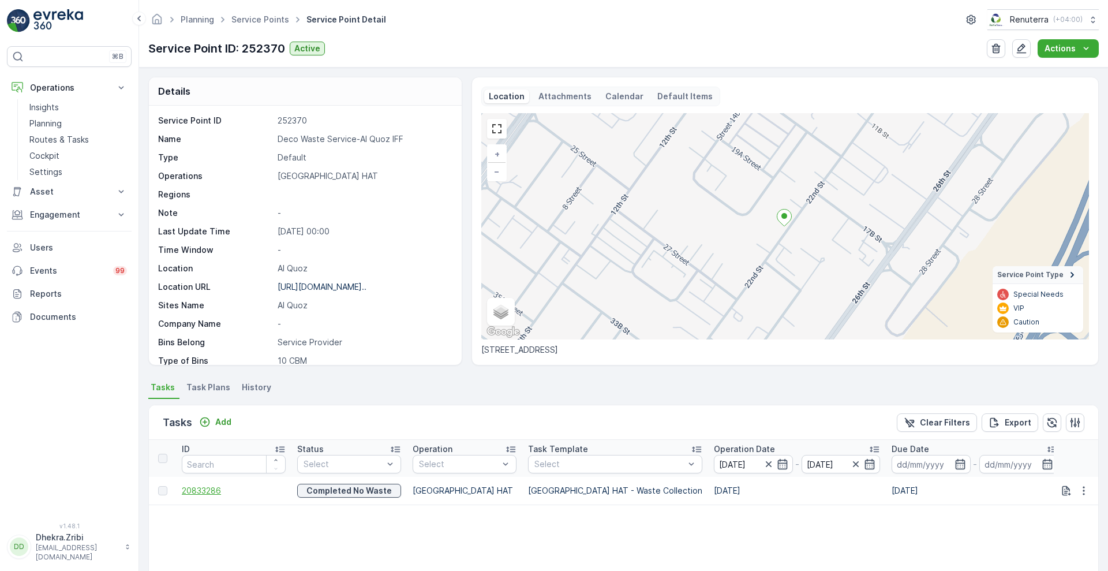
click at [206, 488] on span "20833286" at bounding box center [234, 491] width 104 height 12
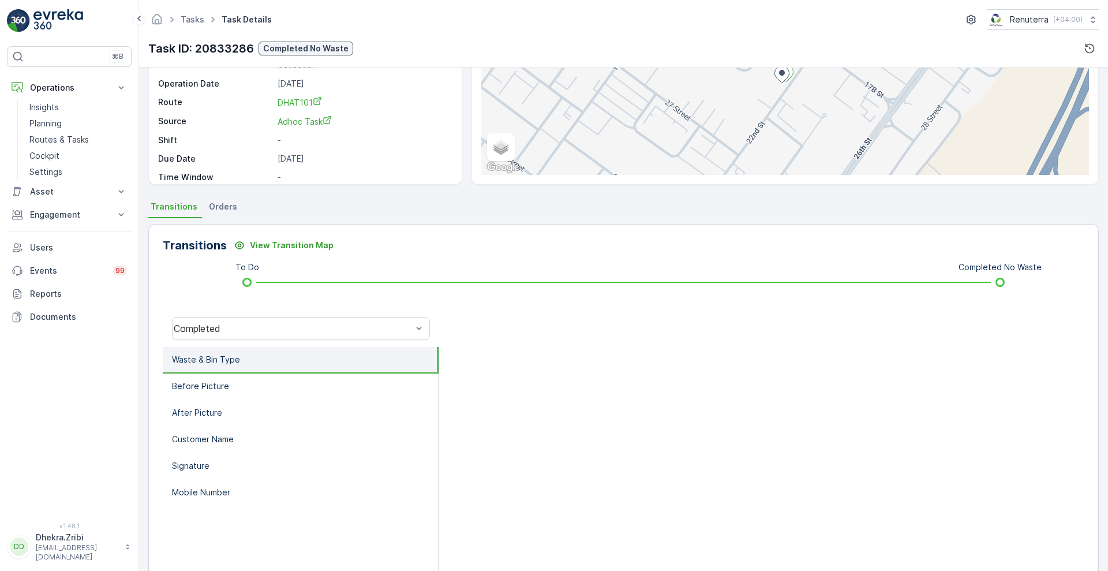
scroll to position [157, 0]
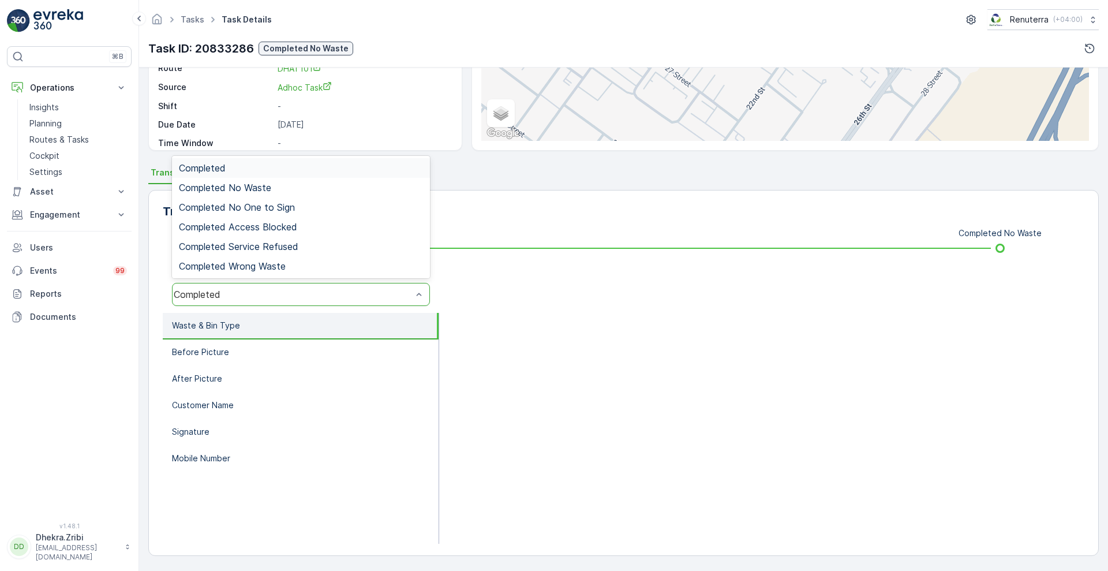
click at [379, 298] on div "Completed" at bounding box center [293, 294] width 238 height 10
click at [232, 182] on span "Completed No Waste" at bounding box center [225, 187] width 92 height 10
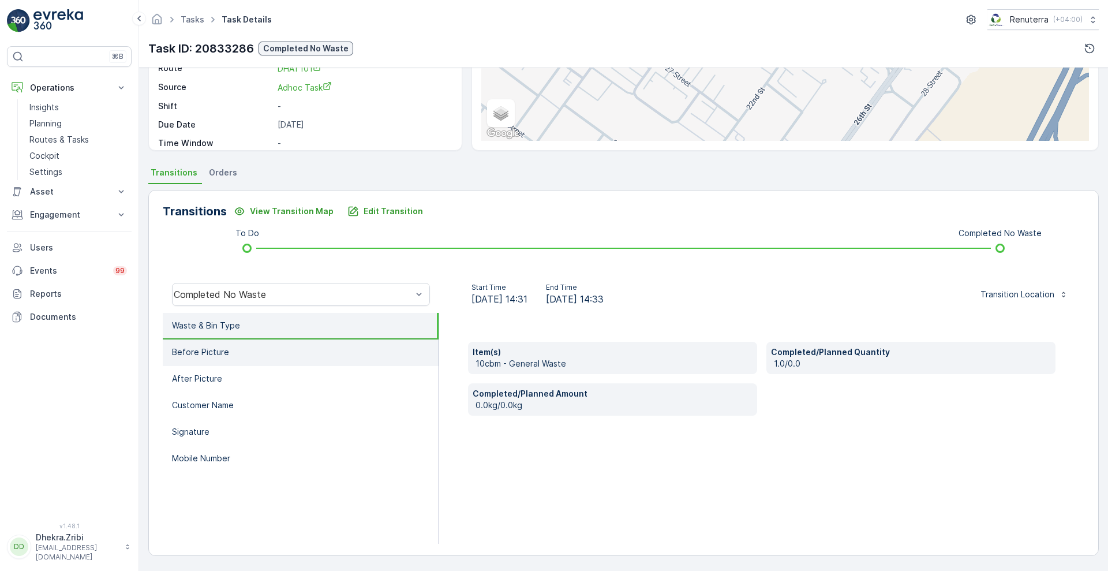
click at [201, 349] on p "Before Picture" at bounding box center [200, 352] width 57 height 12
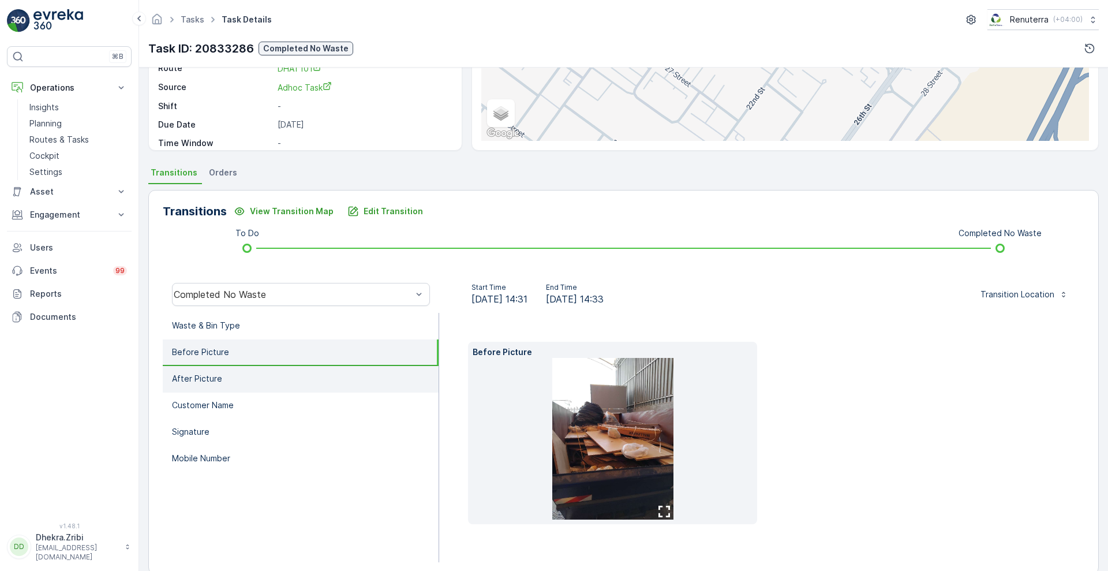
click at [190, 384] on p "After Picture" at bounding box center [197, 379] width 50 height 12
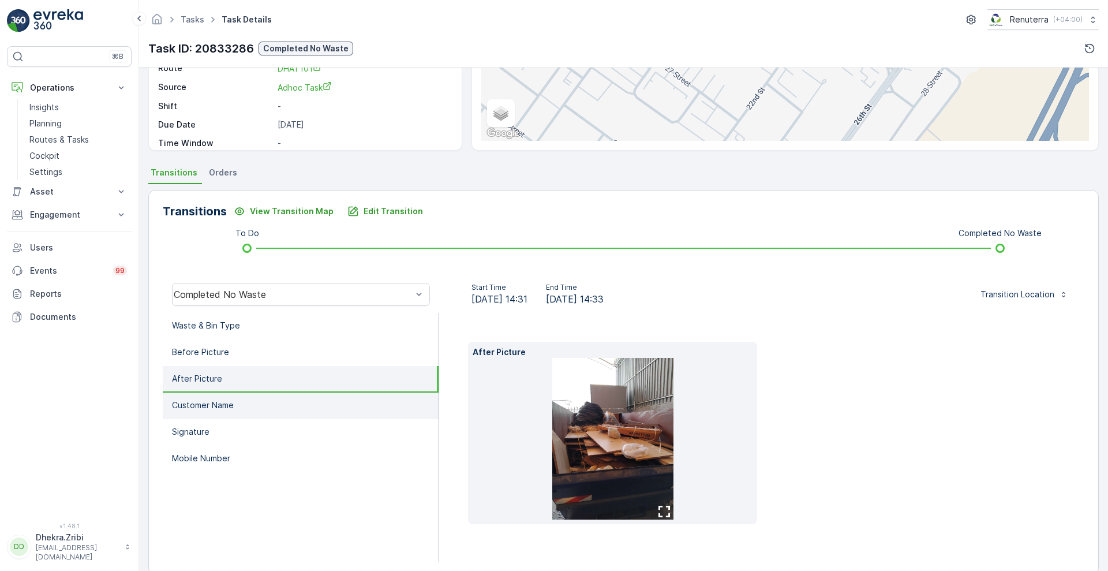
click at [187, 399] on p "Customer Name" at bounding box center [203, 405] width 62 height 12
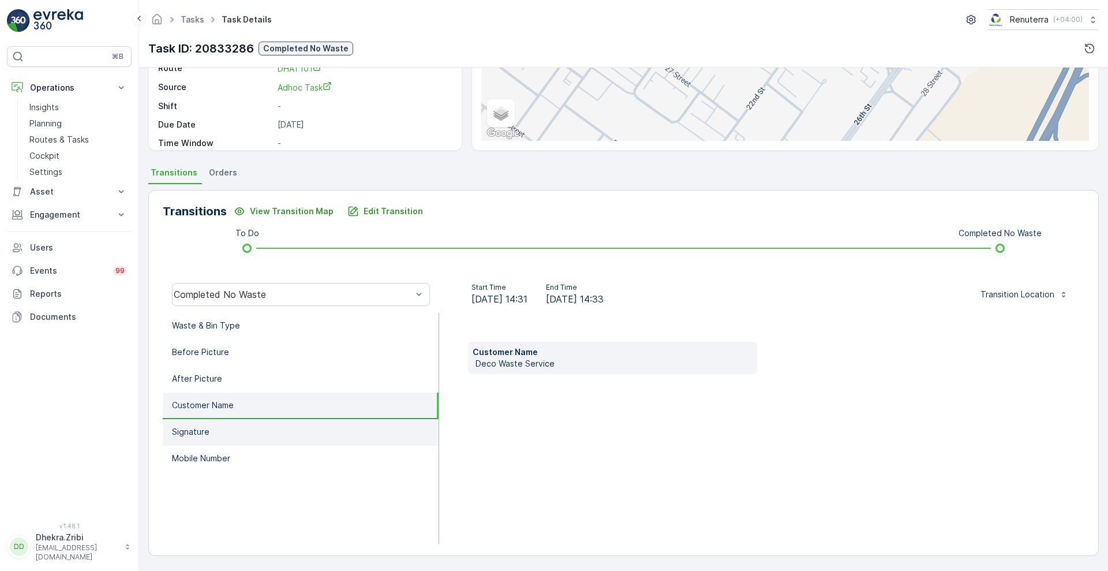
click at [193, 427] on p "Signature" at bounding box center [191, 432] width 38 height 12
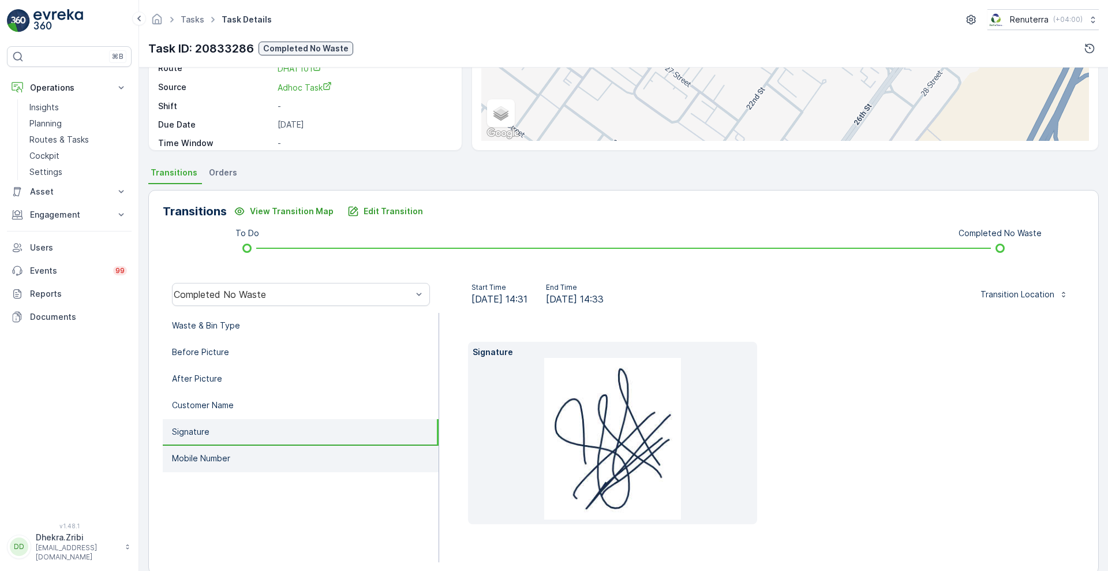
click at [196, 461] on p "Mobile Number" at bounding box center [201, 459] width 58 height 12
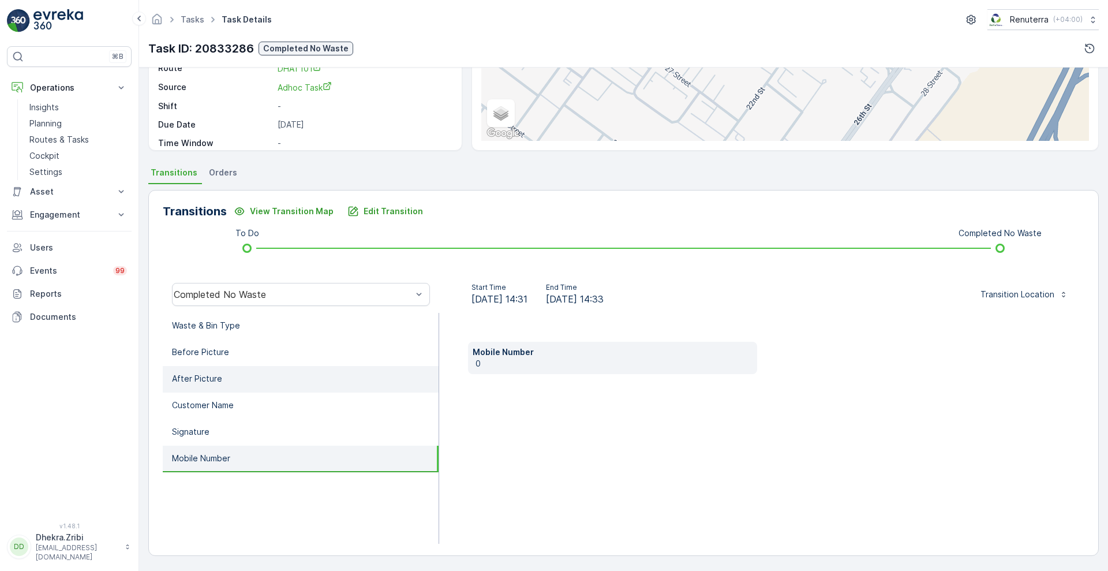
click at [202, 380] on p "After Picture" at bounding box center [197, 379] width 50 height 12
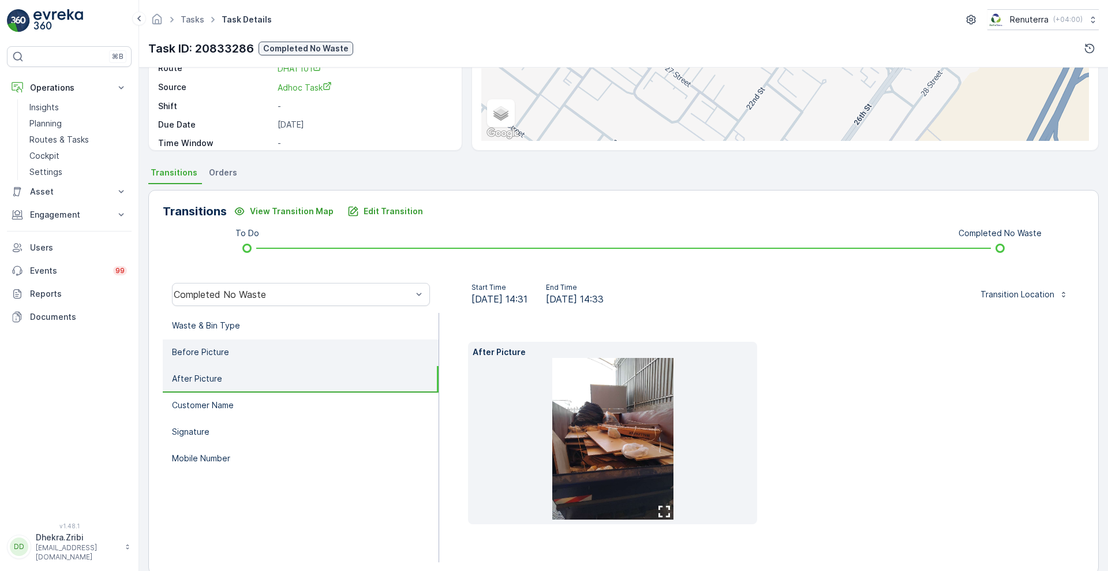
click at [216, 342] on li "Before Picture" at bounding box center [301, 352] width 276 height 27
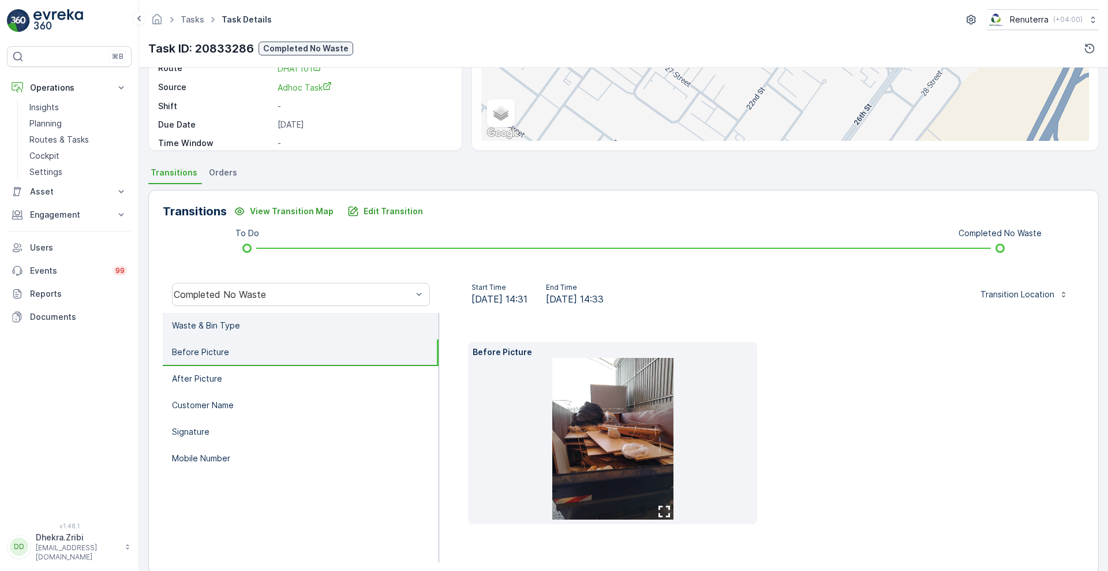
click at [227, 323] on p "Waste & Bin Type" at bounding box center [206, 326] width 68 height 12
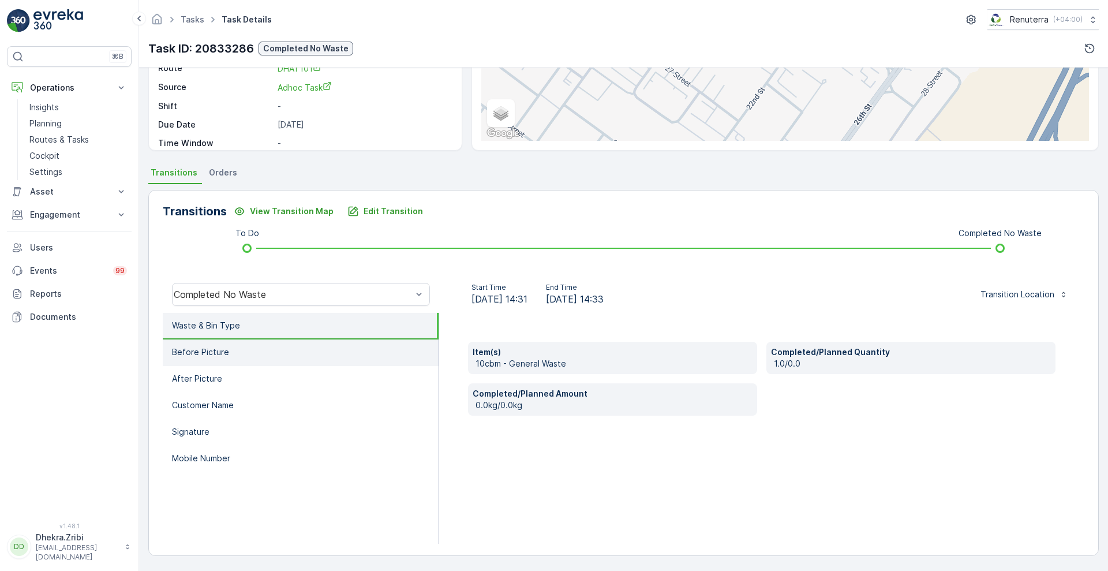
click at [254, 354] on li "Before Picture" at bounding box center [301, 352] width 276 height 27
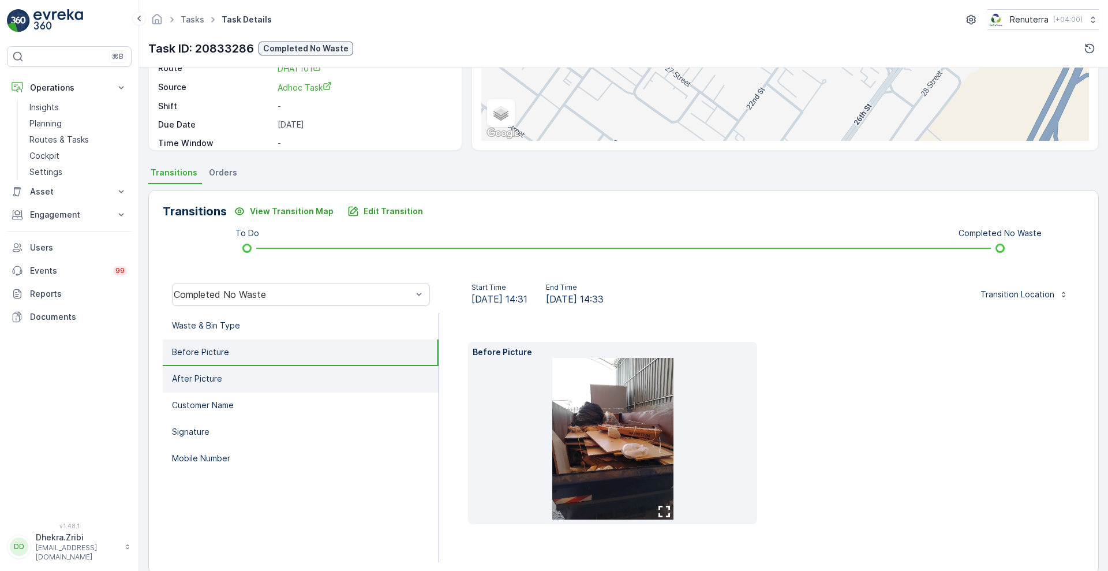
click at [190, 376] on p "After Picture" at bounding box center [197, 379] width 50 height 12
click at [221, 357] on p "Before Picture" at bounding box center [200, 352] width 57 height 12
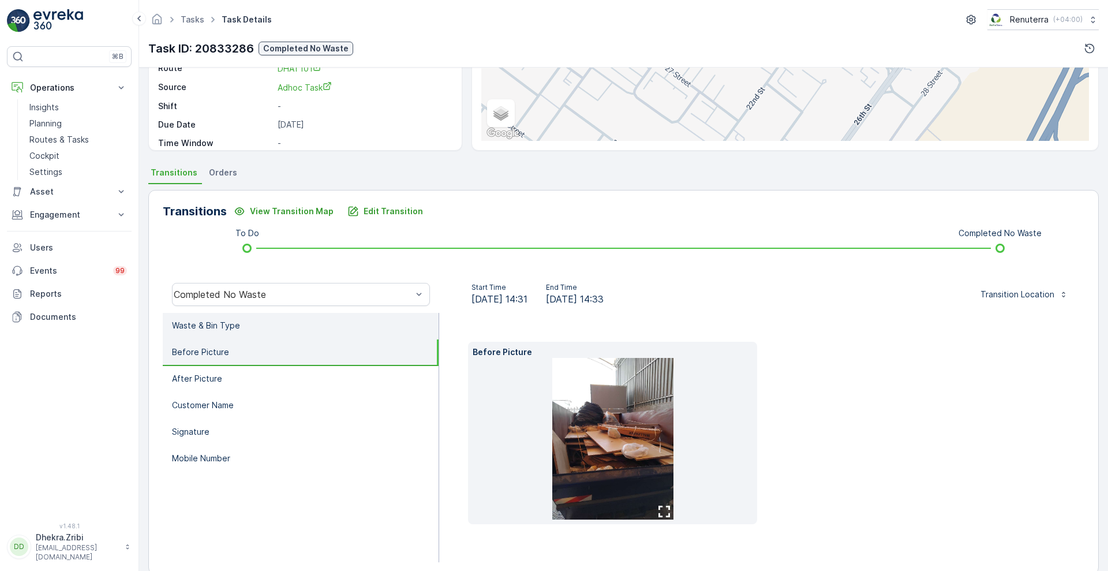
click at [230, 331] on p "Waste & Bin Type" at bounding box center [206, 326] width 68 height 12
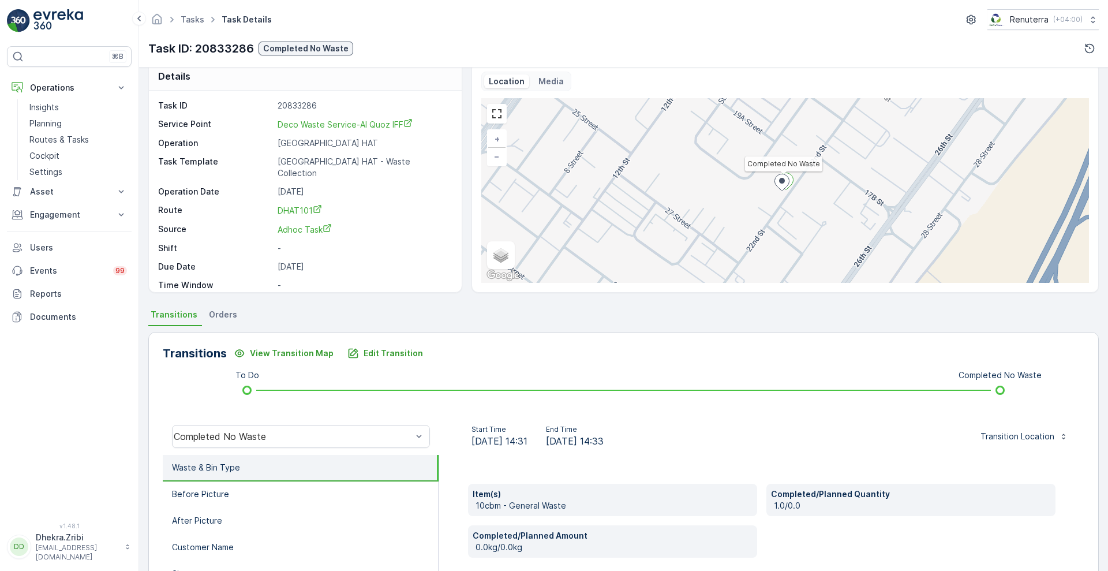
scroll to position [0, 0]
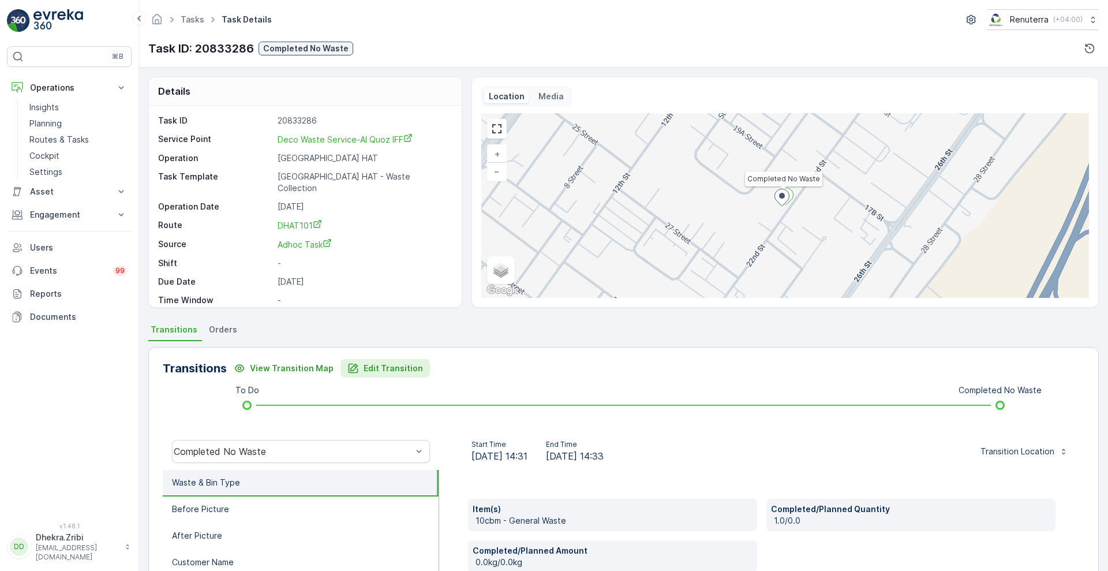
click at [369, 367] on p "Edit Transition" at bounding box center [393, 368] width 59 height 12
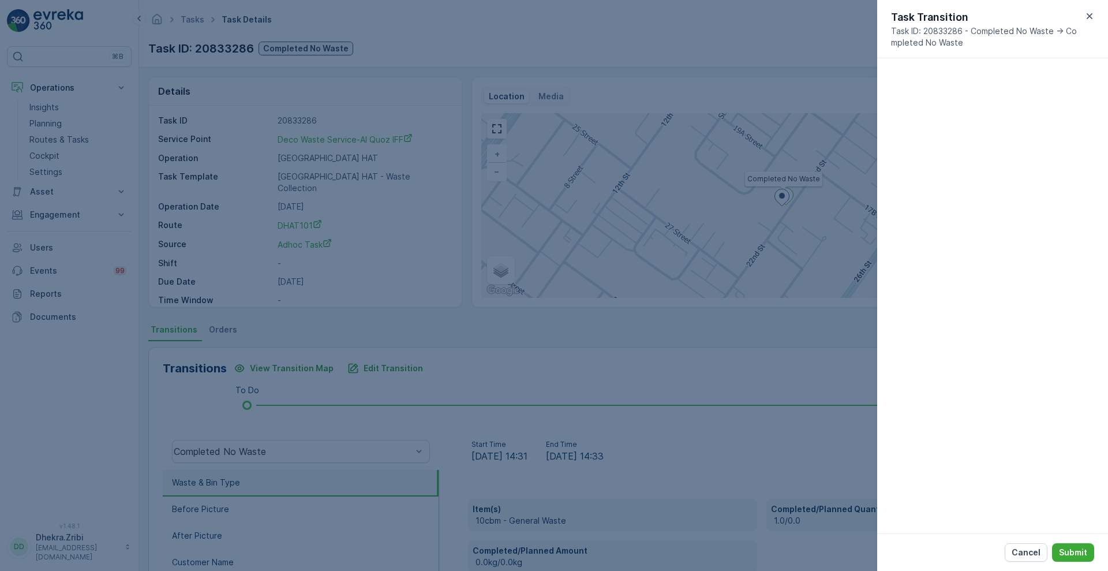
scroll to position [250, 0]
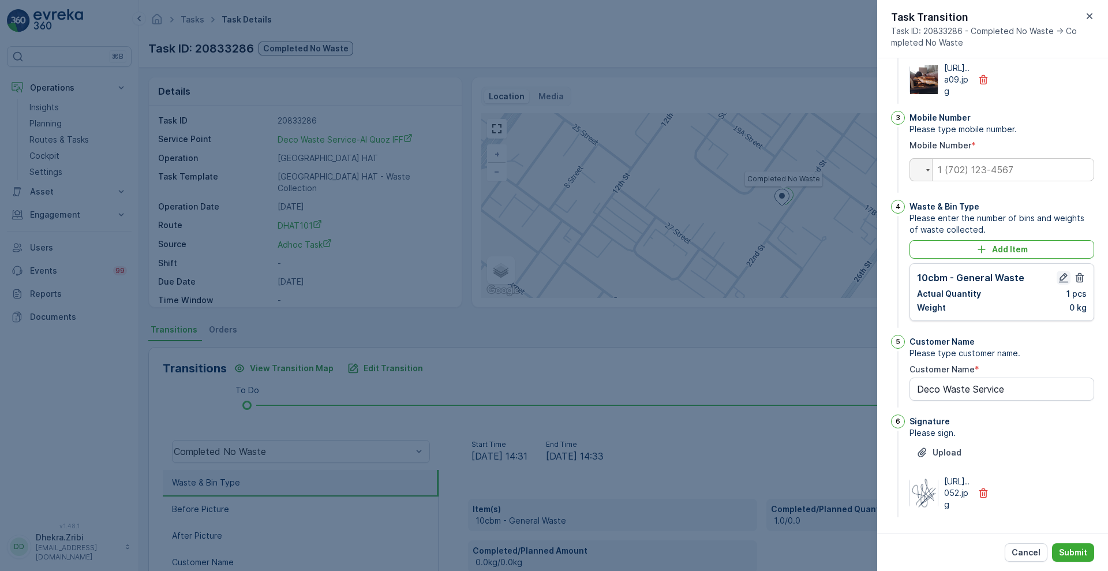
click at [1059, 273] on icon "button" at bounding box center [1064, 278] width 10 height 10
type Name "Deco Waste Service"
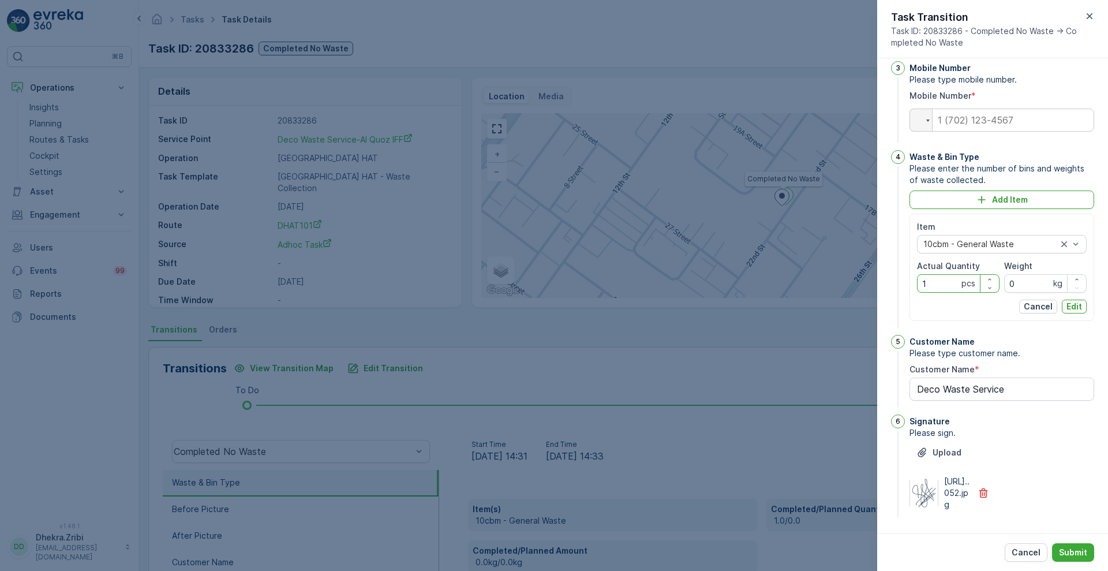
click at [936, 293] on Quantity "1" at bounding box center [958, 283] width 83 height 18
type Quantity "0"
type Name "Deco Waste Service"
type Quantity "0"
click at [1019, 401] on Name "Deco Waste Service" at bounding box center [1002, 388] width 185 height 23
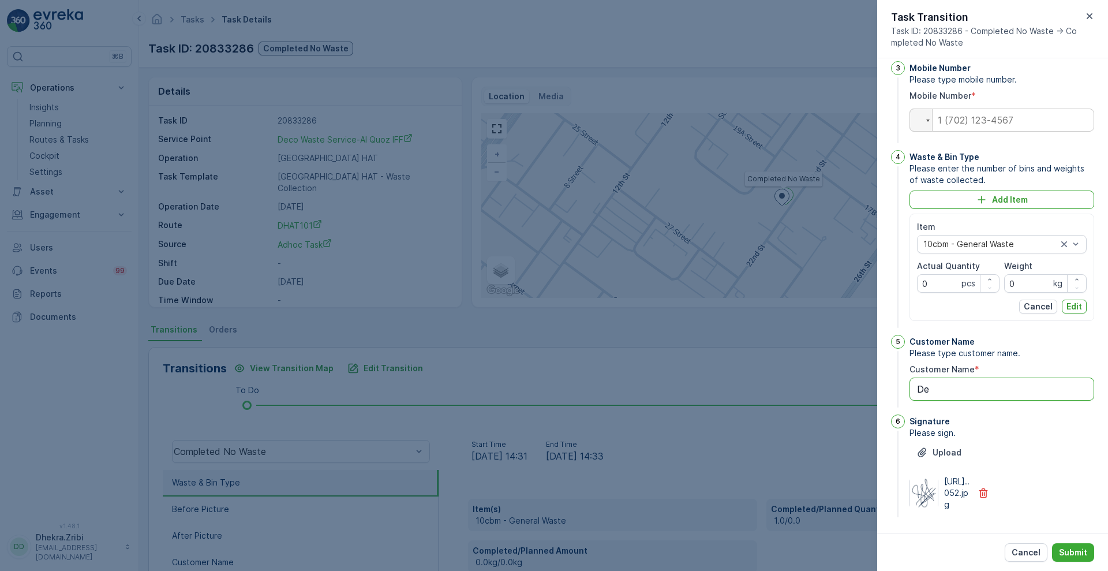
type Name "D"
type Name "no waste"
click at [1104, 514] on div "1 Before Picture Please take before photo. Upload https://media.evre...c9a.jpg …" at bounding box center [992, 295] width 231 height 475
click at [1067, 549] on p "Submit" at bounding box center [1073, 553] width 28 height 12
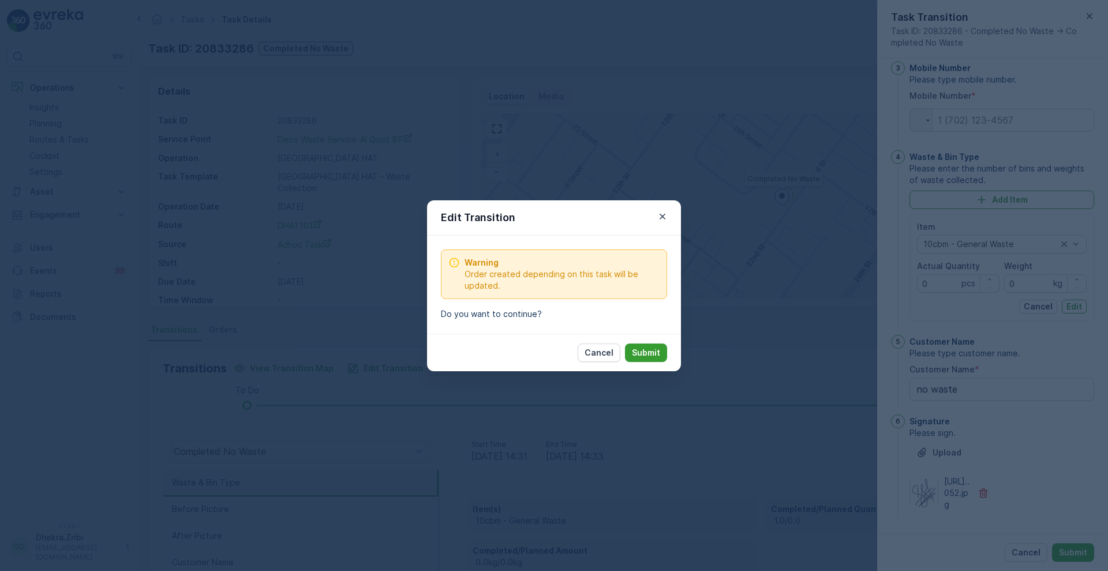
click at [648, 356] on p "Submit" at bounding box center [646, 353] width 28 height 12
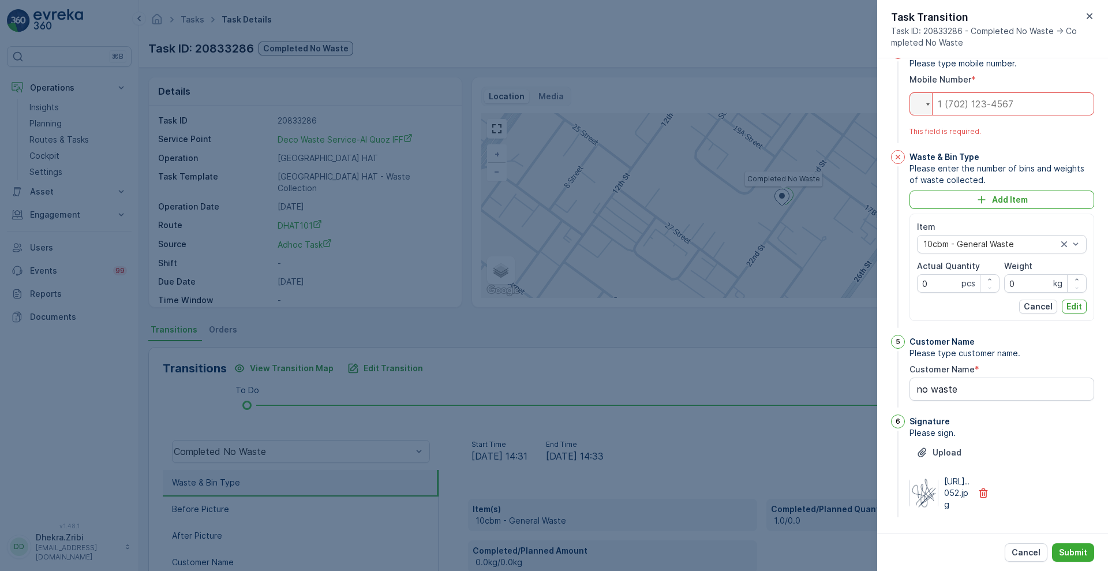
click at [967, 99] on input "tel" at bounding box center [1002, 103] width 185 height 23
type input "0"
click at [1074, 547] on p "Submit" at bounding box center [1073, 553] width 28 height 12
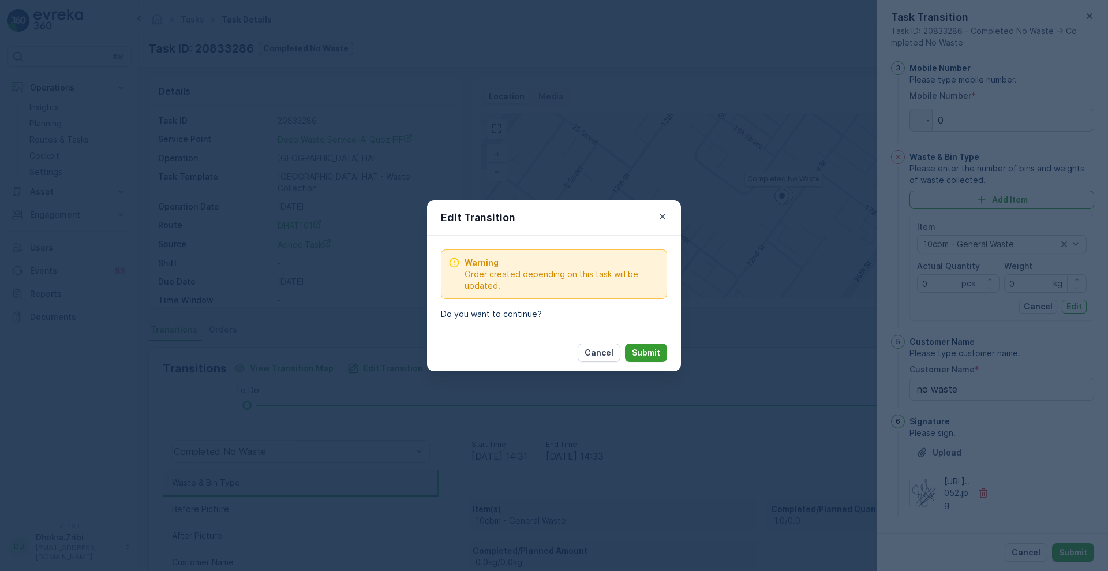
click at [660, 347] on p "Submit" at bounding box center [646, 353] width 28 height 12
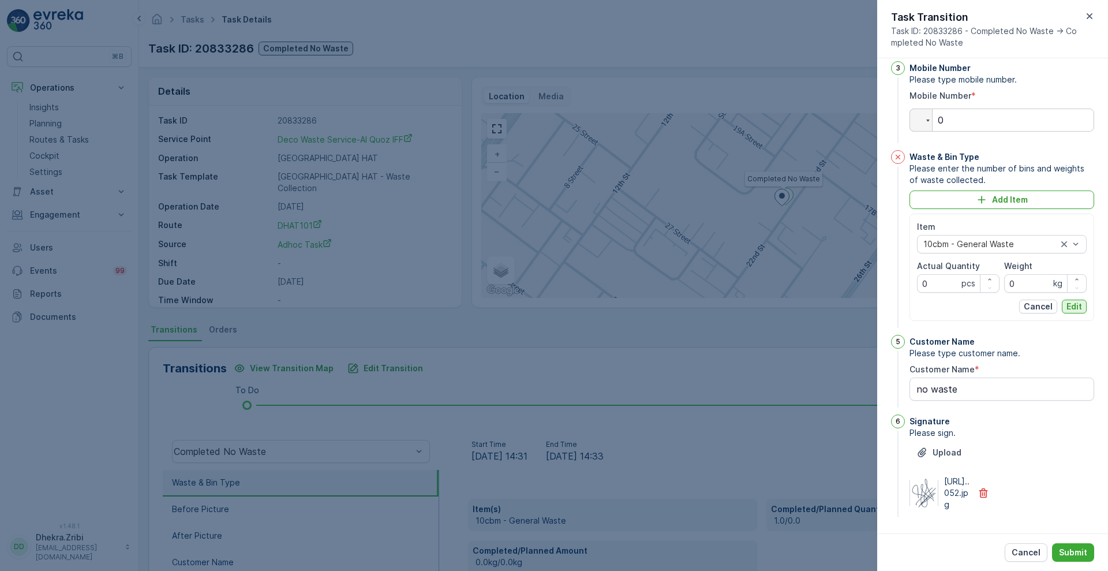
click at [1067, 301] on p "Edit" at bounding box center [1075, 307] width 16 height 12
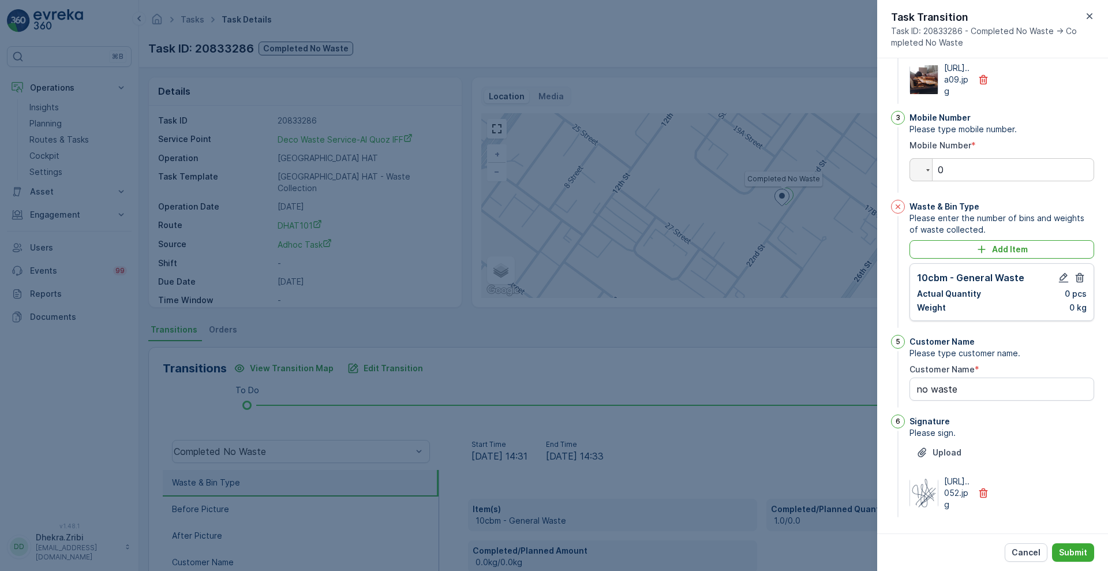
scroll to position [250, 0]
click at [1072, 544] on button "Submit" at bounding box center [1073, 552] width 42 height 18
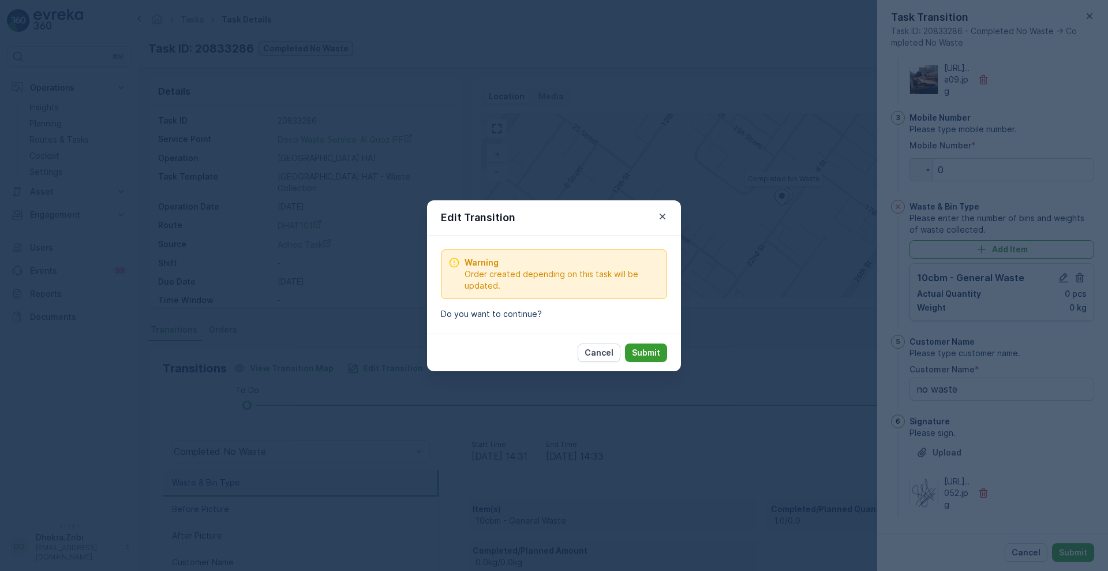
click at [661, 354] on button "Submit" at bounding box center [646, 352] width 42 height 18
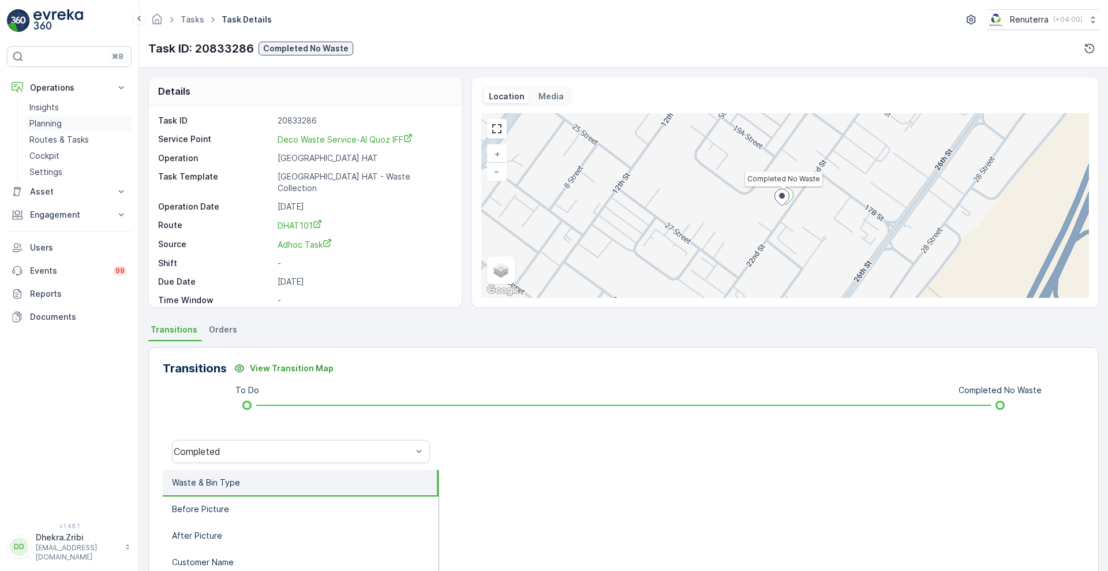
click at [48, 125] on p "Planning" at bounding box center [45, 124] width 32 height 12
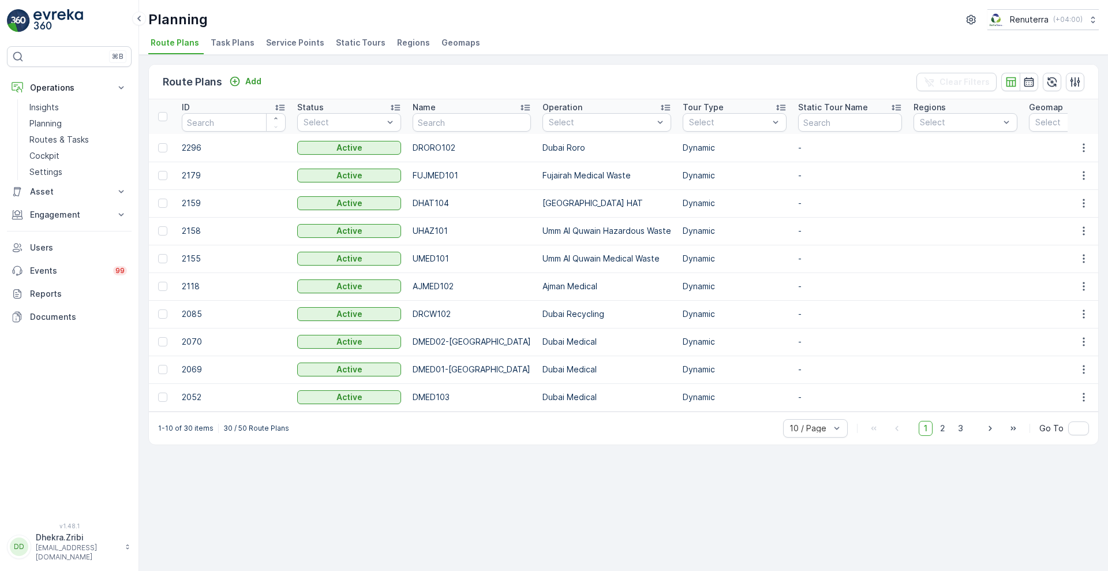
click at [286, 39] on span "Service Points" at bounding box center [295, 43] width 58 height 12
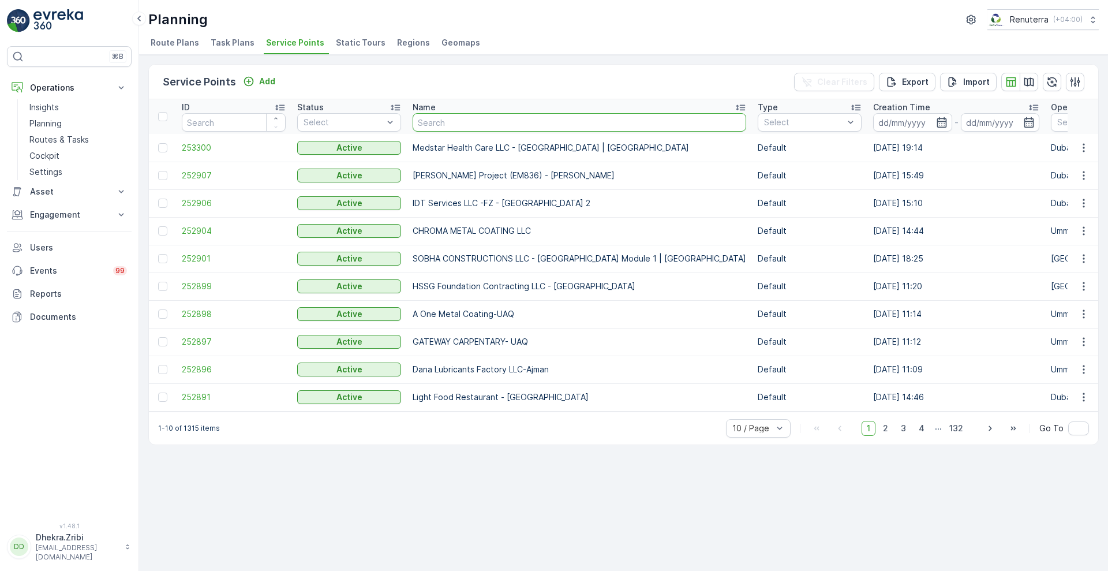
click at [451, 128] on input "text" at bounding box center [580, 122] width 334 height 18
paste input "Al Tayer Stocks (L.L.C.) - Umm Ramool"
type input "Al Tayer Stocks (L.L.C.) - Umm Ramool"
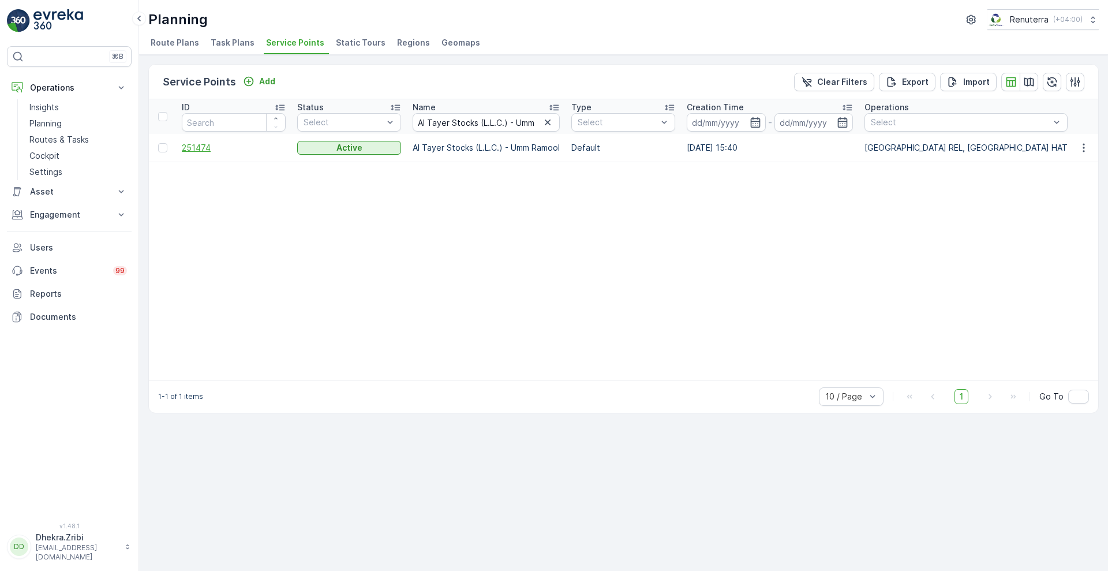
click at [199, 148] on span "251474" at bounding box center [234, 148] width 104 height 12
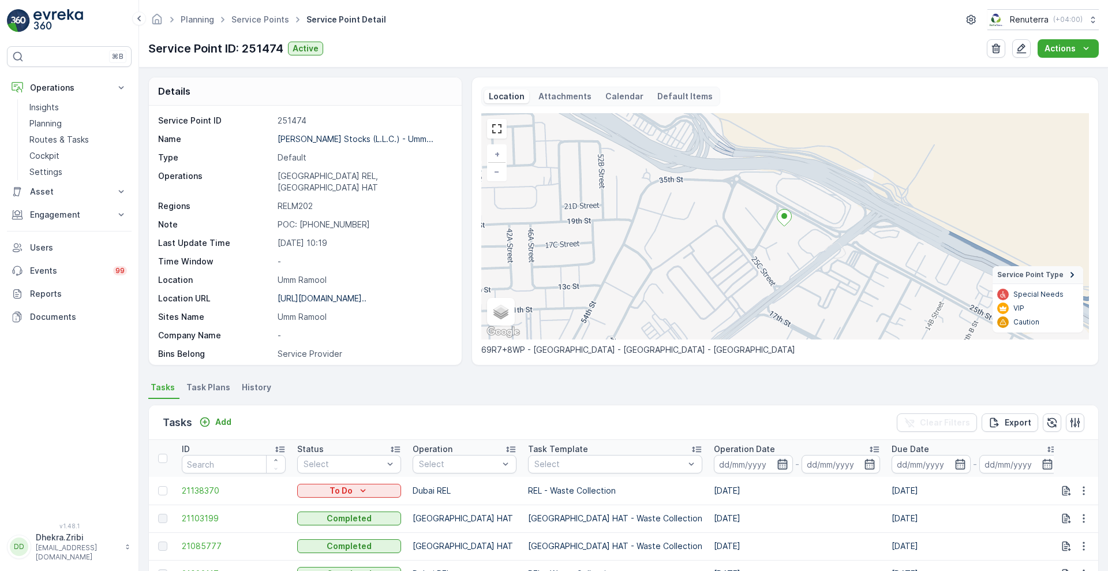
click at [777, 459] on icon "button" at bounding box center [782, 464] width 10 height 10
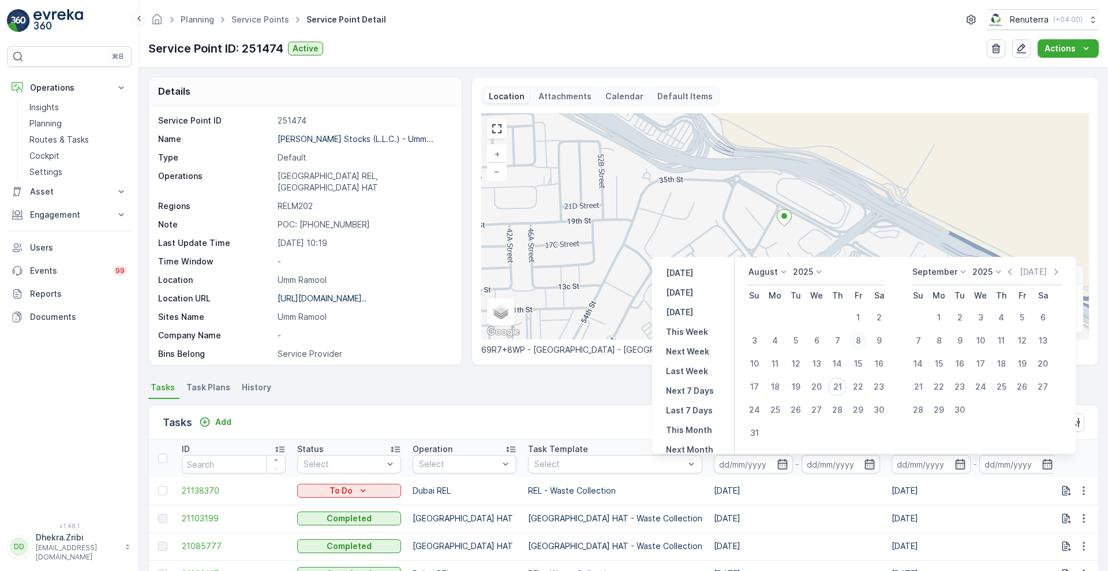
click at [862, 338] on div "8" at bounding box center [858, 340] width 18 height 18
type input "08.08.2025"
click at [862, 338] on div "8" at bounding box center [858, 340] width 18 height 18
type input "08.08.2025"
click at [862, 338] on div "8" at bounding box center [858, 340] width 18 height 18
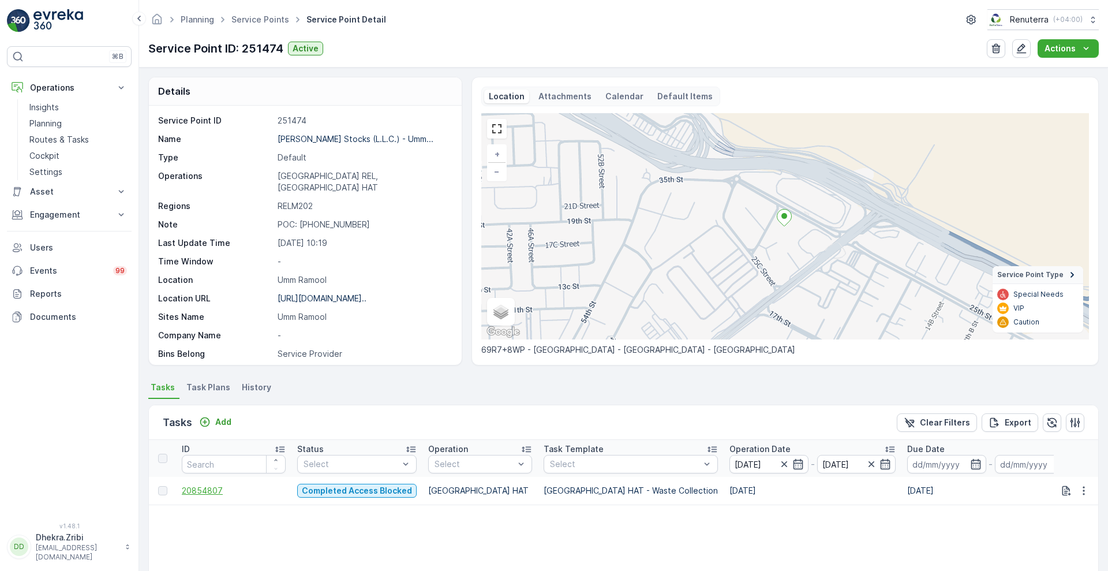
click at [211, 486] on span "20854807" at bounding box center [234, 491] width 104 height 12
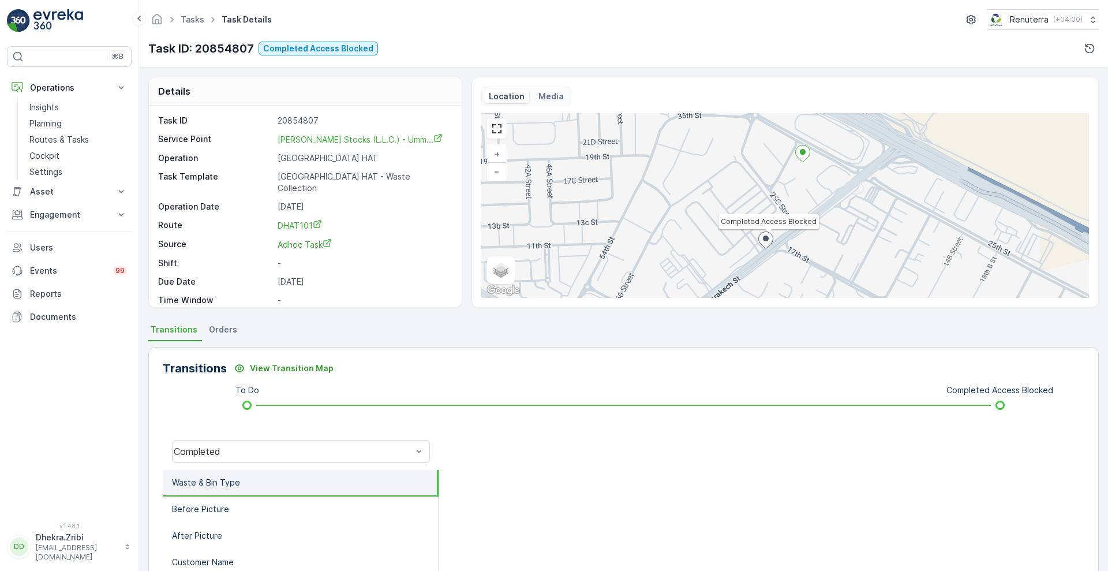
scroll to position [157, 0]
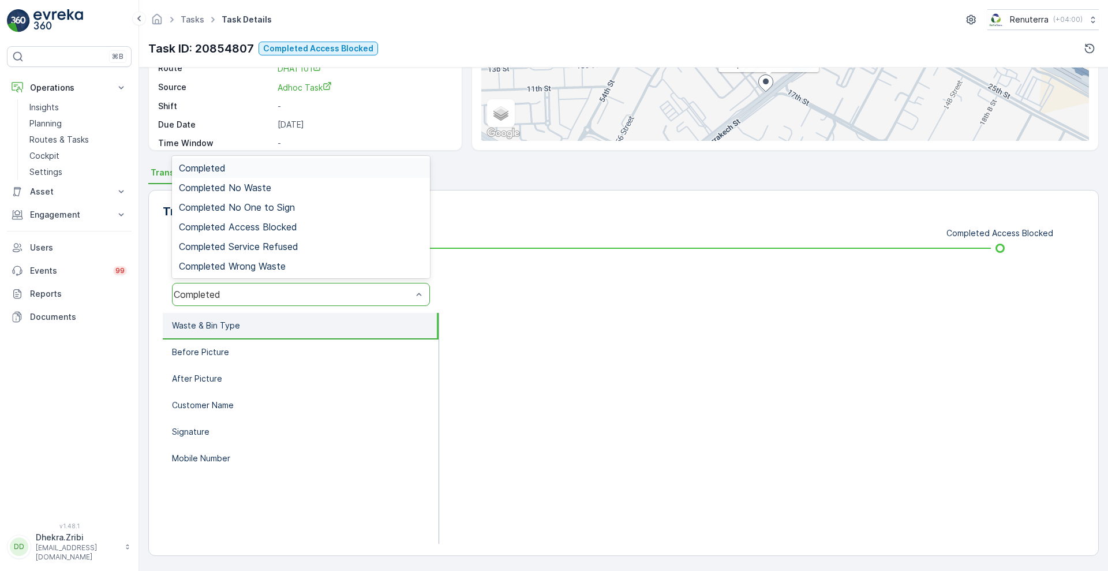
click at [367, 283] on div "Completed" at bounding box center [301, 294] width 258 height 23
click at [287, 230] on span "Completed Access Blocked" at bounding box center [238, 227] width 118 height 10
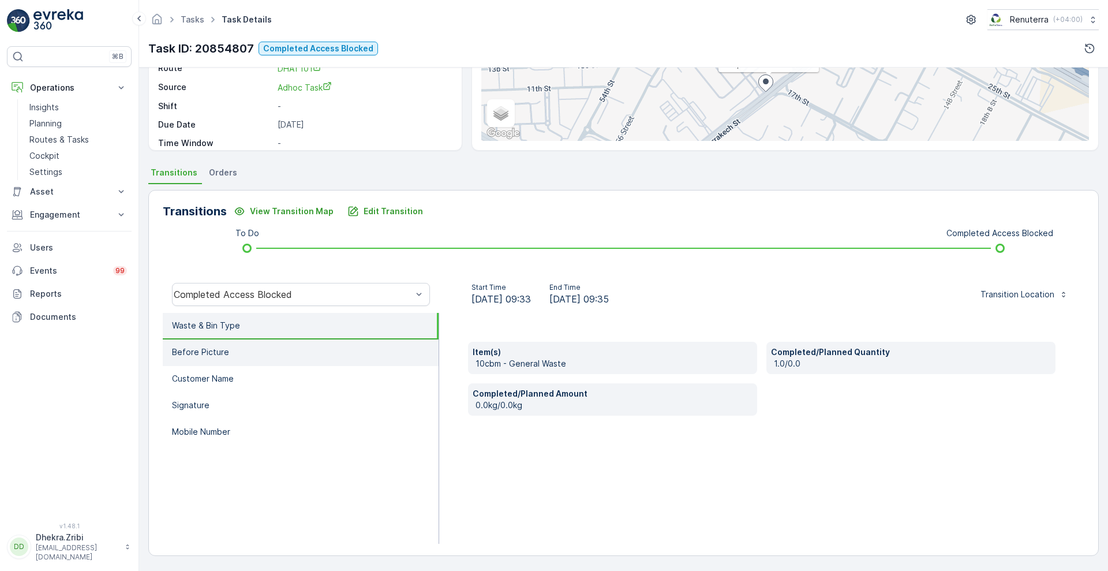
click at [225, 348] on p "Before Picture" at bounding box center [200, 352] width 57 height 12
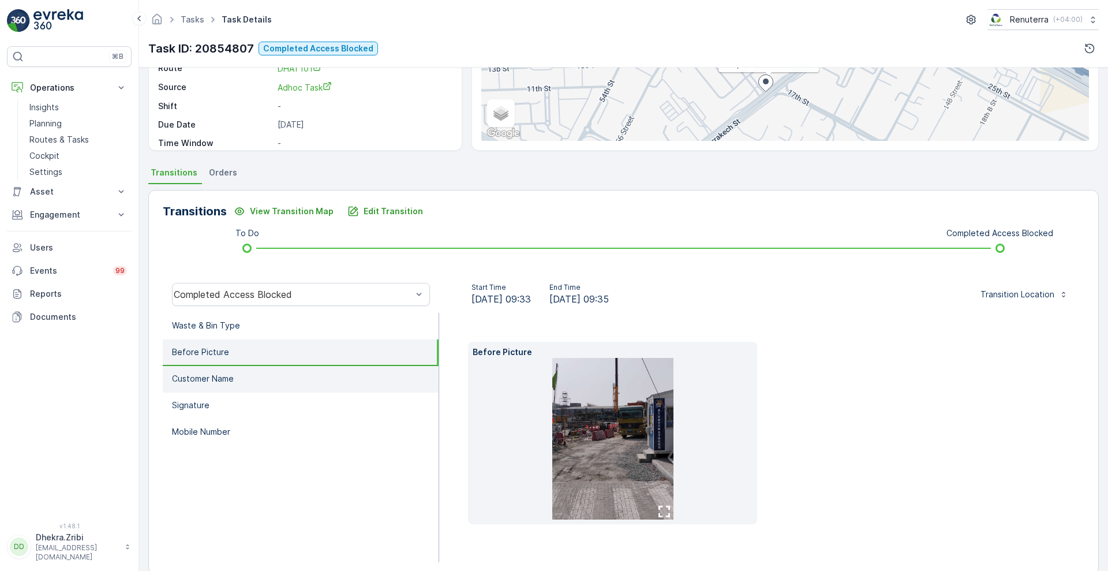
click at [205, 376] on p "Customer Name" at bounding box center [203, 379] width 62 height 12
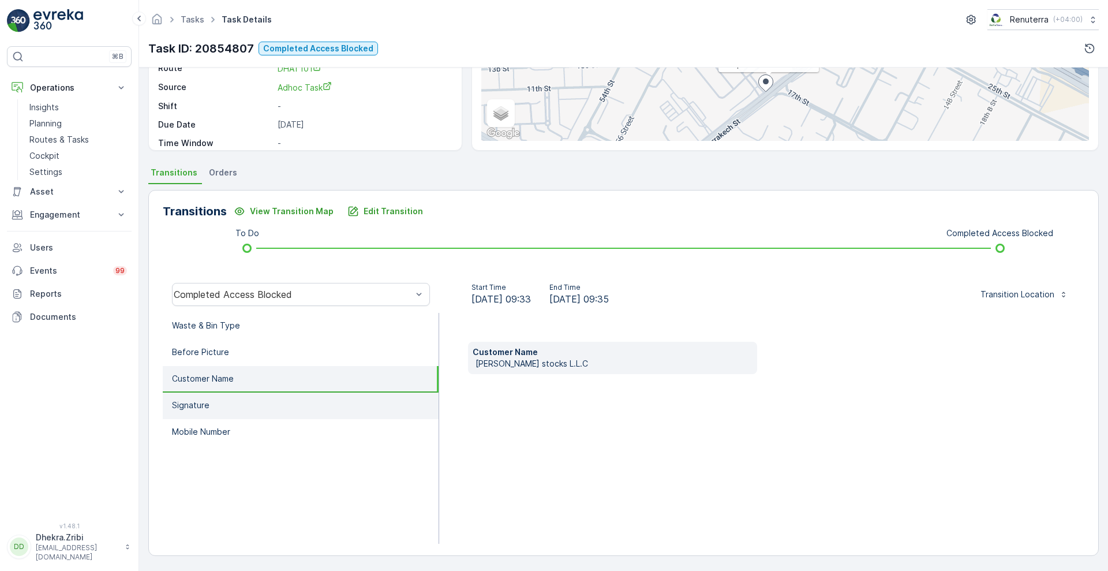
click at [185, 416] on li "Signature" at bounding box center [301, 405] width 276 height 27
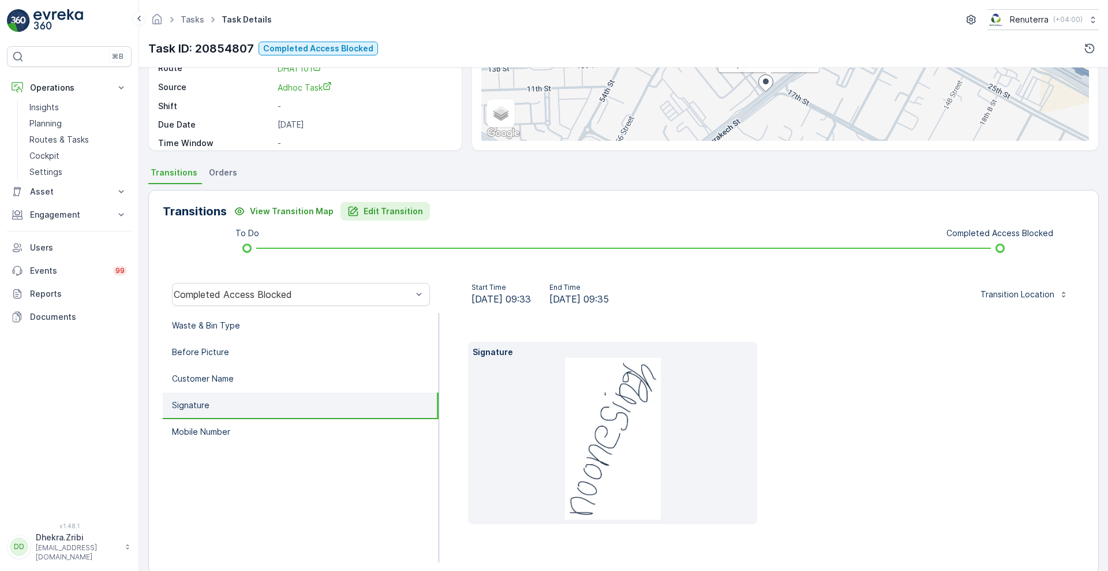
click at [380, 211] on p "Edit Transition" at bounding box center [393, 211] width 59 height 12
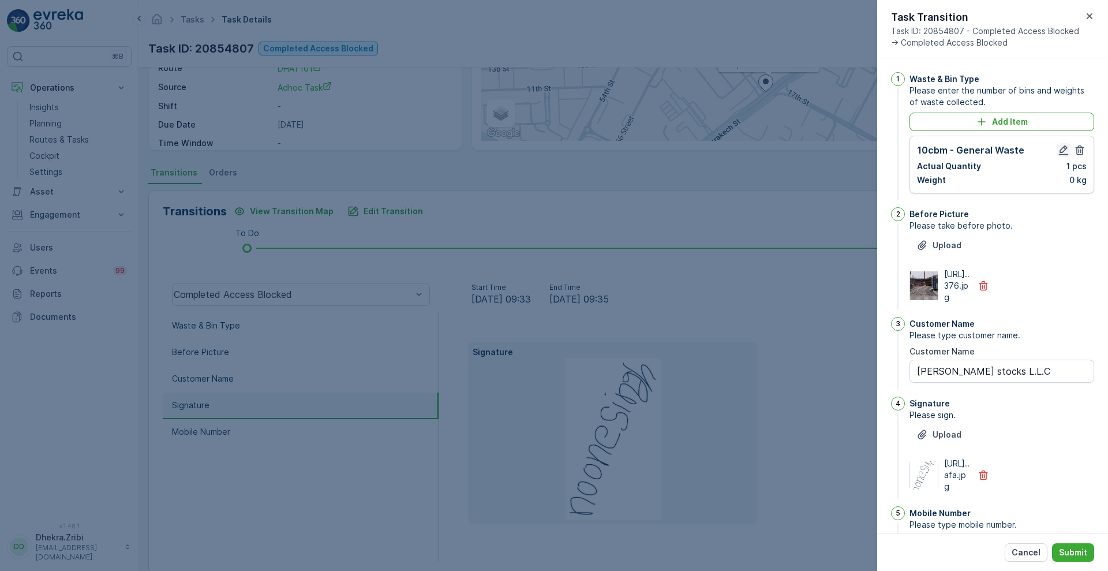
click at [1064, 143] on button "button" at bounding box center [1064, 150] width 14 height 14
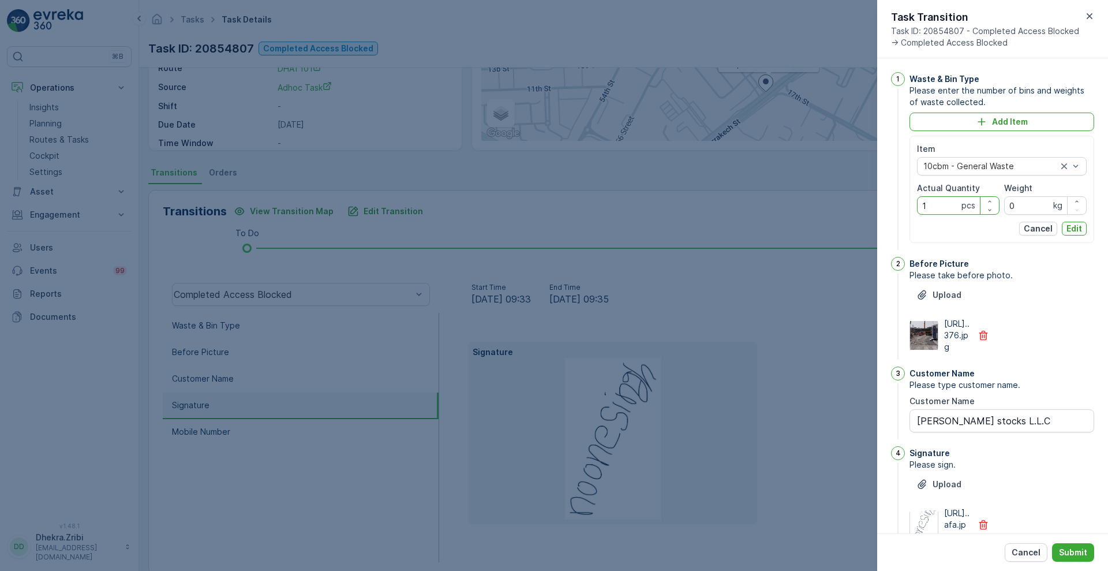
click at [940, 203] on Quantity "1" at bounding box center [958, 205] width 83 height 18
type Quantity "0"
click at [1070, 227] on p "Edit" at bounding box center [1075, 229] width 16 height 12
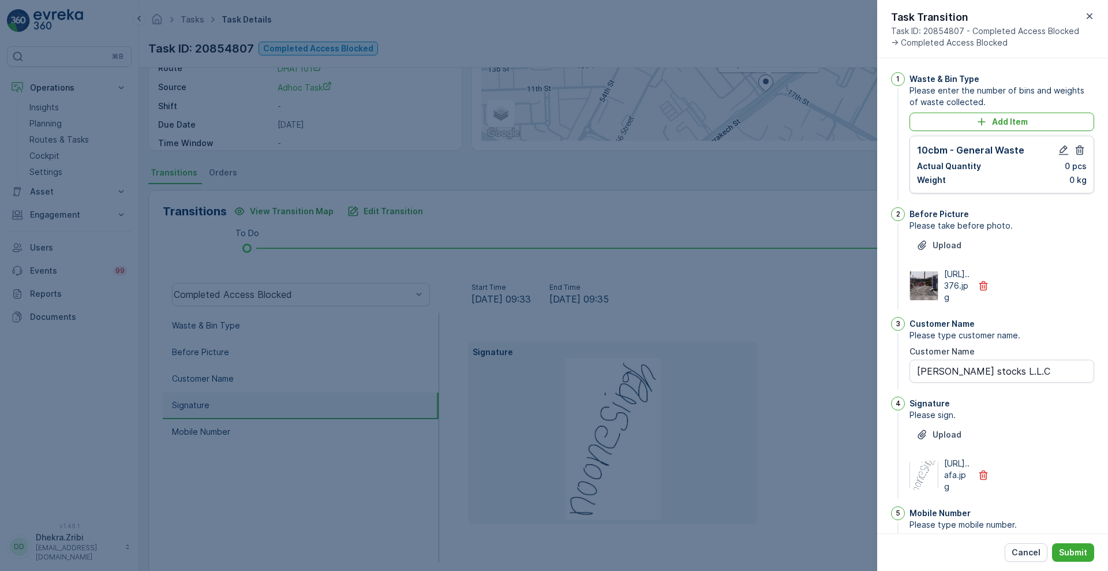
scroll to position [117, 0]
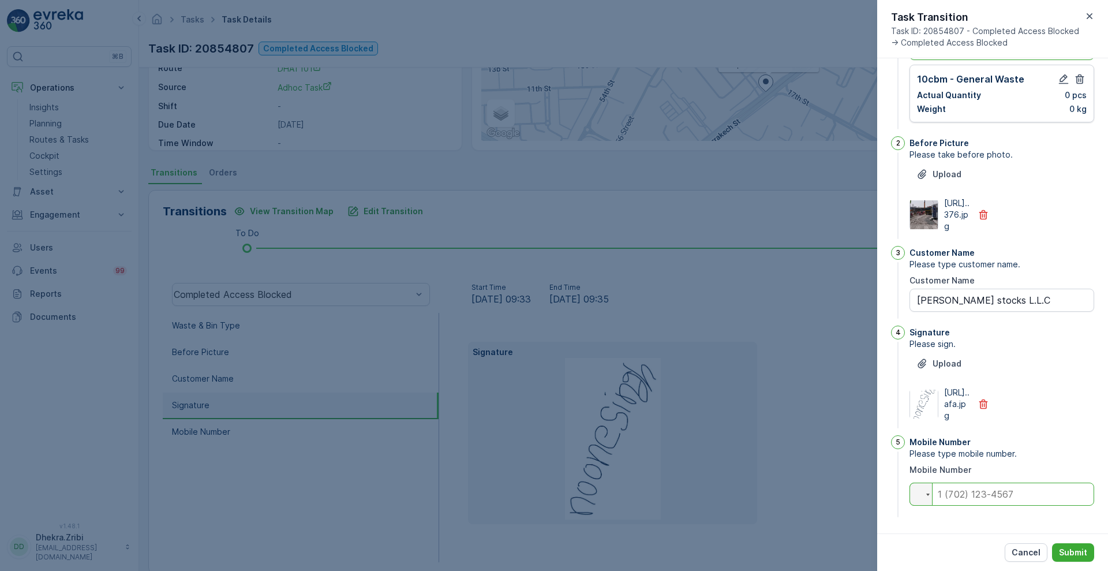
click at [1035, 501] on input "tel" at bounding box center [1002, 494] width 185 height 23
type input "0"
click at [1027, 289] on Name "Al Tayer stocks L.L.C" at bounding box center [1002, 300] width 185 height 23
type Name "A"
type Name "access block"
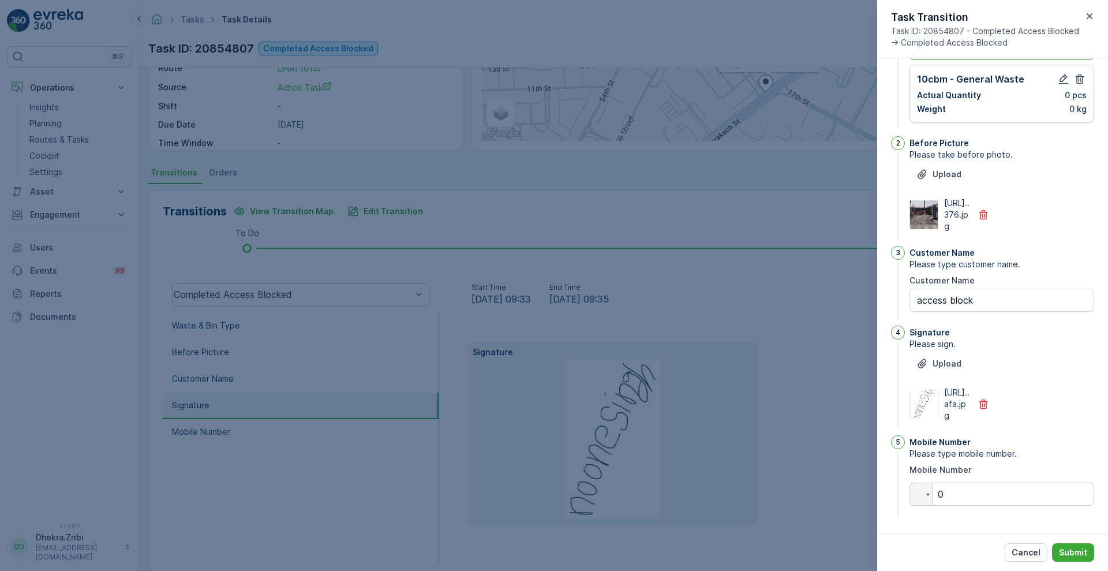
click at [1026, 354] on div "Upload https://media.evre...afa.jpg" at bounding box center [1002, 387] width 185 height 67
click at [1072, 549] on p "Submit" at bounding box center [1073, 553] width 28 height 12
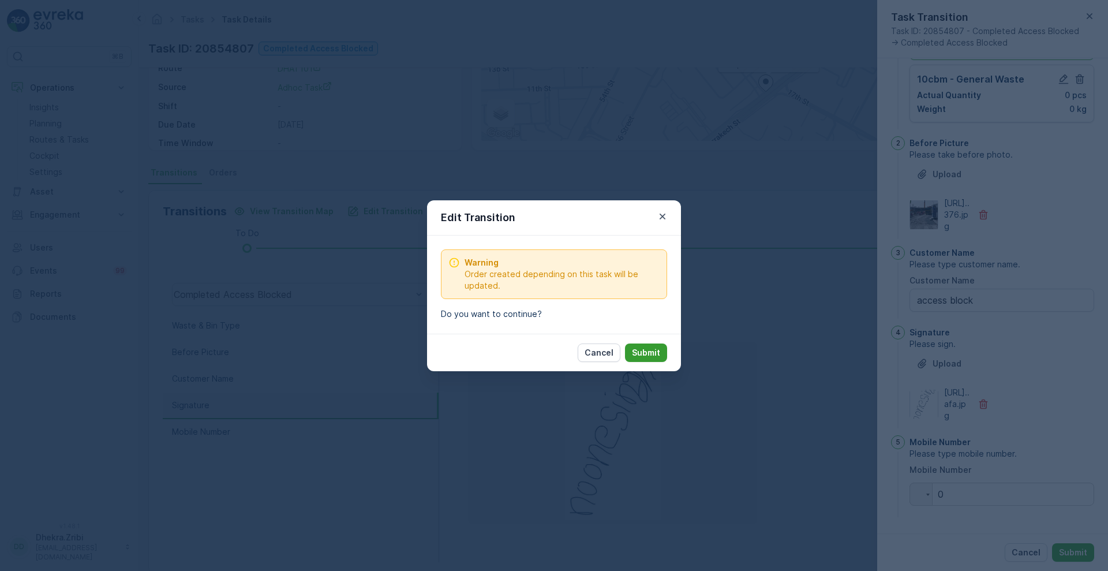
click at [649, 352] on p "Submit" at bounding box center [646, 353] width 28 height 12
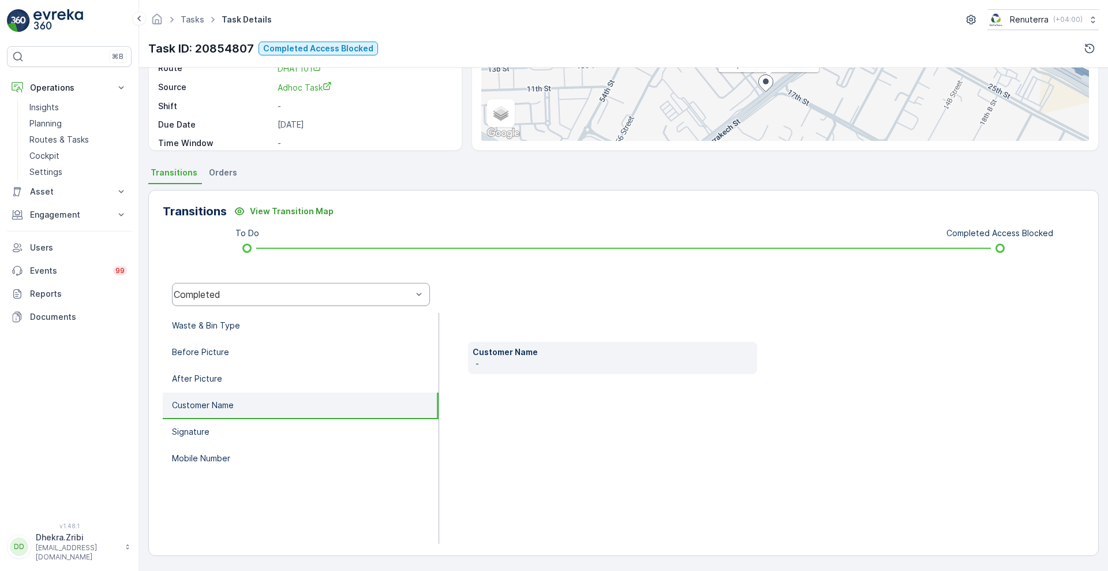
click at [407, 298] on div "Completed" at bounding box center [293, 294] width 238 height 10
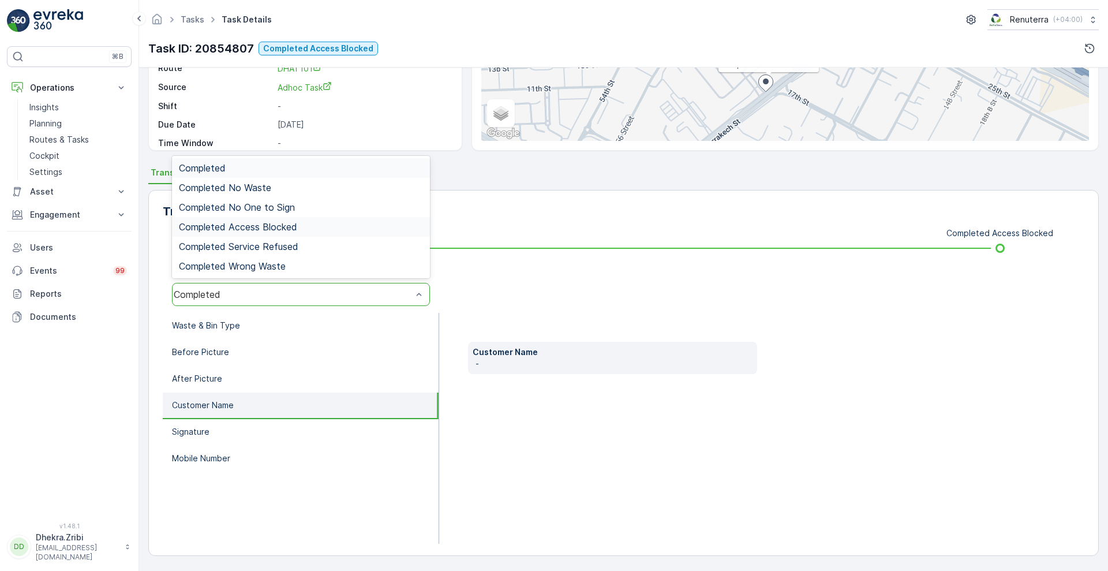
click at [302, 232] on div "Completed Access Blocked" at bounding box center [301, 227] width 258 height 20
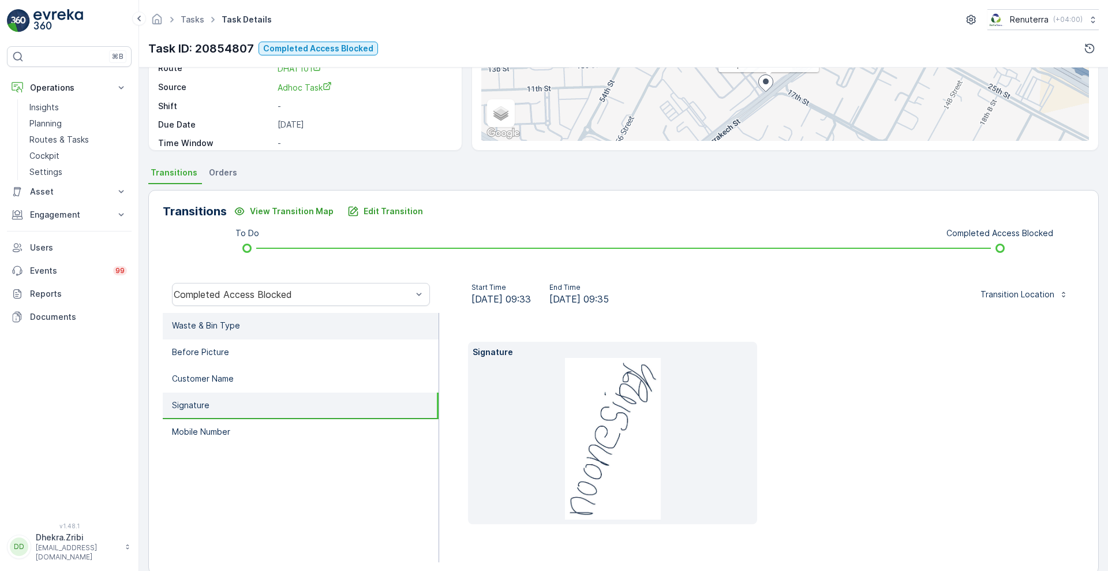
click at [217, 332] on li "Waste & Bin Type" at bounding box center [301, 326] width 276 height 27
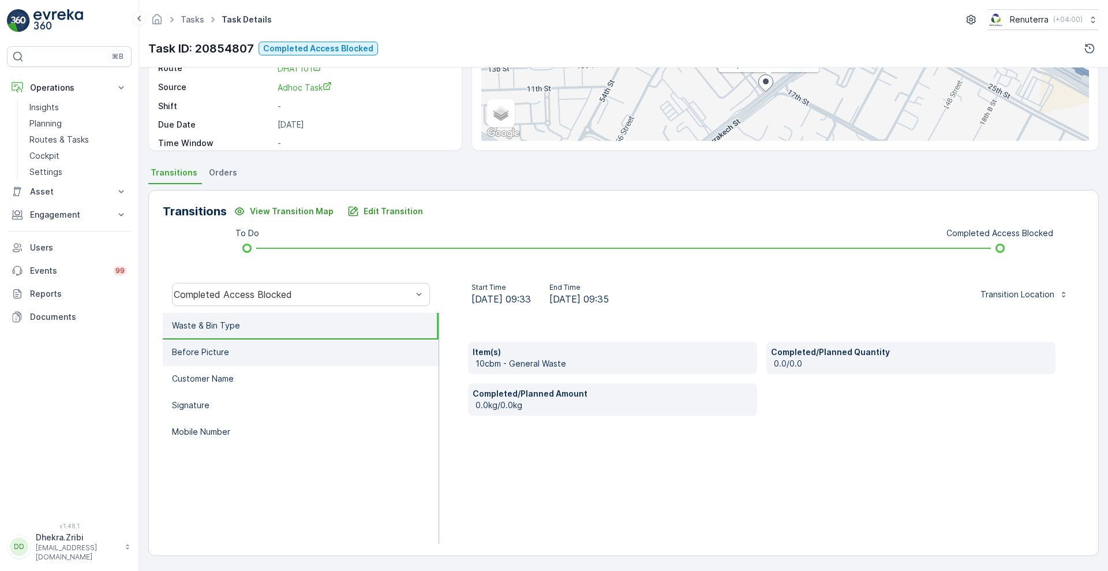
click at [215, 350] on p "Before Picture" at bounding box center [200, 352] width 57 height 12
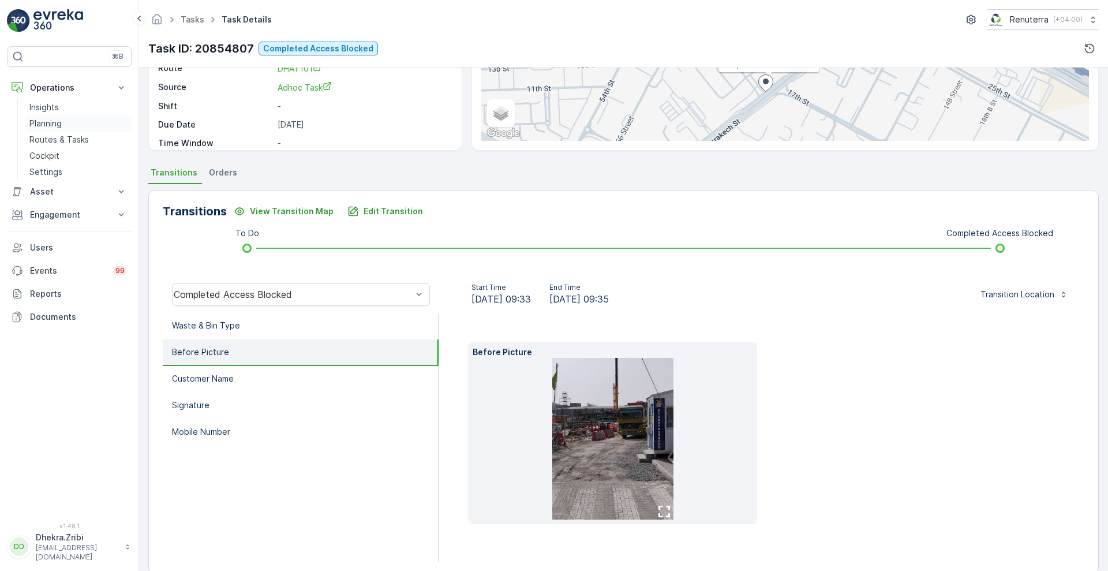
click at [35, 118] on p "Planning" at bounding box center [45, 124] width 32 height 12
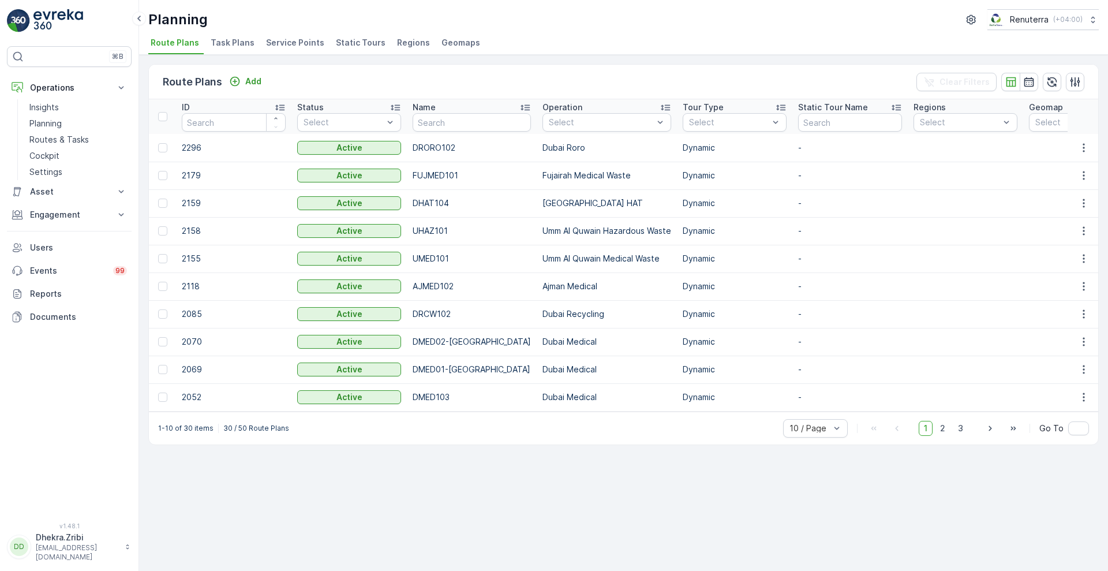
click at [302, 42] on span "Service Points" at bounding box center [295, 43] width 58 height 12
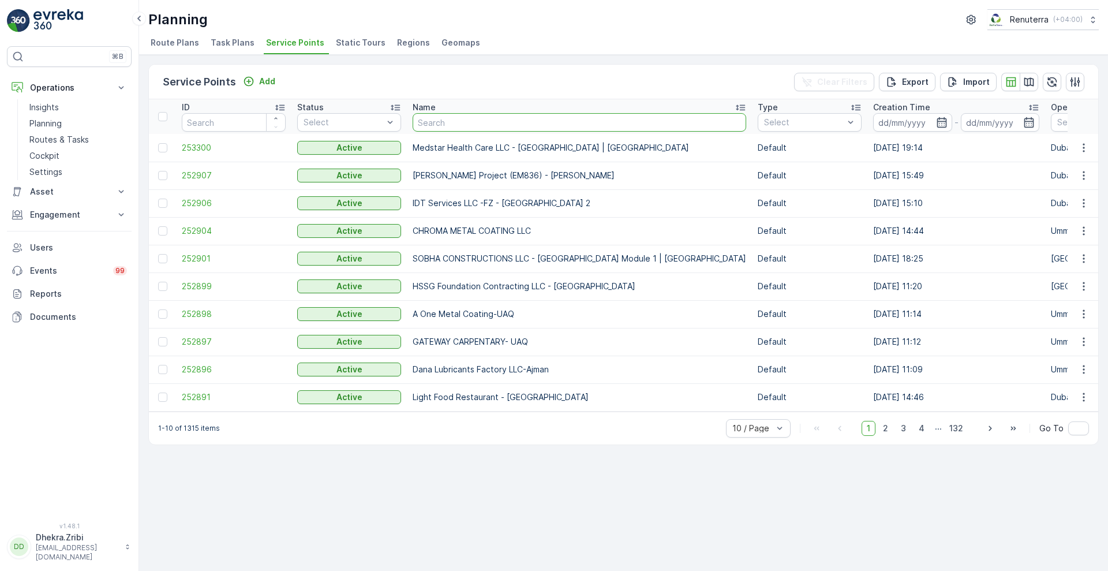
click at [455, 118] on input "text" at bounding box center [580, 122] width 334 height 18
paste input "Deco Waste Service-Al Quoz IFF"
type input "Deco Waste Service-Al Quoz IFF"
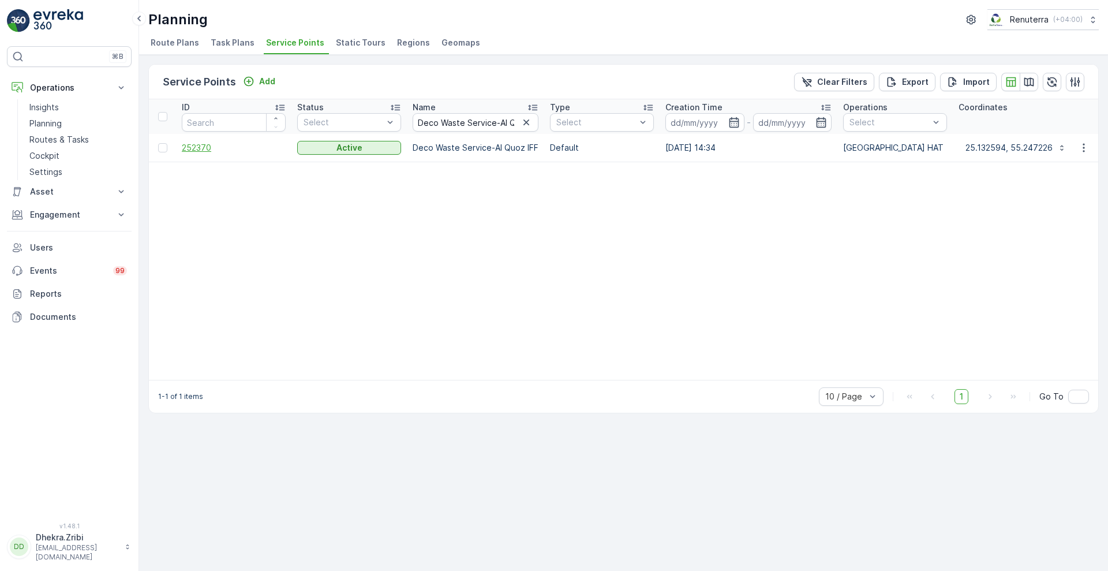
click at [201, 149] on span "252370" at bounding box center [234, 148] width 104 height 12
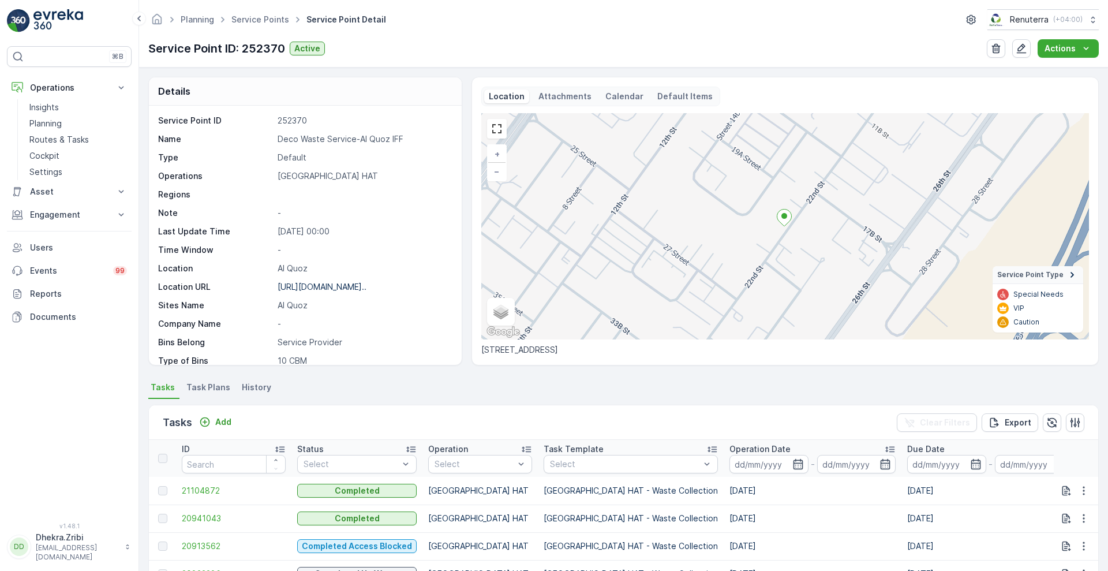
scroll to position [220, 0]
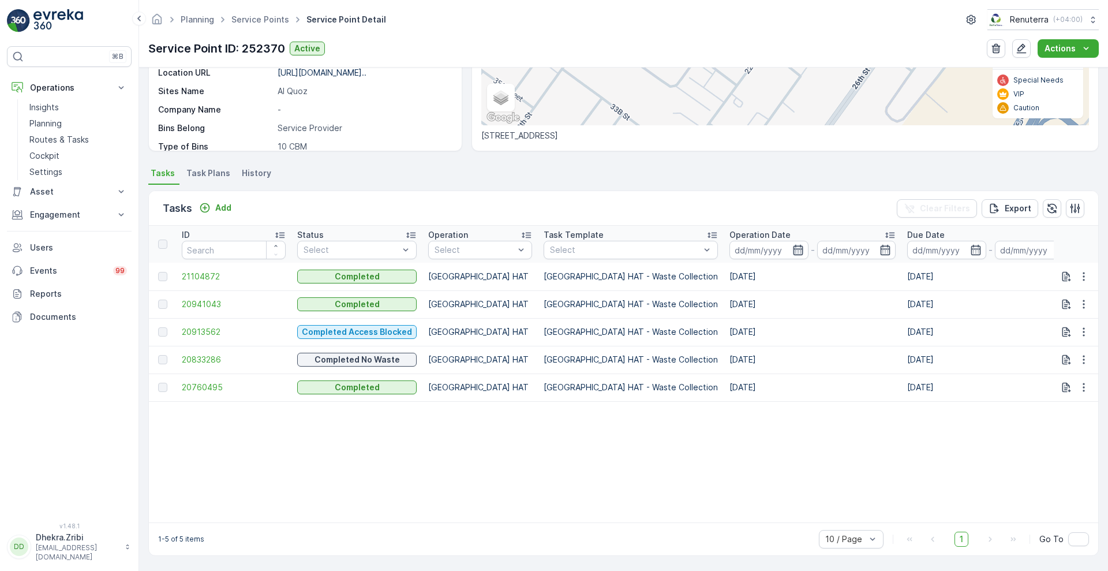
click at [792, 246] on icon "button" at bounding box center [798, 250] width 12 height 12
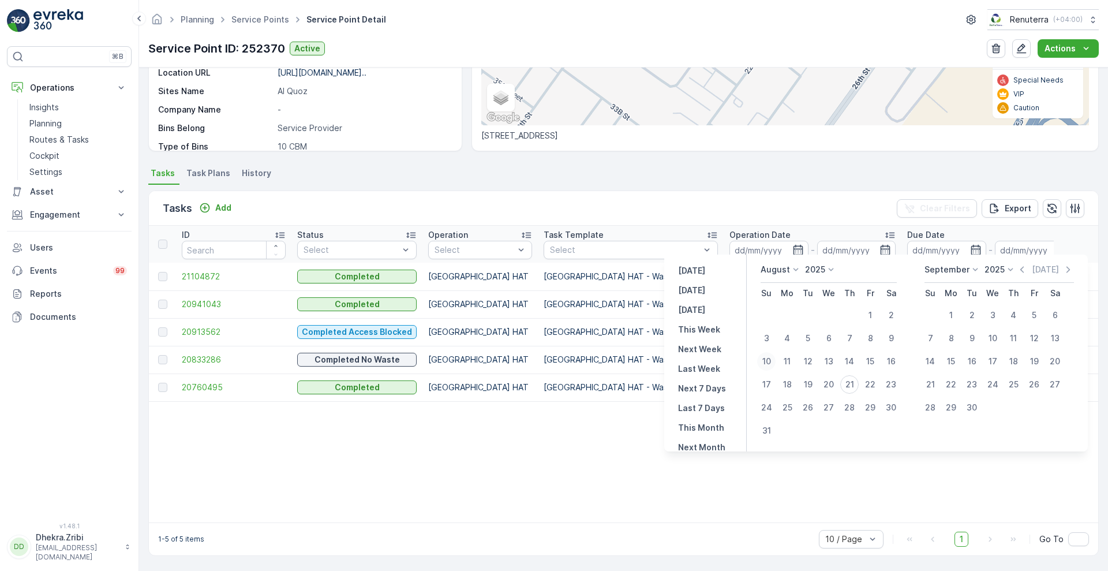
click at [768, 358] on div "10" at bounding box center [766, 361] width 18 height 18
type input "10.08.2025"
click at [768, 358] on div "10" at bounding box center [766, 361] width 18 height 18
type input "10.08.2025"
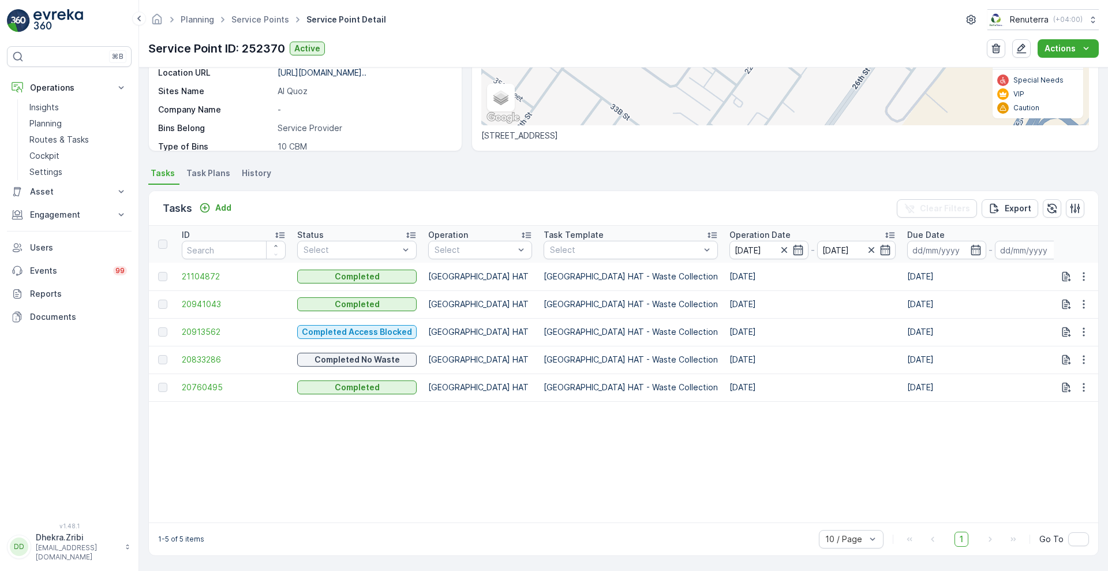
click at [765, 208] on div "Tasks Add Clear Filters Export" at bounding box center [623, 208] width 949 height 35
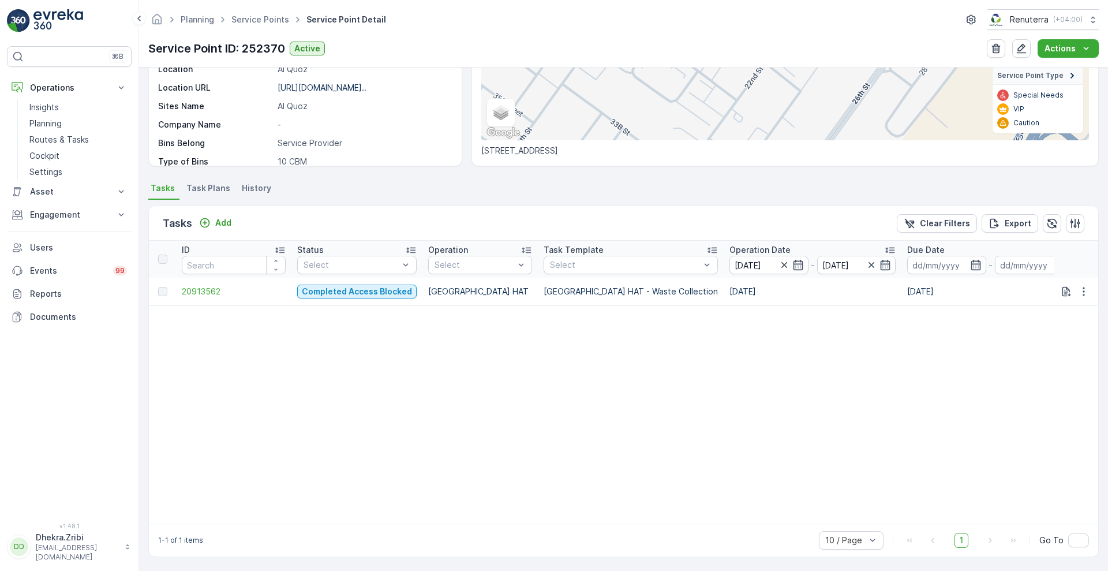
scroll to position [206, 0]
click at [205, 286] on span "20913562" at bounding box center [234, 291] width 104 height 12
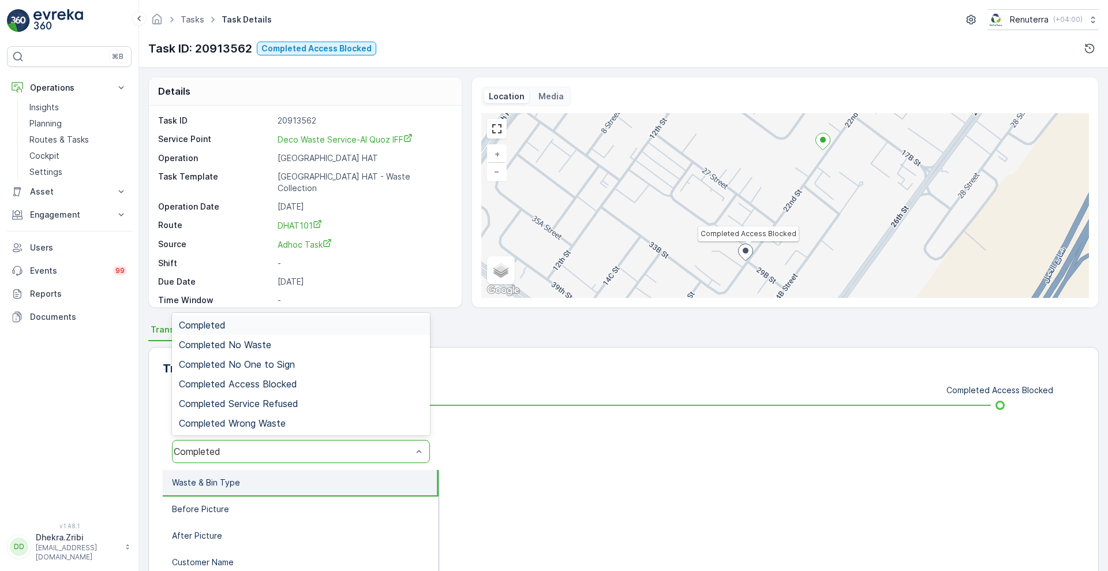
click at [402, 447] on div "Completed" at bounding box center [293, 451] width 238 height 10
click at [290, 382] on span "Completed Access Blocked" at bounding box center [238, 384] width 118 height 10
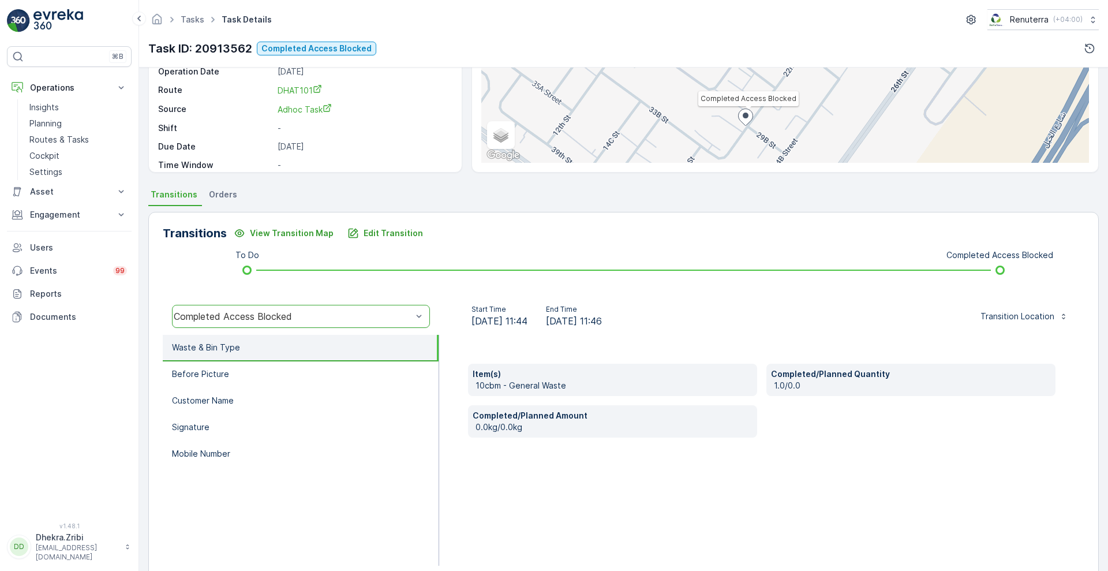
scroll to position [157, 0]
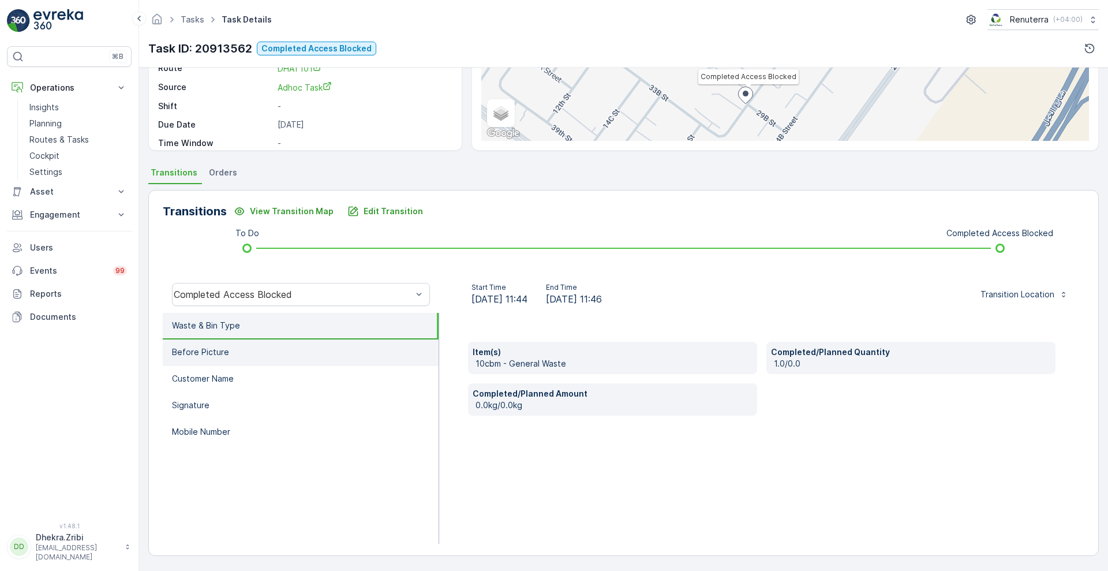
click at [281, 350] on li "Before Picture" at bounding box center [301, 352] width 276 height 27
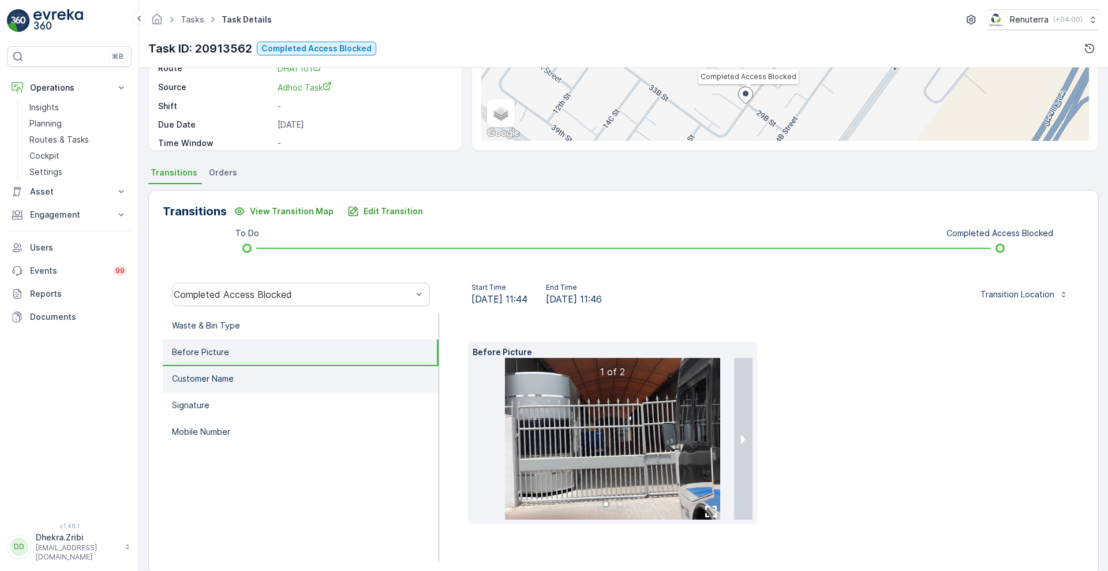
click at [246, 386] on li "Customer Name" at bounding box center [301, 379] width 276 height 27
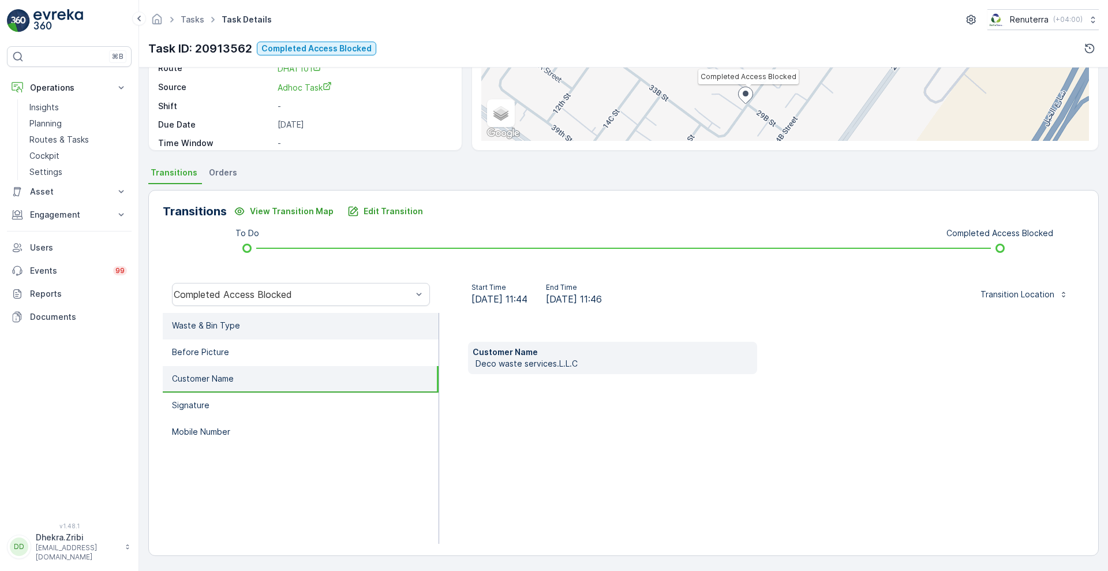
click at [269, 329] on li "Waste & Bin Type" at bounding box center [301, 326] width 276 height 27
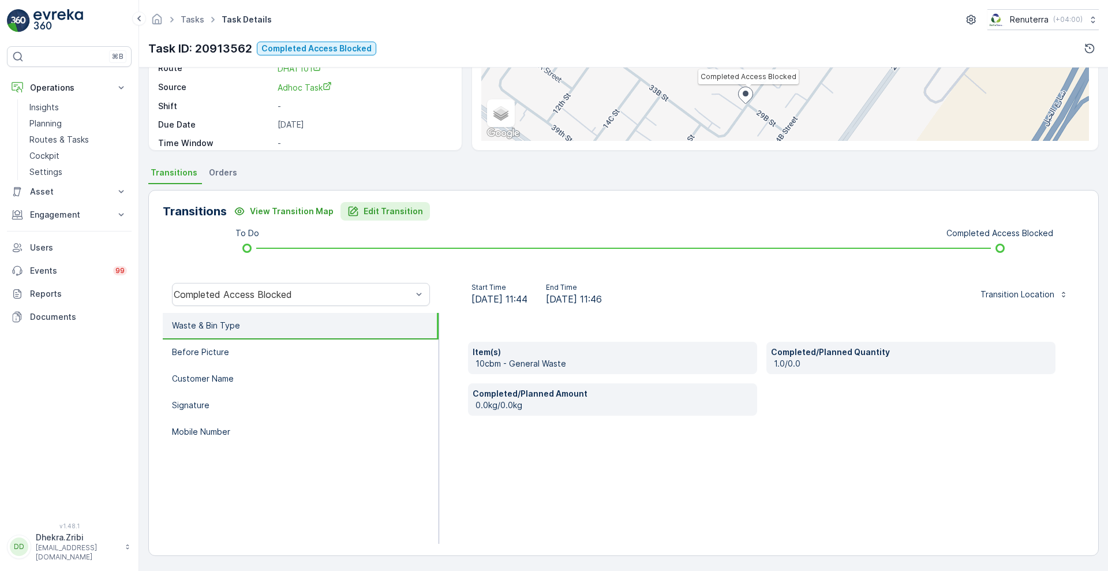
click at [385, 210] on p "Edit Transition" at bounding box center [393, 211] width 59 height 12
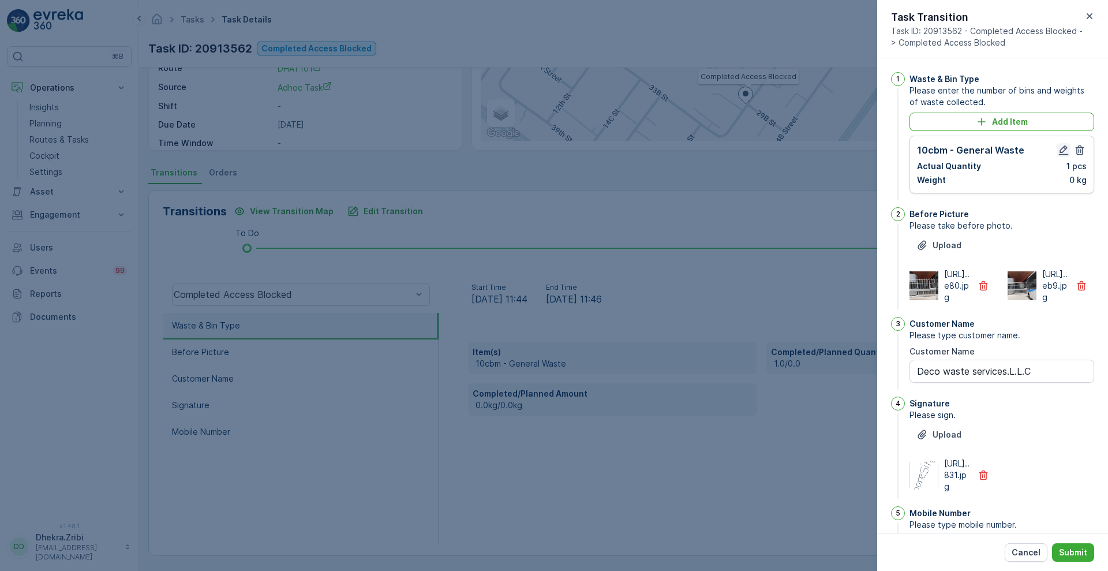
click at [1058, 148] on icon "button" at bounding box center [1064, 150] width 12 height 12
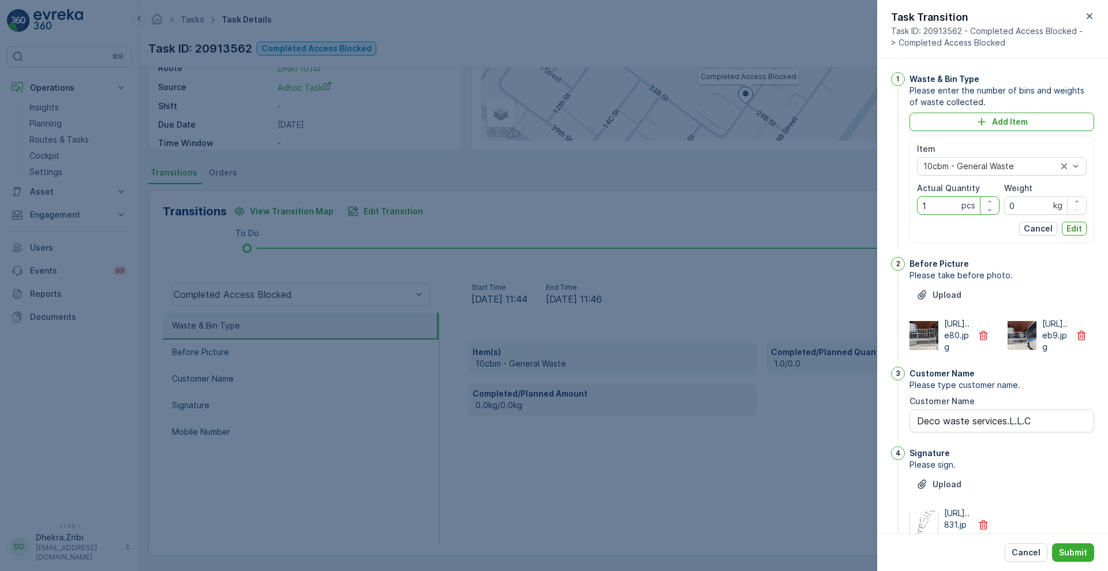
click at [942, 212] on Quantity "1" at bounding box center [958, 205] width 83 height 18
type Quantity "0"
click at [1075, 225] on p "Edit" at bounding box center [1075, 229] width 16 height 12
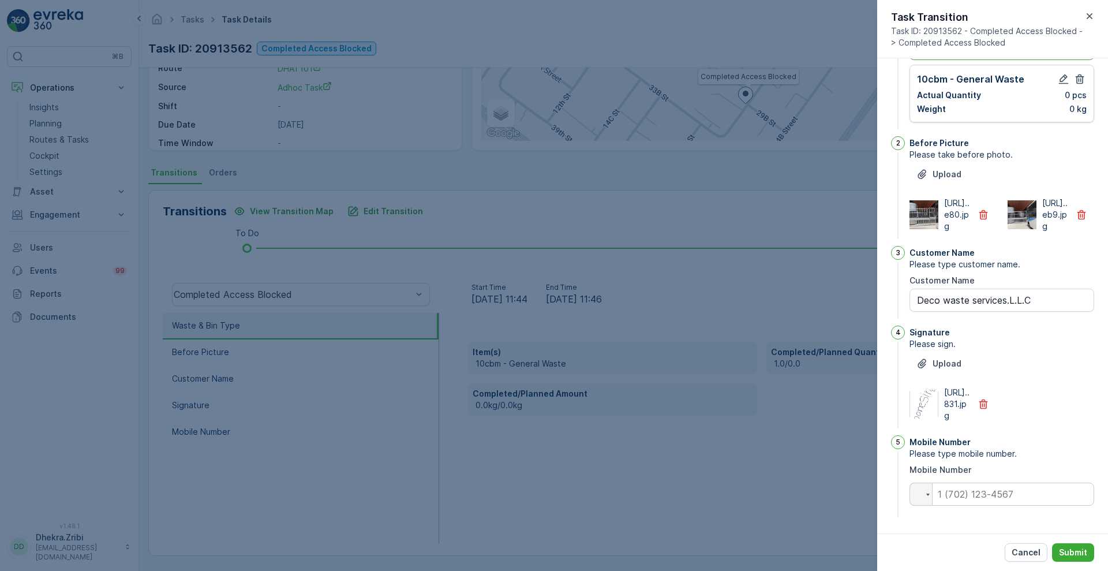
scroll to position [117, 0]
click at [1004, 500] on input "tel" at bounding box center [1002, 494] width 185 height 23
type input "0"
click at [1078, 554] on p "Submit" at bounding box center [1073, 553] width 28 height 12
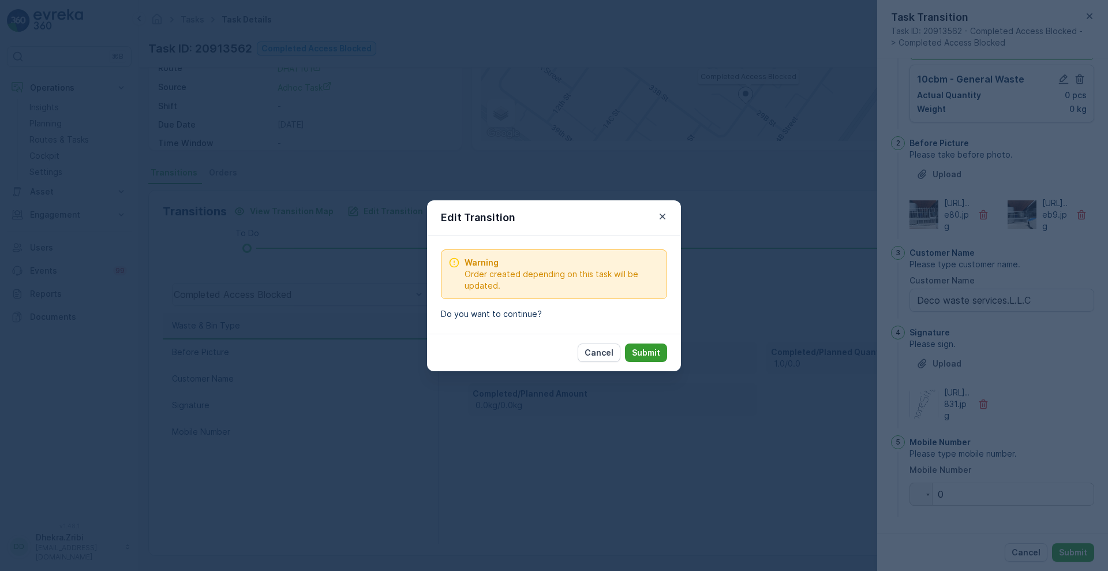
click at [642, 343] on button "Submit" at bounding box center [646, 352] width 42 height 18
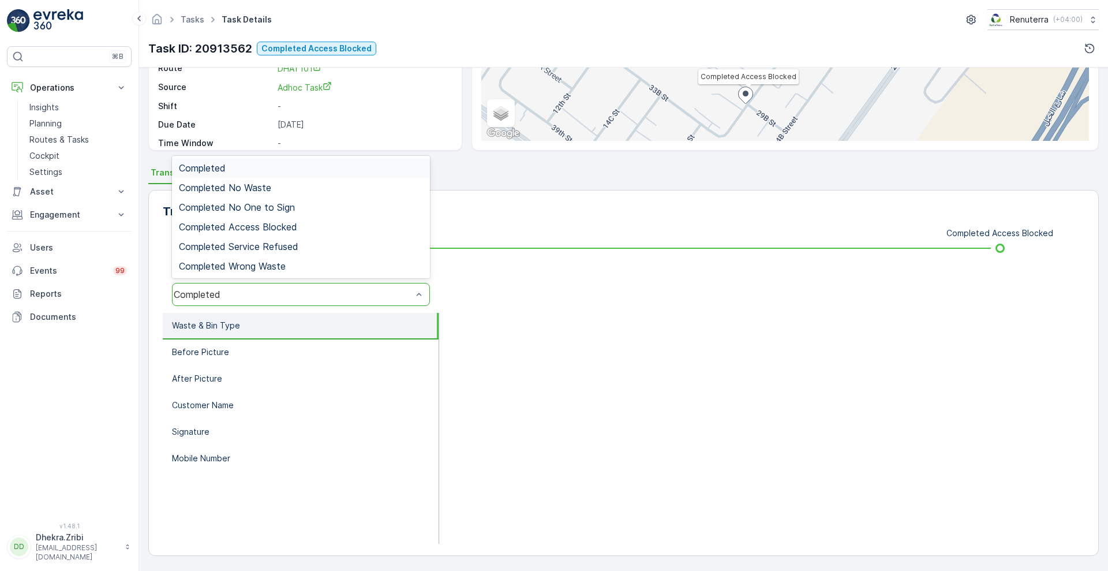
click at [402, 291] on div "Completed" at bounding box center [293, 294] width 238 height 10
click at [315, 223] on div "Completed Access Blocked" at bounding box center [301, 227] width 244 height 10
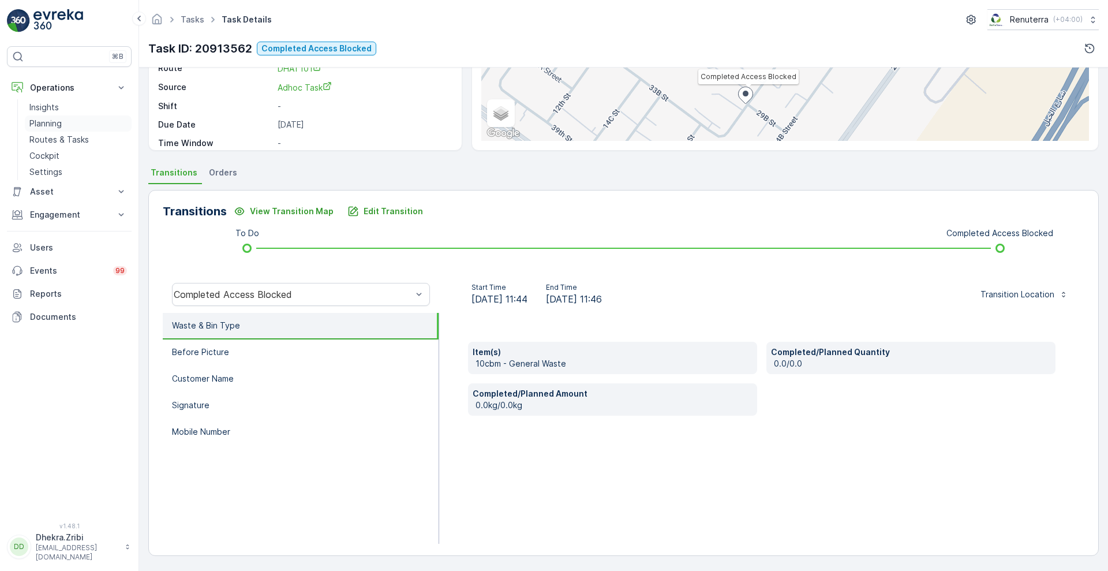
click at [43, 119] on p "Planning" at bounding box center [45, 124] width 32 height 12
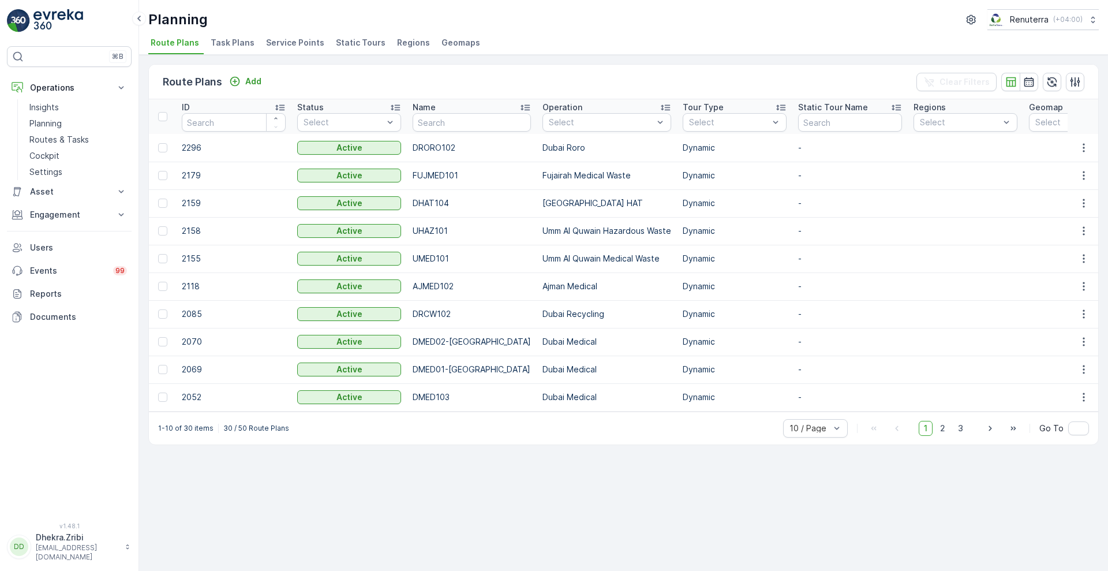
click at [300, 48] on span "Service Points" at bounding box center [295, 43] width 58 height 12
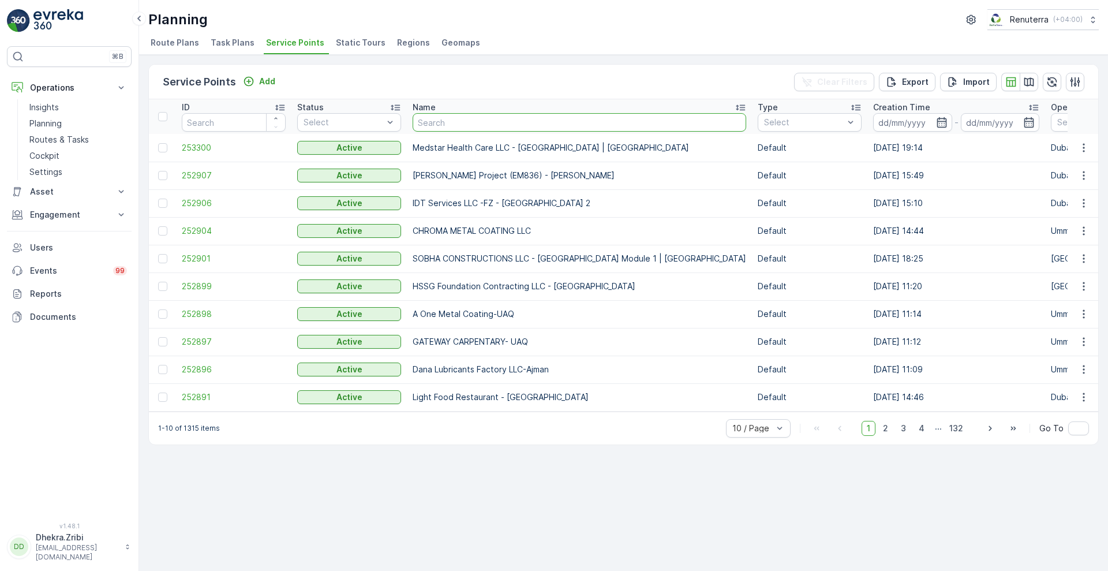
click at [498, 124] on input "text" at bounding box center [580, 122] width 334 height 18
paste input "Deco Waste Service - Cheshno | Jabel Ali"
type input "Deco Waste Service - Cheshno | Jabel Ali"
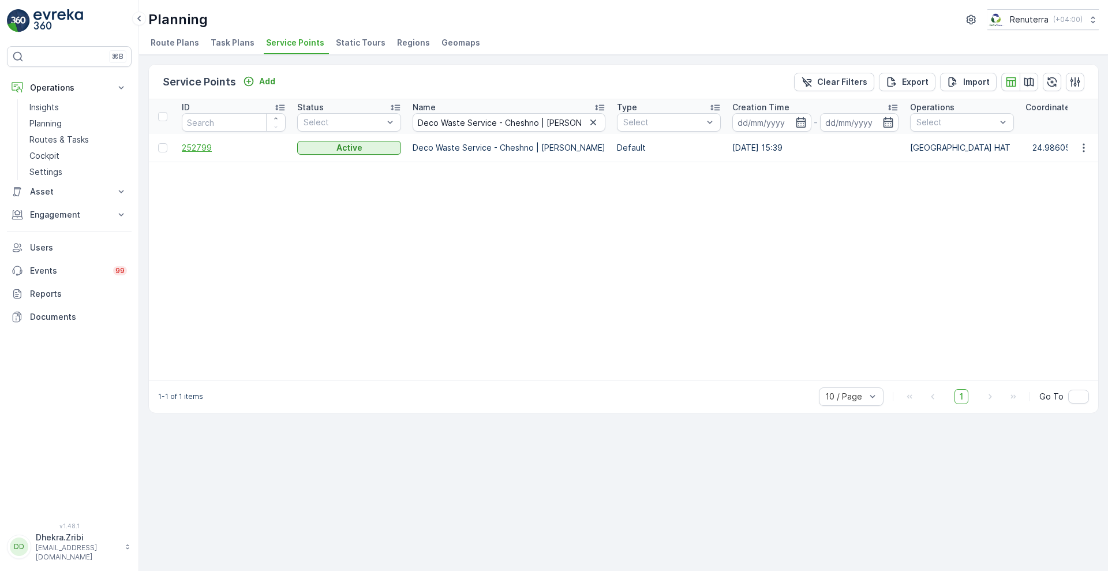
click at [210, 148] on span "252799" at bounding box center [234, 148] width 104 height 12
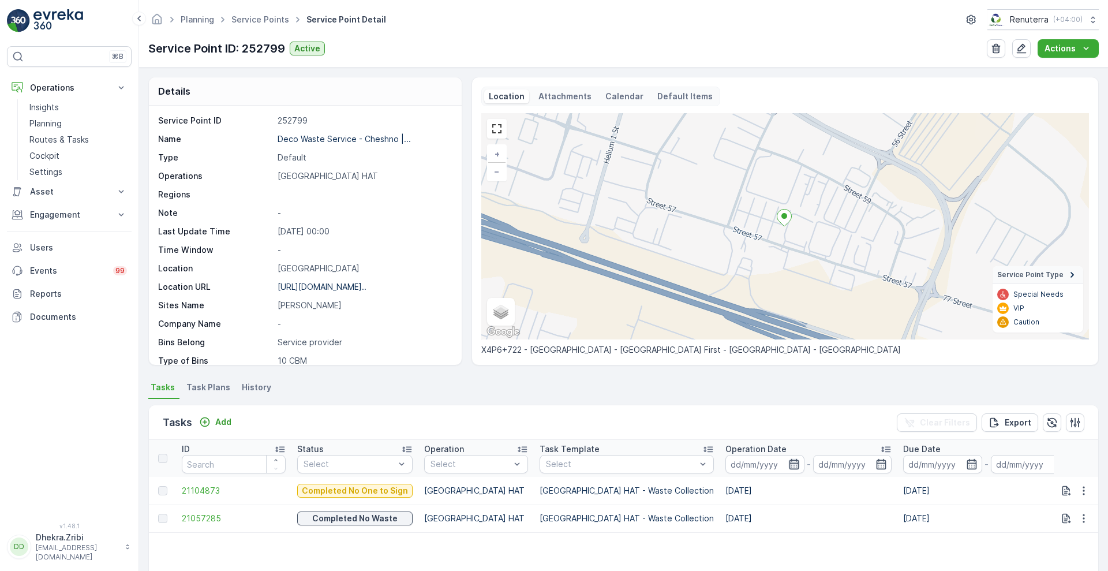
click at [788, 466] on icon "button" at bounding box center [794, 464] width 12 height 12
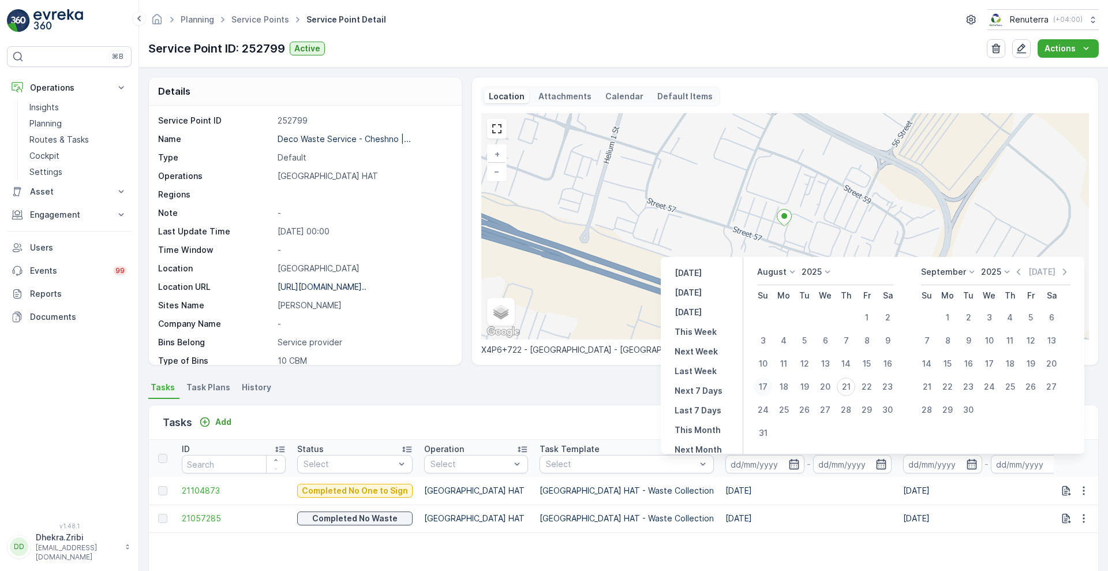
click at [767, 393] on div "17" at bounding box center [763, 386] width 18 height 18
type input "17.08.2025"
click at [767, 393] on div "17" at bounding box center [763, 386] width 18 height 18
type input "17.08.2025"
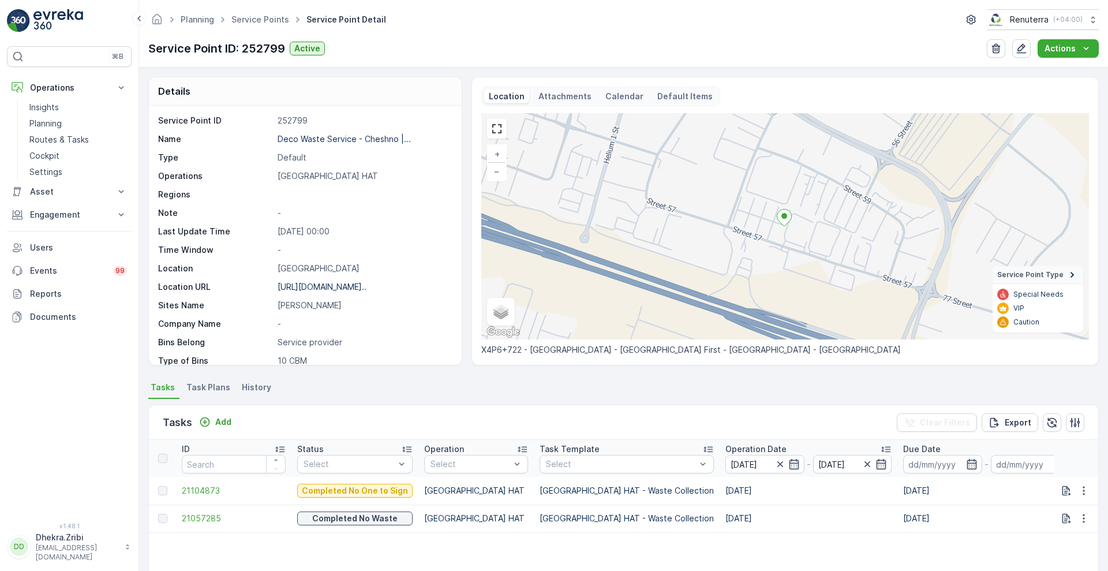
click at [601, 407] on div "Tasks Add Clear Filters Export" at bounding box center [623, 422] width 949 height 35
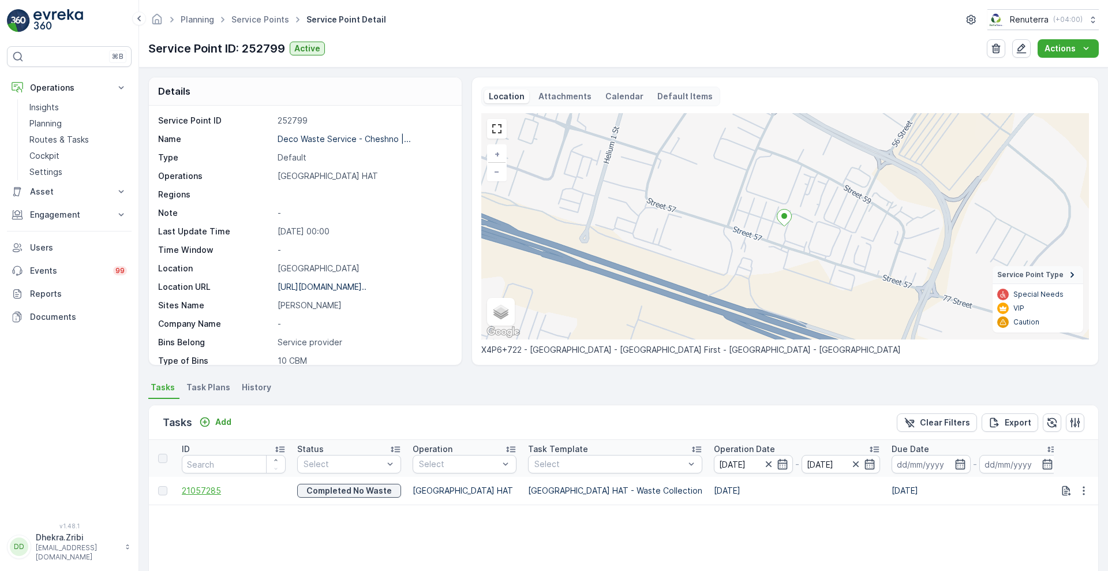
click at [197, 489] on span "21057285" at bounding box center [234, 491] width 104 height 12
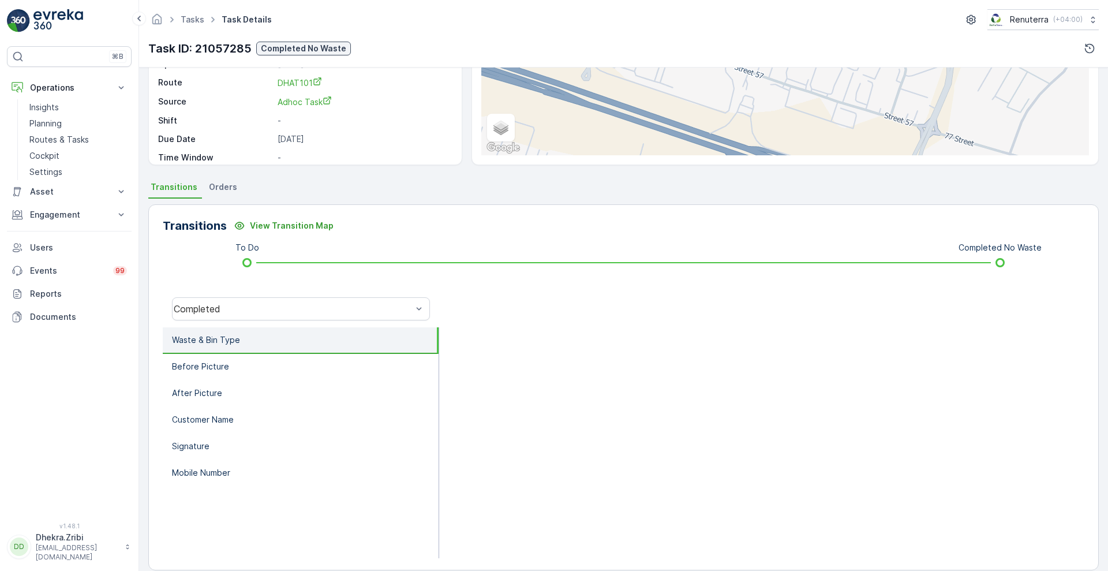
scroll to position [157, 0]
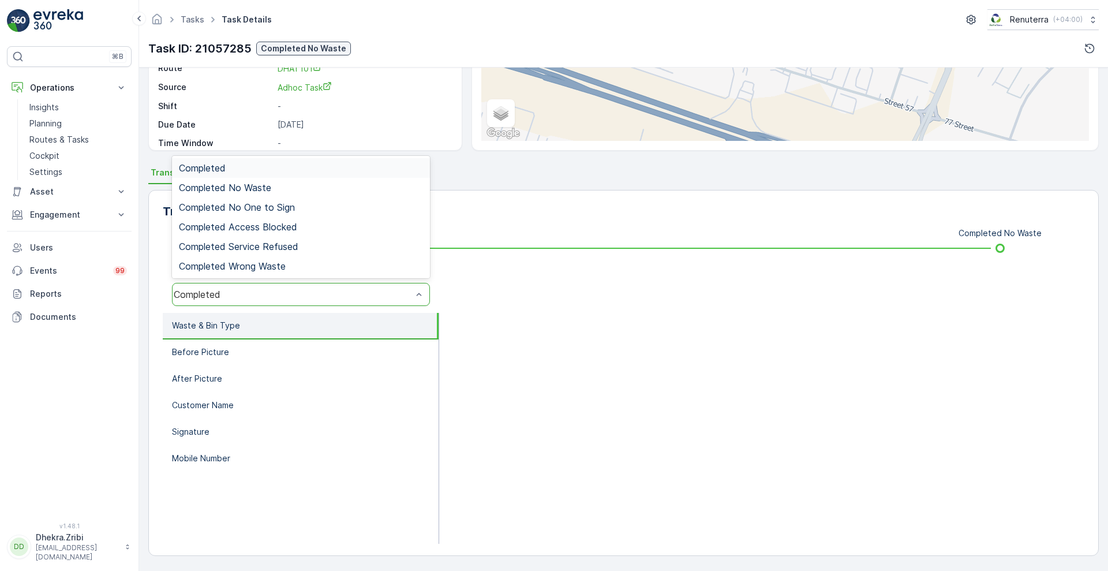
click at [328, 292] on div "Completed" at bounding box center [293, 294] width 238 height 10
click at [282, 191] on div "Completed No Waste" at bounding box center [301, 187] width 244 height 10
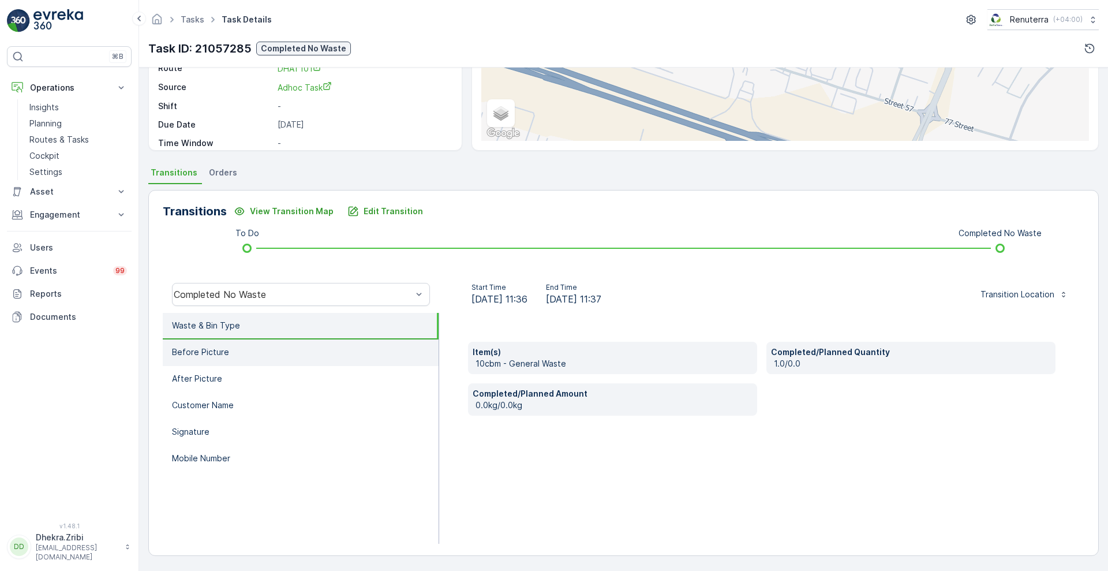
click at [184, 347] on p "Before Picture" at bounding box center [200, 352] width 57 height 12
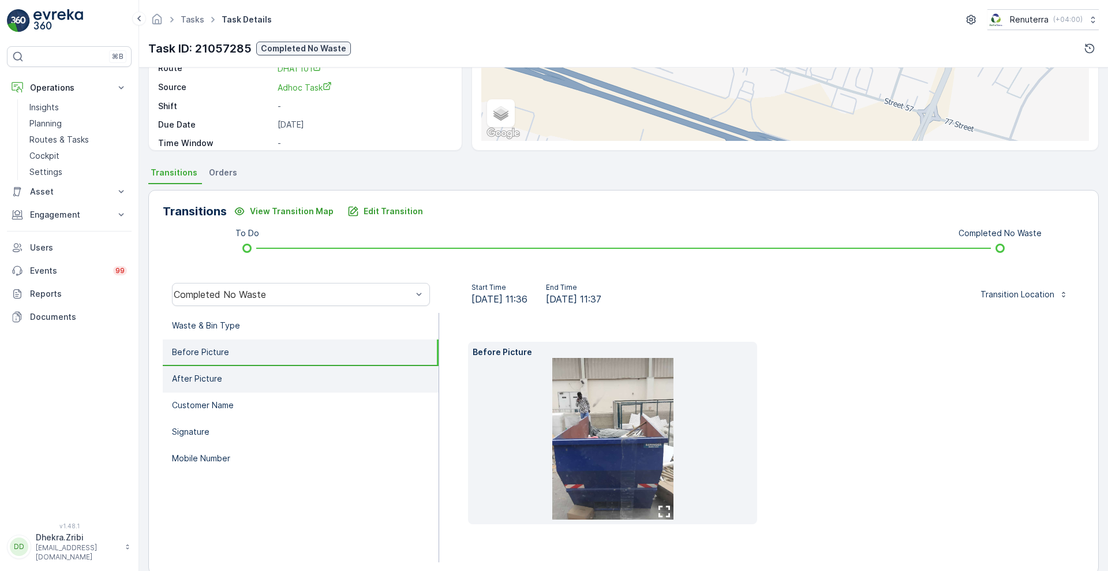
click at [190, 379] on p "After Picture" at bounding box center [197, 379] width 50 height 12
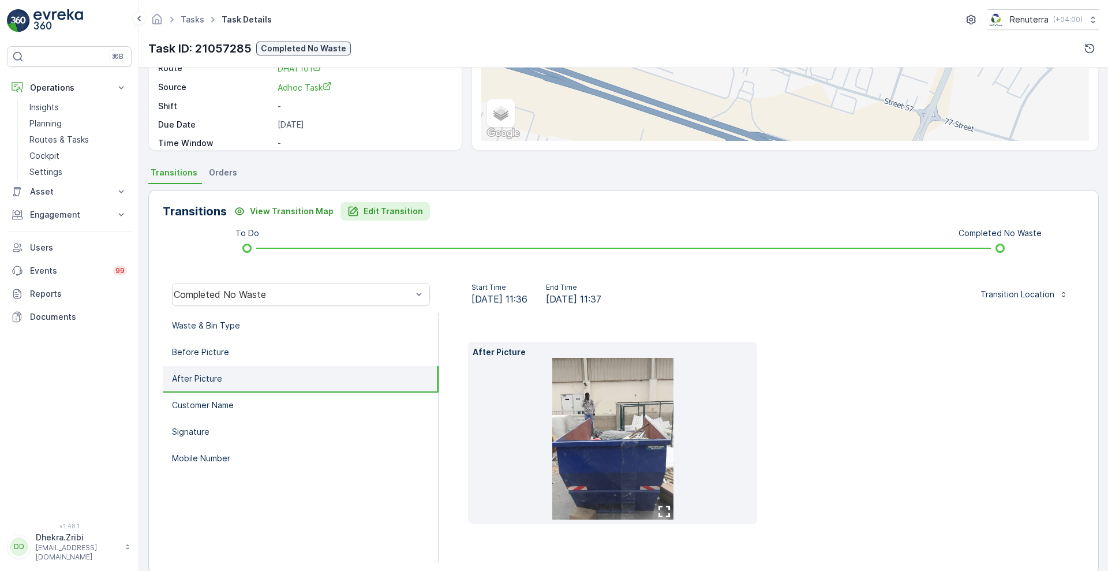
click at [373, 210] on p "Edit Transition" at bounding box center [393, 211] width 59 height 12
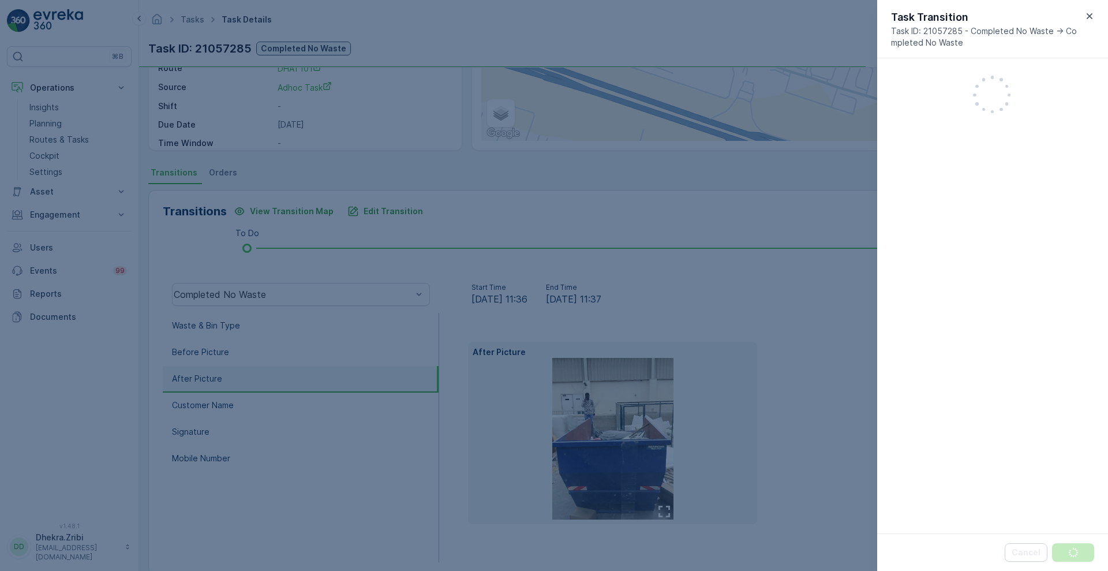
scroll to position [250, 0]
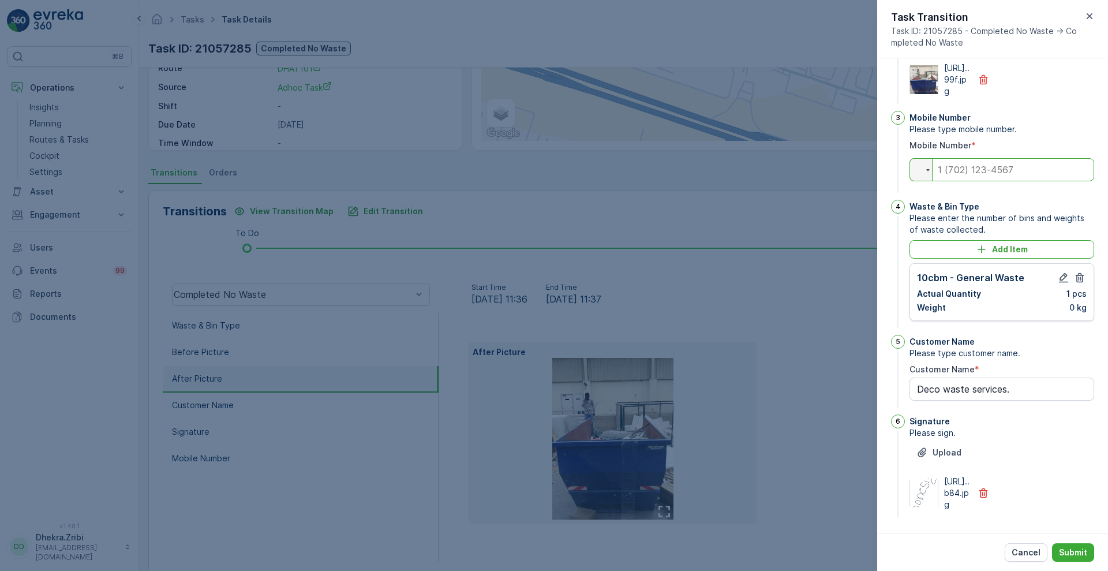
click at [985, 158] on input "tel" at bounding box center [1002, 169] width 185 height 23
type input "0"
click at [1058, 272] on icon "button" at bounding box center [1064, 278] width 12 height 12
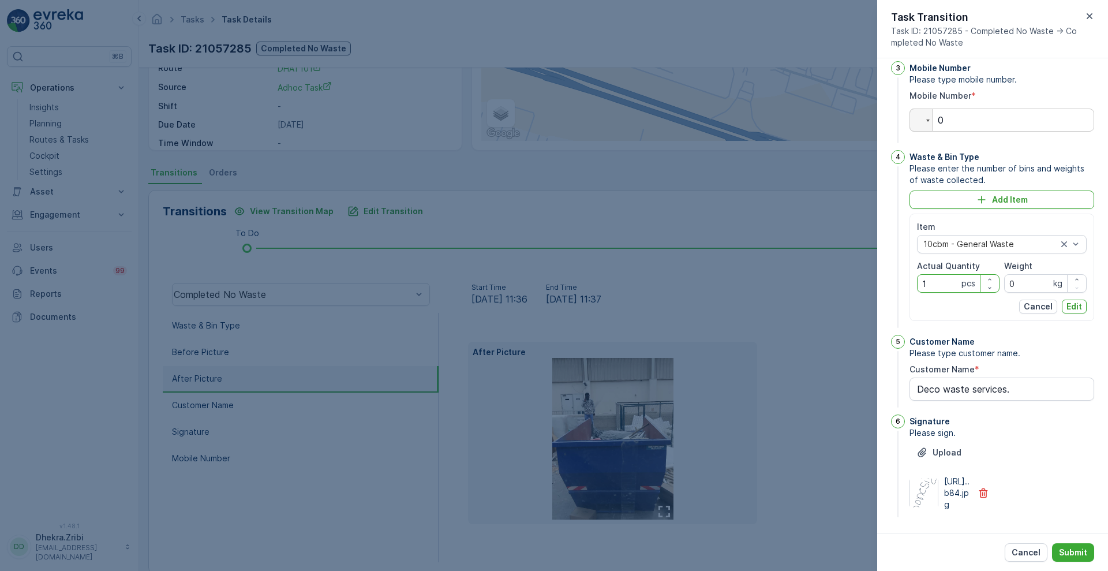
click at [940, 293] on Quantity "1" at bounding box center [958, 283] width 83 height 18
type Quantity "0"
click at [1076, 312] on p "Edit" at bounding box center [1075, 307] width 16 height 12
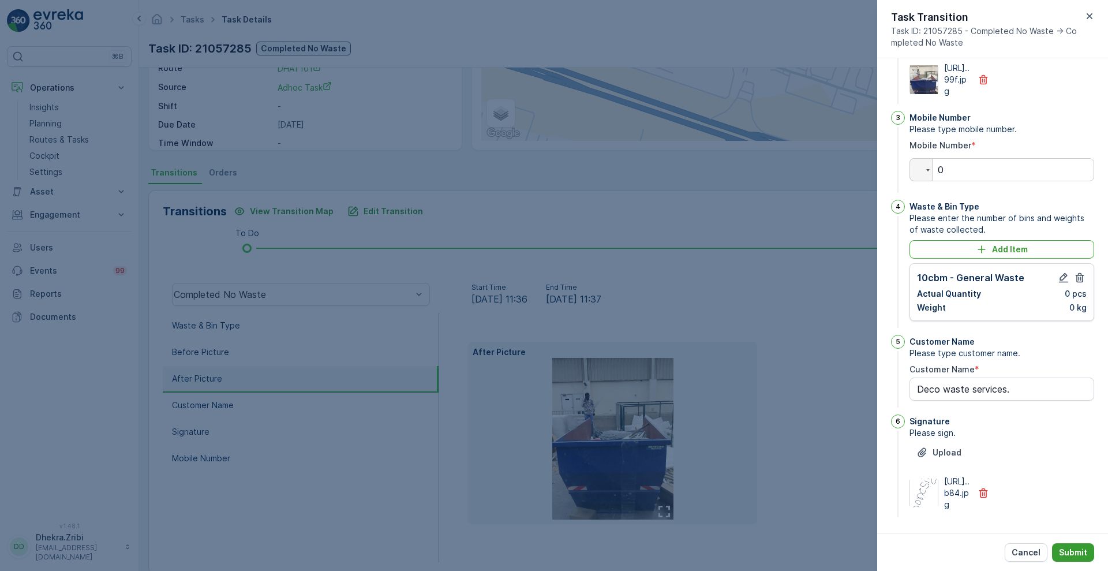
click at [1070, 556] on p "Submit" at bounding box center [1073, 553] width 28 height 12
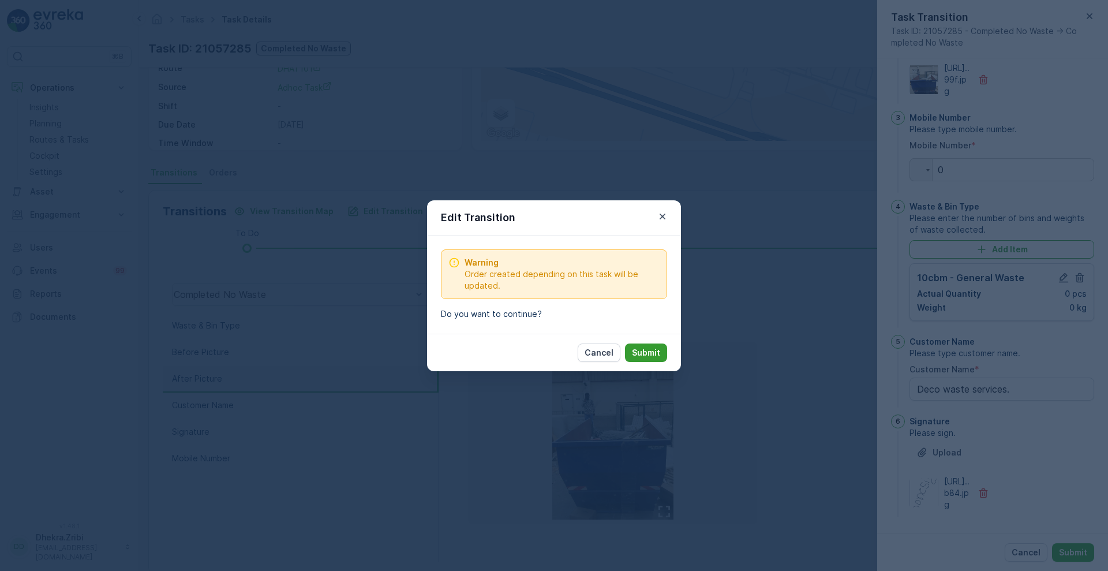
click at [653, 350] on p "Submit" at bounding box center [646, 353] width 28 height 12
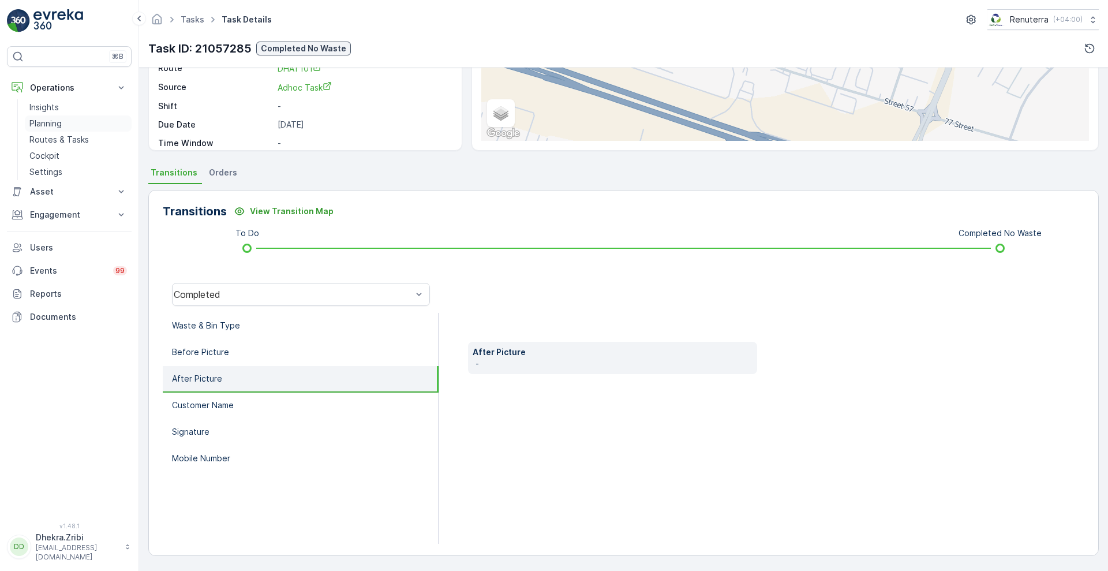
click at [54, 121] on p "Planning" at bounding box center [45, 124] width 32 height 12
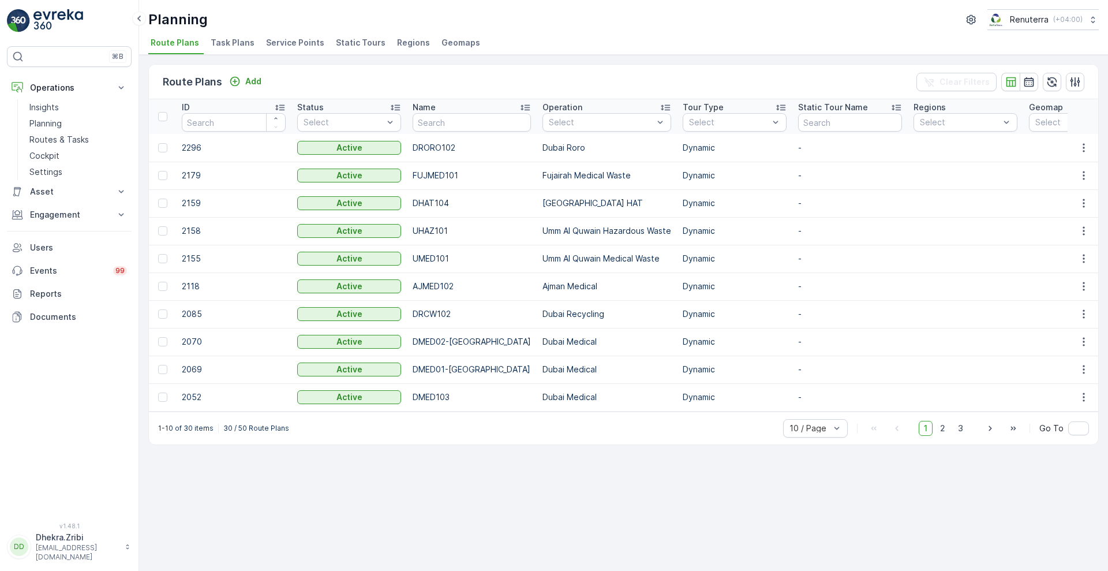
click at [297, 38] on span "Service Points" at bounding box center [295, 43] width 58 height 12
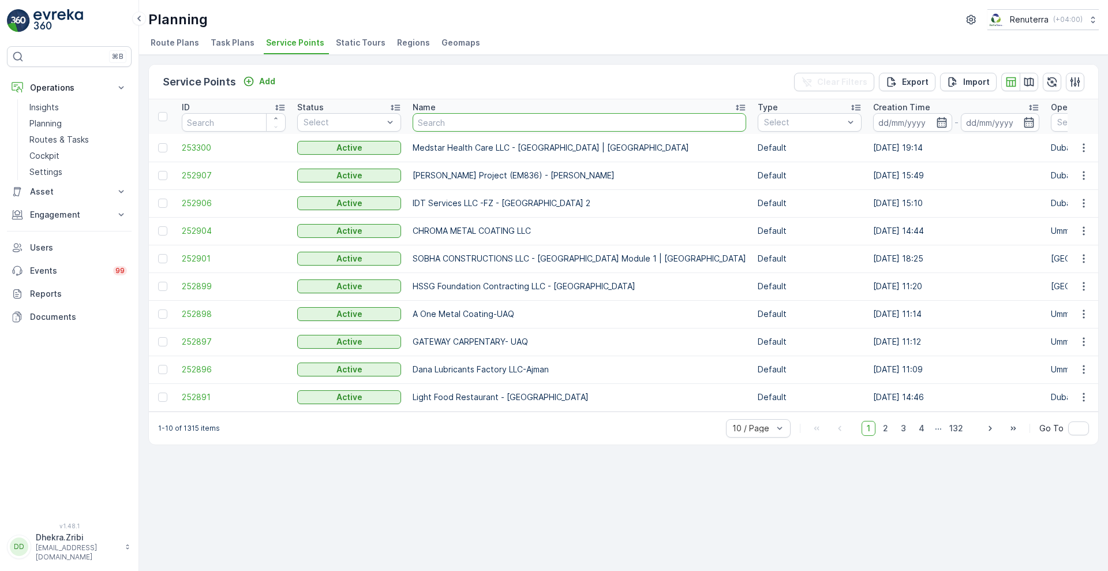
click at [516, 124] on input "text" at bounding box center [580, 122] width 334 height 18
paste input "Desert Landscape-Um ramool"
type input "Desert Landscape-Um ramool"
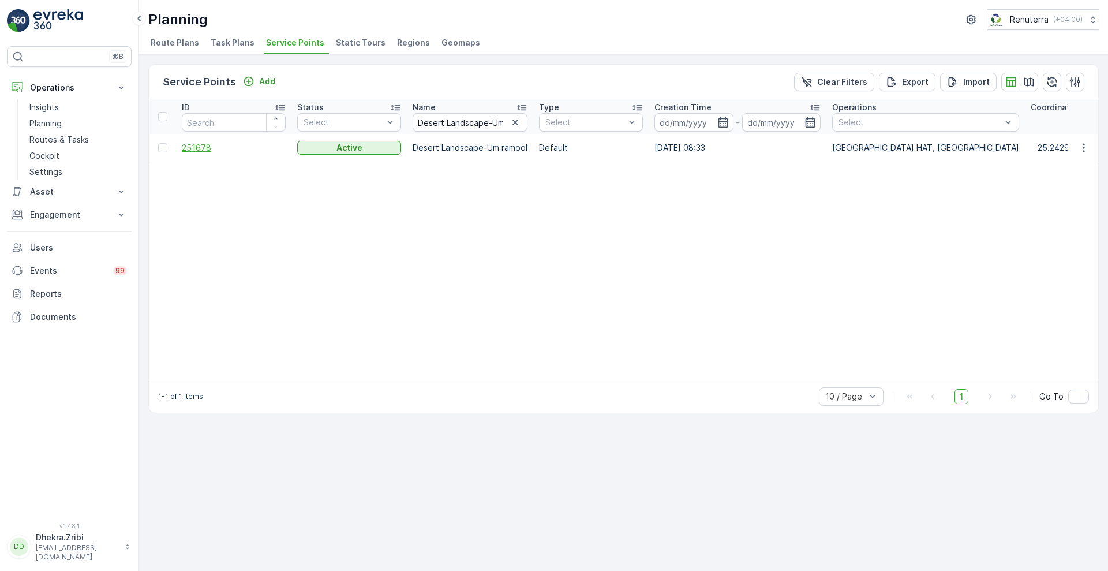
click at [201, 149] on span "251678" at bounding box center [234, 148] width 104 height 12
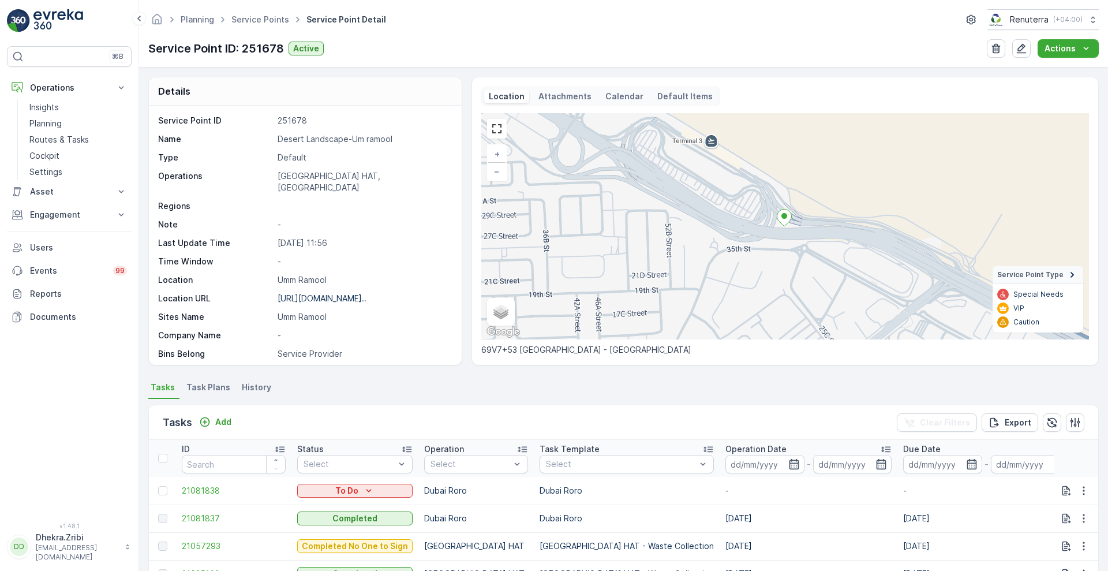
scroll to position [238, 0]
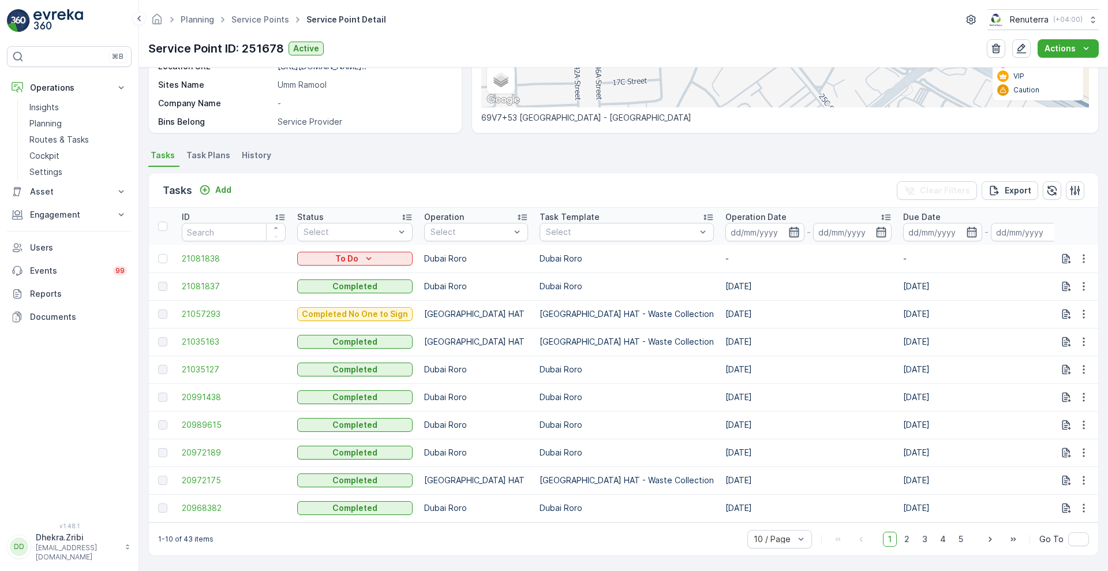
click at [788, 228] on icon "button" at bounding box center [794, 232] width 12 height 12
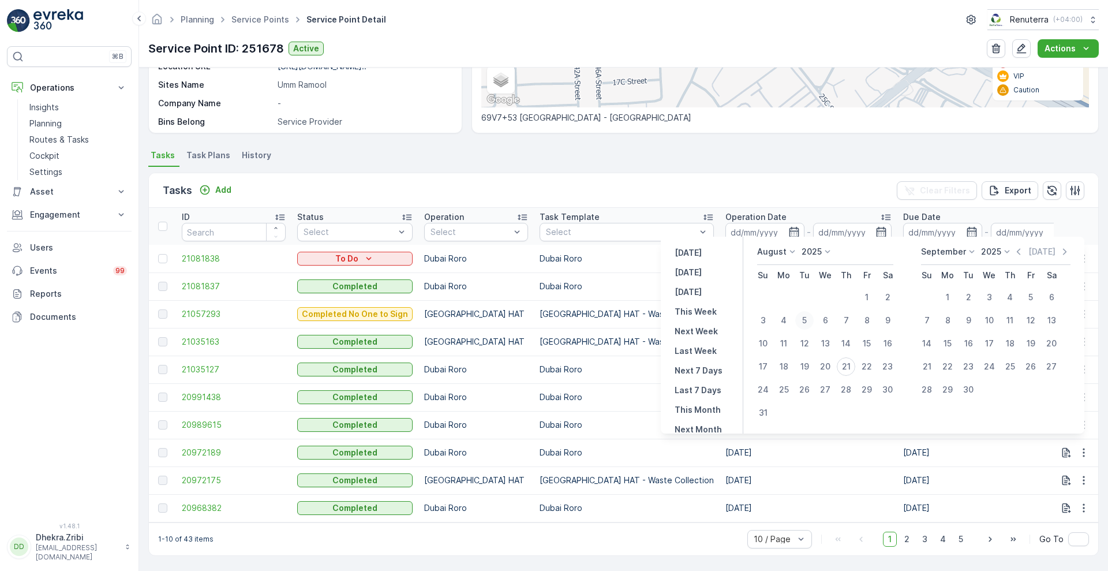
click at [810, 320] on div "5" at bounding box center [804, 320] width 18 height 18
type input "05.08.2025"
click at [810, 320] on div "5" at bounding box center [804, 320] width 18 height 18
type input "05.08.2025"
click at [750, 180] on div "Tasks Add Clear Filters Export" at bounding box center [623, 190] width 949 height 35
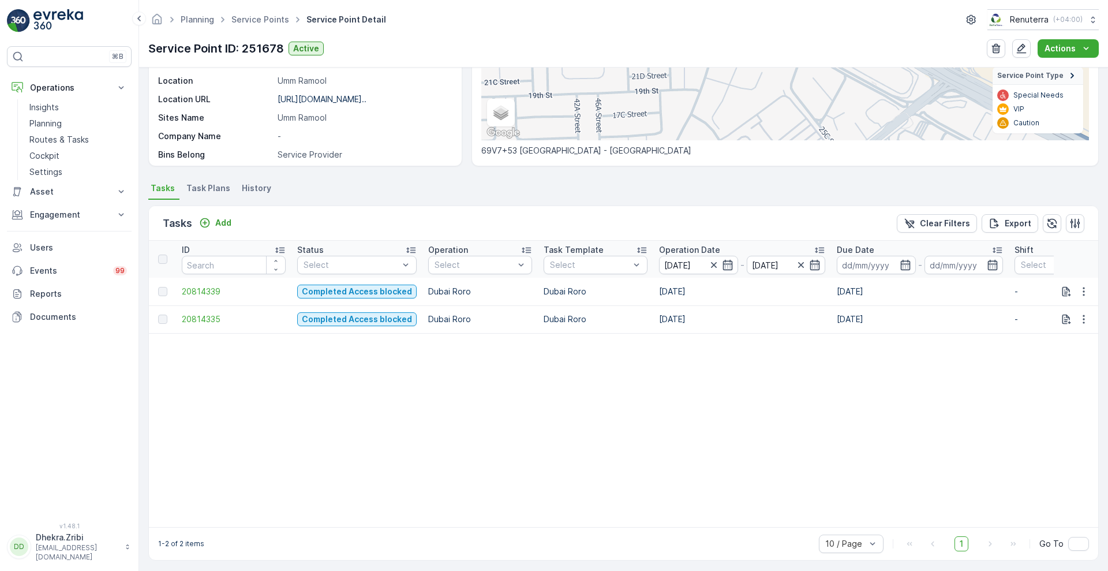
scroll to position [210, 0]
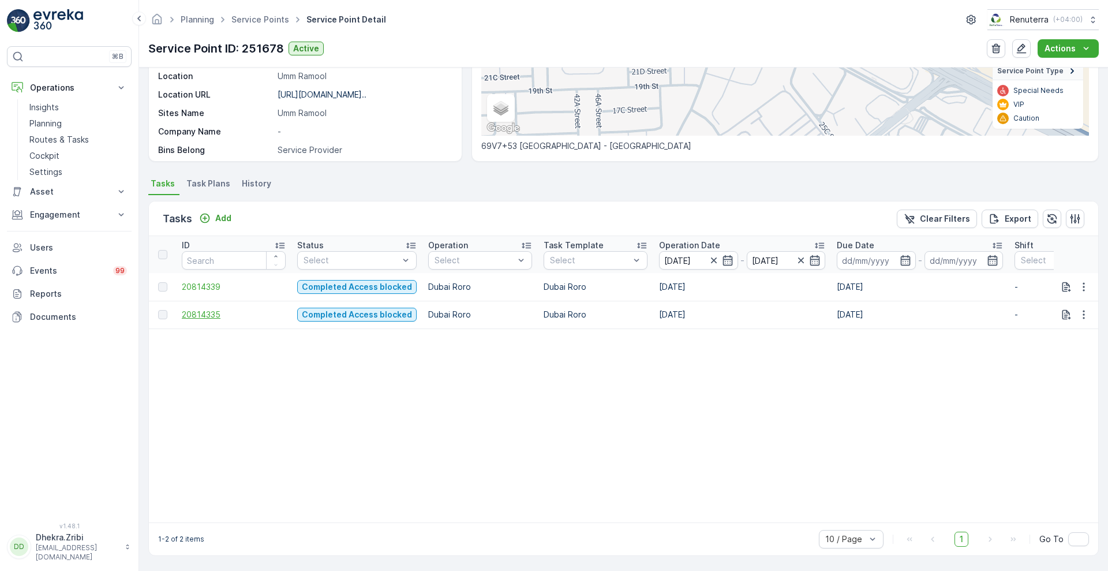
click at [207, 312] on span "20814335" at bounding box center [234, 315] width 104 height 12
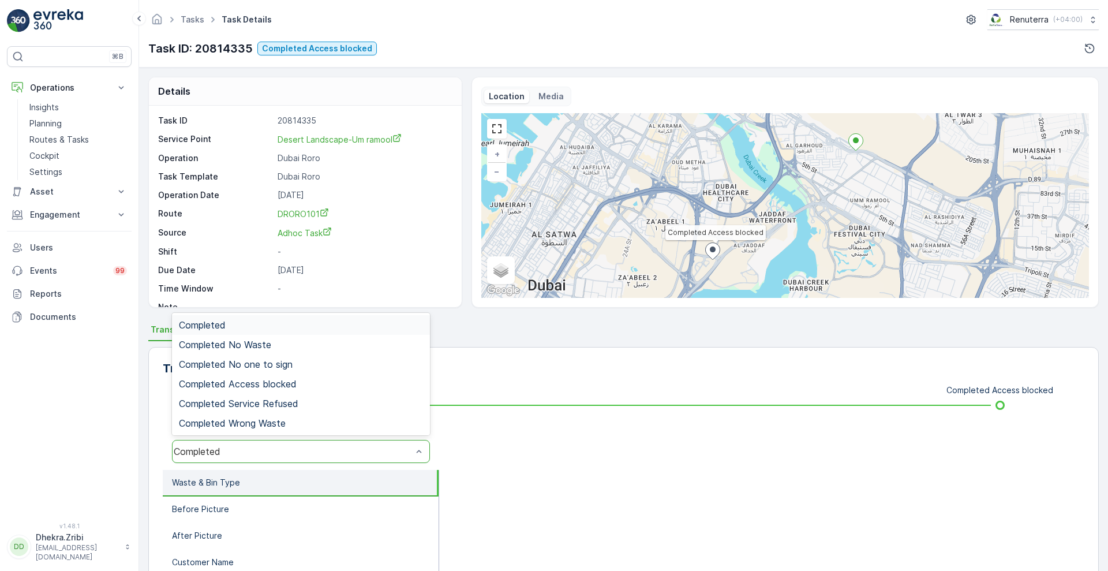
click at [335, 444] on div "Completed" at bounding box center [301, 451] width 258 height 23
click at [304, 379] on div "Completed Access blocked" at bounding box center [301, 384] width 244 height 10
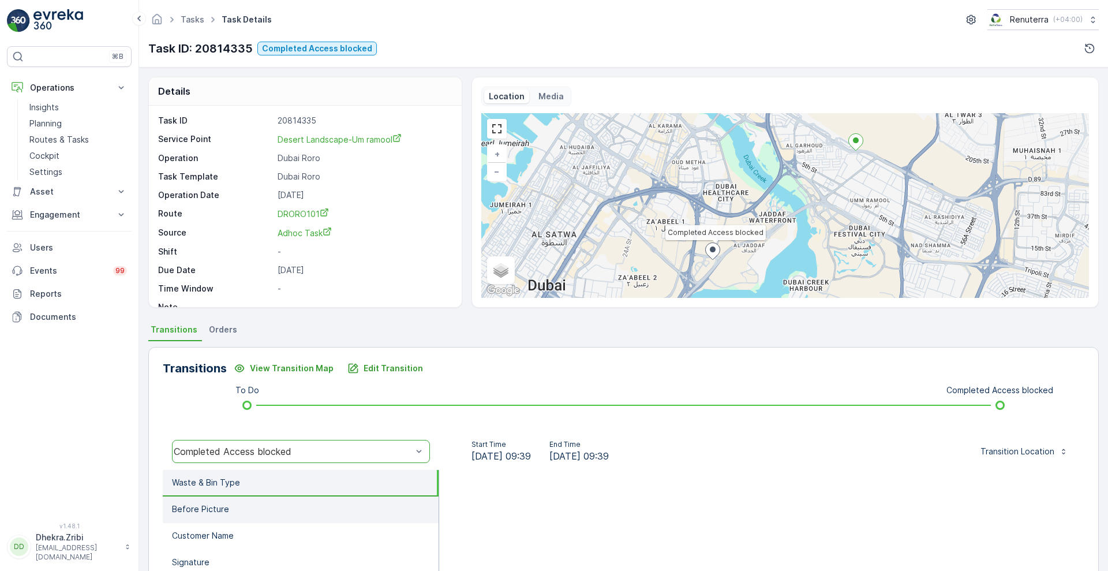
click at [204, 499] on li "Before Picture" at bounding box center [301, 509] width 276 height 27
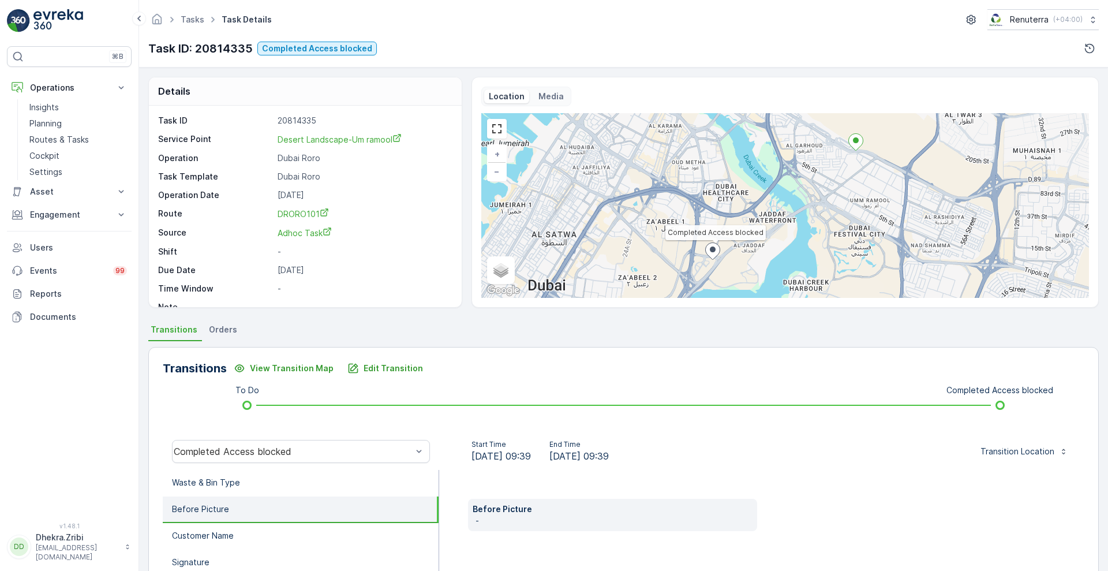
click at [211, 497] on li "Before Picture" at bounding box center [301, 509] width 276 height 27
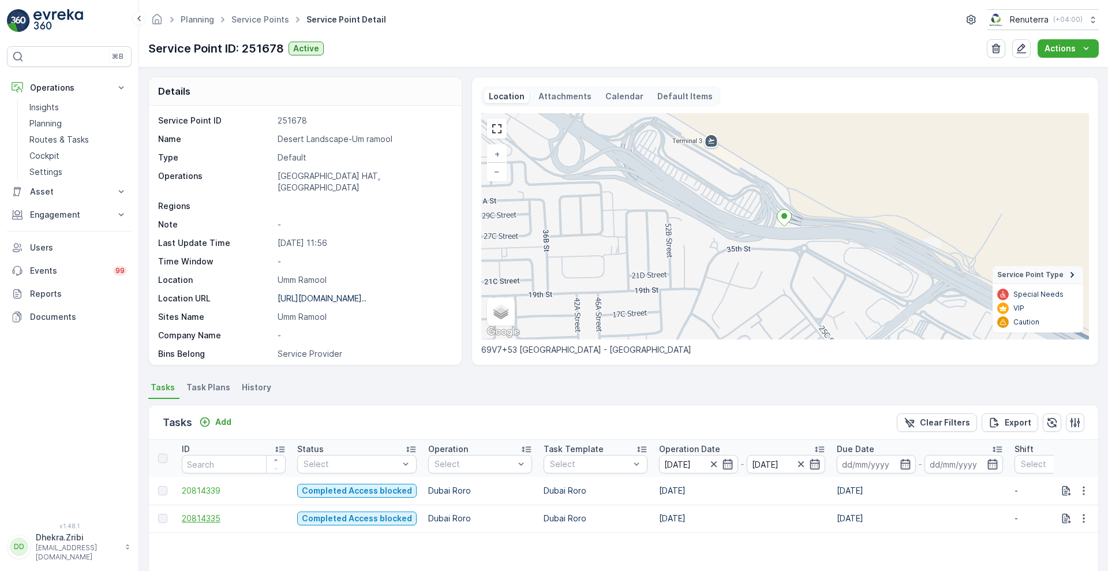
click at [204, 518] on span "20814335" at bounding box center [234, 519] width 104 height 12
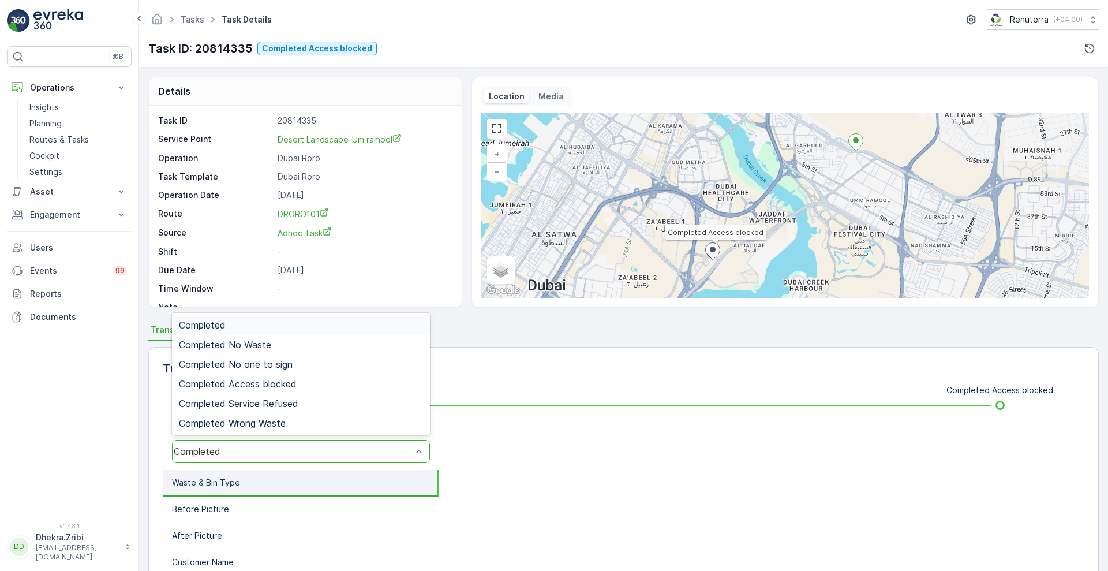
click at [255, 448] on div "Completed" at bounding box center [293, 451] width 238 height 10
click at [271, 381] on span "Completed Access blocked" at bounding box center [238, 384] width 118 height 10
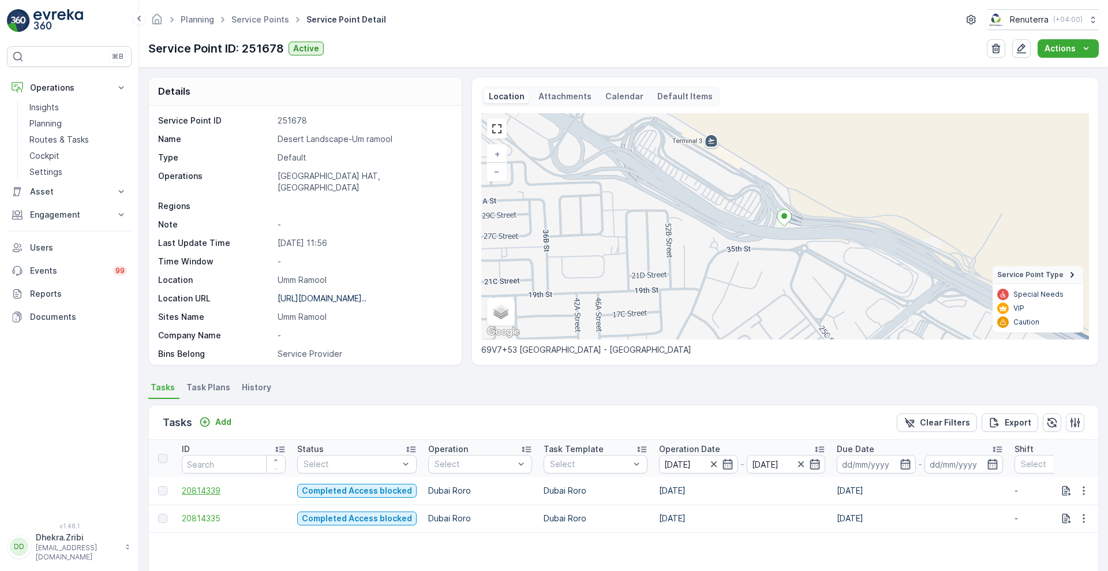
click at [204, 488] on span "20814339" at bounding box center [234, 491] width 104 height 12
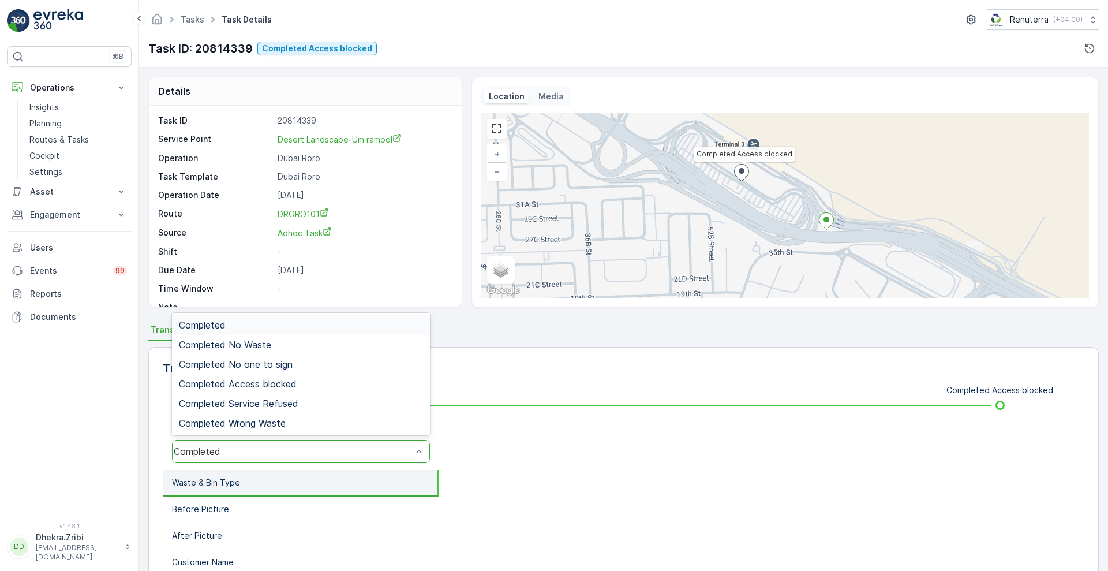
click at [247, 450] on div "Completed" at bounding box center [293, 451] width 238 height 10
click at [268, 383] on span "Completed Access blocked" at bounding box center [238, 384] width 118 height 10
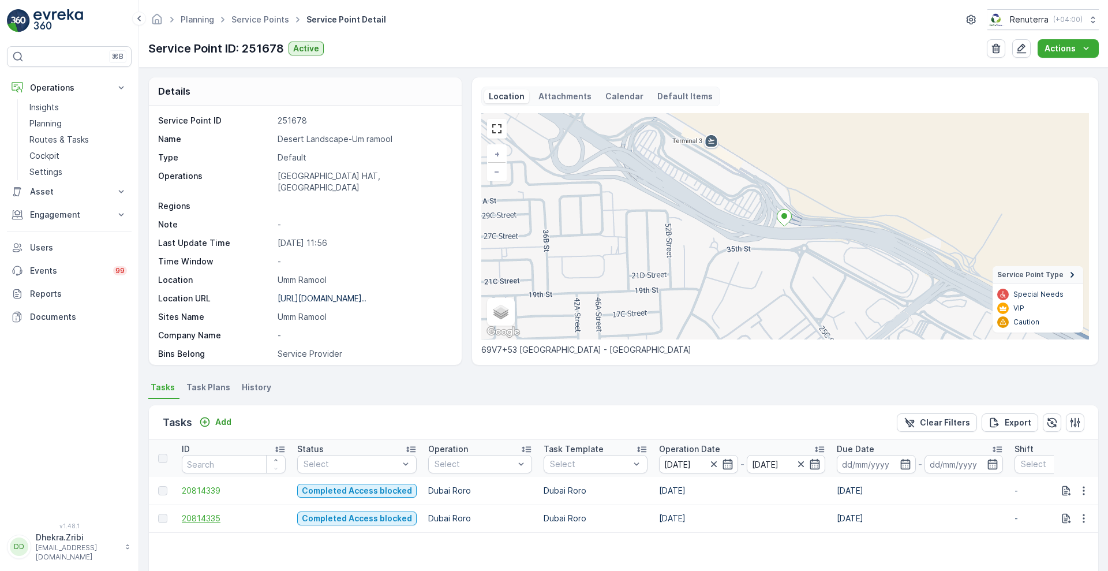
click at [204, 519] on span "20814335" at bounding box center [234, 519] width 104 height 12
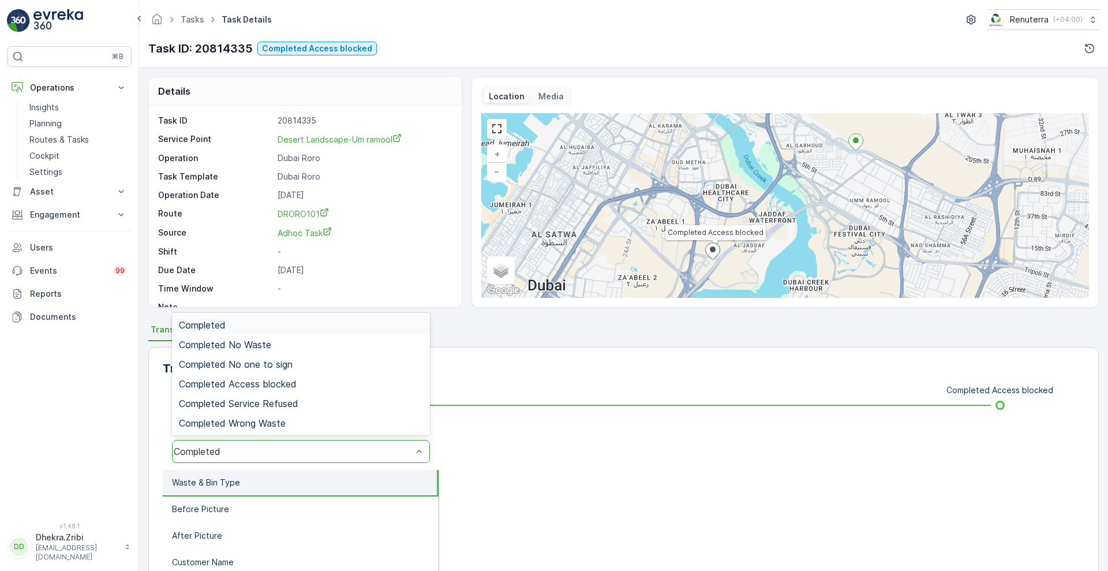
click at [255, 453] on div "Completed" at bounding box center [293, 451] width 238 height 10
click at [267, 388] on span "Completed Access blocked" at bounding box center [238, 384] width 118 height 10
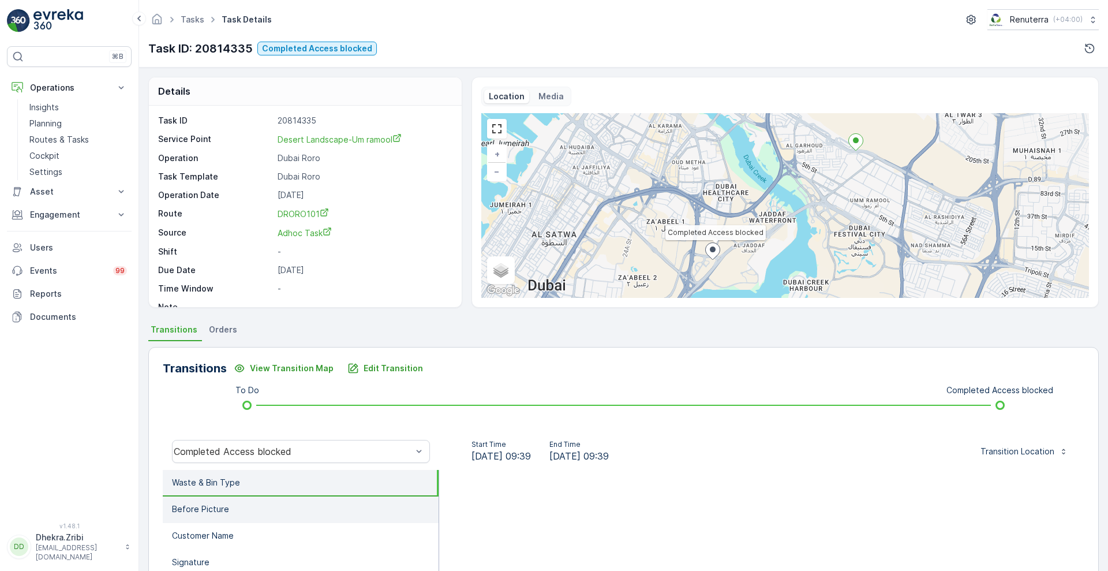
click at [195, 504] on p "Before Picture" at bounding box center [200, 509] width 57 height 12
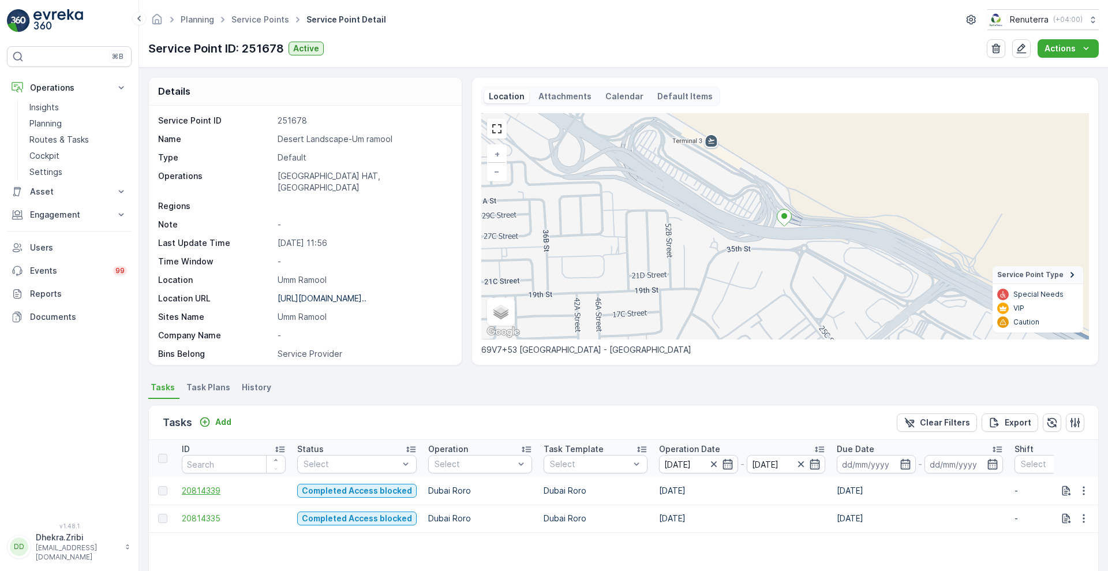
click at [195, 489] on span "20814339" at bounding box center [234, 491] width 104 height 12
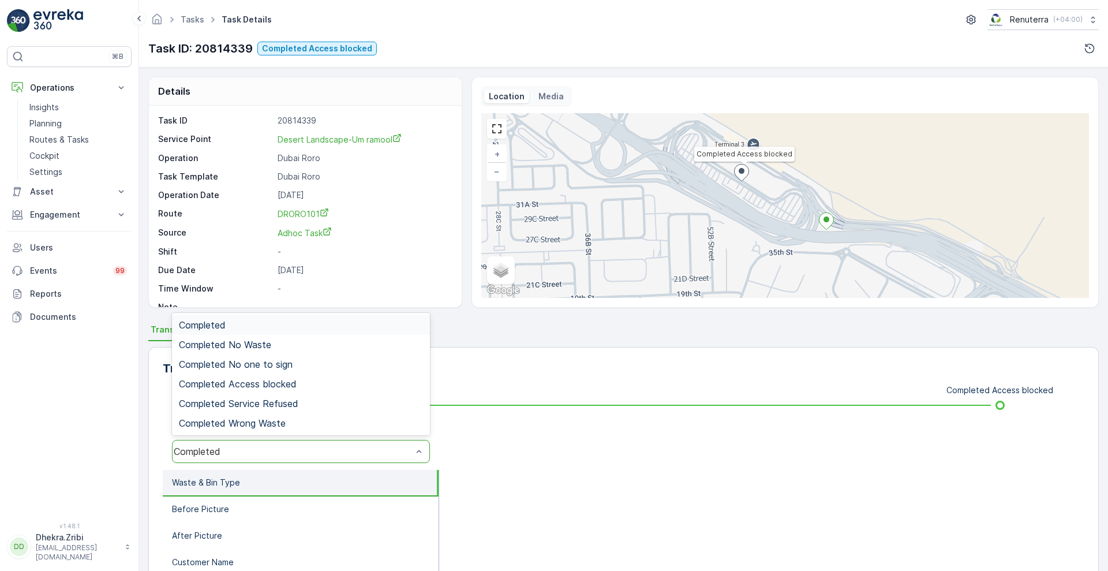
click at [292, 459] on div "Completed" at bounding box center [301, 451] width 258 height 23
click at [274, 381] on span "Completed Access blocked" at bounding box center [238, 384] width 118 height 10
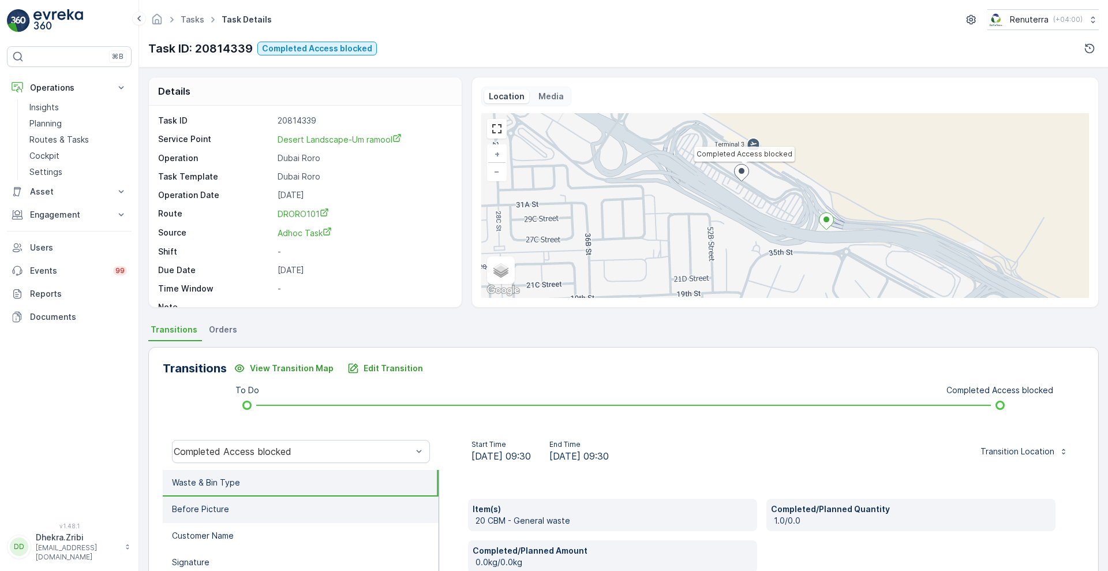
click at [349, 514] on li "Before Picture" at bounding box center [301, 509] width 276 height 27
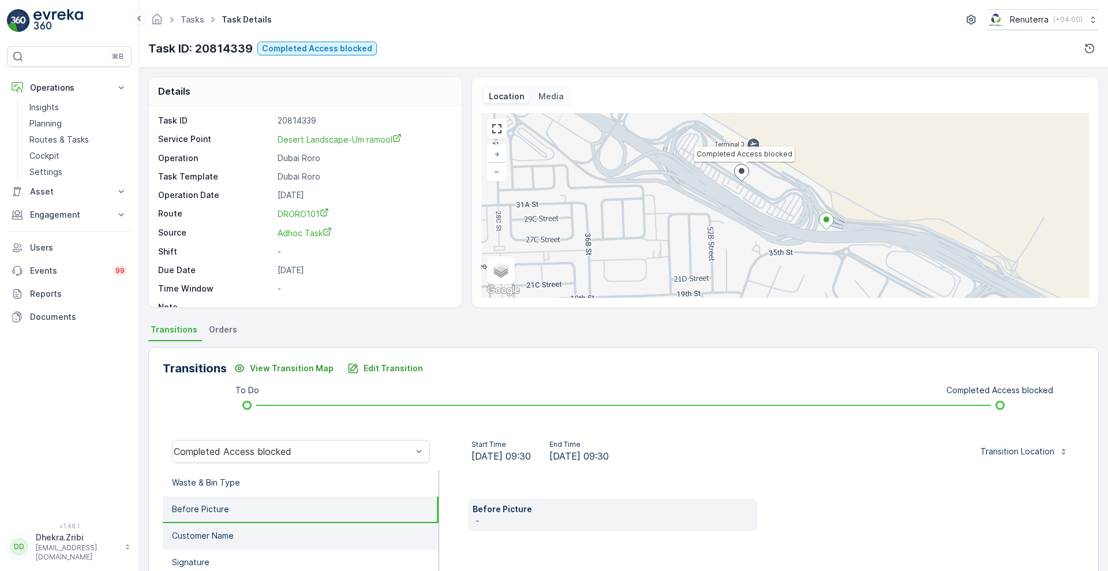
click at [328, 541] on li "Customer Name" at bounding box center [301, 536] width 276 height 27
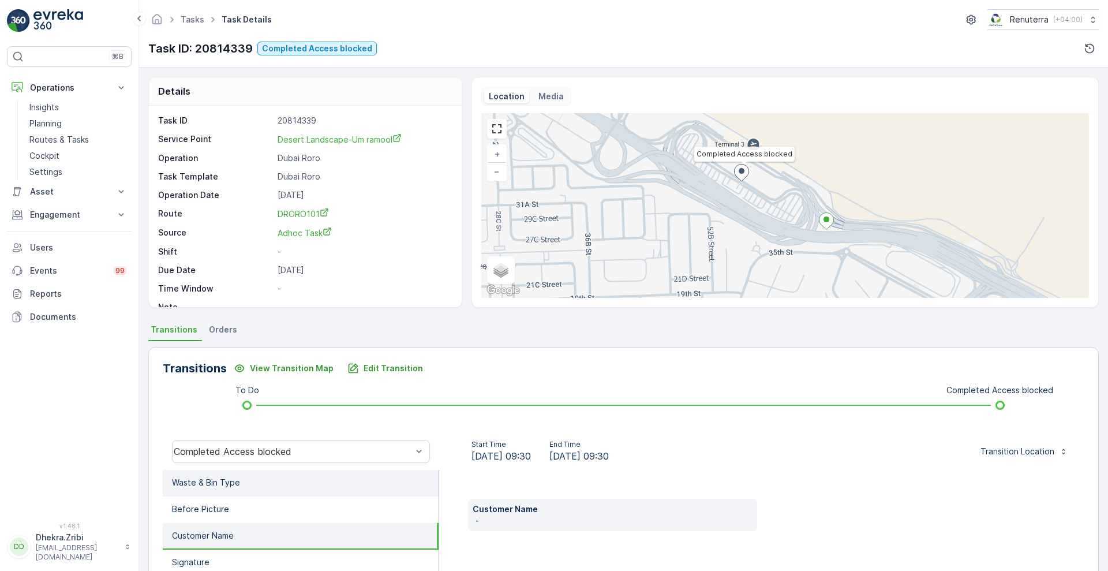
click at [246, 478] on li "Waste & Bin Type" at bounding box center [301, 483] width 276 height 27
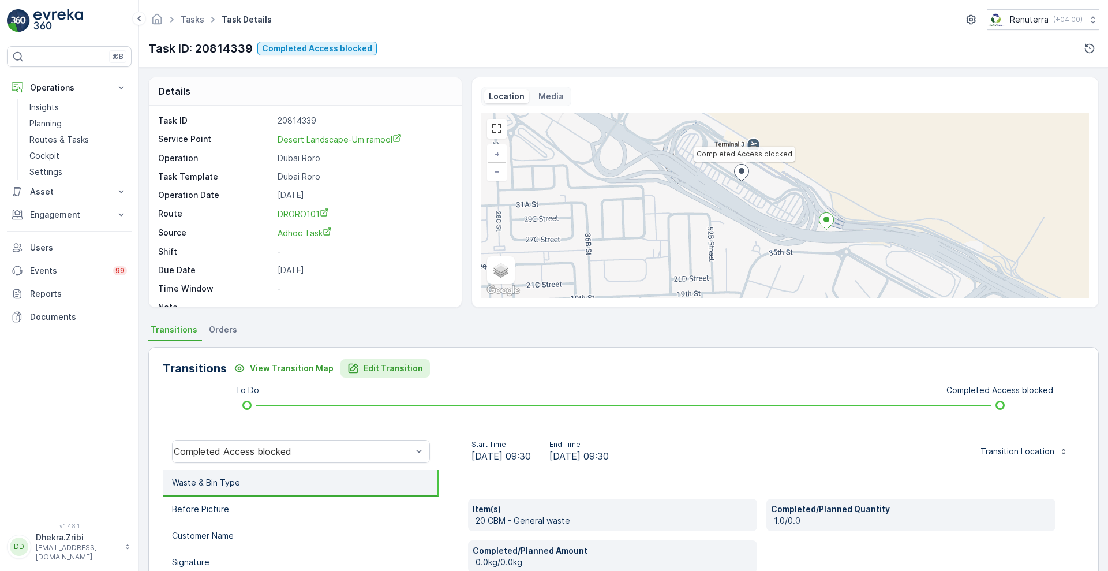
click at [375, 369] on p "Edit Transition" at bounding box center [393, 368] width 59 height 12
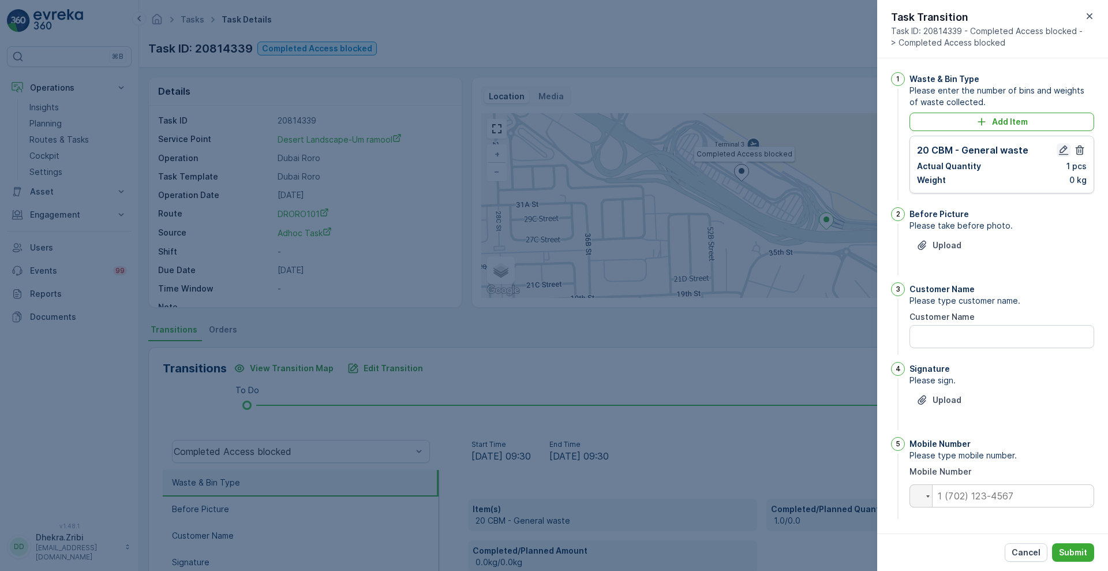
click at [1063, 148] on icon "button" at bounding box center [1064, 150] width 10 height 10
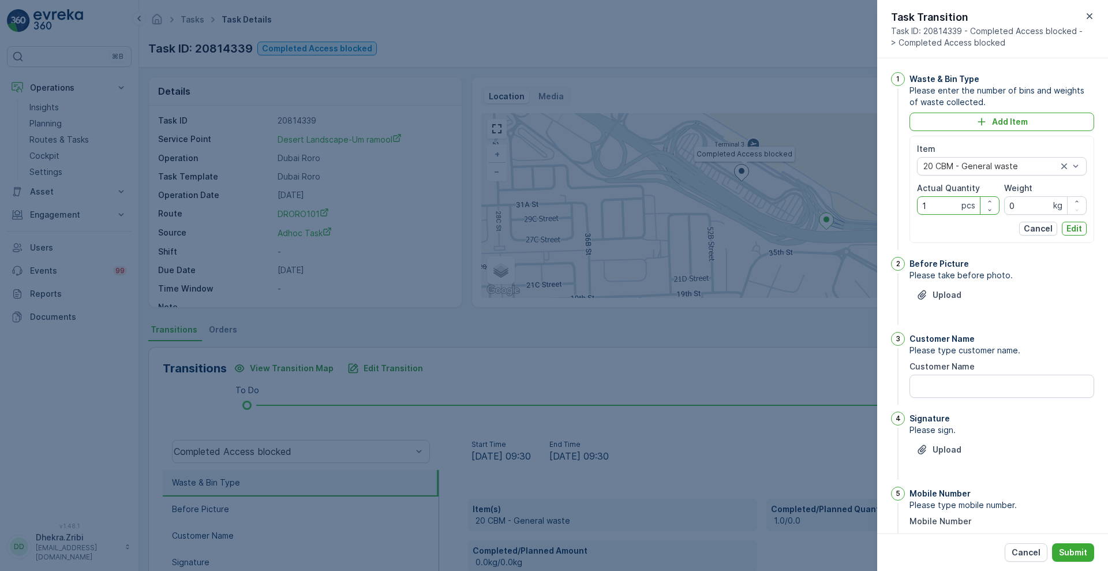
click at [936, 202] on Quantity "1" at bounding box center [958, 205] width 83 height 18
type Quantity "0"
click at [1075, 234] on p "Edit" at bounding box center [1075, 229] width 16 height 12
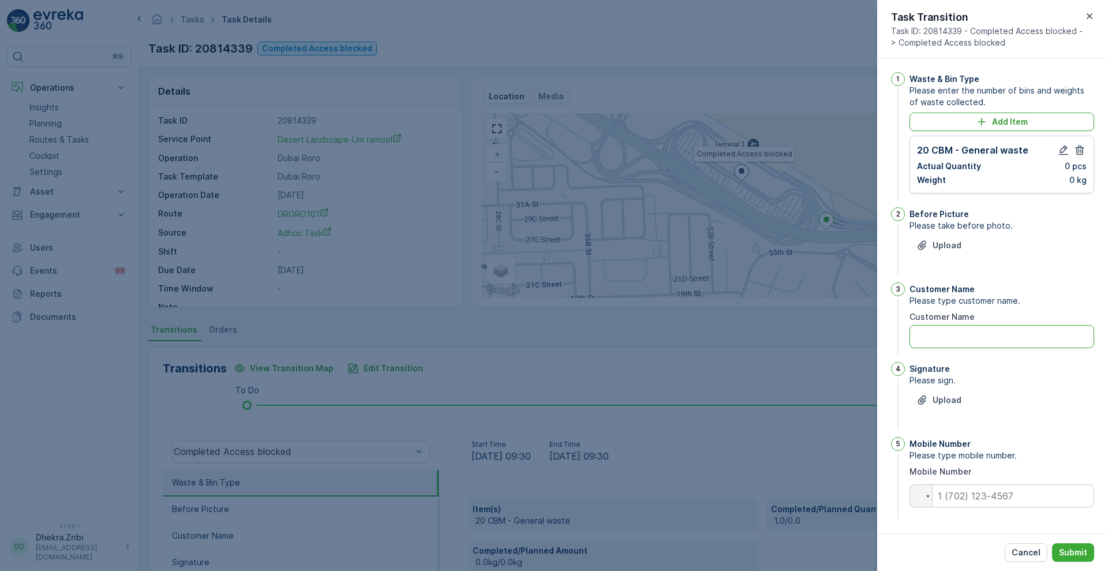
click at [998, 345] on Name "Customer Name" at bounding box center [1002, 336] width 185 height 23
type Name "access block"
click at [991, 495] on input "tel" at bounding box center [1002, 495] width 185 height 23
type input "0"
click at [962, 519] on div "Mobile Number Please type mobile number. Mobile Number Phone 0" at bounding box center [1002, 479] width 185 height 84
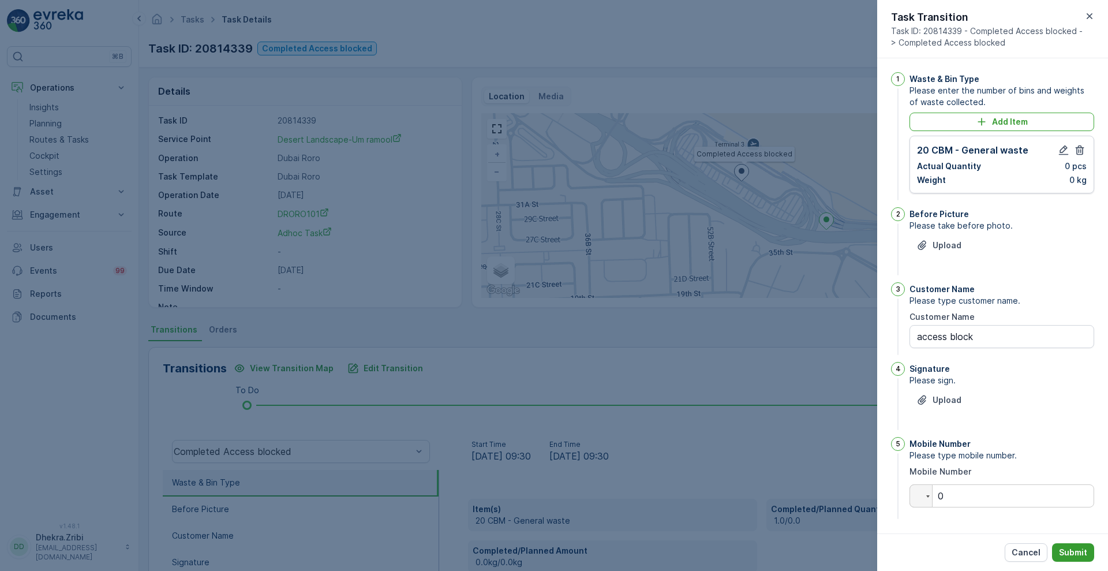
click at [1081, 551] on p "Submit" at bounding box center [1073, 553] width 28 height 12
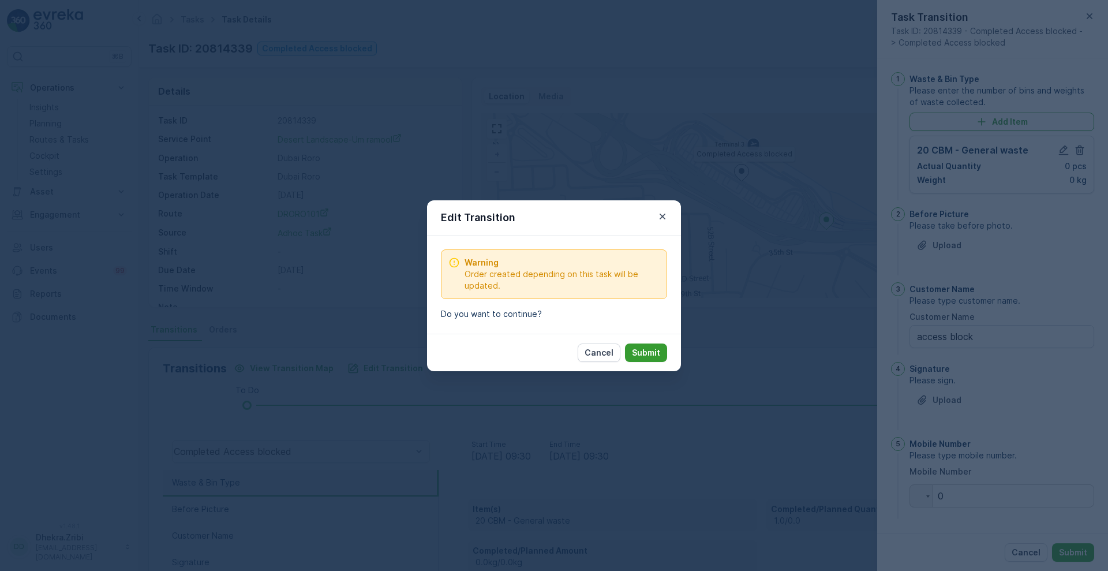
click at [649, 350] on p "Submit" at bounding box center [646, 353] width 28 height 12
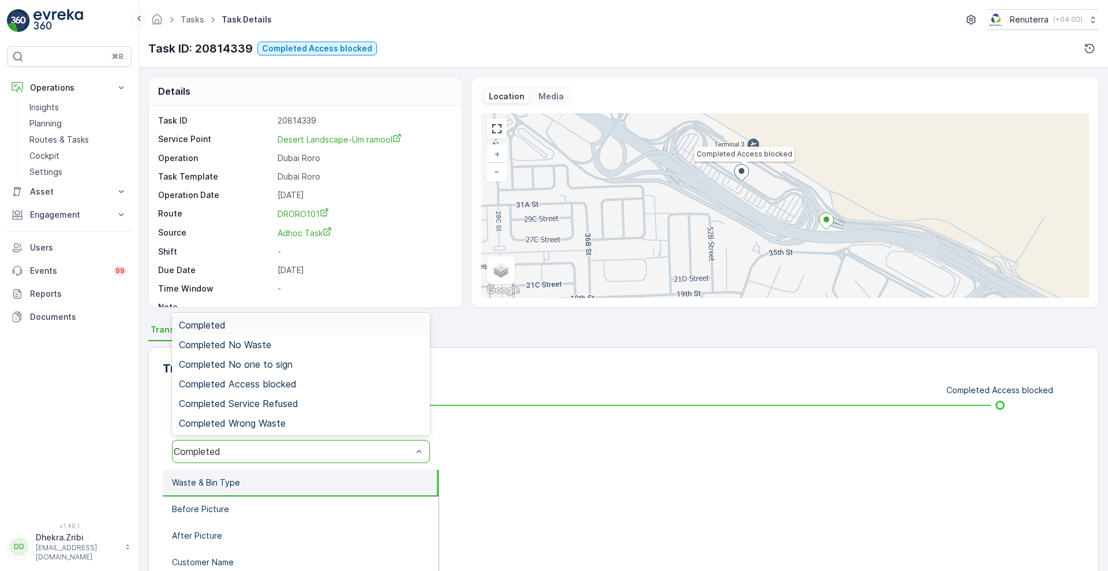
click at [356, 440] on div "Completed" at bounding box center [301, 451] width 258 height 23
click at [297, 392] on div "Completed Access blocked" at bounding box center [301, 384] width 258 height 20
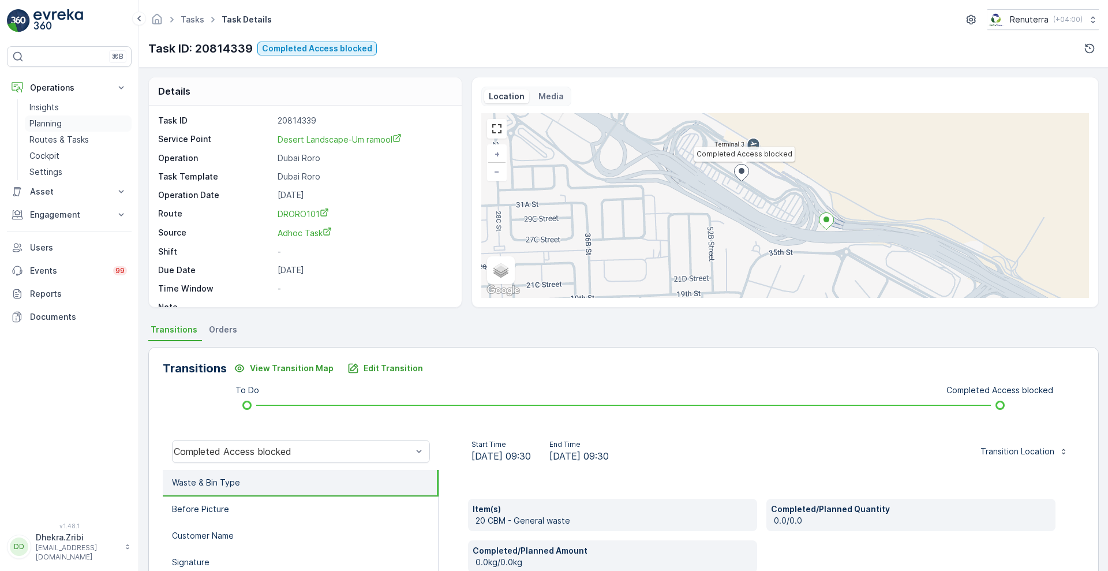
click at [53, 129] on p "Planning" at bounding box center [45, 124] width 32 height 12
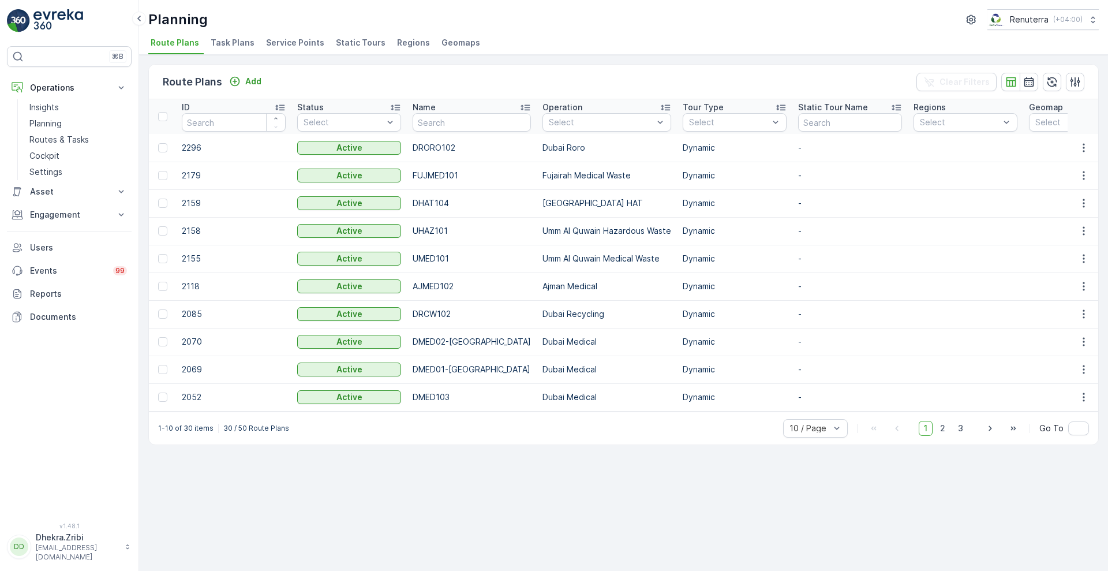
click at [291, 44] on span "Service Points" at bounding box center [295, 43] width 58 height 12
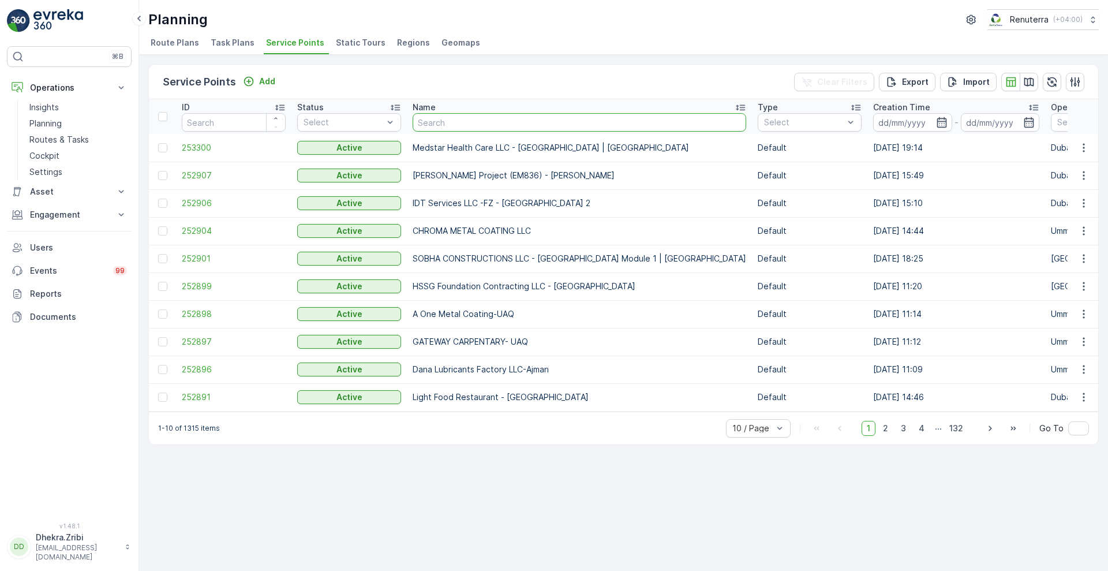
click at [506, 119] on input "text" at bounding box center [580, 122] width 334 height 18
paste input "DYNASTY CLINIC L.L.C / Jumeriah Al Safa"
type input "DYNASTY CLINIC L.L.C / Jumeriah Al Safa"
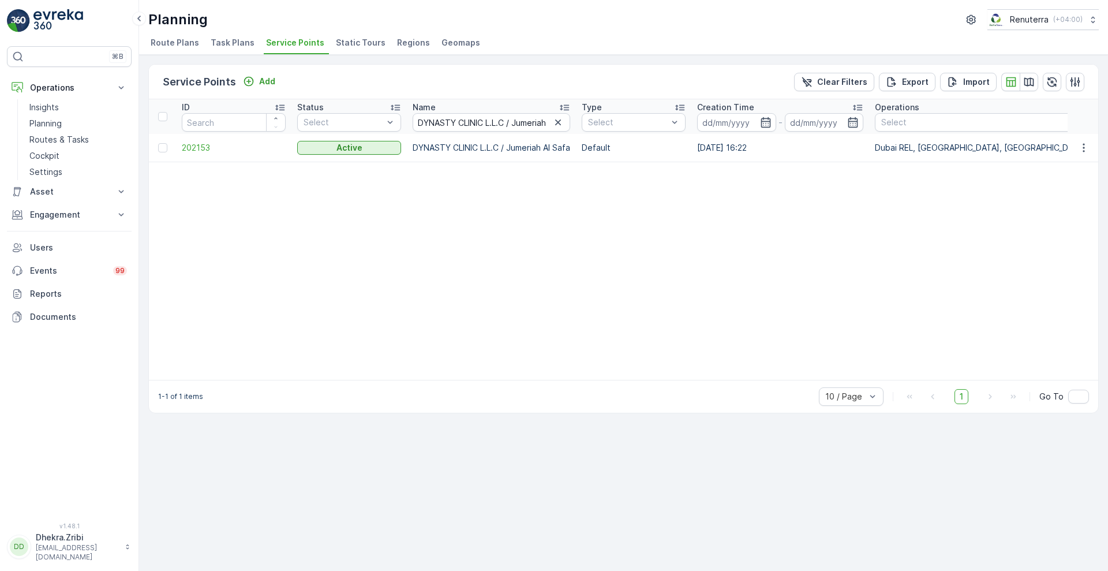
click at [188, 141] on td "202153" at bounding box center [233, 148] width 115 height 28
click at [193, 143] on span "202153" at bounding box center [234, 148] width 104 height 12
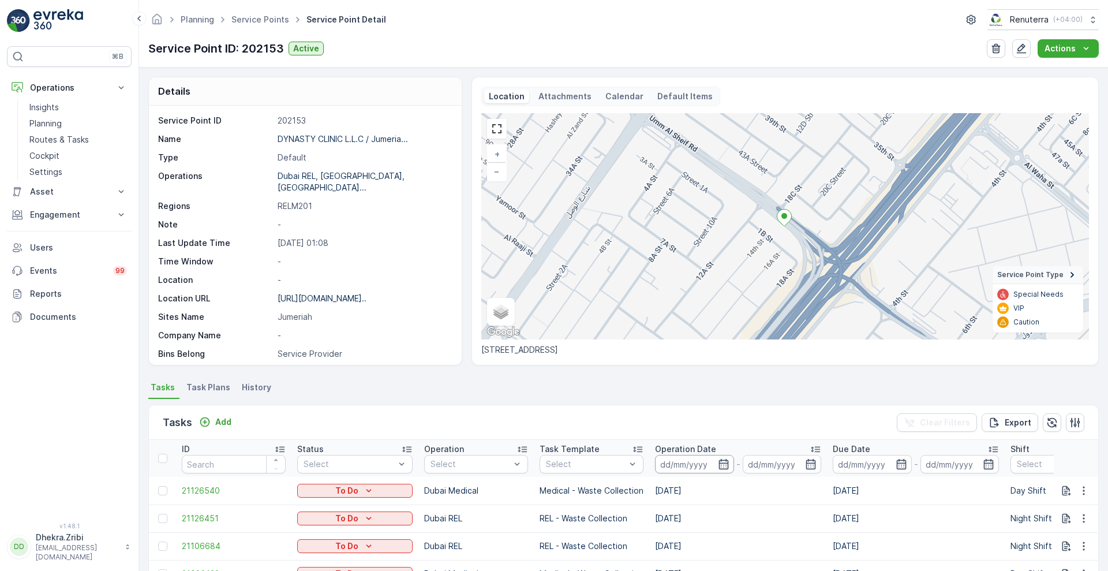
click at [727, 459] on input at bounding box center [694, 464] width 79 height 18
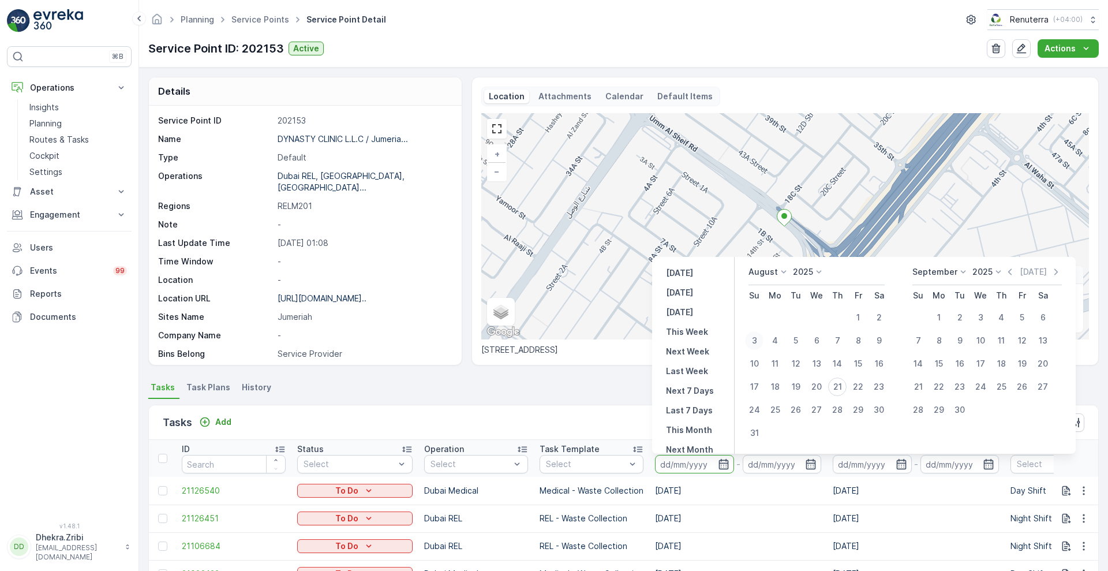
click at [758, 342] on div "3" at bounding box center [754, 340] width 18 height 18
type input "03.08.2025"
click at [760, 345] on div "3" at bounding box center [754, 340] width 18 height 18
type input "03.08.2025"
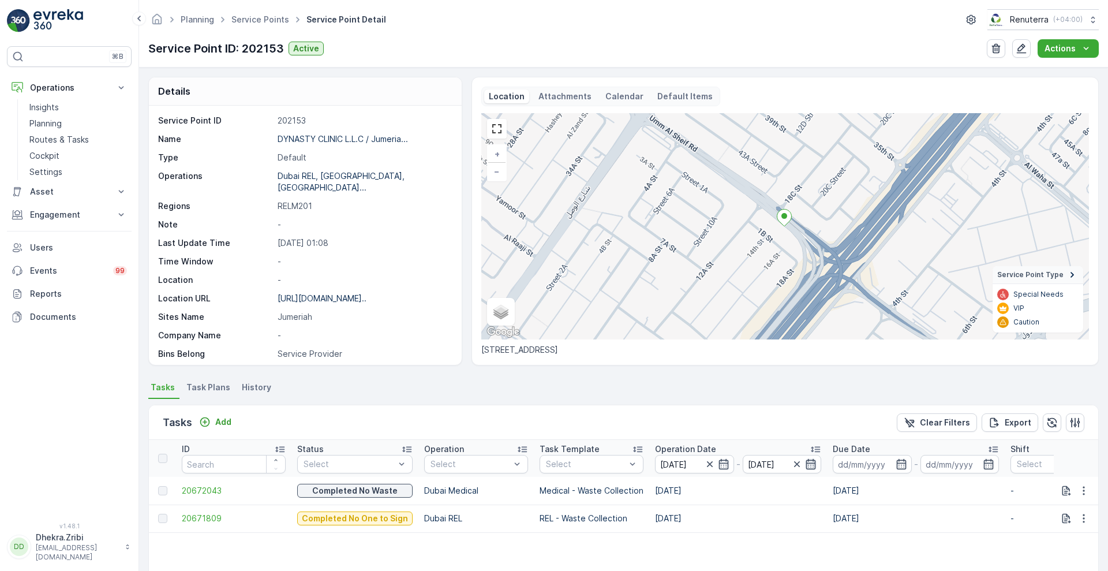
click at [807, 466] on icon "button" at bounding box center [811, 464] width 12 height 12
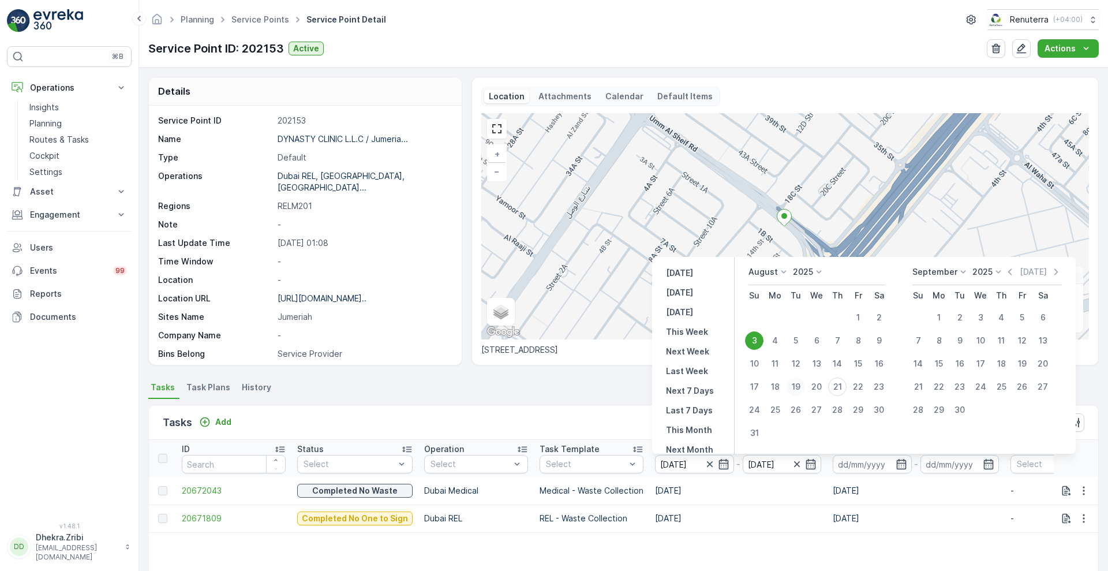
click at [799, 387] on div "19" at bounding box center [796, 386] width 18 height 18
type input "19.08.2025"
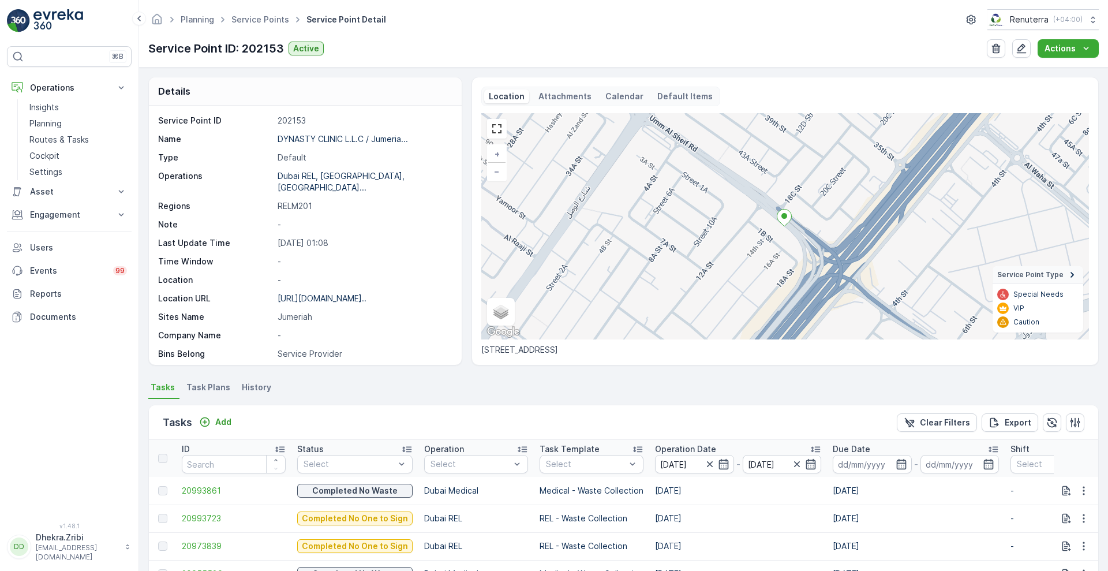
scroll to position [238, 0]
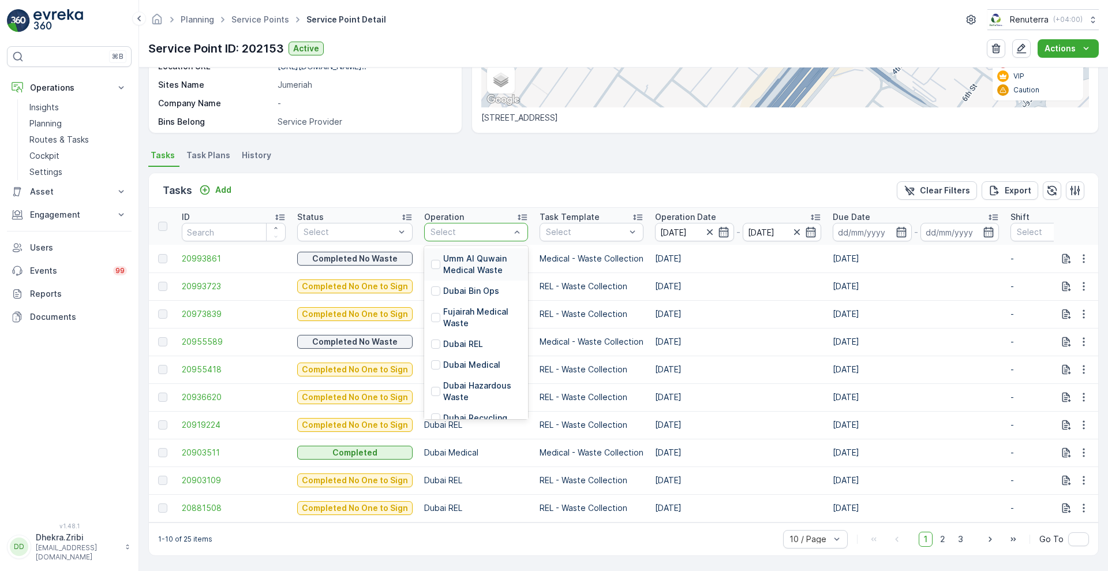
click at [457, 227] on div at bounding box center [470, 231] width 82 height 9
click at [457, 360] on p "Dubai Medical" at bounding box center [471, 365] width 57 height 12
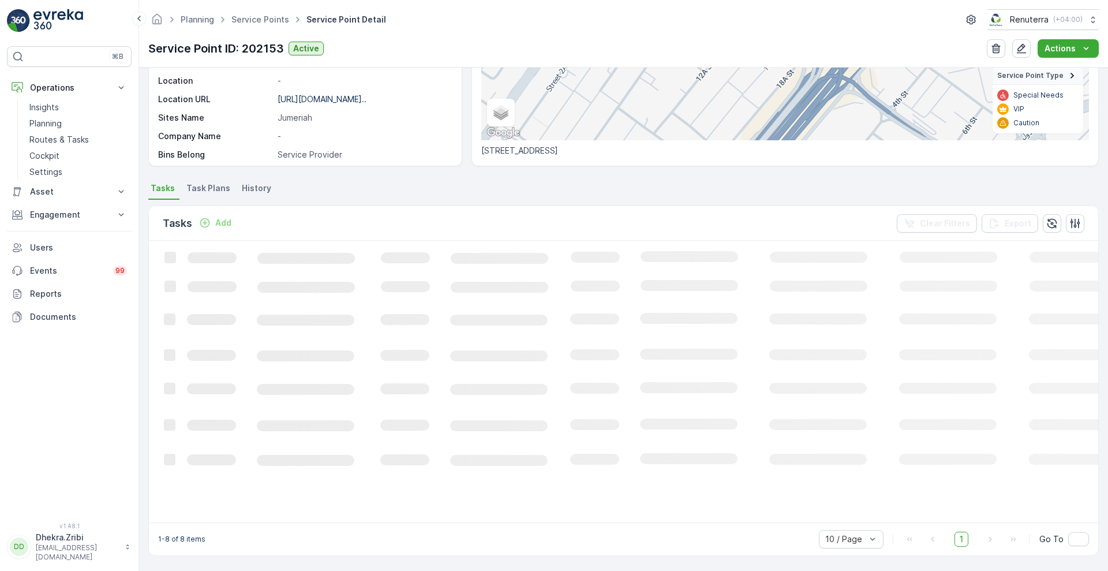
scroll to position [234, 0]
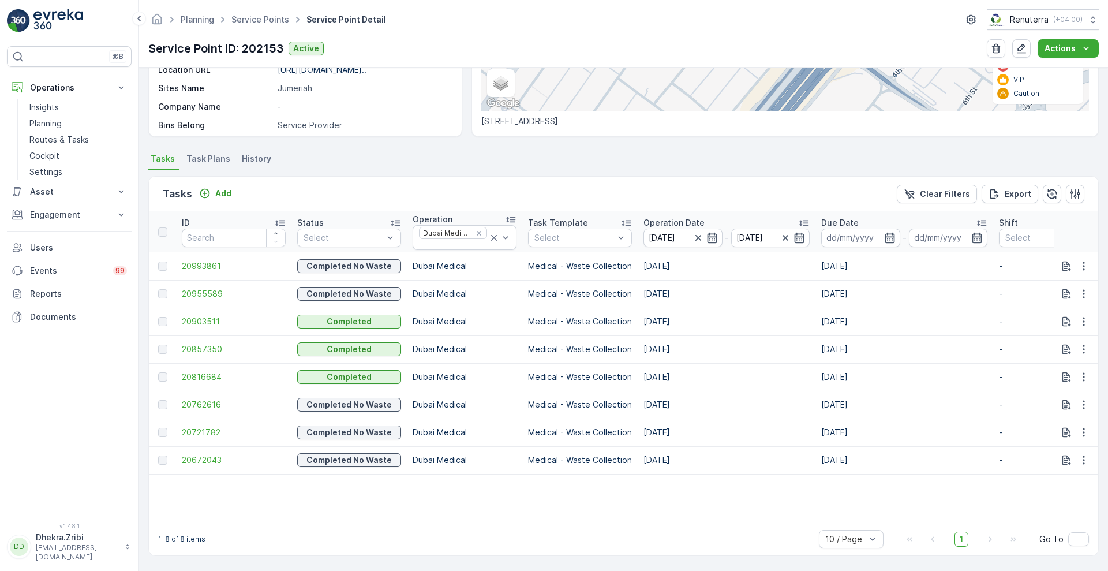
click at [659, 217] on p "Operation Date" at bounding box center [674, 223] width 61 height 12
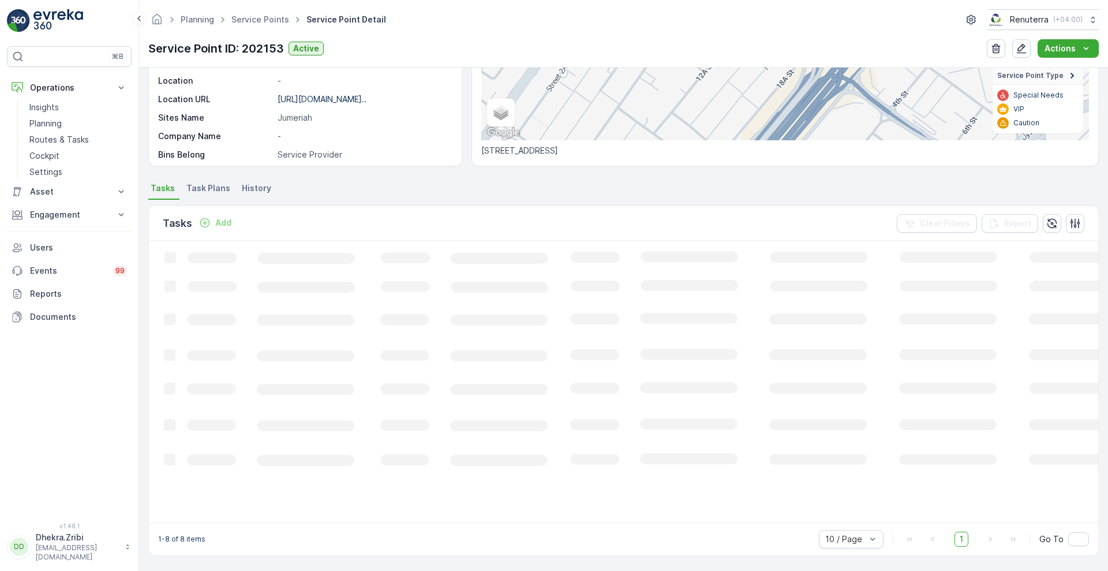
scroll to position [234, 0]
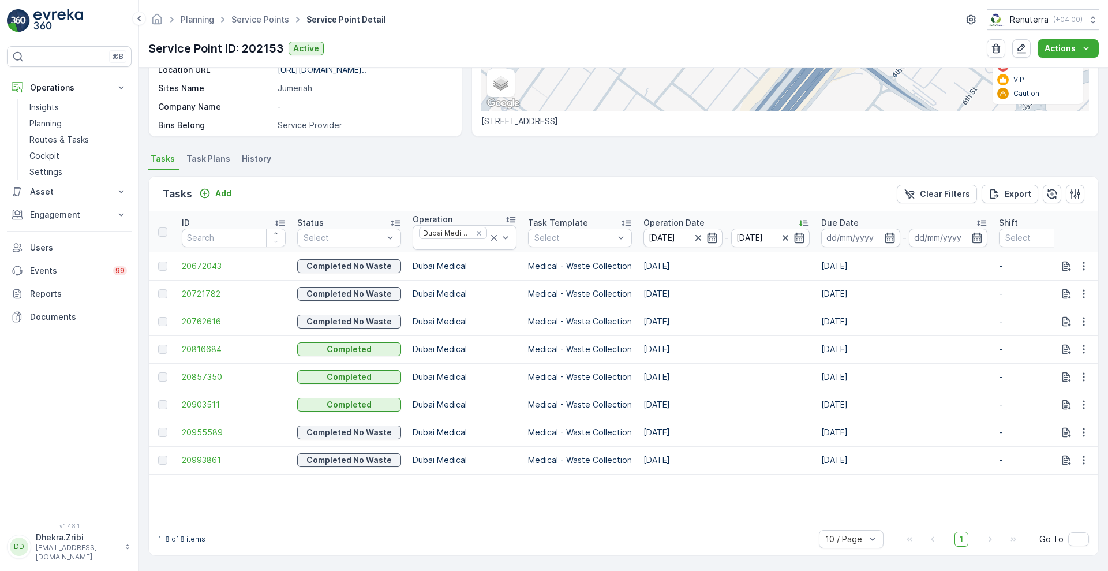
click at [195, 260] on span "20672043" at bounding box center [234, 266] width 104 height 12
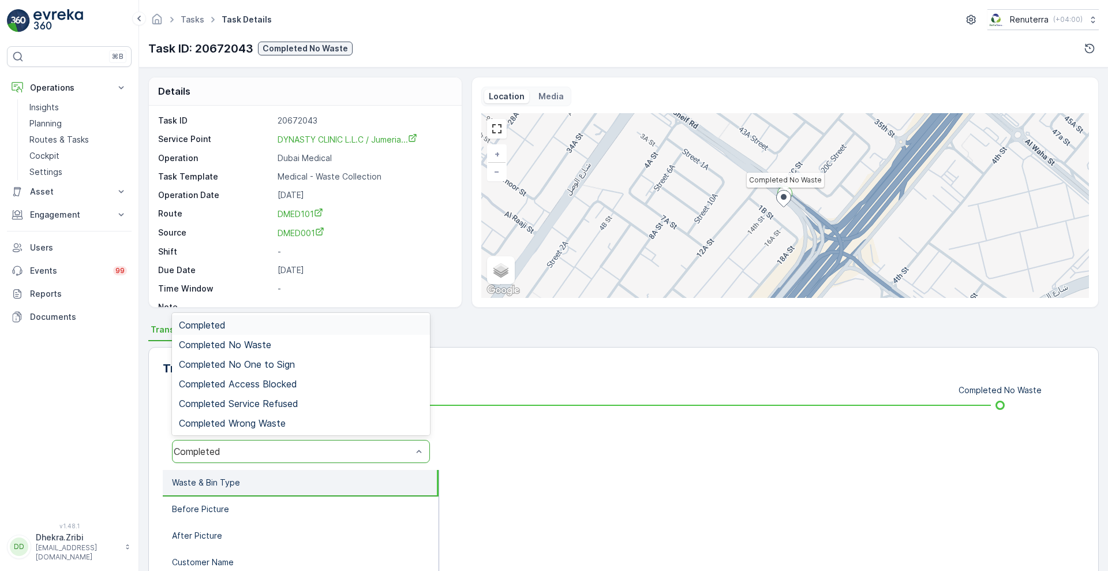
click at [298, 454] on div "Completed" at bounding box center [293, 451] width 238 height 10
click at [252, 346] on span "Completed No Waste" at bounding box center [225, 344] width 92 height 10
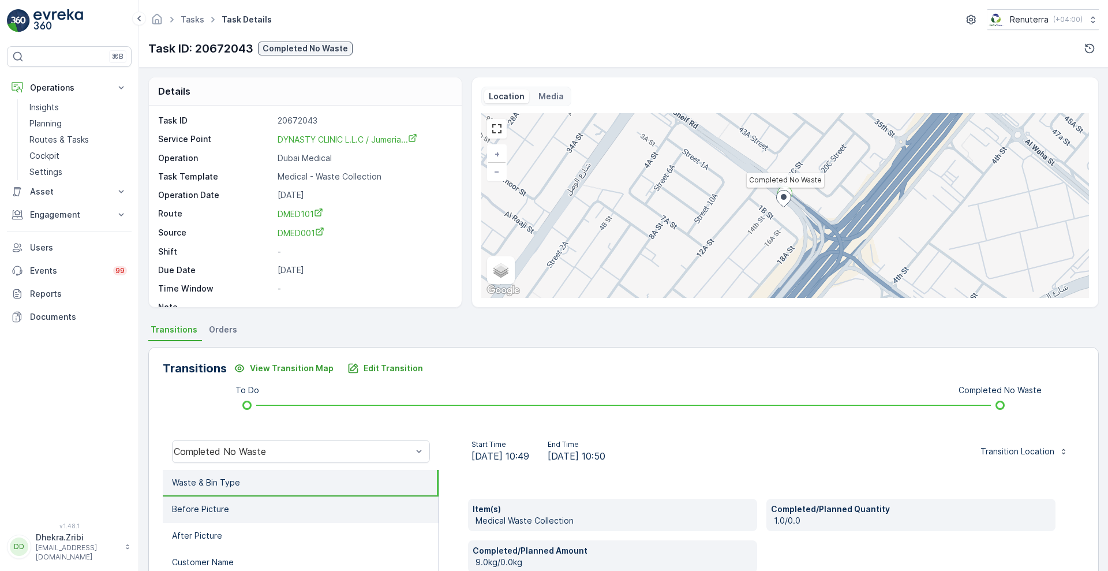
click at [196, 506] on p "Before Picture" at bounding box center [200, 509] width 57 height 12
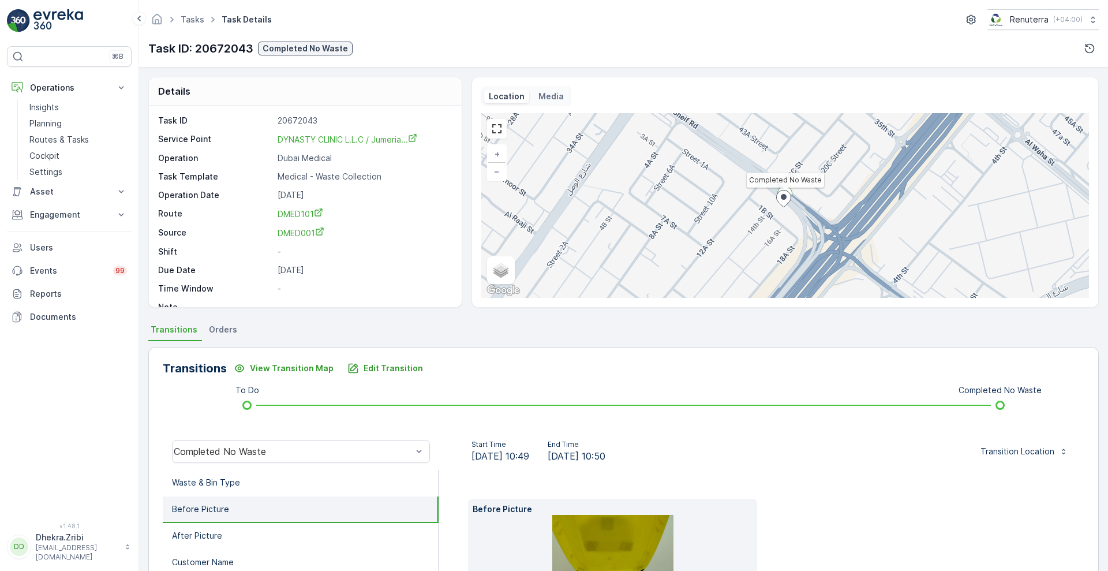
scroll to position [175, 0]
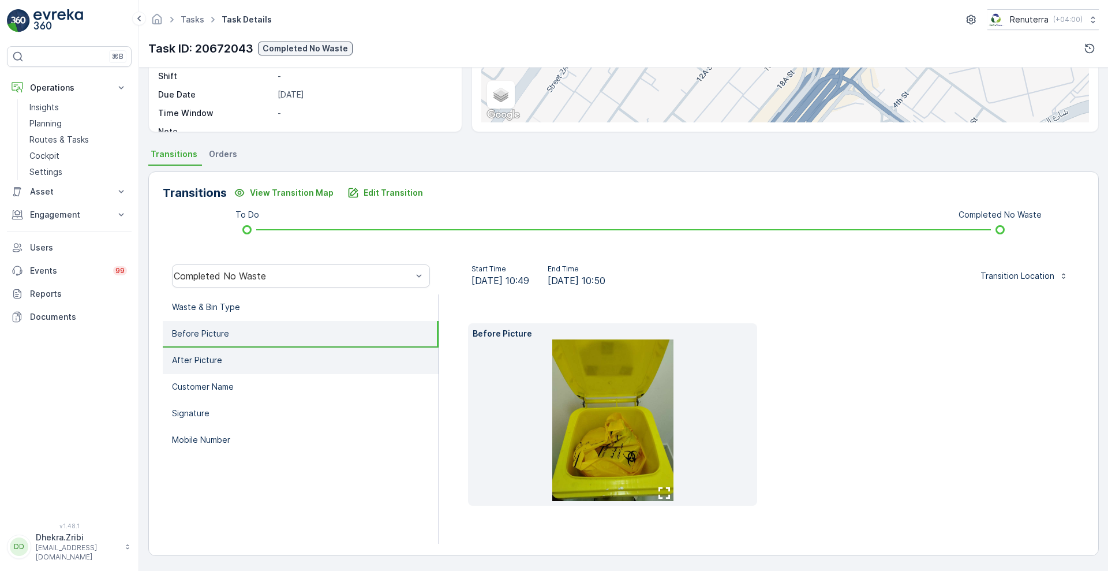
click at [222, 349] on li "After Picture" at bounding box center [301, 360] width 276 height 27
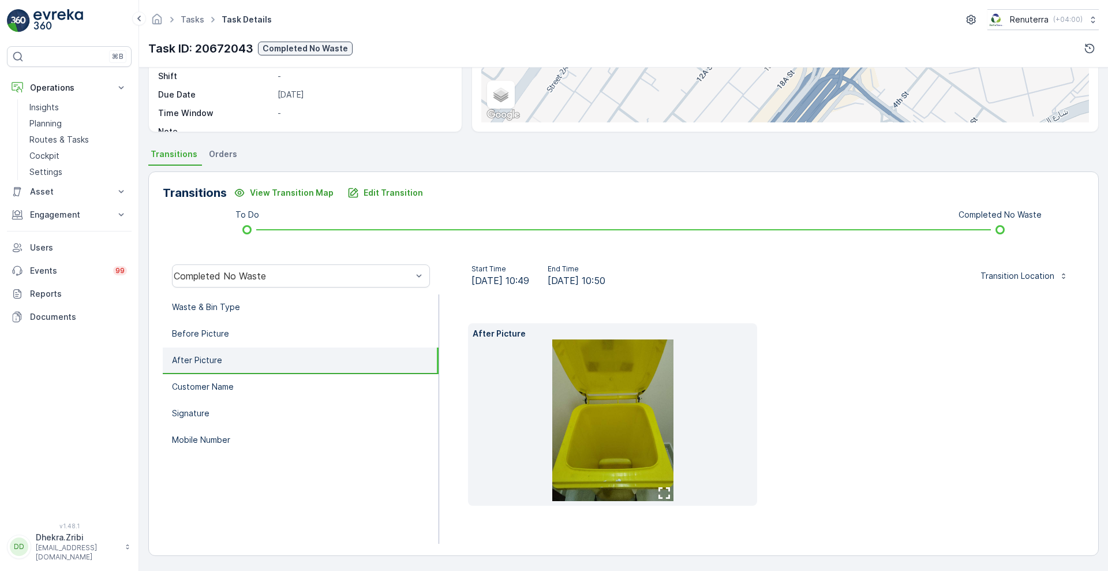
scroll to position [157, 0]
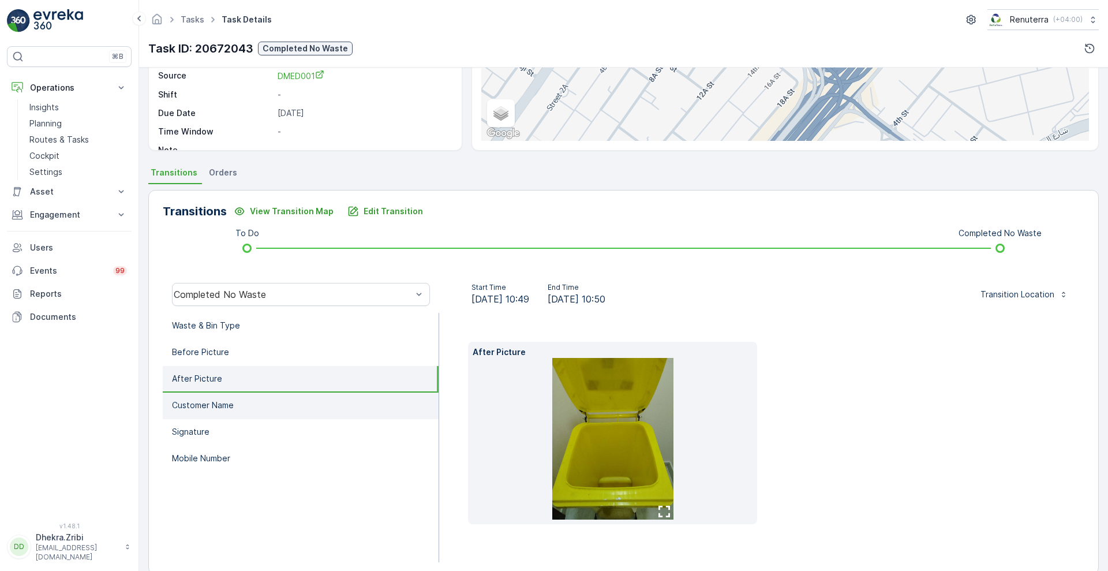
click at [207, 405] on p "Customer Name" at bounding box center [203, 405] width 62 height 12
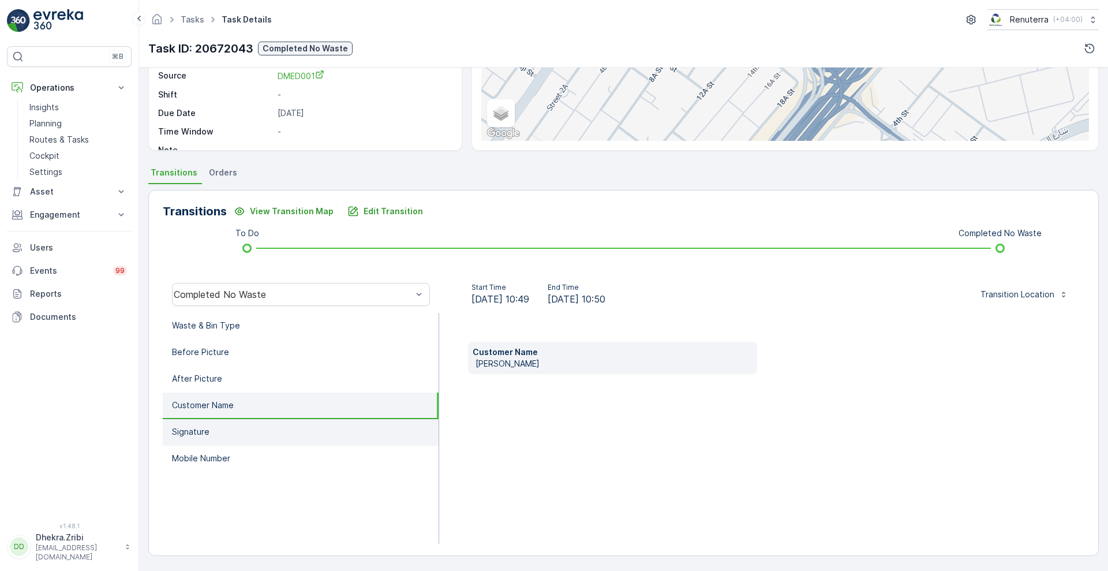
click at [195, 435] on p "Signature" at bounding box center [191, 432] width 38 height 12
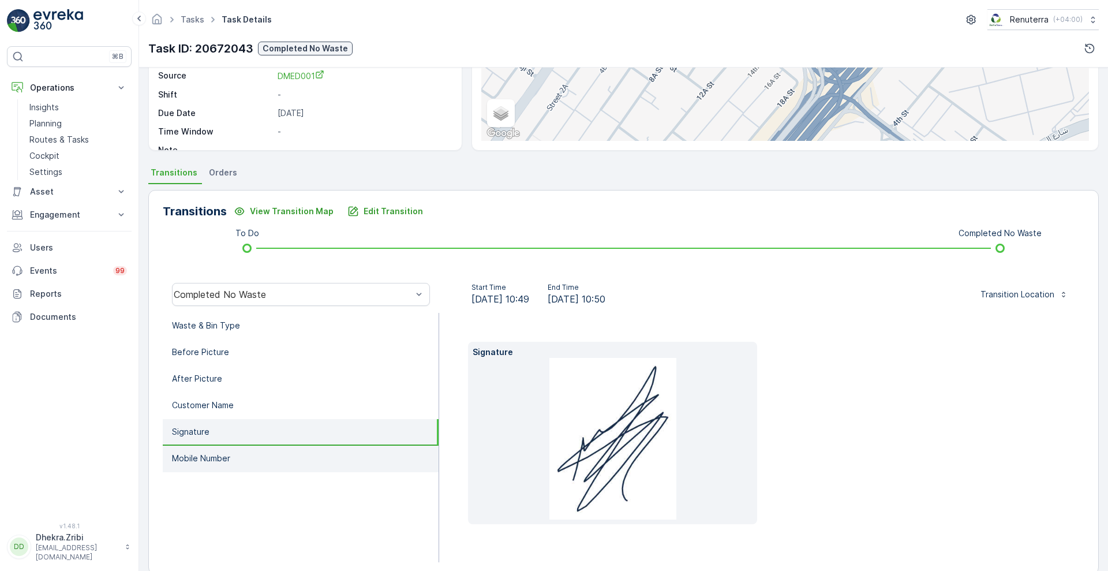
click at [193, 451] on li "Mobile Number" at bounding box center [301, 459] width 276 height 27
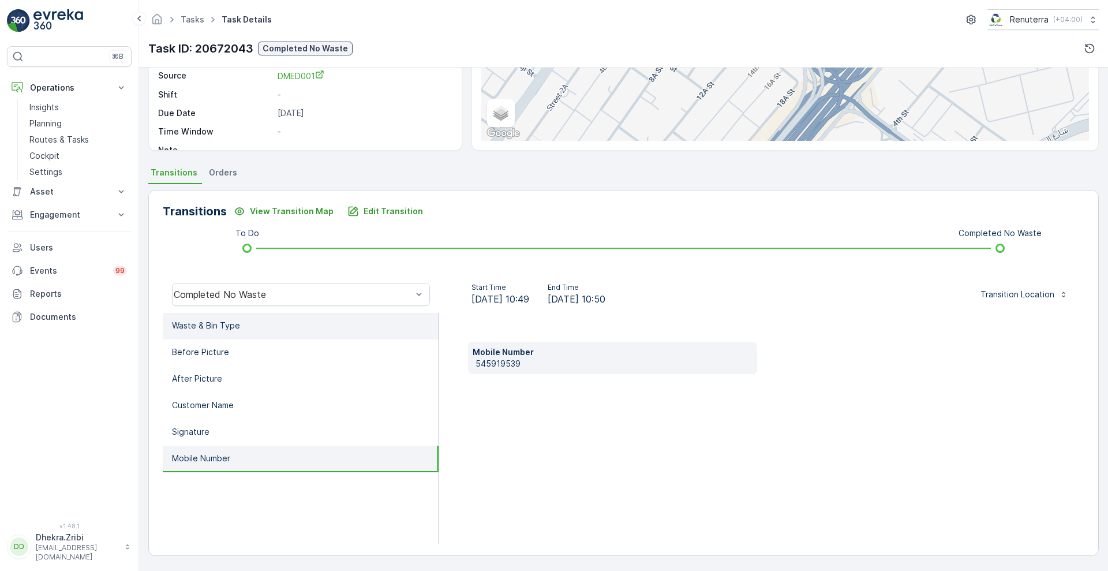
click at [226, 330] on p "Waste & Bin Type" at bounding box center [206, 326] width 68 height 12
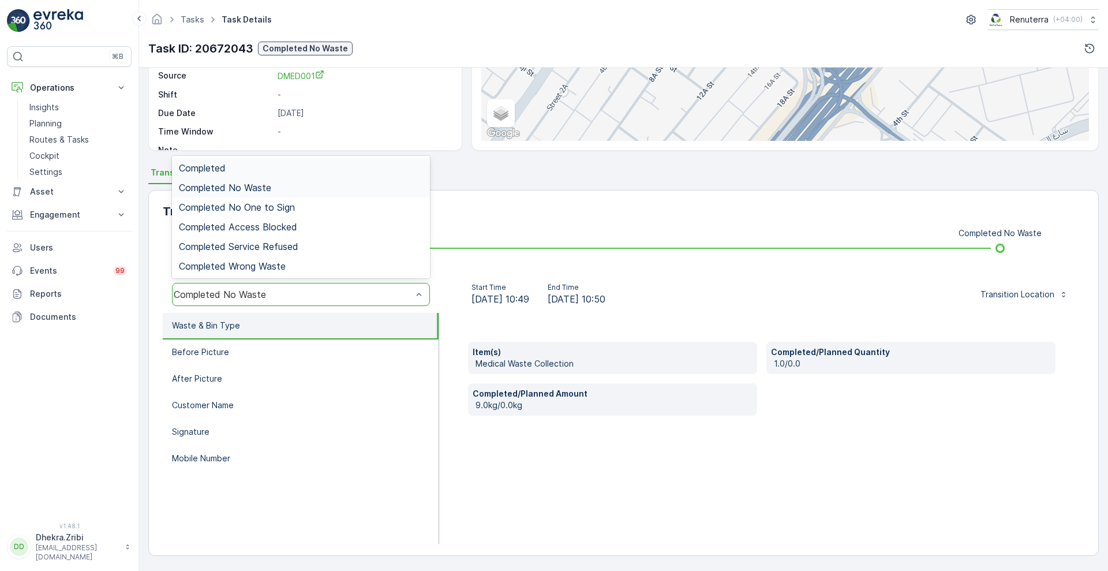
click at [273, 301] on div "Completed No Waste" at bounding box center [301, 294] width 258 height 23
click at [268, 158] on div "Completed" at bounding box center [301, 168] width 258 height 20
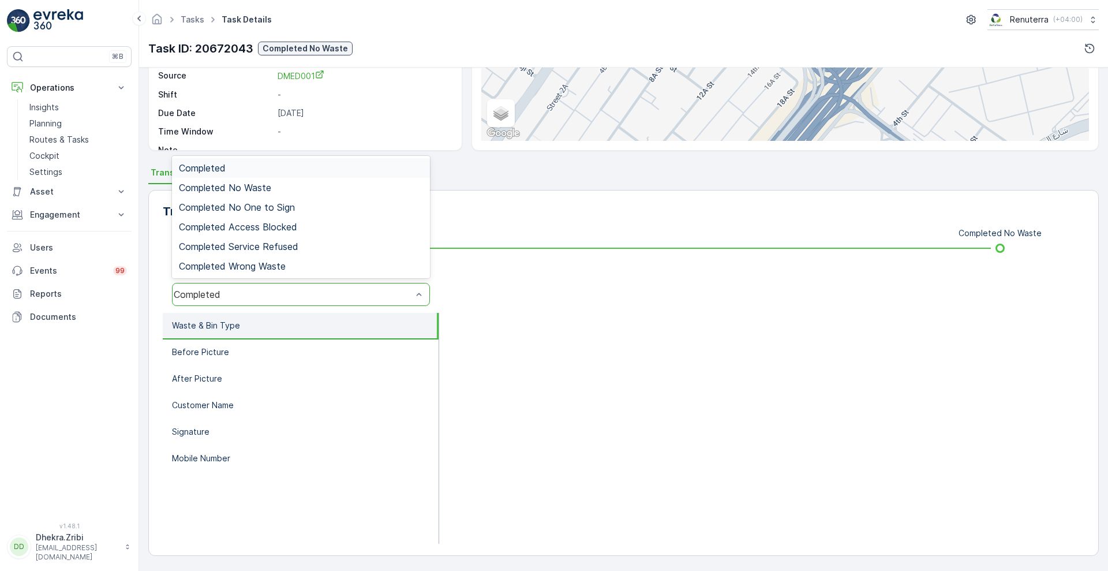
click at [309, 295] on div "Completed" at bounding box center [293, 294] width 238 height 10
click at [279, 182] on div "Completed No Waste" at bounding box center [301, 187] width 244 height 10
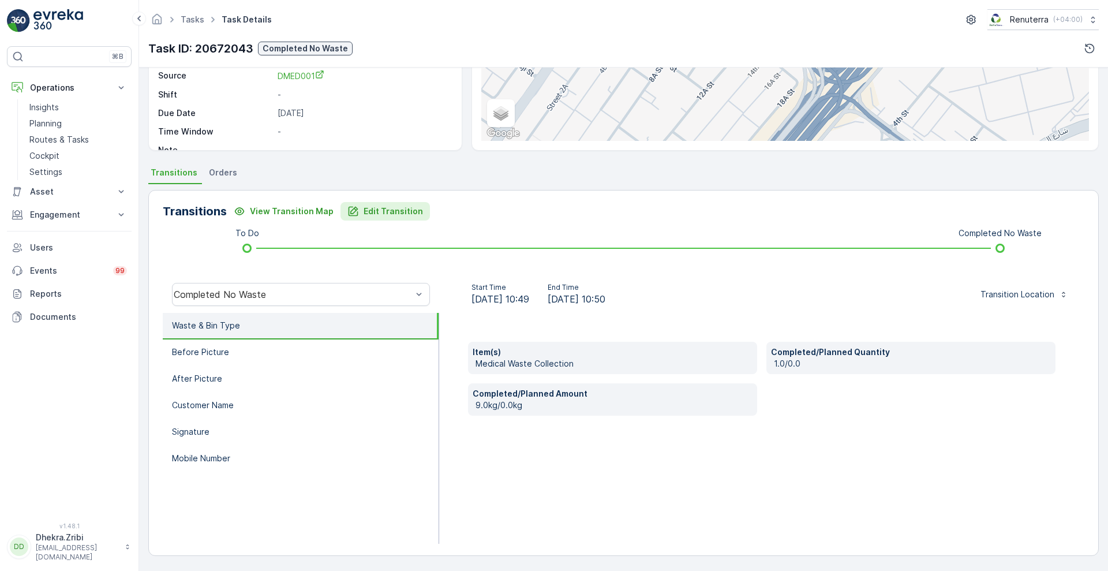
click at [376, 219] on button "Edit Transition" at bounding box center [385, 211] width 89 height 18
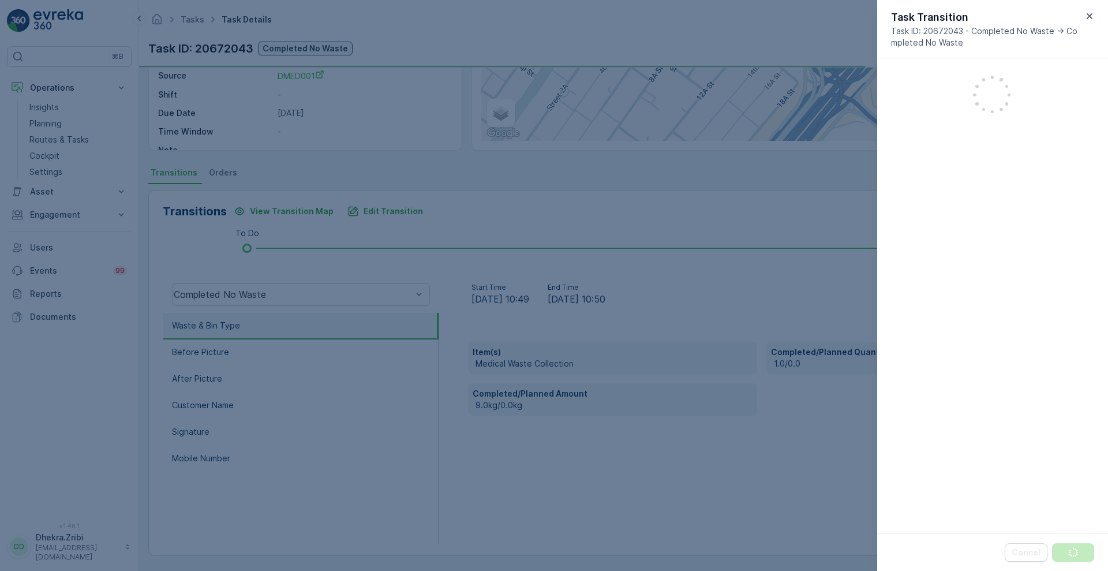
scroll to position [250, 0]
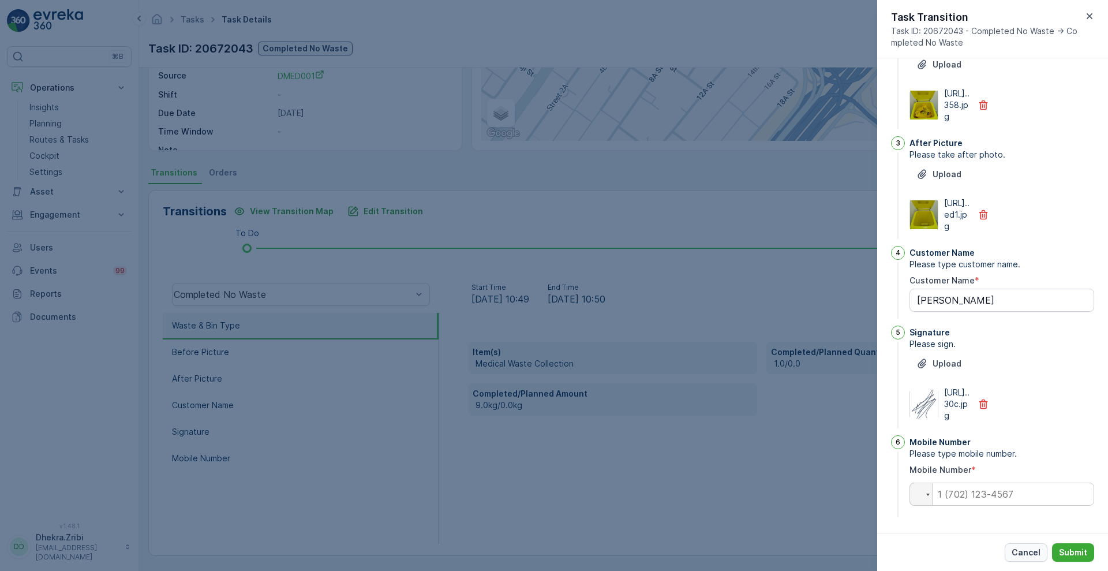
click at [1023, 551] on p "Cancel" at bounding box center [1026, 553] width 29 height 12
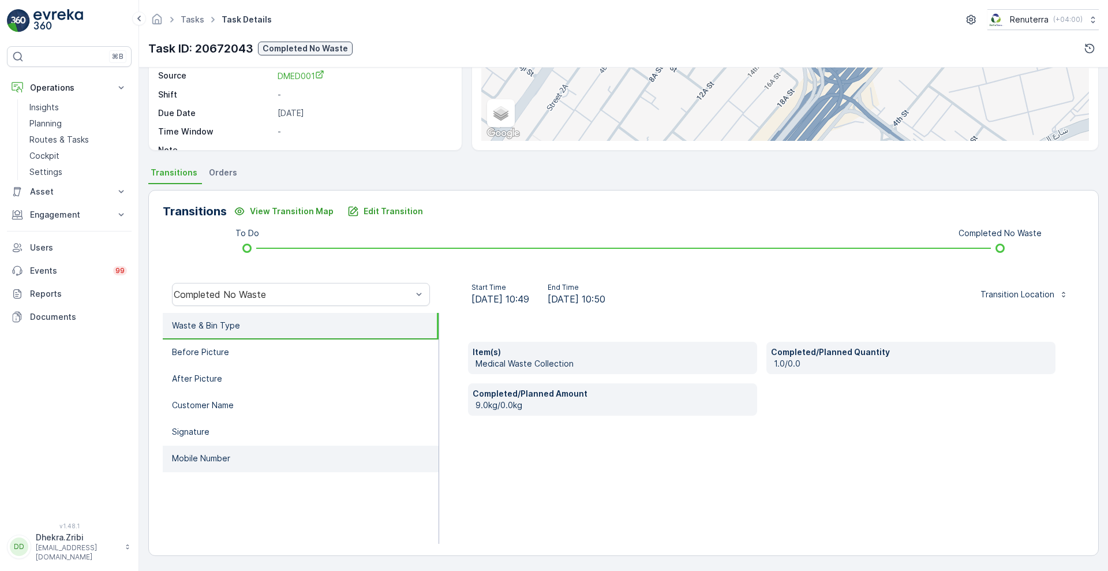
click at [195, 454] on p "Mobile Number" at bounding box center [201, 459] width 58 height 12
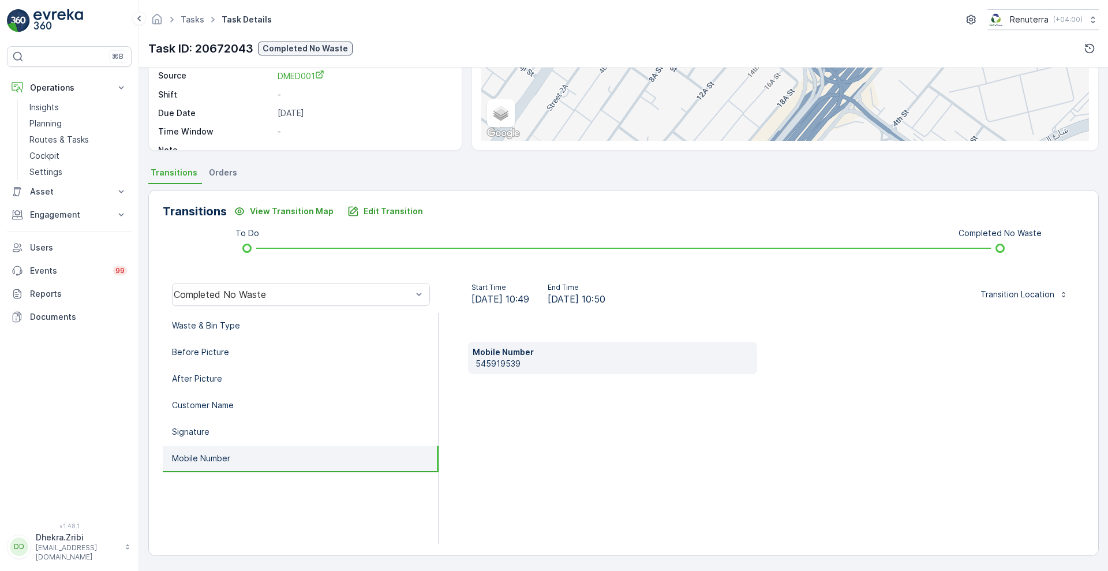
click at [480, 367] on p "545919539" at bounding box center [614, 364] width 277 height 12
copy p "545919539"
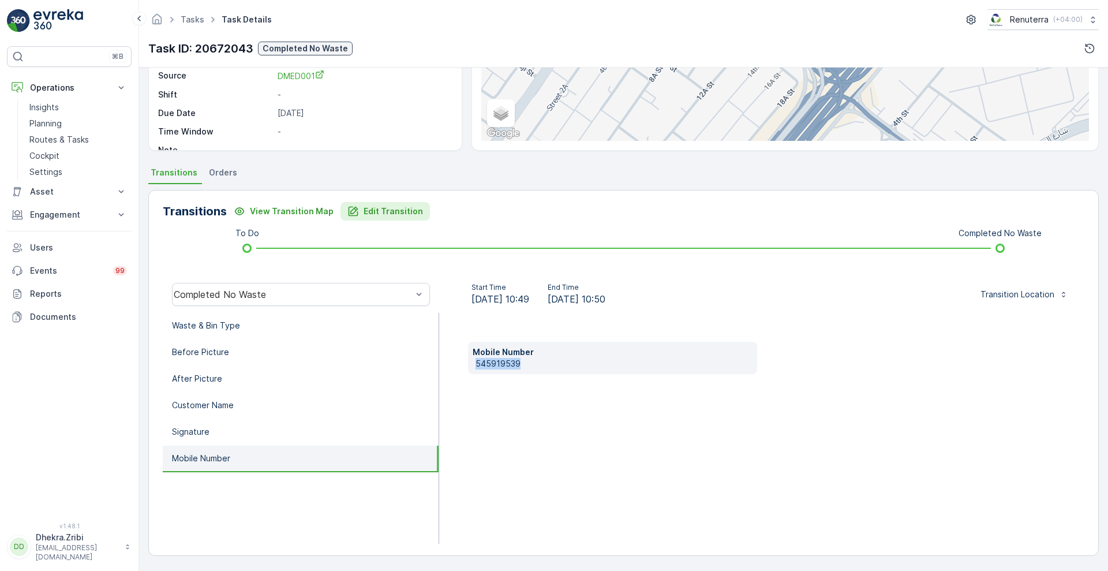
click at [392, 212] on p "Edit Transition" at bounding box center [393, 211] width 59 height 12
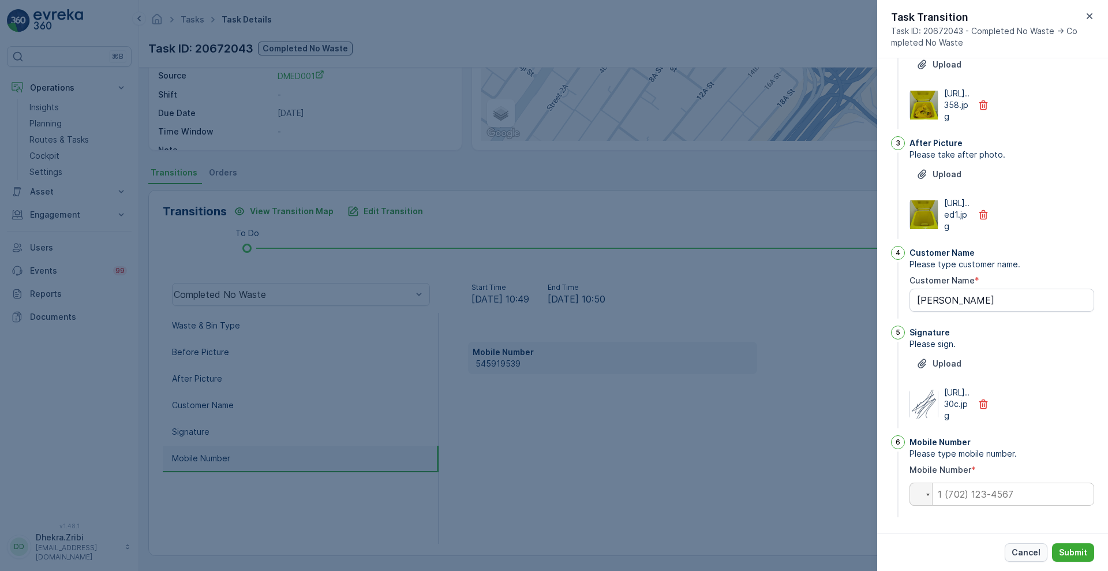
click at [1026, 557] on p "Cancel" at bounding box center [1026, 553] width 29 height 12
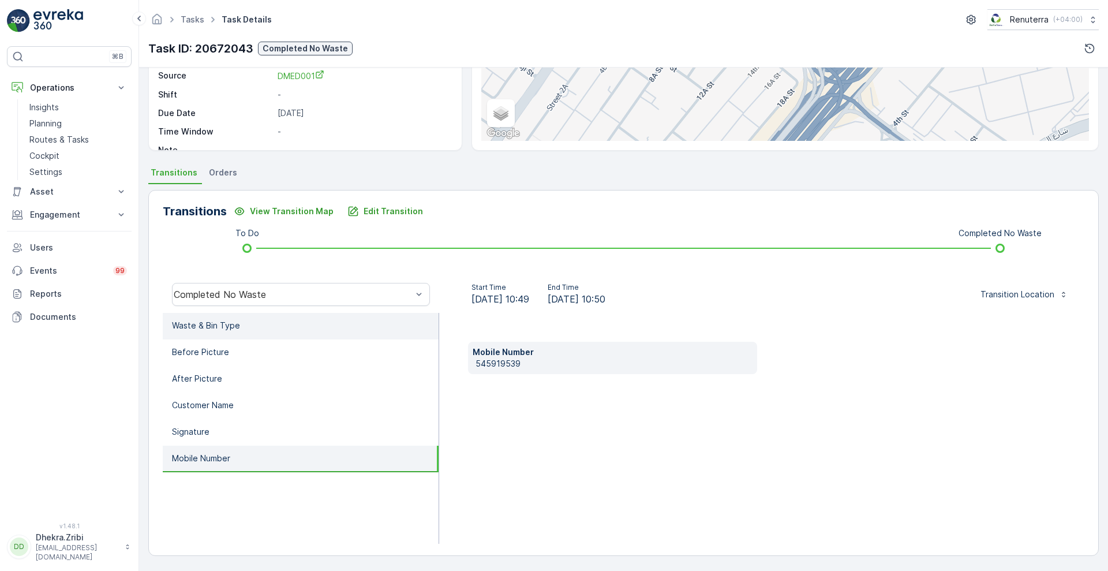
click at [271, 330] on li "Waste & Bin Type" at bounding box center [301, 326] width 276 height 27
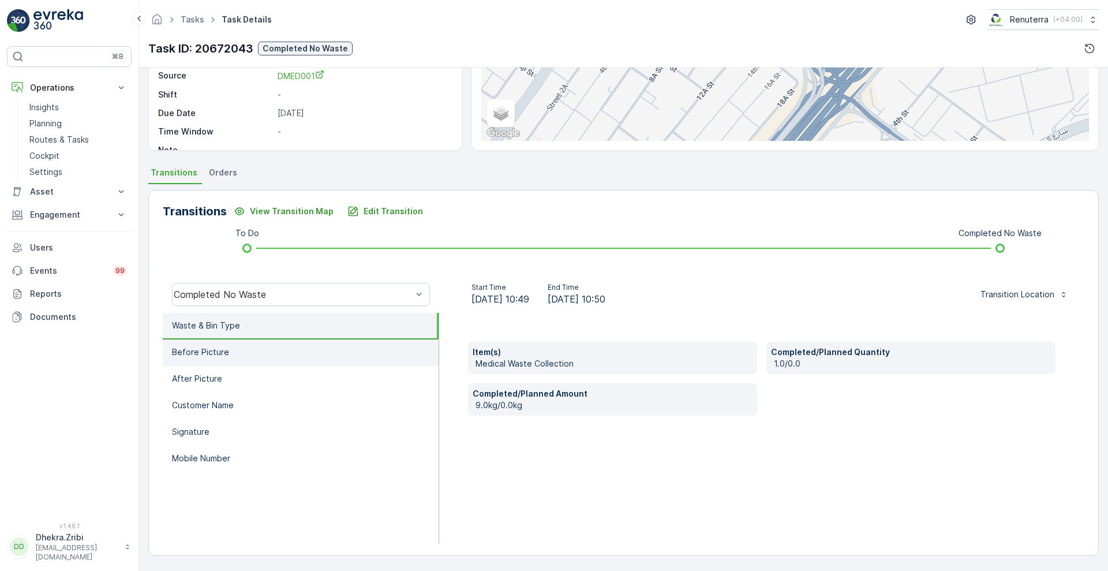
click at [223, 359] on li "Before Picture" at bounding box center [301, 352] width 276 height 27
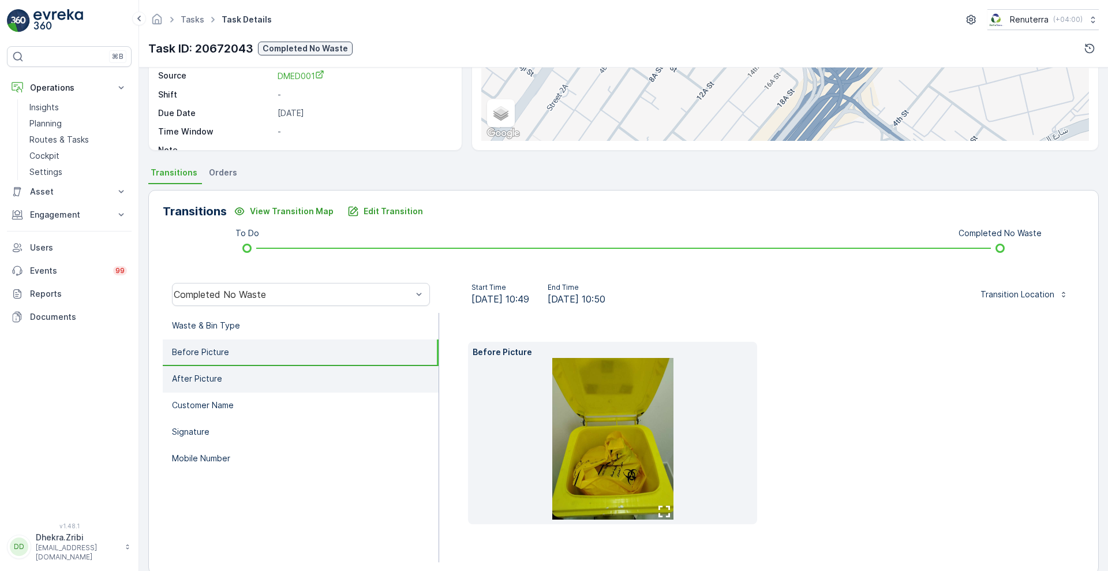
click at [204, 374] on p "After Picture" at bounding box center [197, 379] width 50 height 12
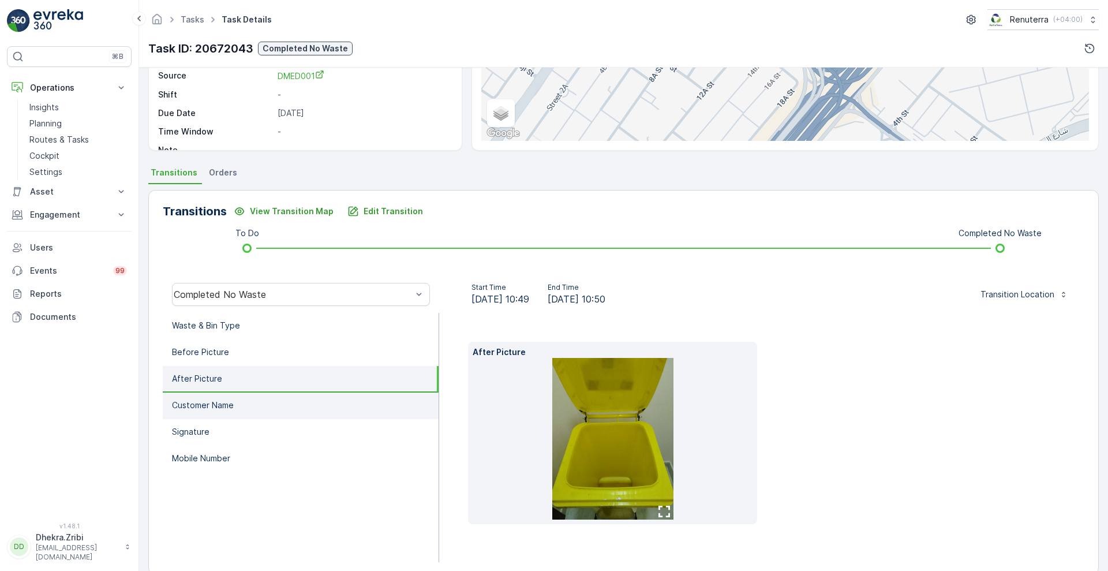
click at [197, 402] on p "Customer Name" at bounding box center [203, 405] width 62 height 12
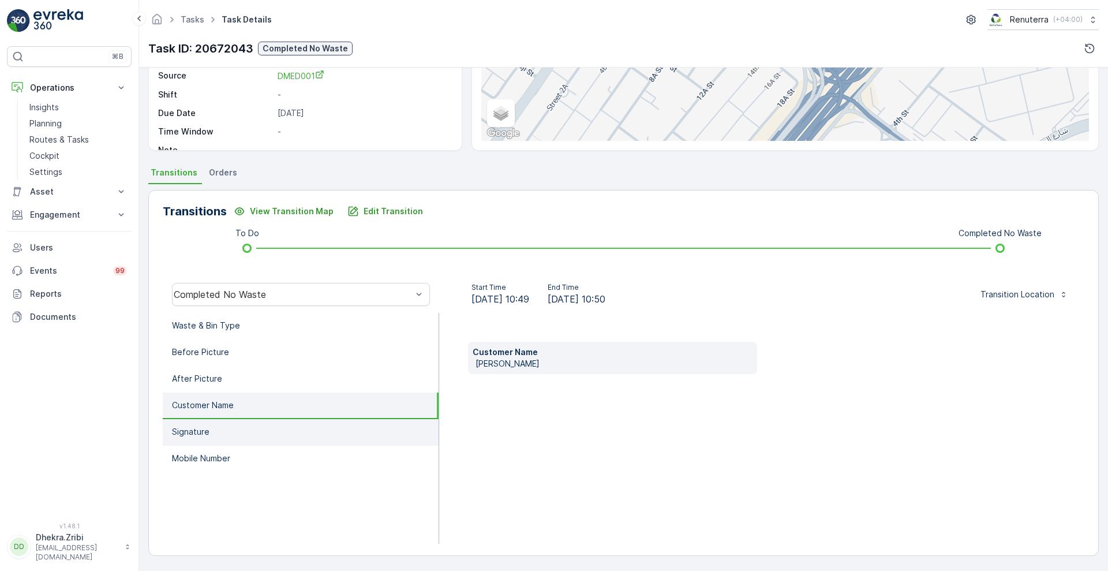
click at [189, 427] on p "Signature" at bounding box center [191, 432] width 38 height 12
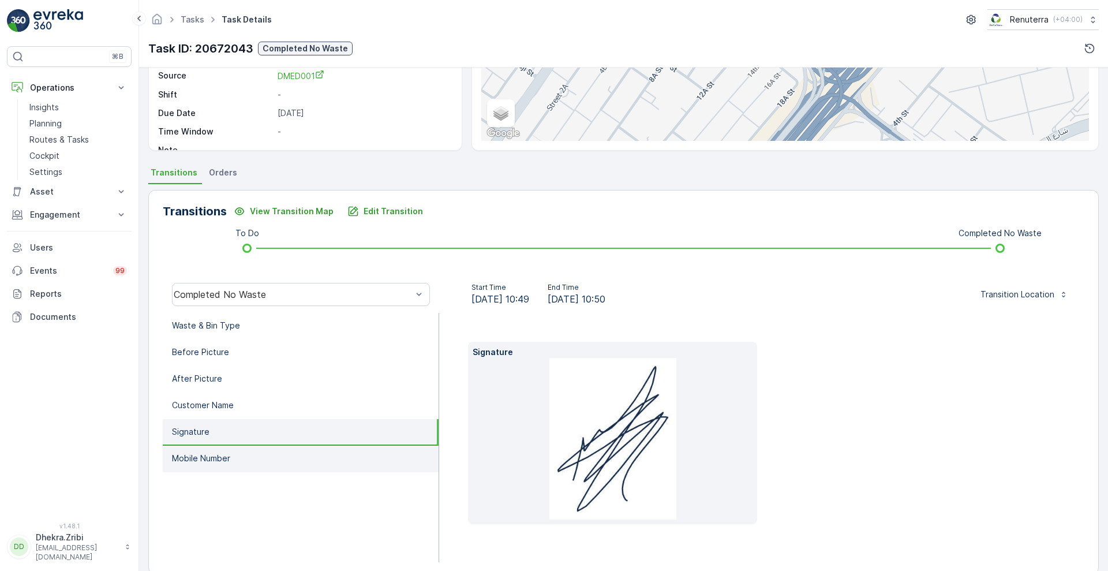
click at [193, 454] on p "Mobile Number" at bounding box center [201, 459] width 58 height 12
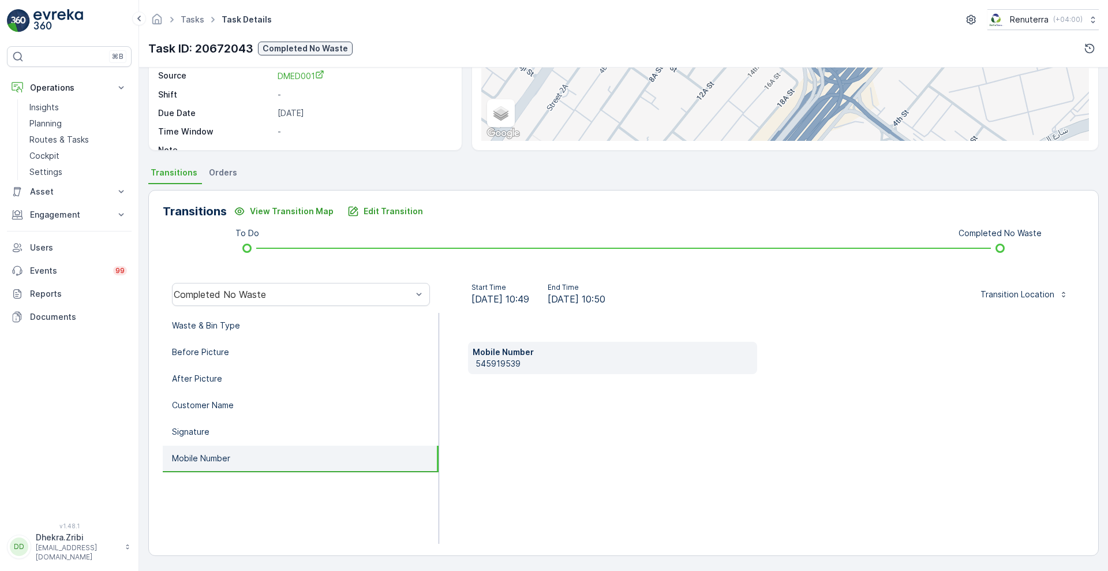
click at [447, 226] on div "Transitions View Transition Map Edit Transition To Do Completed No Waste Comple…" at bounding box center [623, 373] width 951 height 366
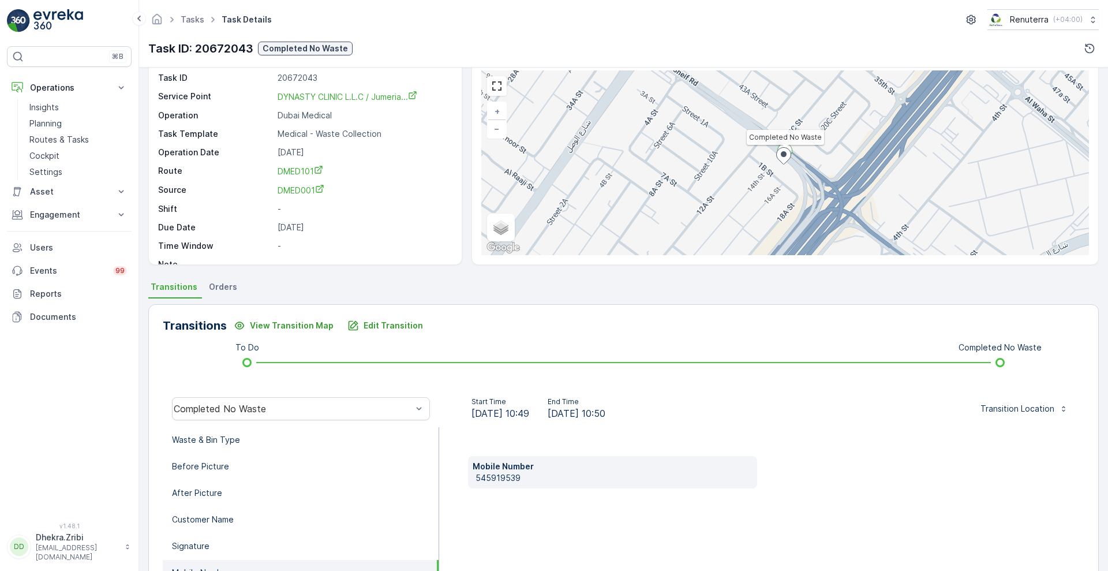
scroll to position [42, 0]
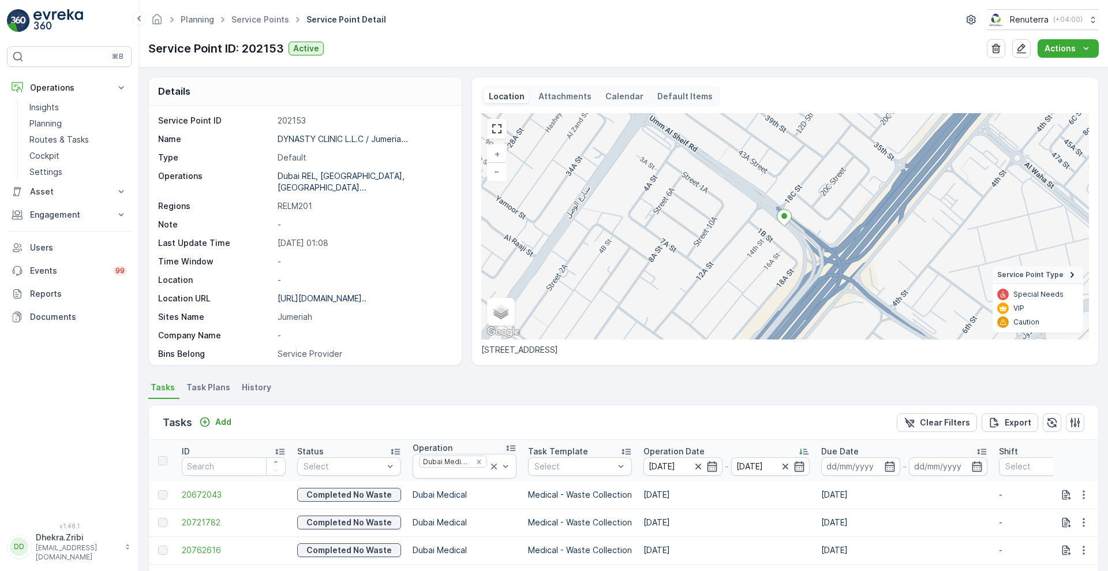
scroll to position [234, 0]
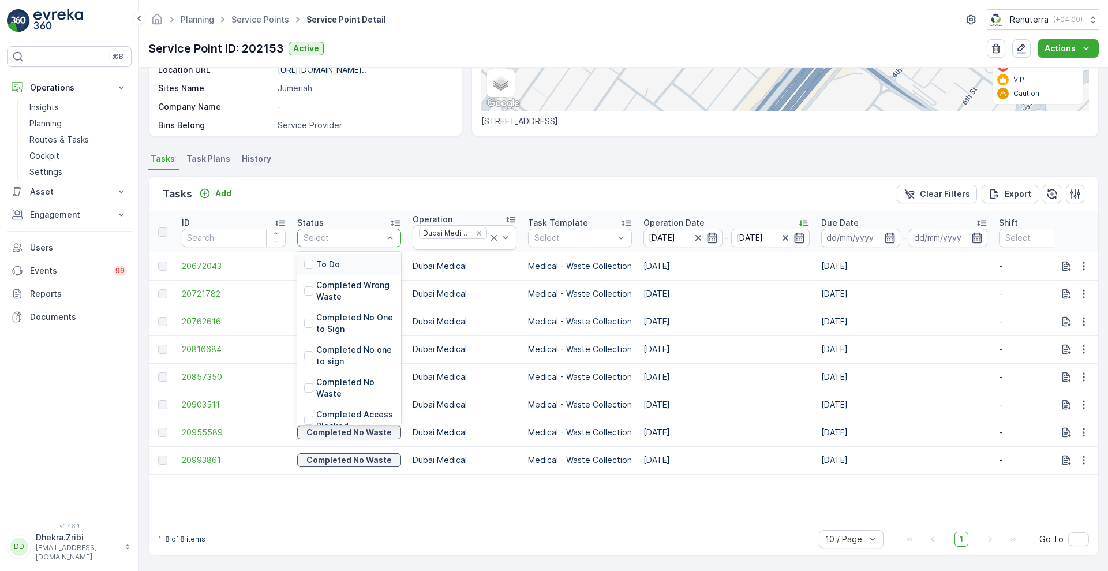
click at [354, 254] on div "To Do" at bounding box center [349, 264] width 104 height 21
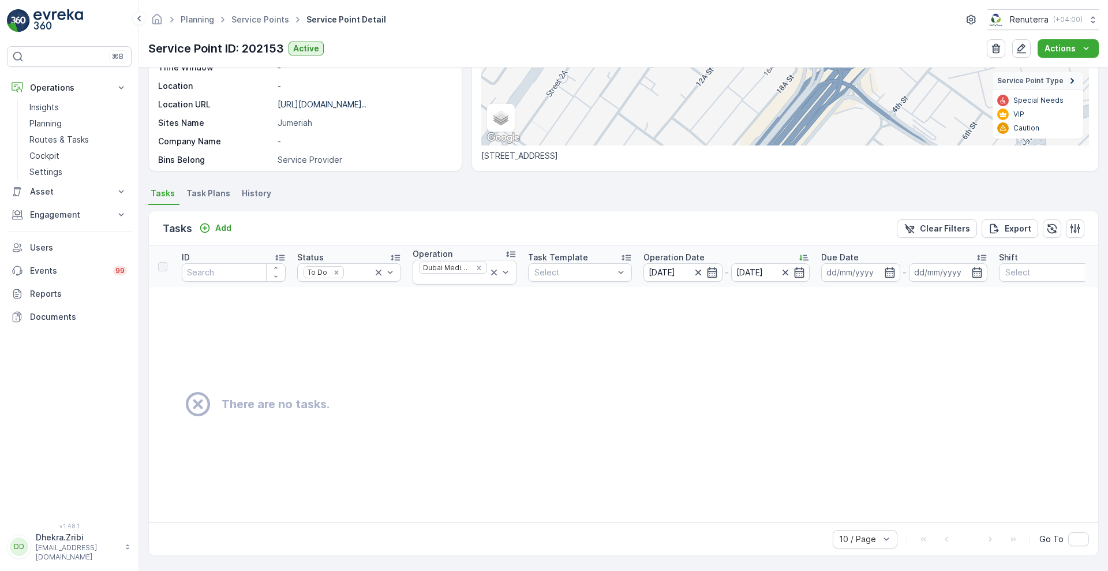
scroll to position [200, 0]
click at [332, 268] on icon "Remove To Do" at bounding box center [336, 272] width 8 height 8
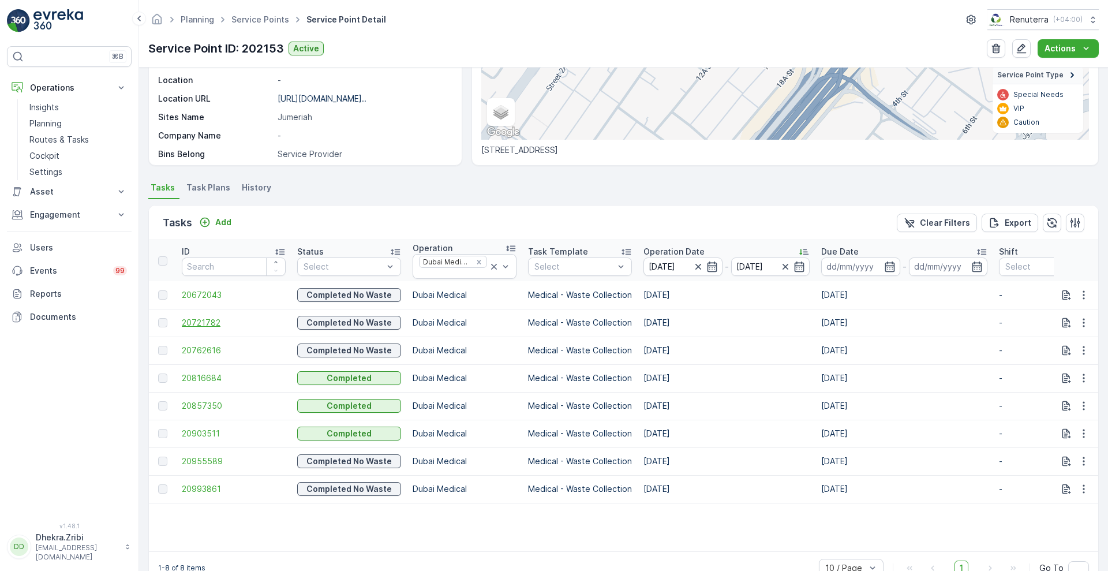
click at [216, 321] on span "20721782" at bounding box center [234, 323] width 104 height 12
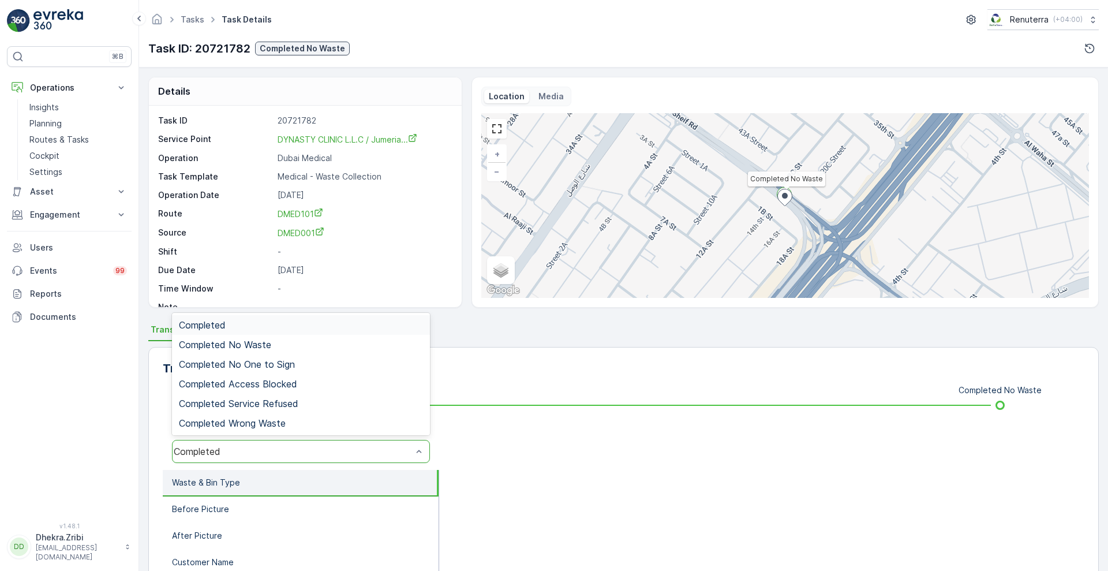
click at [248, 454] on div "Completed" at bounding box center [293, 451] width 238 height 10
click at [245, 343] on span "Completed No Waste" at bounding box center [225, 344] width 92 height 10
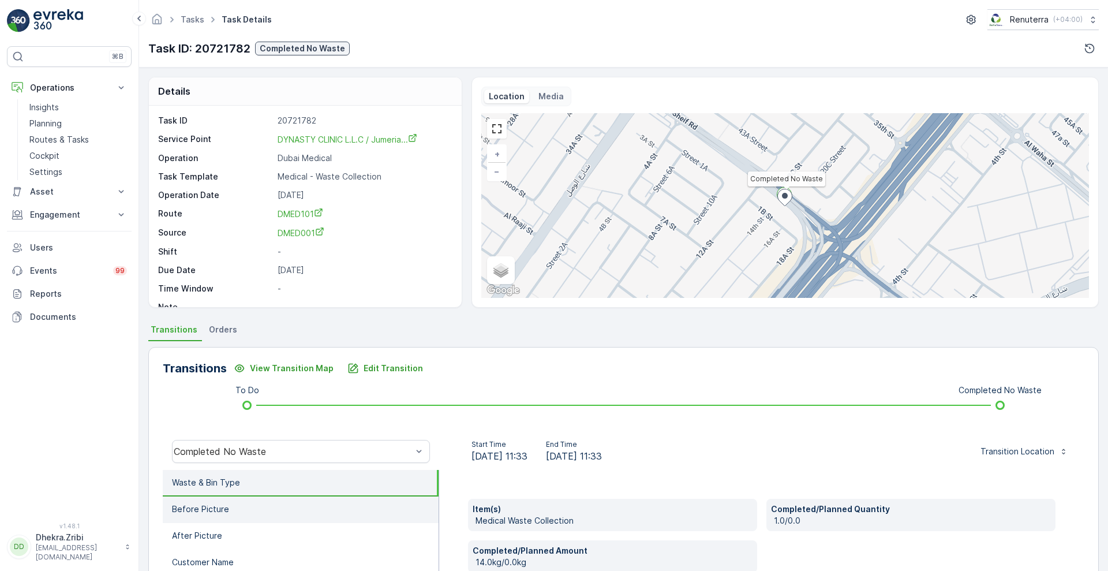
click at [200, 503] on p "Before Picture" at bounding box center [200, 509] width 57 height 12
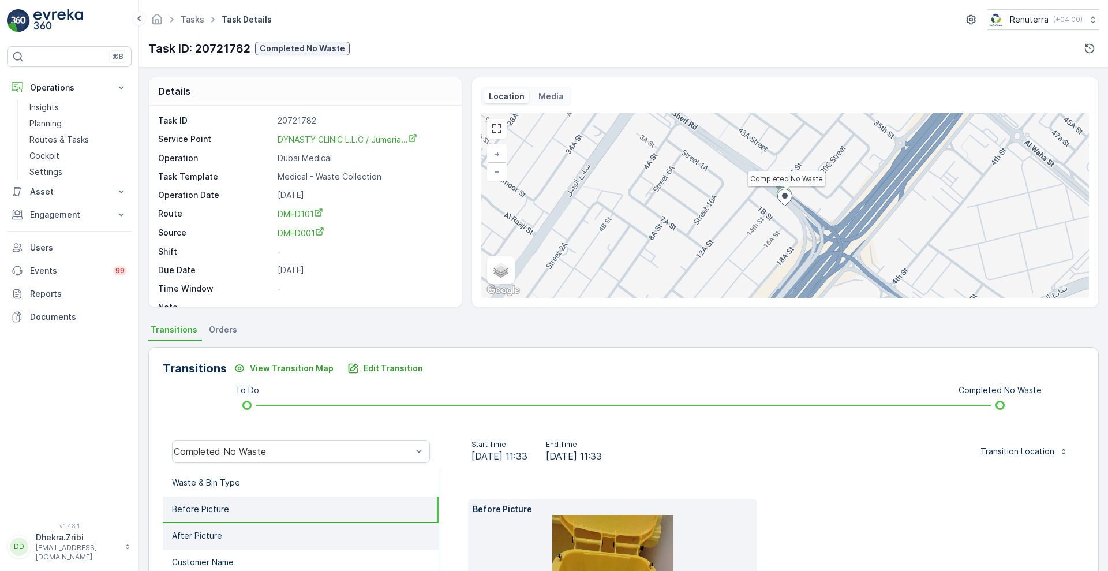
click at [193, 529] on li "After Picture" at bounding box center [301, 536] width 276 height 27
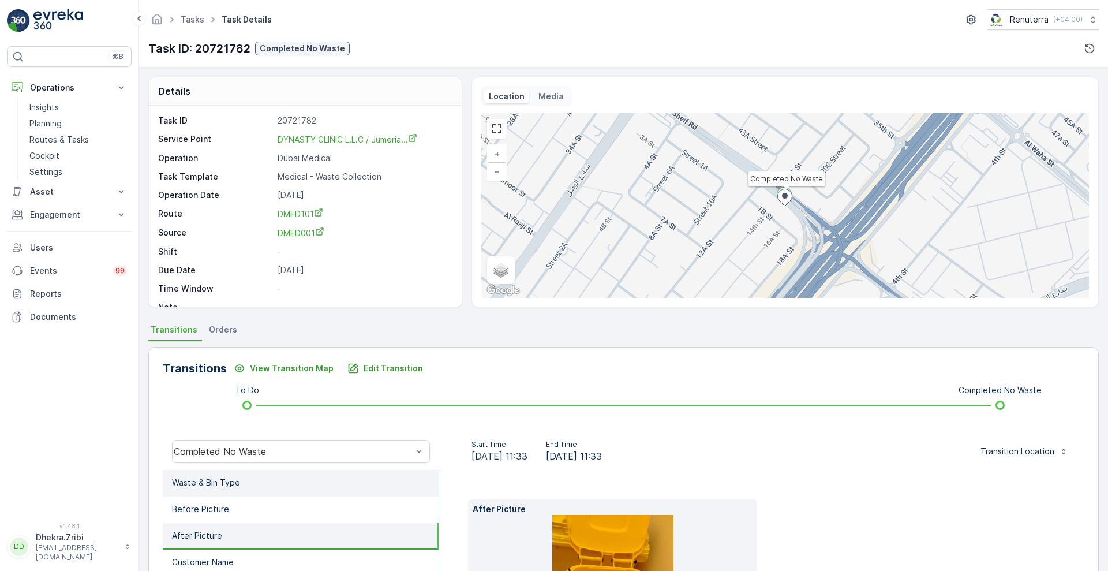
click at [222, 482] on p "Waste & Bin Type" at bounding box center [206, 483] width 68 height 12
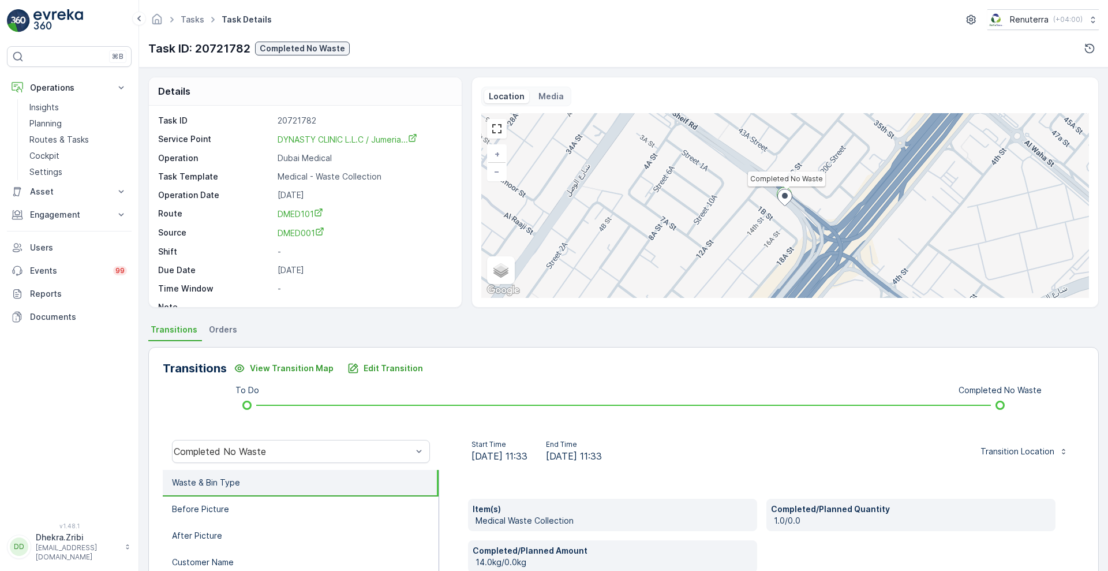
scroll to position [157, 0]
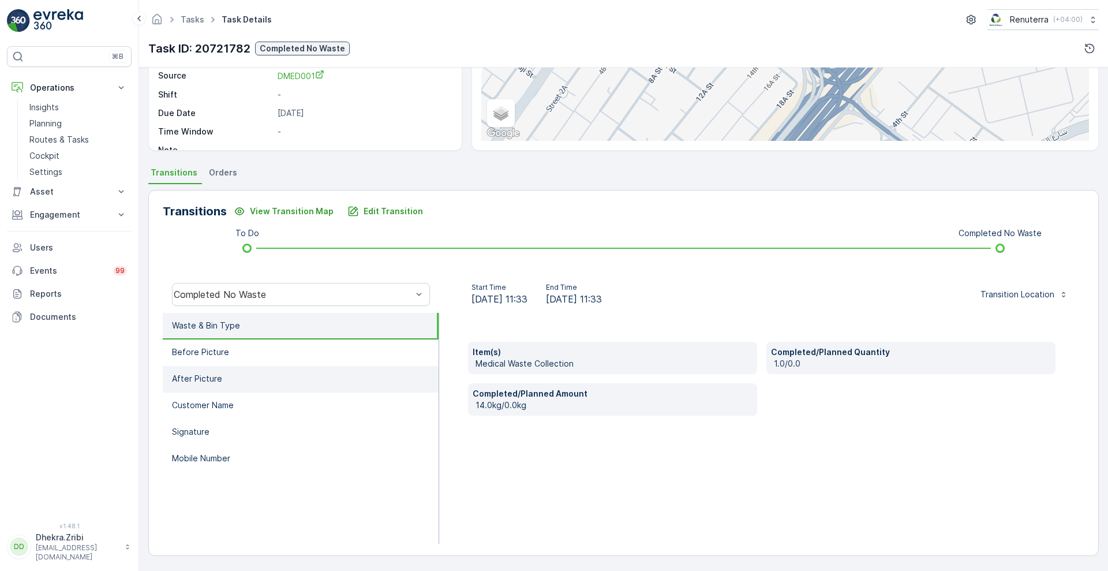
click at [242, 388] on li "After Picture" at bounding box center [301, 379] width 276 height 27
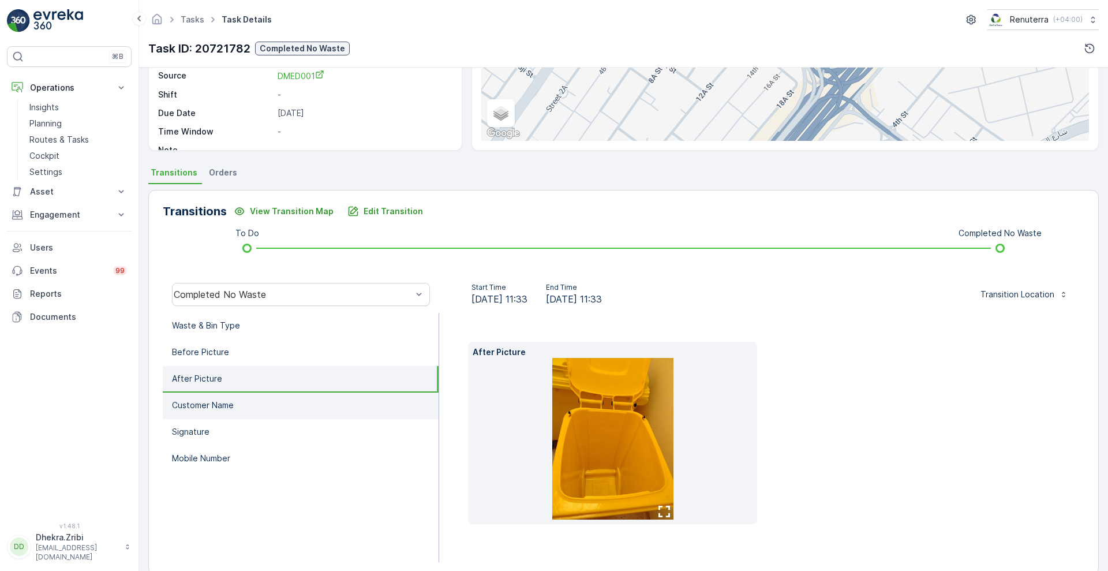
click at [237, 407] on li "Customer Name" at bounding box center [301, 405] width 276 height 27
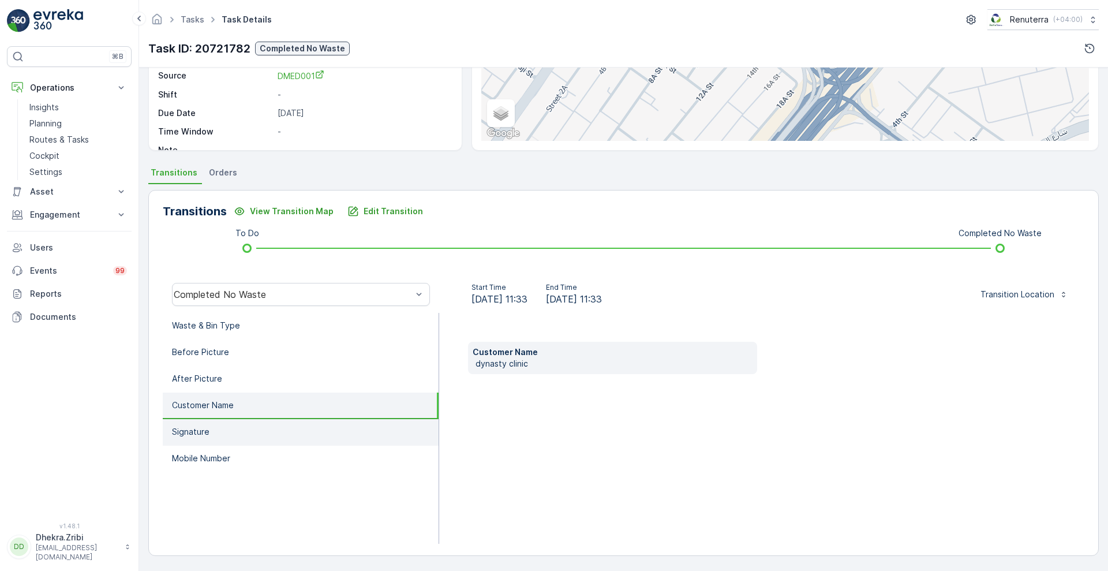
click at [211, 430] on li "Signature" at bounding box center [301, 432] width 276 height 27
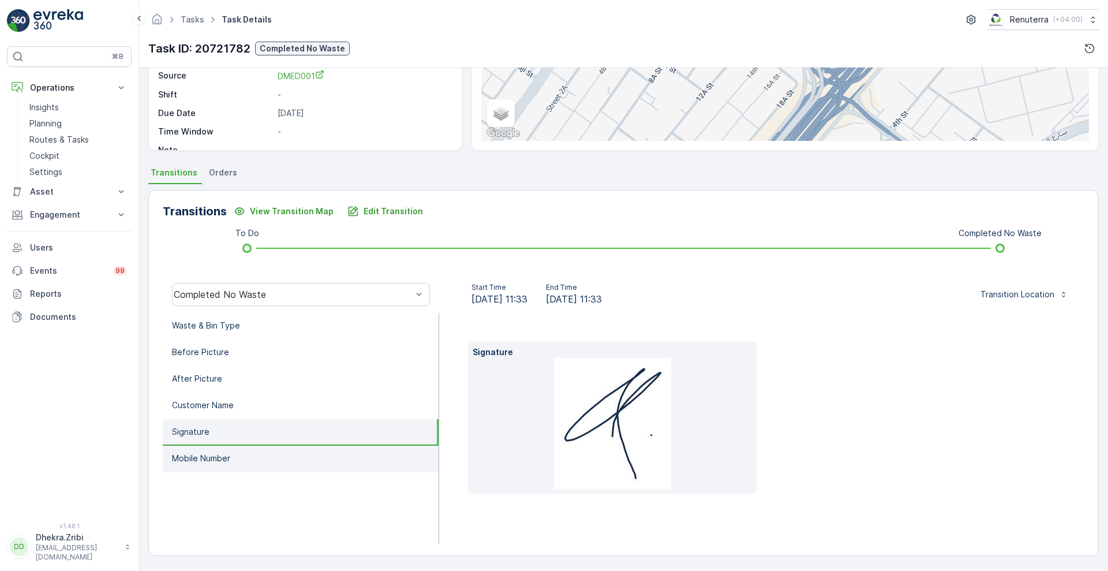
click at [215, 455] on p "Mobile Number" at bounding box center [201, 459] width 58 height 12
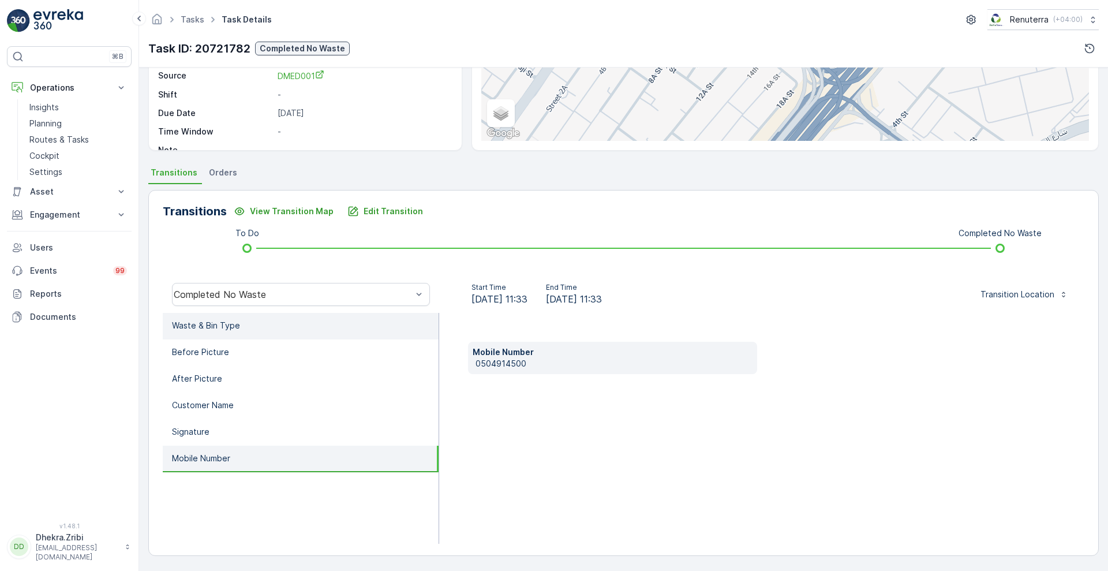
click at [243, 335] on li "Waste & Bin Type" at bounding box center [301, 326] width 276 height 27
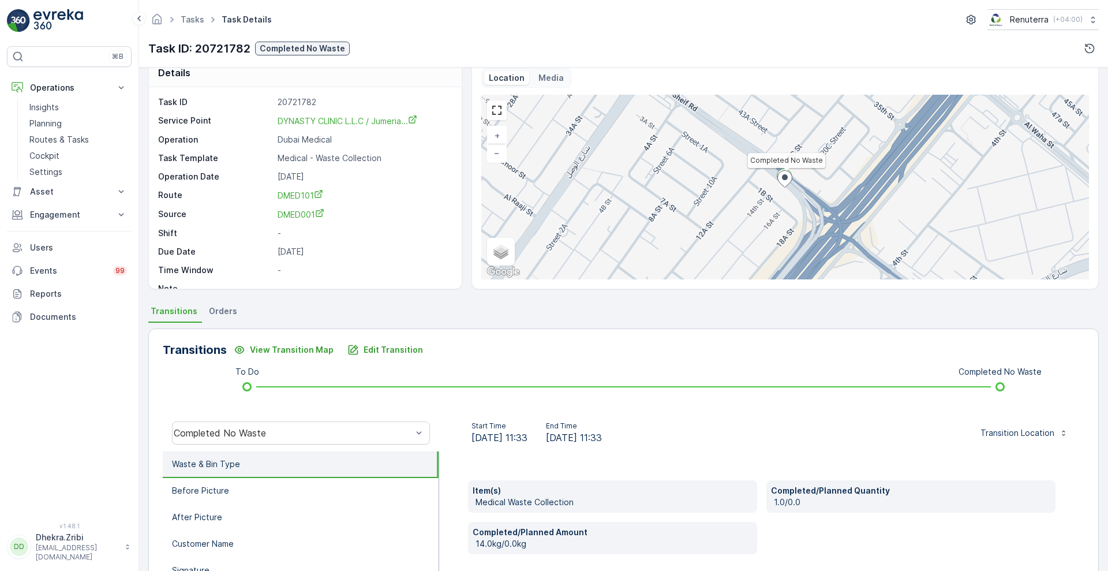
scroll to position [0, 0]
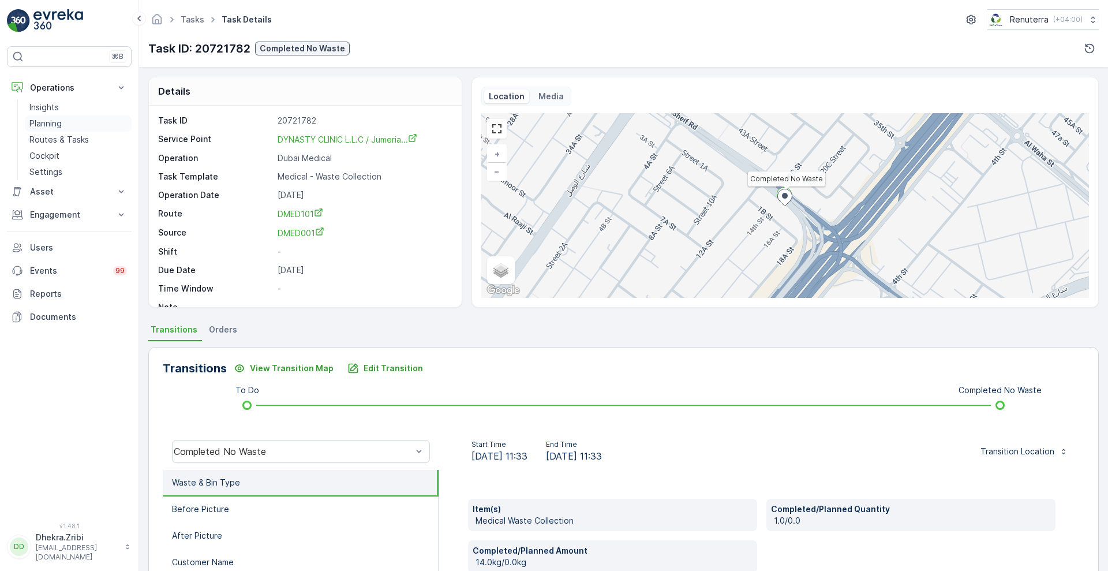
click at [59, 119] on p "Planning" at bounding box center [45, 124] width 32 height 12
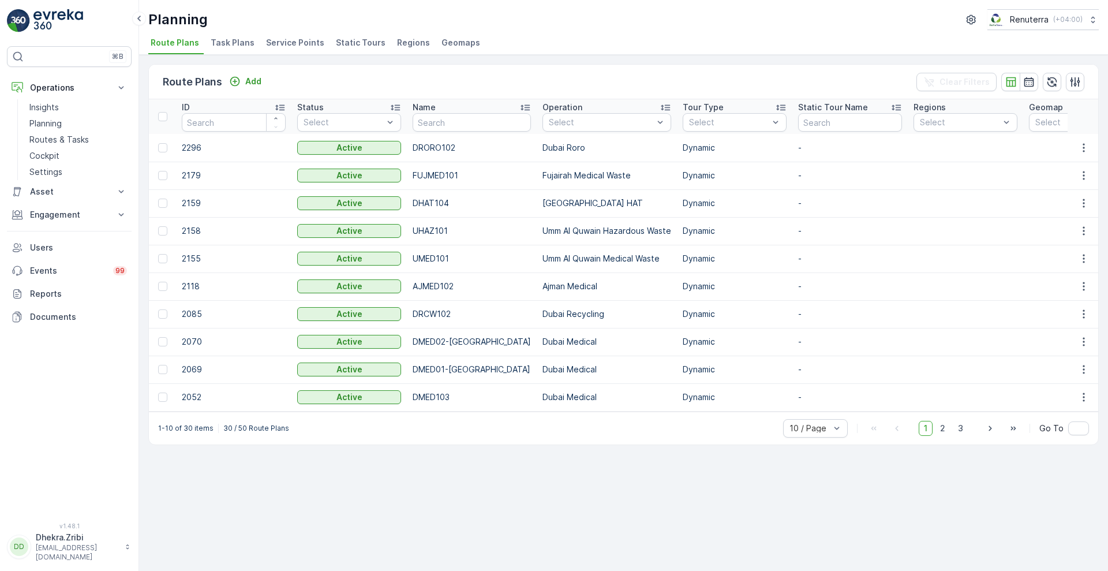
click at [307, 39] on span "Service Points" at bounding box center [295, 43] width 58 height 12
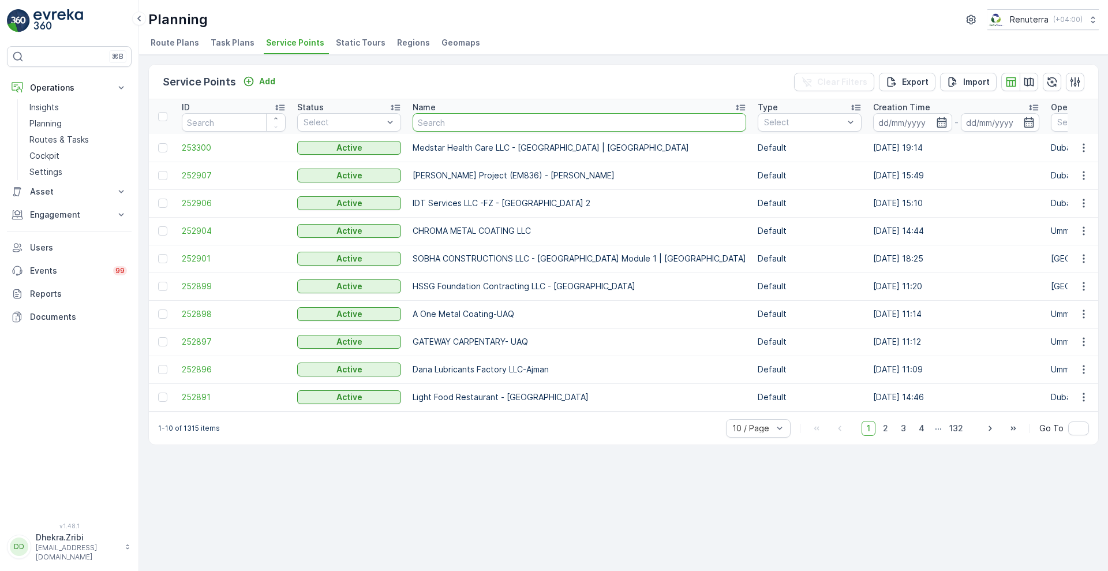
click at [447, 119] on input "text" at bounding box center [580, 122] width 334 height 18
paste input "Gyneco Clinic"
type input "Gyneco Clinic"
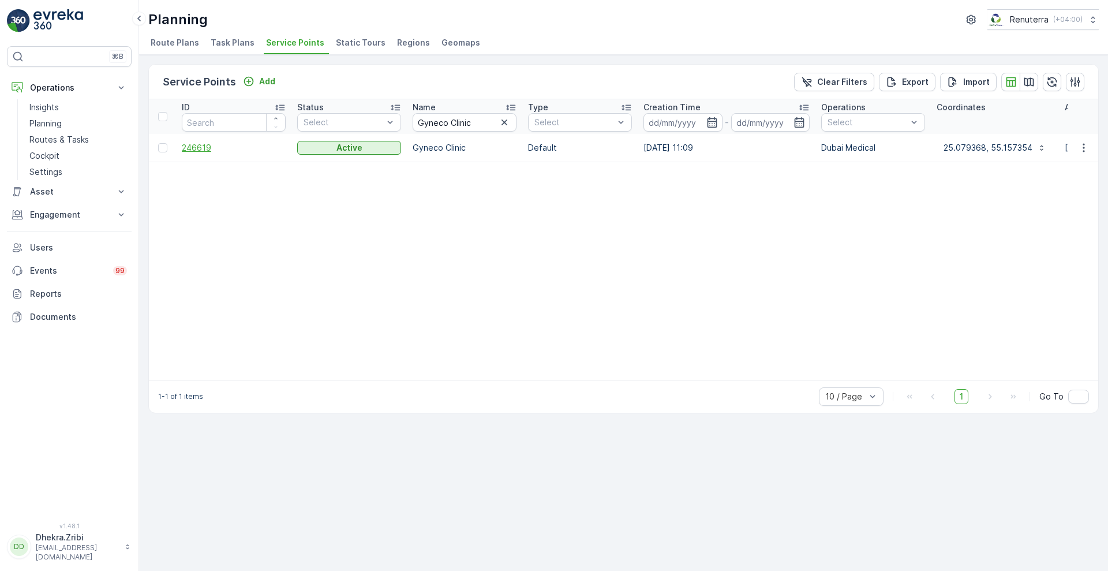
click at [195, 145] on span "246619" at bounding box center [234, 148] width 104 height 12
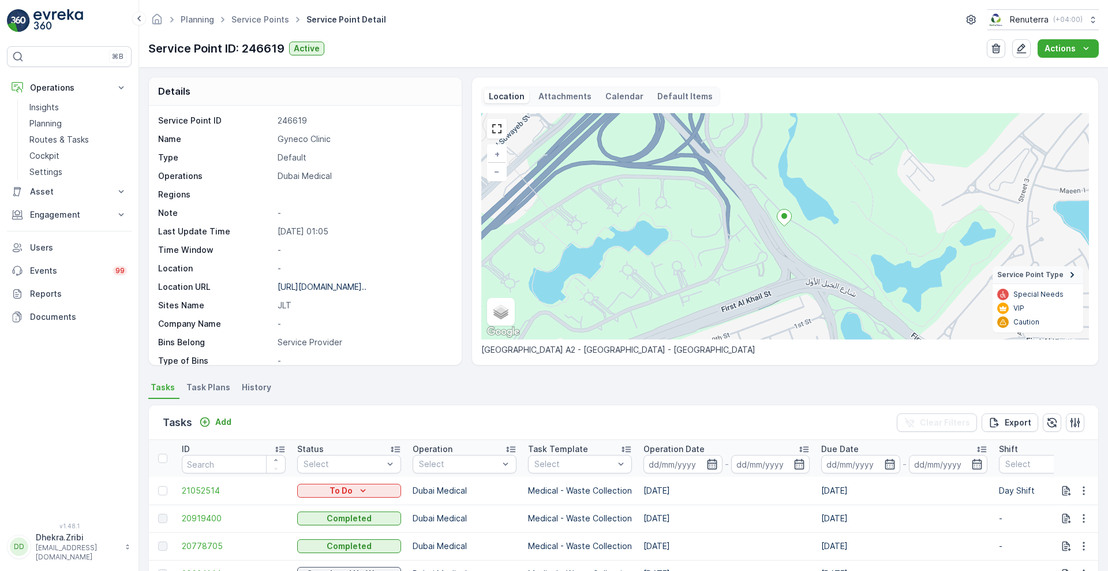
click at [712, 466] on icon "button" at bounding box center [712, 464] width 12 height 12
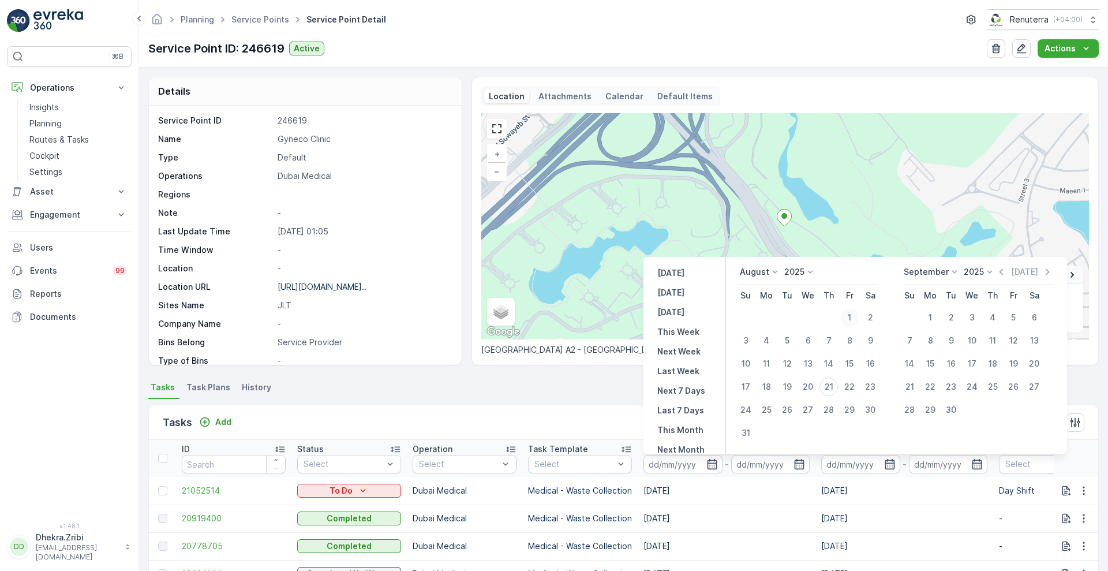
click at [853, 312] on div "1" at bounding box center [849, 317] width 18 height 18
type input "01.08.2025"
click at [853, 312] on div "1" at bounding box center [849, 317] width 18 height 18
type input "01.08.2025"
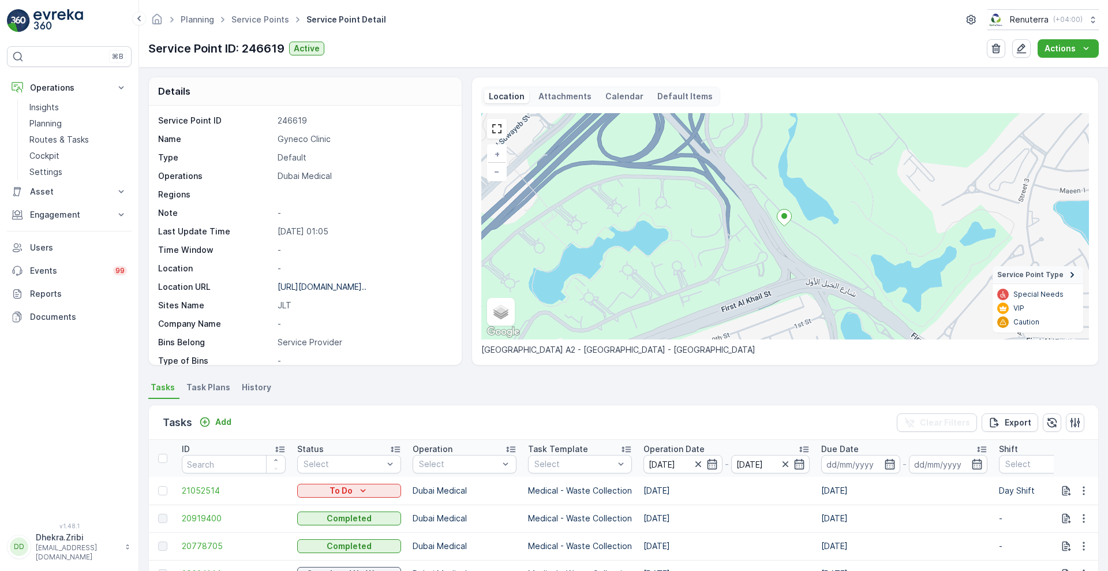
click at [558, 407] on div "Tasks Add Clear Filters Export" at bounding box center [623, 422] width 949 height 35
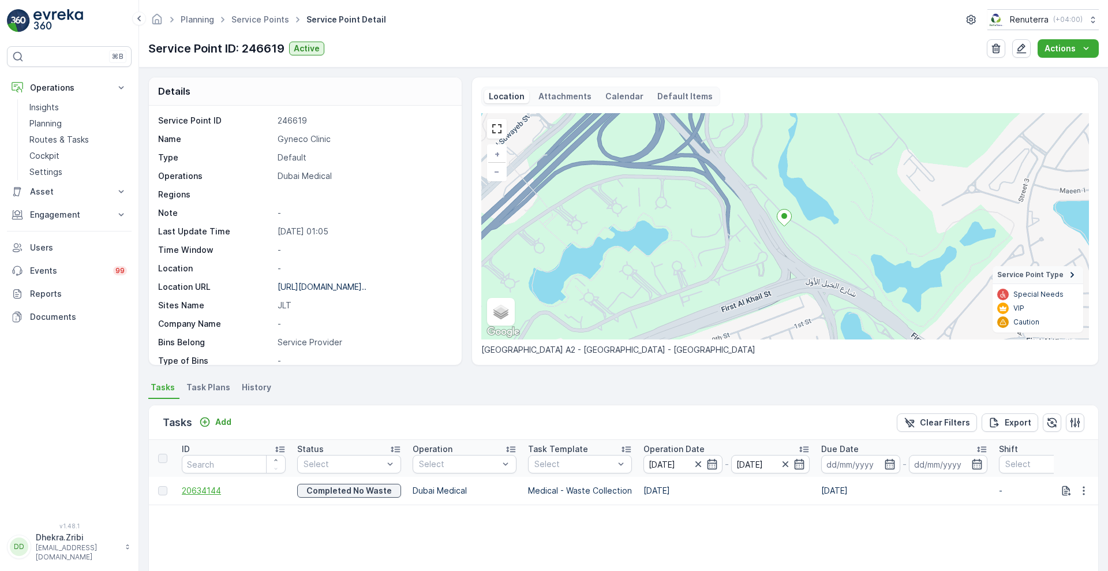
click at [200, 490] on span "20634144" at bounding box center [234, 491] width 104 height 12
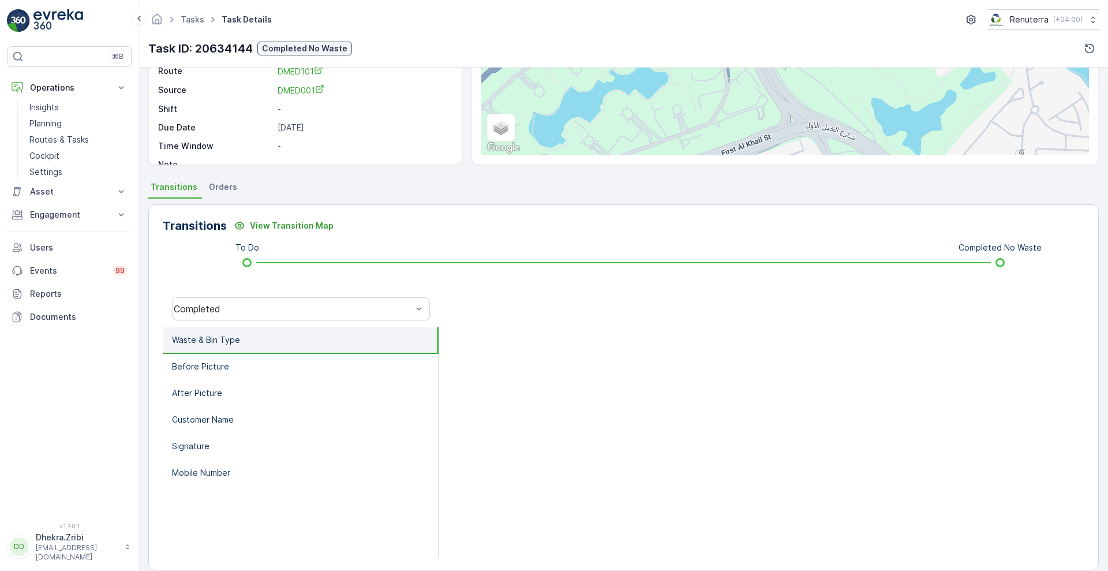
scroll to position [157, 0]
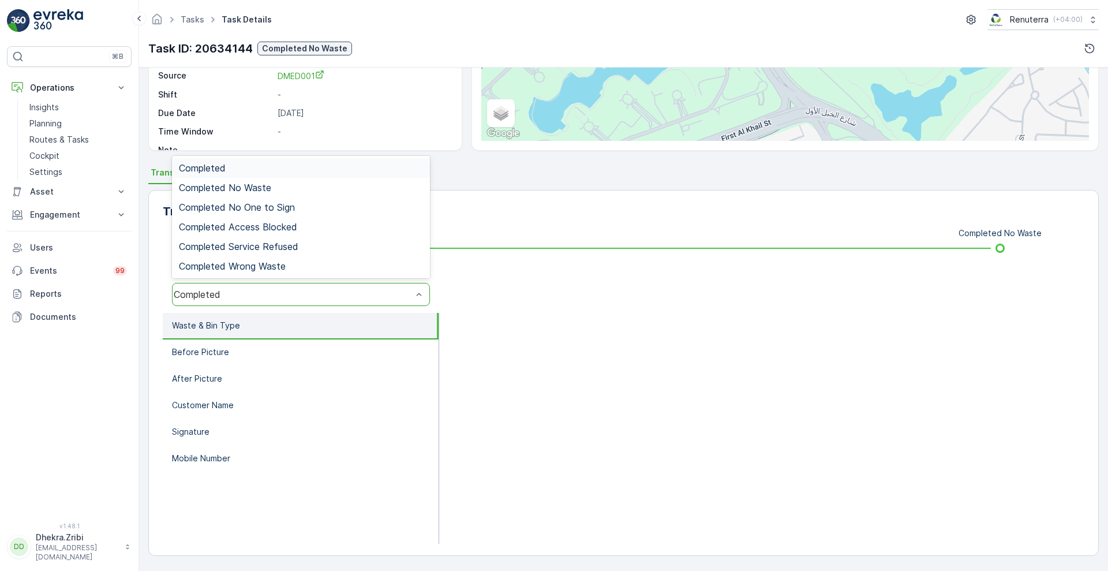
click at [350, 299] on div "Completed" at bounding box center [293, 294] width 238 height 10
click at [269, 190] on span "Completed No Waste" at bounding box center [225, 187] width 92 height 10
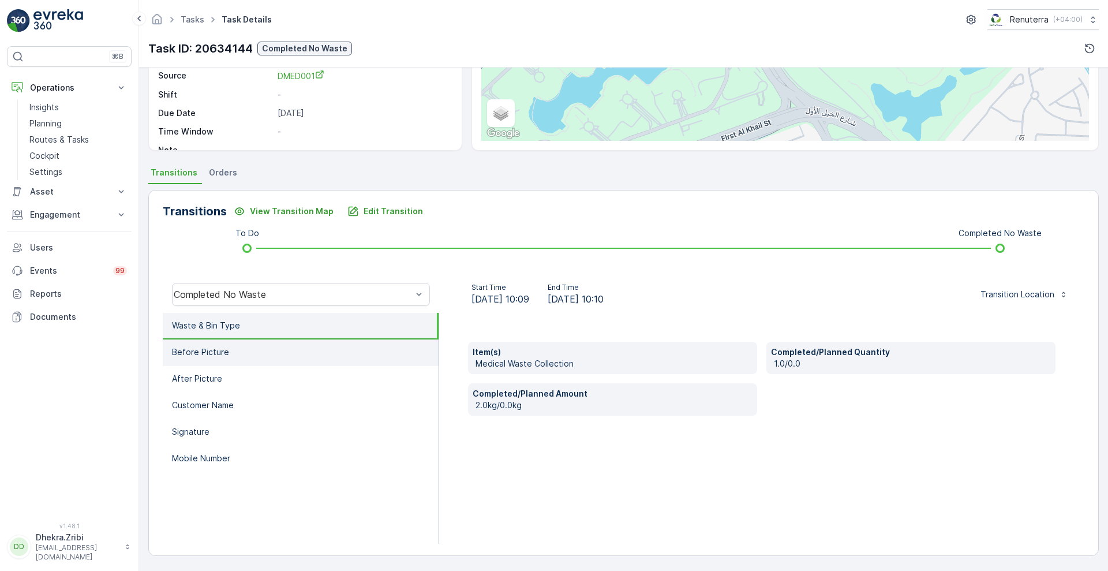
click at [246, 353] on li "Before Picture" at bounding box center [301, 352] width 276 height 27
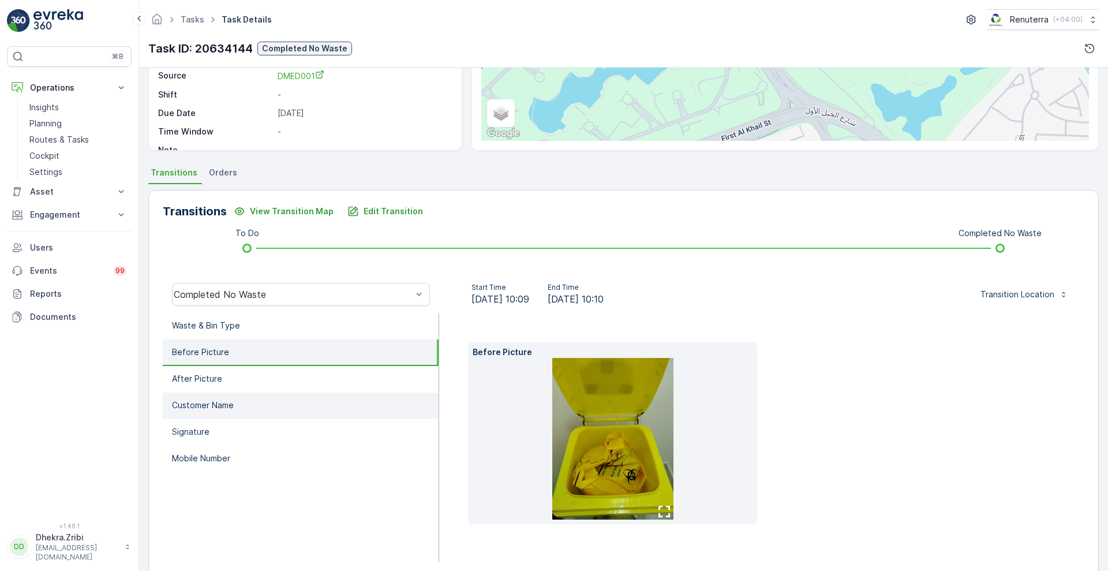
click at [189, 394] on li "Customer Name" at bounding box center [301, 405] width 276 height 27
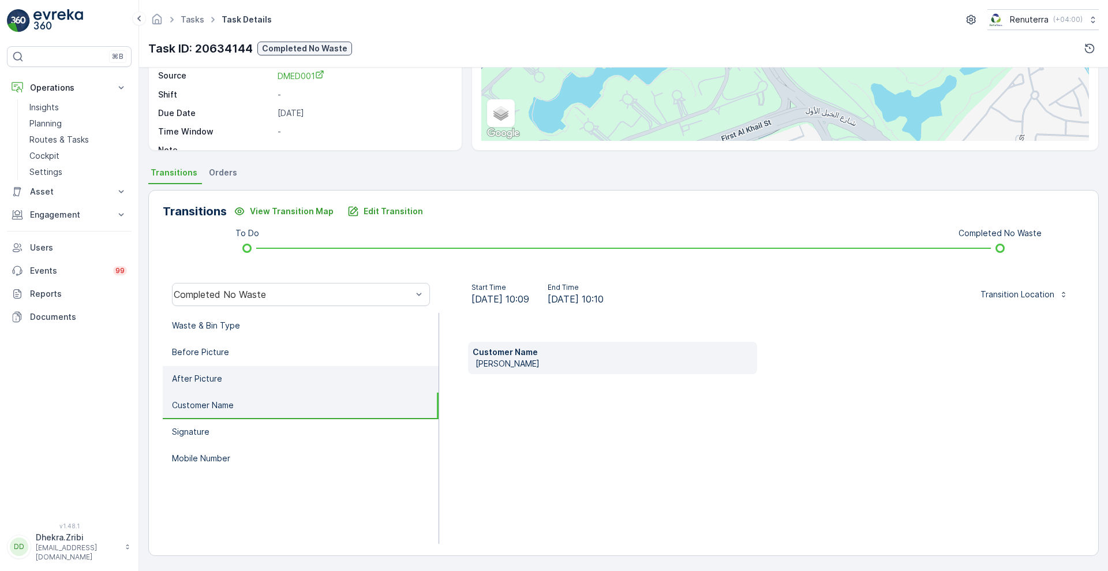
click at [204, 379] on p "After Picture" at bounding box center [197, 379] width 50 height 12
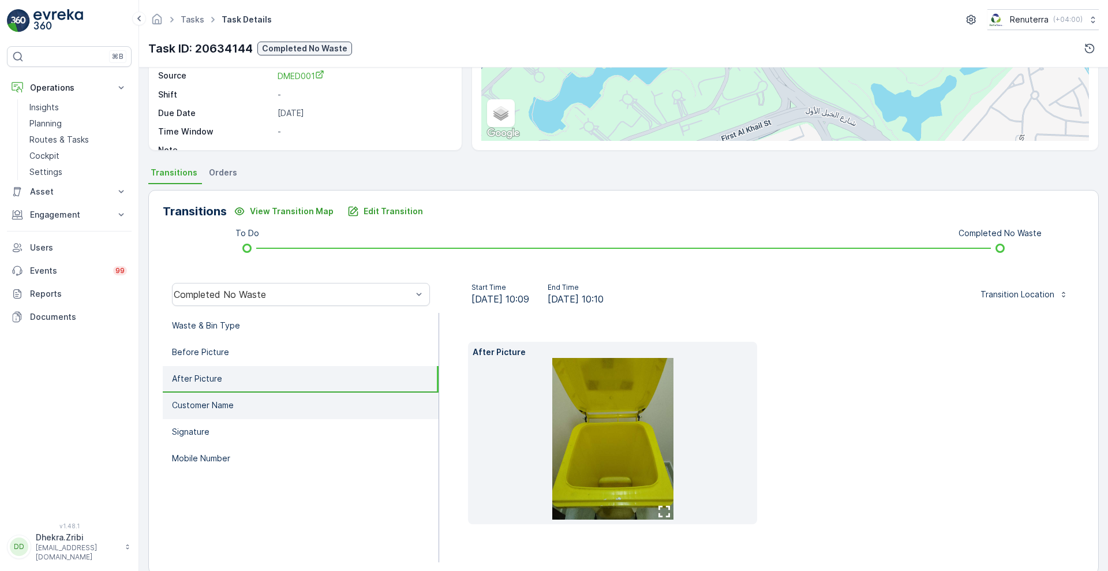
click at [194, 410] on p "Customer Name" at bounding box center [203, 405] width 62 height 12
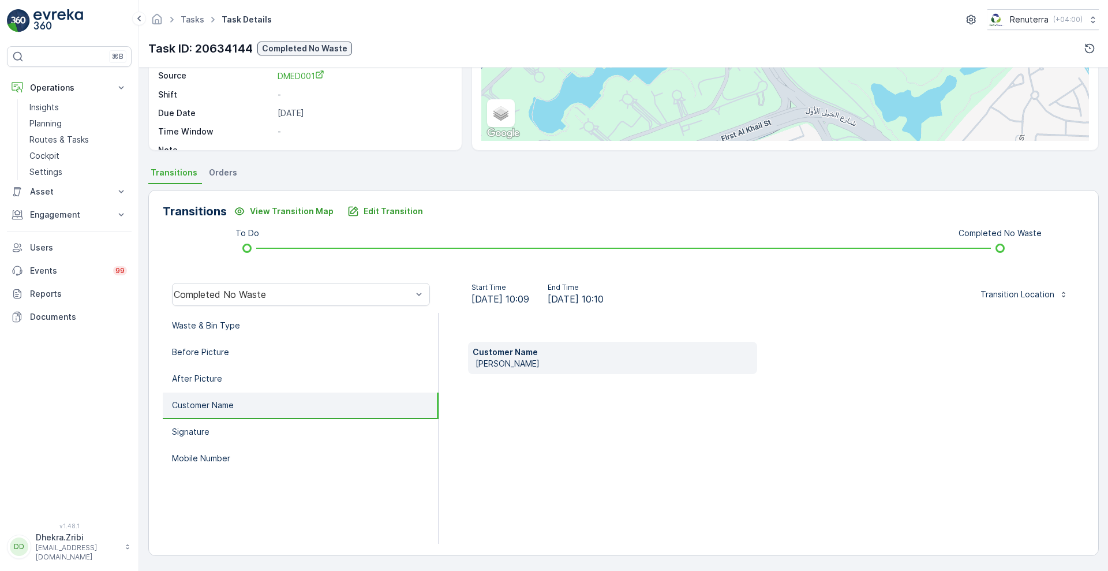
click at [350, 274] on div "Transitions View Transition Map Edit Transition To Do Completed No Waste Comple…" at bounding box center [623, 373] width 951 height 366
click at [253, 329] on li "Waste & Bin Type" at bounding box center [301, 326] width 276 height 27
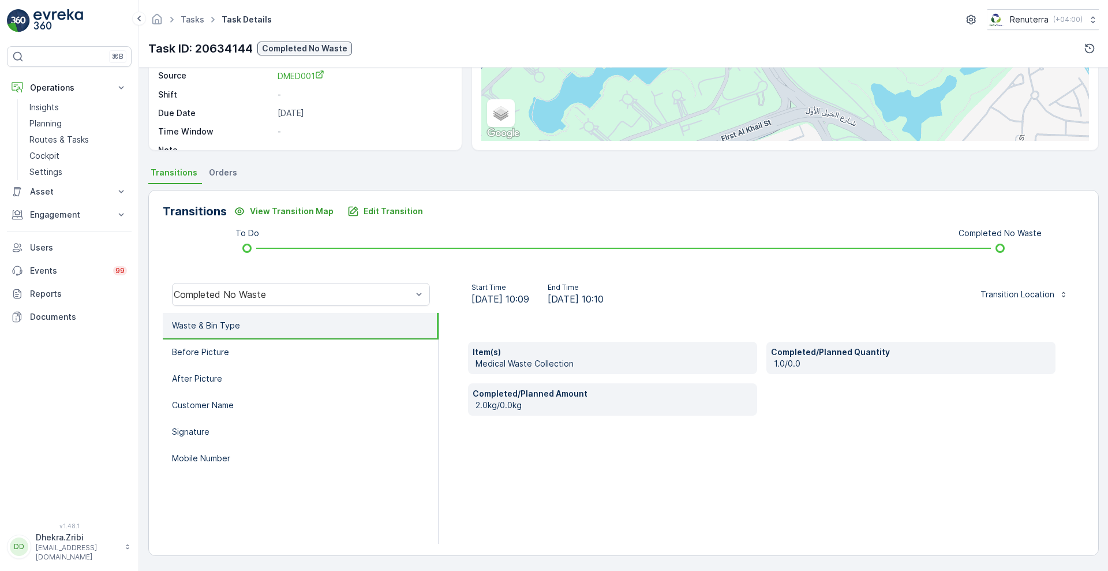
click at [449, 209] on div "Transitions View Transition Map Edit Transition" at bounding box center [624, 211] width 922 height 18
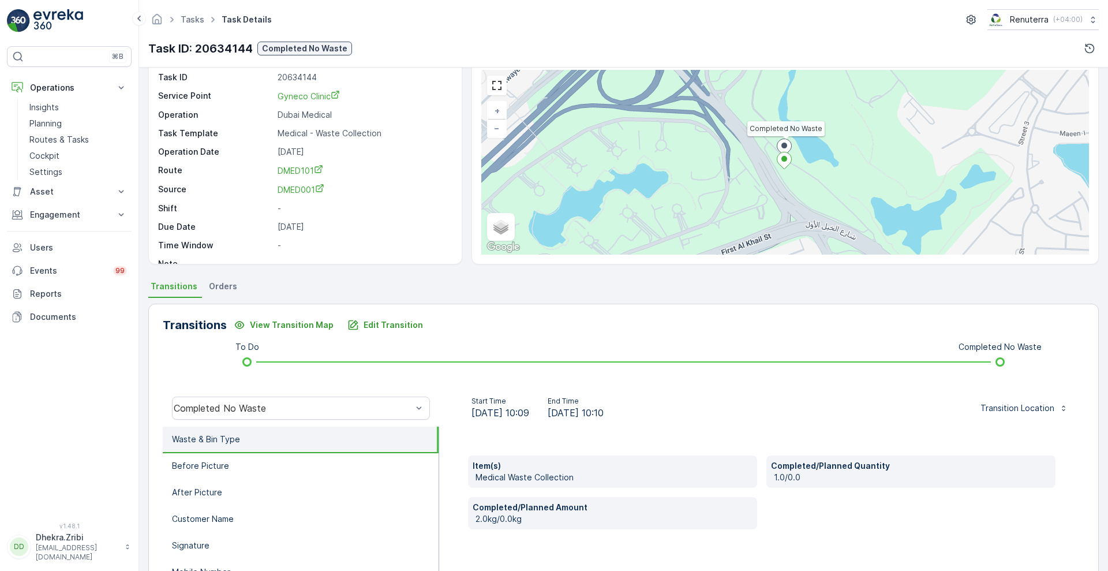
scroll to position [42, 0]
click at [37, 126] on p "Planning" at bounding box center [45, 124] width 32 height 12
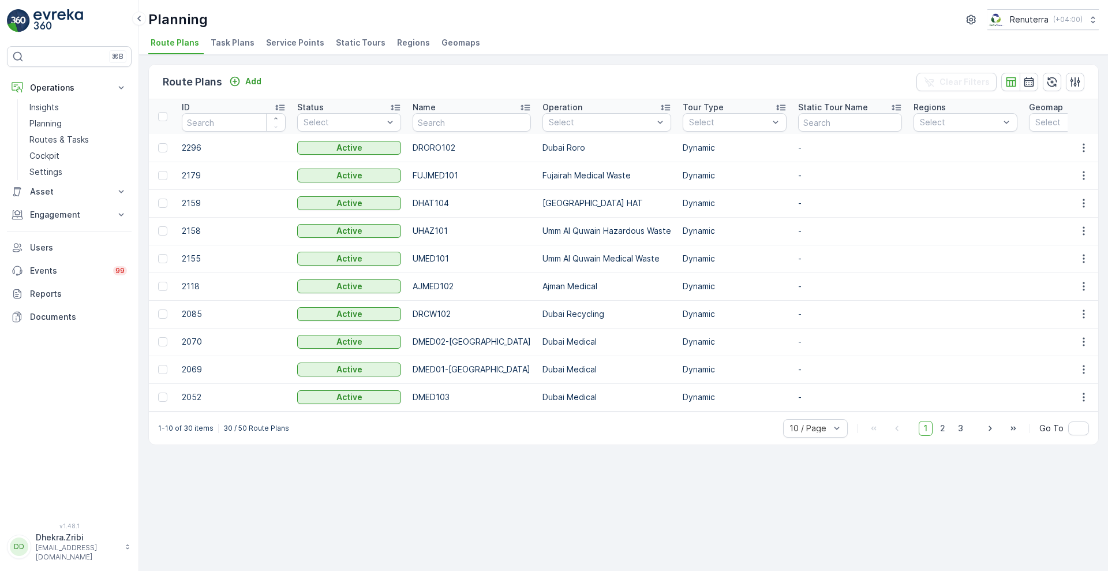
click at [292, 46] on span "Service Points" at bounding box center [295, 43] width 58 height 12
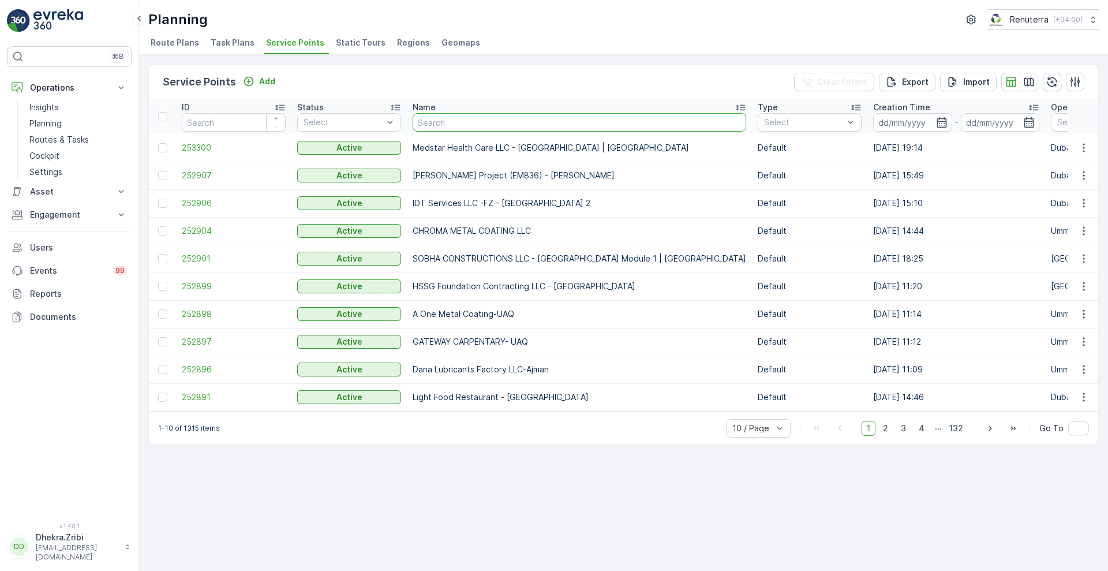
click at [480, 121] on input "text" at bounding box center [580, 122] width 334 height 18
paste input "Centara Mirage Beach Resort -Dubai FZCO"
type input "Centara Mirage Beach Resort -Dubai FZCO"
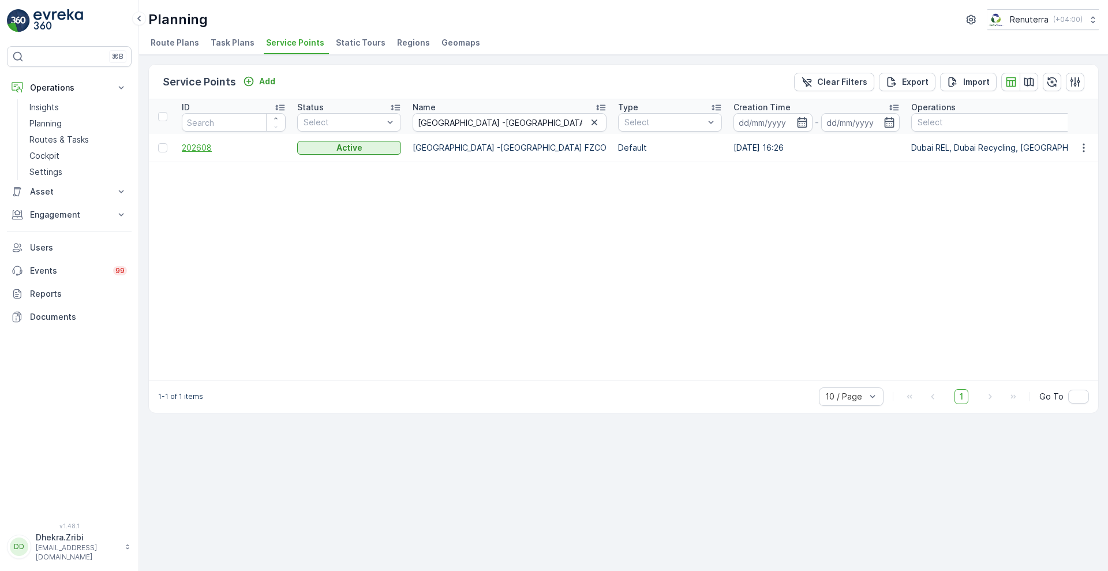
click at [192, 144] on span "202608" at bounding box center [234, 148] width 104 height 12
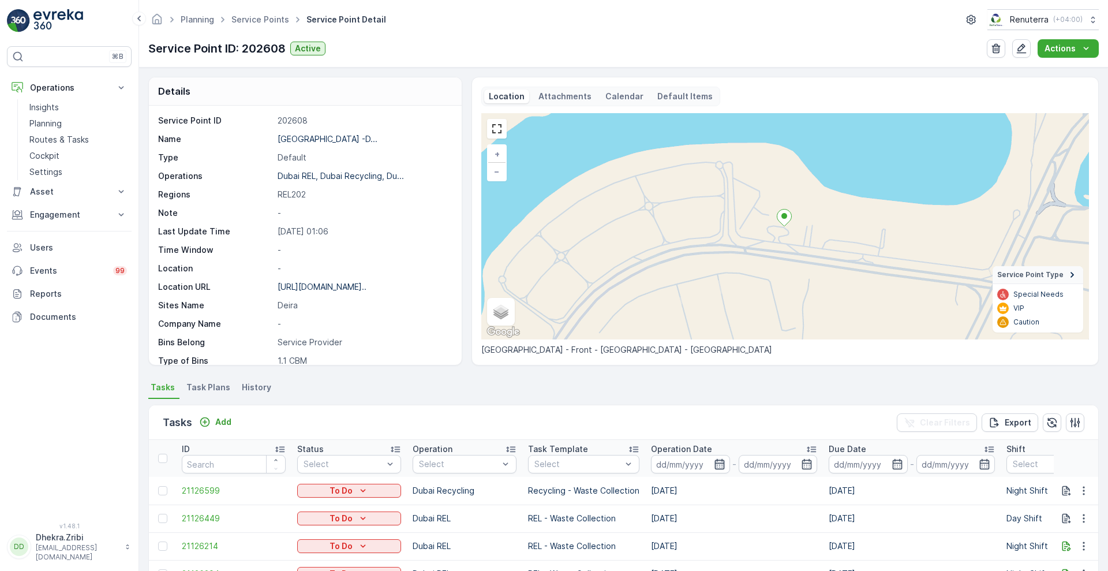
click at [719, 467] on icon "button" at bounding box center [720, 464] width 10 height 10
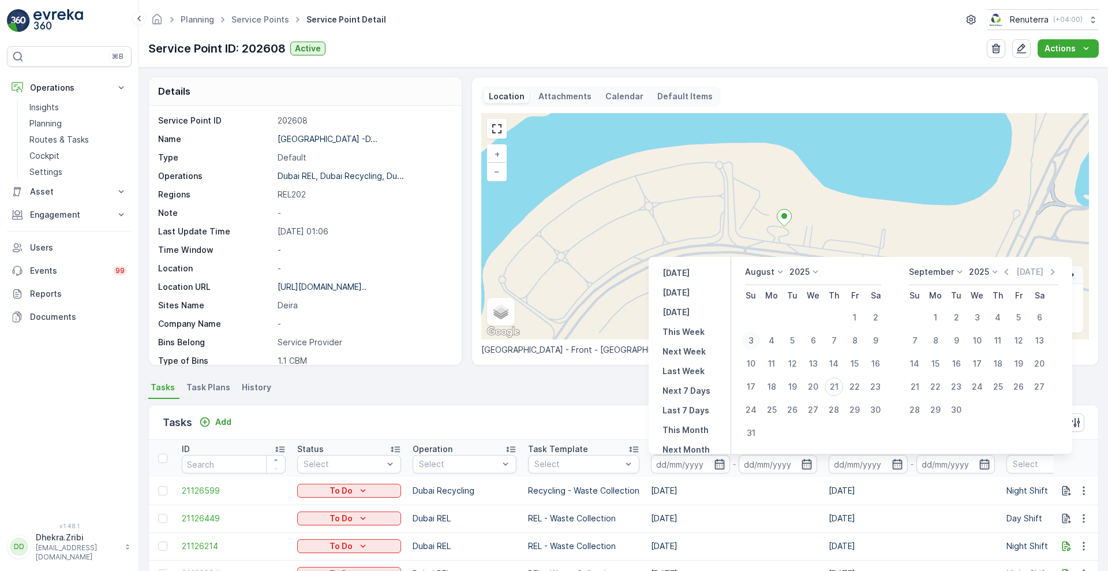
click at [749, 346] on div "3" at bounding box center [751, 340] width 18 height 18
type input "03.08.2025"
click at [749, 346] on div "3" at bounding box center [751, 340] width 18 height 18
type input "03.08.2025"
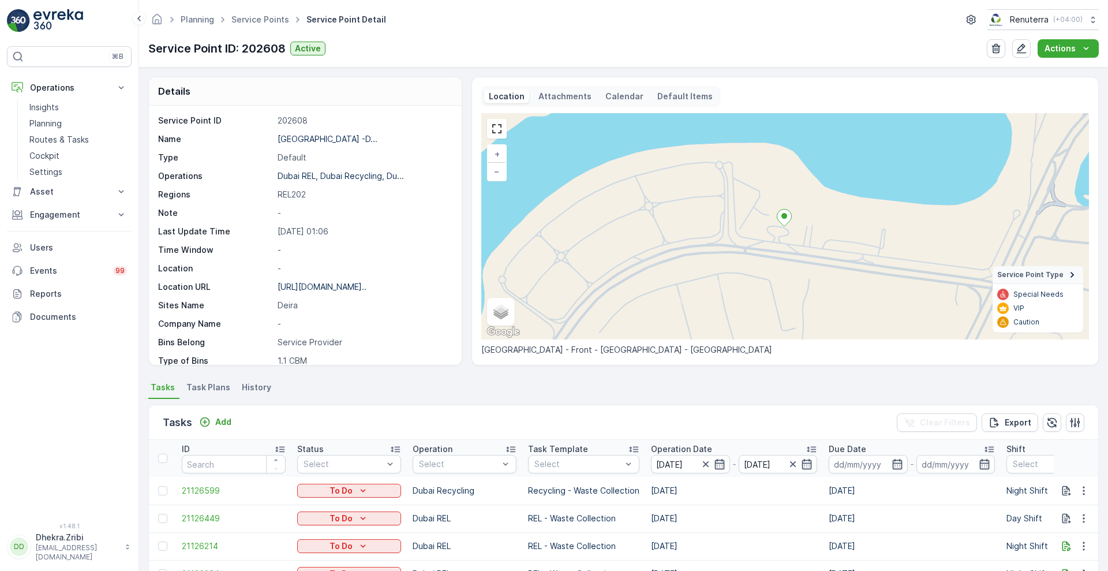
click at [565, 426] on div "Tasks Add Clear Filters Export" at bounding box center [623, 422] width 949 height 35
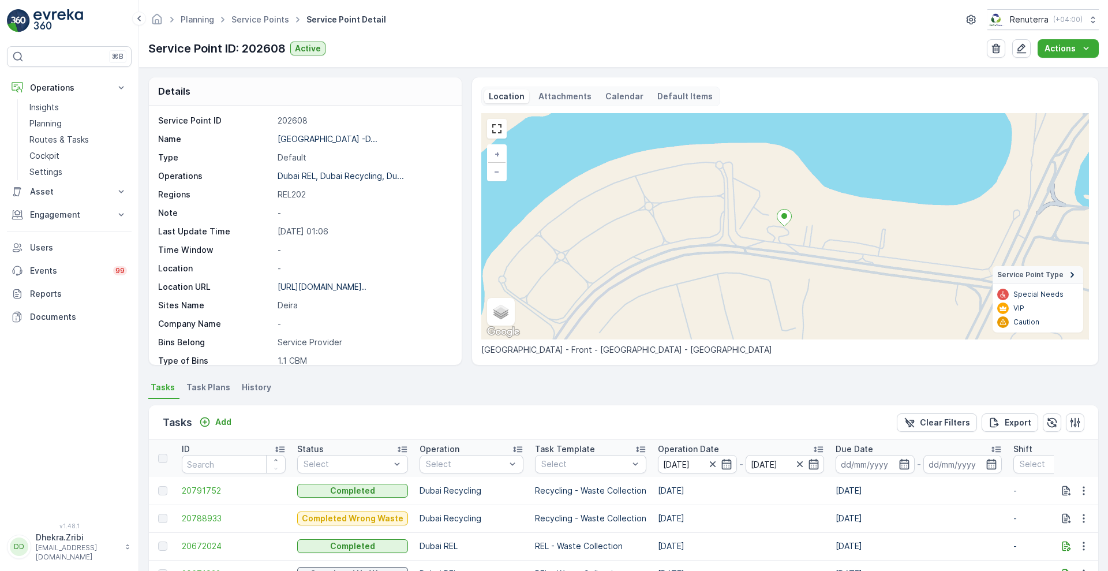
scroll to position [220, 0]
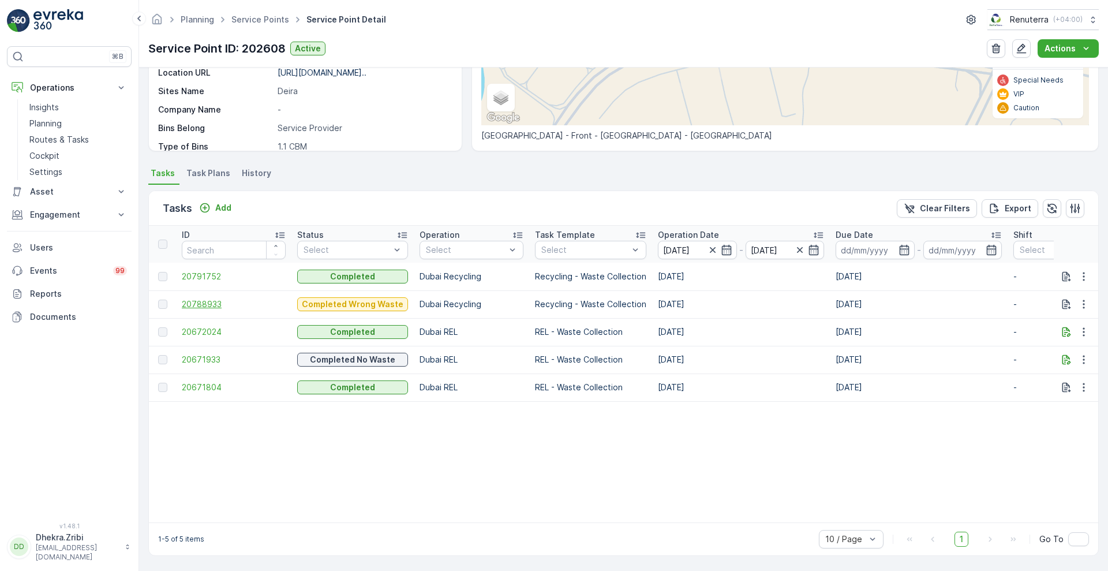
click at [213, 298] on span "20788933" at bounding box center [234, 304] width 104 height 12
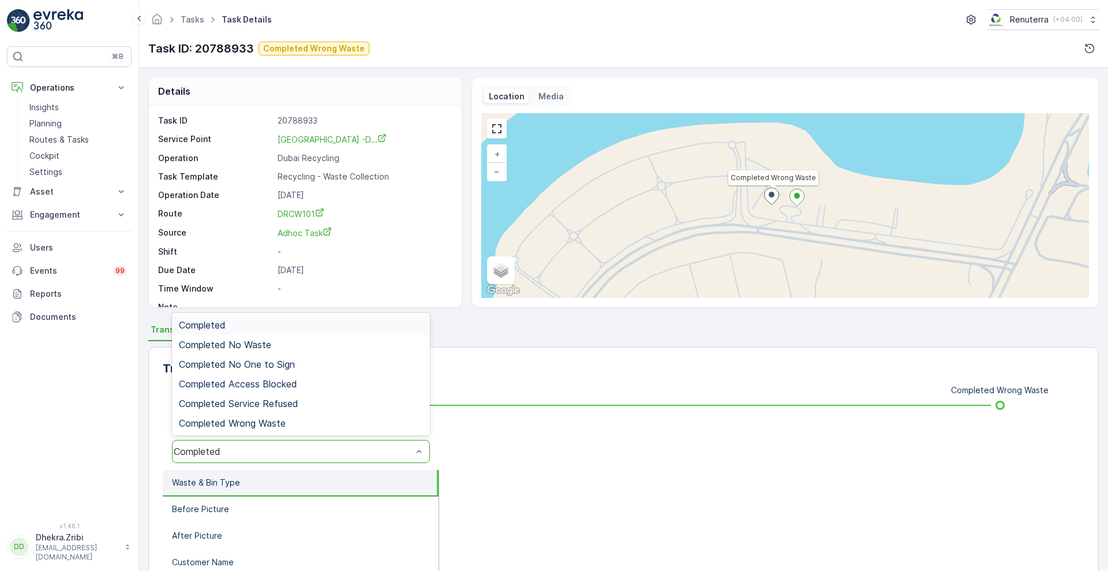
click at [394, 459] on div "Completed" at bounding box center [301, 451] width 258 height 23
click at [282, 418] on span "Completed Wrong Waste" at bounding box center [232, 423] width 107 height 10
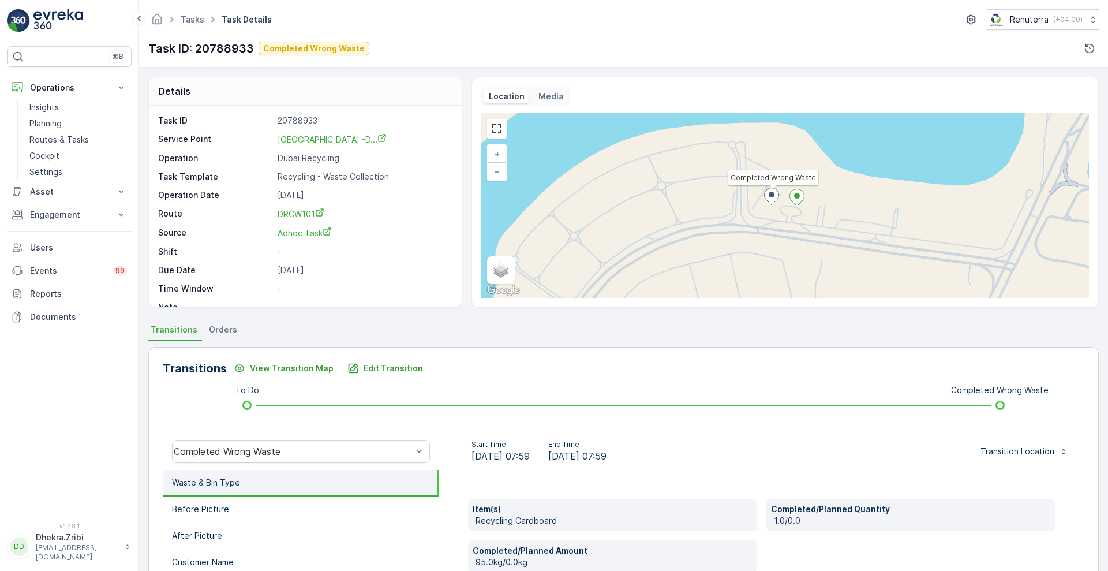
click at [734, 468] on div "Start Time 03.08.2025 07:59 End Time 03.08.2025 07:59 Transition Location" at bounding box center [761, 451] width 645 height 37
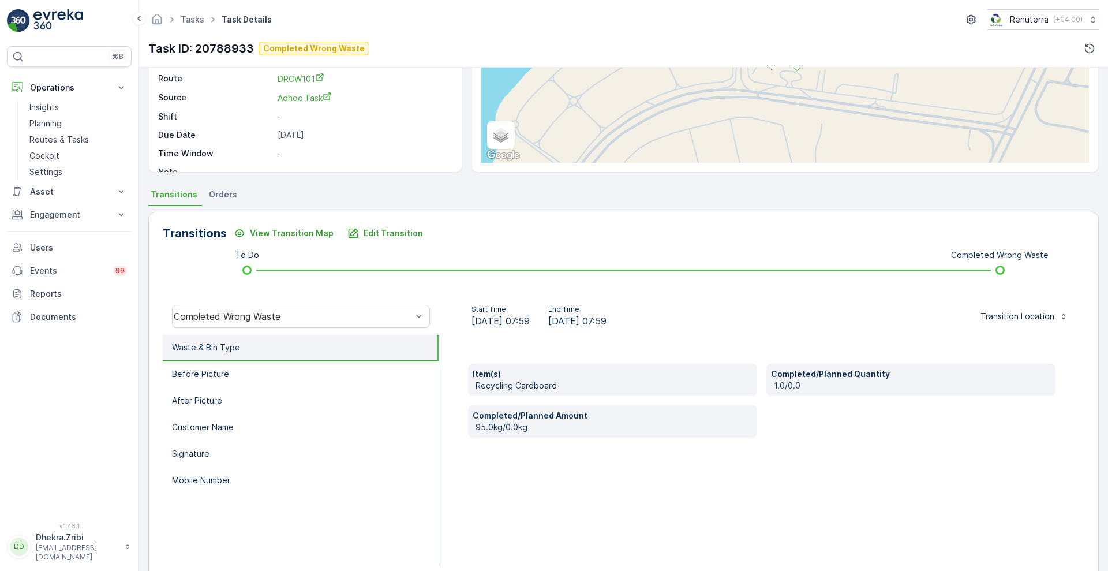
scroll to position [157, 0]
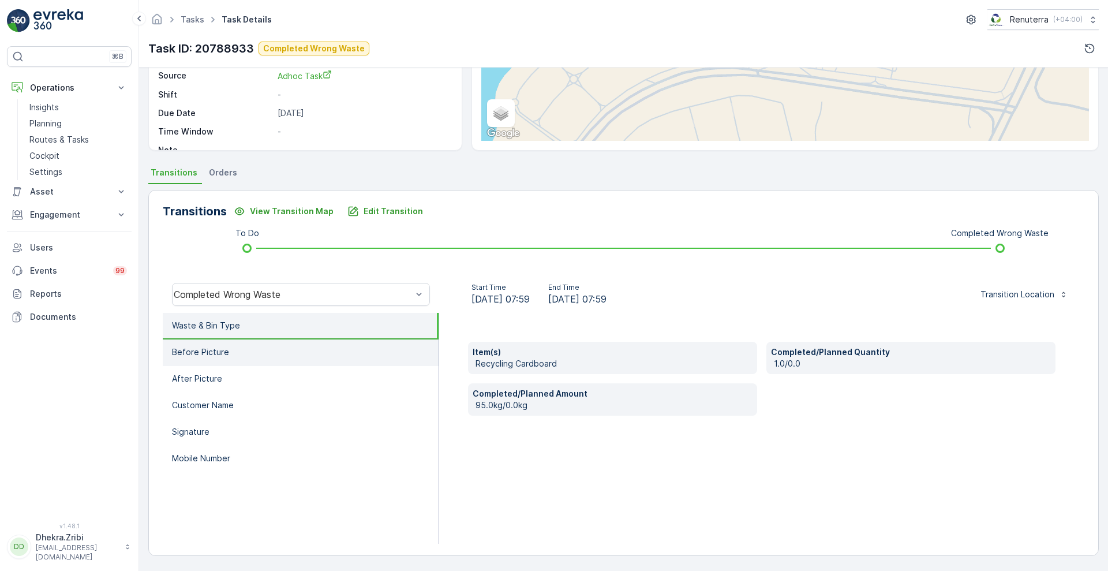
click at [222, 356] on p "Before Picture" at bounding box center [200, 352] width 57 height 12
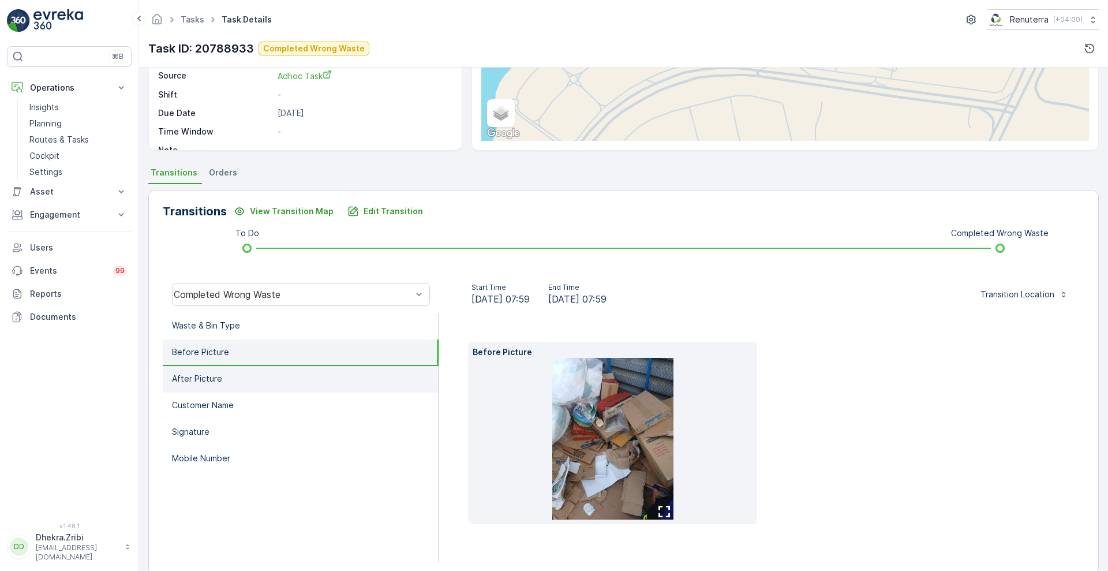
click at [204, 387] on li "After Picture" at bounding box center [301, 379] width 276 height 27
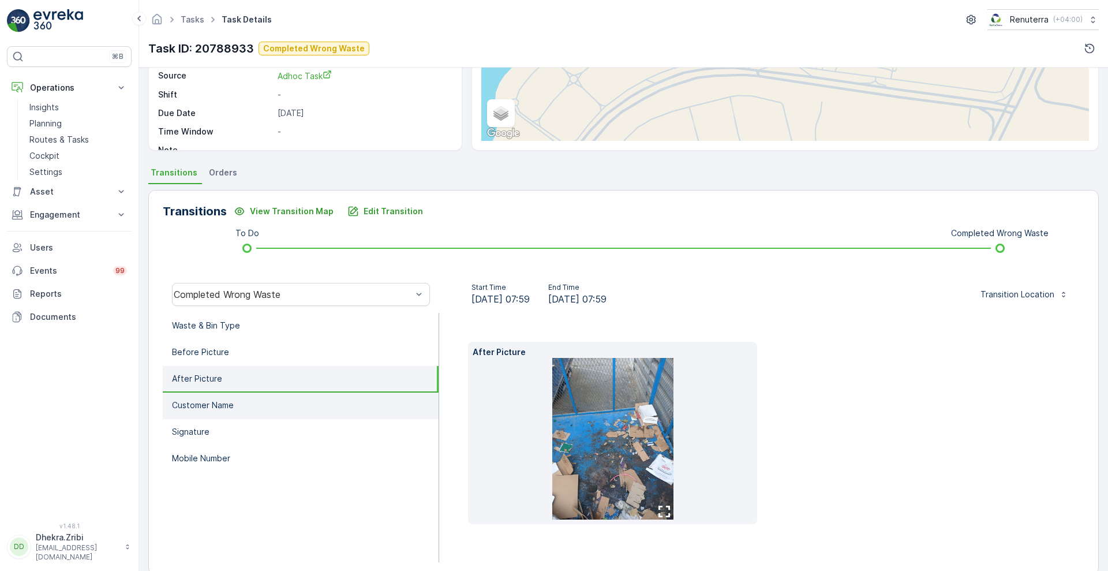
click at [215, 404] on p "Customer Name" at bounding box center [203, 405] width 62 height 12
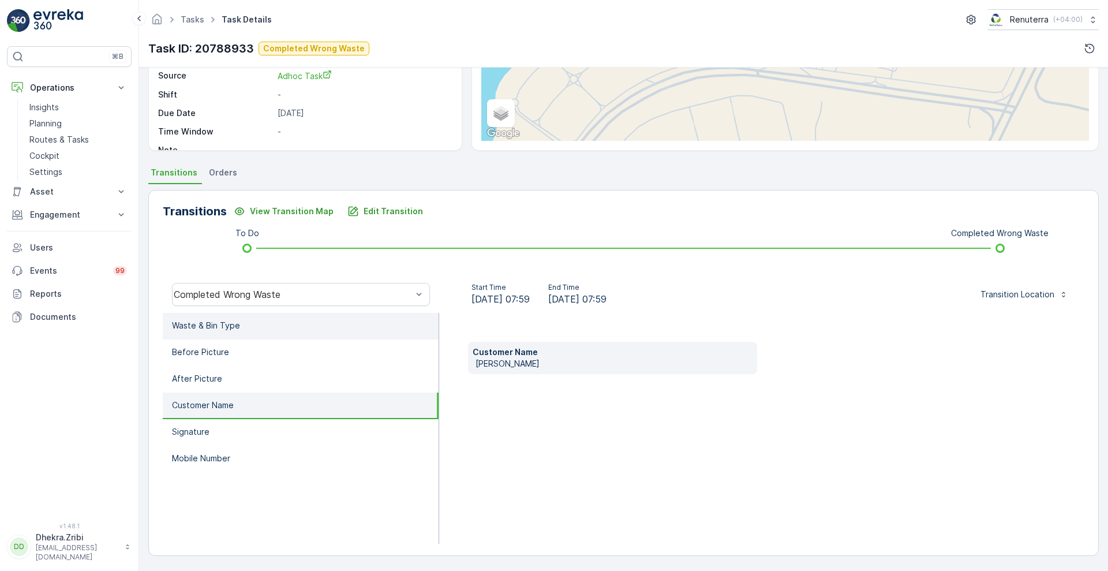
click at [230, 323] on p "Waste & Bin Type" at bounding box center [206, 326] width 68 height 12
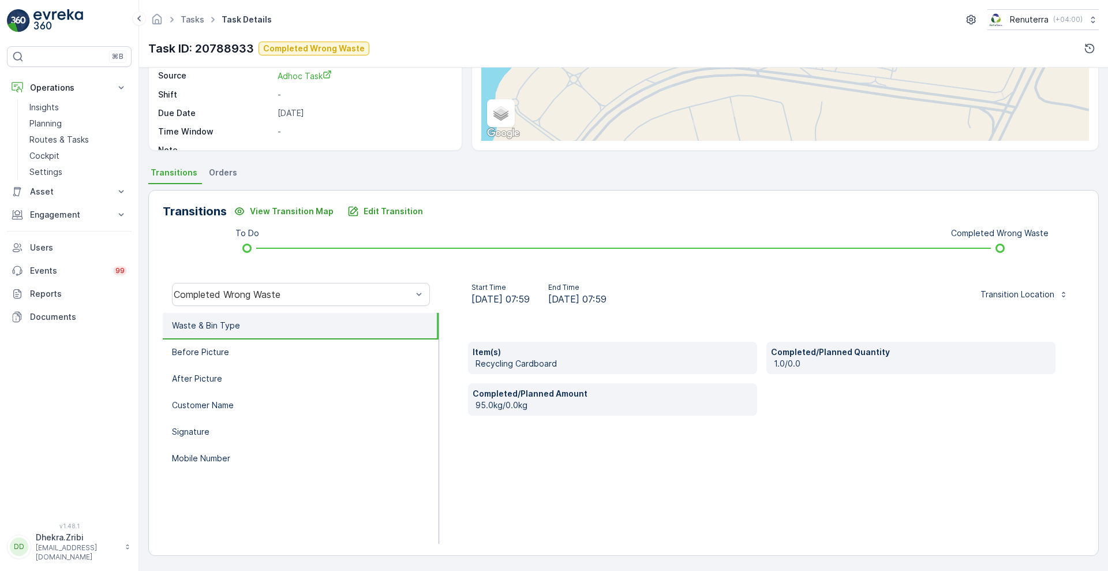
click at [541, 229] on div "Transitions View Transition Map Edit Transition To Do Completed Wrong Waste Com…" at bounding box center [623, 373] width 951 height 366
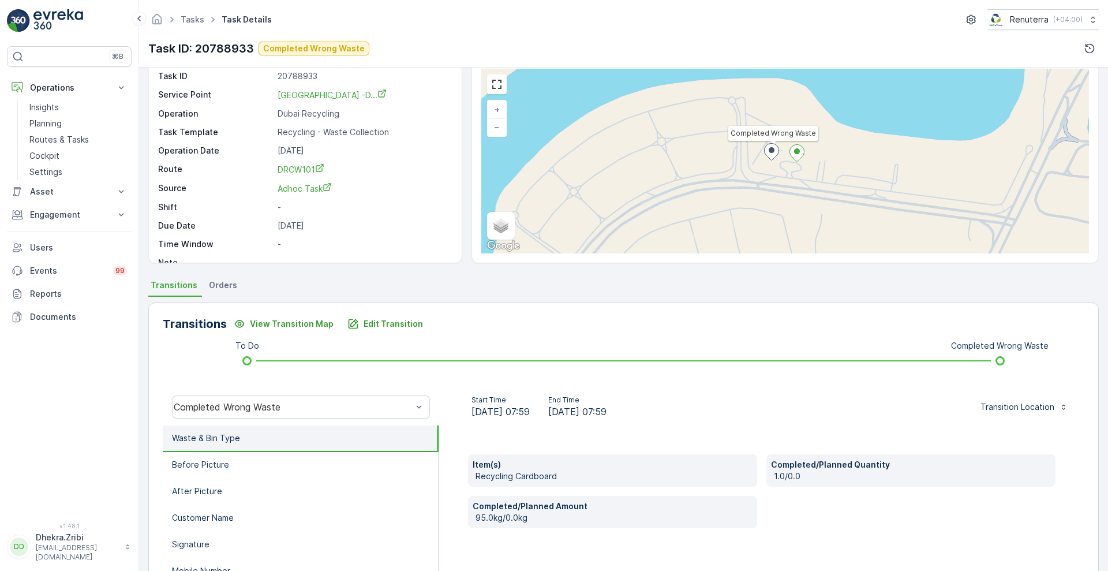
scroll to position [42, 0]
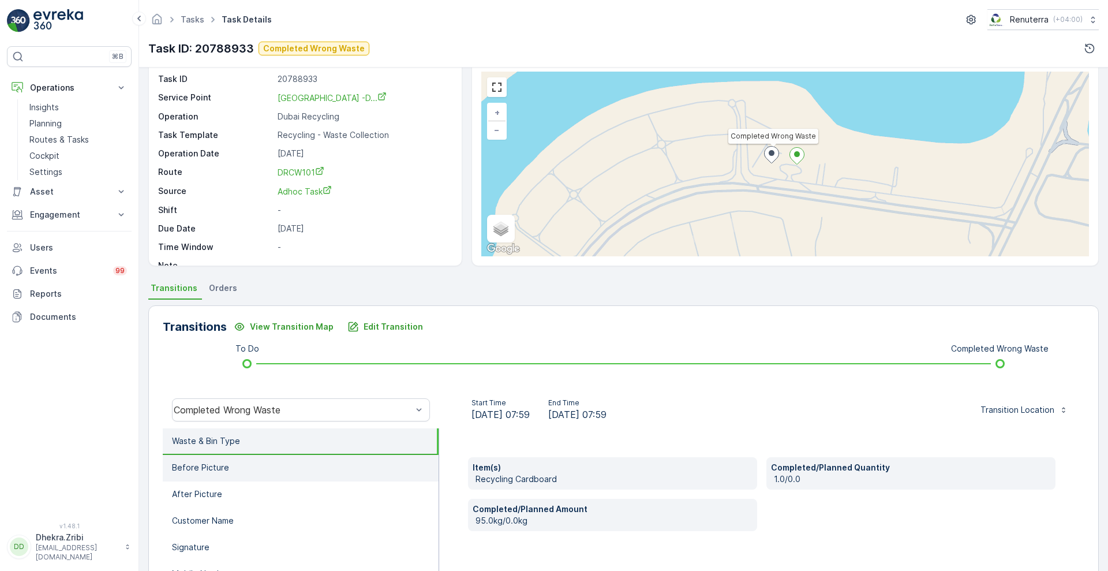
click at [264, 473] on li "Before Picture" at bounding box center [301, 468] width 276 height 27
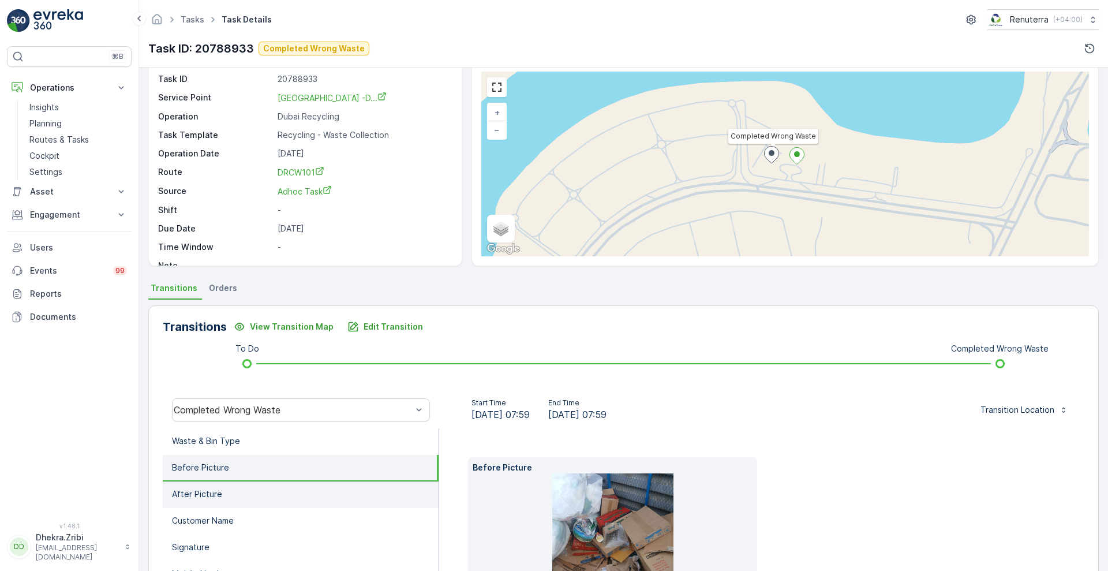
click at [242, 502] on li "After Picture" at bounding box center [301, 494] width 276 height 27
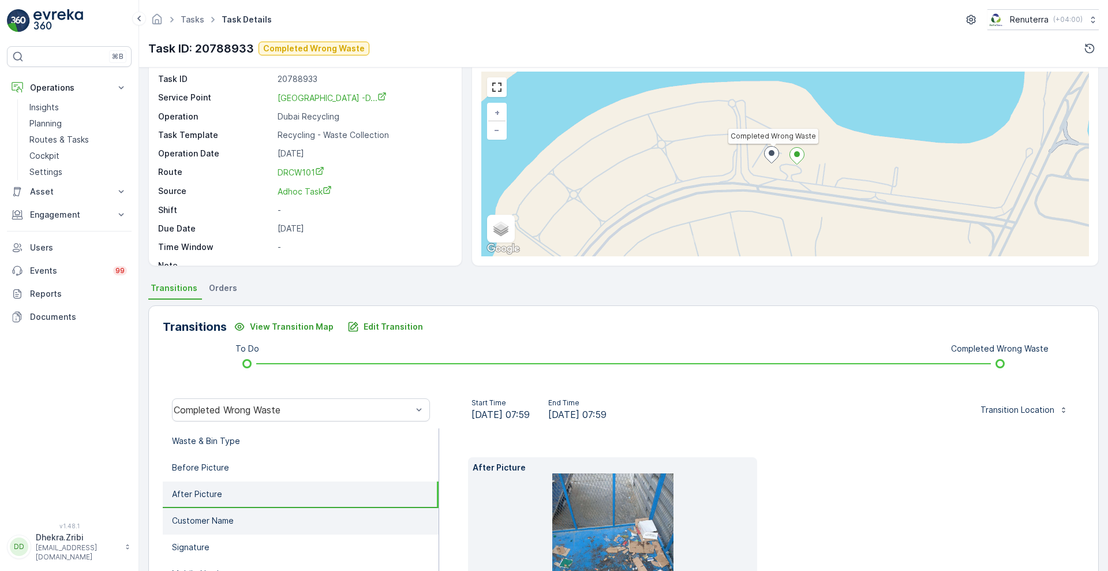
click at [231, 521] on p "Customer Name" at bounding box center [203, 521] width 62 height 12
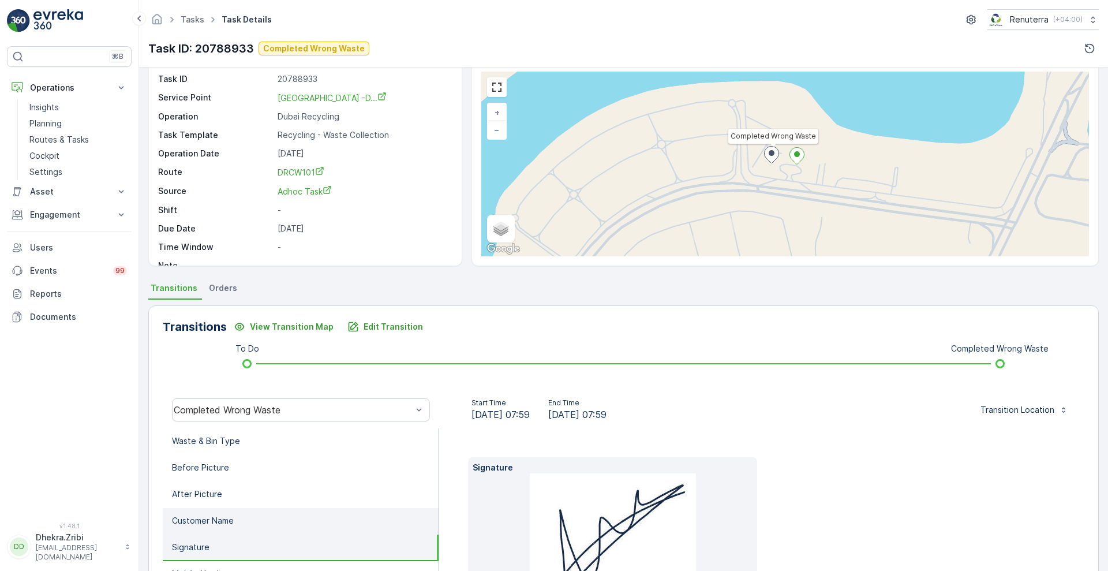
scroll to position [58, 0]
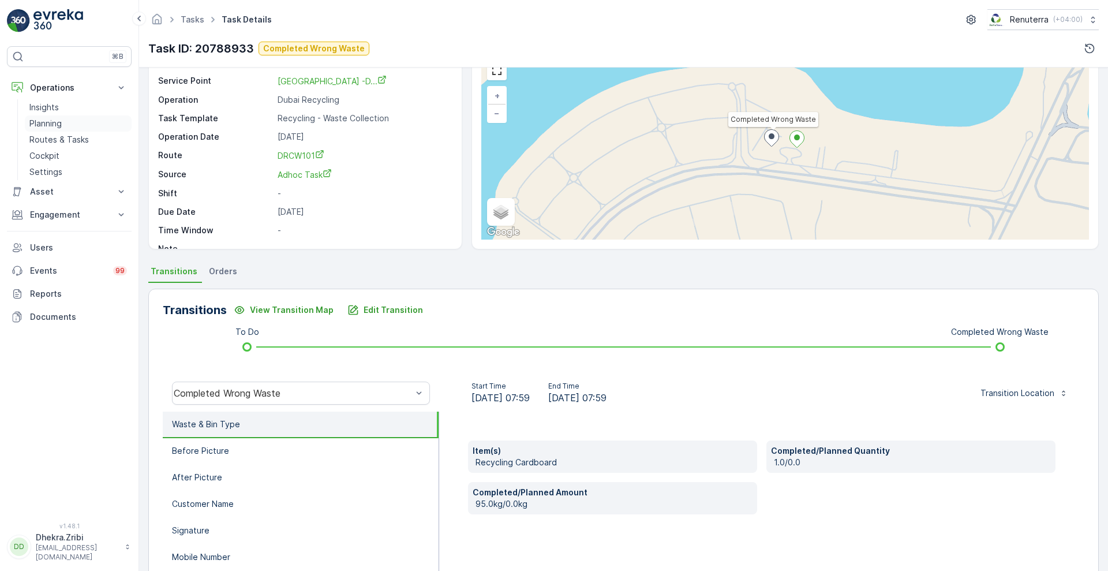
click at [35, 127] on p "Planning" at bounding box center [45, 124] width 32 height 12
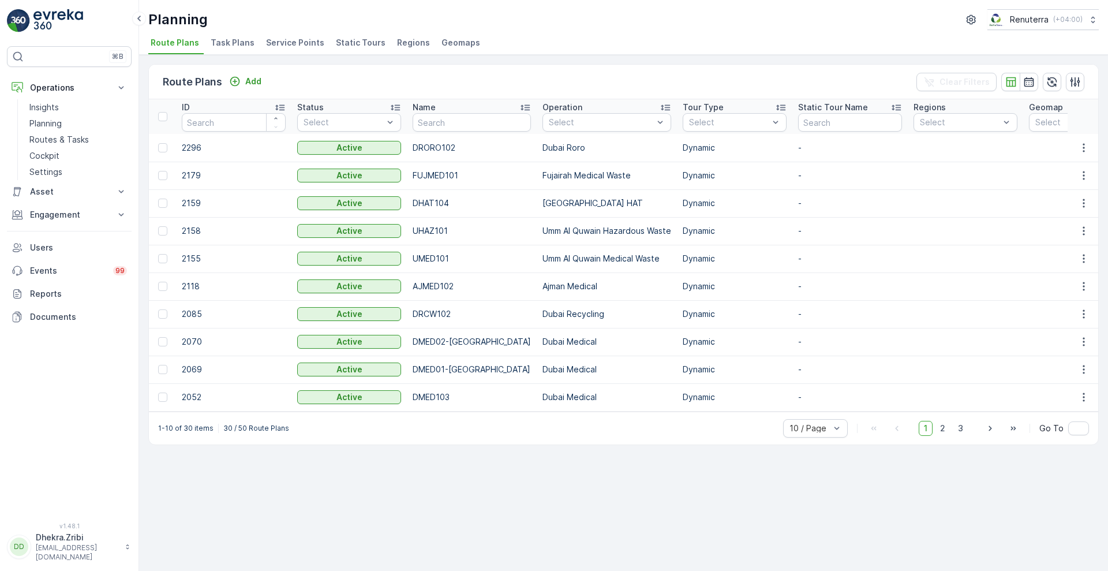
click at [301, 47] on span "Service Points" at bounding box center [295, 43] width 58 height 12
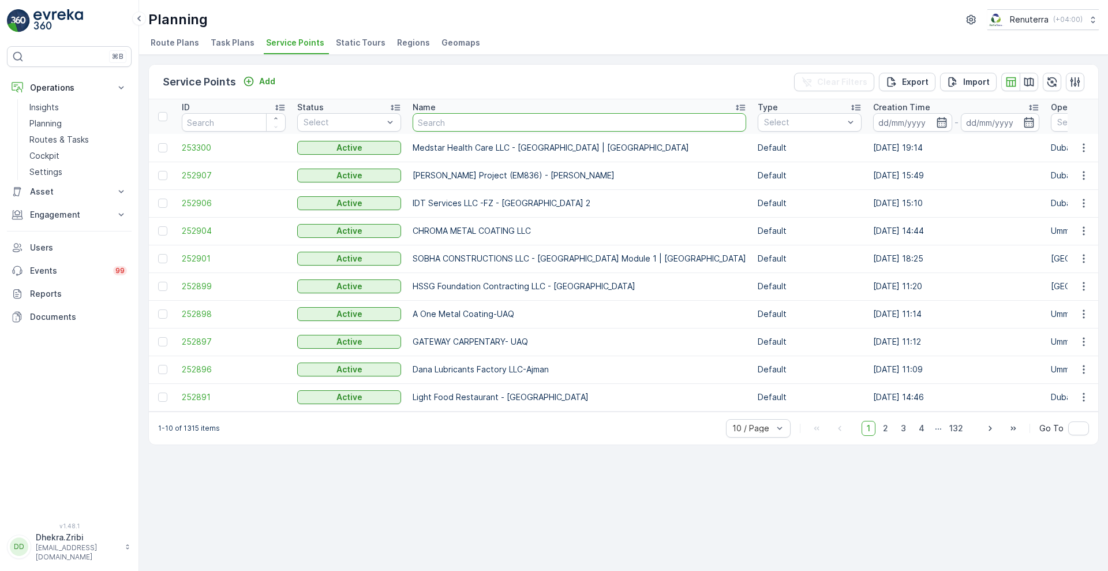
click at [506, 121] on input "text" at bounding box center [580, 122] width 334 height 18
paste input "Lulu Hyper Market Al Buhairah - Al Majaz 3 SHJ"
type input "Lulu Hyper Market Al Buhairah - Al Majaz 3 SHJ"
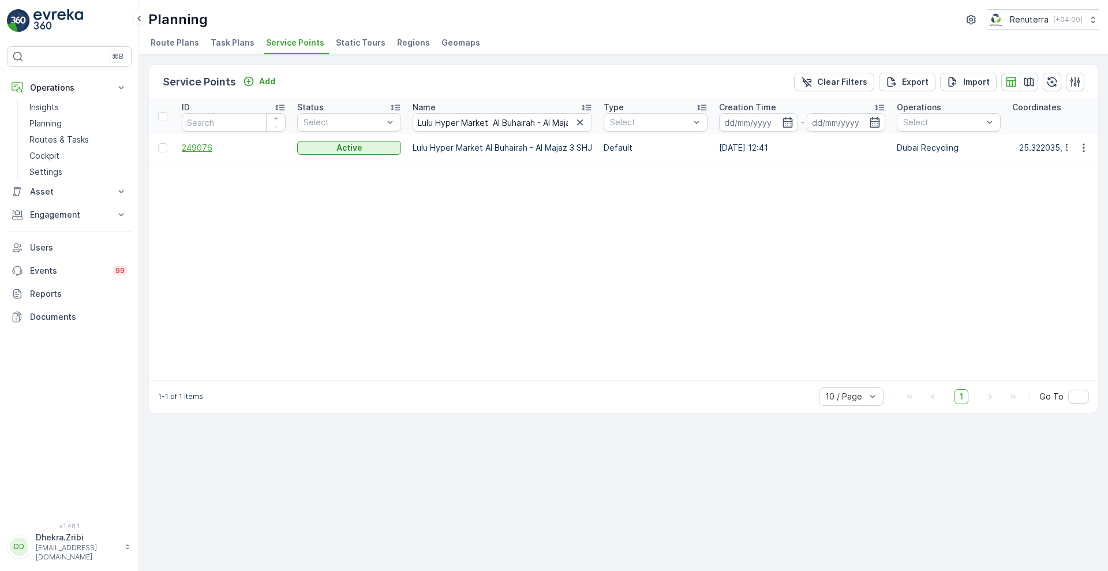
click at [209, 142] on span "249076" at bounding box center [234, 148] width 104 height 12
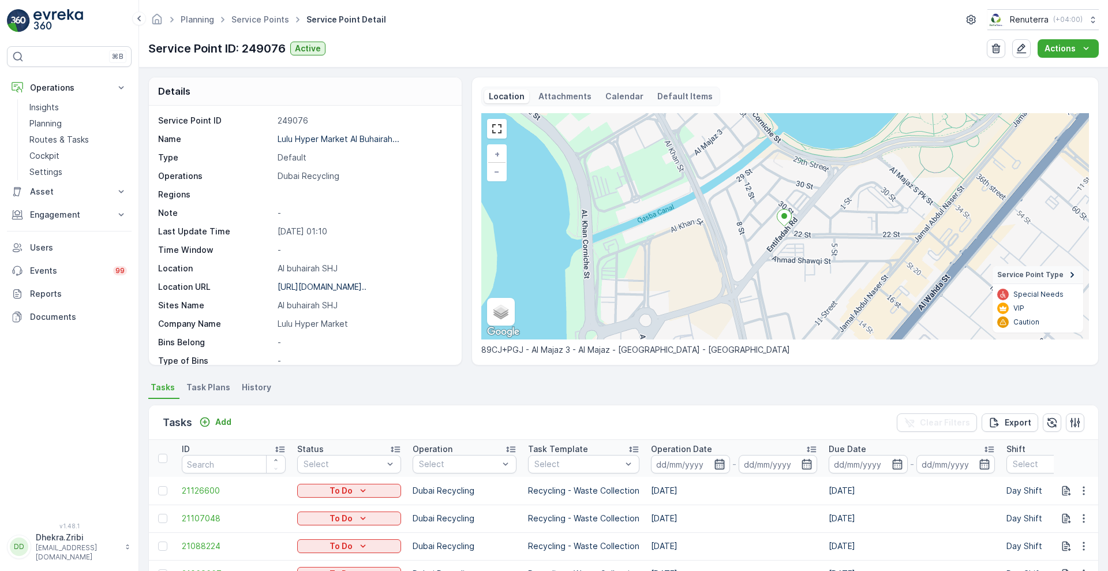
click at [722, 469] on icon "button" at bounding box center [720, 464] width 12 height 12
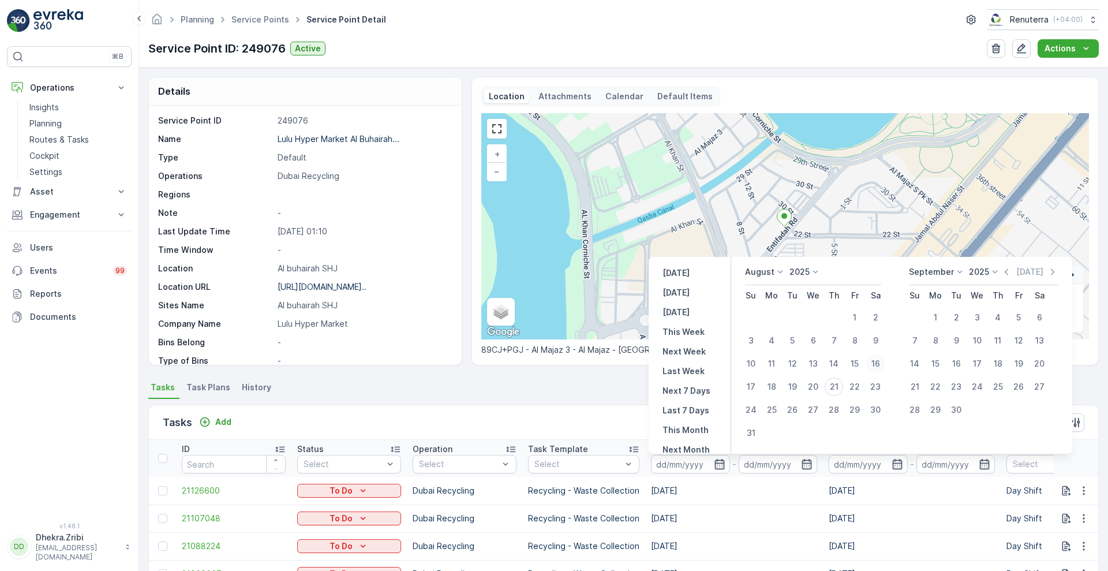
click at [872, 361] on div "16" at bounding box center [875, 363] width 18 height 18
type input "16.08.2025"
click at [872, 361] on div "16" at bounding box center [875, 363] width 18 height 18
type input "16.08.2025"
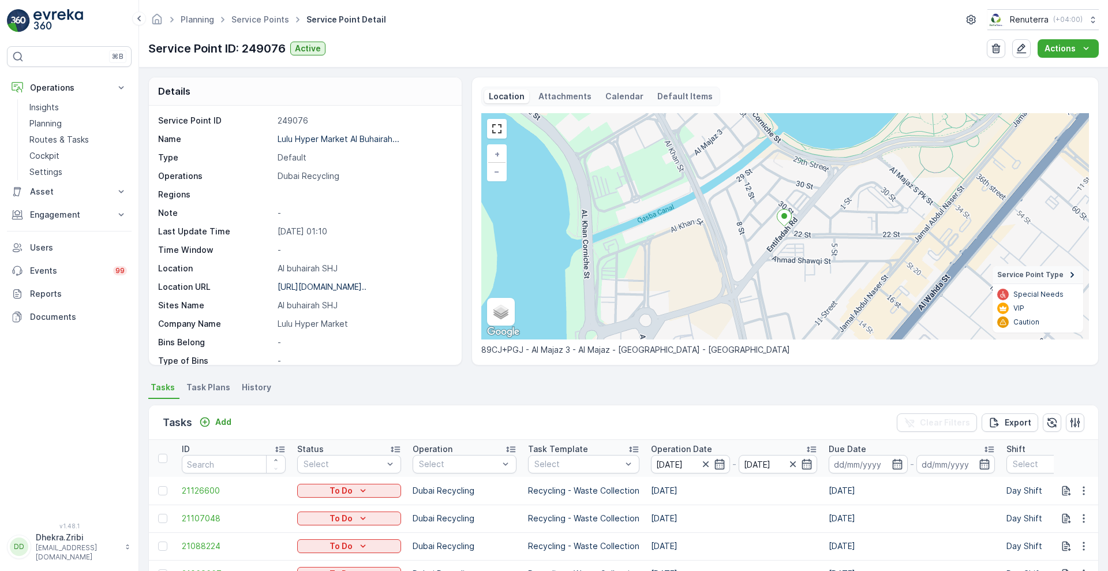
click at [534, 417] on div "Tasks Add Clear Filters Export" at bounding box center [623, 422] width 949 height 35
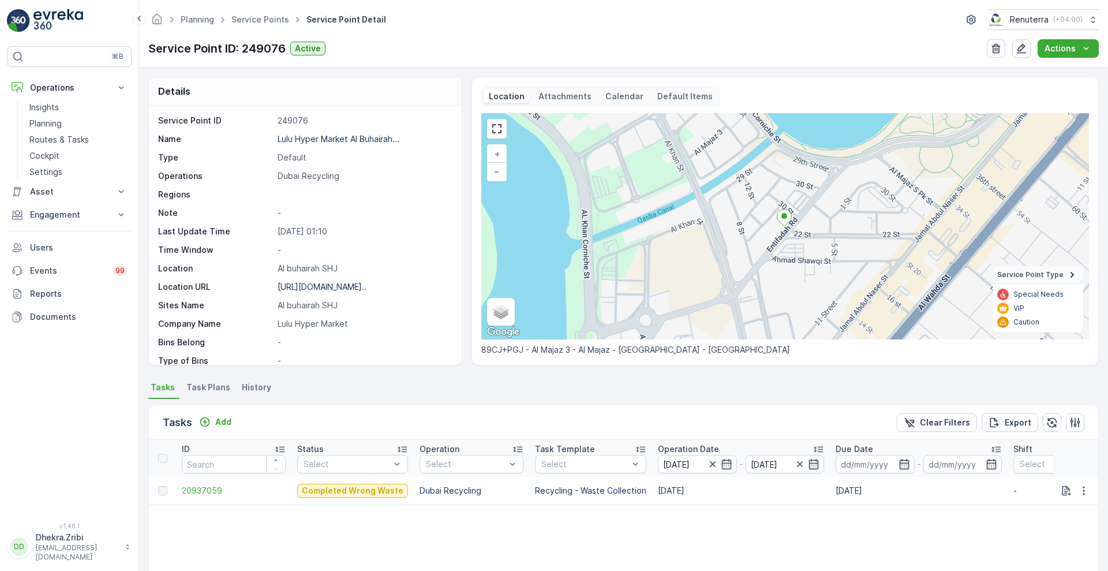
scroll to position [206, 0]
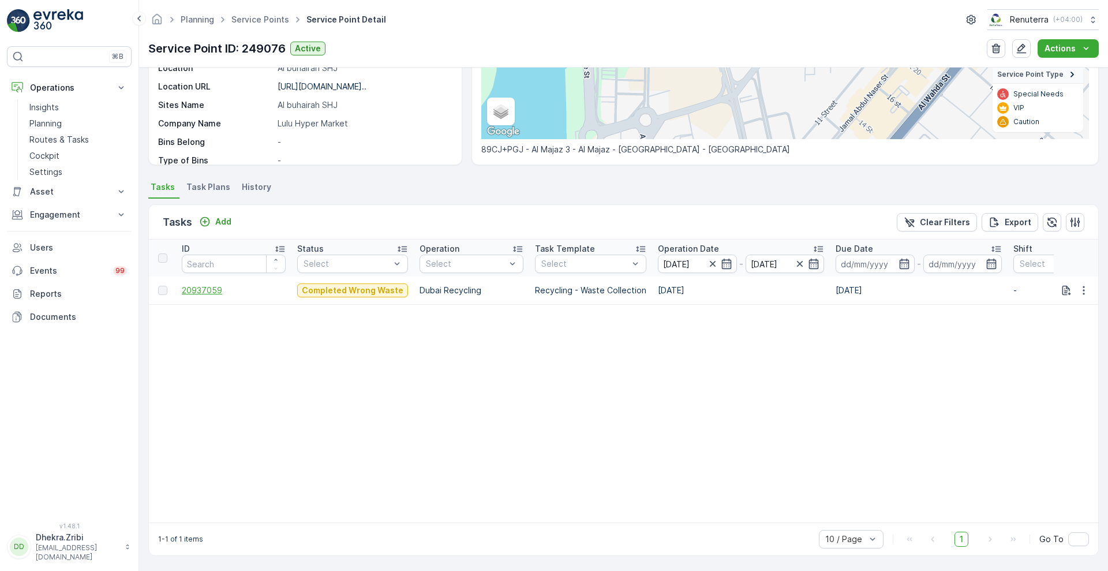
click at [201, 285] on span "20937059" at bounding box center [234, 291] width 104 height 12
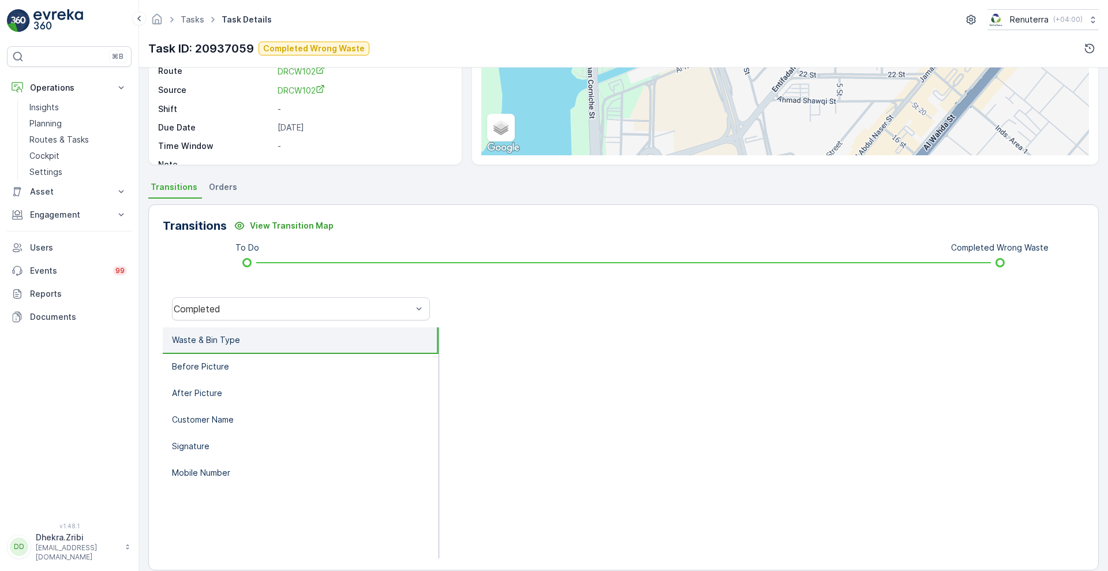
scroll to position [157, 0]
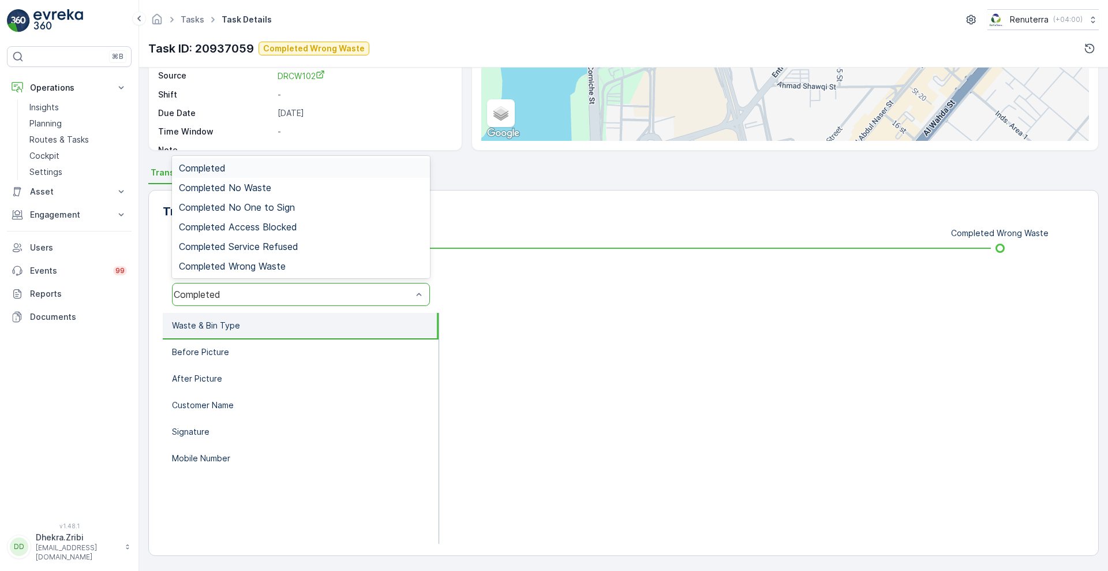
click at [328, 289] on div "Completed" at bounding box center [293, 294] width 238 height 10
click at [260, 261] on span "Completed Wrong Waste" at bounding box center [232, 266] width 107 height 10
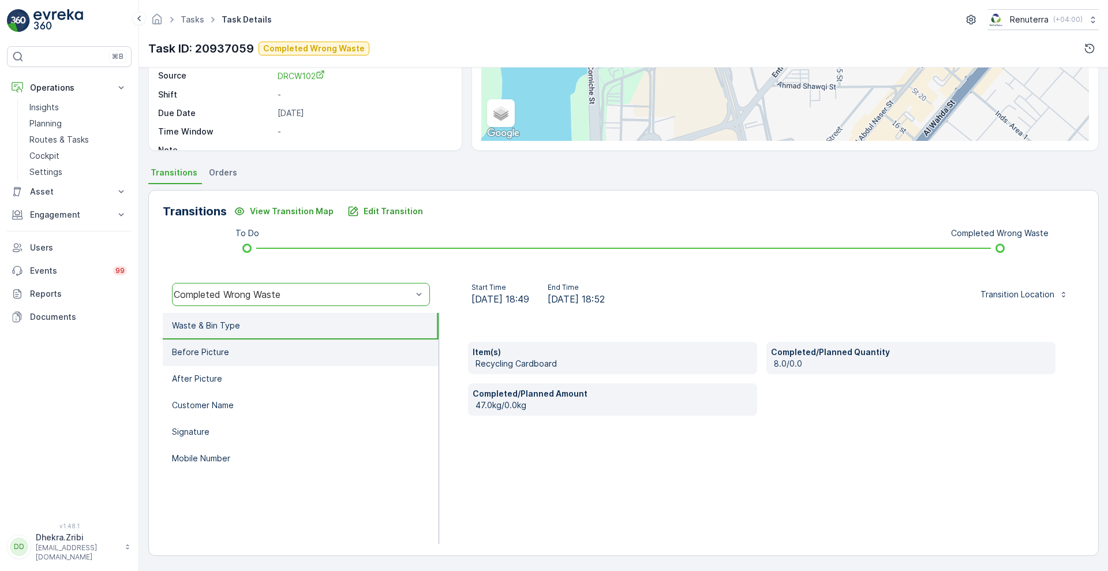
click at [256, 360] on li "Before Picture" at bounding box center [301, 352] width 276 height 27
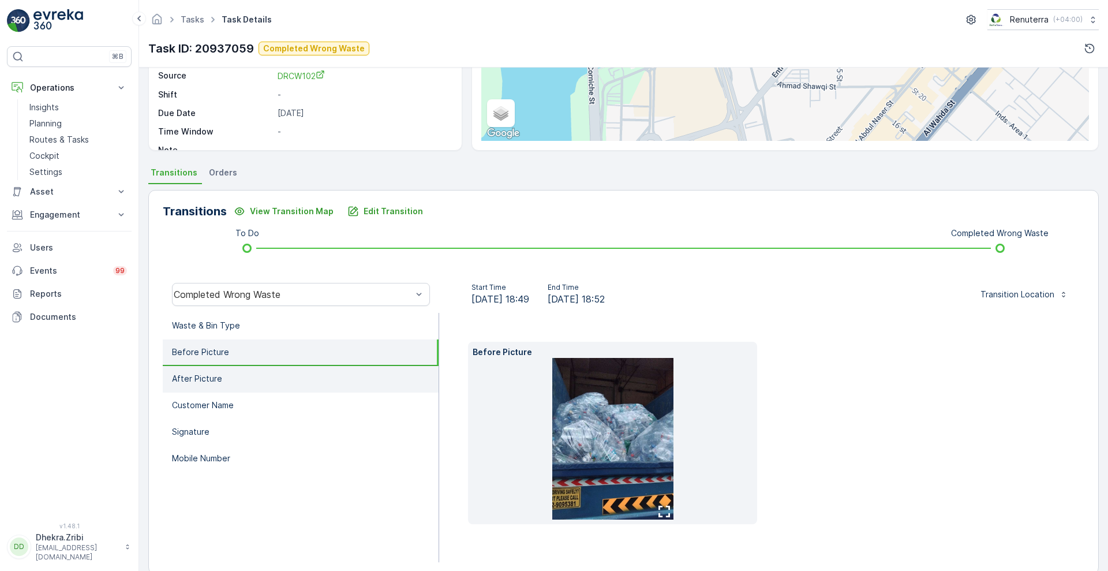
click at [240, 373] on li "After Picture" at bounding box center [301, 379] width 276 height 27
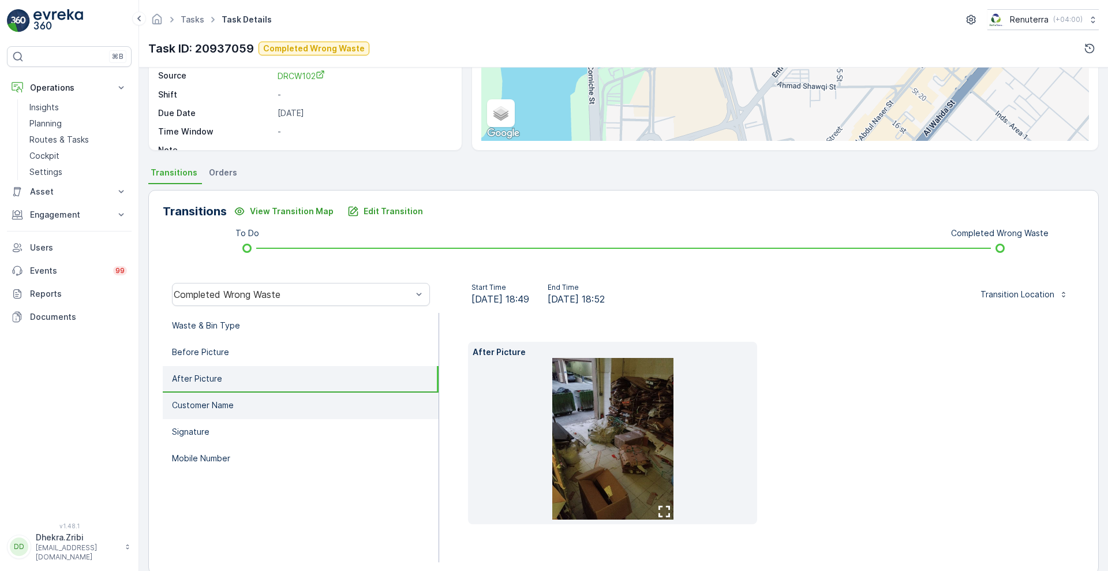
click at [225, 402] on p "Customer Name" at bounding box center [203, 405] width 62 height 12
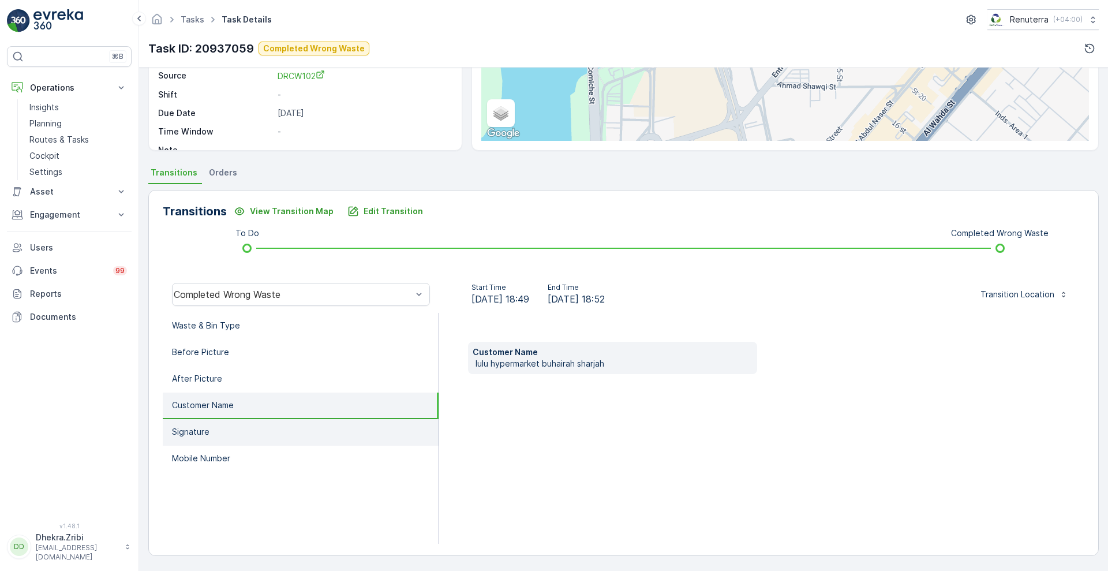
click at [209, 428] on li "Signature" at bounding box center [301, 432] width 276 height 27
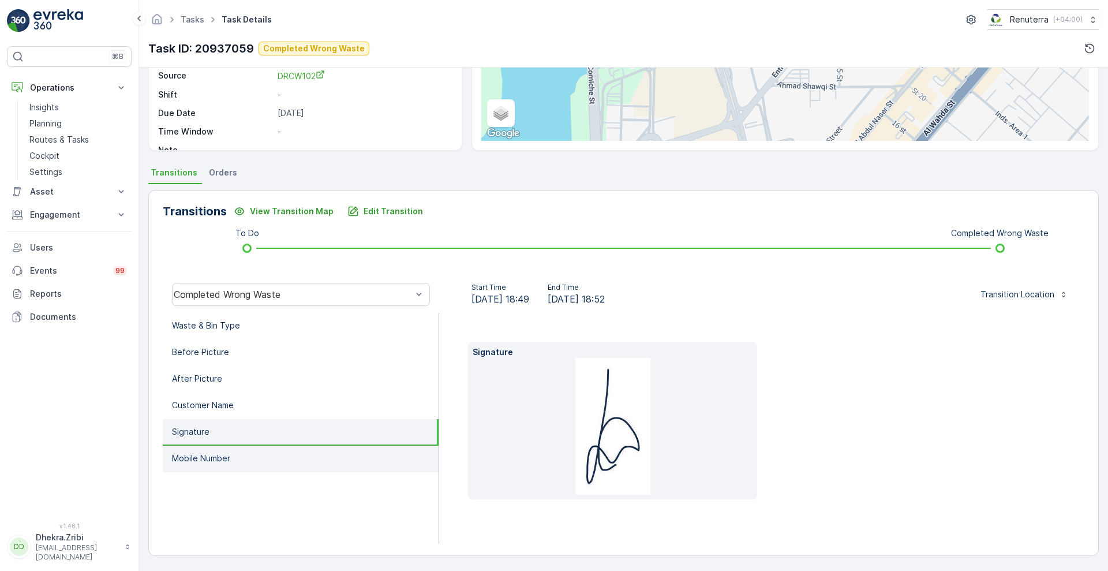
click at [204, 463] on p "Mobile Number" at bounding box center [201, 459] width 58 height 12
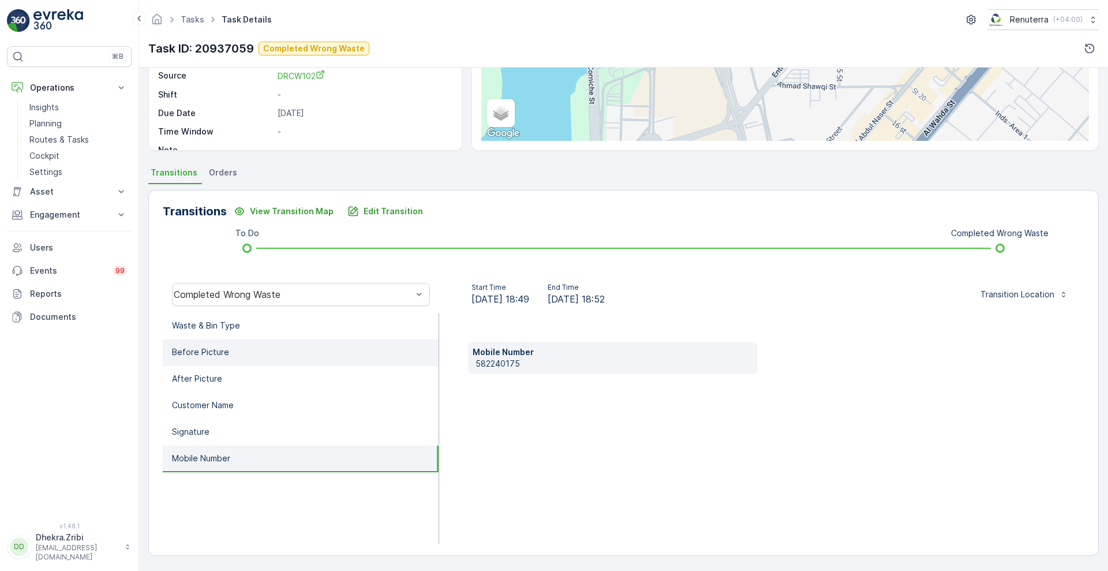
click at [261, 350] on li "Before Picture" at bounding box center [301, 352] width 276 height 27
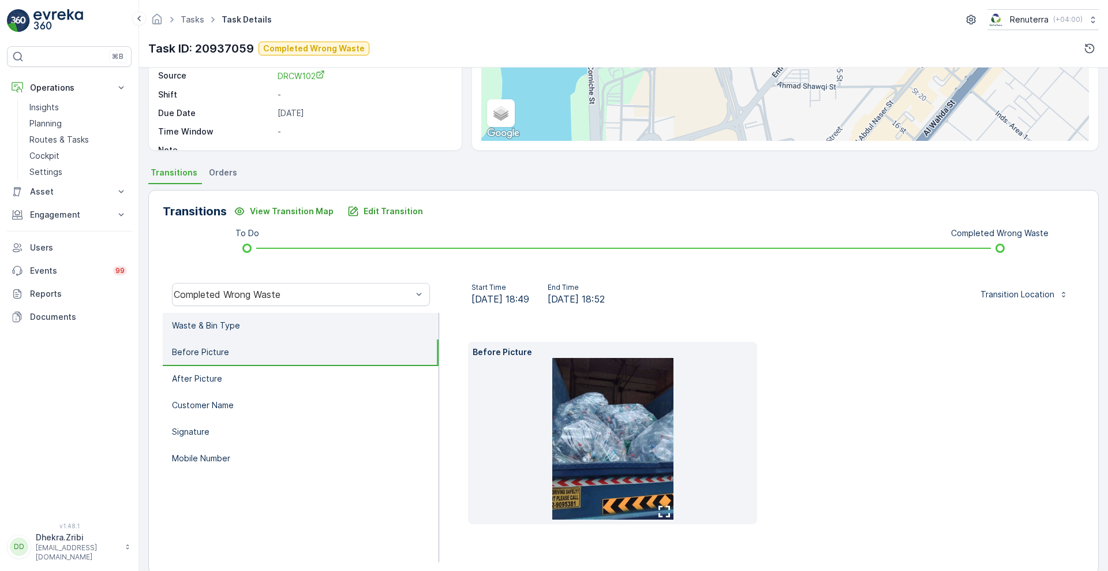
click at [233, 323] on p "Waste & Bin Type" at bounding box center [206, 326] width 68 height 12
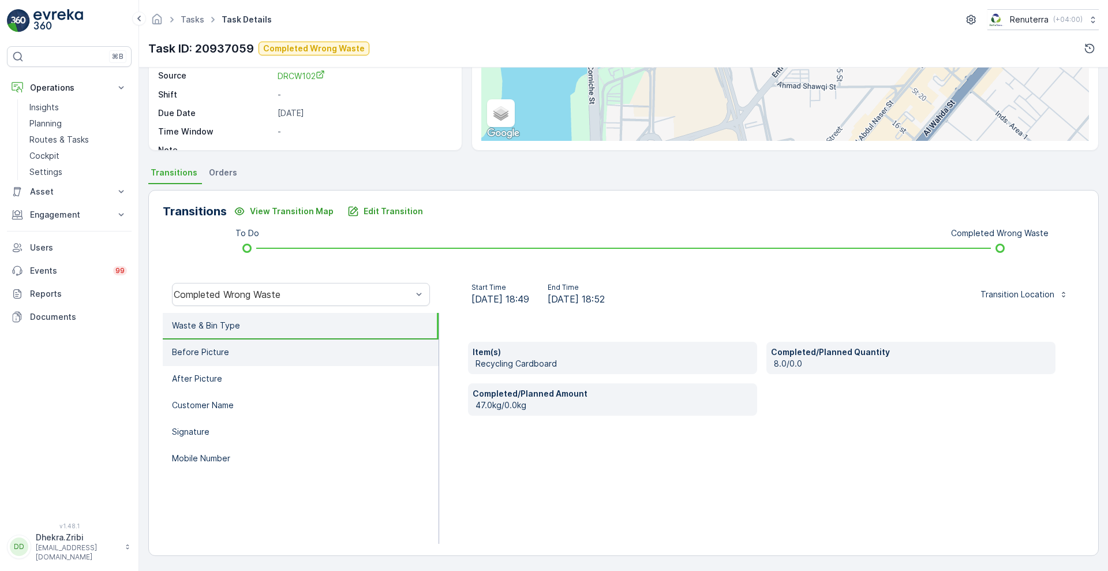
click at [212, 346] on p "Before Picture" at bounding box center [200, 352] width 57 height 12
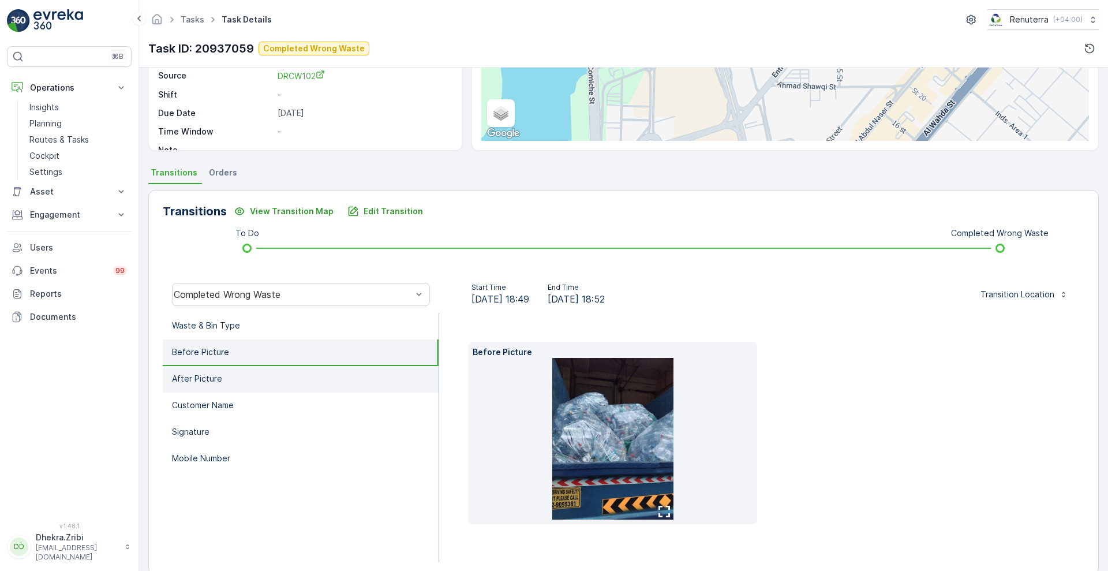
click at [199, 382] on p "After Picture" at bounding box center [197, 379] width 50 height 12
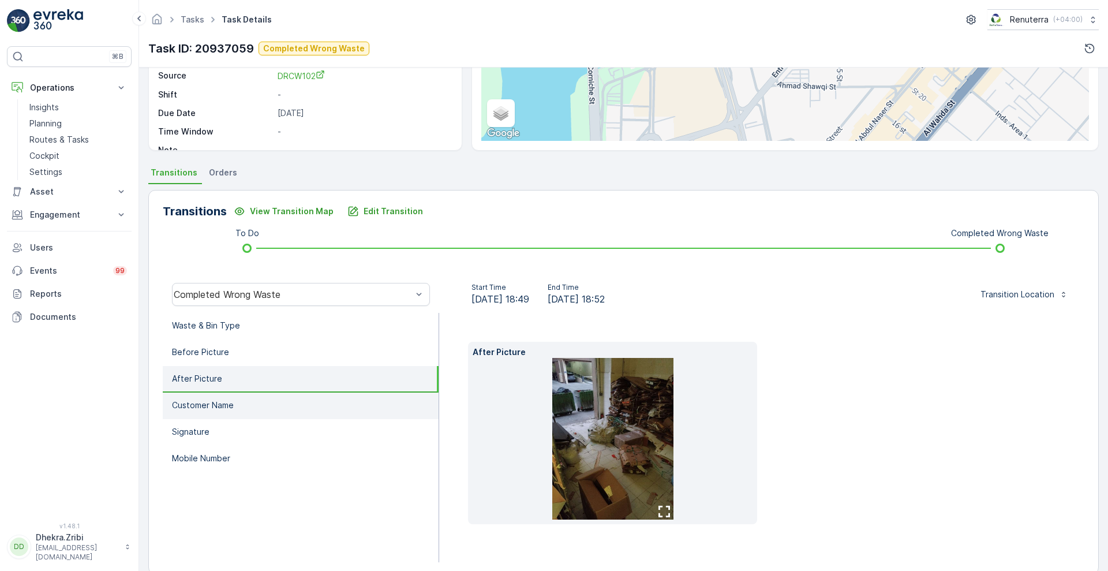
click at [205, 406] on p "Customer Name" at bounding box center [203, 405] width 62 height 12
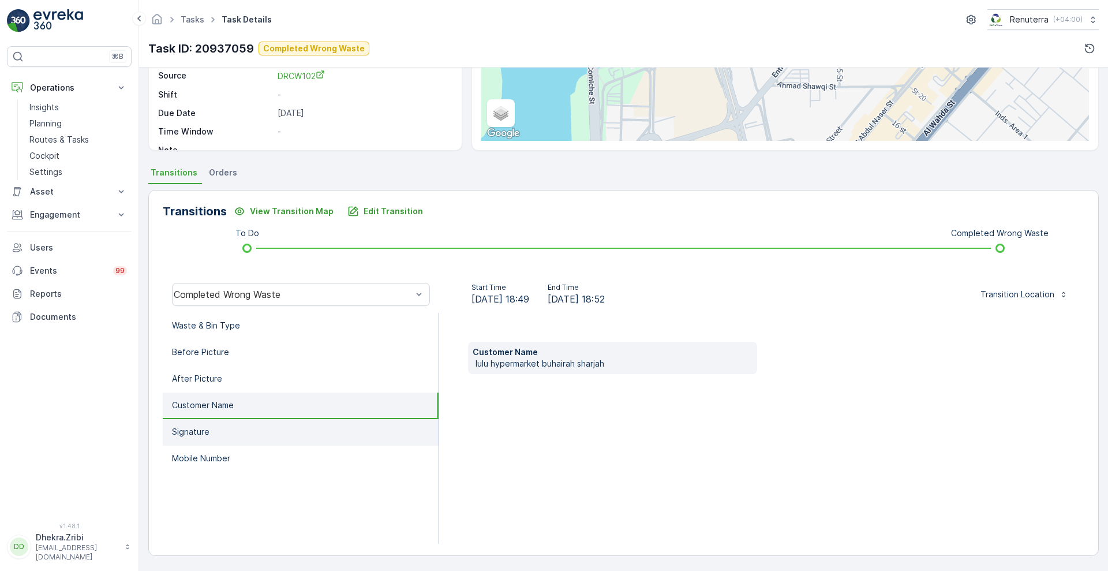
click at [198, 425] on li "Signature" at bounding box center [301, 432] width 276 height 27
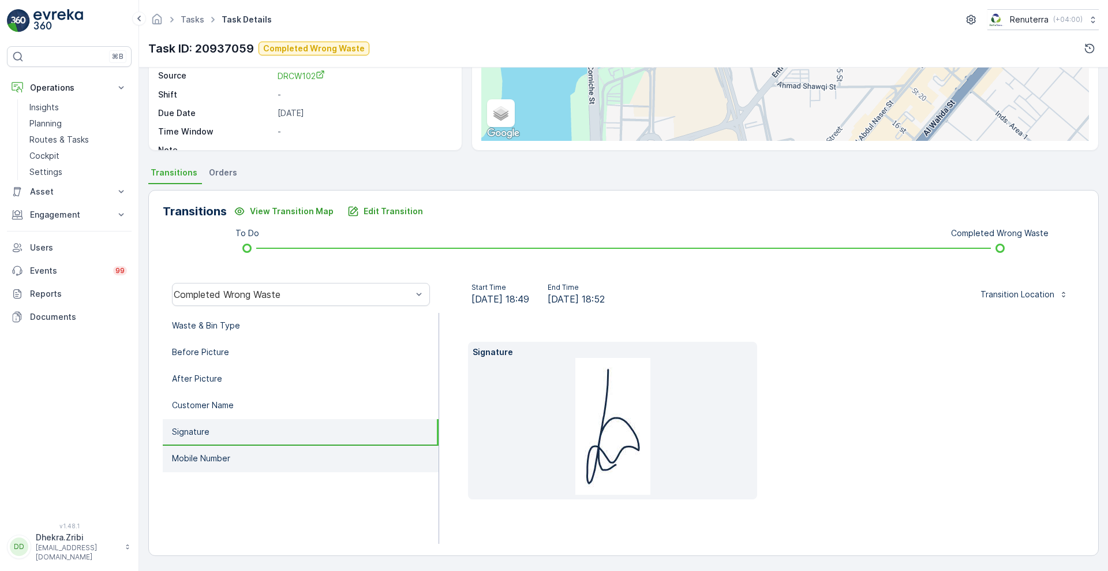
click at [189, 456] on p "Mobile Number" at bounding box center [201, 459] width 58 height 12
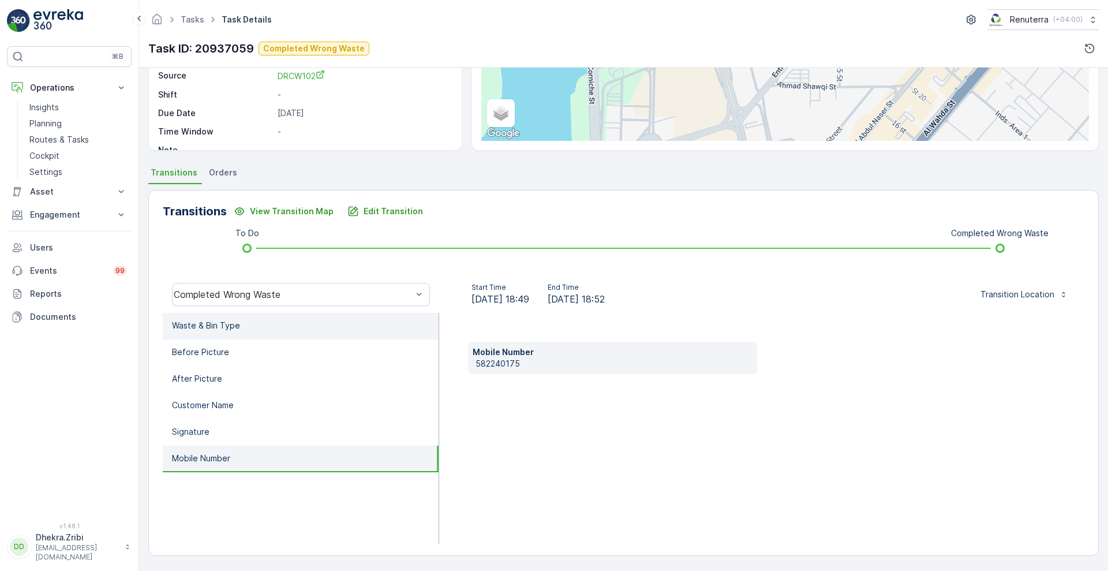
click at [231, 331] on li "Waste & Bin Type" at bounding box center [301, 326] width 276 height 27
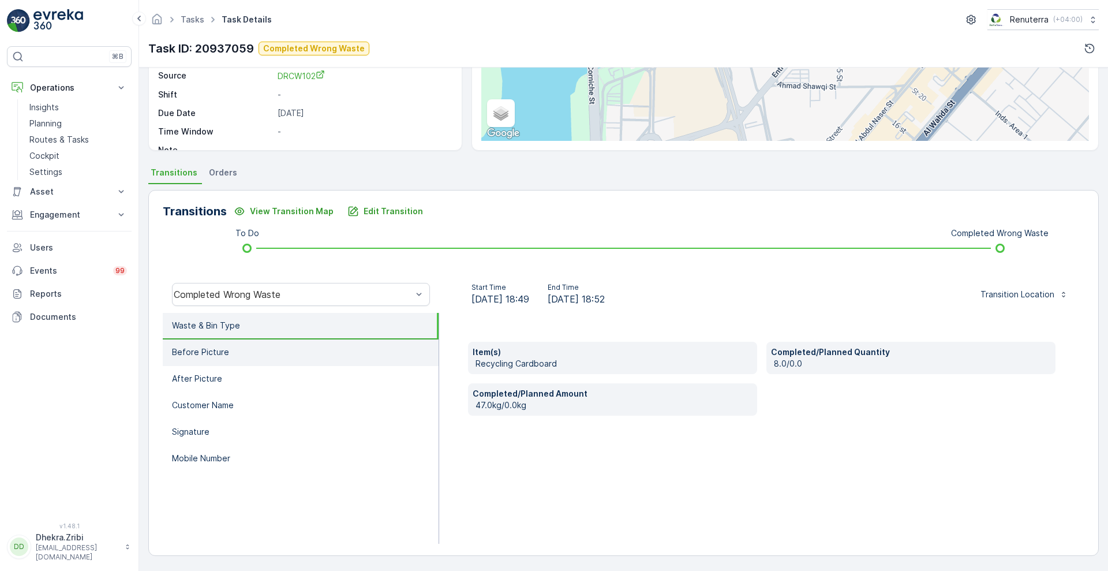
click at [234, 356] on li "Before Picture" at bounding box center [301, 352] width 276 height 27
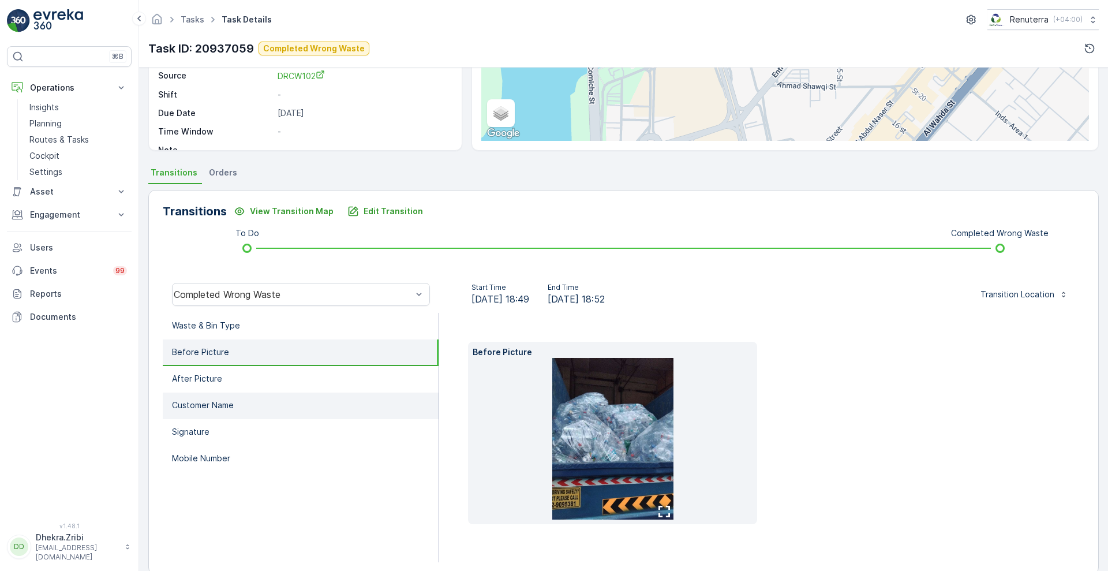
click at [218, 398] on li "Customer Name" at bounding box center [301, 405] width 276 height 27
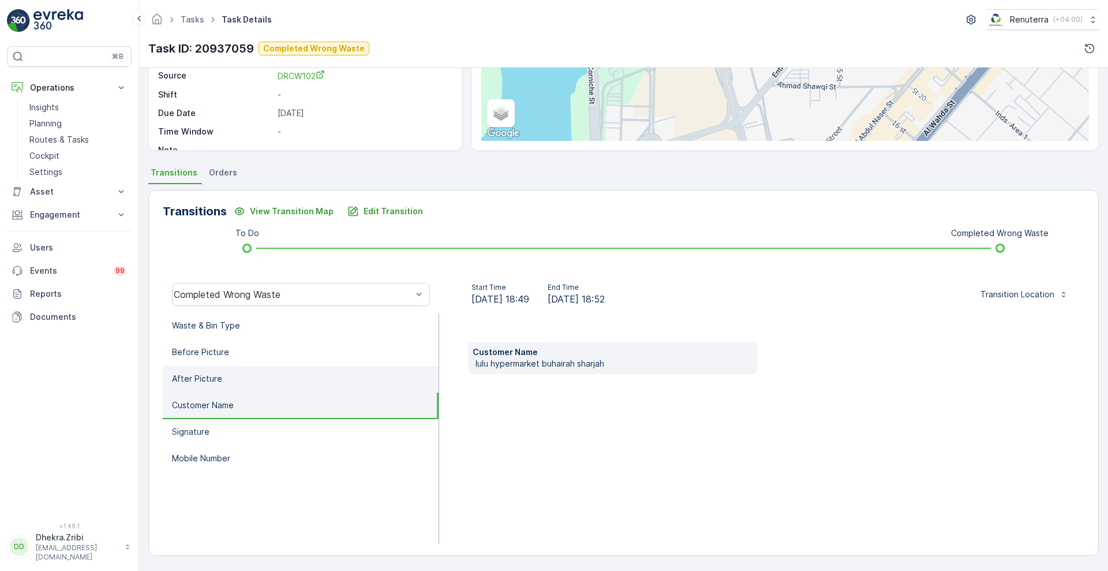
click at [222, 379] on li "After Picture" at bounding box center [301, 379] width 276 height 27
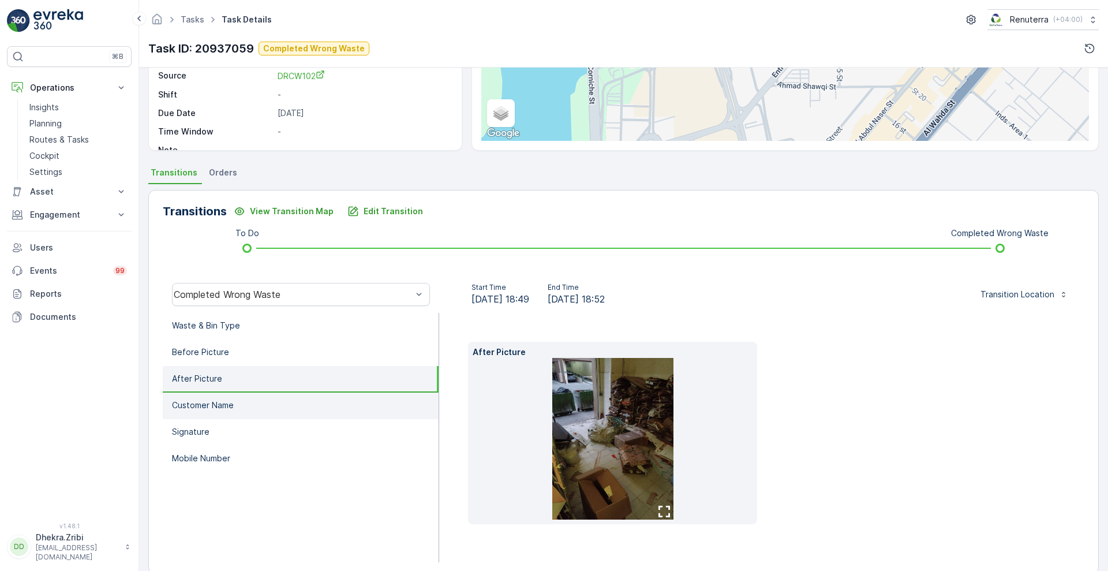
click at [223, 402] on p "Customer Name" at bounding box center [203, 405] width 62 height 12
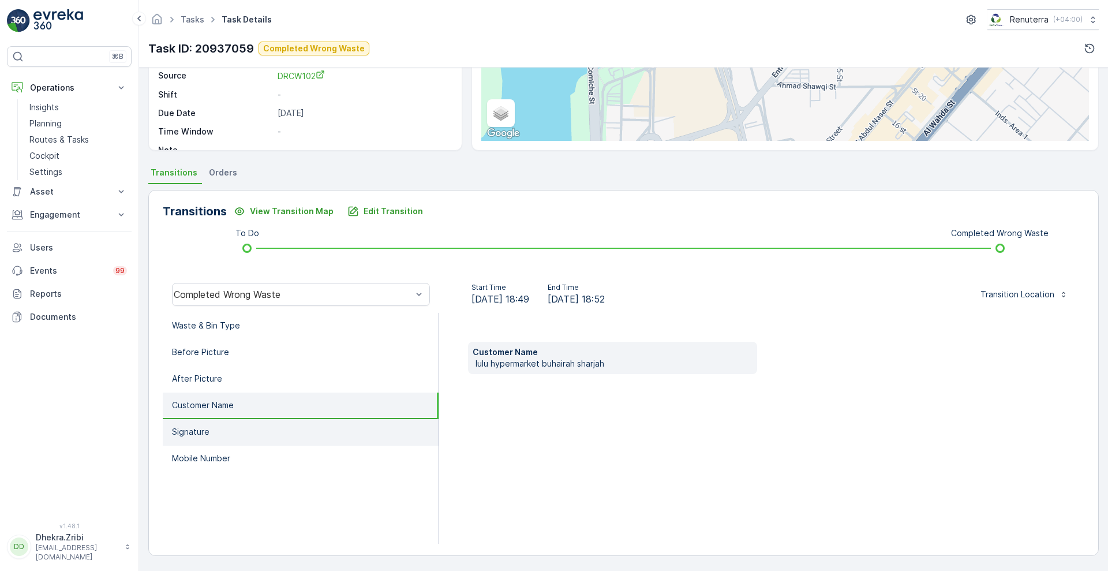
click at [207, 433] on p "Signature" at bounding box center [191, 432] width 38 height 12
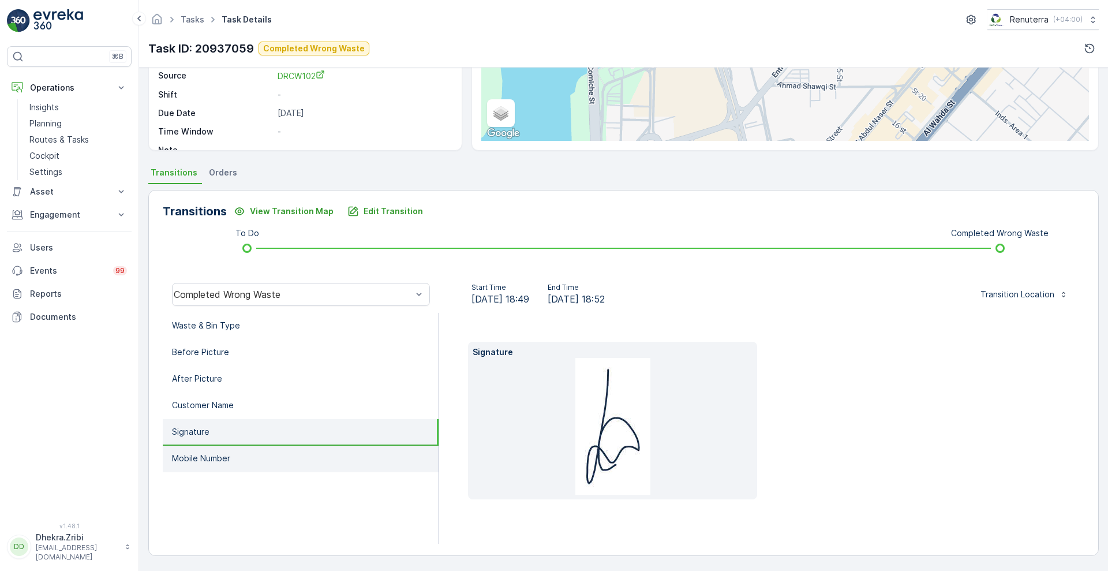
click at [210, 456] on p "Mobile Number" at bounding box center [201, 459] width 58 height 12
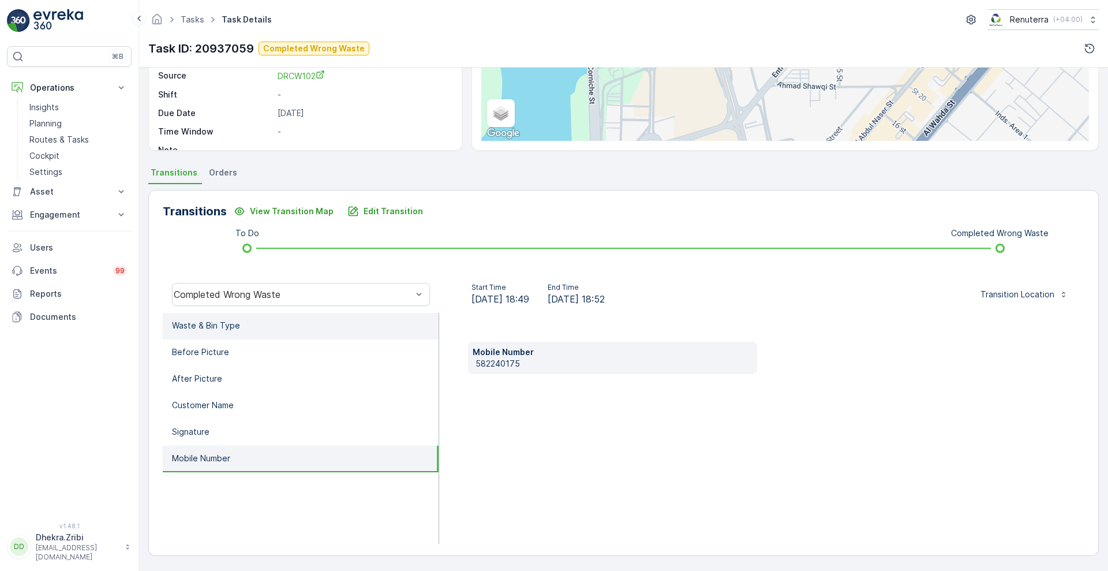
click at [237, 335] on li "Waste & Bin Type" at bounding box center [301, 326] width 276 height 27
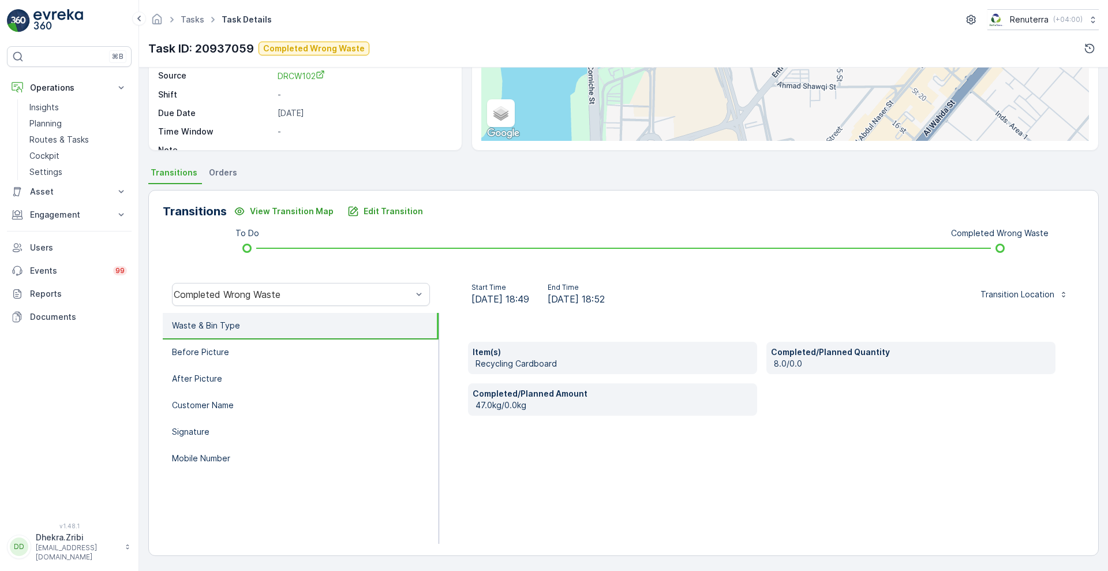
click at [194, 258] on div "Transitions View Transition Map Edit Transition To Do Completed Wrong Waste Com…" at bounding box center [623, 373] width 951 height 366
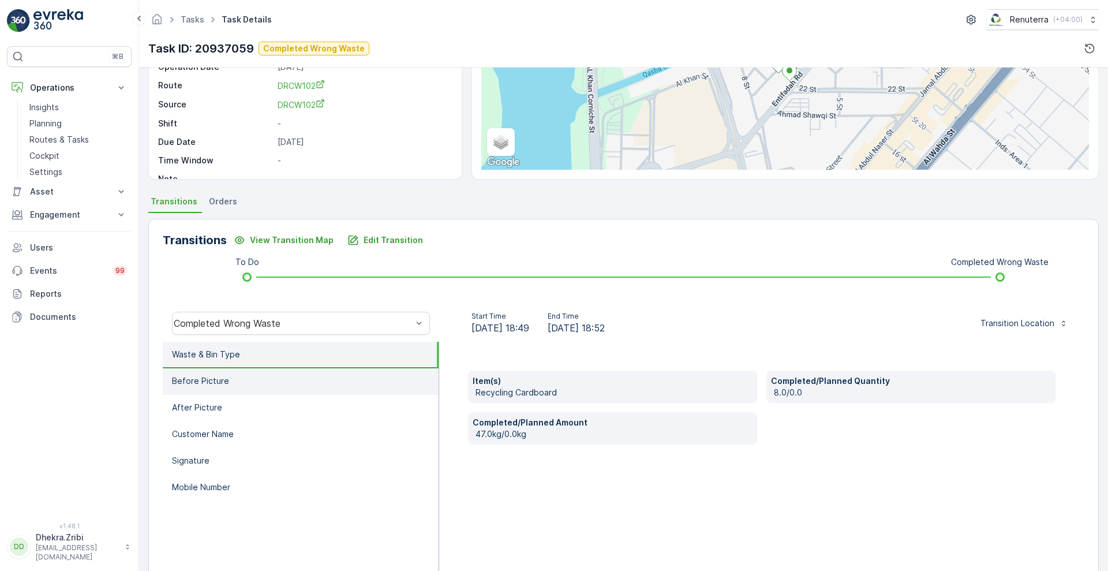
click at [291, 388] on li "Before Picture" at bounding box center [301, 381] width 276 height 27
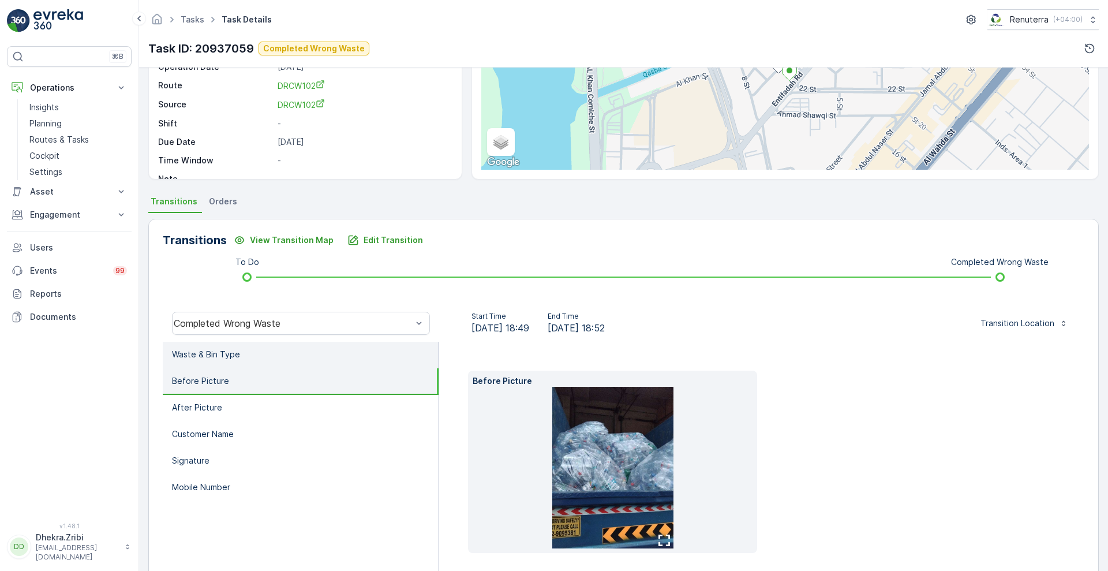
click at [256, 345] on li "Waste & Bin Type" at bounding box center [301, 355] width 276 height 27
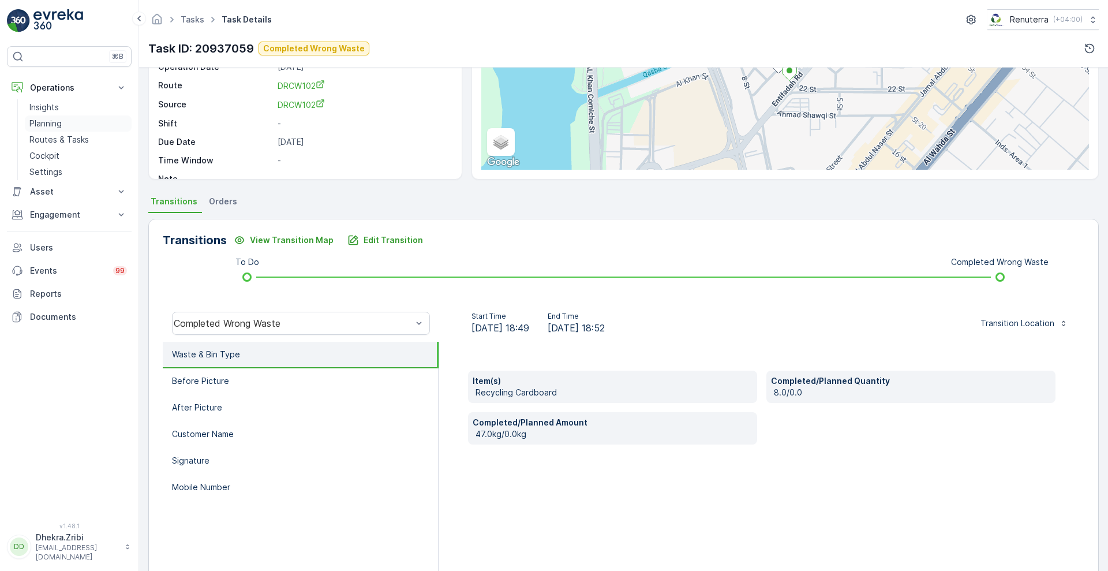
click at [44, 119] on p "Planning" at bounding box center [45, 124] width 32 height 12
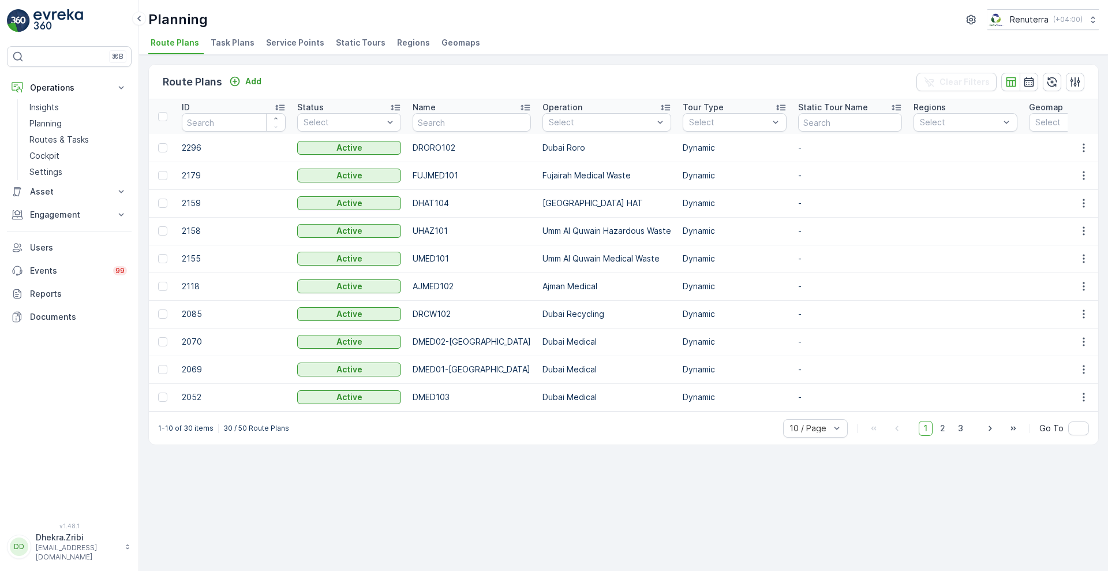
click at [289, 43] on span "Service Points" at bounding box center [295, 43] width 58 height 12
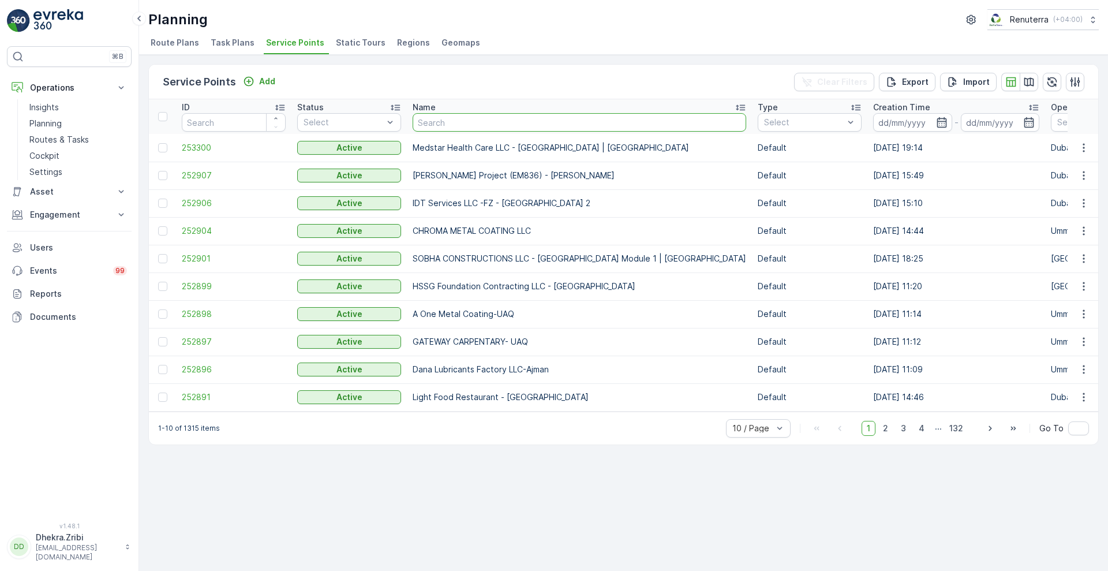
click at [469, 124] on input "text" at bounding box center [580, 122] width 334 height 18
paste input "Hyderabadi Biryani House"
type input "Hyderabadi Biryani House"
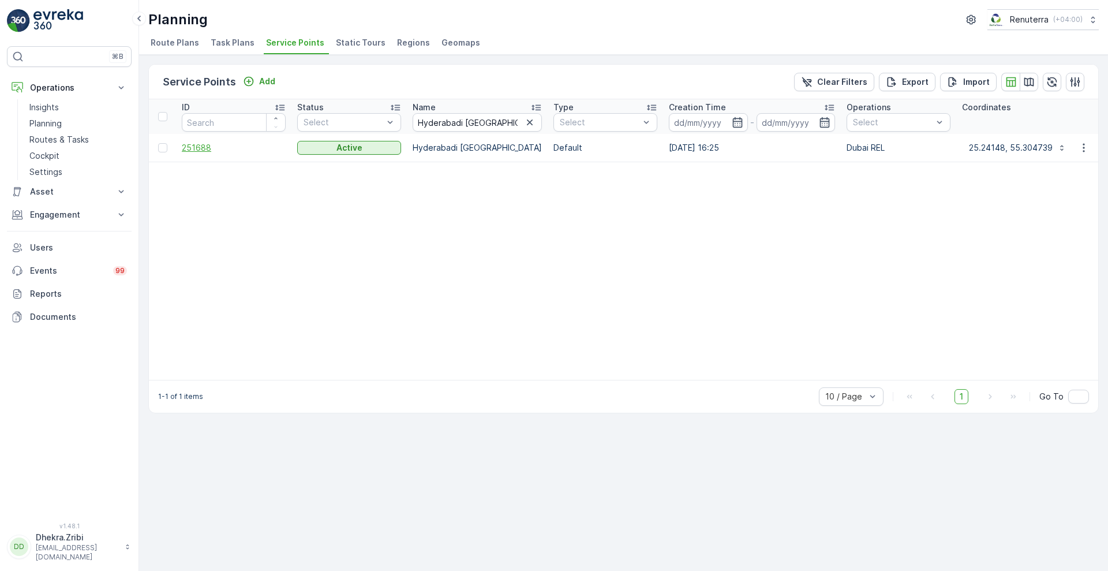
click at [199, 147] on span "251688" at bounding box center [234, 148] width 104 height 12
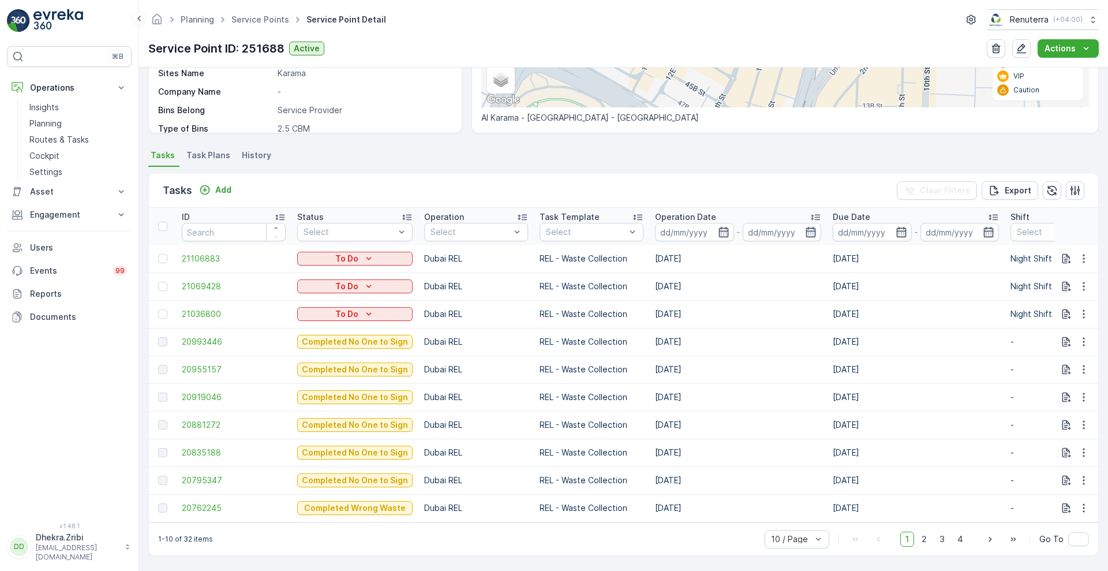
scroll to position [238, 0]
click at [719, 227] on icon "button" at bounding box center [724, 232] width 10 height 10
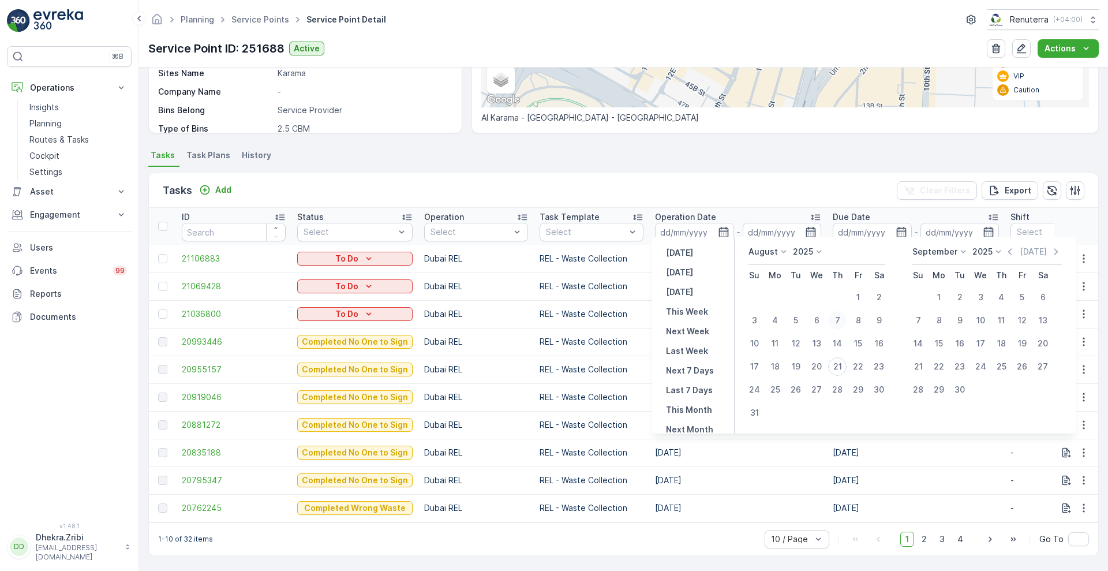
click at [832, 317] on div "7" at bounding box center [837, 320] width 18 height 18
type input "07.08.2025"
click at [832, 317] on div "7" at bounding box center [837, 320] width 18 height 18
type input "07.08.2025"
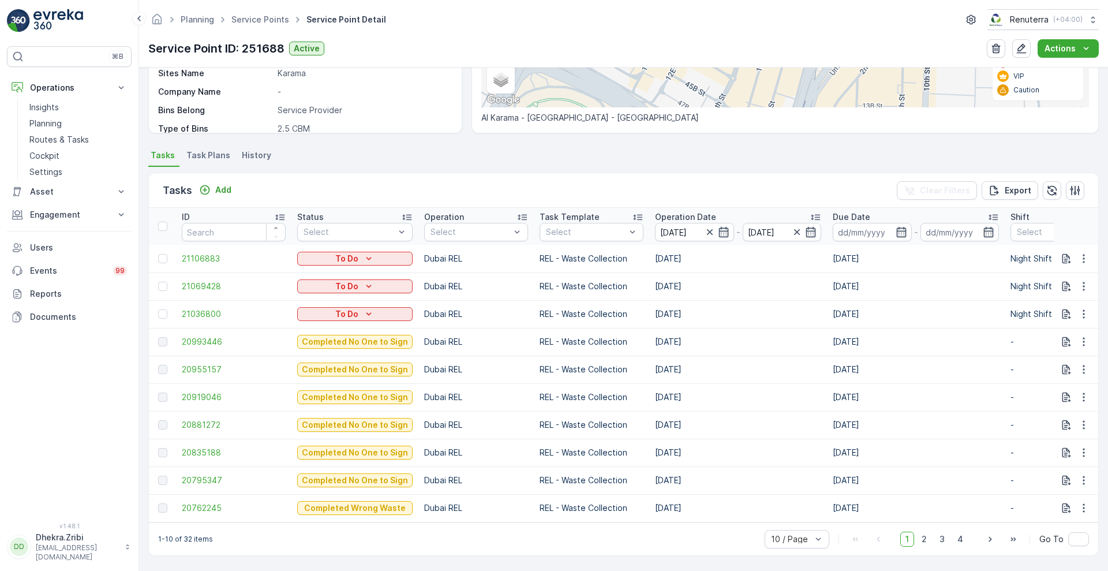
click at [730, 181] on div "Tasks Add Clear Filters Export" at bounding box center [623, 190] width 949 height 35
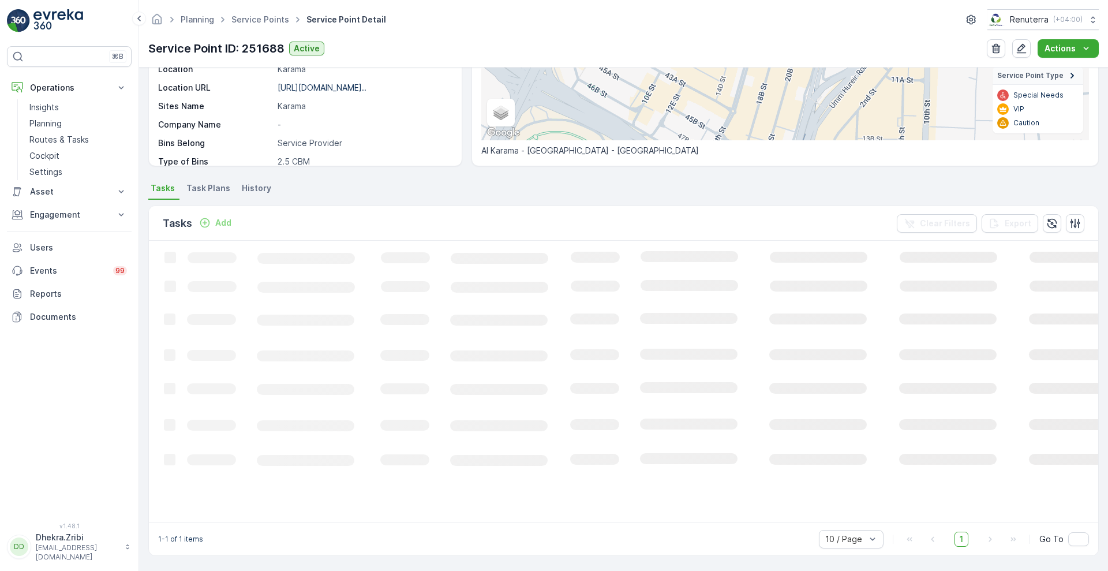
scroll to position [206, 0]
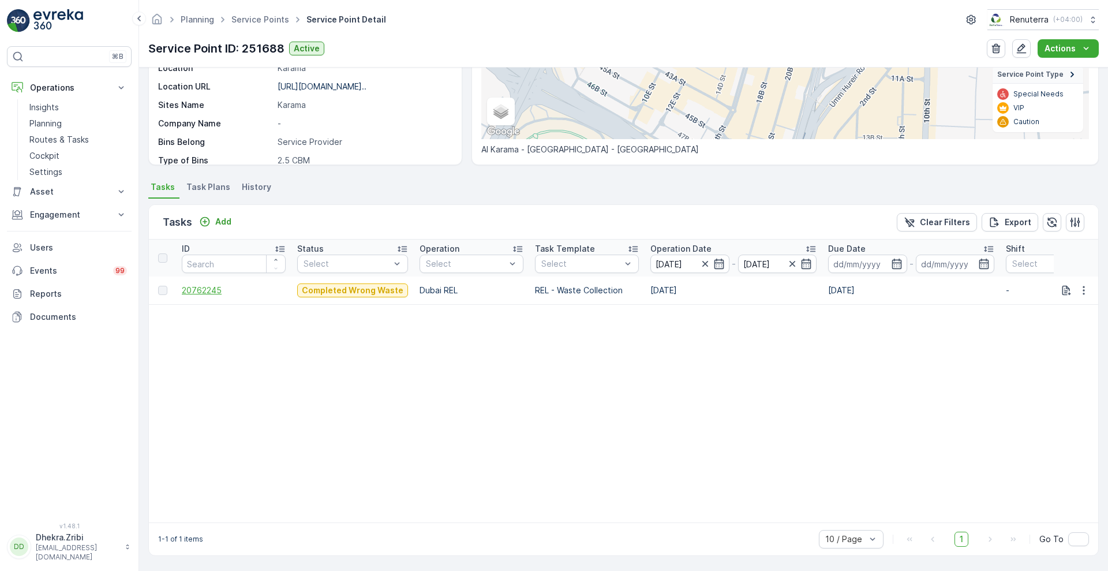
click at [193, 285] on span "20762245" at bounding box center [234, 291] width 104 height 12
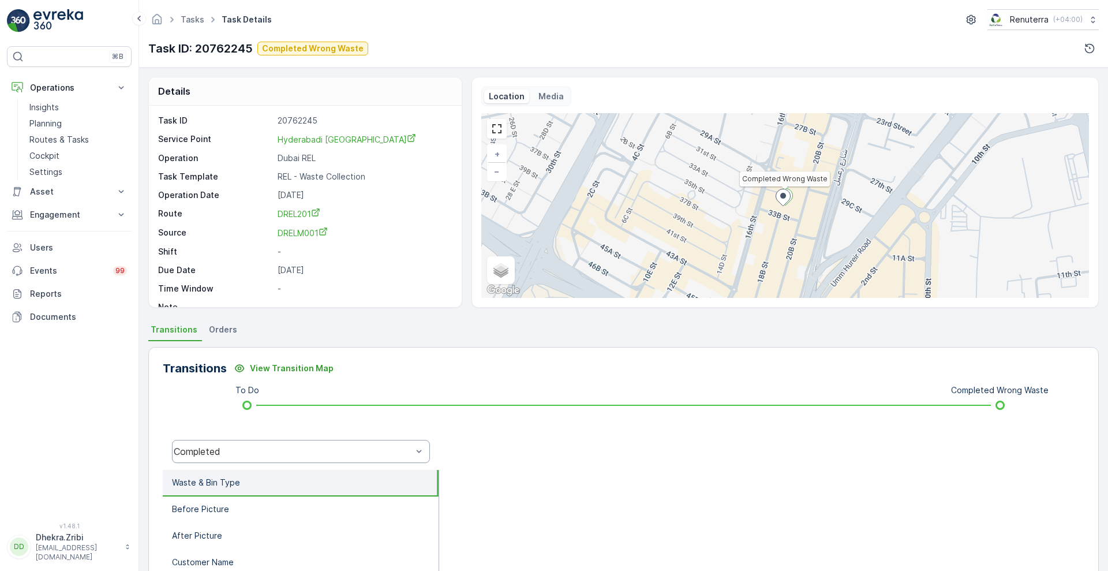
click at [306, 448] on div "Completed" at bounding box center [293, 451] width 238 height 10
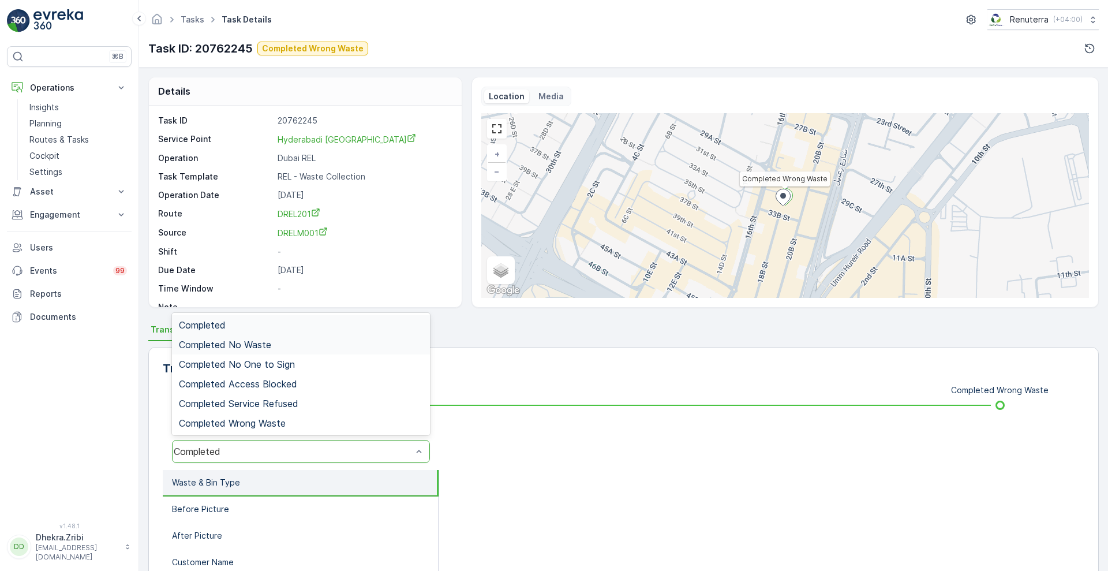
click at [262, 349] on span "Completed No Waste" at bounding box center [225, 344] width 92 height 10
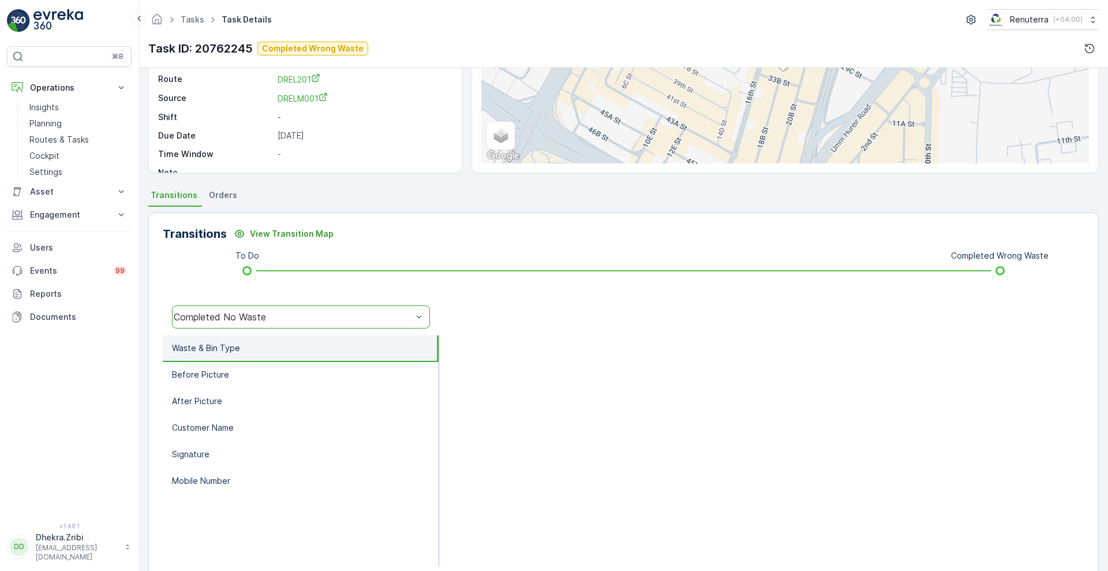
scroll to position [157, 0]
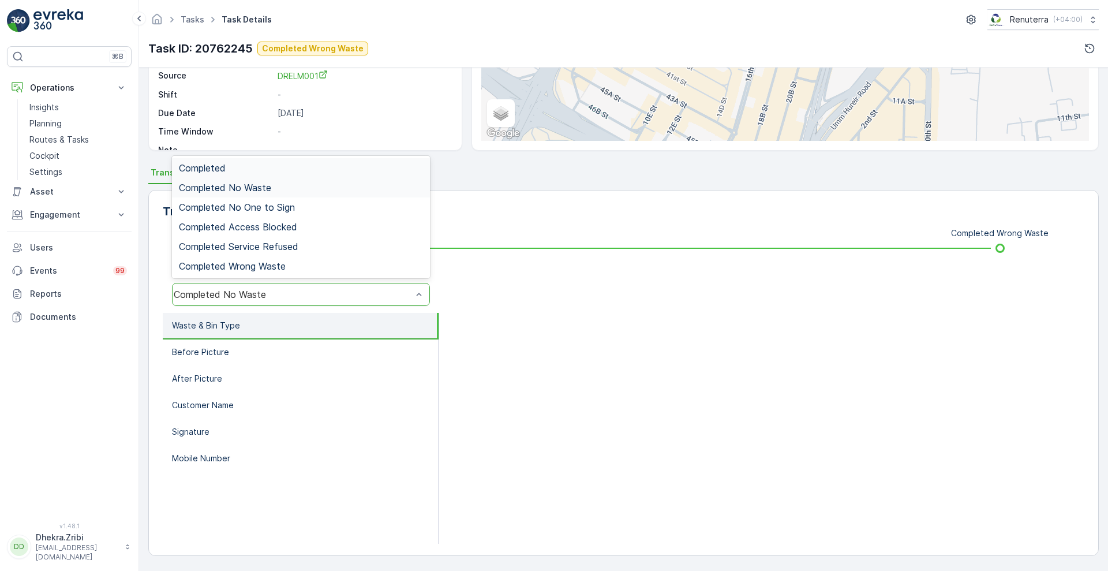
click at [317, 294] on div "Completed No Waste" at bounding box center [293, 294] width 238 height 10
click at [266, 261] on span "Completed Wrong Waste" at bounding box center [232, 266] width 107 height 10
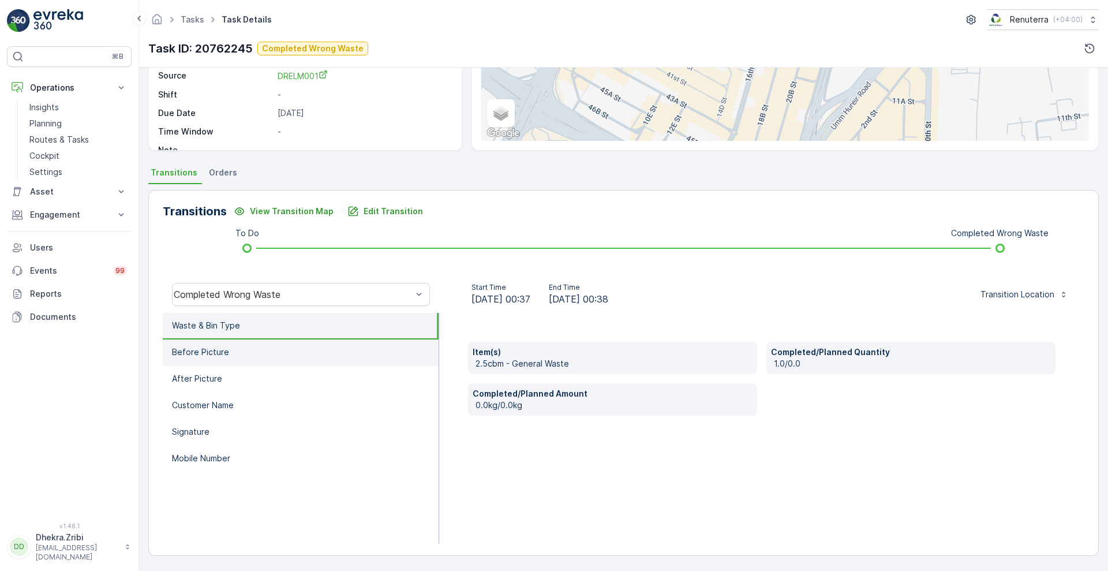
click at [225, 353] on p "Before Picture" at bounding box center [200, 352] width 57 height 12
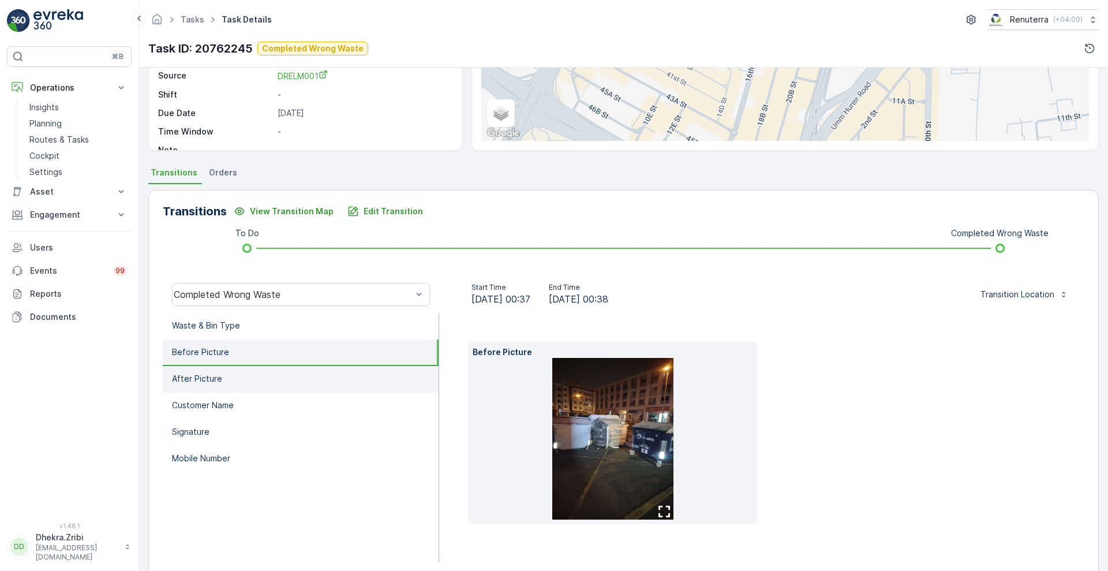
click at [219, 378] on p "After Picture" at bounding box center [197, 379] width 50 height 12
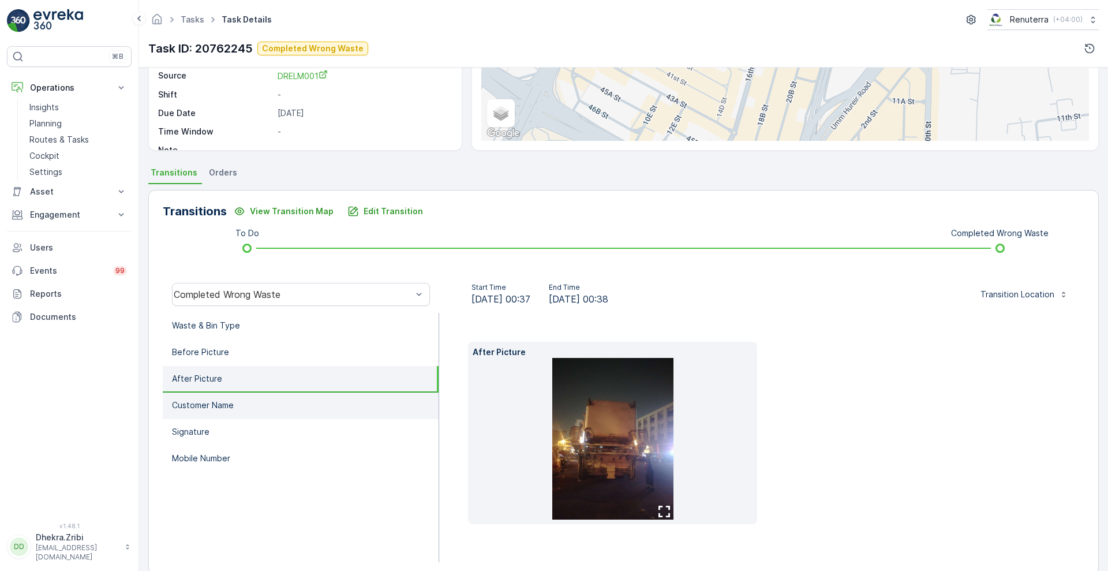
click at [208, 404] on p "Customer Name" at bounding box center [203, 405] width 62 height 12
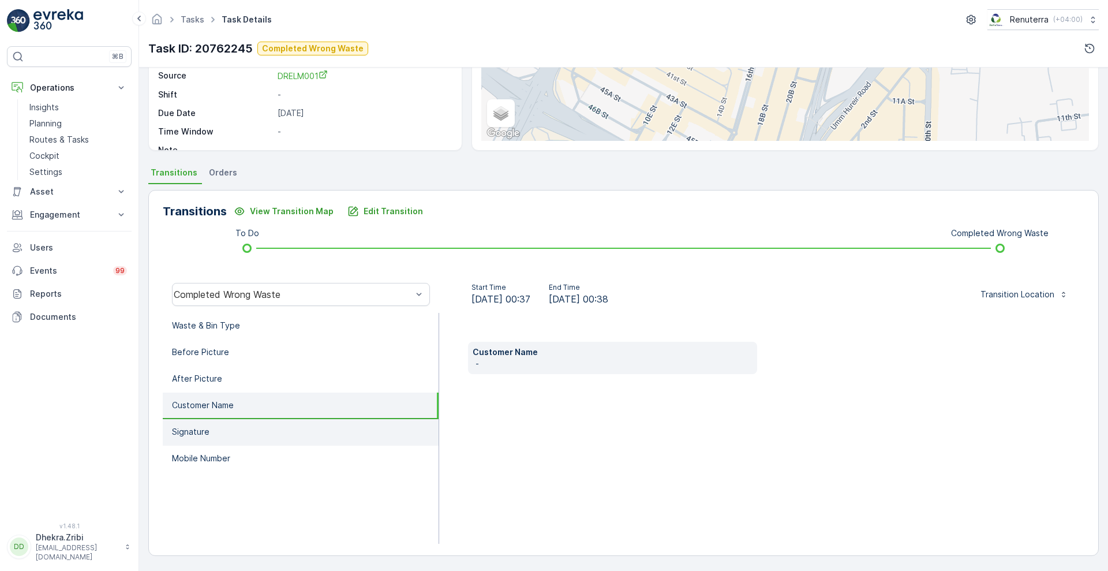
click at [201, 421] on li "Signature" at bounding box center [301, 432] width 276 height 27
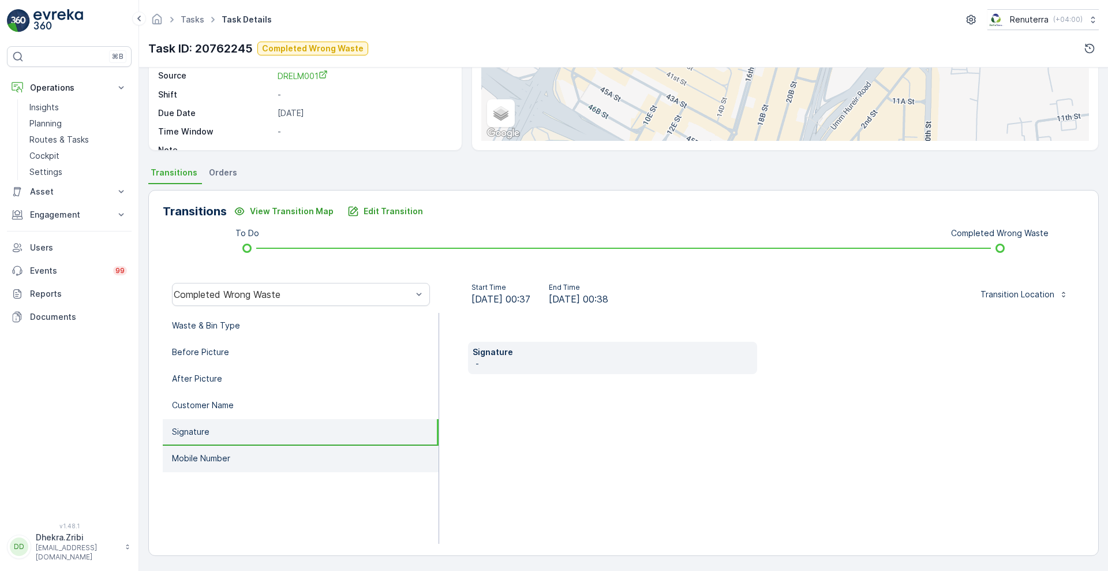
click at [196, 468] on li "Mobile Number" at bounding box center [301, 459] width 276 height 27
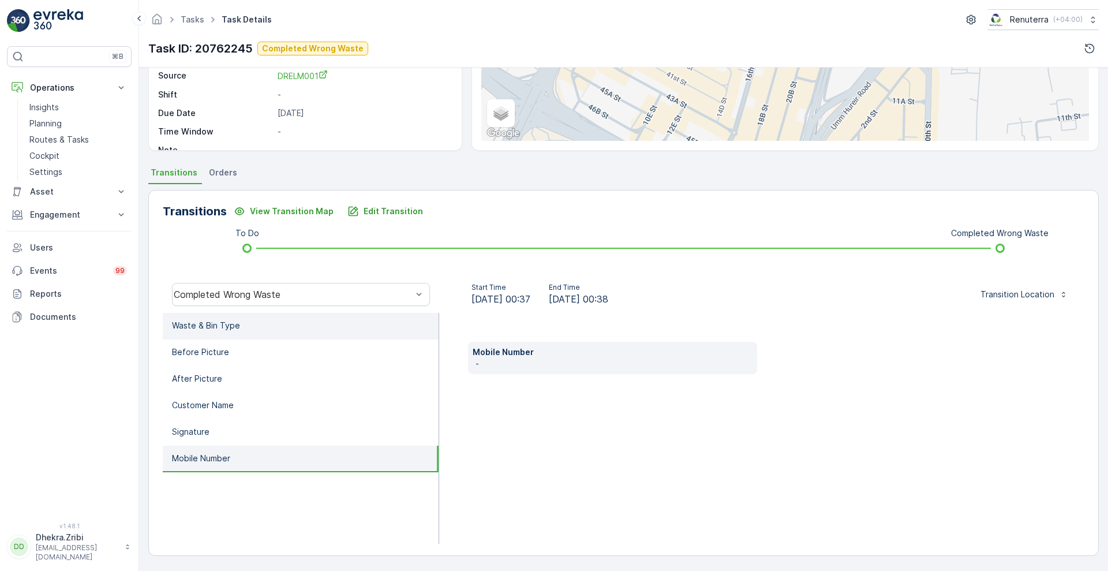
click at [246, 332] on li "Waste & Bin Type" at bounding box center [301, 326] width 276 height 27
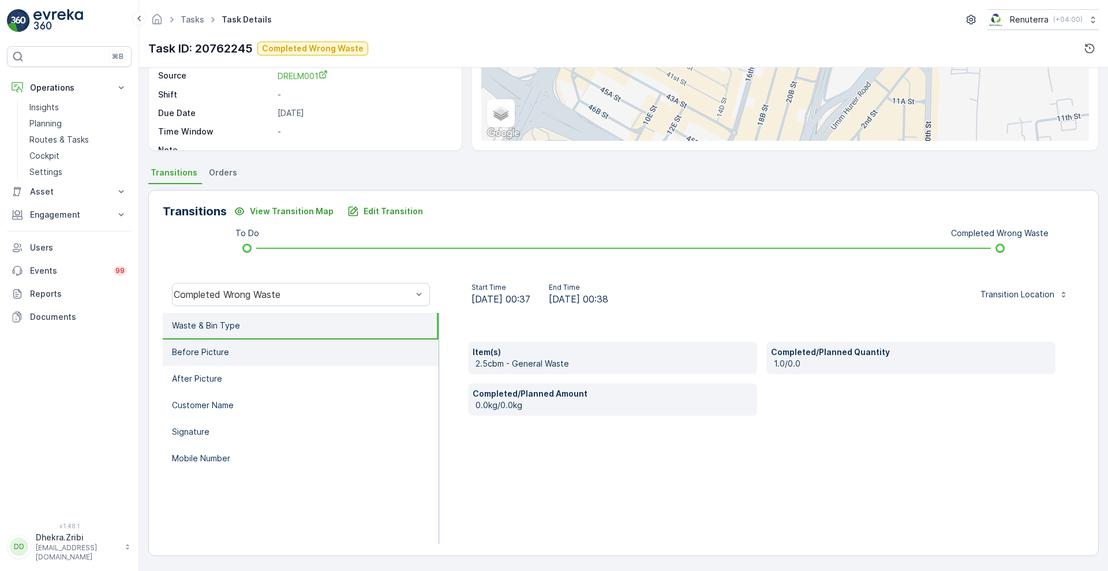
click at [226, 356] on li "Before Picture" at bounding box center [301, 352] width 276 height 27
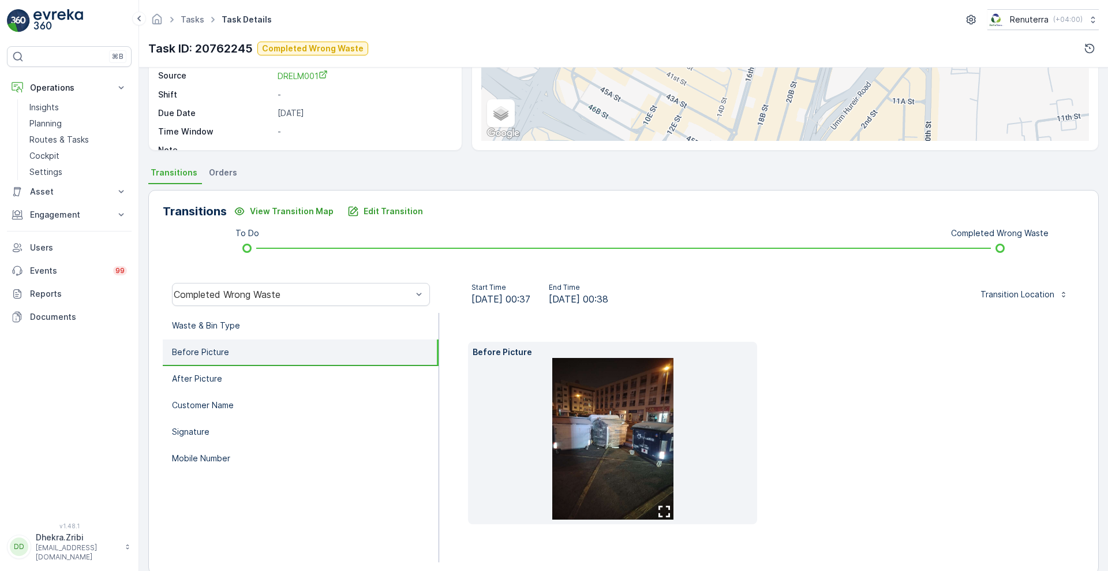
click at [401, 123] on div "Task ID 20762245 Service Point Hyderabadi Biryani House Operation Dubai REL Tas…" at bounding box center [303, 57] width 291 height 198
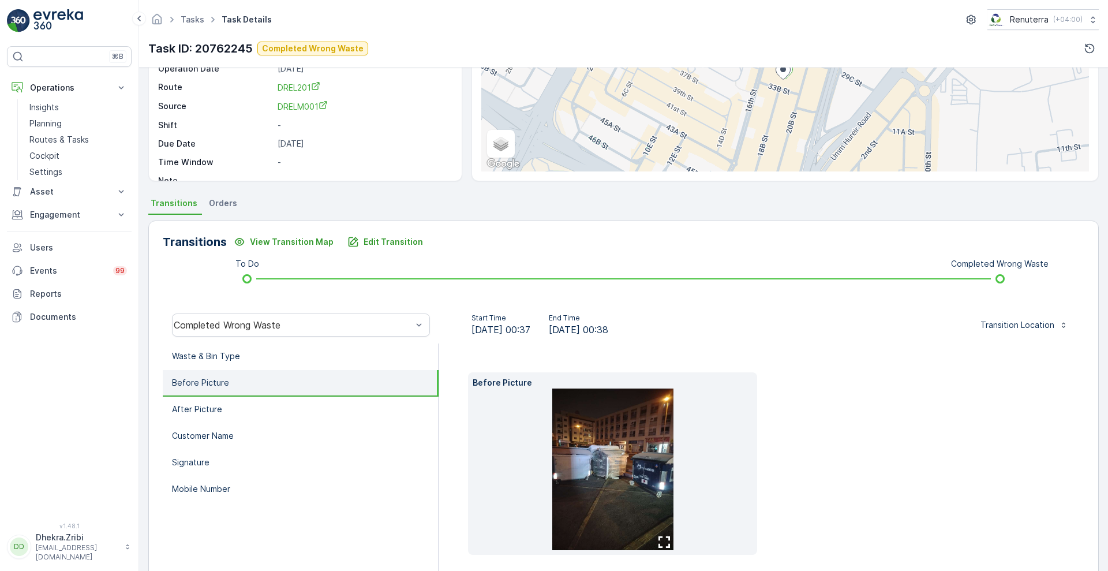
scroll to position [99, 0]
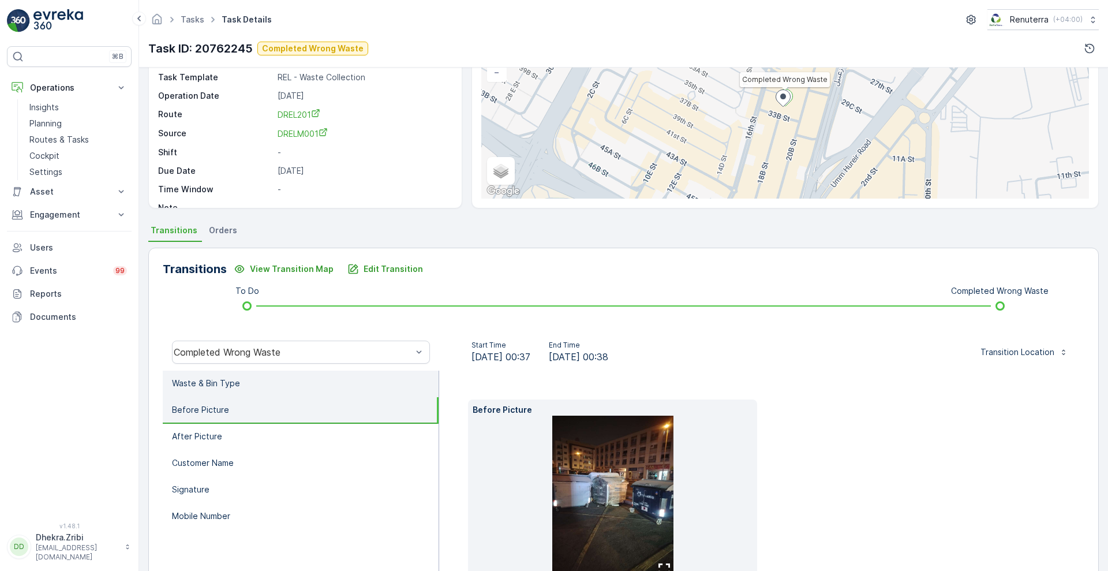
click at [234, 386] on p "Waste & Bin Type" at bounding box center [206, 383] width 68 height 12
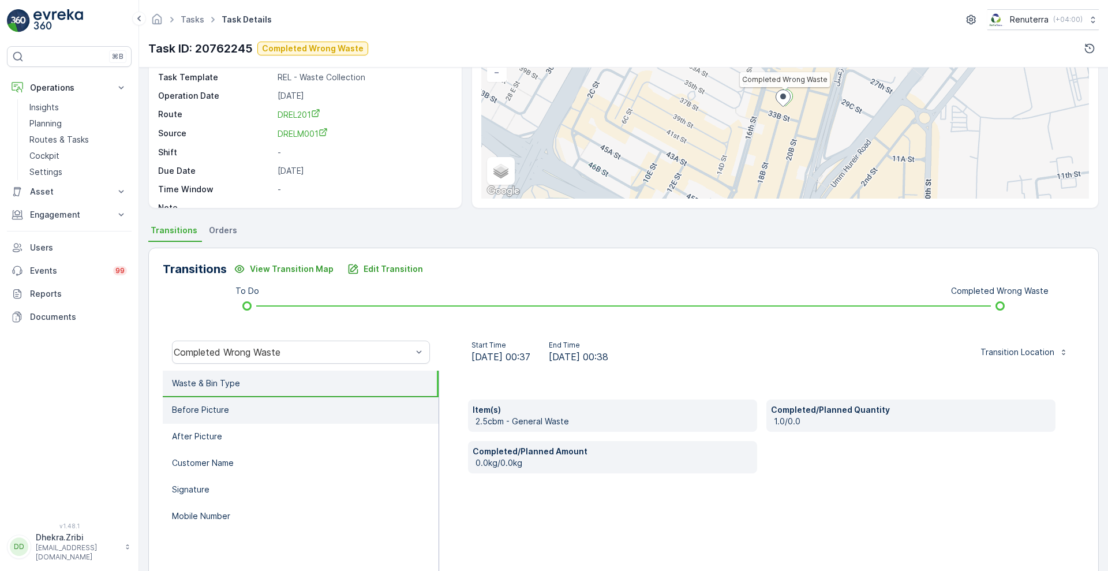
click at [249, 413] on li "Before Picture" at bounding box center [301, 410] width 276 height 27
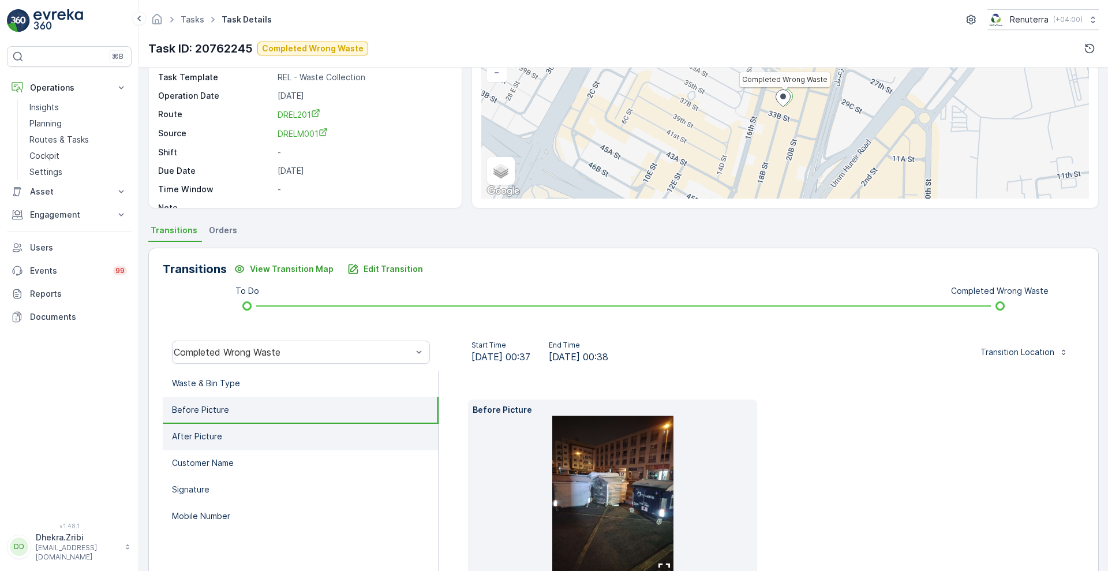
click at [226, 437] on li "After Picture" at bounding box center [301, 437] width 276 height 27
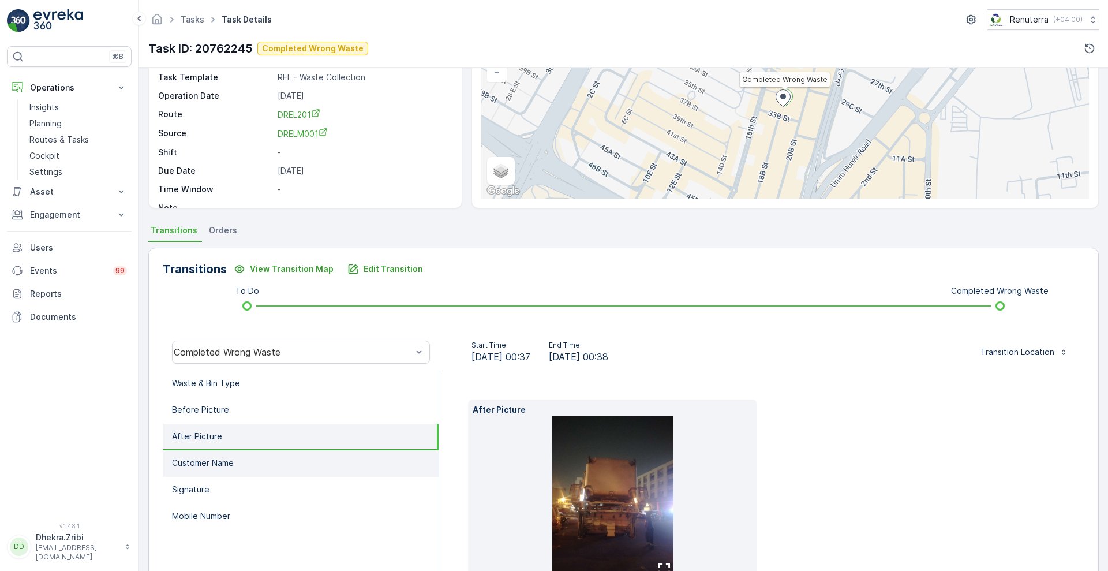
click at [220, 466] on p "Customer Name" at bounding box center [203, 463] width 62 height 12
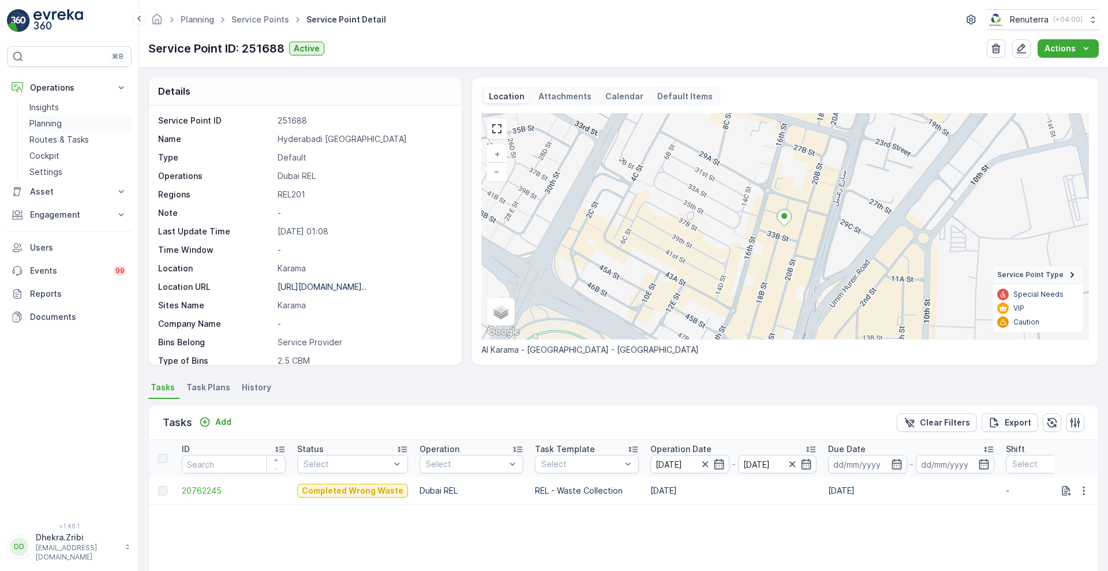
click at [38, 123] on p "Planning" at bounding box center [45, 124] width 32 height 12
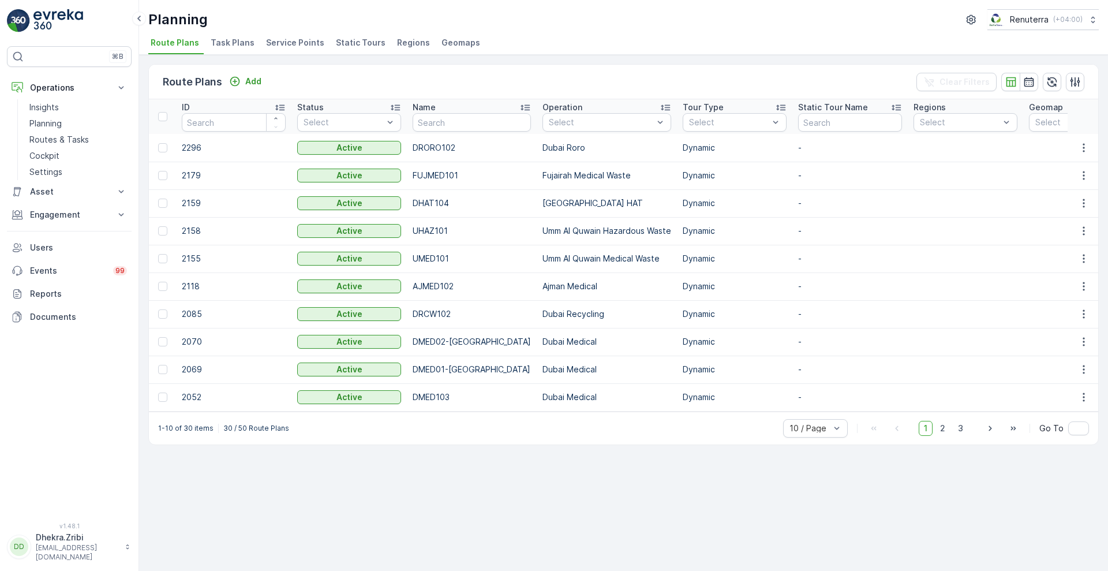
click at [270, 47] on span "Service Points" at bounding box center [295, 43] width 58 height 12
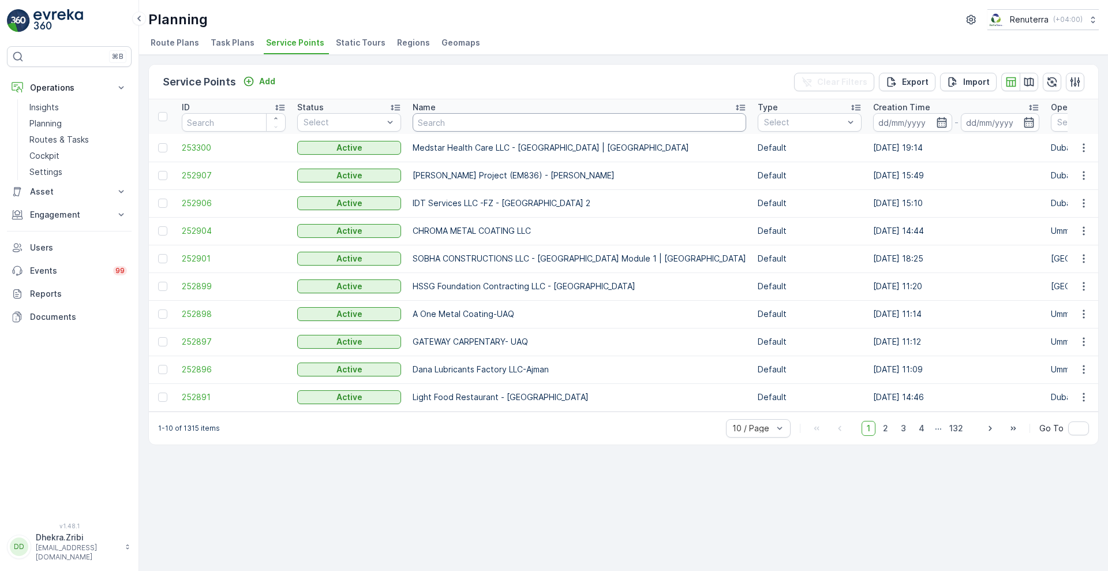
click at [459, 121] on input "text" at bounding box center [580, 122] width 334 height 18
paste input "ARENCO REAL ESTATE CO. L.L.C (Golden Sands 08)"
type input "ARENCO REAL ESTATE CO. L.L.C (Golden Sands 08)"
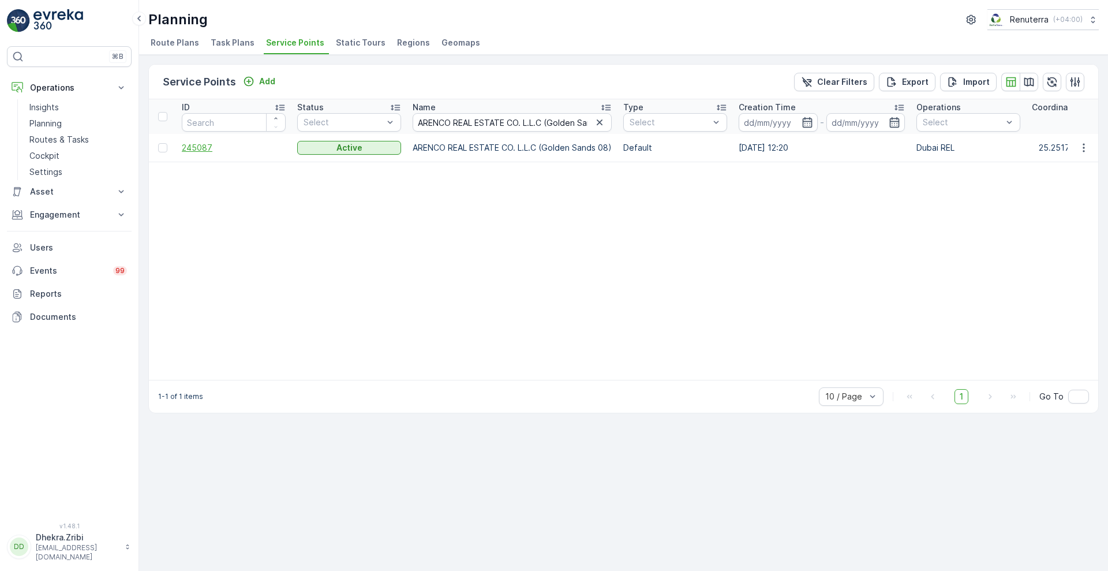
click at [199, 148] on span "245087" at bounding box center [234, 148] width 104 height 12
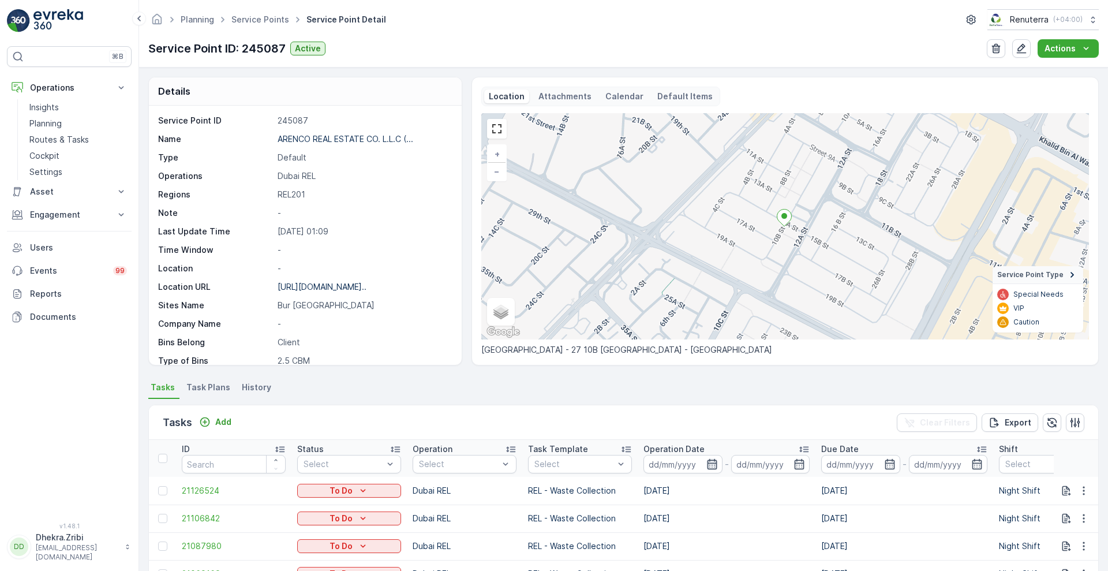
click at [715, 466] on icon "button" at bounding box center [712, 464] width 12 height 12
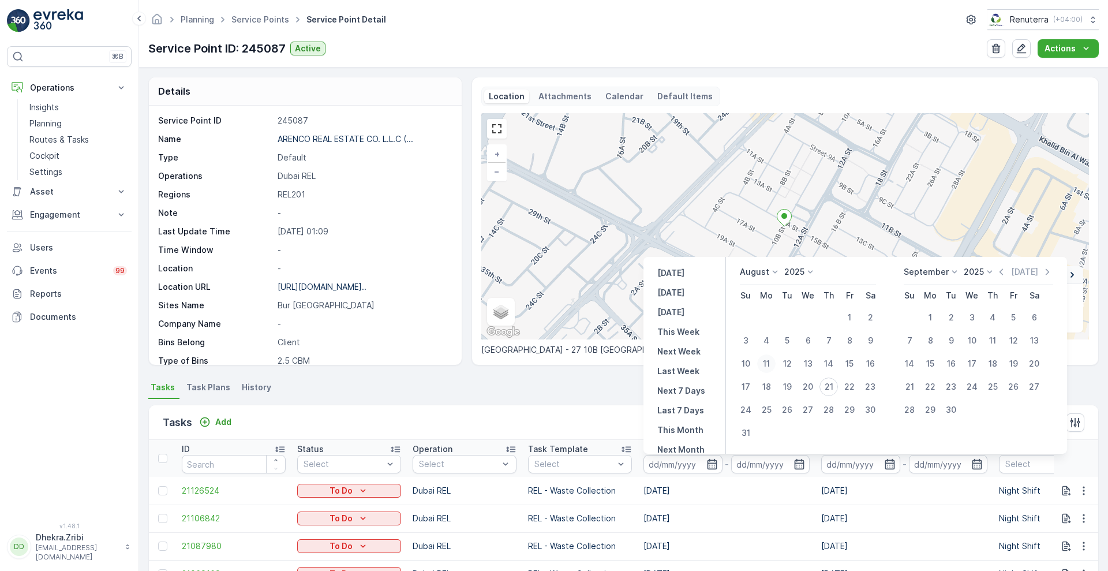
click at [773, 364] on div "11" at bounding box center [766, 363] width 18 height 18
type input "11.08.2025"
click at [773, 364] on div "11" at bounding box center [766, 363] width 18 height 18
type input "11.08.2025"
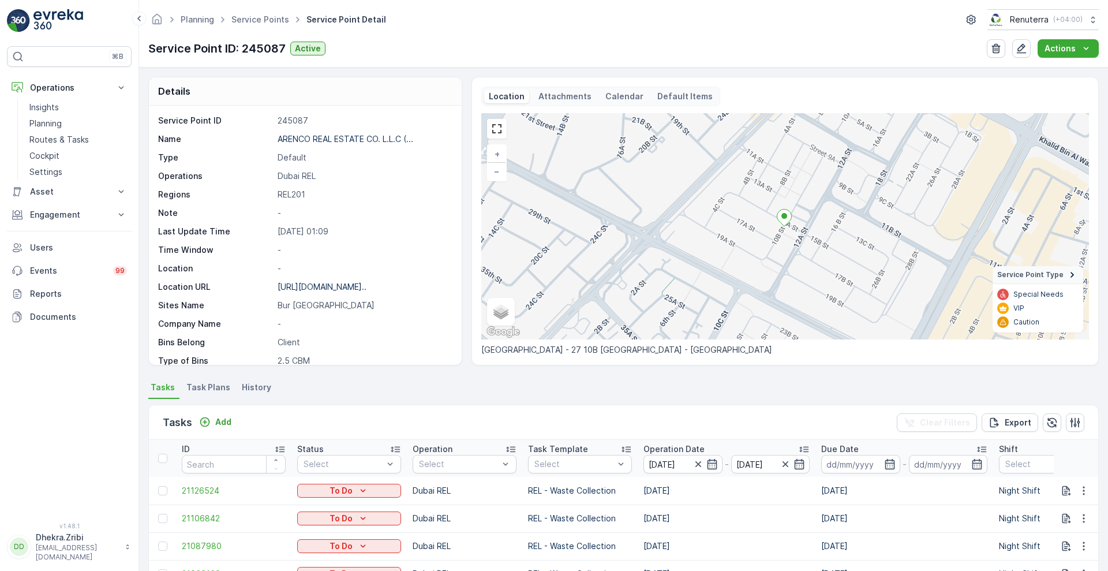
click at [574, 418] on div "Tasks Add Clear Filters Export" at bounding box center [623, 422] width 949 height 35
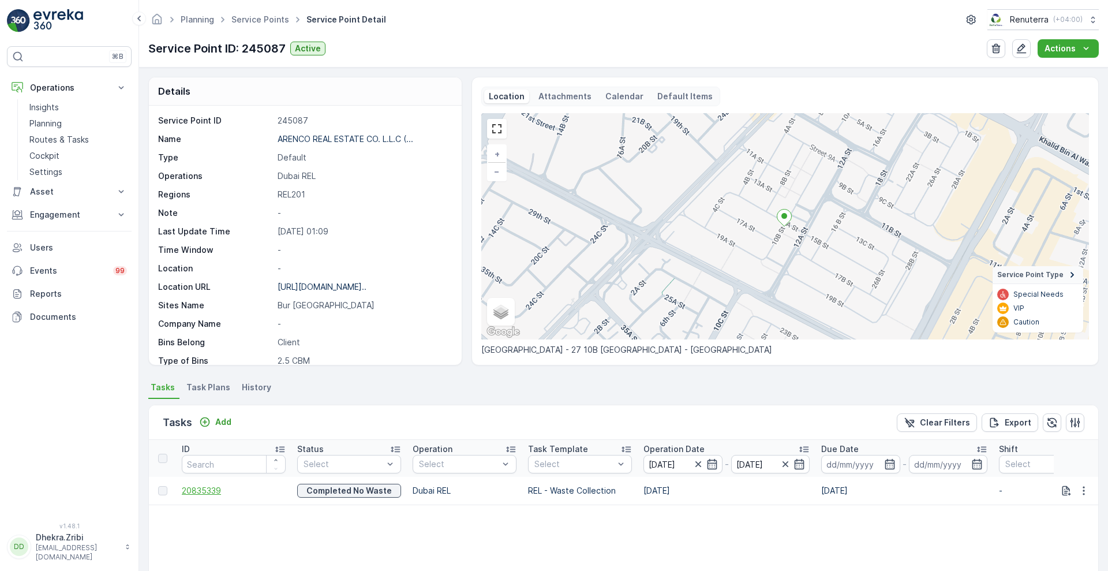
click at [203, 490] on span "20835339" at bounding box center [234, 491] width 104 height 12
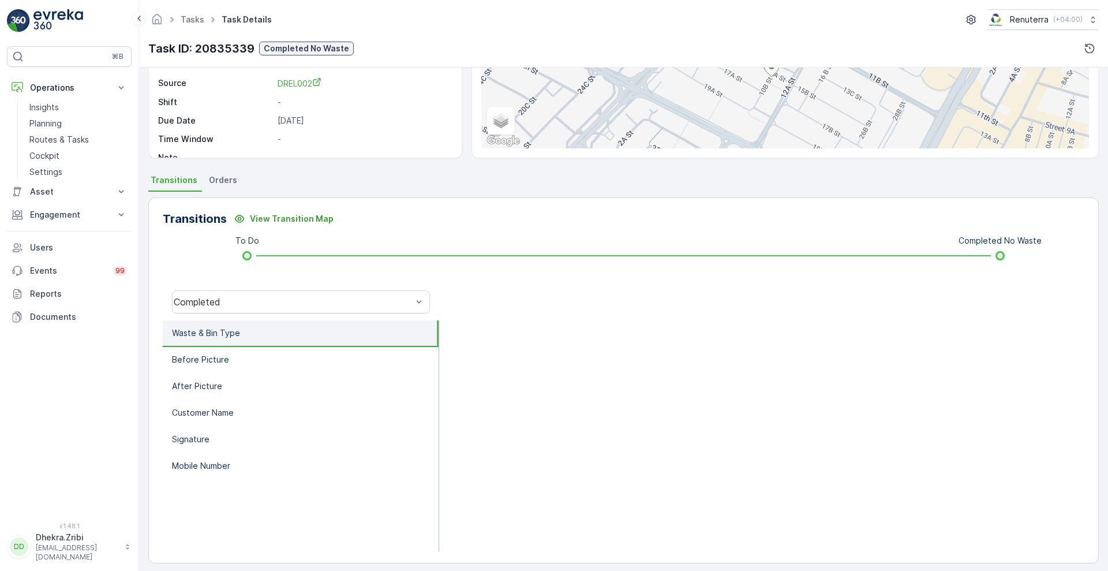
scroll to position [157, 0]
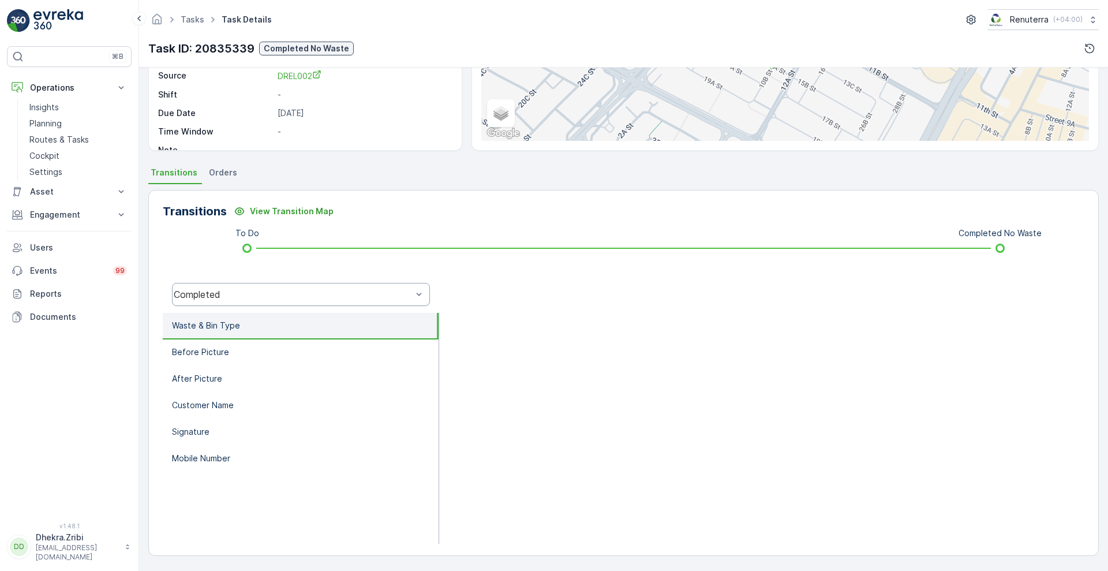
click at [305, 302] on div "Completed" at bounding box center [301, 294] width 258 height 23
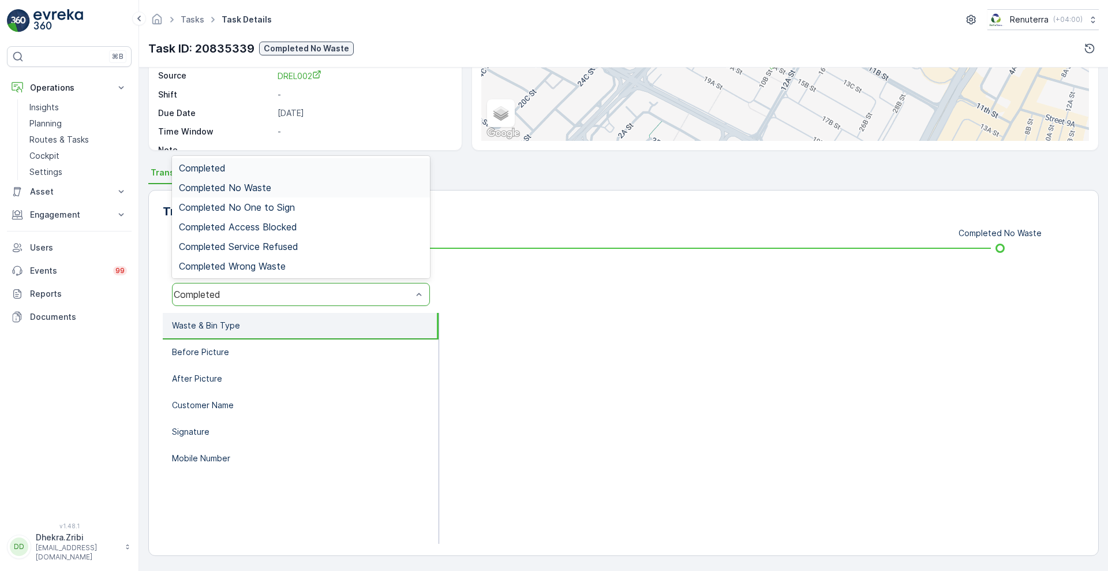
click at [259, 195] on div "Completed No Waste" at bounding box center [301, 188] width 258 height 20
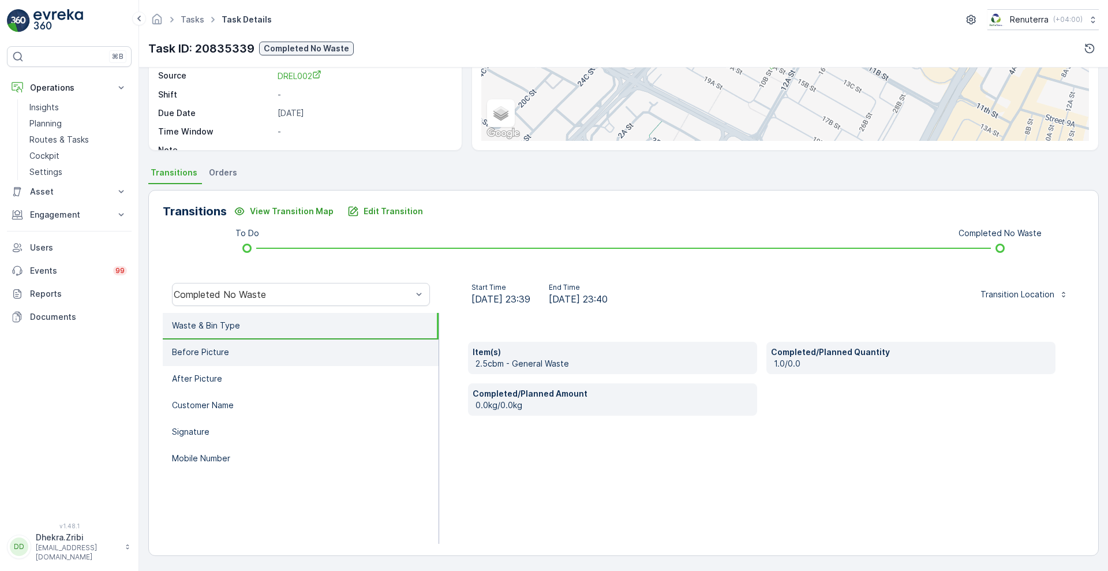
click at [200, 351] on p "Before Picture" at bounding box center [200, 352] width 57 height 12
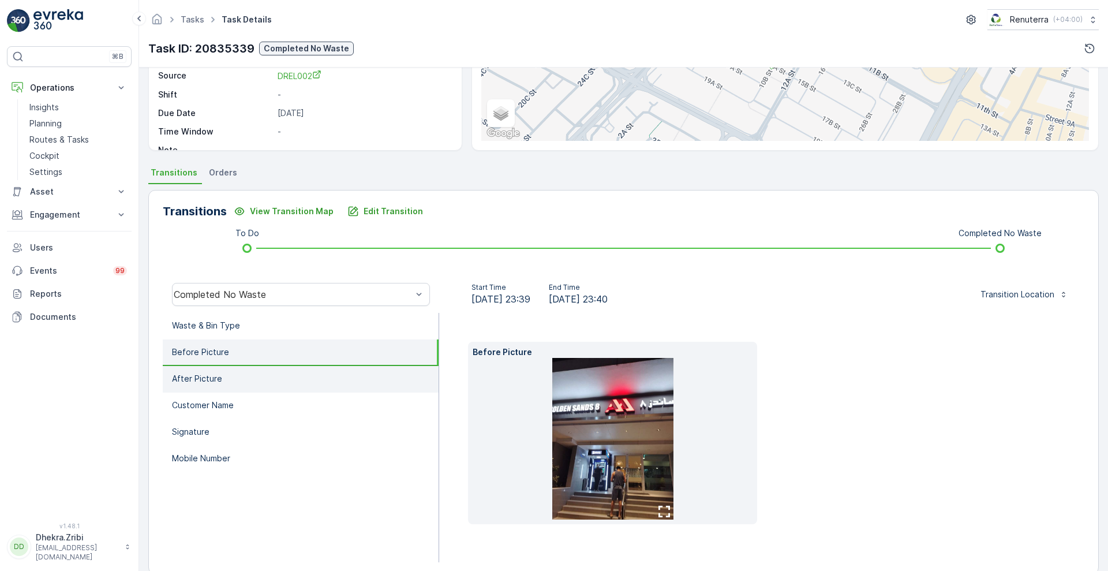
click at [219, 380] on p "After Picture" at bounding box center [197, 379] width 50 height 12
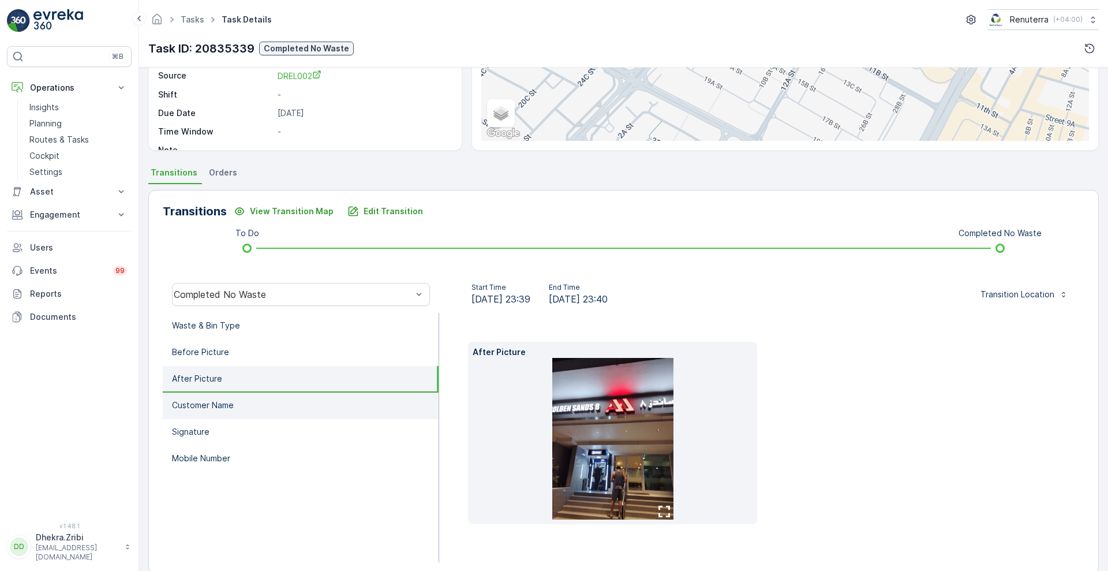
click at [212, 403] on p "Customer Name" at bounding box center [203, 405] width 62 height 12
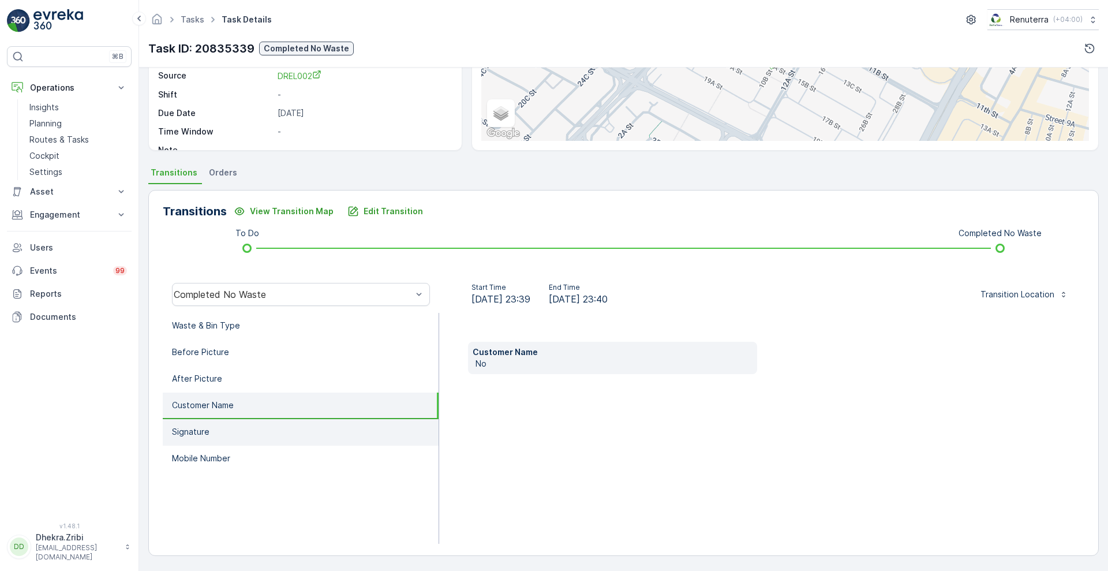
click at [191, 437] on li "Signature" at bounding box center [301, 432] width 276 height 27
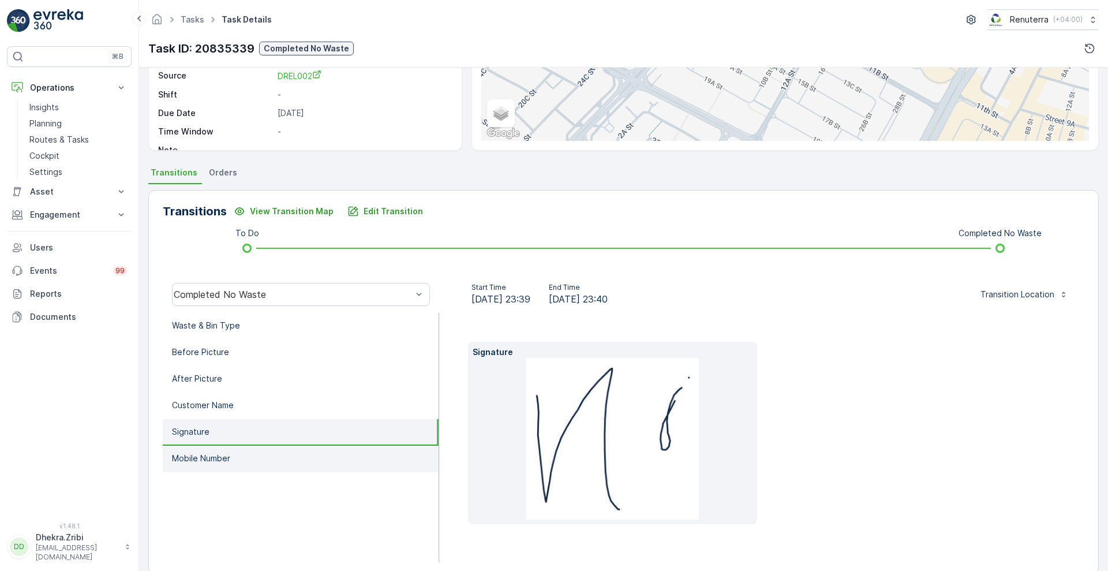
click at [200, 467] on li "Mobile Number" at bounding box center [301, 459] width 276 height 27
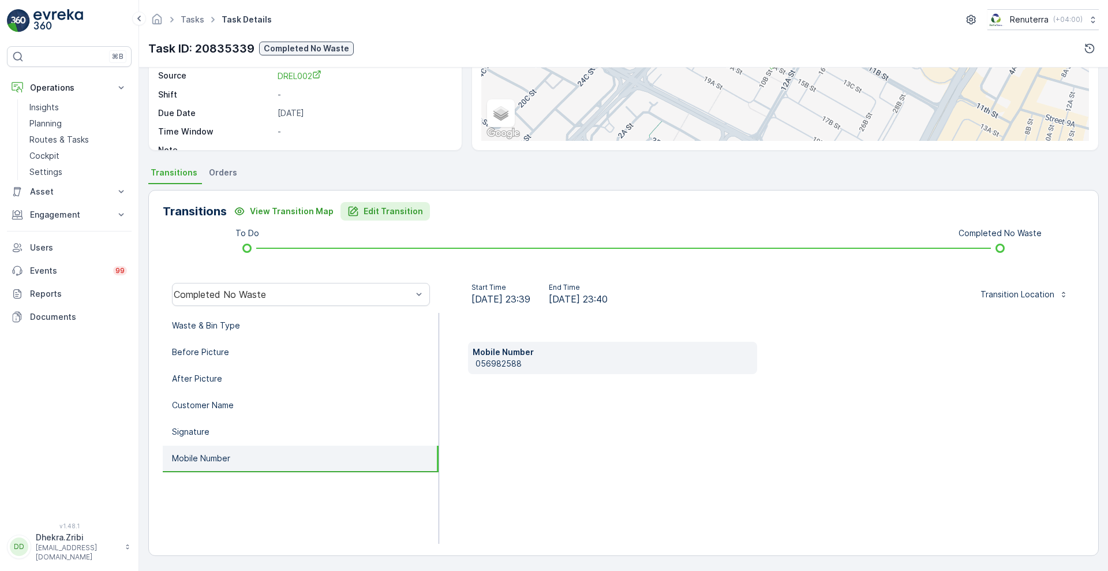
click at [382, 210] on p "Edit Transition" at bounding box center [393, 211] width 59 height 12
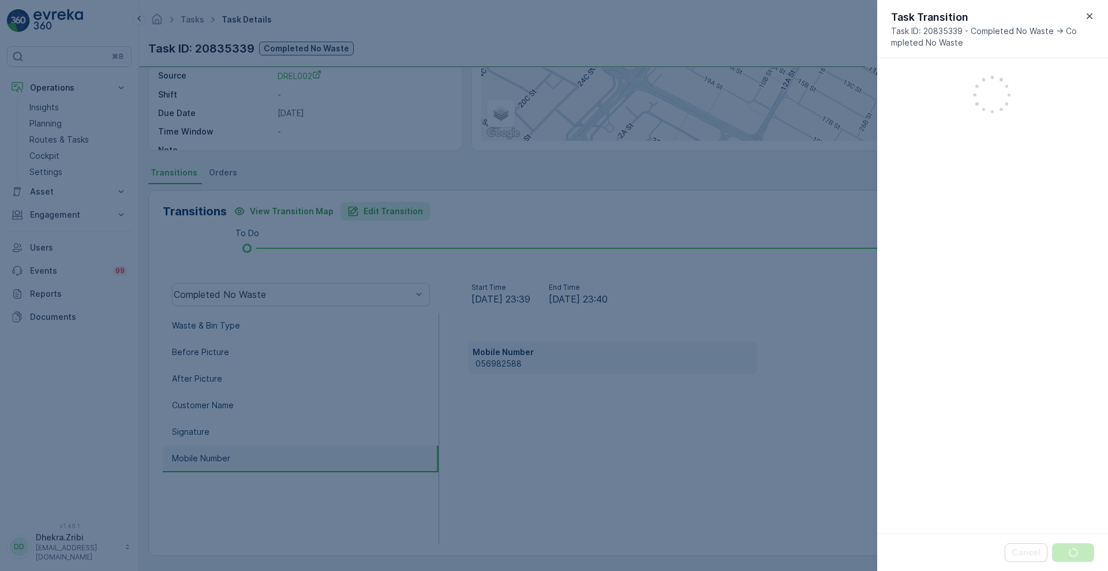
scroll to position [250, 0]
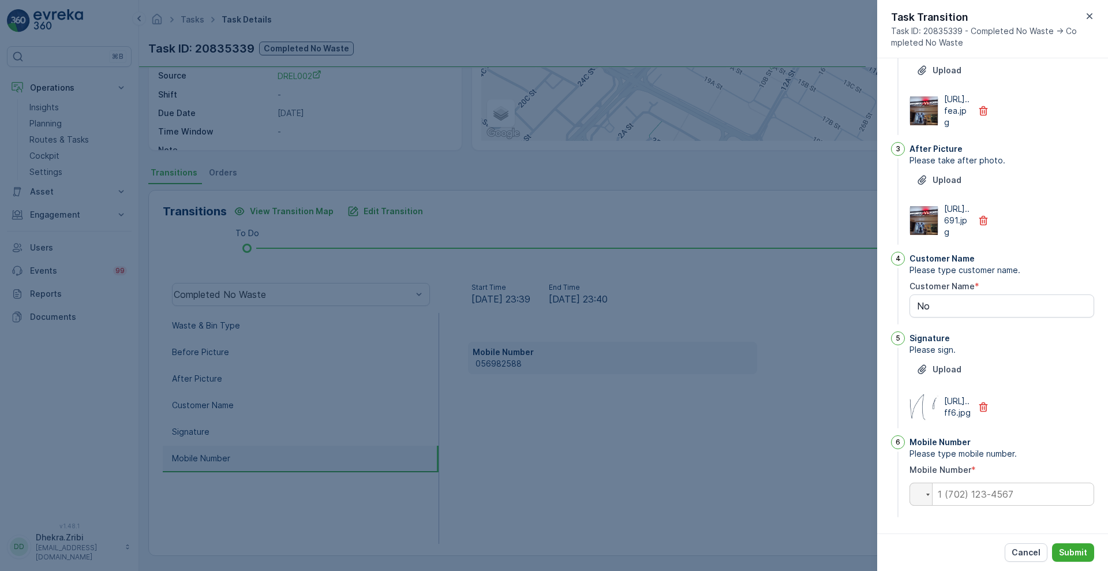
type Name "No"
click at [1032, 558] on p "Cancel" at bounding box center [1026, 553] width 29 height 12
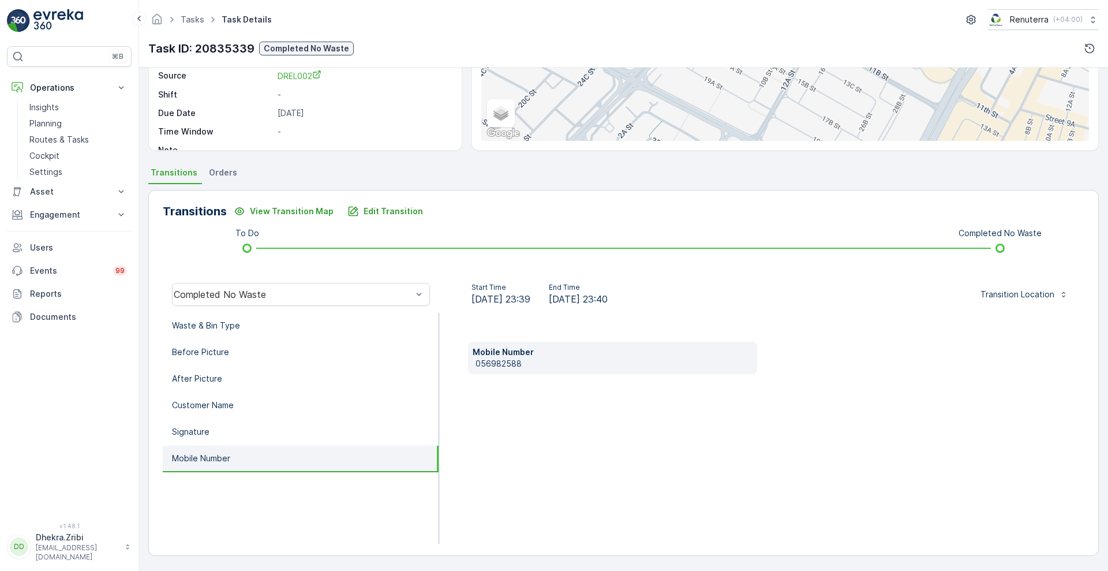
click at [520, 360] on p "056982588" at bounding box center [614, 364] width 277 height 12
copy p "056982588"
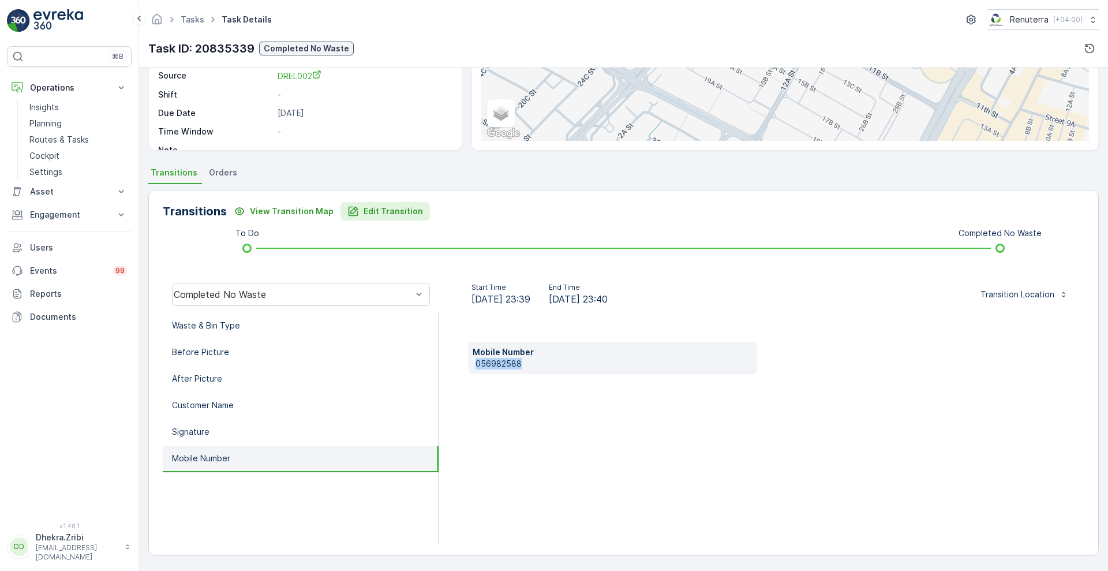
click at [399, 208] on p "Edit Transition" at bounding box center [393, 211] width 59 height 12
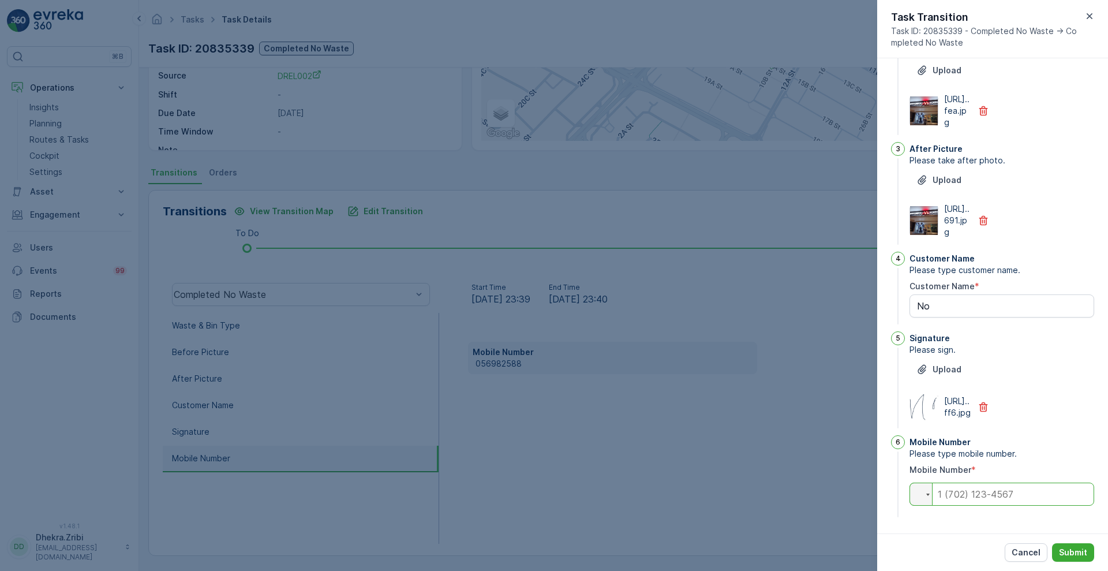
click at [949, 498] on input "tel" at bounding box center [1002, 494] width 185 height 23
paste input "056982588"
type Name "No"
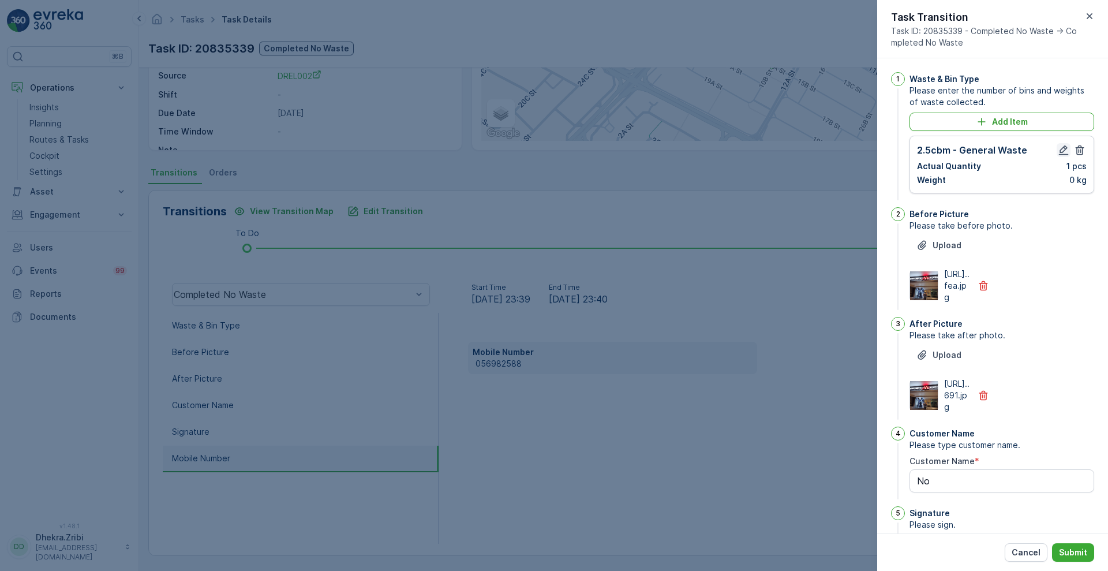
type input "056982588"
click at [1060, 156] on button "button" at bounding box center [1064, 150] width 14 height 14
type Name "No"
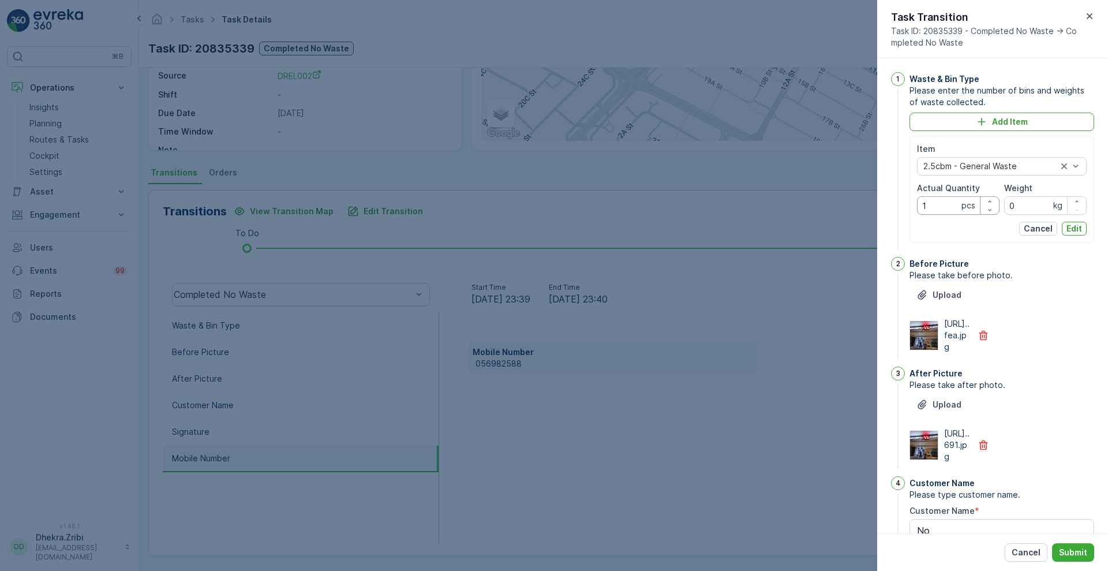
click at [945, 208] on Quantity "1" at bounding box center [958, 205] width 83 height 18
type Quantity "0"
click at [1070, 232] on p "Edit" at bounding box center [1075, 229] width 16 height 12
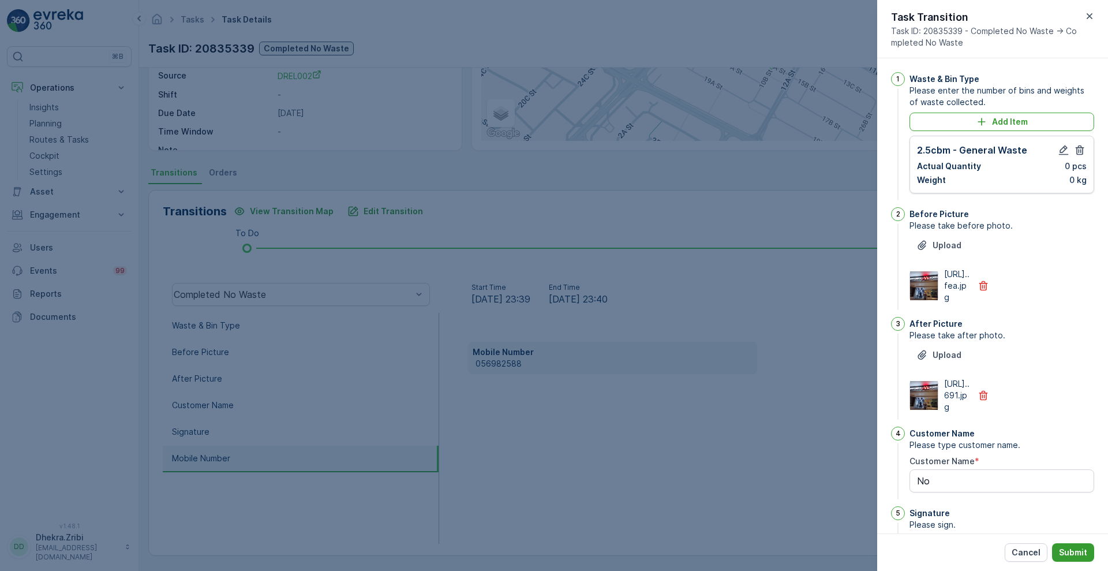
click at [1073, 558] on p "Submit" at bounding box center [1073, 553] width 28 height 12
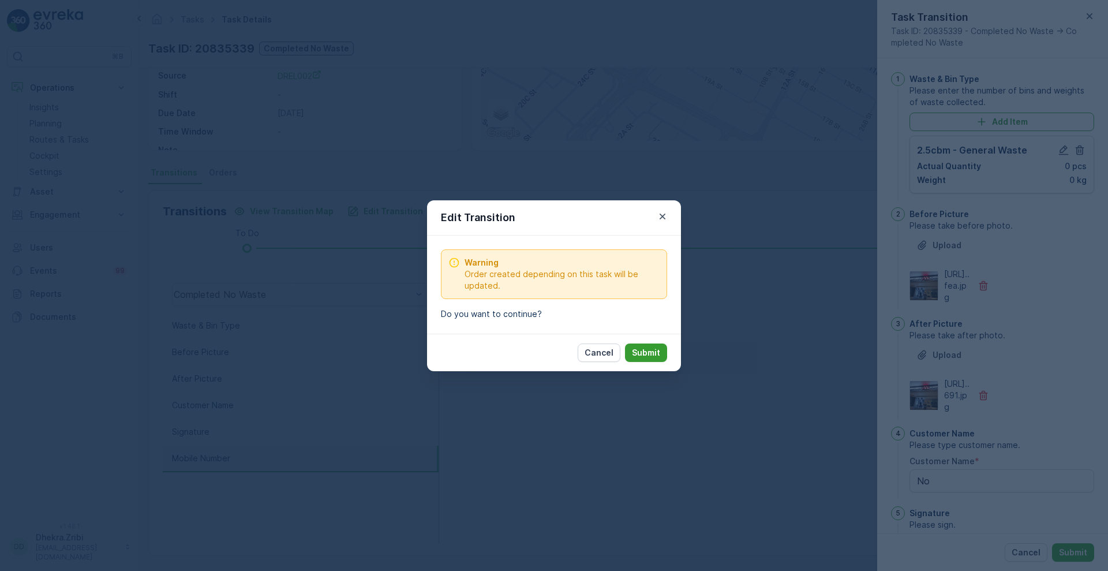
click at [638, 344] on button "Submit" at bounding box center [646, 352] width 42 height 18
type Name "No"
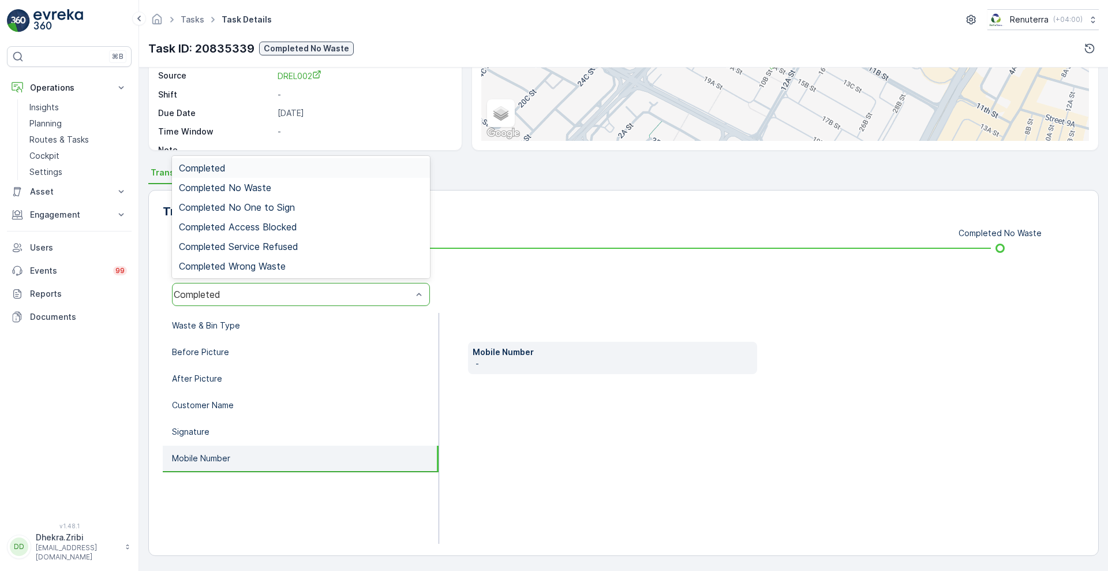
click at [324, 297] on div "Completed" at bounding box center [293, 294] width 238 height 10
click at [250, 187] on span "Completed No Waste" at bounding box center [225, 187] width 92 height 10
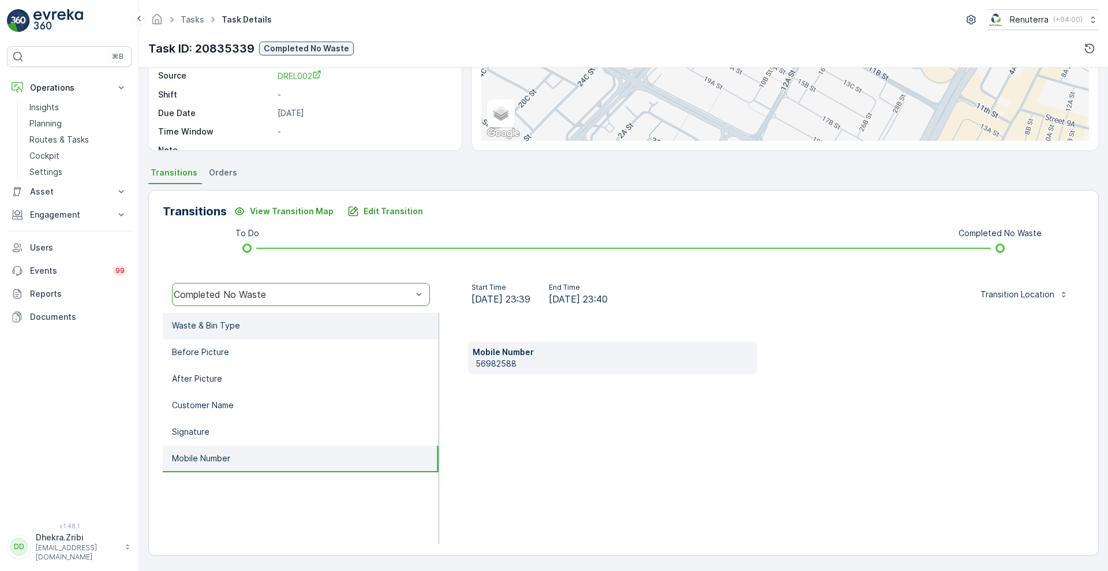
click at [216, 324] on p "Waste & Bin Type" at bounding box center [206, 326] width 68 height 12
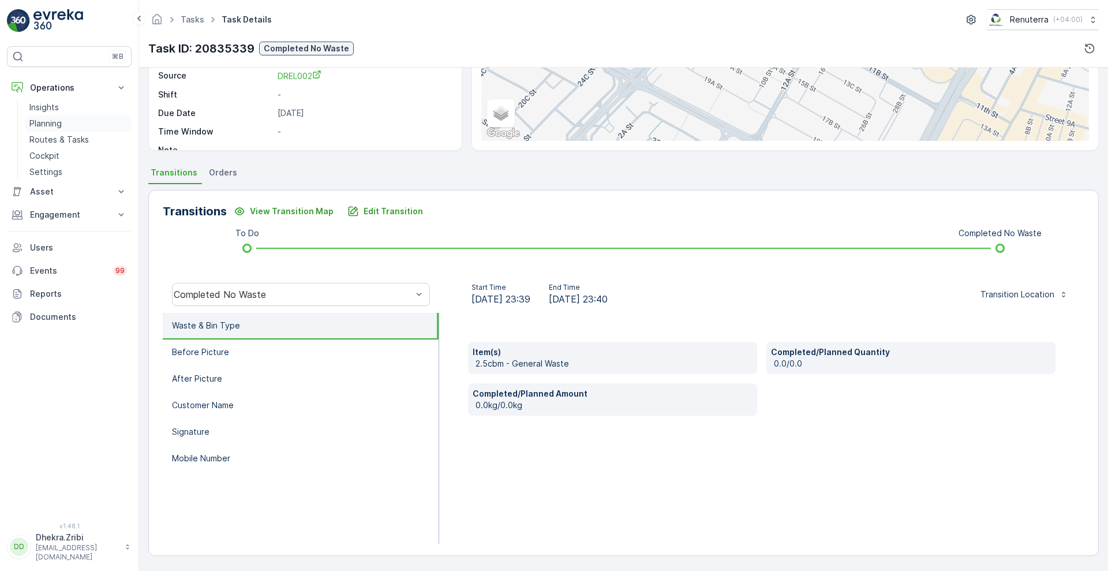
click at [32, 122] on p "Planning" at bounding box center [45, 124] width 32 height 12
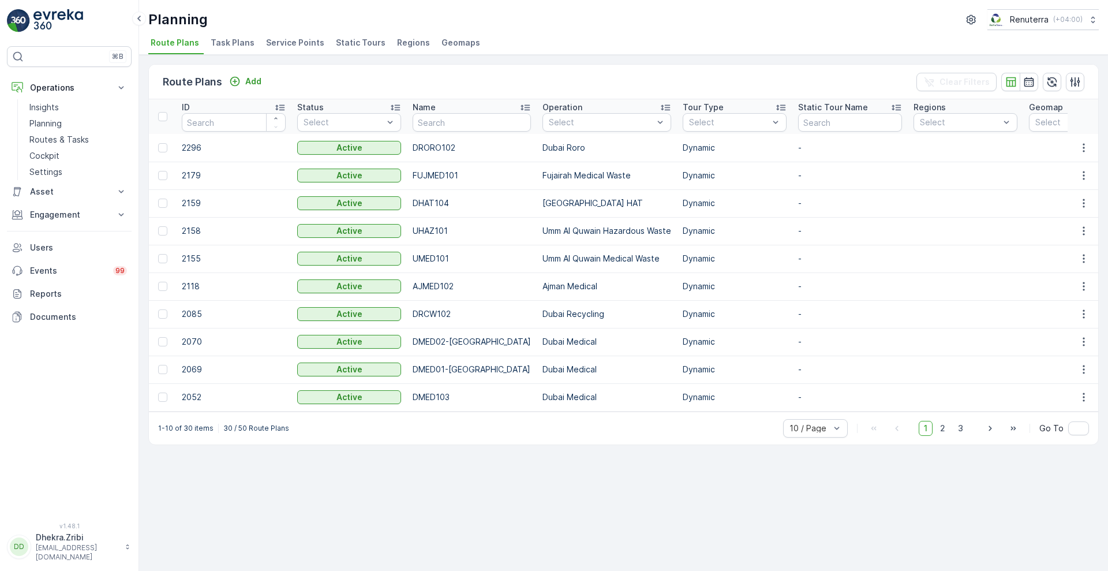
click at [277, 41] on span "Service Points" at bounding box center [295, 43] width 58 height 12
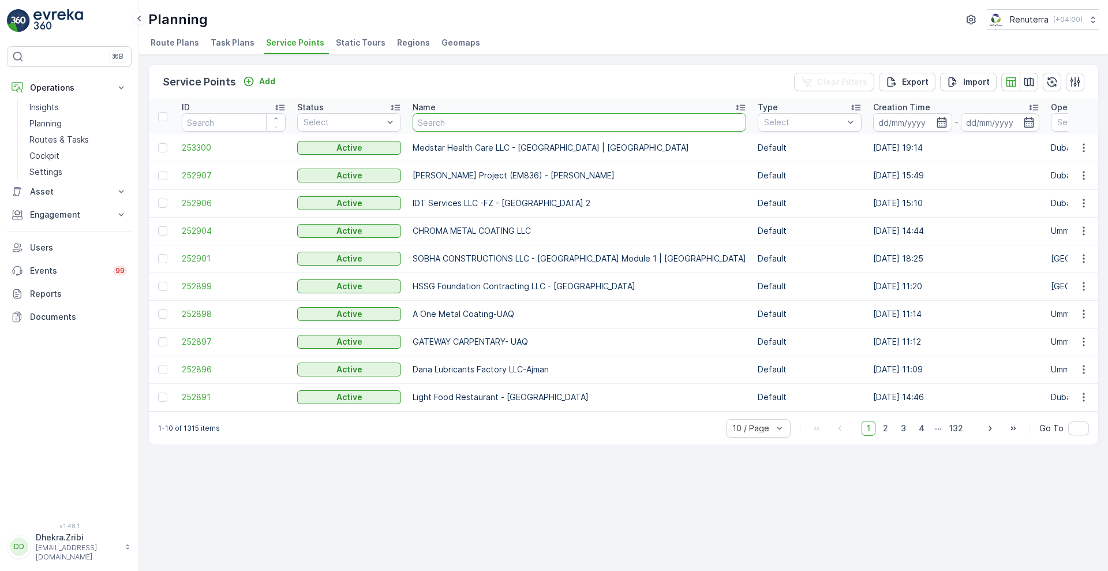
click at [458, 122] on input "text" at bounding box center [580, 122] width 334 height 18
paste input "مركز سهى الطبي SUHA MEDICAL CENTER"
type input "مركز سهى الطبي SUHA MEDICAL CENTER"
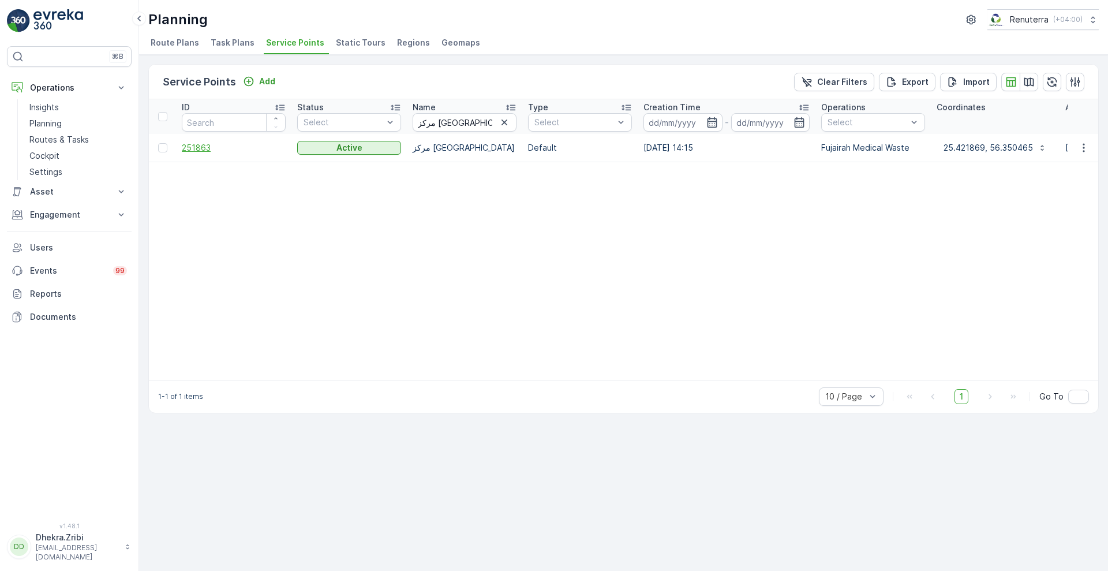
click at [197, 145] on span "251863" at bounding box center [234, 148] width 104 height 12
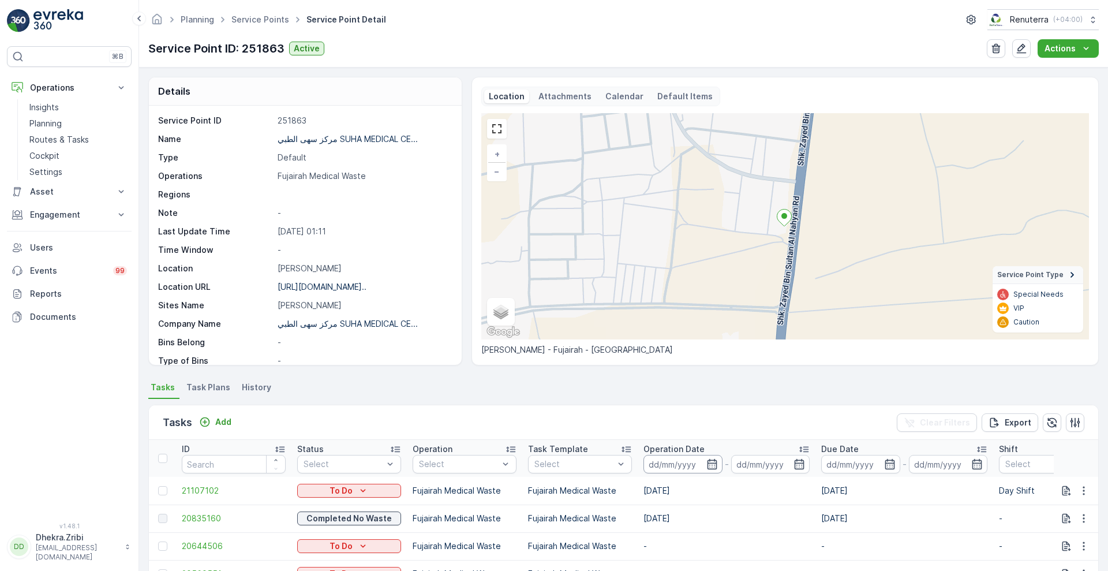
click at [704, 465] on input at bounding box center [683, 464] width 79 height 18
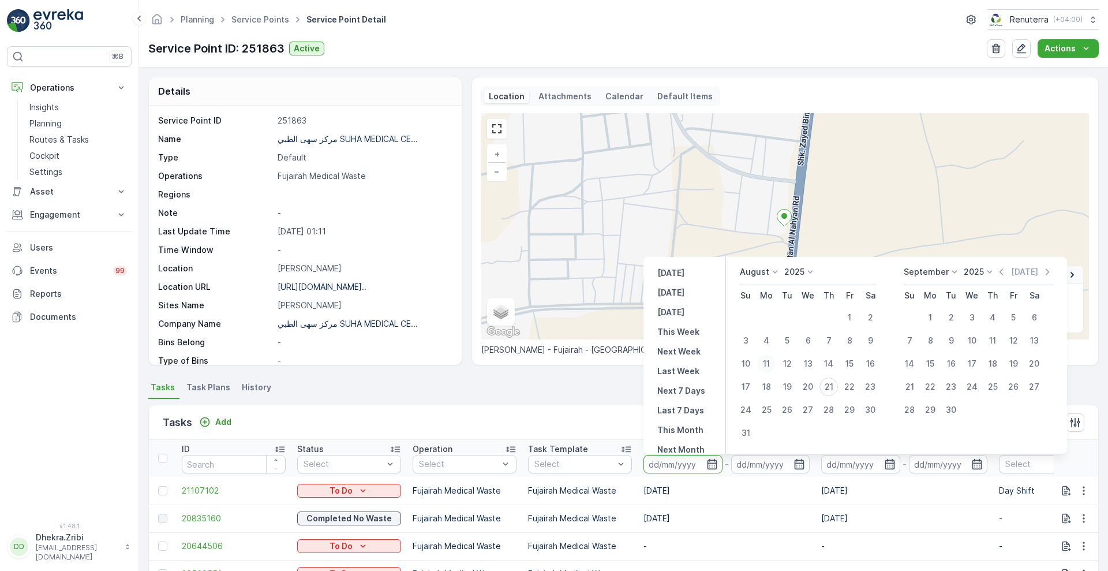
click at [768, 365] on div "11" at bounding box center [766, 363] width 18 height 18
type input "11.08.2025"
click at [768, 365] on div "11" at bounding box center [766, 363] width 18 height 18
type input "11.08.2025"
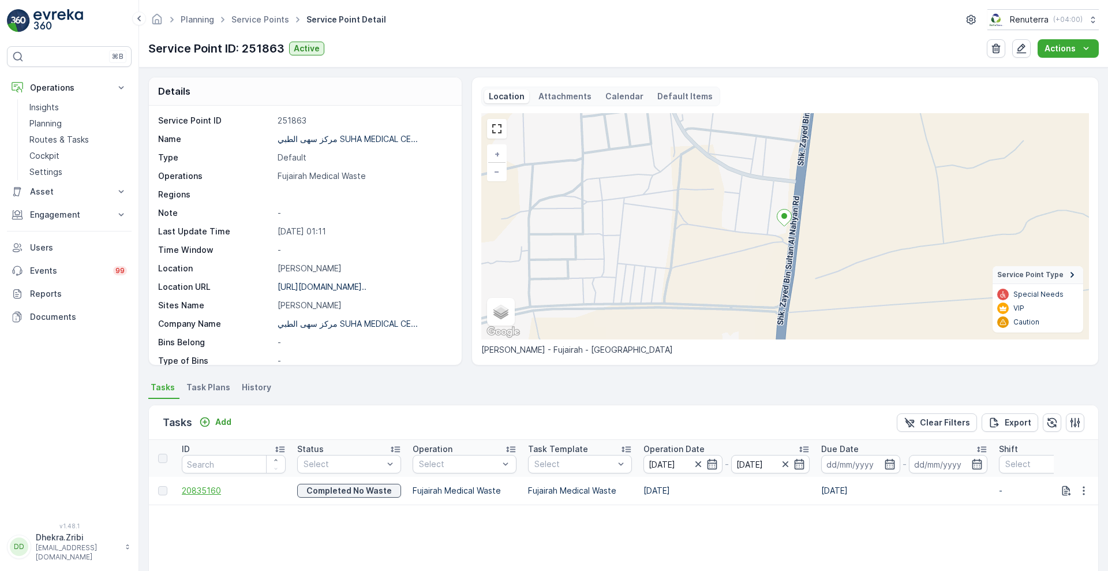
click at [201, 492] on span "20835160" at bounding box center [234, 491] width 104 height 12
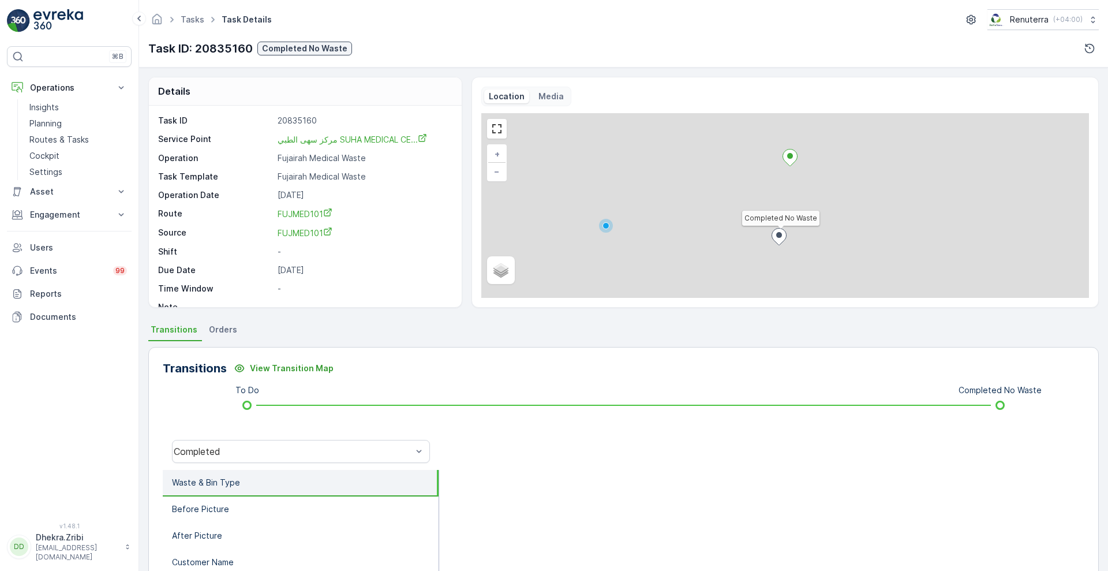
scroll to position [157, 0]
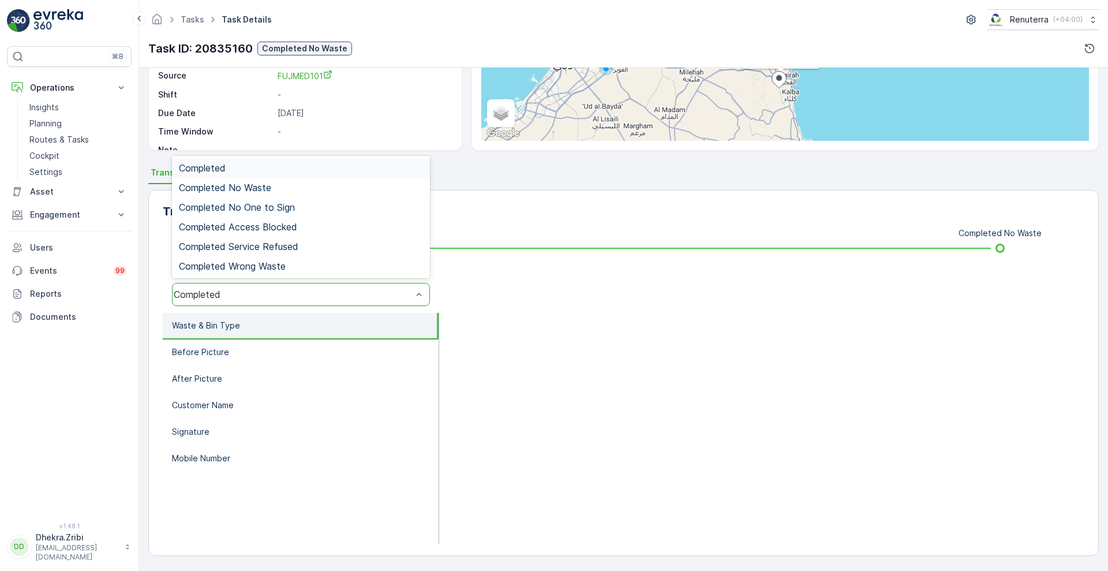
click at [346, 283] on div "Completed" at bounding box center [301, 294] width 258 height 23
click at [267, 185] on span "Completed No Waste" at bounding box center [225, 187] width 92 height 10
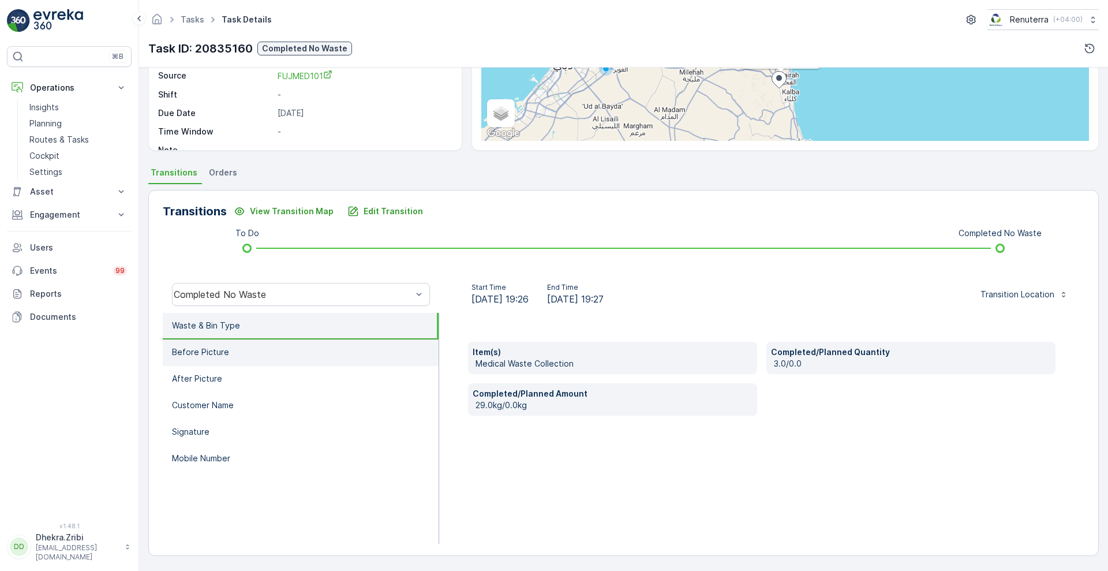
click at [200, 358] on li "Before Picture" at bounding box center [301, 352] width 276 height 27
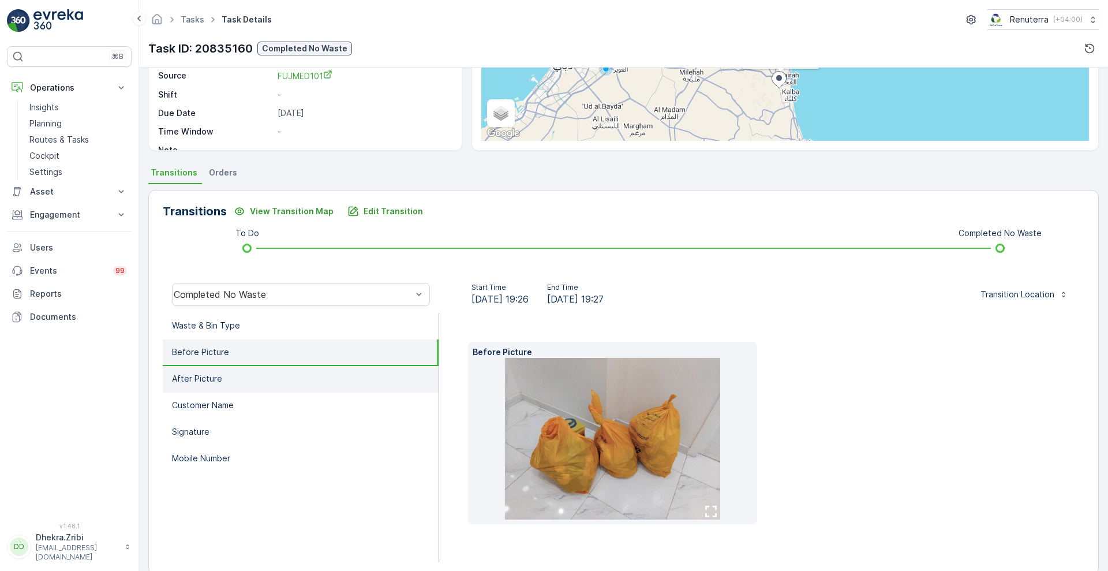
click at [202, 368] on li "After Picture" at bounding box center [301, 379] width 276 height 27
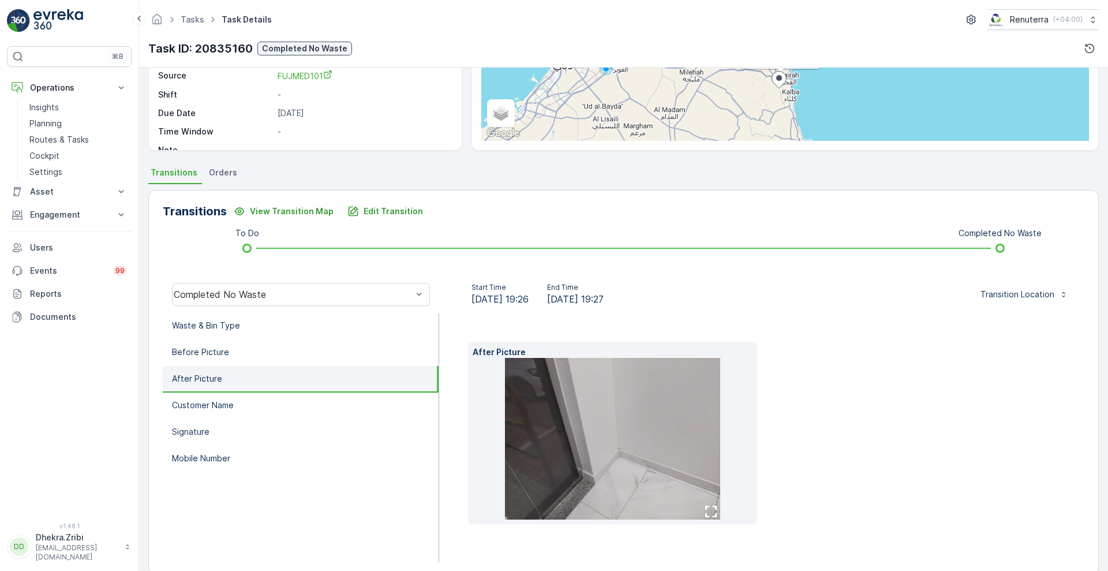
click at [626, 240] on div "To Do Completed No Waste" at bounding box center [623, 248] width 885 height 18
click at [226, 338] on li "Waste & Bin Type" at bounding box center [301, 326] width 276 height 27
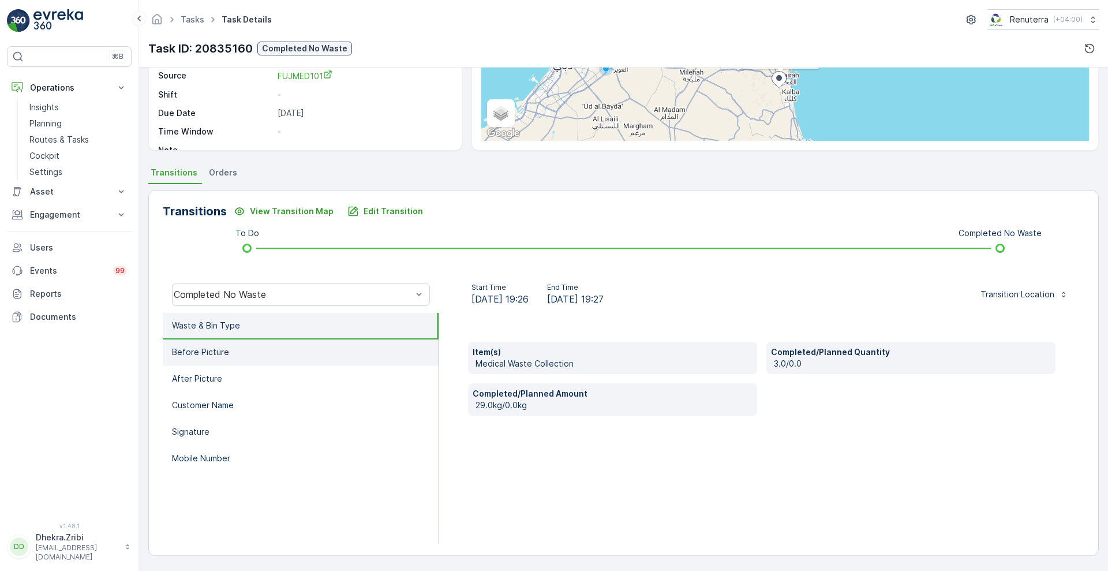
click at [272, 352] on li "Before Picture" at bounding box center [301, 352] width 276 height 27
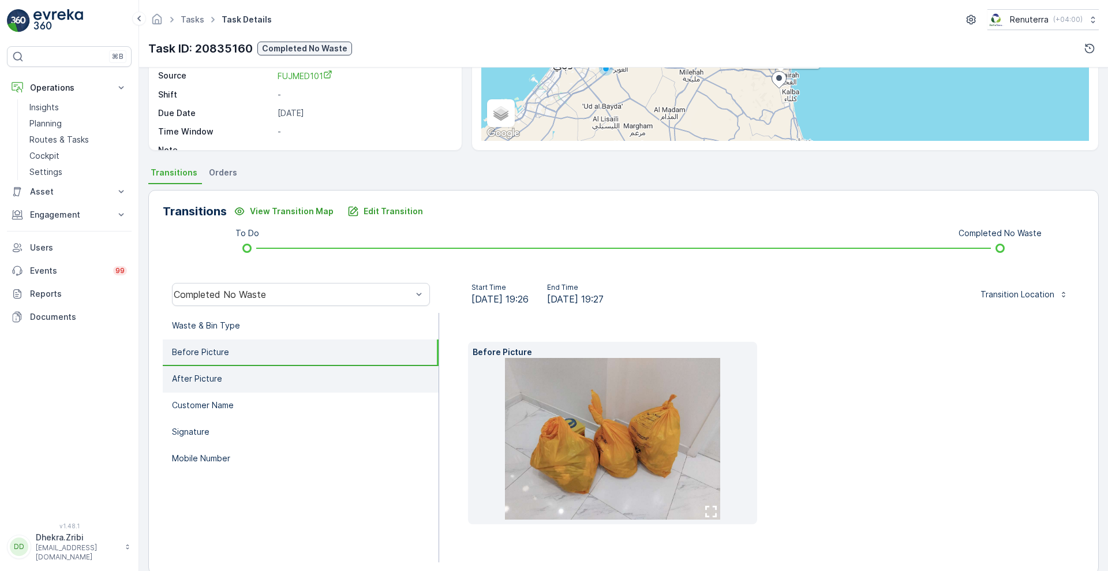
click at [230, 375] on li "After Picture" at bounding box center [301, 379] width 276 height 27
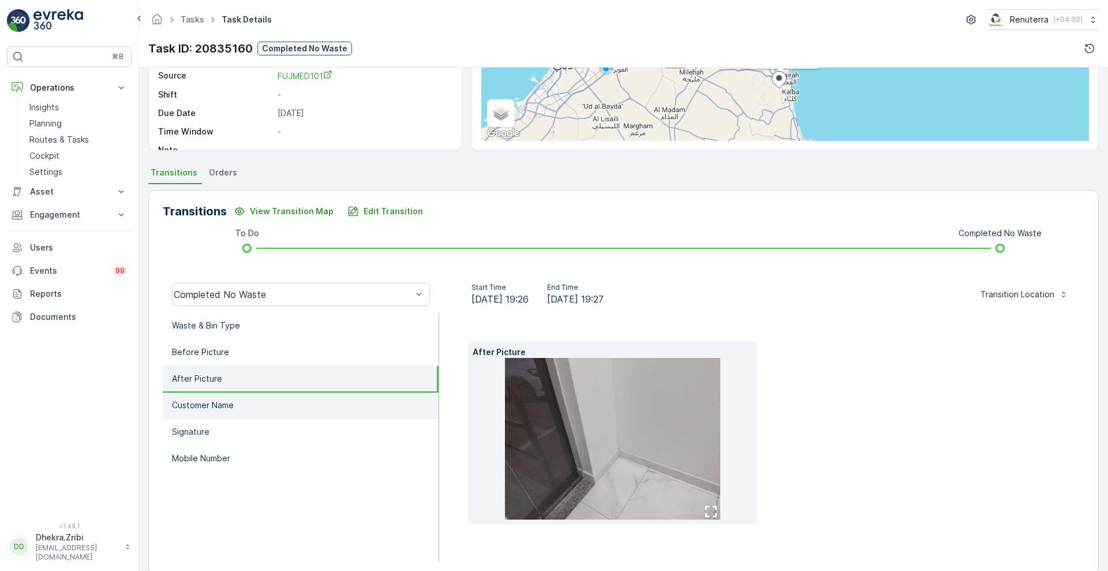
click at [204, 403] on p "Customer Name" at bounding box center [203, 405] width 62 height 12
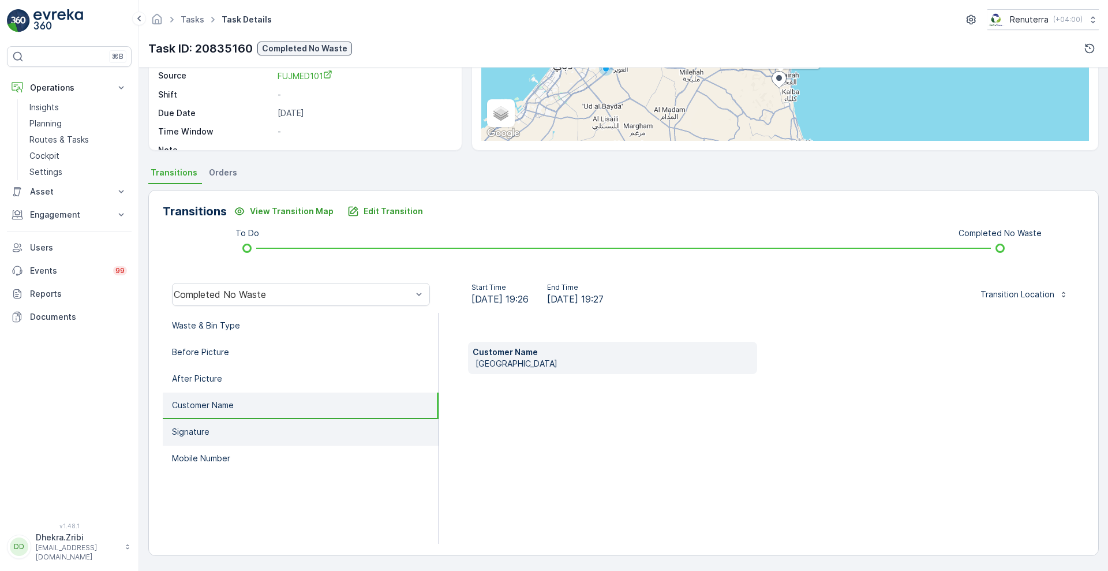
click at [203, 431] on p "Signature" at bounding box center [191, 432] width 38 height 12
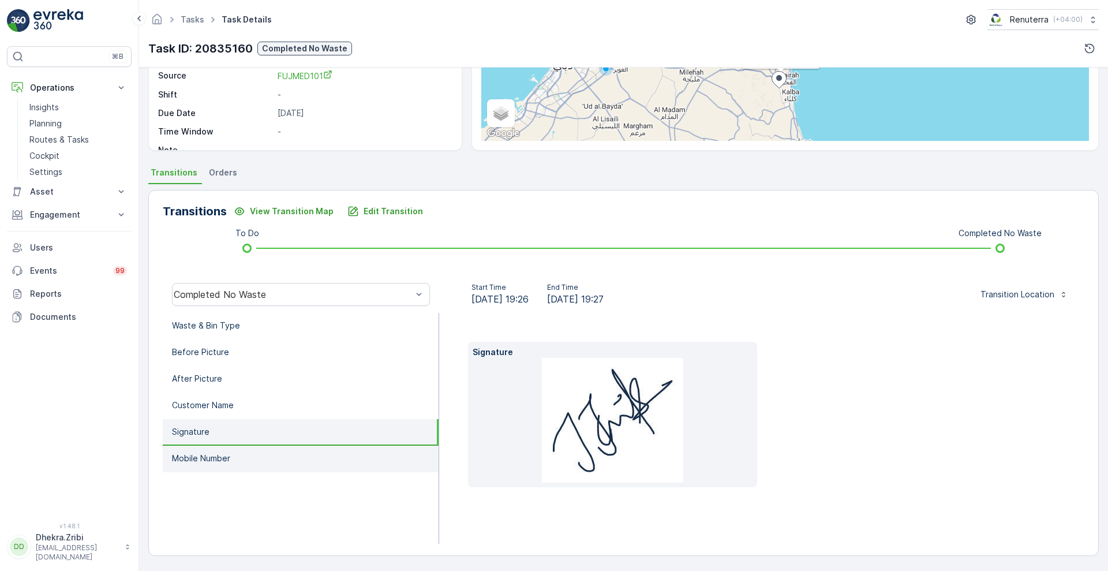
click at [197, 460] on p "Mobile Number" at bounding box center [201, 459] width 58 height 12
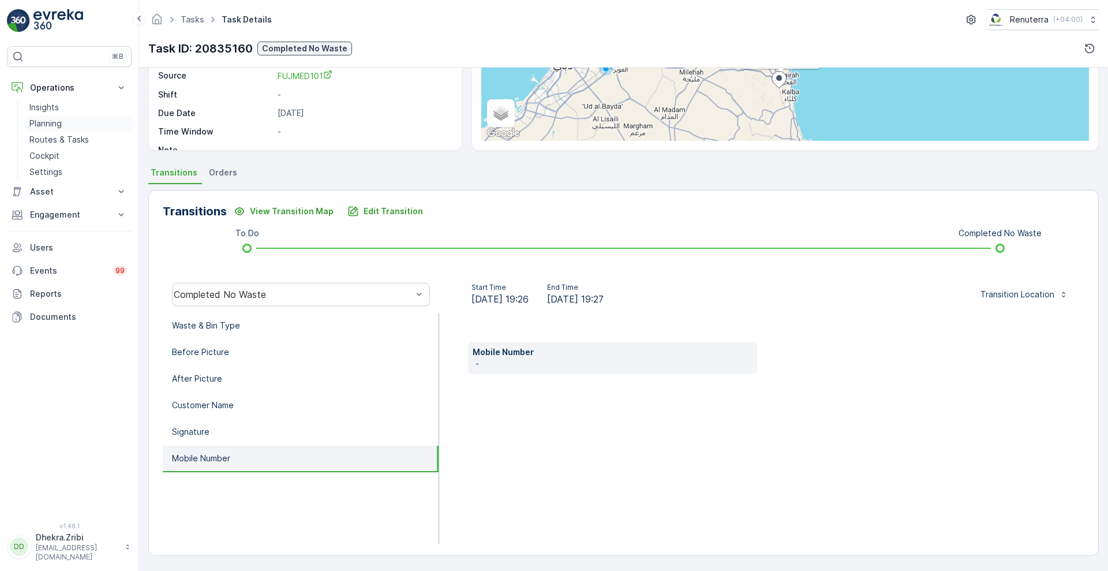
click at [45, 126] on p "Planning" at bounding box center [45, 124] width 32 height 12
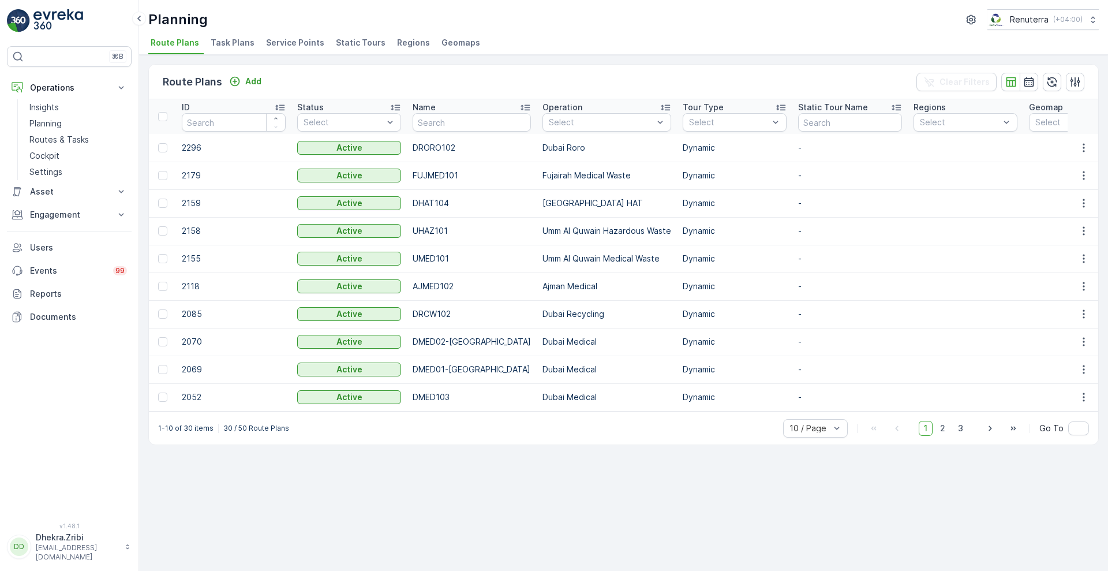
click at [305, 44] on span "Service Points" at bounding box center [295, 43] width 58 height 12
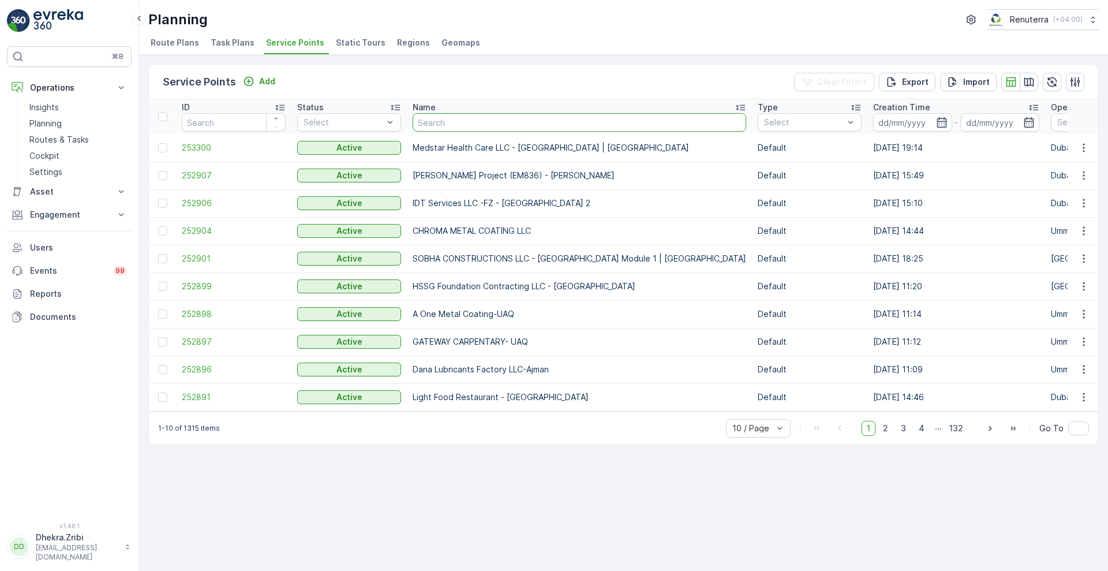
click at [468, 118] on input "text" at bounding box center [580, 122] width 334 height 18
paste input "National Ambulance - Sakamkam, Civil Defense General Directorate"
type input "National Ambulance - Sakamkam, Civil Defense General Directorate"
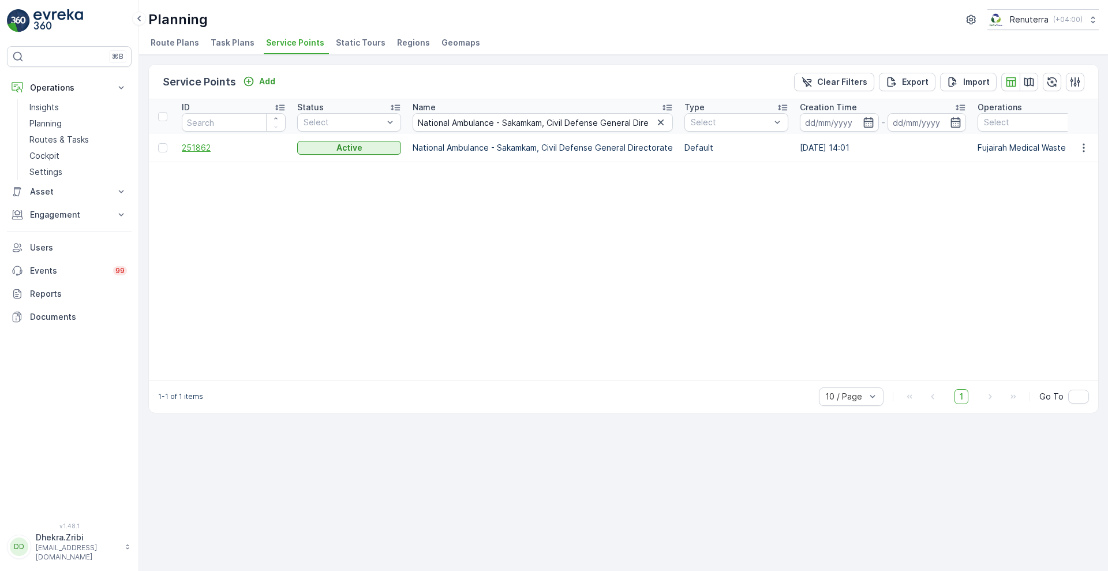
click at [196, 148] on span "251862" at bounding box center [234, 148] width 104 height 12
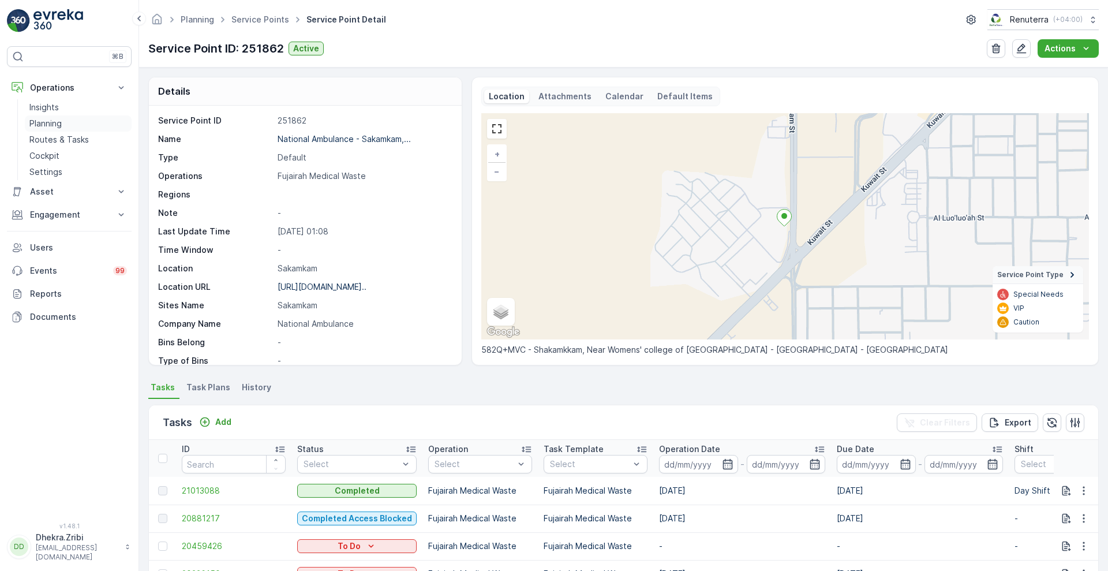
click at [57, 125] on p "Planning" at bounding box center [45, 124] width 32 height 12
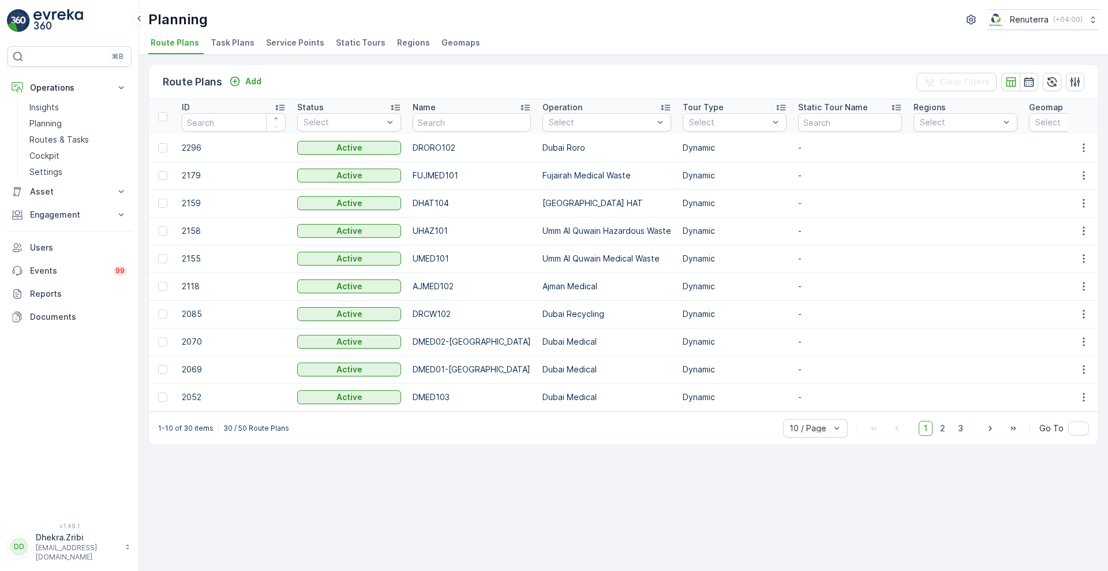
click at [302, 46] on span "Service Points" at bounding box center [295, 43] width 58 height 12
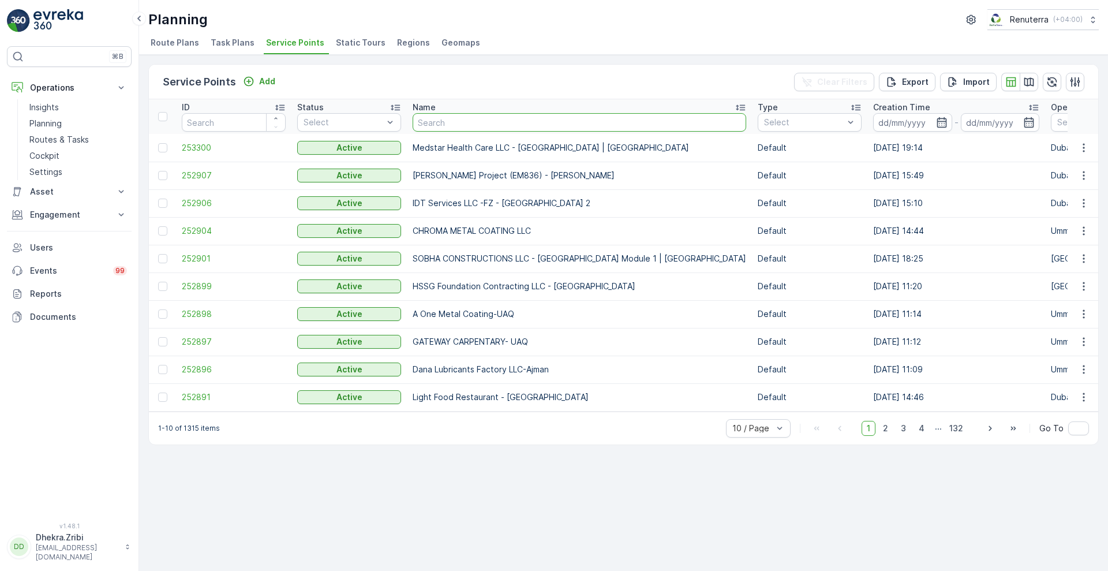
click at [512, 120] on input "text" at bounding box center [580, 122] width 334 height 18
paste input "National Ambulance - Sakamkam, Civil Defense General Directorate"
type input "National Ambulance - Sakamkam, Civil Defense General Directorate"
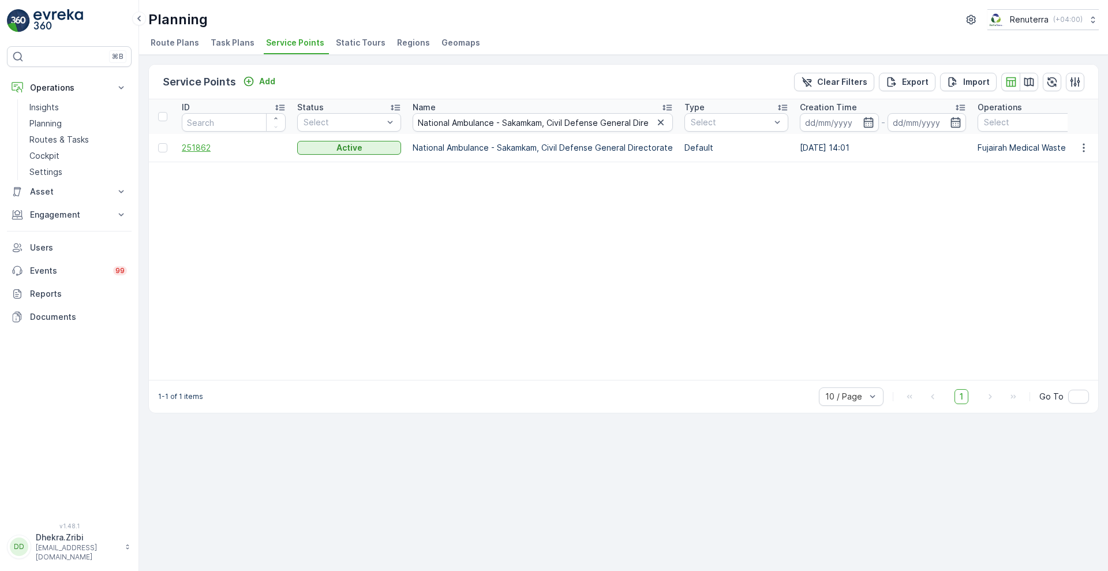
click at [193, 152] on span "251862" at bounding box center [234, 148] width 104 height 12
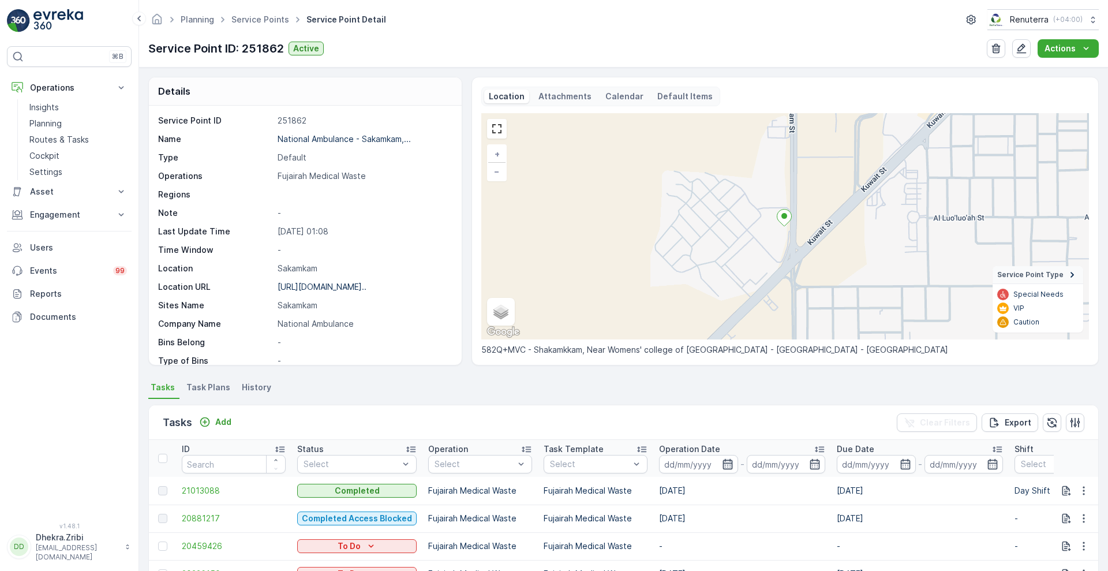
click at [726, 468] on icon "button" at bounding box center [728, 464] width 10 height 10
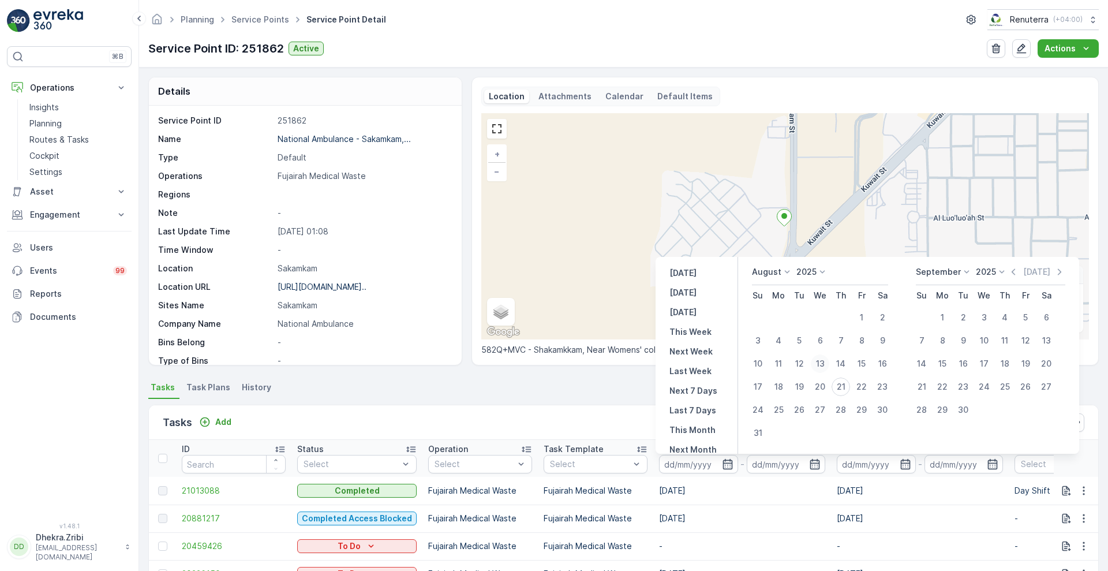
click at [818, 365] on div "13" at bounding box center [820, 363] width 18 height 18
type input "13.08.2025"
click at [818, 365] on div "13" at bounding box center [820, 363] width 18 height 18
type input "13.08.2025"
click at [570, 420] on div "Tasks Add Clear Filters Export" at bounding box center [623, 422] width 949 height 35
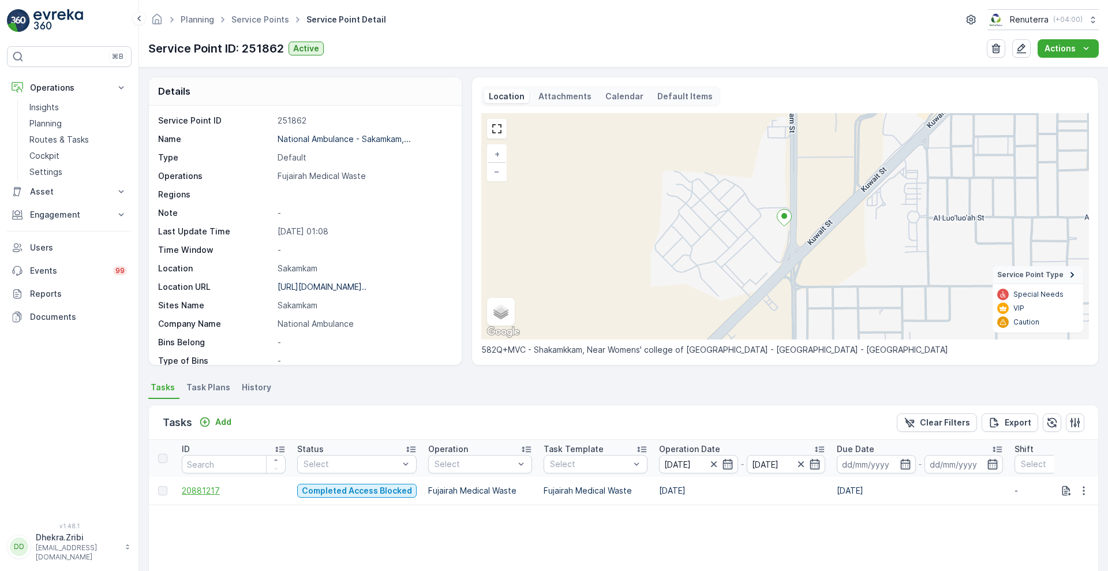
click at [198, 491] on span "20881217" at bounding box center [234, 491] width 104 height 12
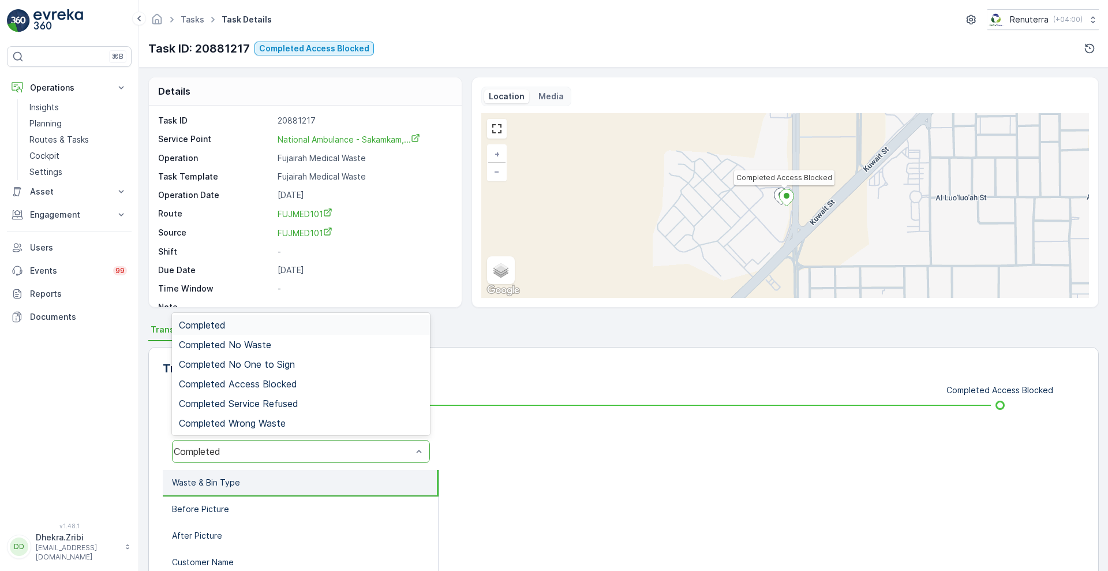
click at [393, 457] on div "Completed" at bounding box center [301, 451] width 258 height 23
click at [286, 379] on span "Completed Access Blocked" at bounding box center [238, 384] width 118 height 10
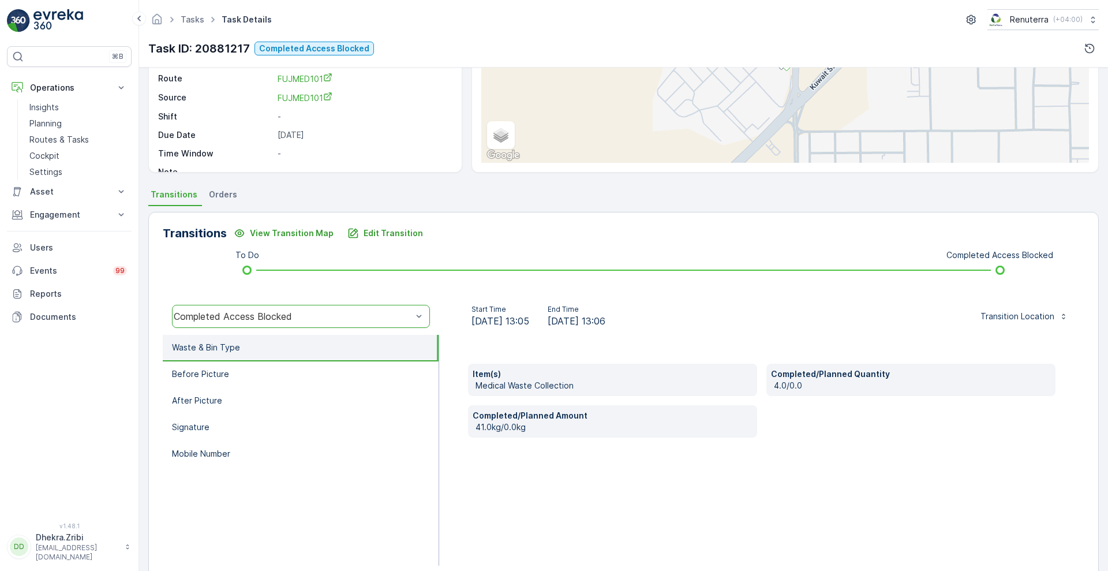
scroll to position [157, 0]
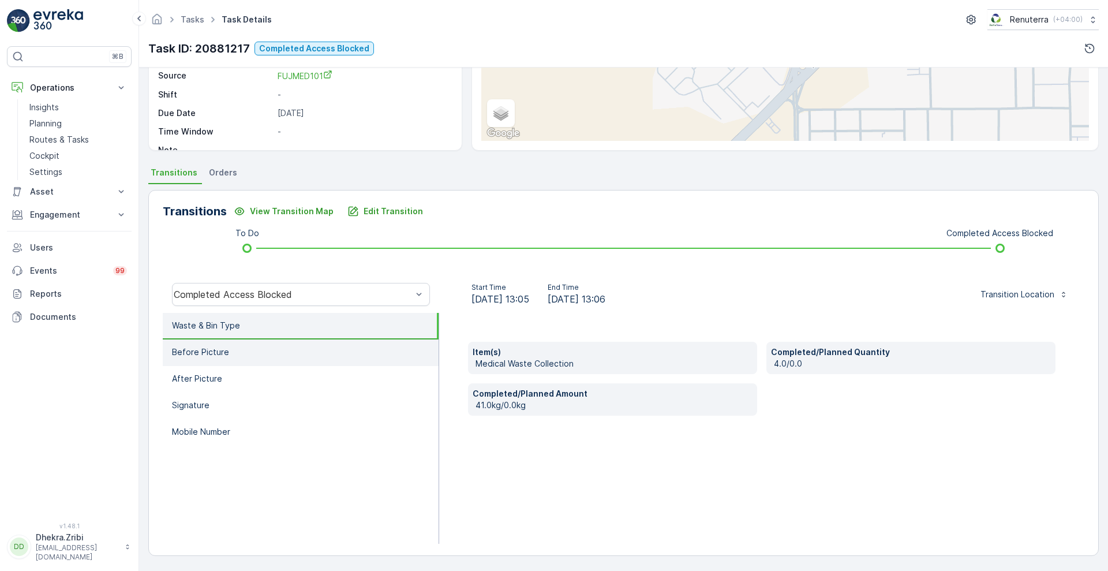
click at [222, 353] on p "Before Picture" at bounding box center [200, 352] width 57 height 12
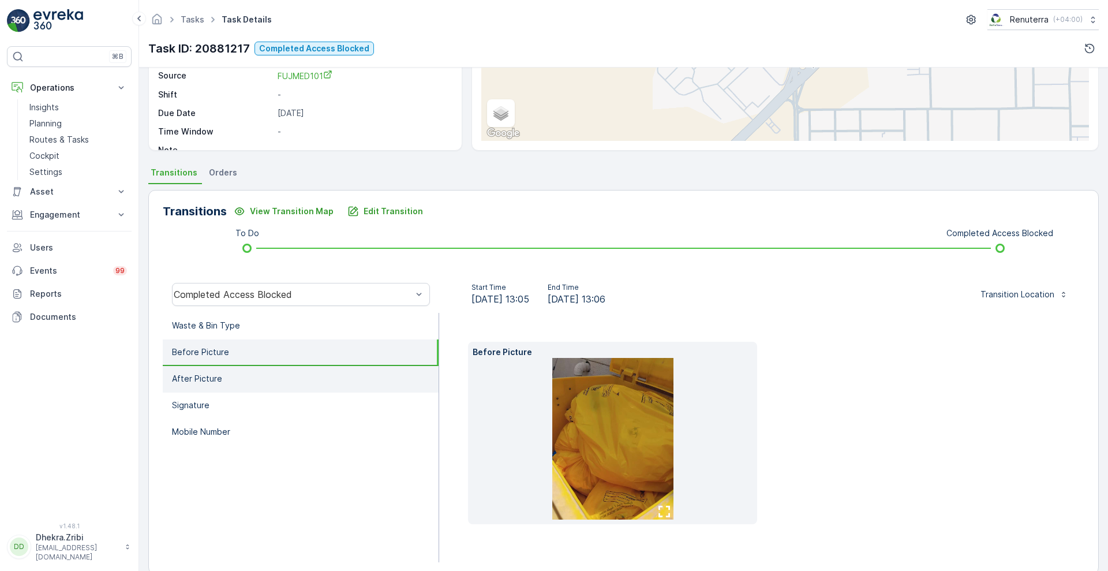
click at [215, 388] on li "After Picture" at bounding box center [301, 379] width 276 height 27
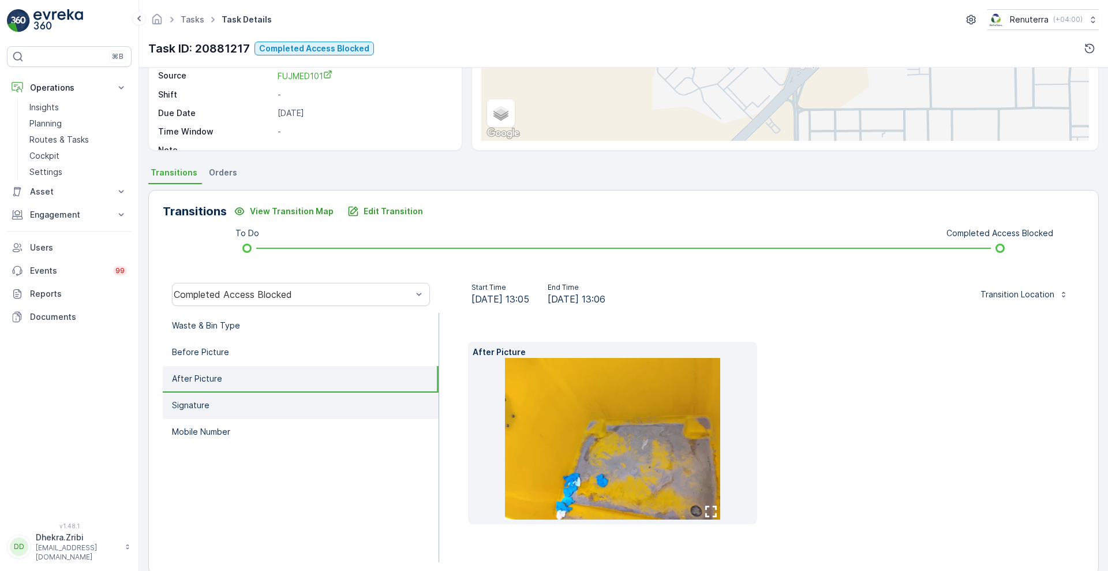
click at [195, 407] on p "Signature" at bounding box center [191, 405] width 38 height 12
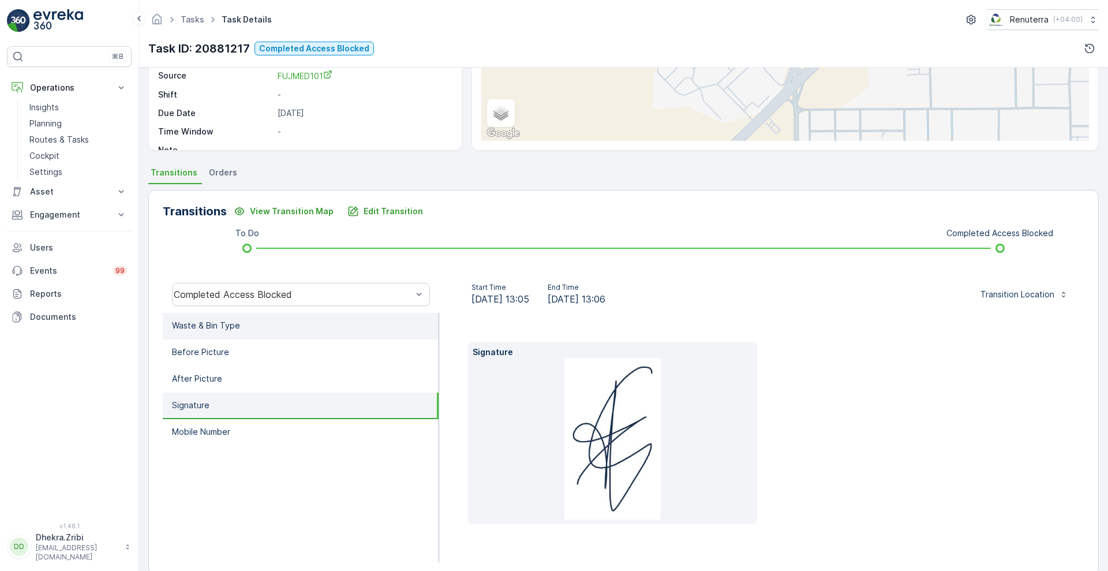
click at [238, 331] on li "Waste & Bin Type" at bounding box center [301, 326] width 276 height 27
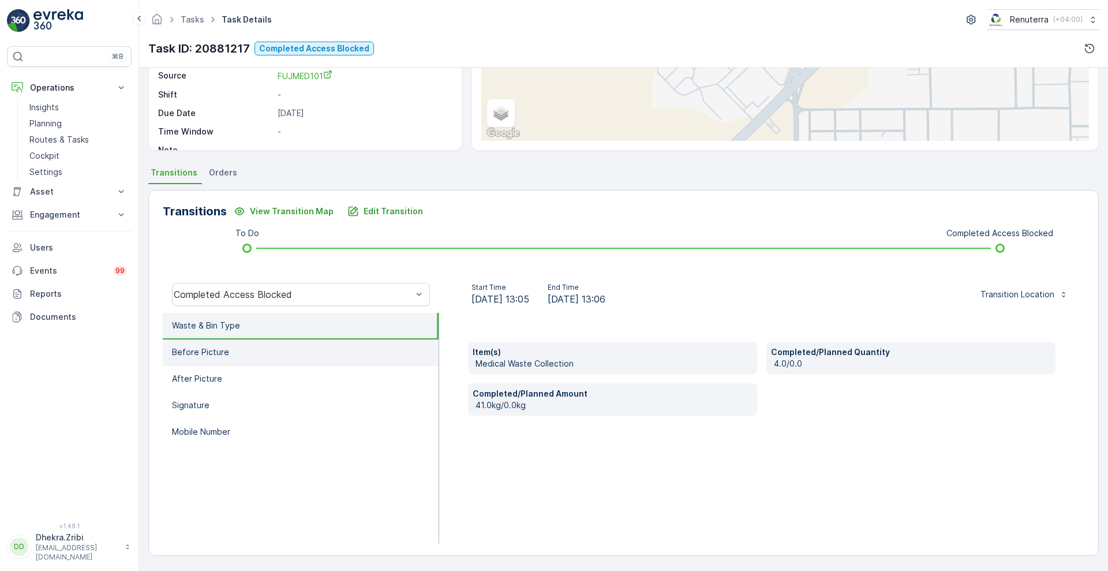
click at [263, 357] on li "Before Picture" at bounding box center [301, 352] width 276 height 27
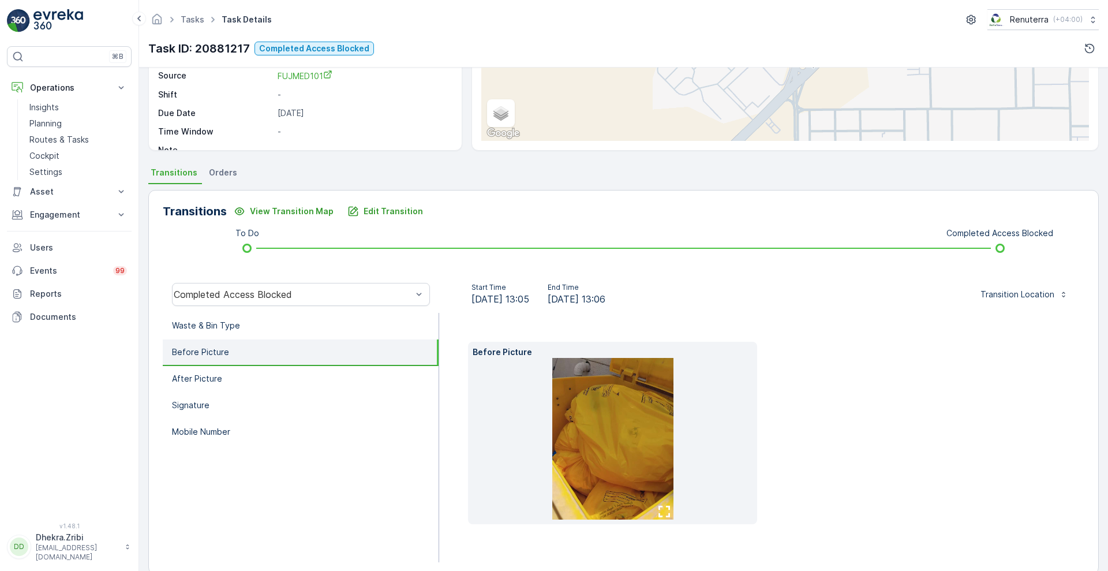
click at [694, 266] on div "Transitions View Transition Map Edit Transition To Do Completed Access Blocked …" at bounding box center [623, 382] width 951 height 384
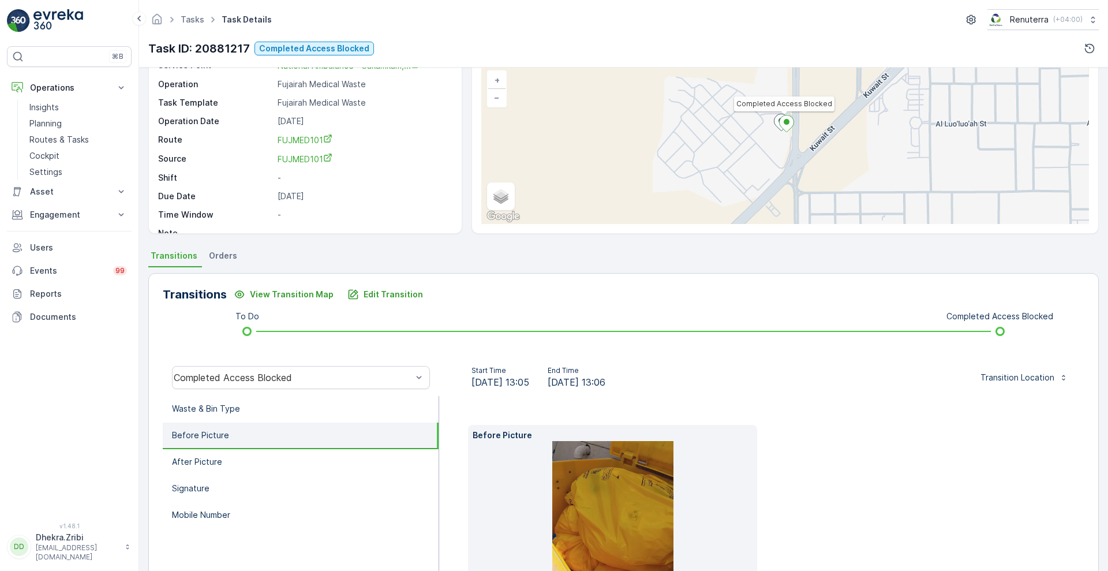
scroll to position [70, 0]
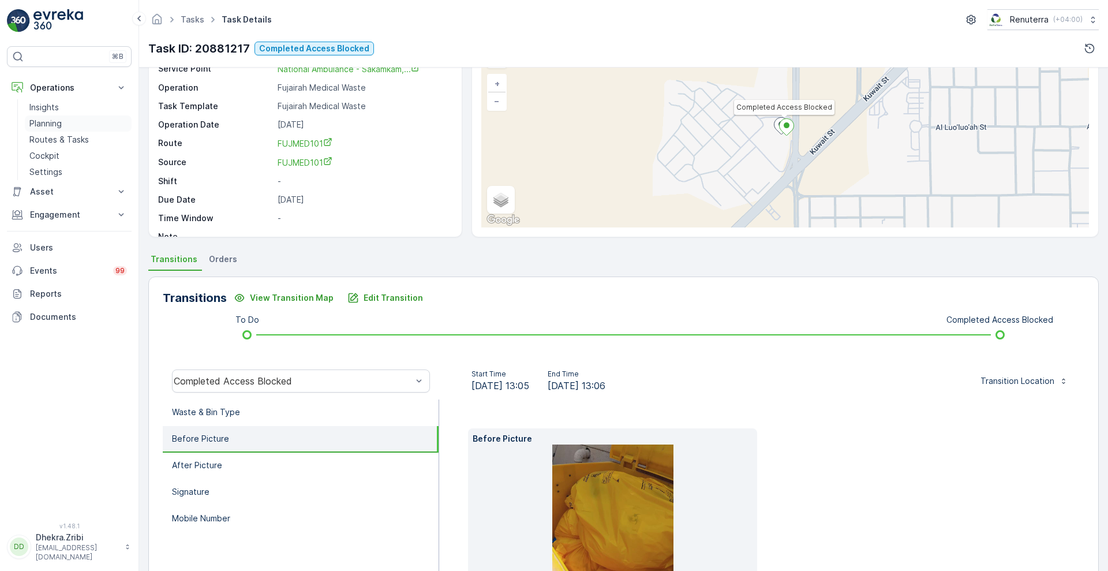
click at [42, 128] on p "Planning" at bounding box center [45, 124] width 32 height 12
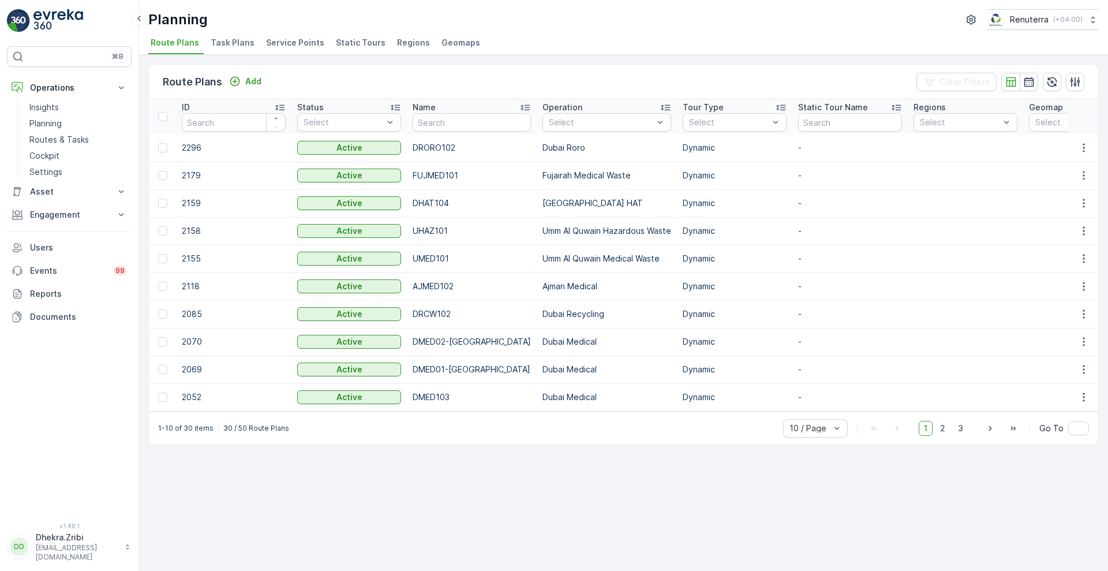
click at [294, 44] on span "Service Points" at bounding box center [295, 43] width 58 height 12
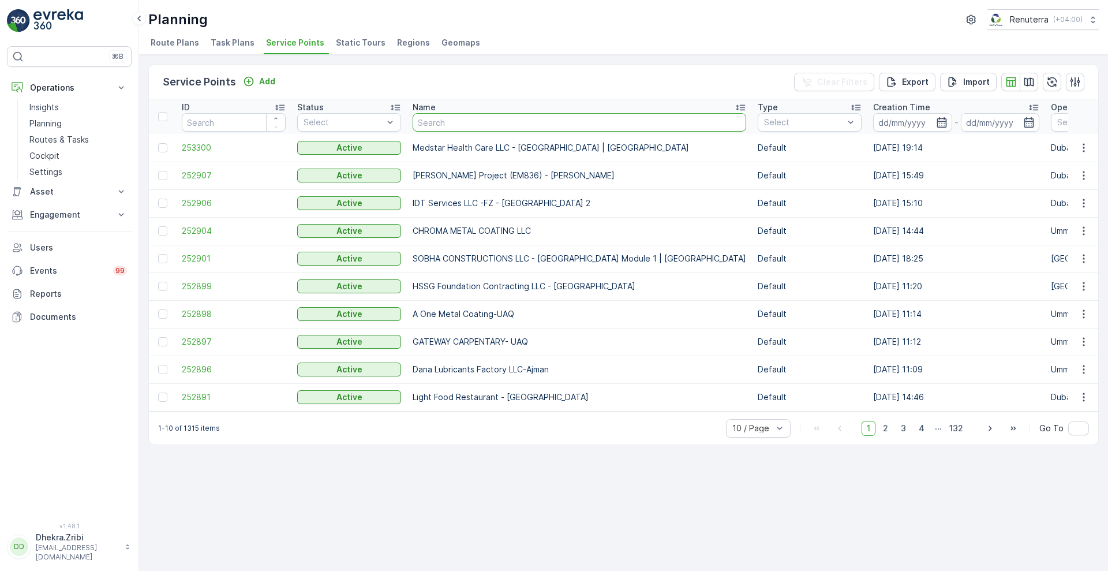
click at [459, 122] on input "text" at bounding box center [580, 122] width 334 height 18
paste input "National Ambulance - Dibba, Main Police Station"
type input "National Ambulance - Dibba, Main Police Station"
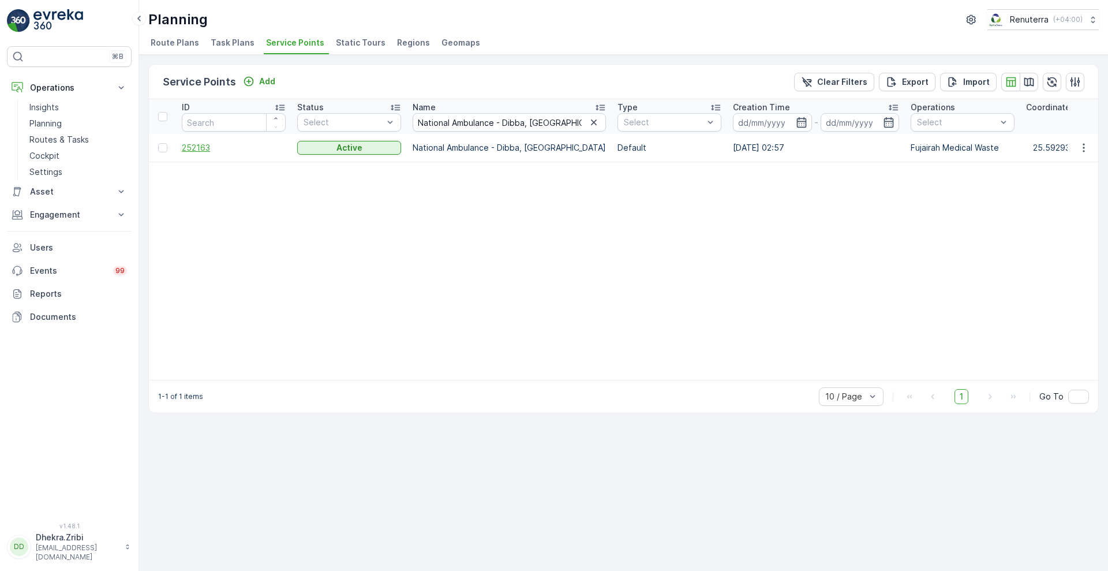
click at [193, 149] on span "252163" at bounding box center [234, 148] width 104 height 12
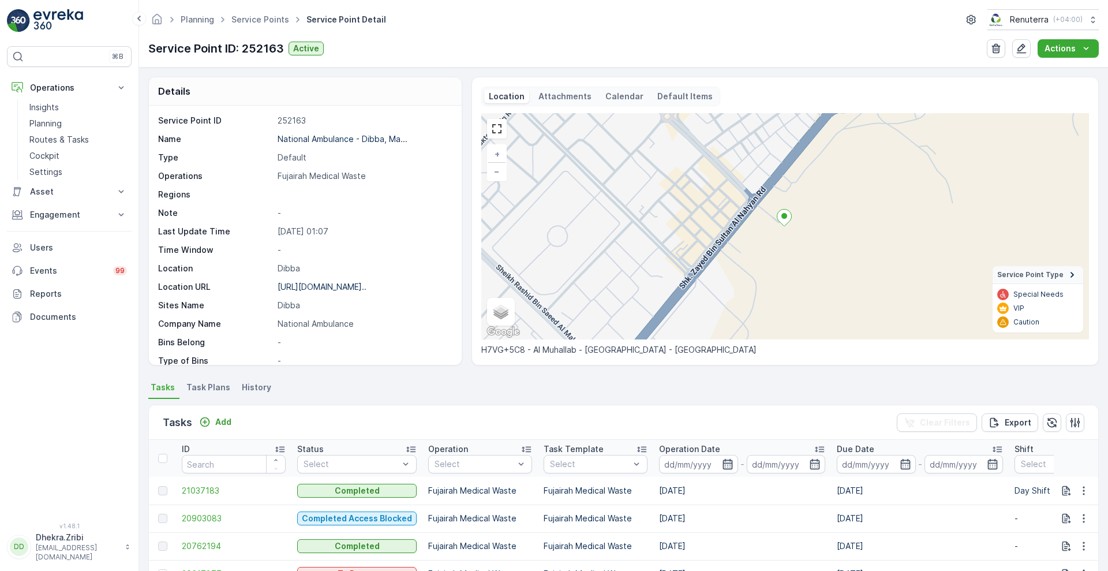
click at [723, 466] on icon "button" at bounding box center [728, 464] width 10 height 10
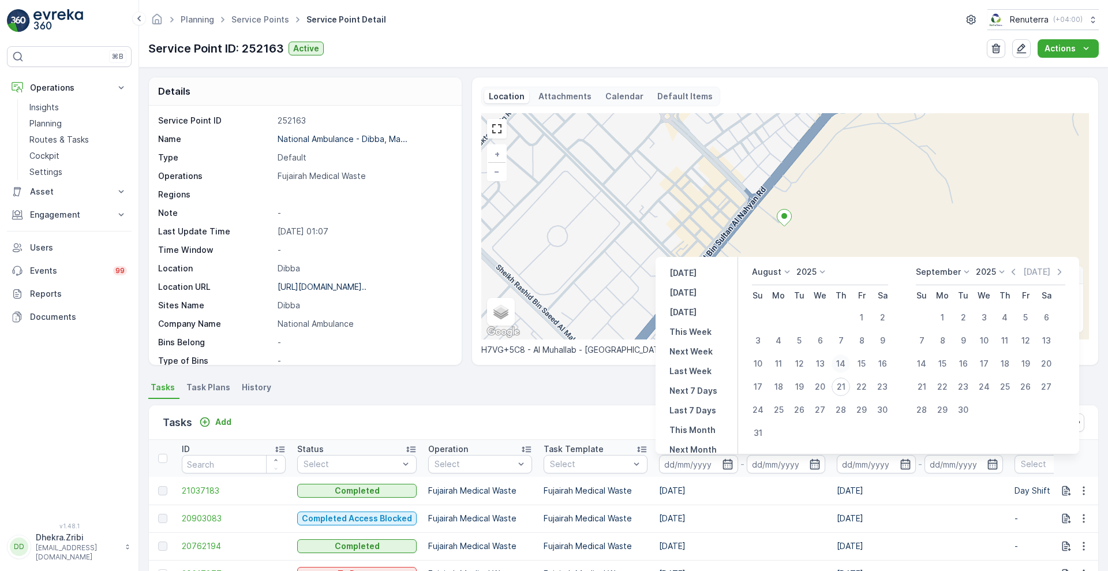
click at [846, 365] on div "14" at bounding box center [841, 363] width 18 height 18
type input "14.08.2025"
click at [846, 365] on div "14" at bounding box center [841, 363] width 18 height 18
type input "14.08.2025"
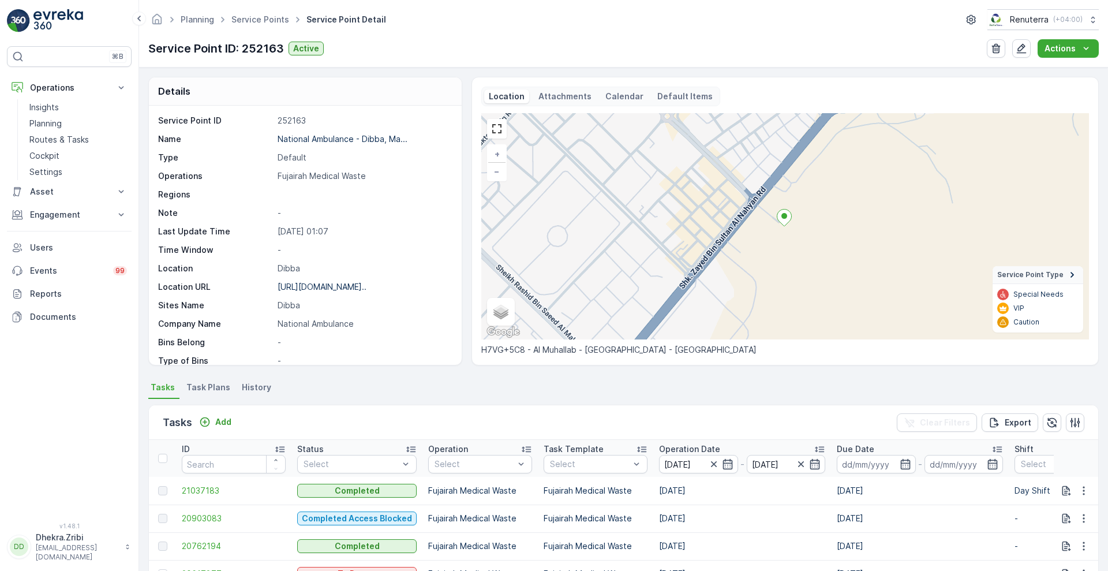
click at [534, 420] on div "Tasks Add Clear Filters Export" at bounding box center [623, 422] width 949 height 35
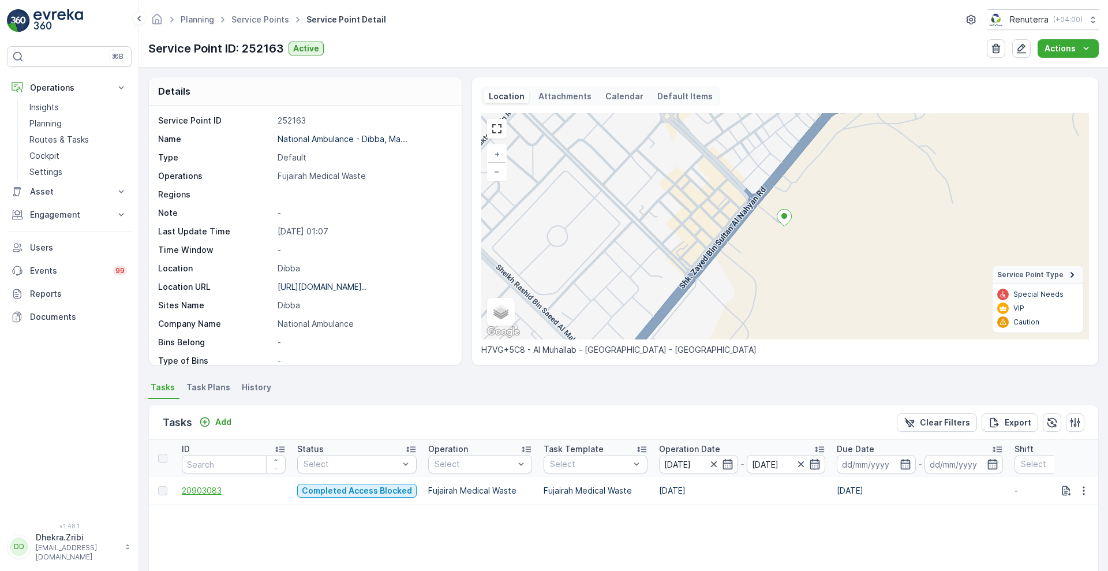
click at [189, 489] on span "20903083" at bounding box center [234, 491] width 104 height 12
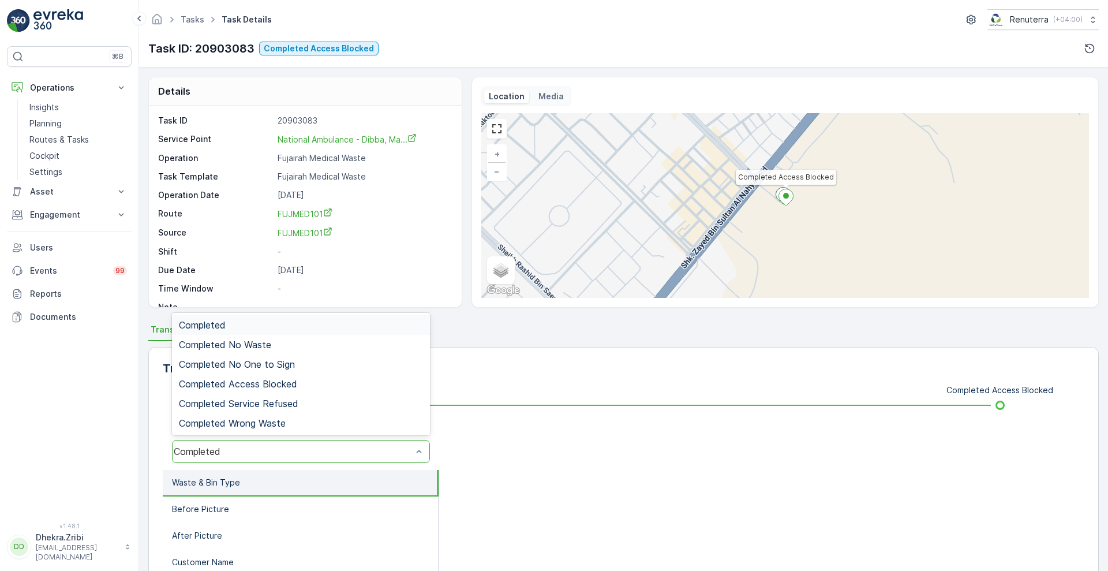
click at [264, 454] on div "Completed" at bounding box center [293, 451] width 238 height 10
click at [297, 382] on span "Completed Access Blocked" at bounding box center [238, 384] width 118 height 10
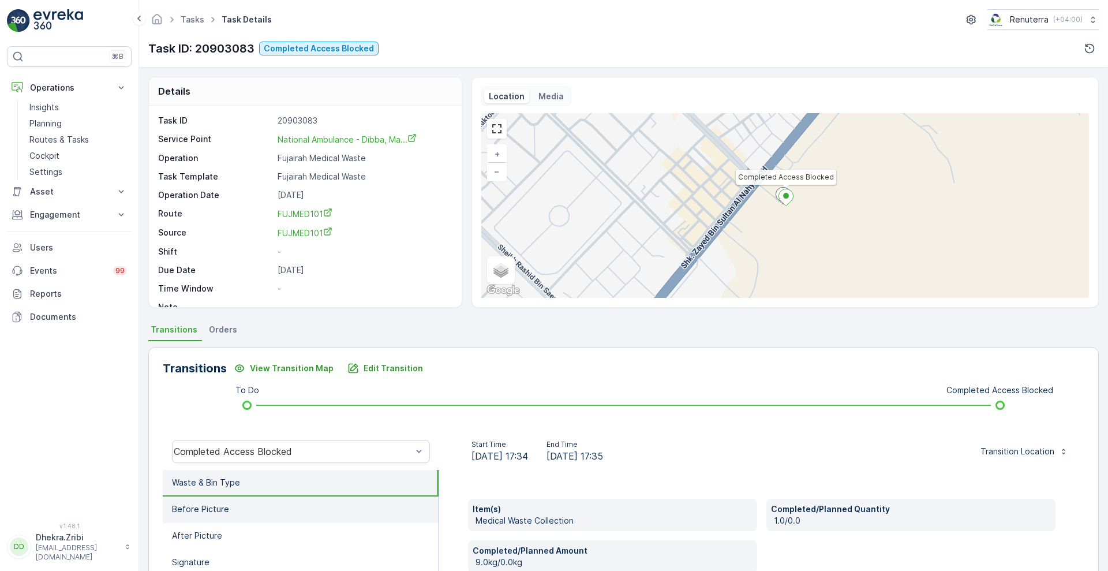
click at [282, 514] on li "Before Picture" at bounding box center [301, 509] width 276 height 27
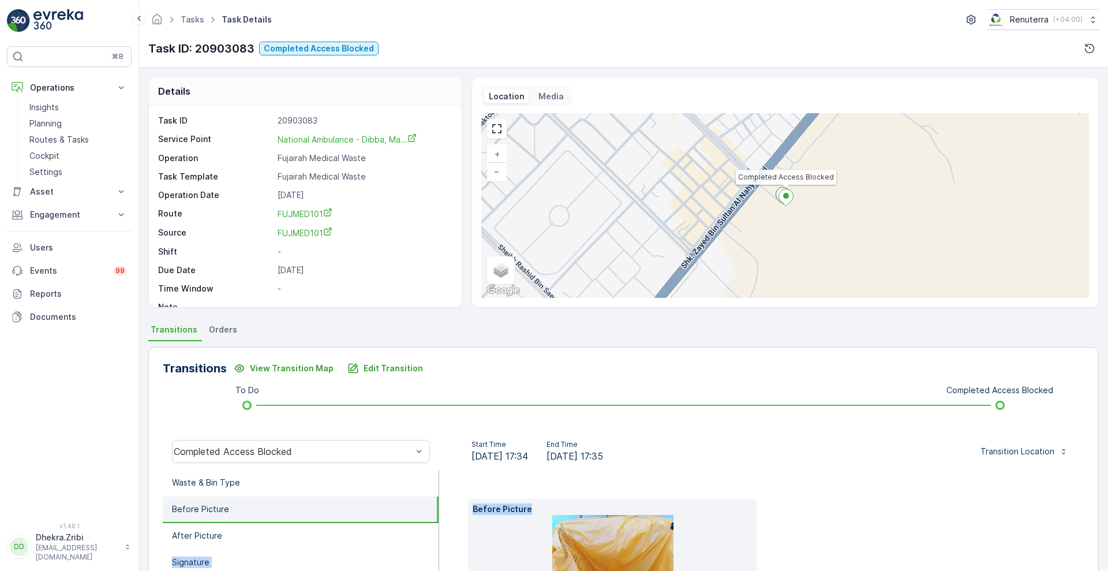
drag, startPoint x: 264, startPoint y: 534, endPoint x: 749, endPoint y: 484, distance: 487.4
click at [57, 124] on p "Planning" at bounding box center [45, 124] width 32 height 12
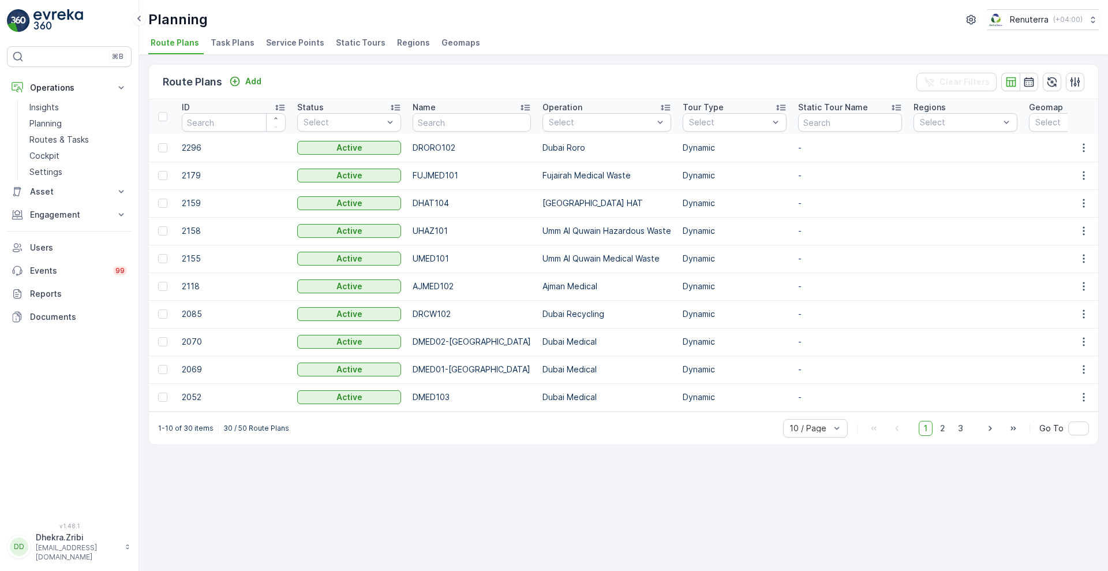
click at [283, 51] on li "Service Points" at bounding box center [296, 45] width 65 height 20
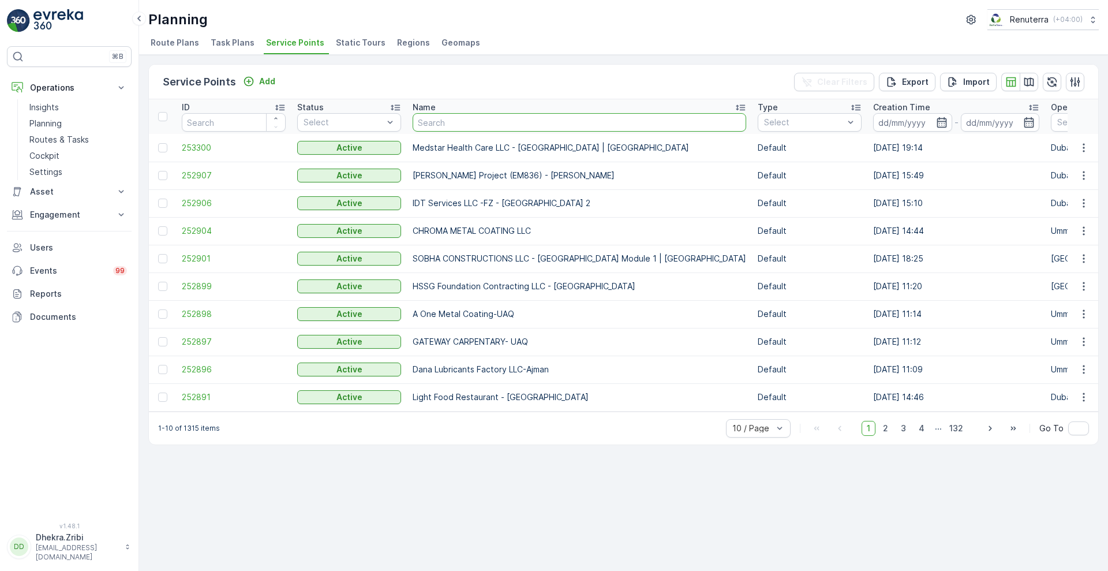
click at [466, 122] on input "text" at bounding box center [580, 122] width 334 height 18
paste input "مركز سغنتشر الطبي ذ م م Signature medical Center FUJ"
type input "مركز سغنتشر الطبي ذ م م Signature medical Center FUJ"
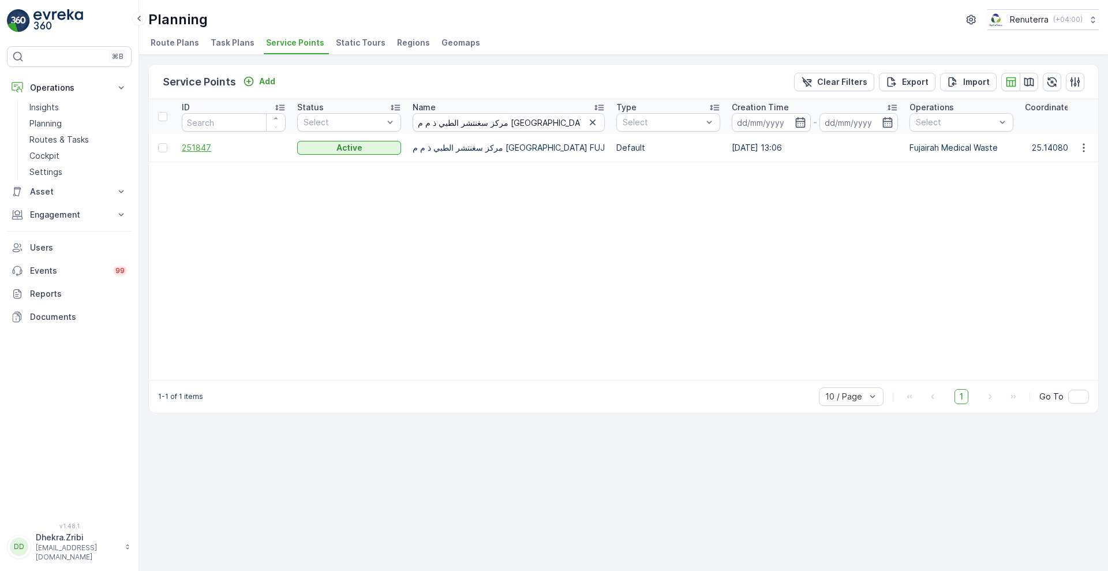
click at [198, 145] on span "251847" at bounding box center [234, 148] width 104 height 12
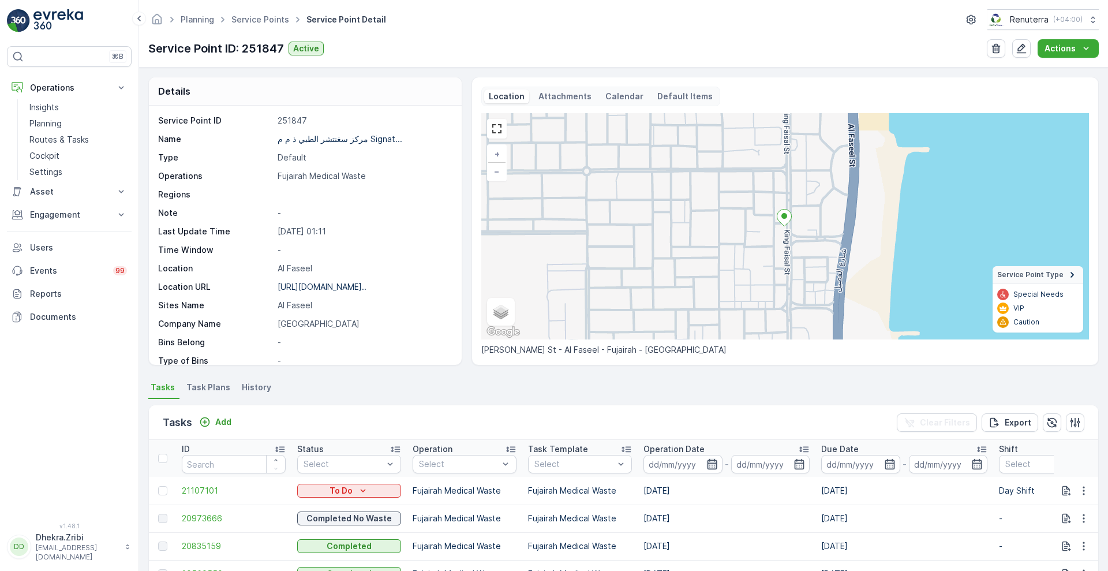
click at [713, 461] on icon "button" at bounding box center [712, 464] width 12 height 12
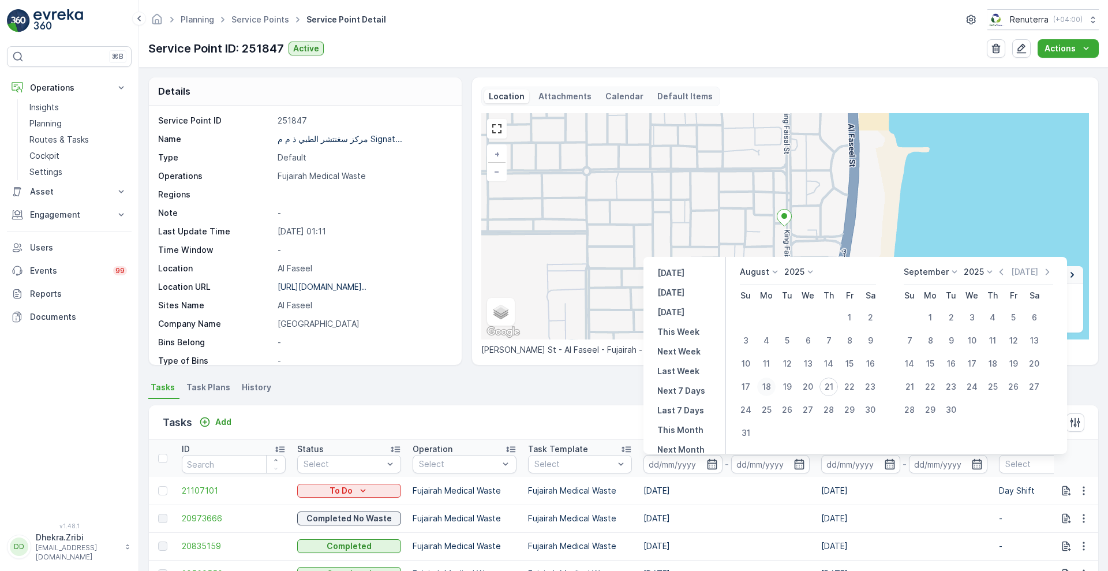
click at [769, 390] on div "18" at bounding box center [766, 386] width 18 height 18
type input "18.08.2025"
click at [769, 390] on div "18" at bounding box center [766, 386] width 18 height 18
type input "18.08.2025"
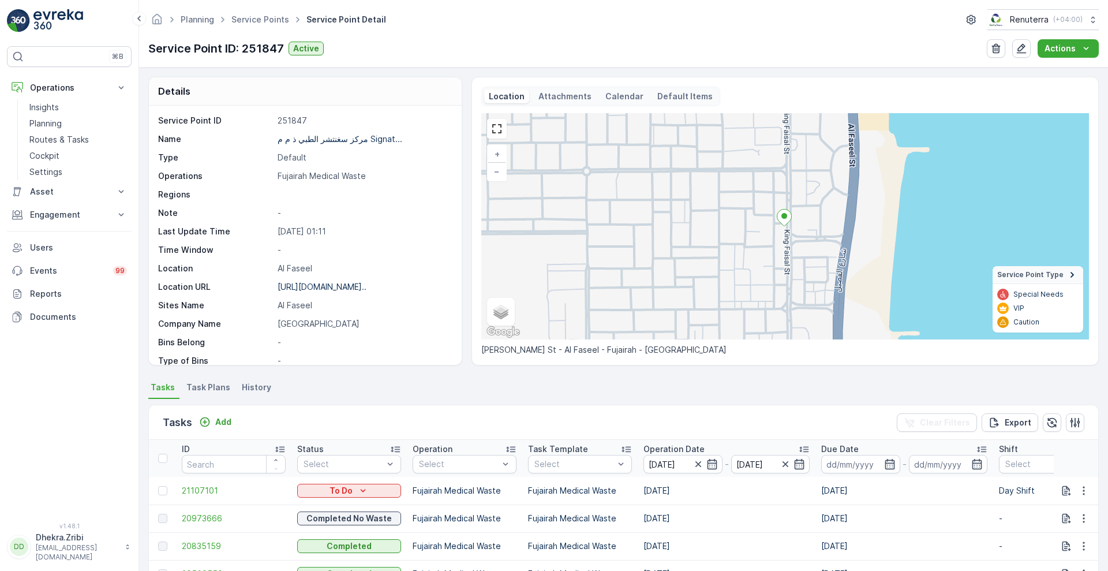
click at [590, 412] on div "Tasks Add Clear Filters Export" at bounding box center [623, 422] width 949 height 35
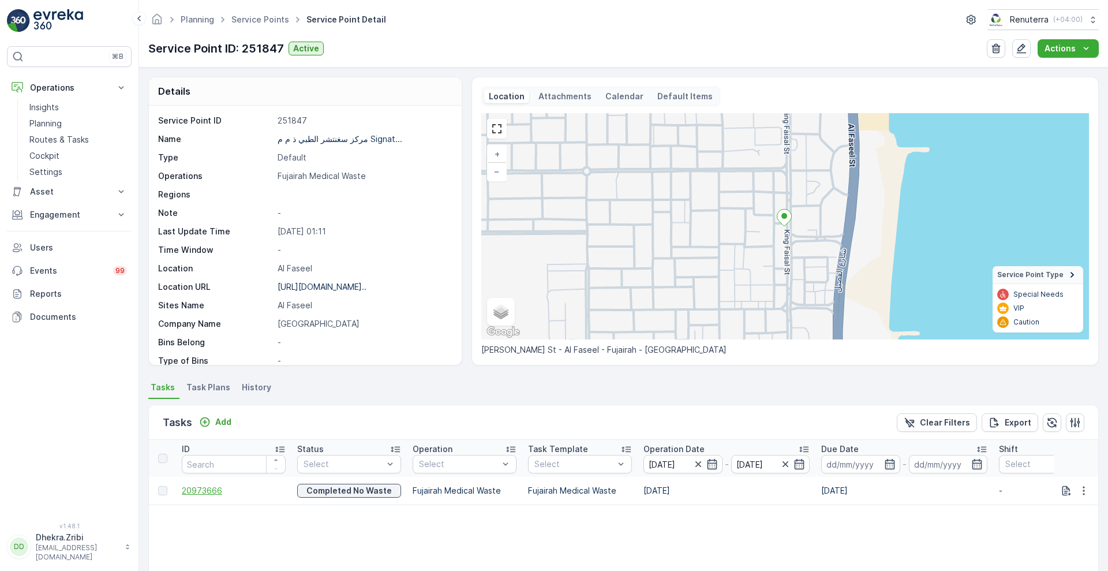
click at [201, 489] on span "20973666" at bounding box center [234, 491] width 104 height 12
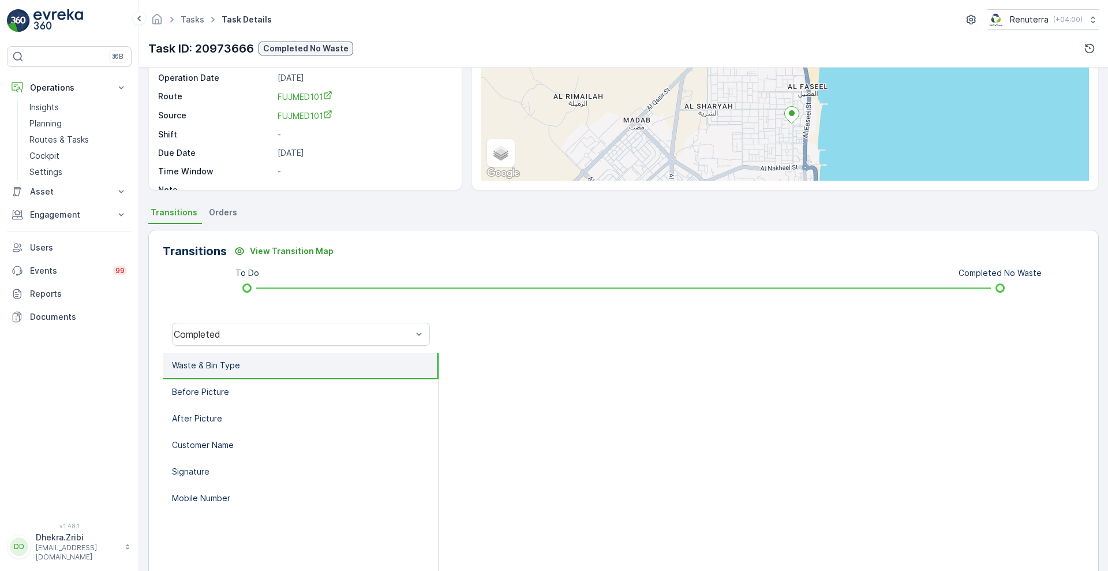
scroll to position [157, 0]
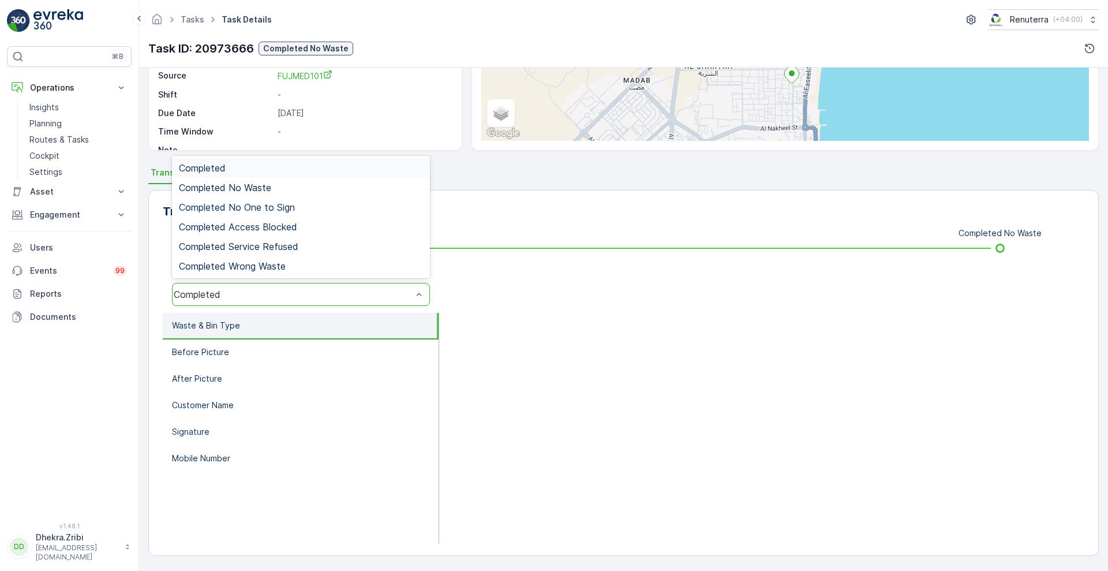
click at [331, 292] on div "Completed" at bounding box center [293, 294] width 238 height 10
click at [249, 180] on div "Completed No Waste" at bounding box center [301, 188] width 258 height 20
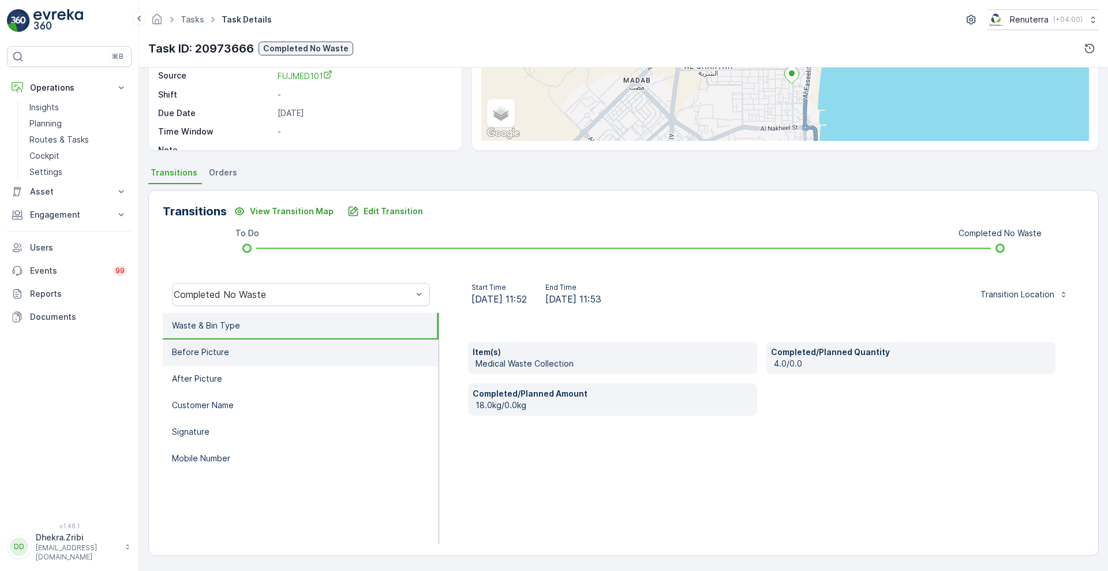
click at [217, 362] on li "Before Picture" at bounding box center [301, 352] width 276 height 27
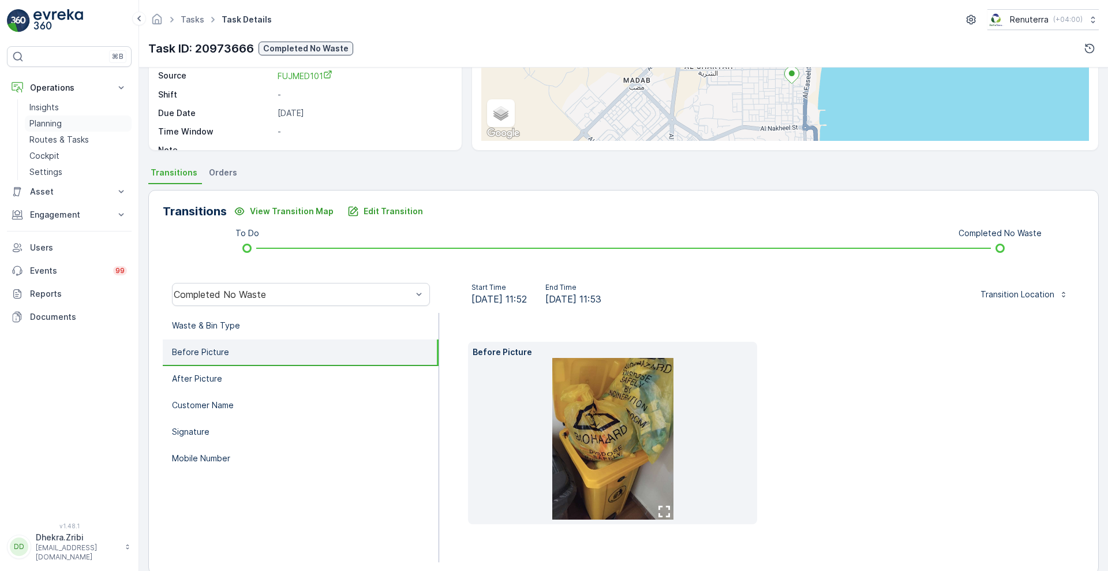
click at [56, 124] on p "Planning" at bounding box center [45, 124] width 32 height 12
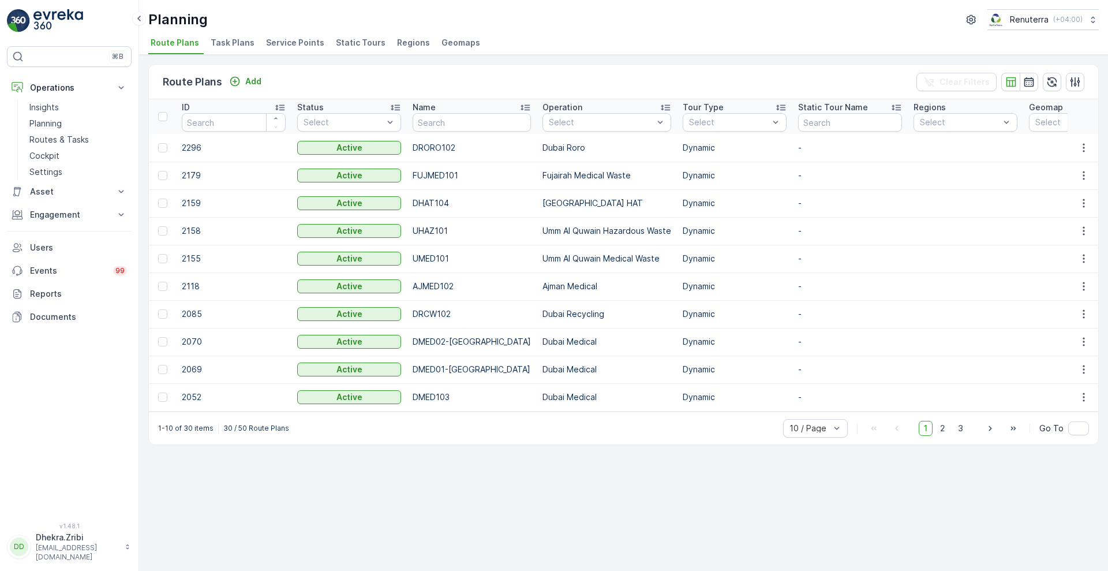
click at [290, 42] on span "Service Points" at bounding box center [295, 43] width 58 height 12
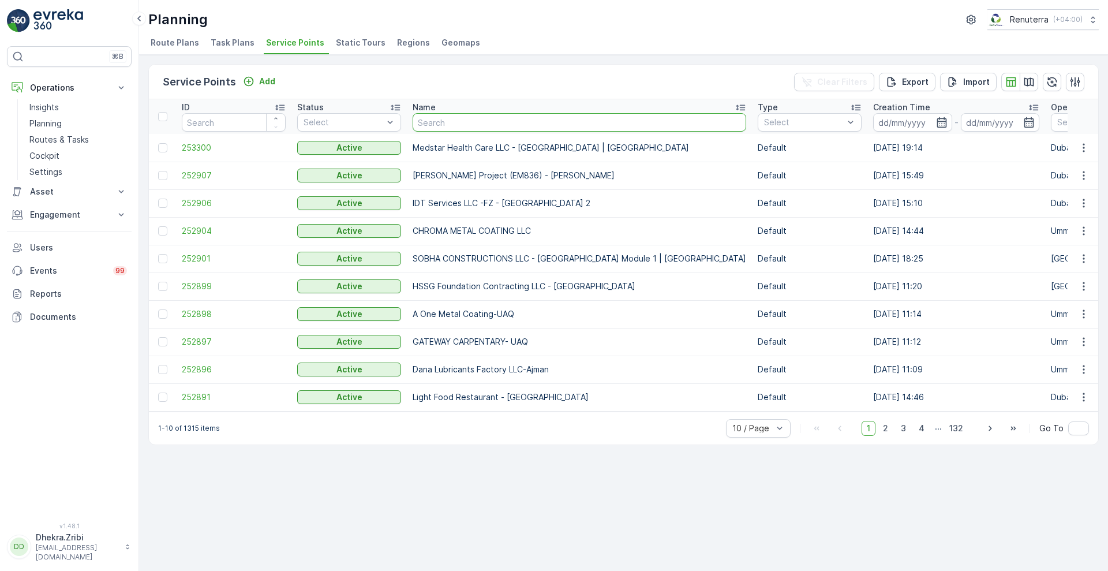
click at [451, 126] on input "text" at bounding box center [580, 122] width 334 height 18
paste input "Dr. Fadi Alshafie Dental & Orthodontic Centre LLC مركز الدكتور فادي الشافعي لطب…"
type input "Dr. Fadi Alshafie Dental & Orthodontic Centre LLC مركز الدكتور فادي الشافعي لطب…"
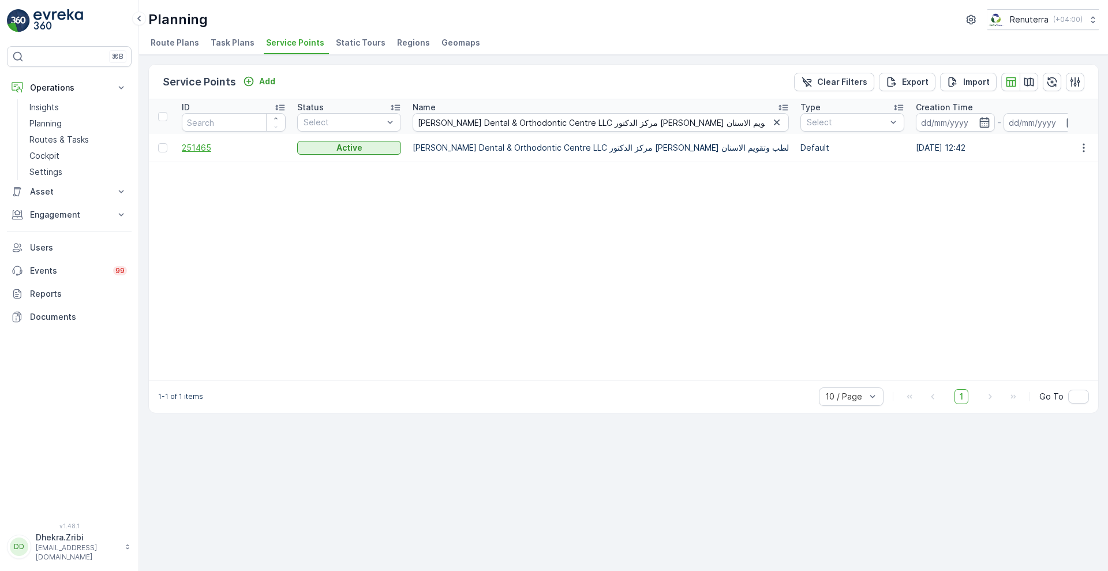
click at [192, 151] on span "251465" at bounding box center [234, 148] width 104 height 12
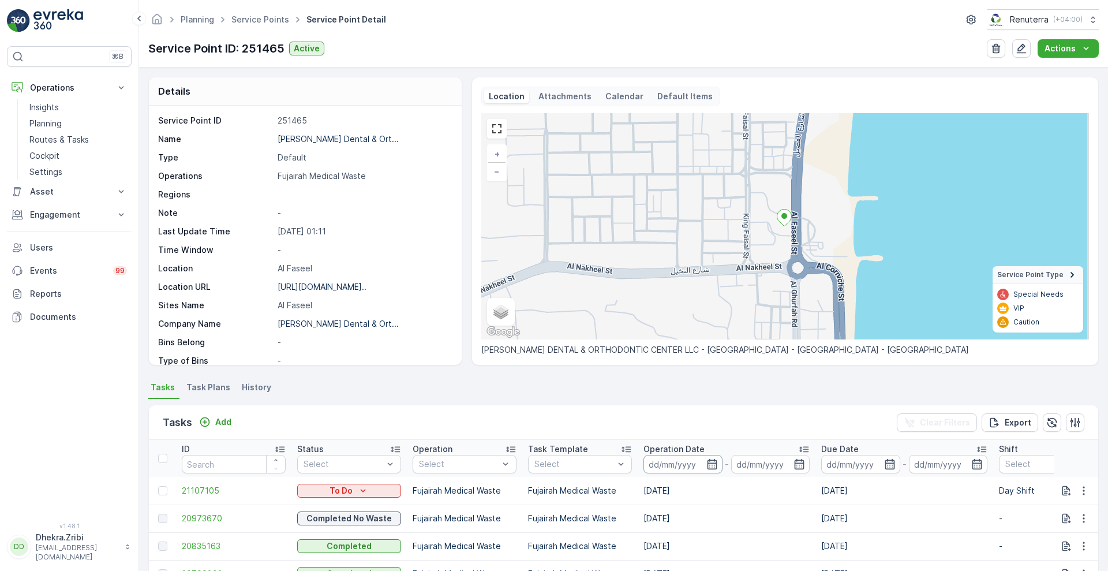
click at [700, 463] on input at bounding box center [683, 464] width 79 height 18
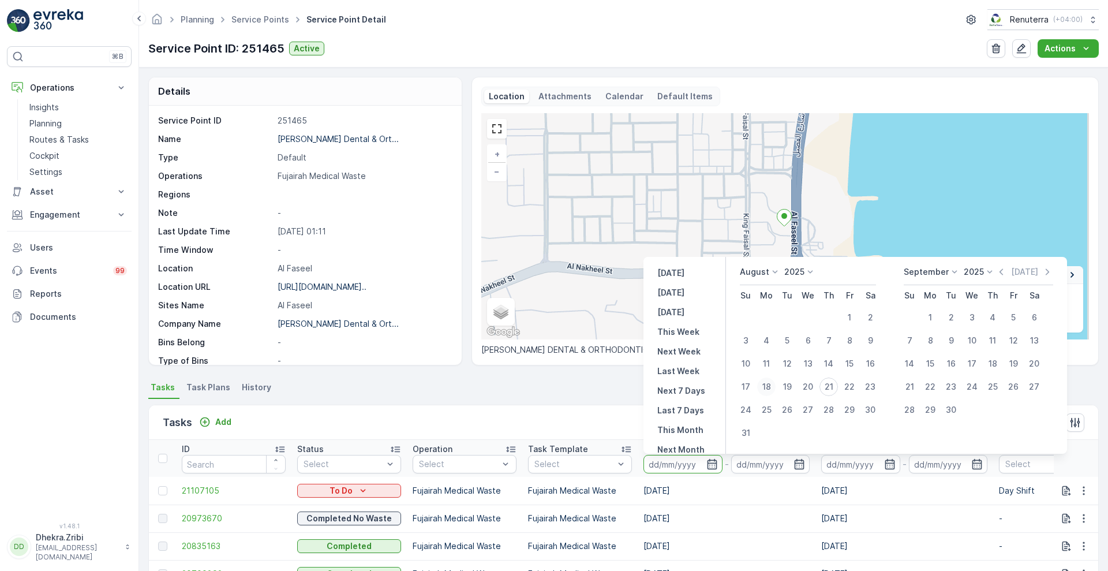
click at [768, 388] on div "18" at bounding box center [766, 386] width 18 height 18
type input "18.08.2025"
click at [768, 388] on div "18" at bounding box center [766, 386] width 18 height 18
type input "18.08.2025"
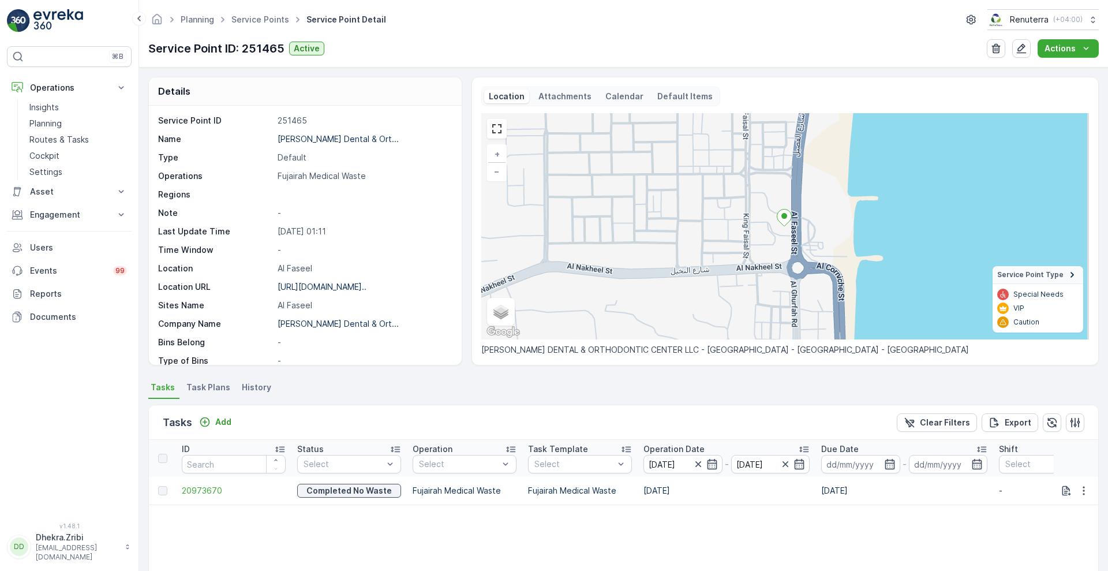
click at [207, 495] on span "20973670" at bounding box center [234, 491] width 104 height 12
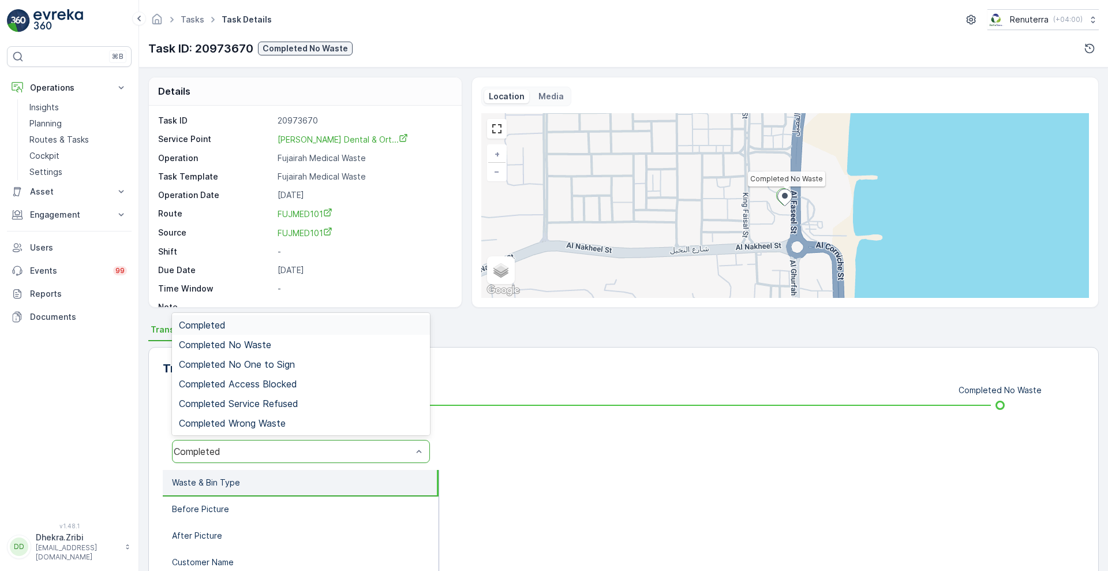
click at [267, 440] on div "Completed" at bounding box center [301, 451] width 258 height 23
click at [293, 389] on span "Completed Access Blocked" at bounding box center [238, 384] width 118 height 10
click at [394, 454] on div "Completed Access Blocked" at bounding box center [293, 451] width 238 height 10
click at [264, 346] on span "Completed No Waste" at bounding box center [225, 344] width 92 height 10
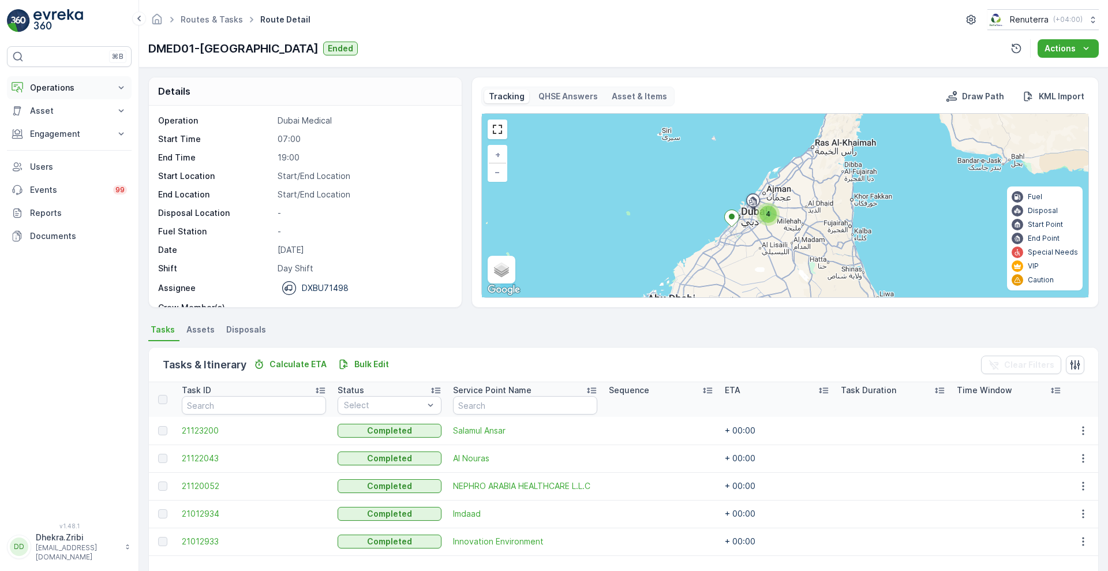
click at [102, 83] on p "Operations" at bounding box center [69, 88] width 78 height 12
click at [70, 136] on p "Routes & Tasks" at bounding box center [58, 140] width 59 height 12
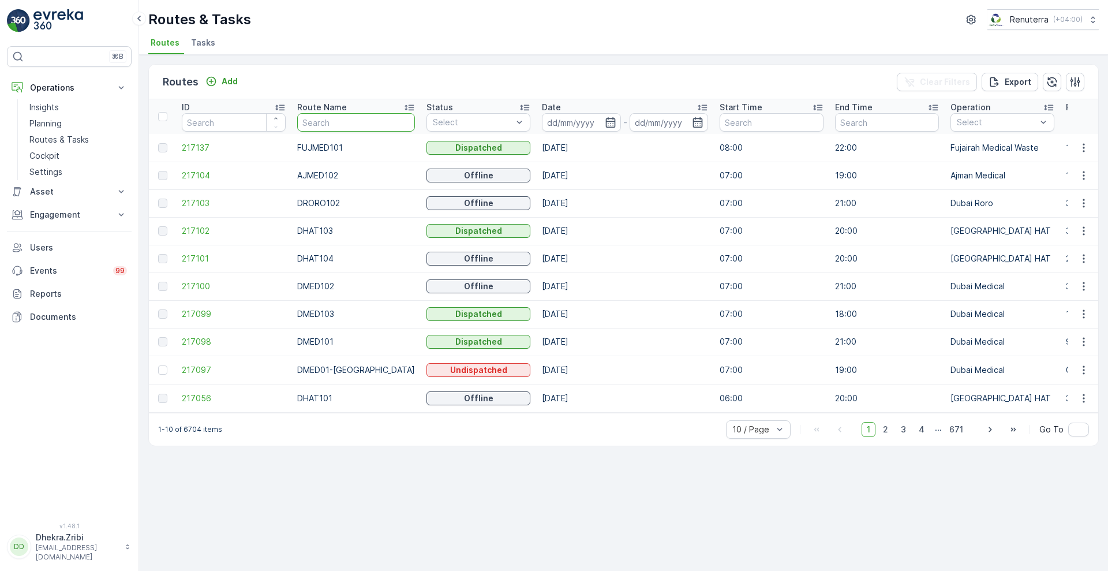
click at [351, 117] on input "text" at bounding box center [356, 122] width 118 height 18
click at [205, 369] on span "217097" at bounding box center [234, 370] width 104 height 12
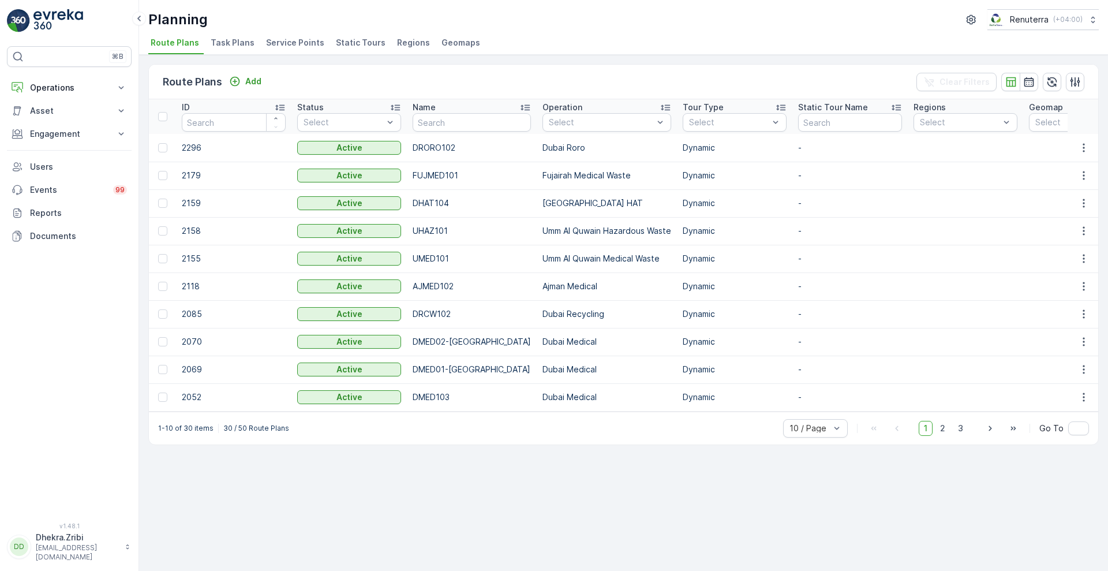
click at [296, 42] on span "Service Points" at bounding box center [295, 43] width 58 height 12
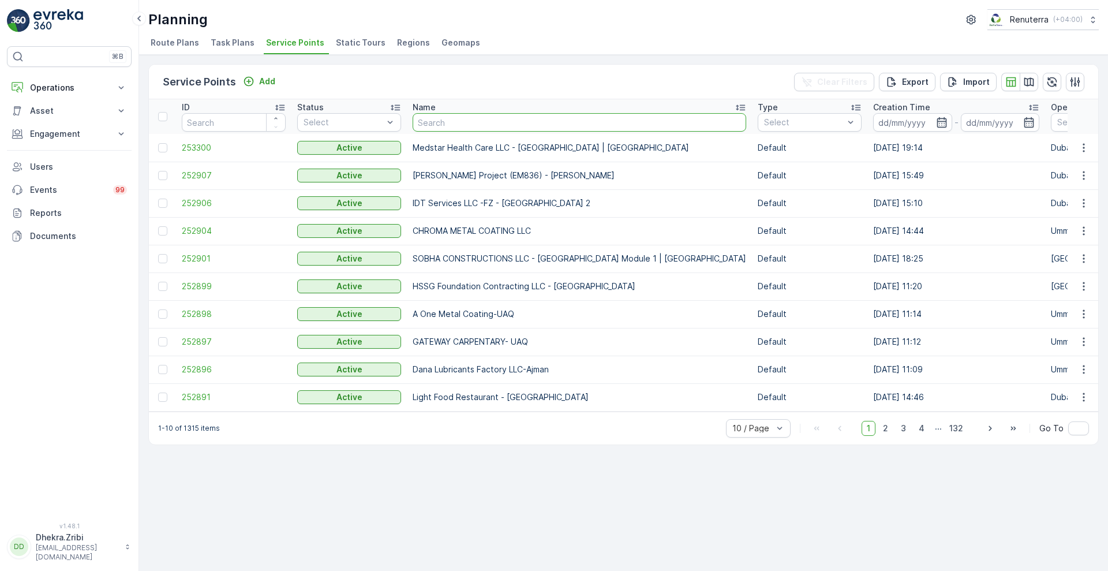
click at [451, 126] on input "text" at bounding box center [580, 122] width 334 height 18
type input "royal envir"
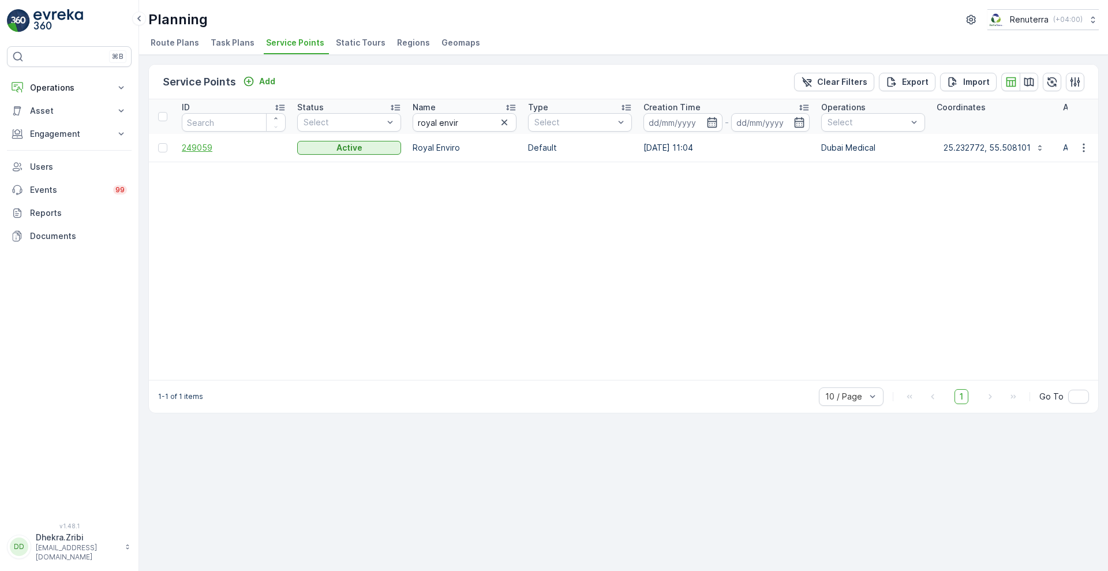
click at [193, 145] on span "249059" at bounding box center [234, 148] width 104 height 12
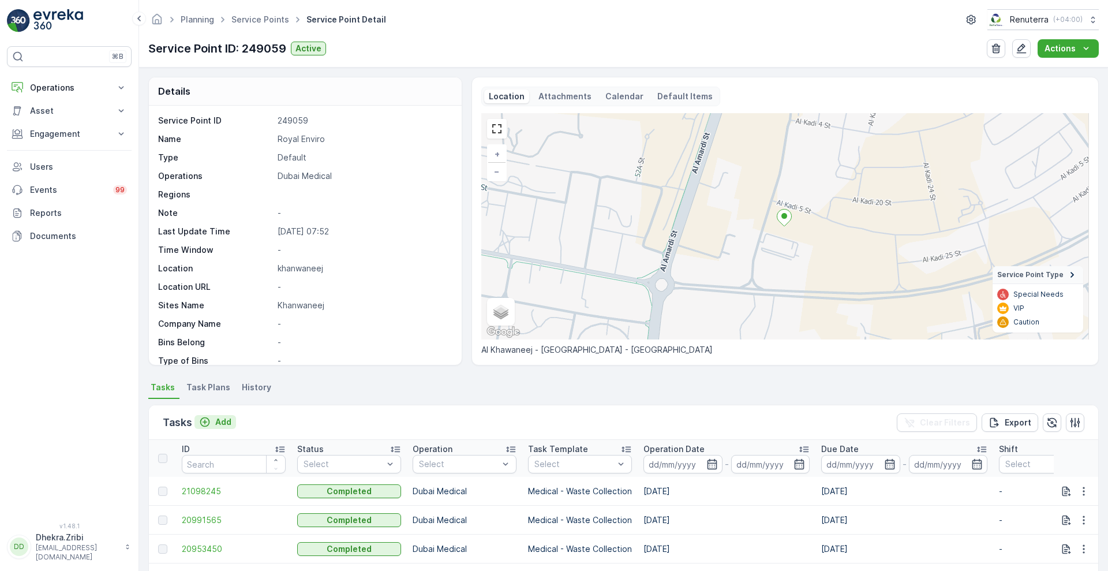
click at [226, 417] on p "Add" at bounding box center [223, 422] width 16 height 12
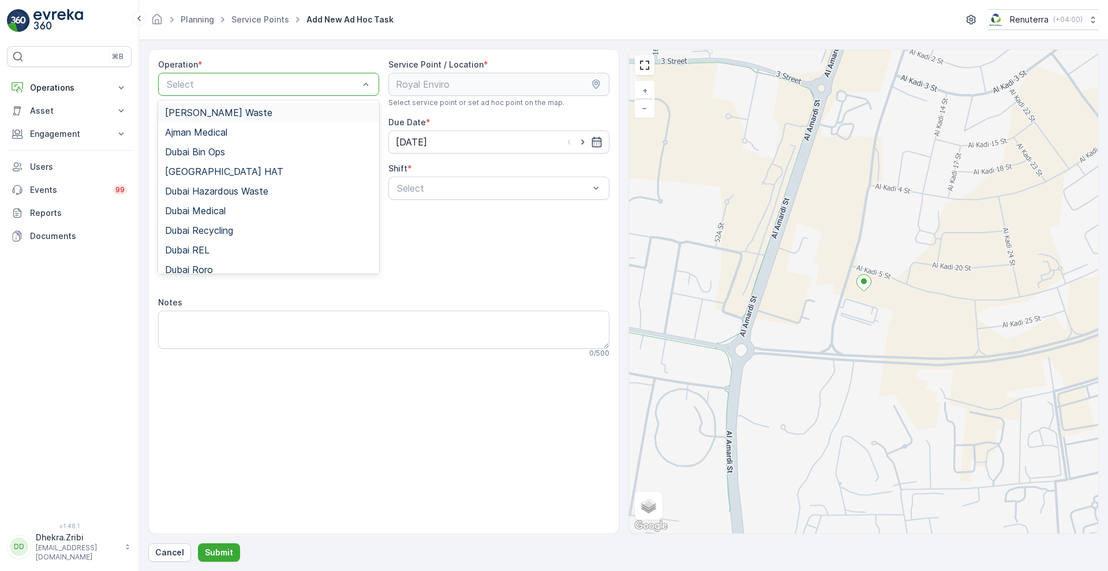
click at [359, 84] on div at bounding box center [263, 84] width 195 height 10
click at [228, 210] on div "Dubai Medical" at bounding box center [268, 210] width 207 height 10
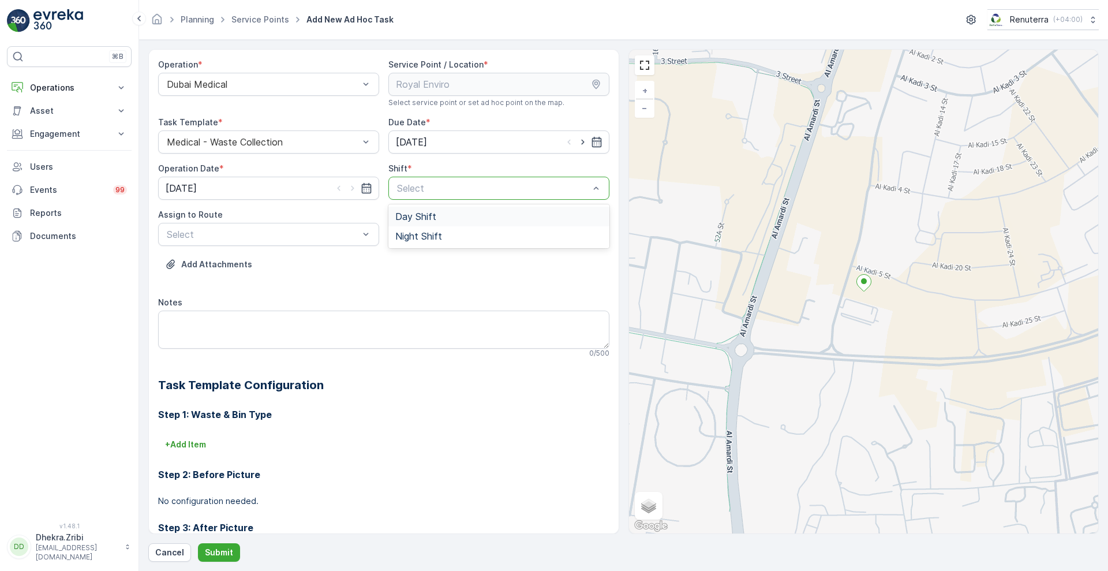
click at [412, 189] on div at bounding box center [493, 188] width 195 height 10
click at [413, 222] on span "Day Shift" at bounding box center [415, 216] width 41 height 10
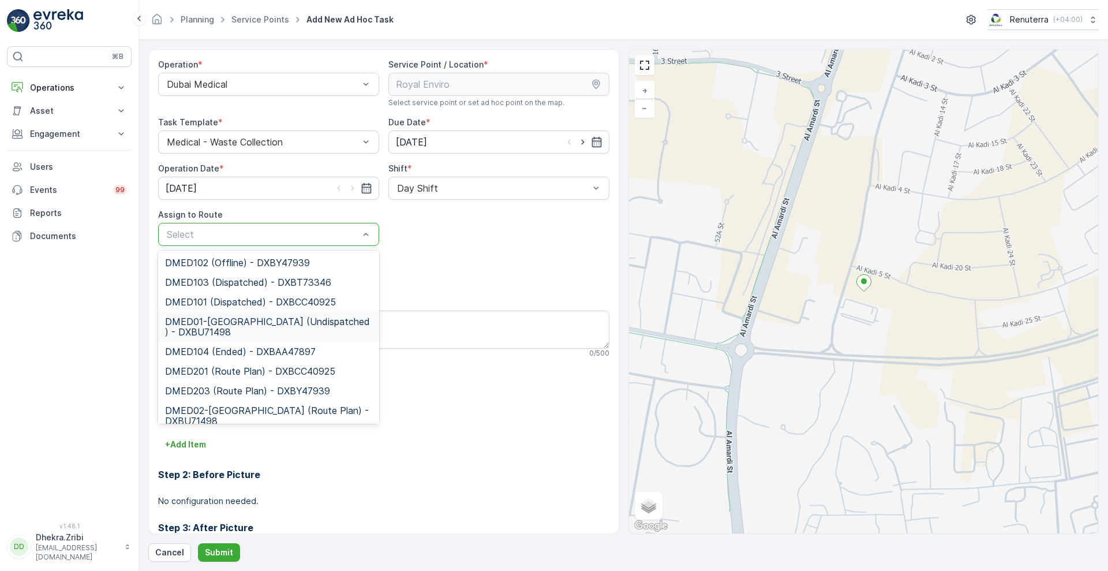
click at [242, 326] on span "DMED01-Khawaneej Yard (Undispatched ) - DXBU71498" at bounding box center [268, 326] width 207 height 21
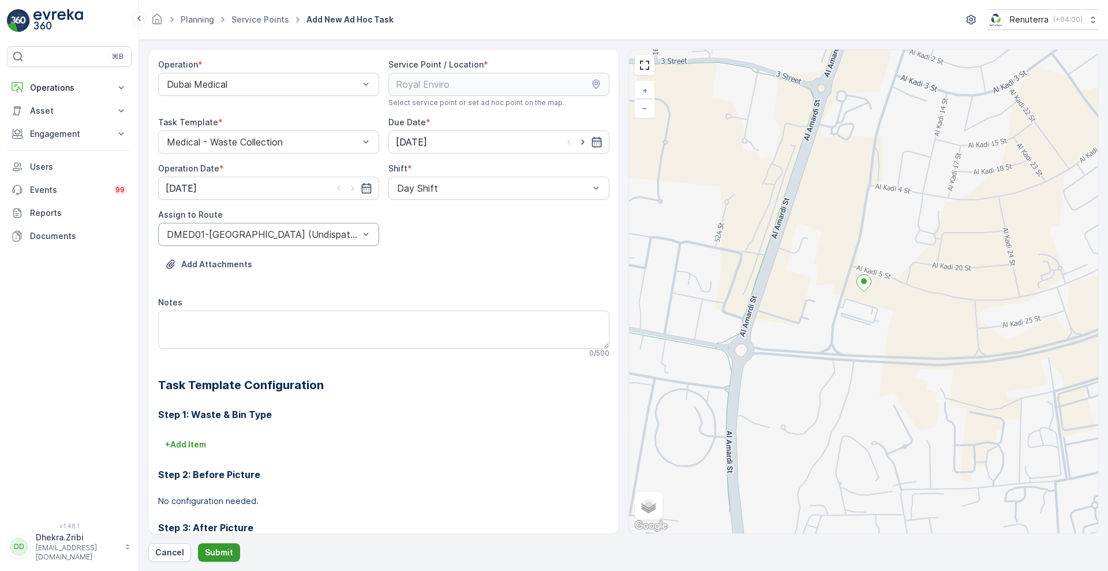
click at [208, 549] on p "Submit" at bounding box center [219, 553] width 28 height 12
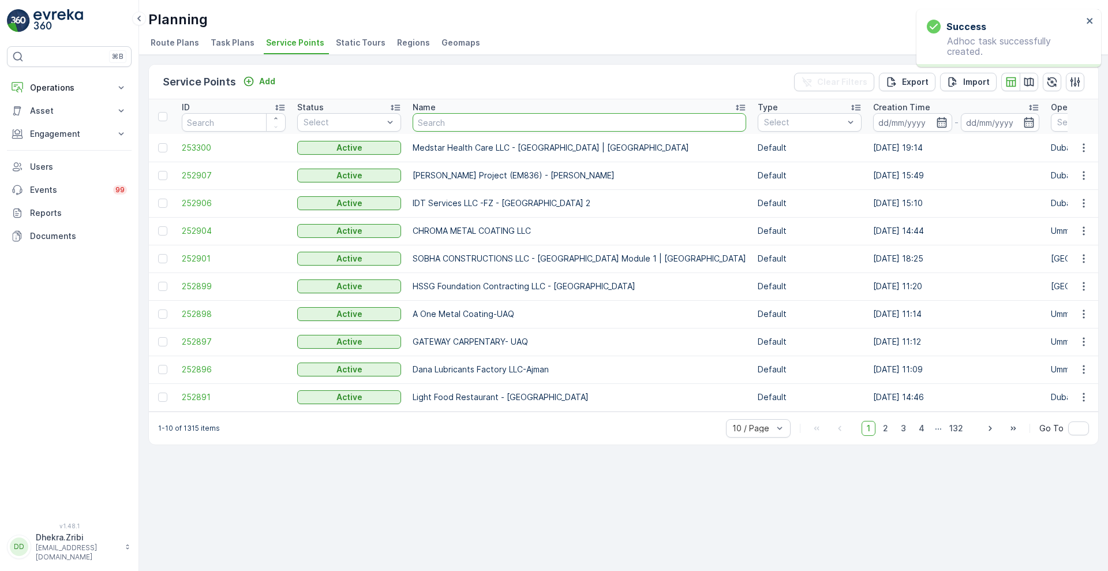
click at [504, 124] on input "text" at bounding box center [580, 122] width 334 height 18
type input "nep"
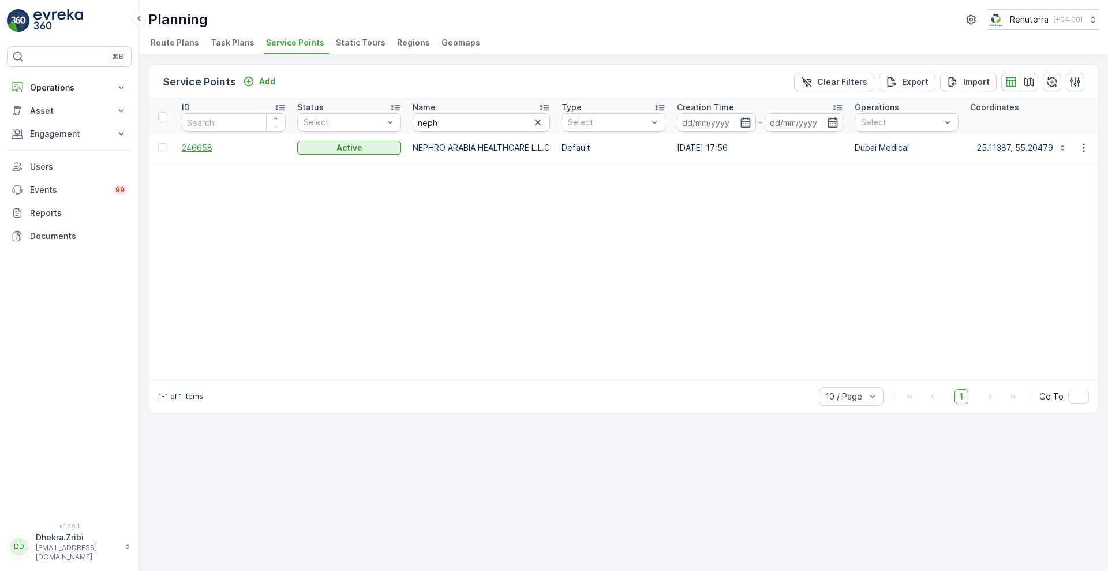
click span "246658"
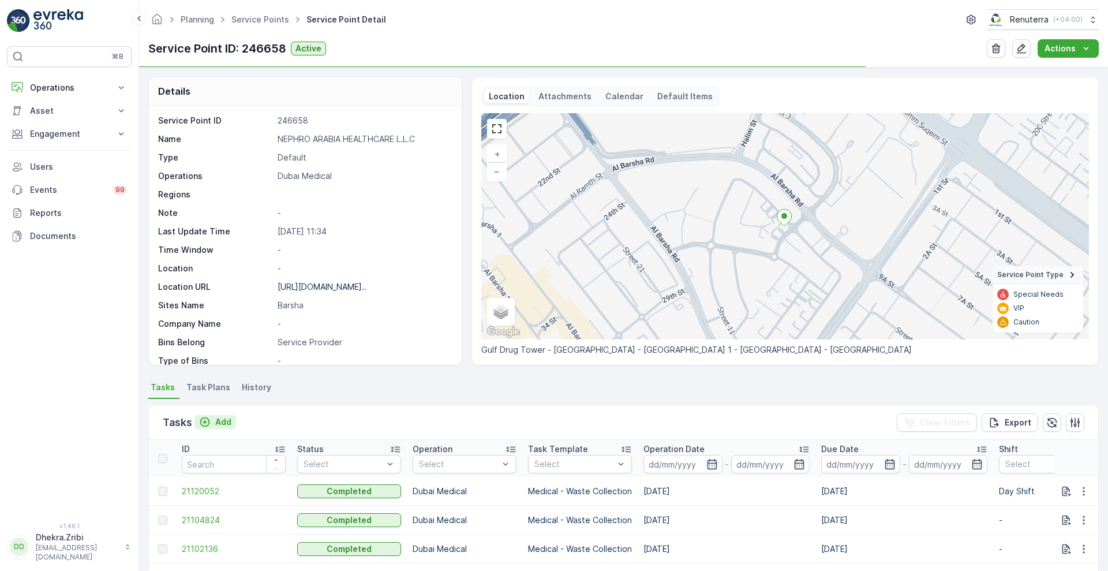
click p "Add"
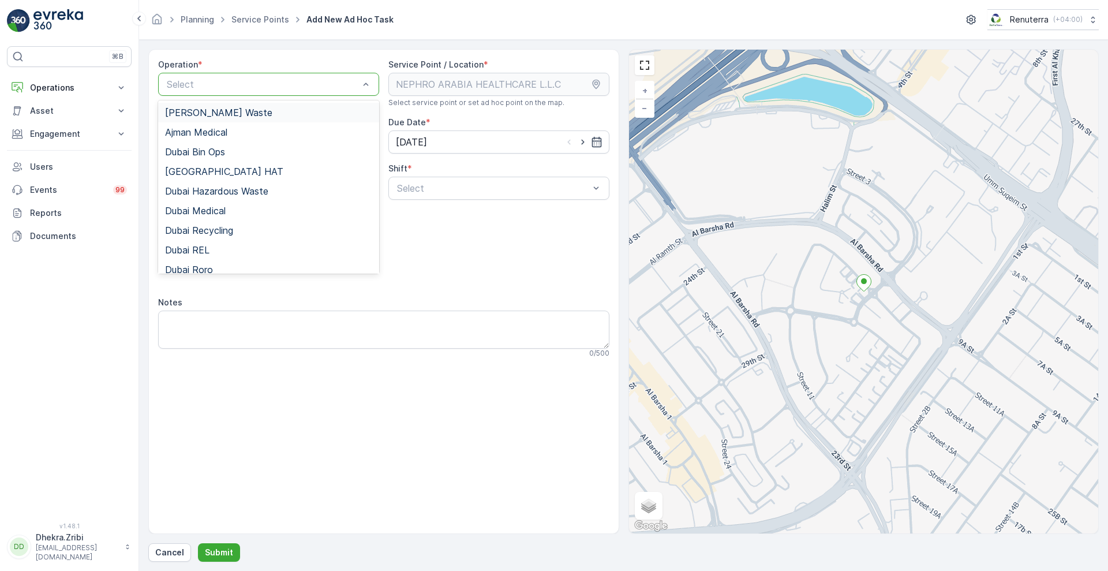
click div "Select"
click span "Dubai Medical"
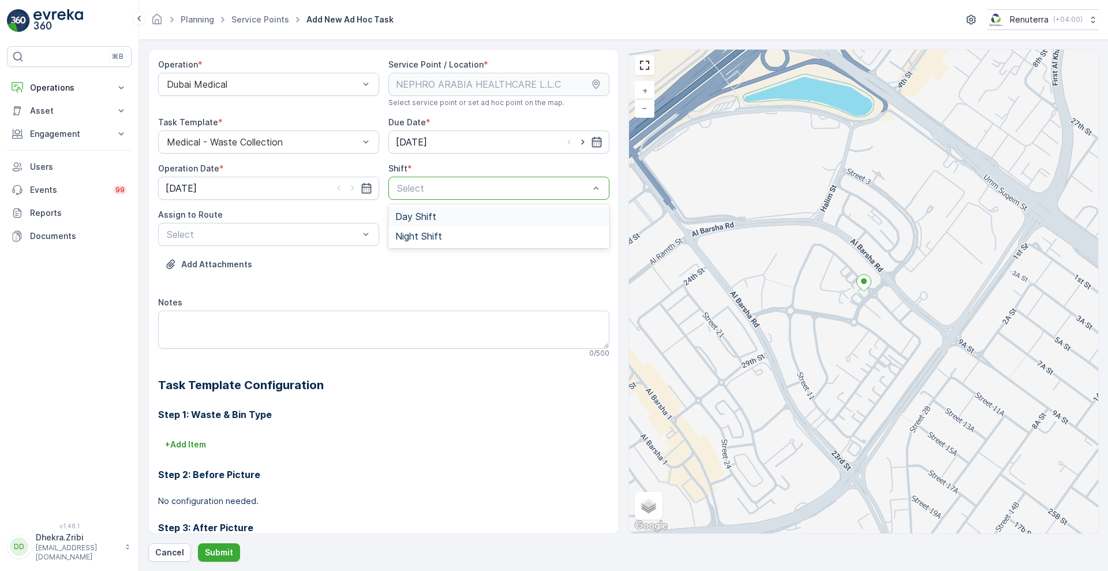
click div
click span "Day Shift"
click div
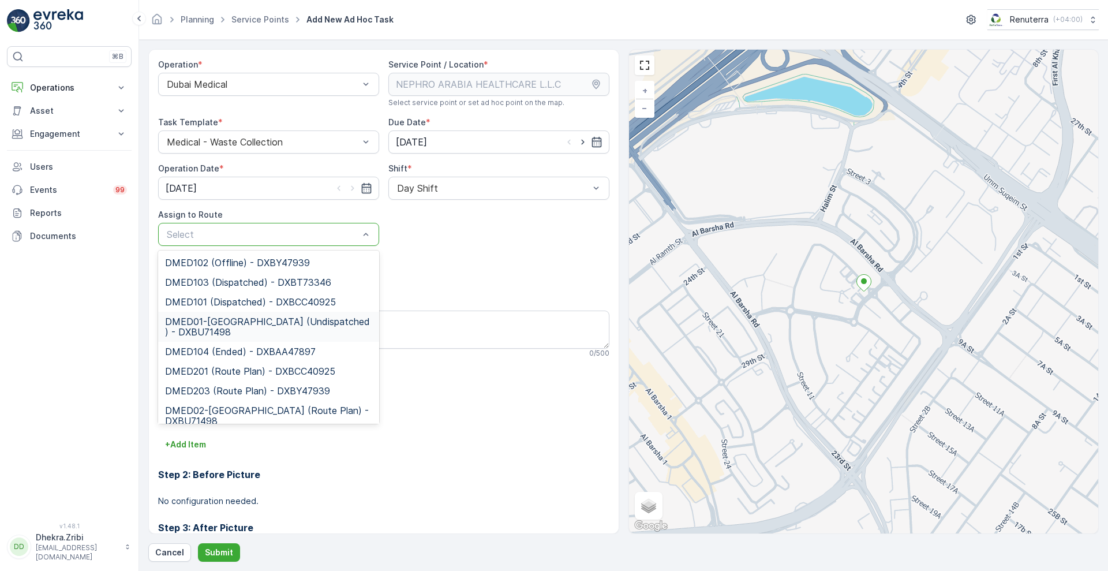
click span "DMED01-Khawaneej Yard (Undispatched ) - DXBU71498"
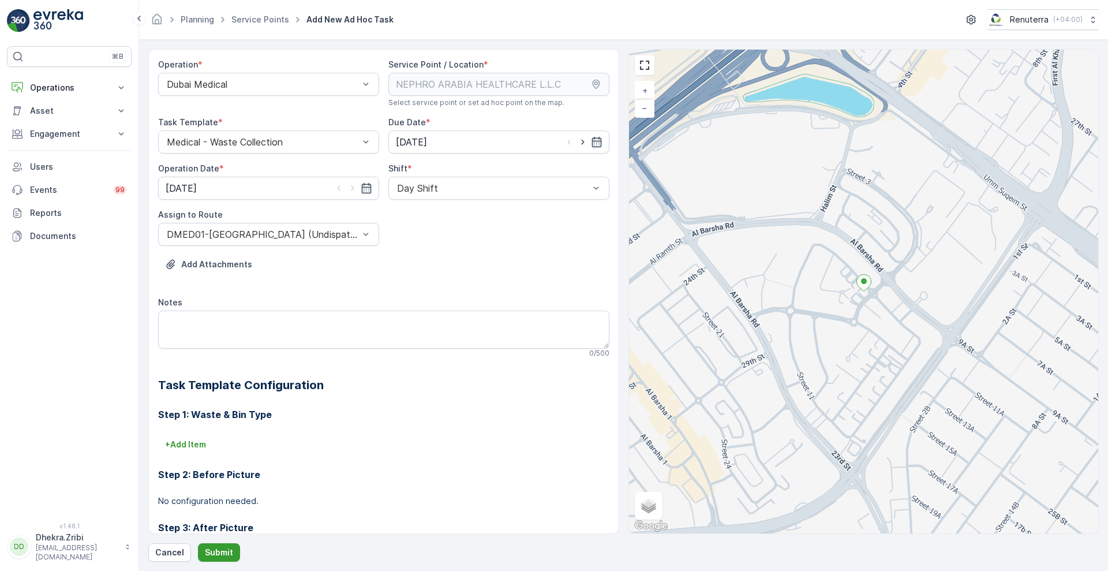
click p "Submit"
